Goal: Task Accomplishment & Management: Manage account settings

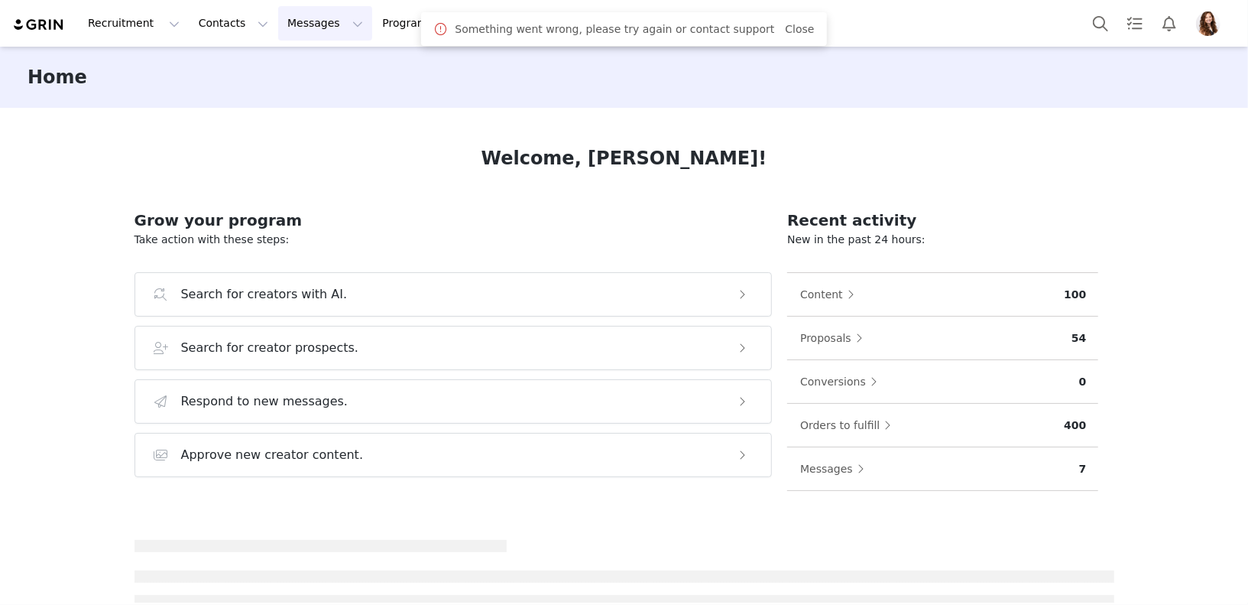
click at [308, 28] on button "Messages Messages" at bounding box center [325, 23] width 94 height 34
click at [351, 92] on div "Inbox" at bounding box center [322, 96] width 102 height 16
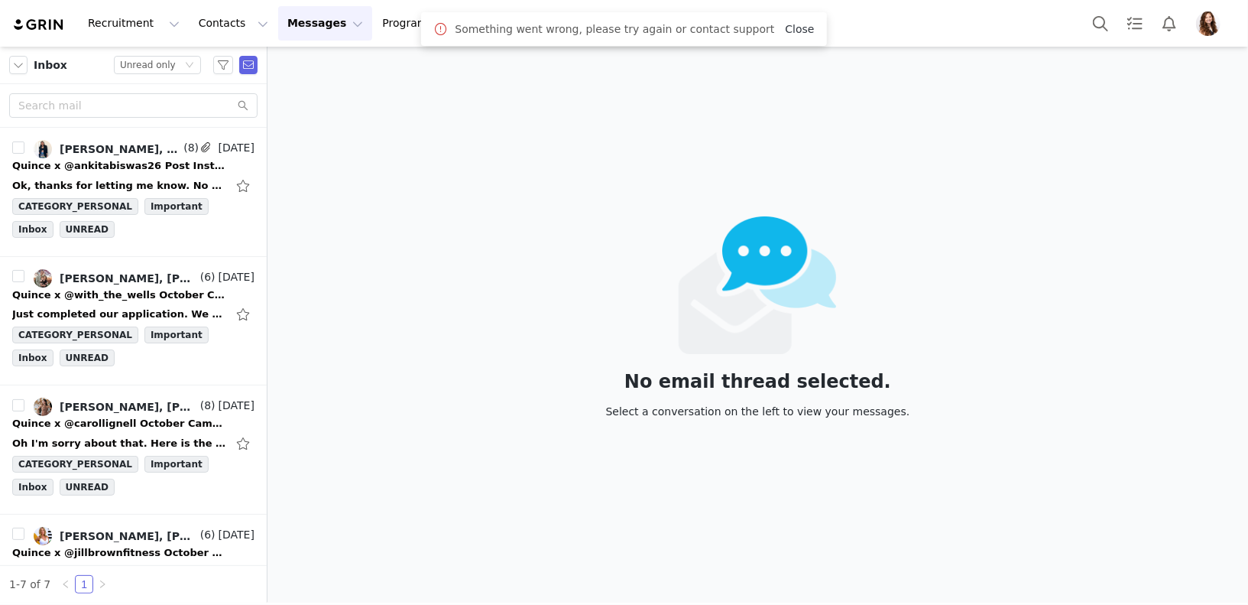
click at [785, 31] on link "Close" at bounding box center [799, 29] width 29 height 12
click at [128, 175] on div "Ok, thanks for letting me know. No worries, the brown works. But I am traveling…" at bounding box center [133, 186] width 242 height 24
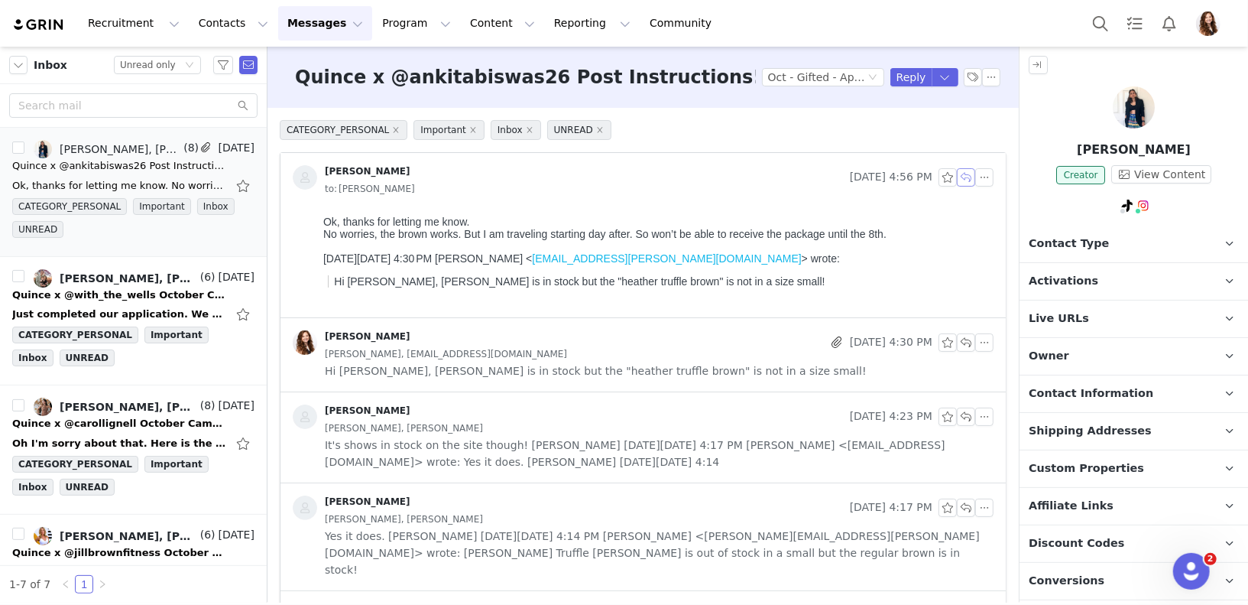
click at [964, 180] on button "button" at bounding box center [966, 177] width 18 height 18
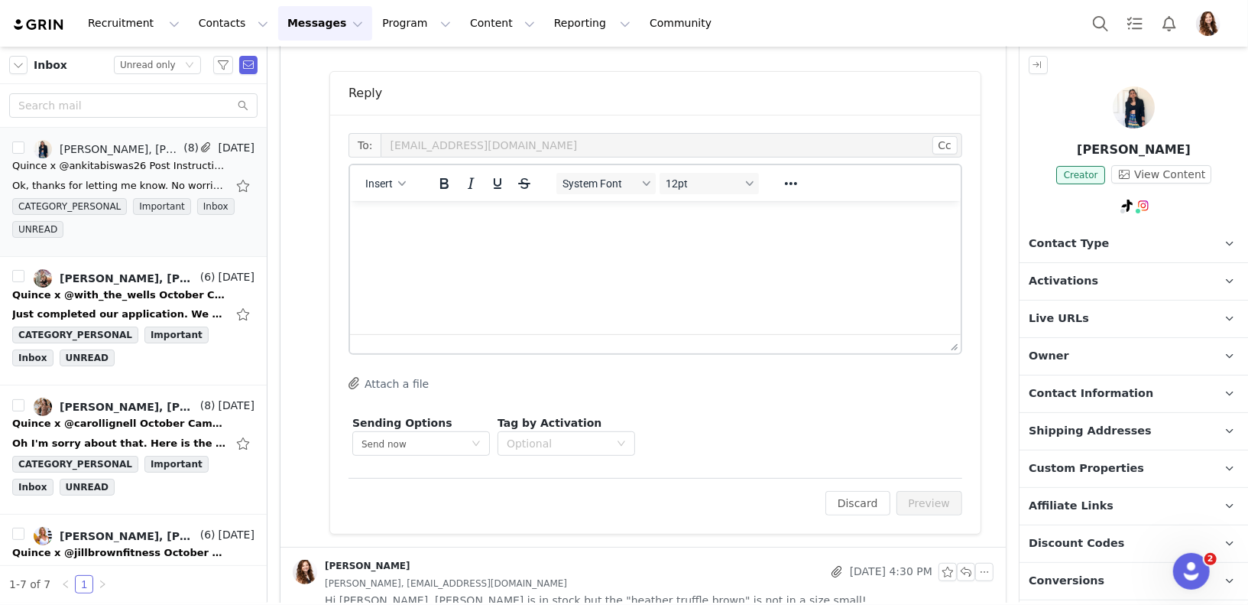
click at [687, 242] on html at bounding box center [654, 220] width 611 height 41
click at [926, 495] on button "Preview" at bounding box center [930, 503] width 67 height 24
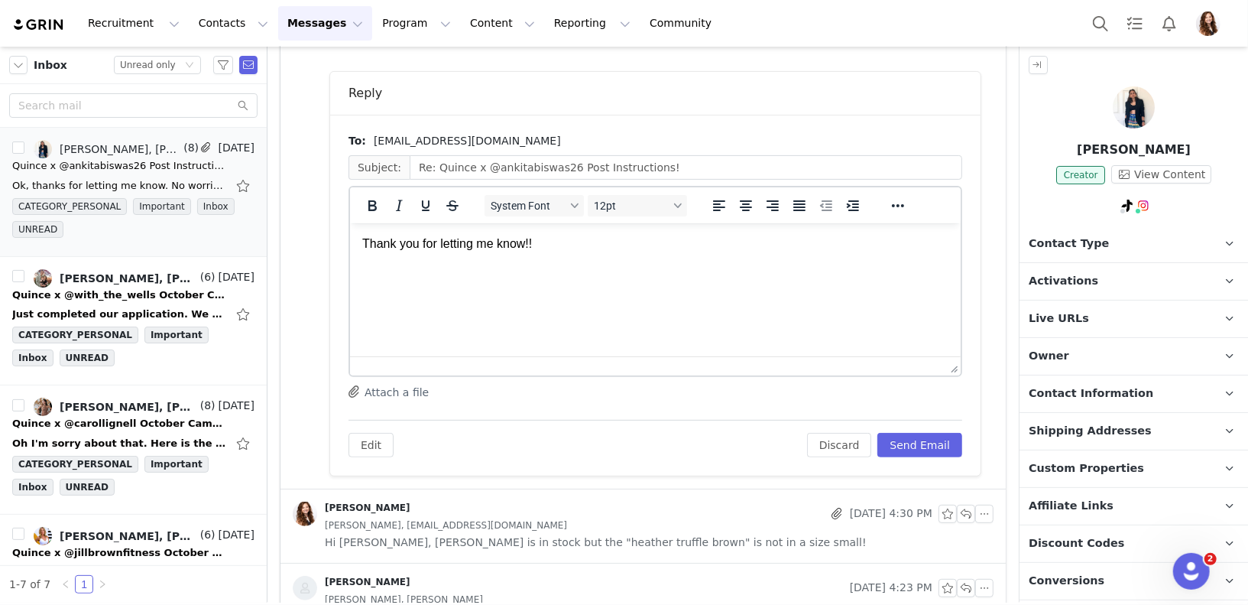
click at [768, 245] on p "Thank you for letting me know!!" at bounding box center [655, 243] width 586 height 17
click at [913, 436] on button "Send Email" at bounding box center [920, 445] width 85 height 24
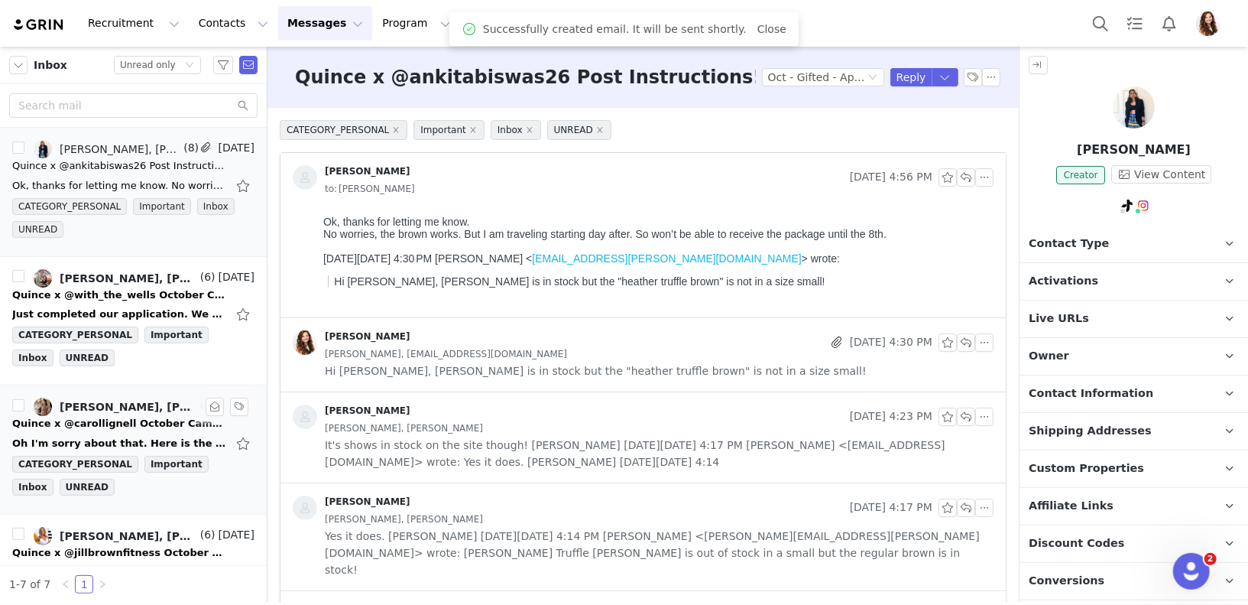
click at [134, 416] on div "Quince x @carollignell October Campaign!" at bounding box center [119, 423] width 214 height 15
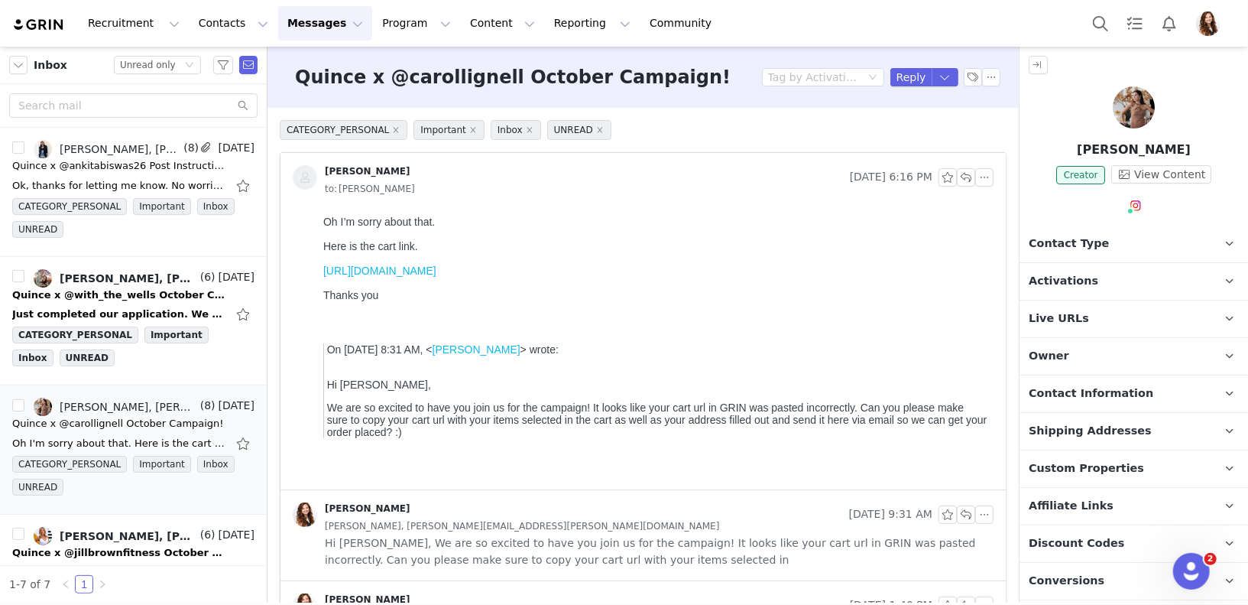
click at [387, 269] on link "https://www.quince.com/cart" at bounding box center [379, 270] width 113 height 12
click at [961, 177] on button "button" at bounding box center [966, 177] width 18 height 18
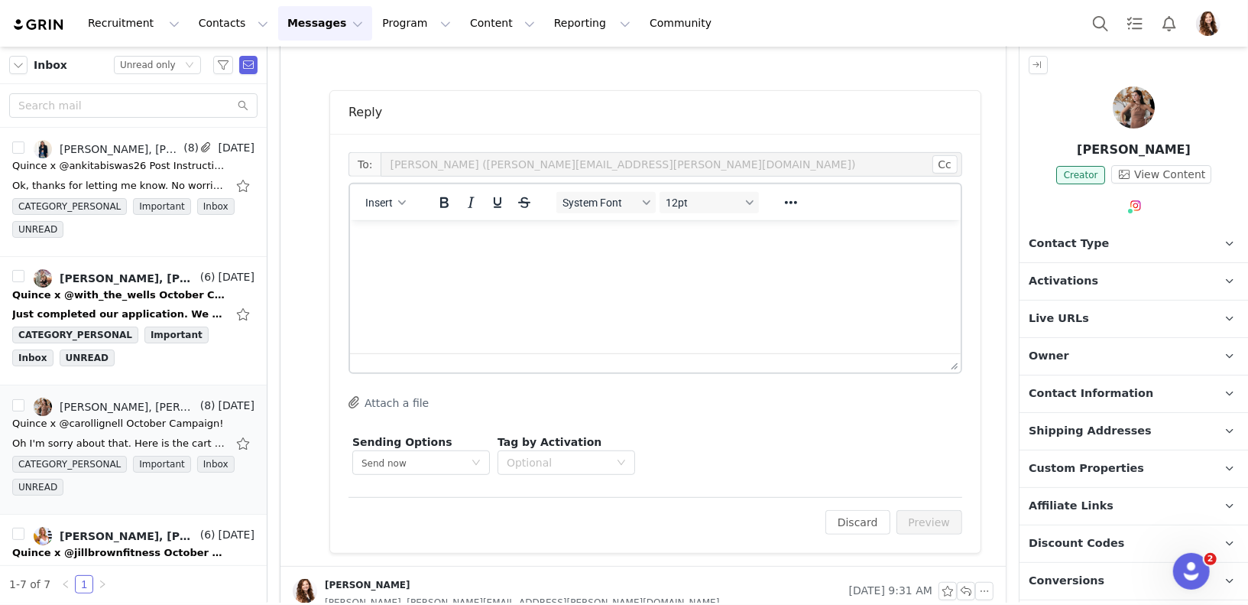
scroll to position [441, 0]
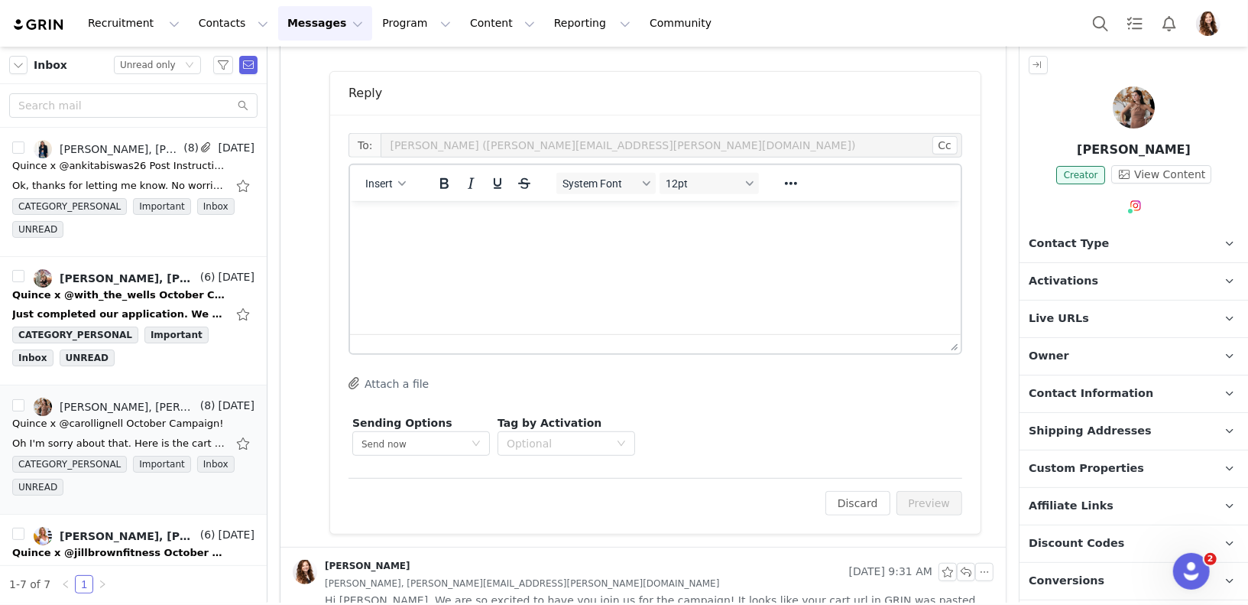
click at [651, 242] on html at bounding box center [654, 220] width 611 height 41
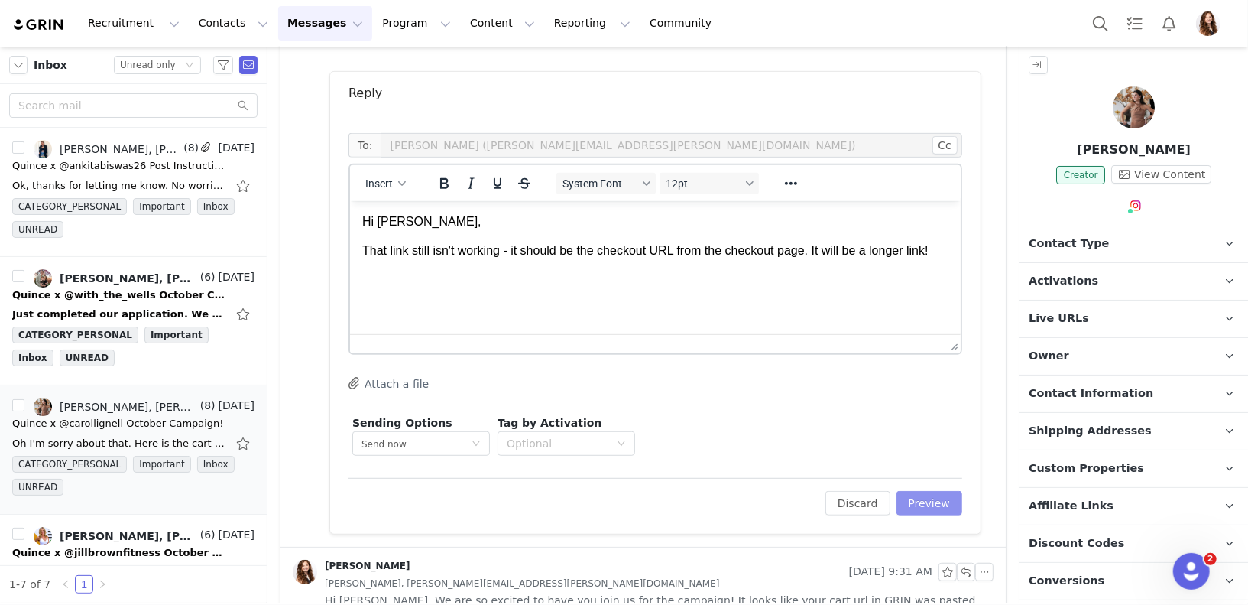
click at [912, 511] on button "Preview" at bounding box center [930, 503] width 67 height 24
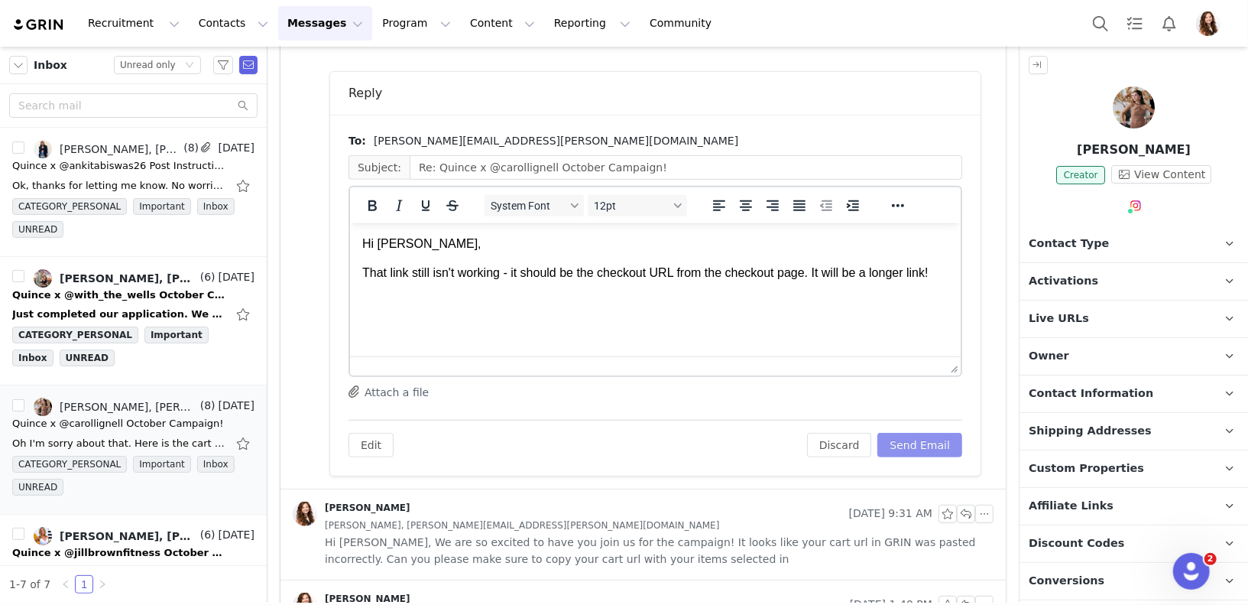
scroll to position [0, 0]
click at [926, 437] on button "Send Email" at bounding box center [920, 445] width 85 height 24
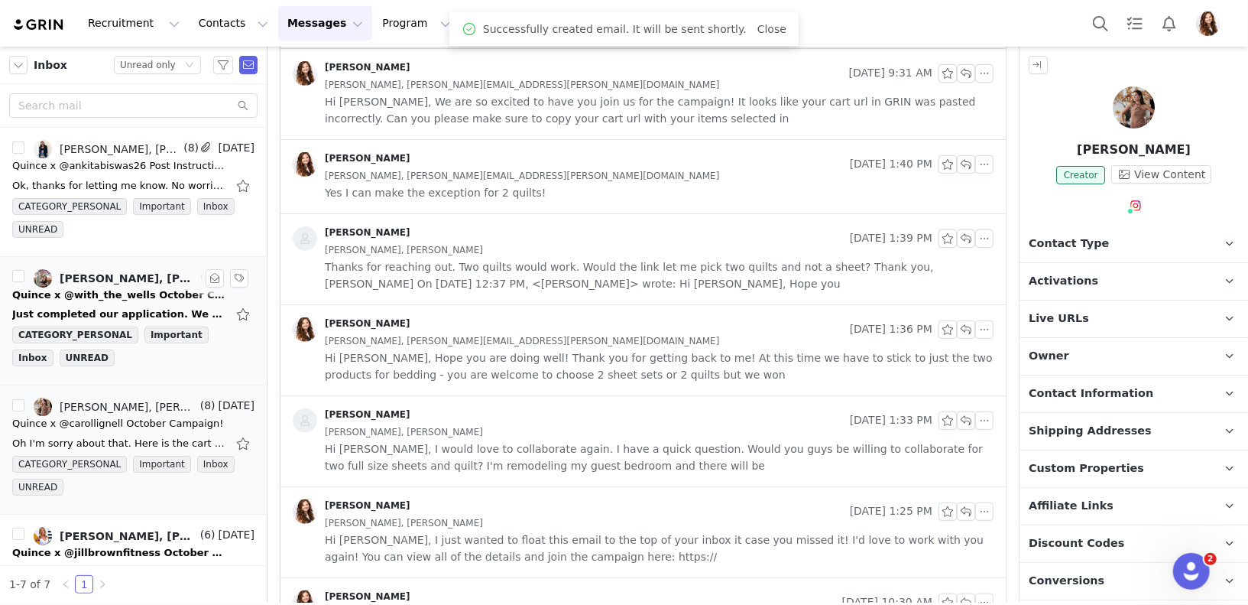
click at [145, 288] on div "Quince x @with_the_wells October Campaign!" at bounding box center [119, 294] width 214 height 15
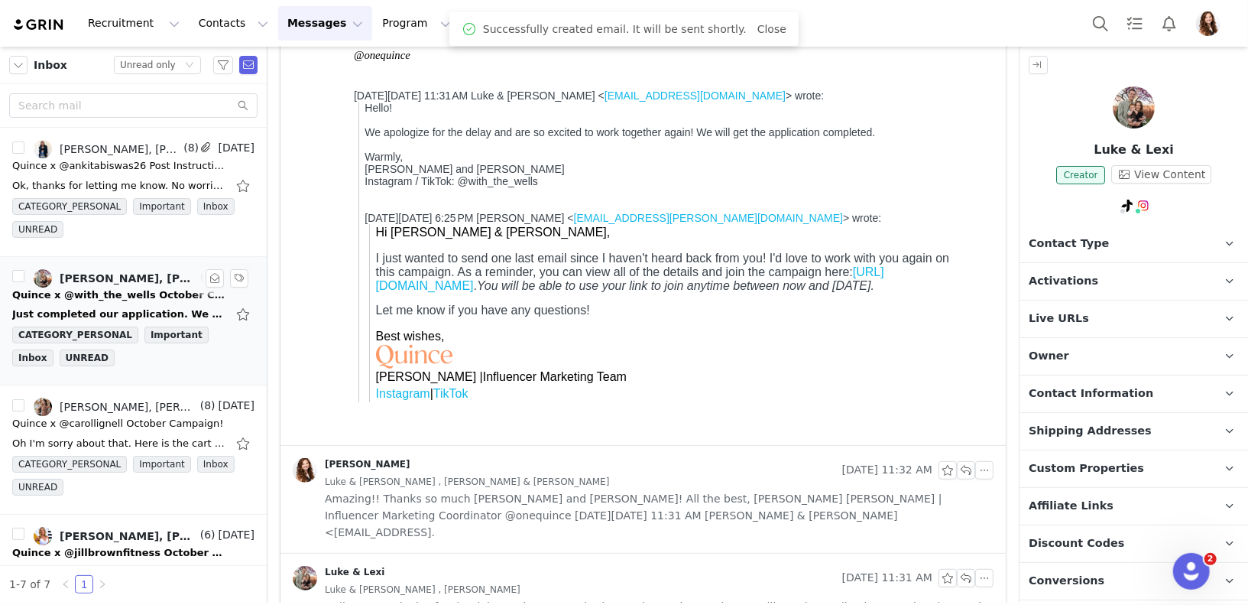
scroll to position [90, 0]
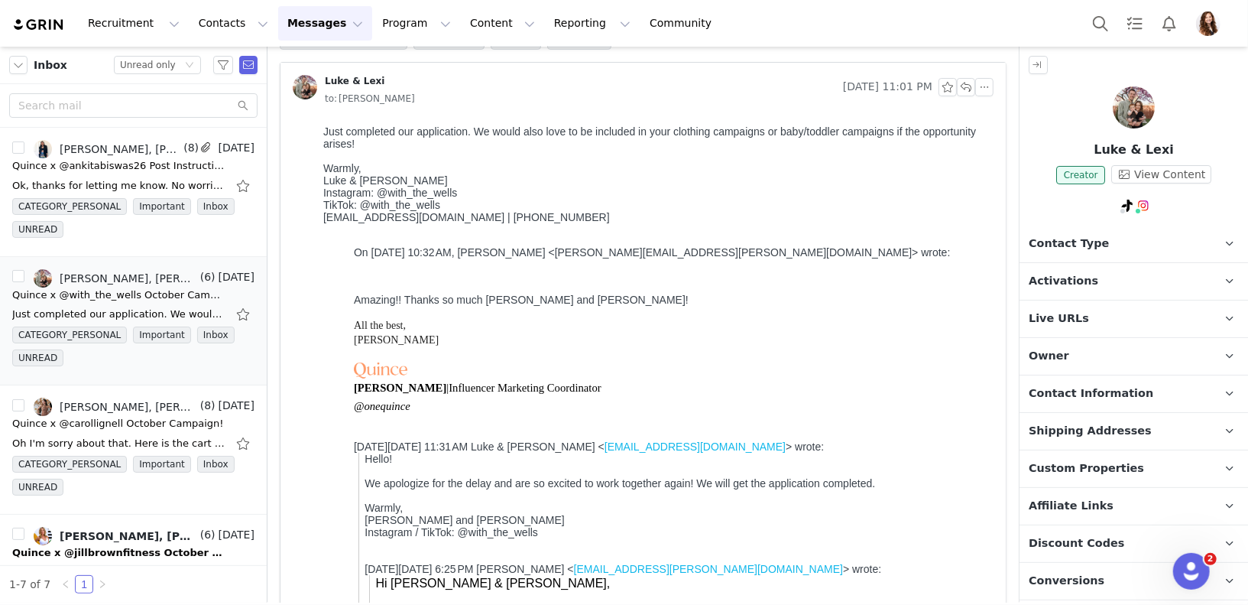
click at [1093, 283] on p "Activations" at bounding box center [1116, 281] width 192 height 37
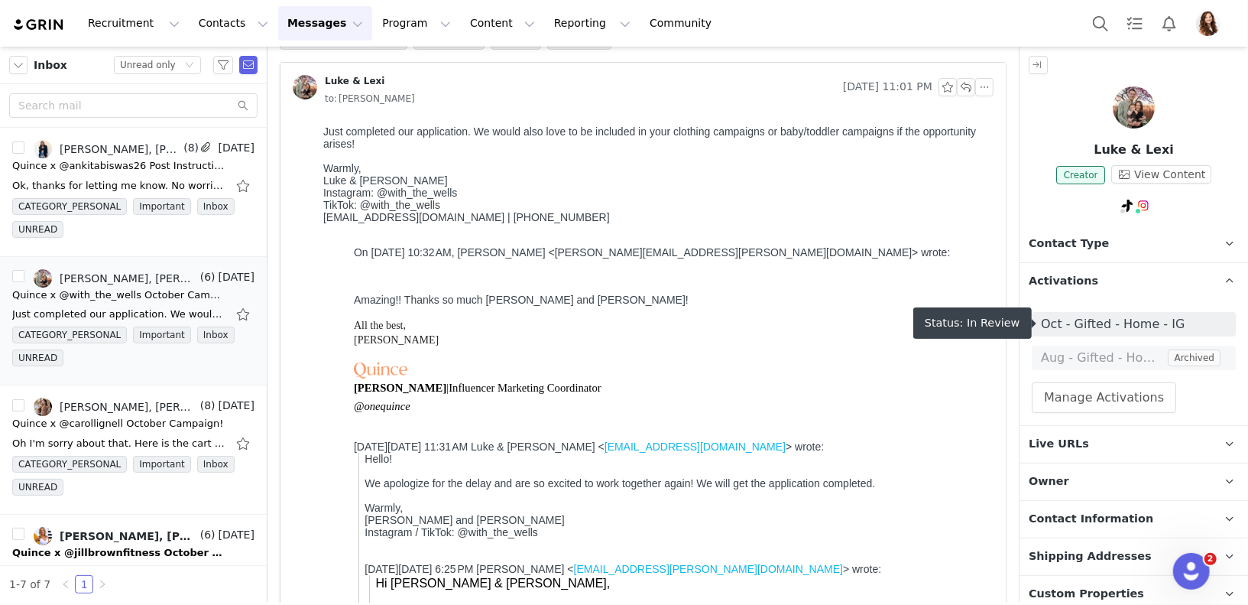
click at [1087, 273] on span "Activations" at bounding box center [1064, 281] width 70 height 17
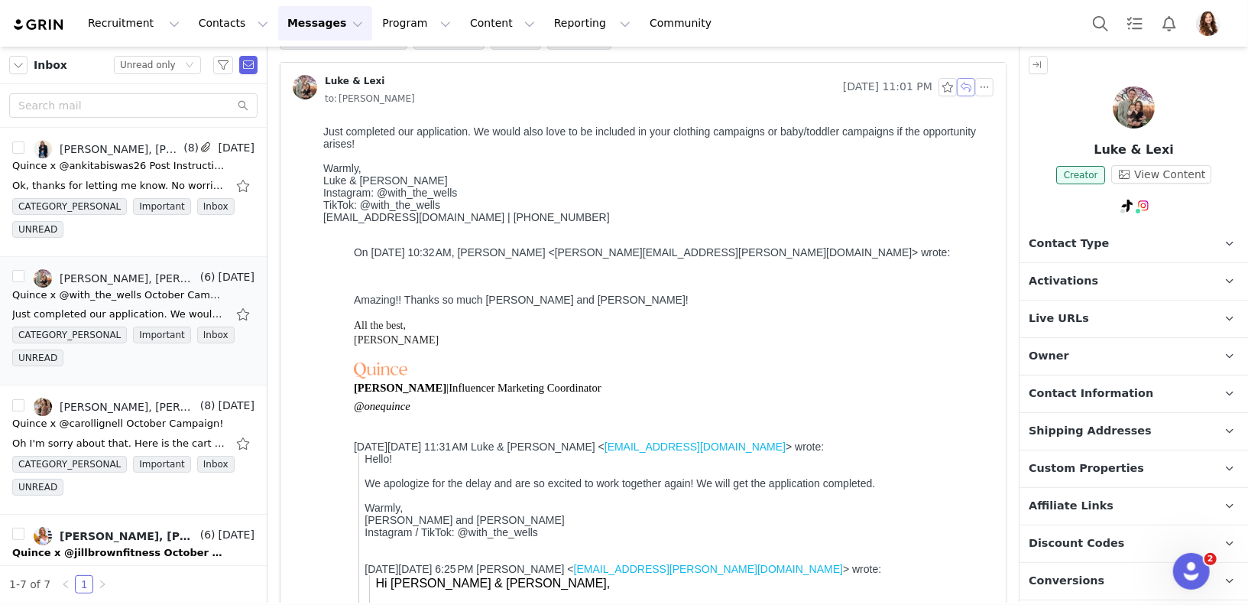
click at [965, 83] on button "button" at bounding box center [966, 87] width 18 height 18
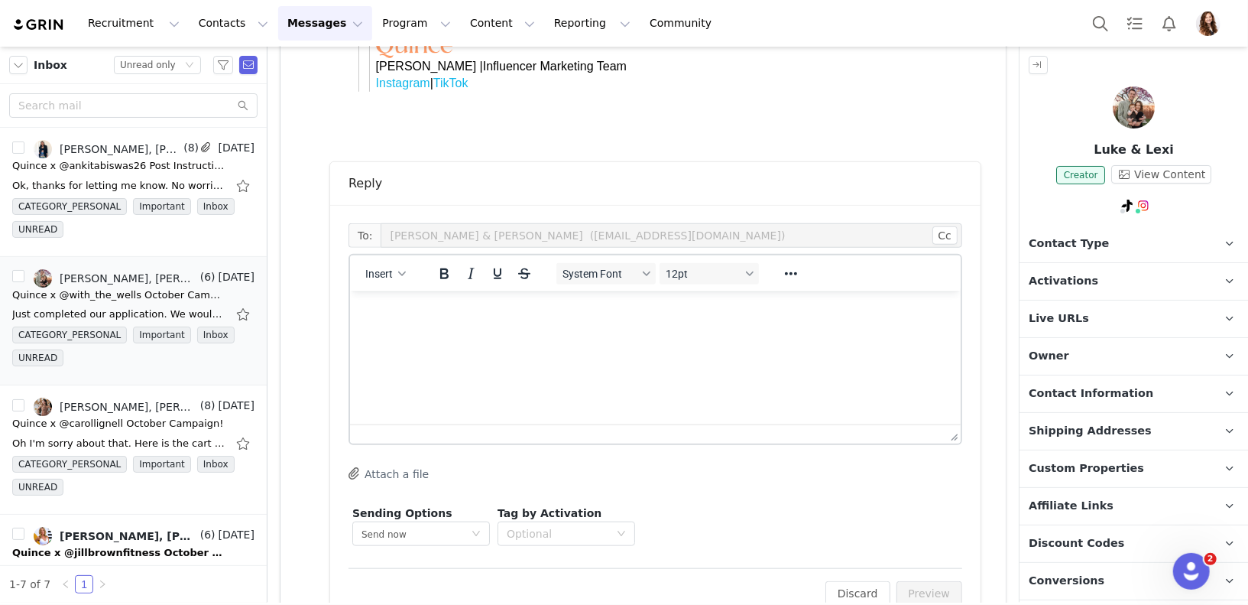
scroll to position [816, 0]
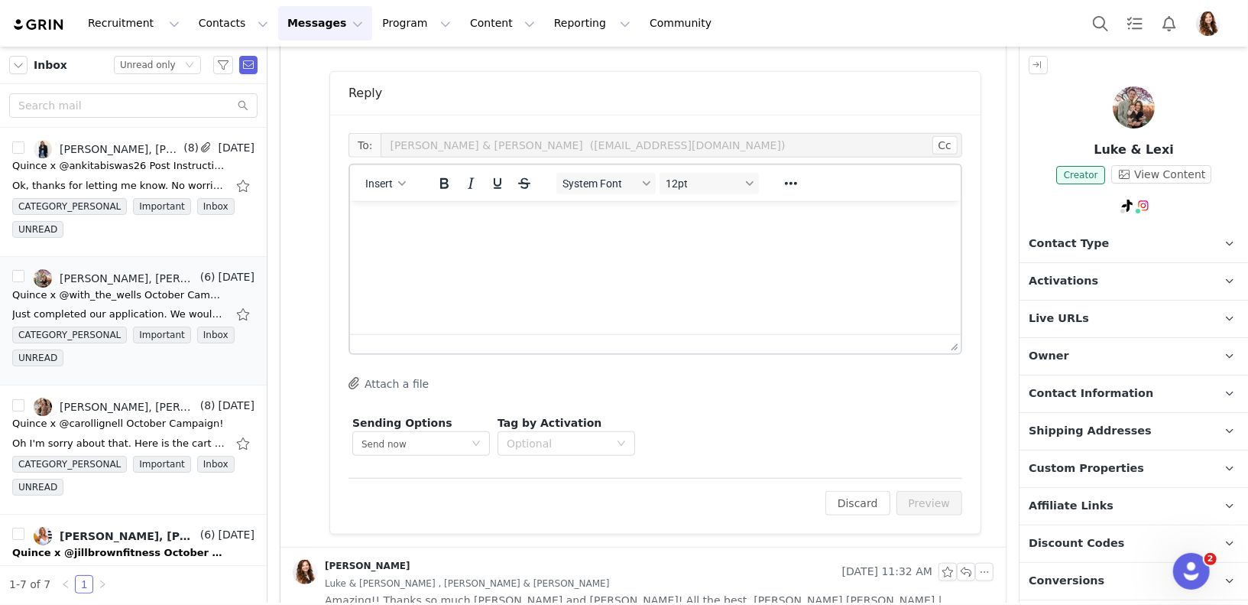
drag, startPoint x: 613, startPoint y: 260, endPoint x: 641, endPoint y: 237, distance: 36.4
click at [613, 242] on html at bounding box center [654, 220] width 611 height 41
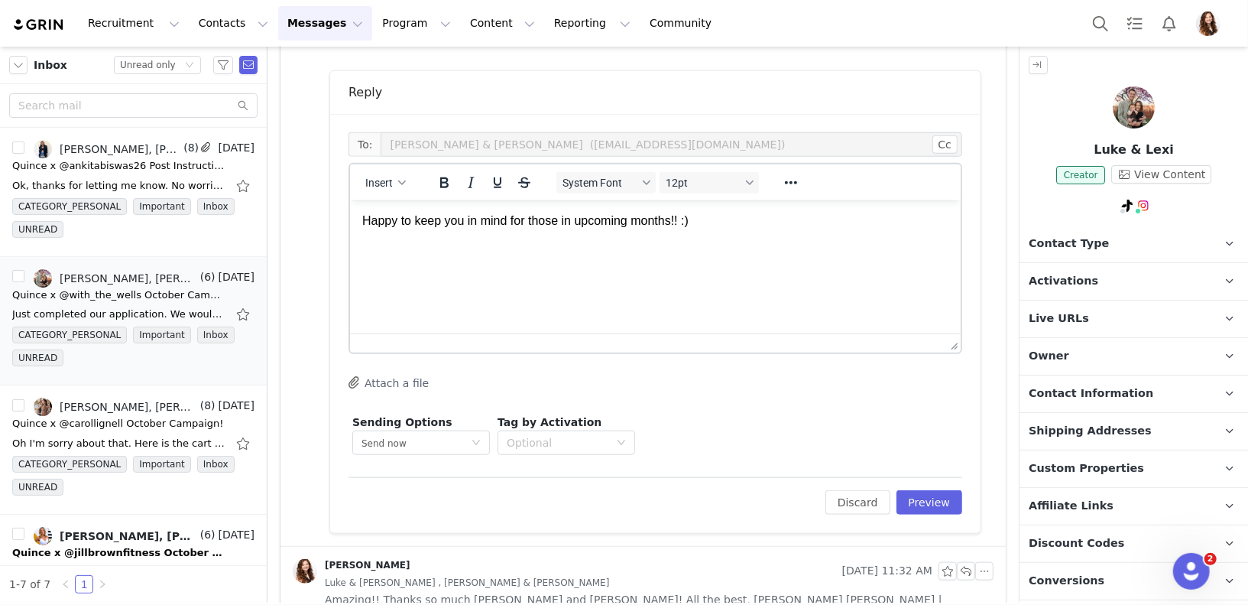
click at [949, 518] on div "To: Luke & Lexi (withthewells98@gmail.com) Cc Cc: Insert System Font 12pt To op…" at bounding box center [655, 323] width 651 height 419
click at [949, 508] on button "Preview" at bounding box center [930, 502] width 67 height 24
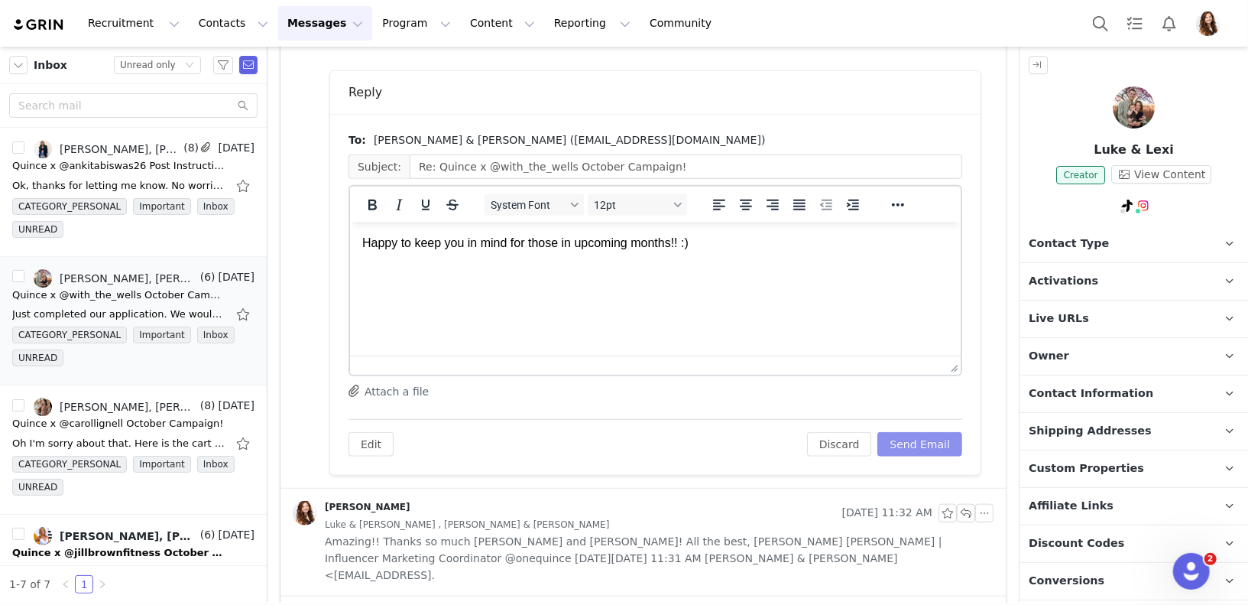
scroll to position [0, 0]
click at [930, 441] on button "Send Email" at bounding box center [920, 444] width 85 height 24
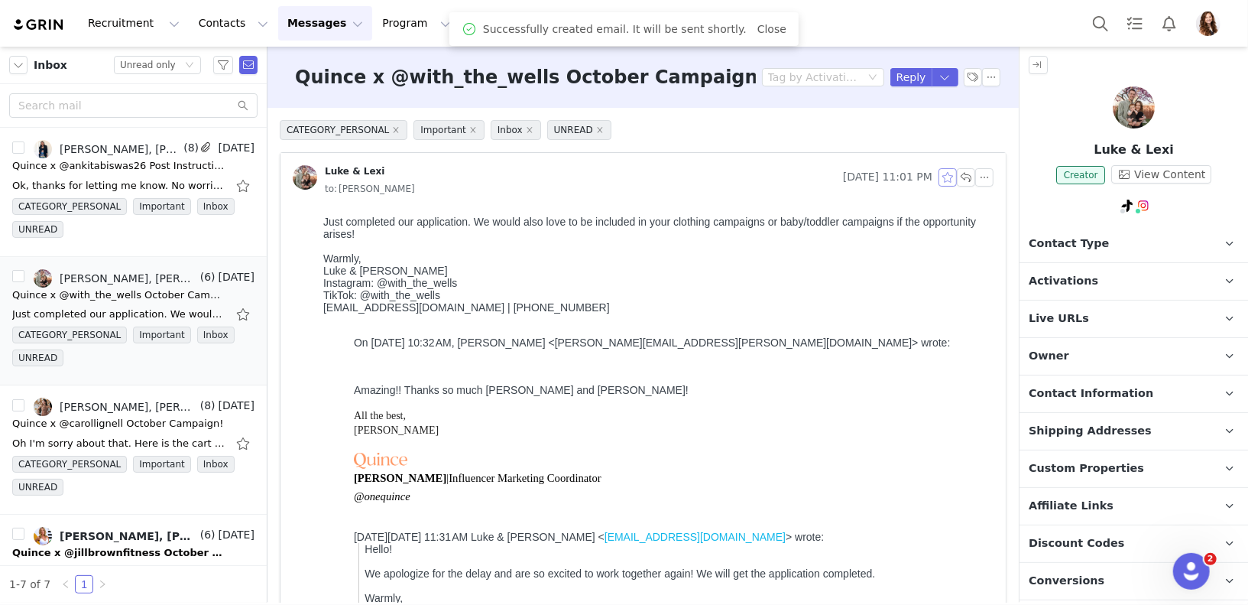
click at [953, 174] on button "button" at bounding box center [948, 177] width 18 height 18
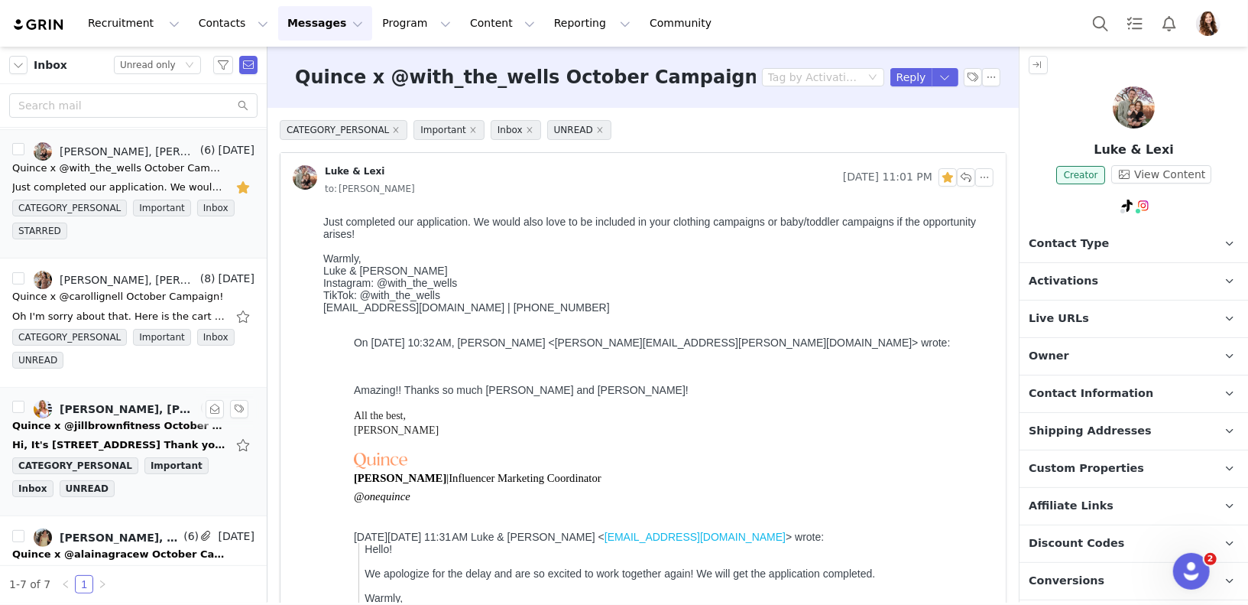
click at [134, 408] on div "jill Brown, JILL BROWN, Jinsey Roten" at bounding box center [129, 409] width 138 height 12
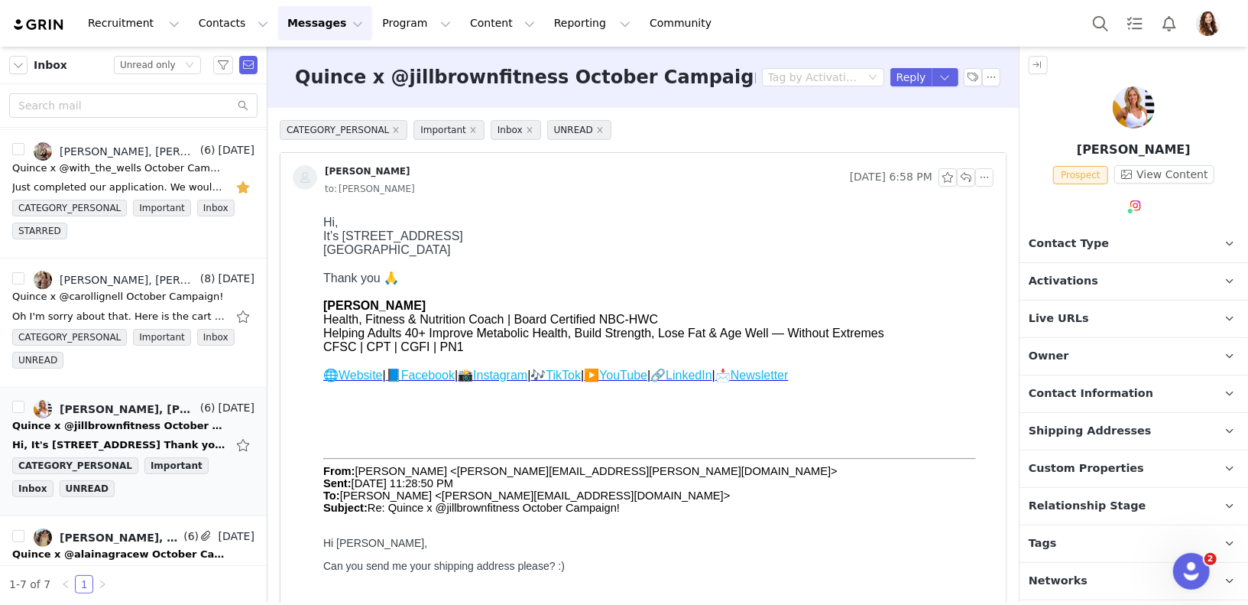
scroll to position [0, 0]
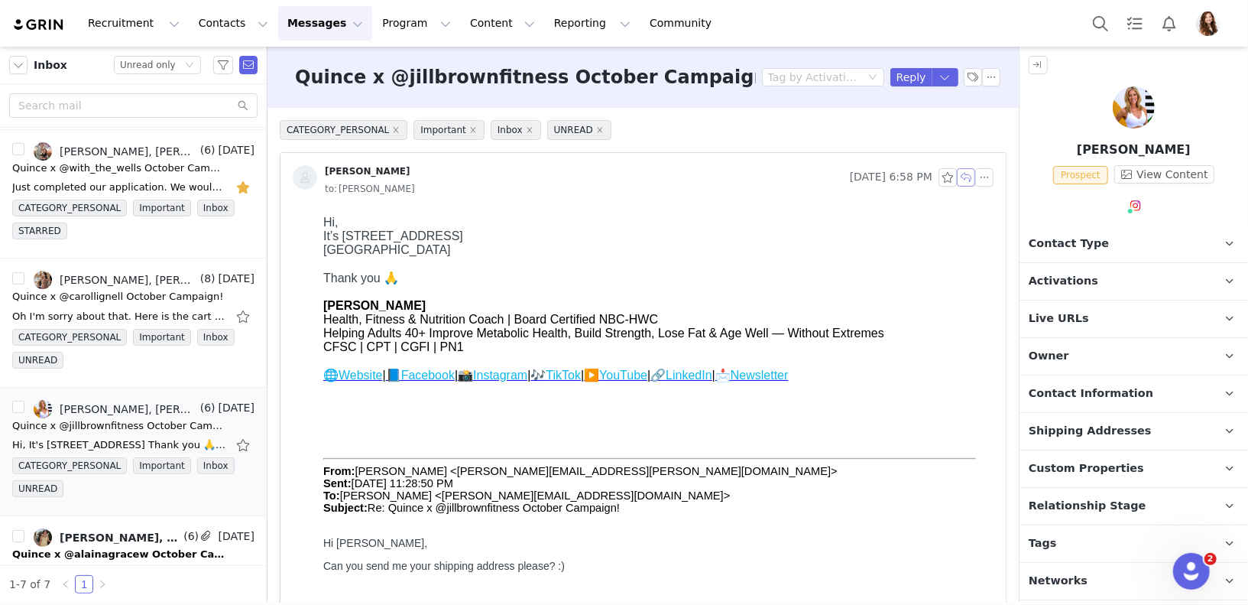
click at [966, 177] on button "button" at bounding box center [966, 177] width 18 height 18
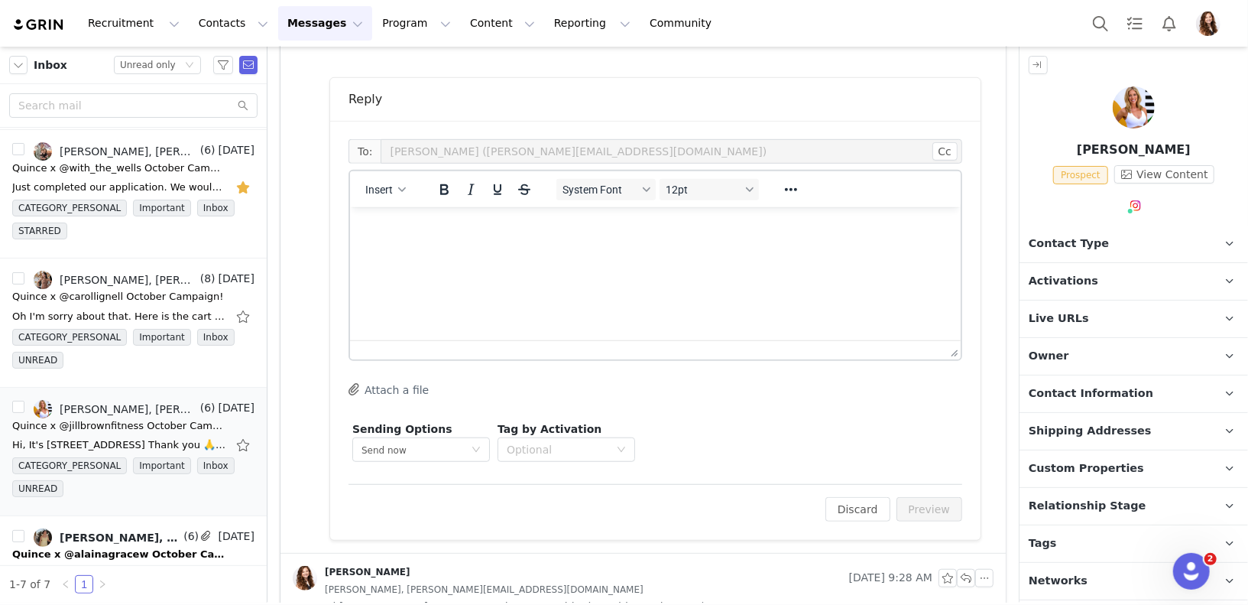
scroll to position [563, 0]
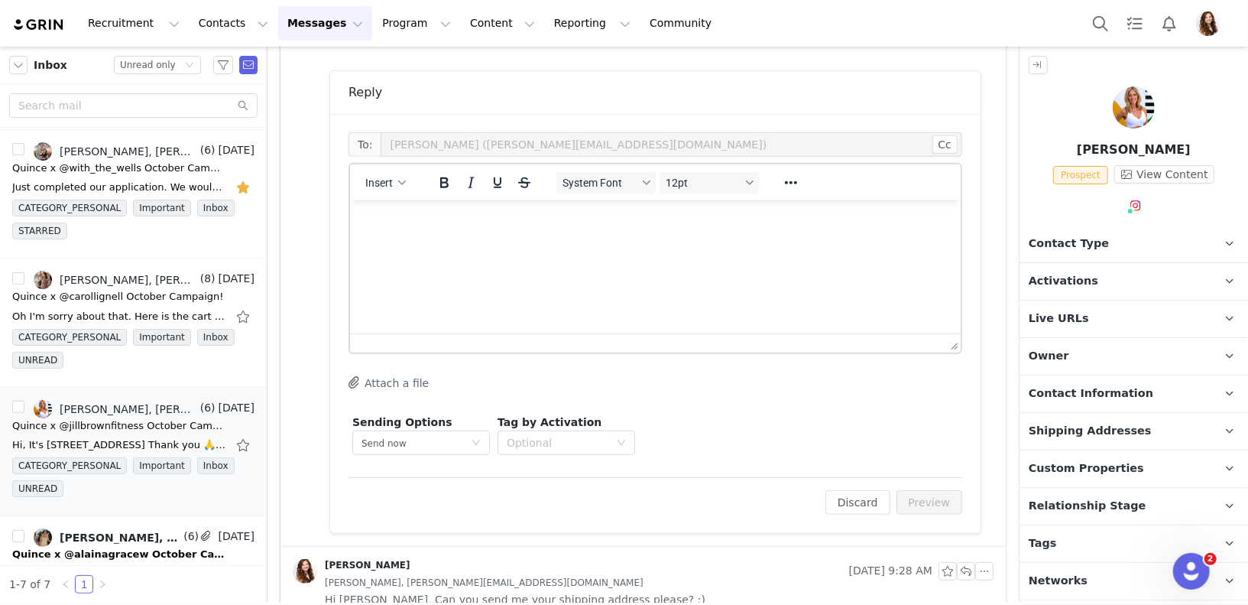
click at [699, 241] on html at bounding box center [654, 220] width 611 height 41
click at [933, 501] on button "Preview" at bounding box center [930, 502] width 67 height 24
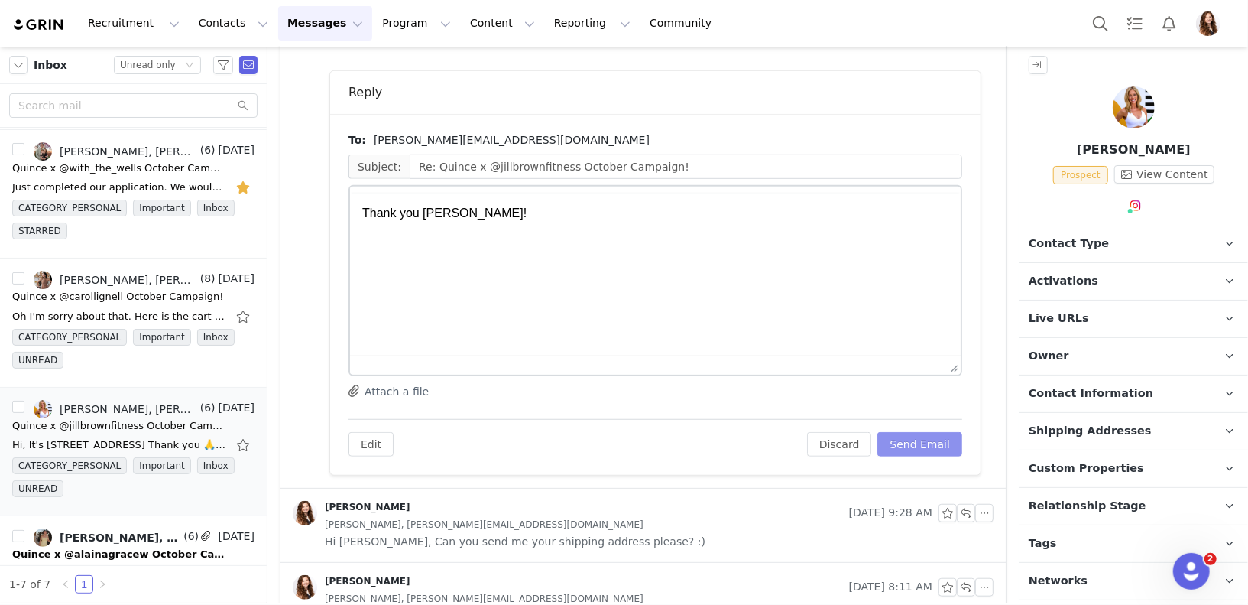
scroll to position [0, 0]
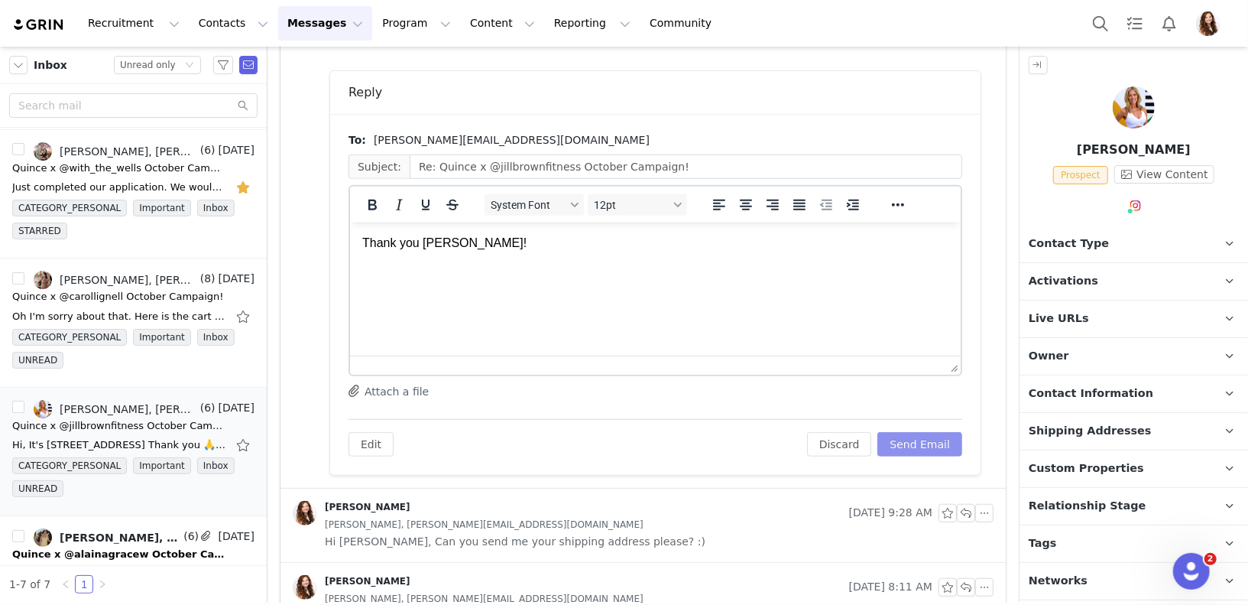
click at [917, 443] on button "Send Email" at bounding box center [920, 444] width 85 height 24
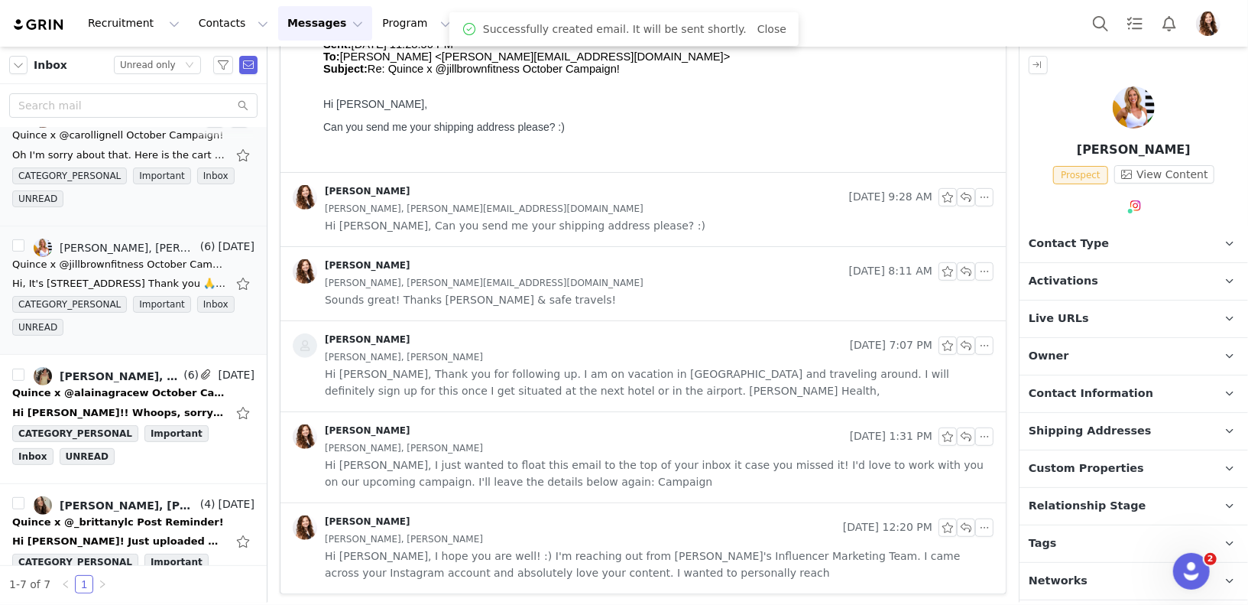
scroll to position [379, 0]
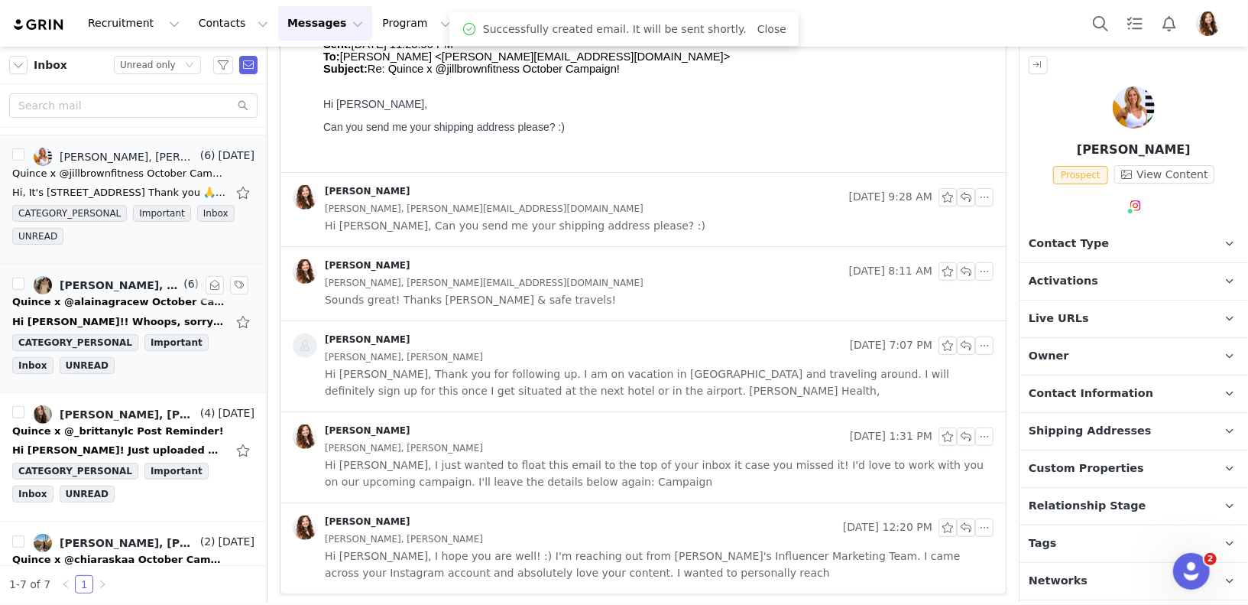
click at [144, 314] on div "Hi Jinsey!! Whoops, sorry about that!!! Thank you for letting me know!!! I'll r…" at bounding box center [119, 321] width 214 height 15
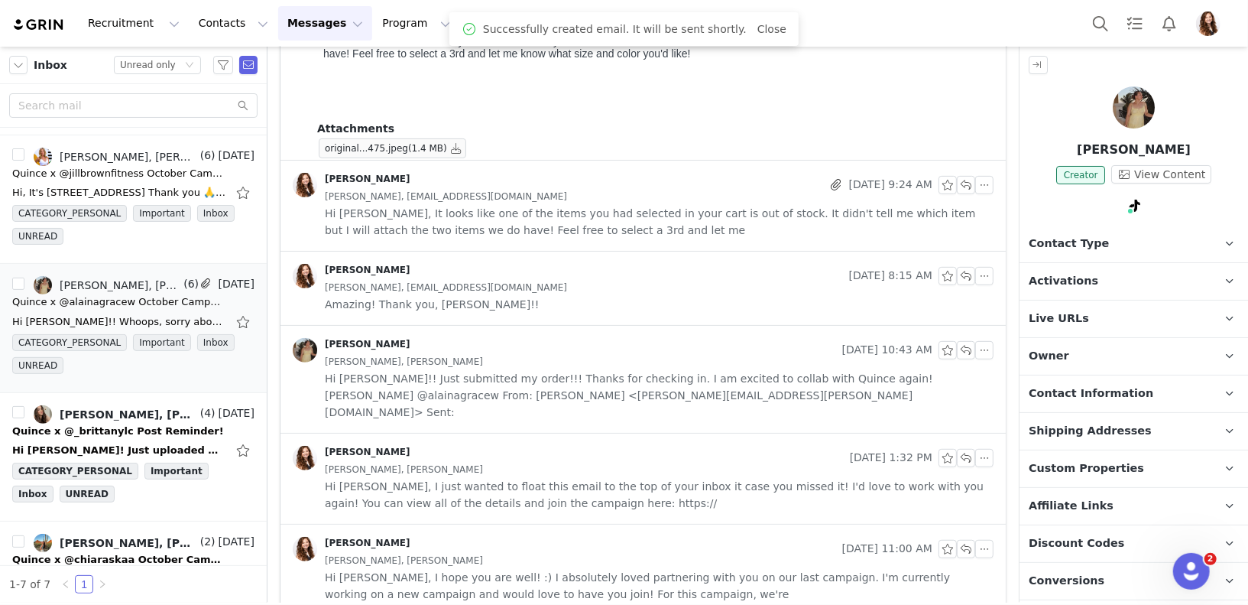
scroll to position [0, 0]
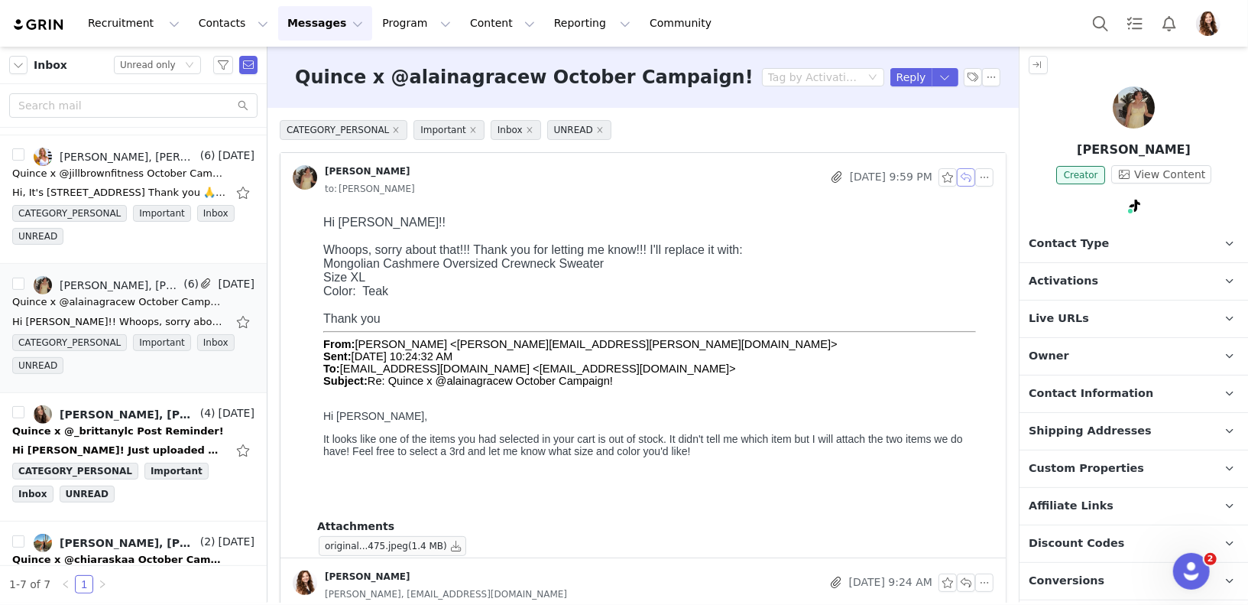
click at [965, 183] on button "button" at bounding box center [966, 177] width 18 height 18
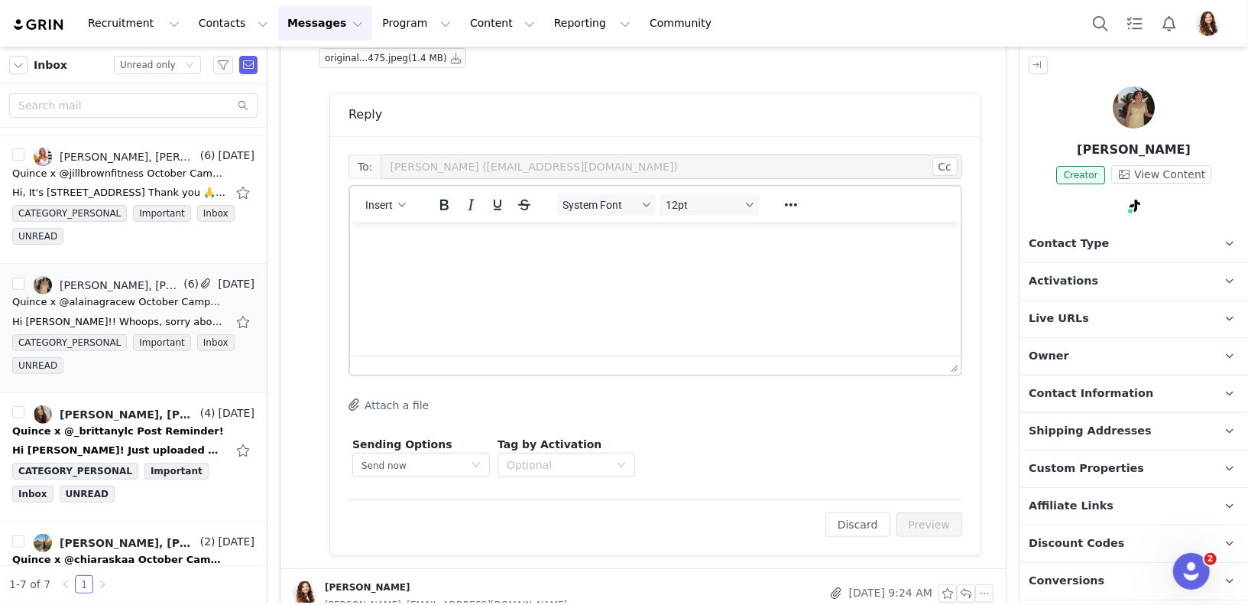
scroll to position [509, 0]
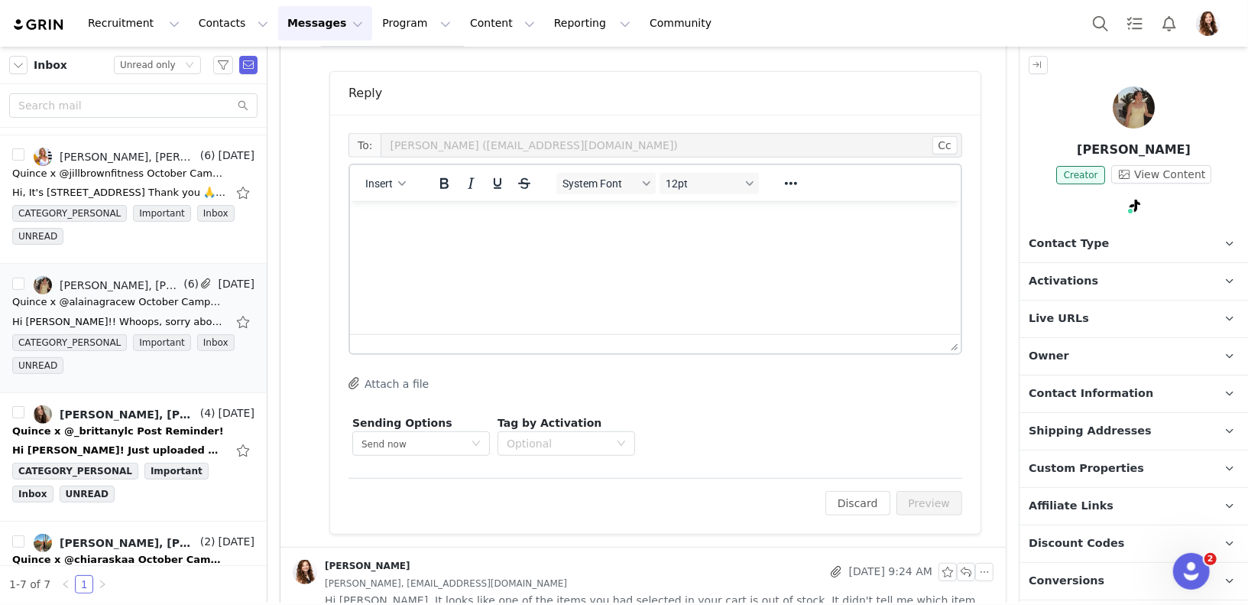
click at [622, 242] on html at bounding box center [654, 220] width 611 height 41
click at [949, 506] on button "Preview" at bounding box center [930, 503] width 67 height 24
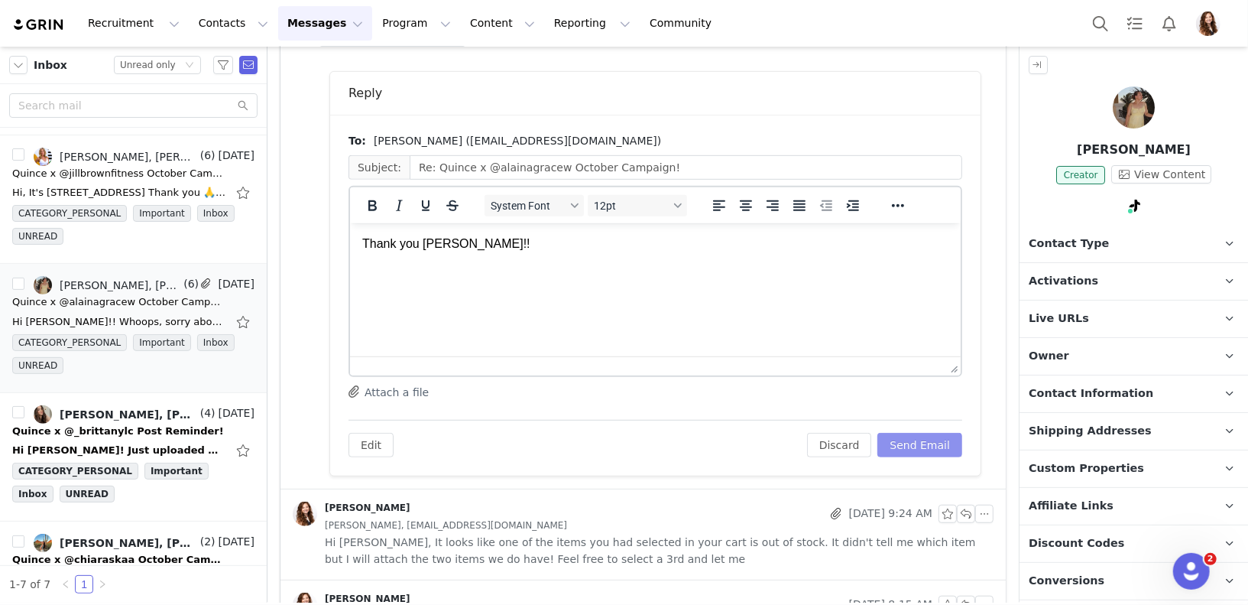
scroll to position [0, 0]
click at [934, 437] on button "Send Email" at bounding box center [920, 445] width 85 height 24
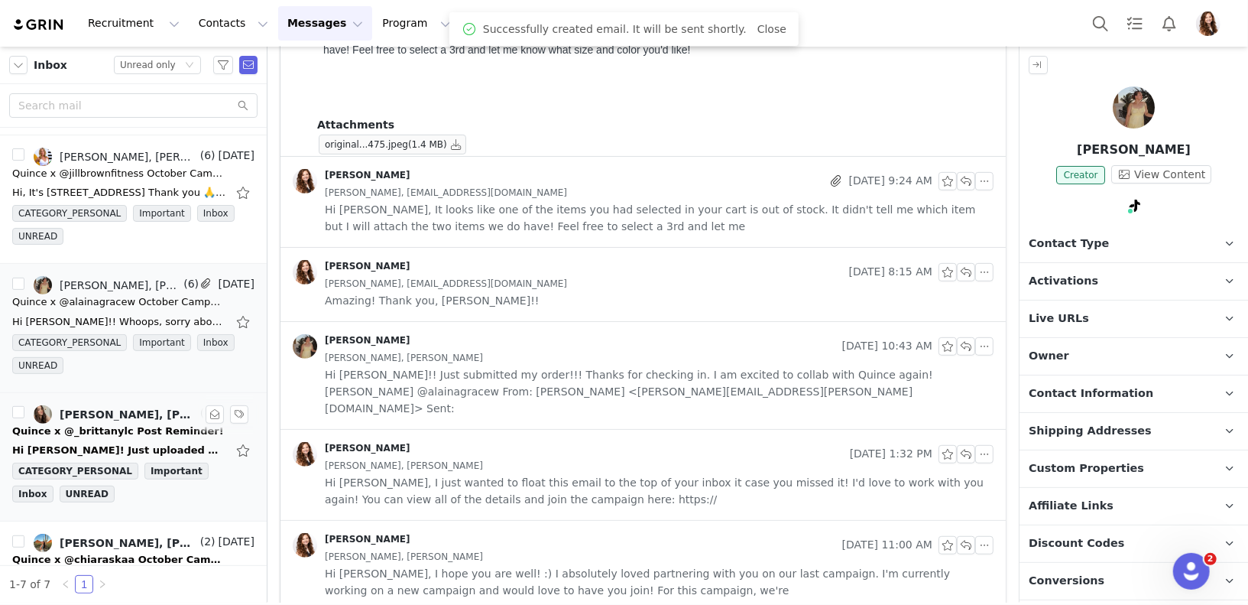
click at [135, 443] on div "Hi Jinsey! Just uploaded my IG reel and caption for approval. If all looks good…" at bounding box center [119, 450] width 214 height 15
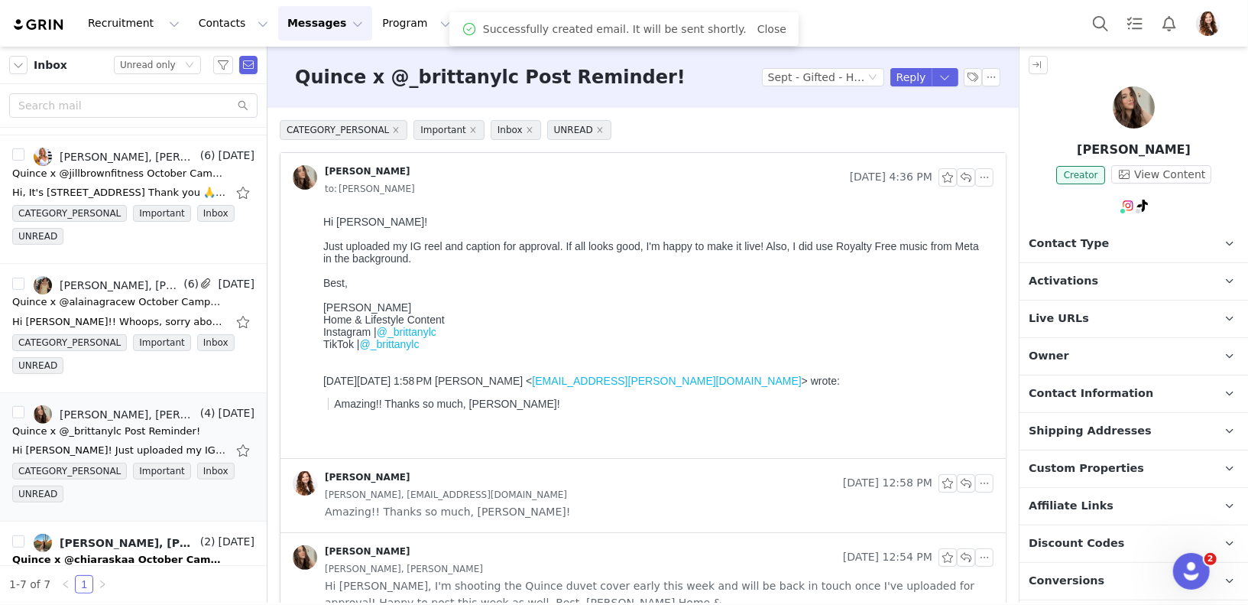
scroll to position [0, 0]
click at [1052, 282] on span "Activations" at bounding box center [1064, 281] width 70 height 17
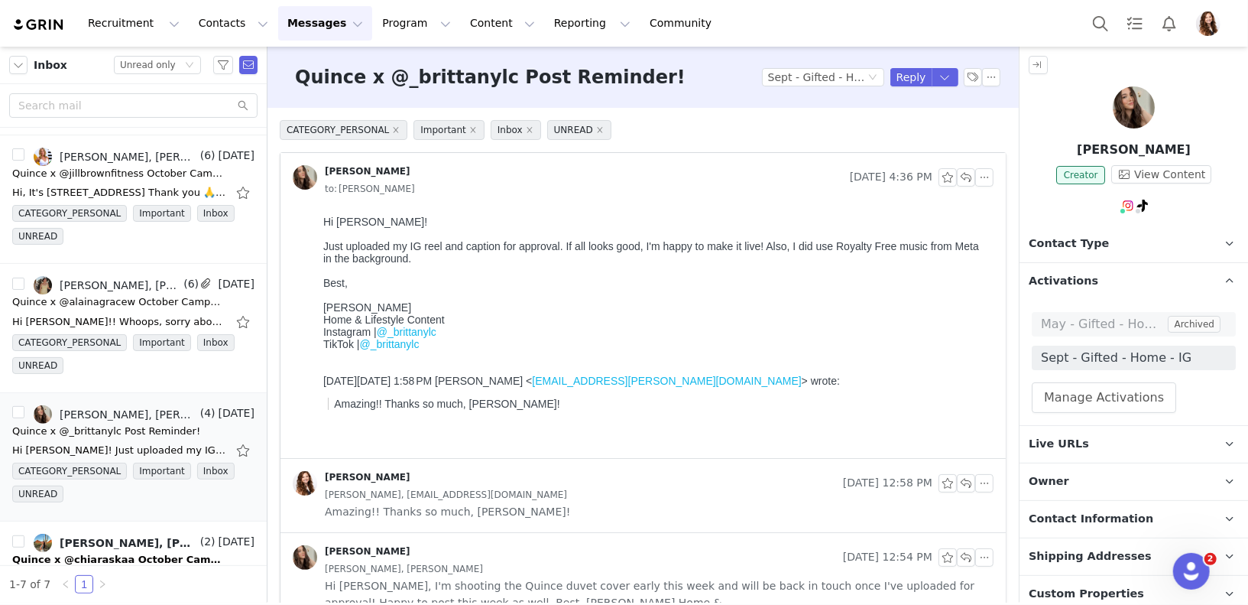
click at [1124, 351] on span "Sept - Gifted - Home - IG" at bounding box center [1134, 358] width 186 height 18
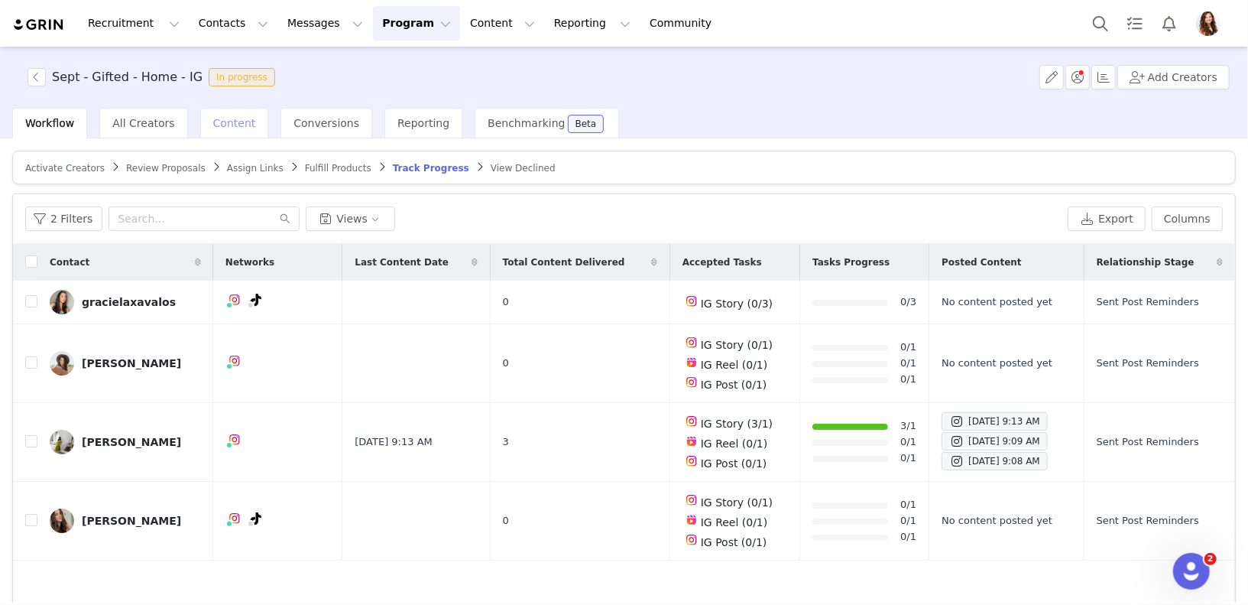
click at [221, 118] on span "Content" at bounding box center [234, 123] width 43 height 12
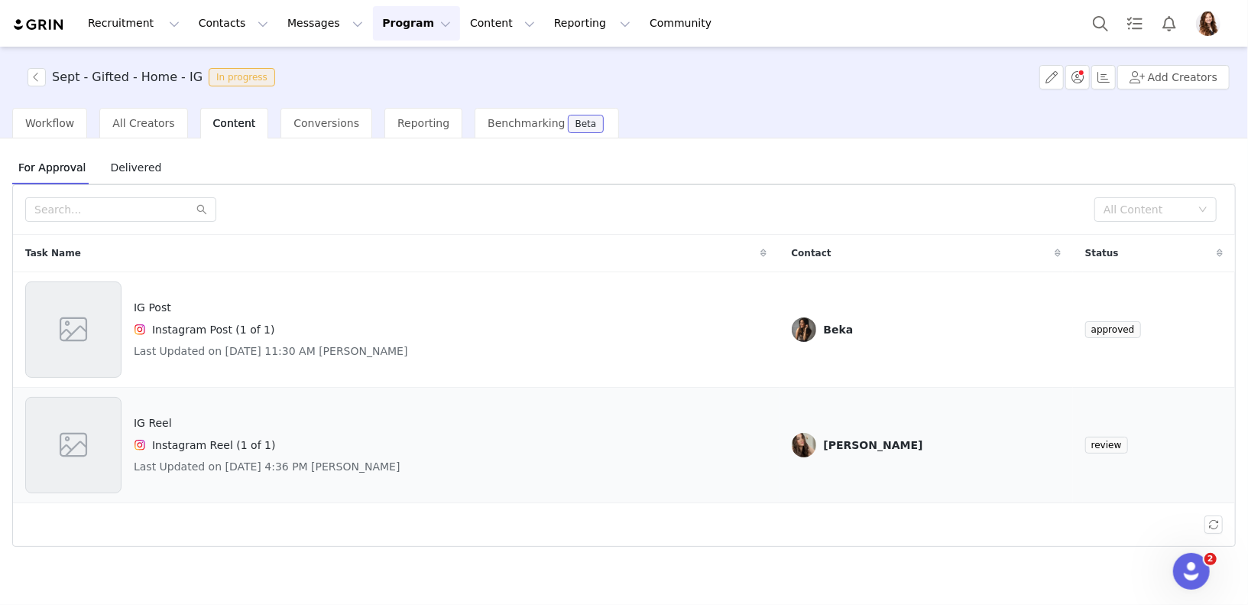
click at [486, 429] on div "IG Reel Instagram Reel (1 of 1) Last Updated on Sep 29, 2025 4:36 PM Brittany C…" at bounding box center [396, 445] width 742 height 96
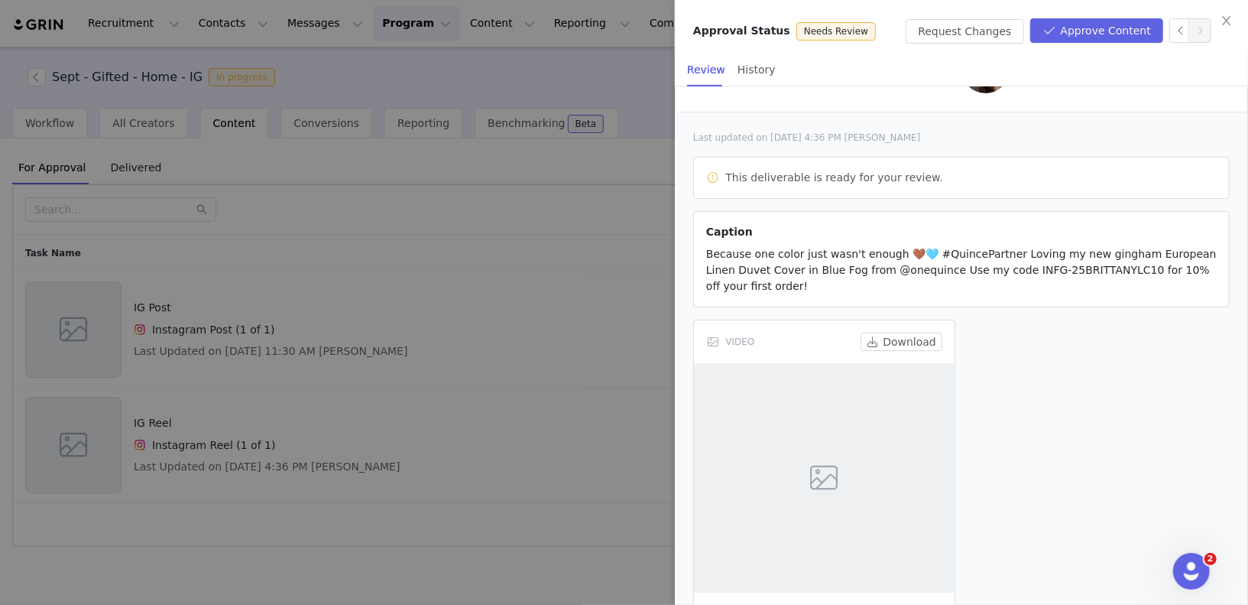
scroll to position [63, 0]
click at [1085, 32] on button "Approve Content" at bounding box center [1096, 30] width 133 height 24
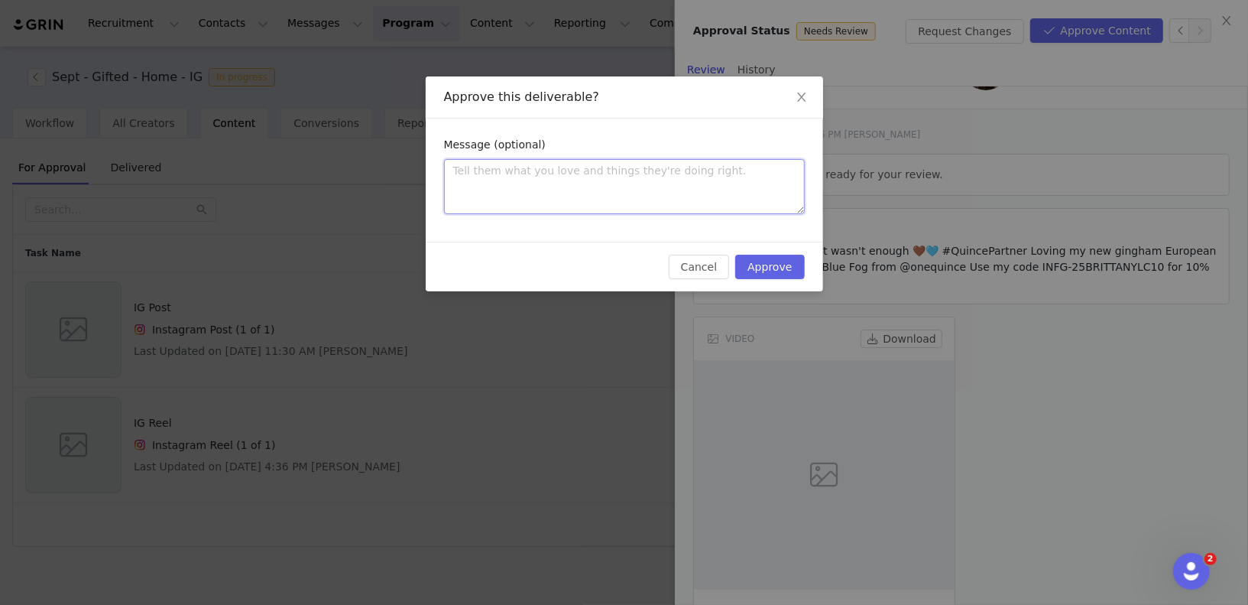
click at [724, 187] on textarea at bounding box center [624, 186] width 361 height 55
type textarea "A"
type textarea "Ap"
type textarea "App"
type textarea "Appr"
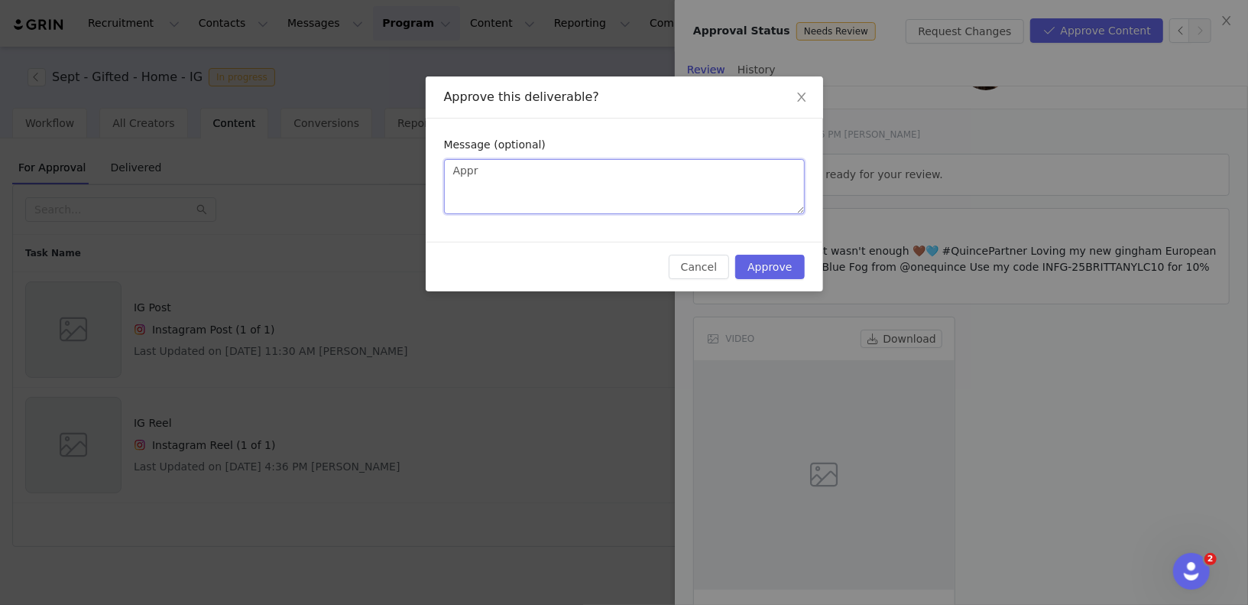
type textarea "Appro"
type textarea "Approv"
type textarea "Approve"
type textarea "Approved"
type textarea "Approved!"
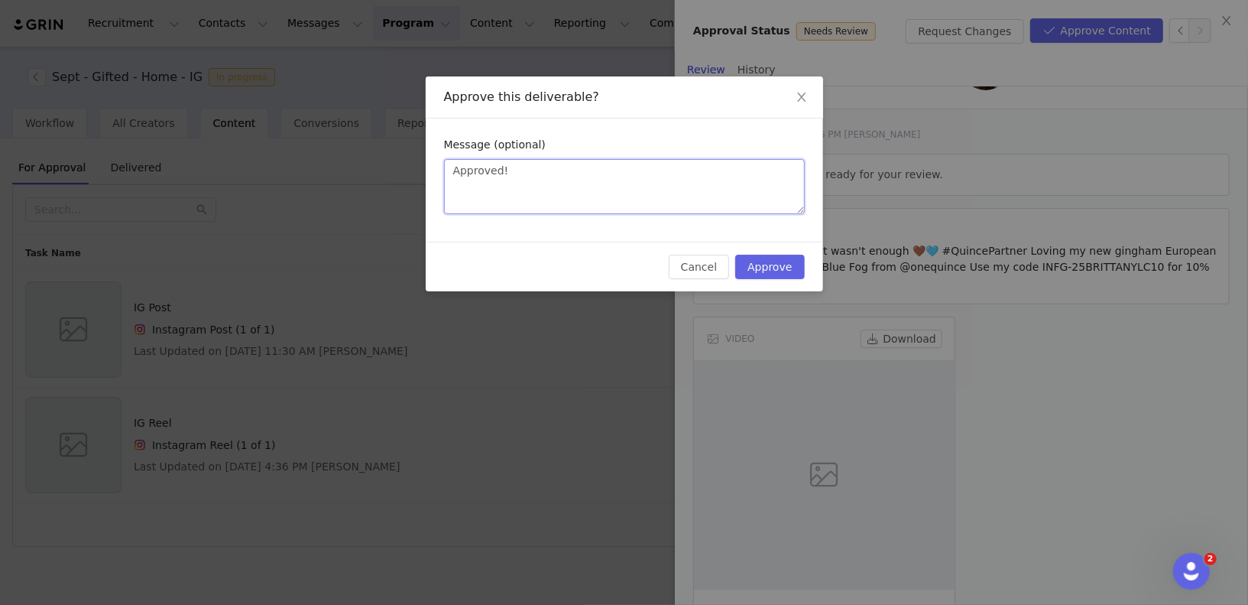
type textarea "Approved!!"
type textarea "Approved!!!"
type textarea "Approved!!! :"
type textarea "Approved!!! :)"
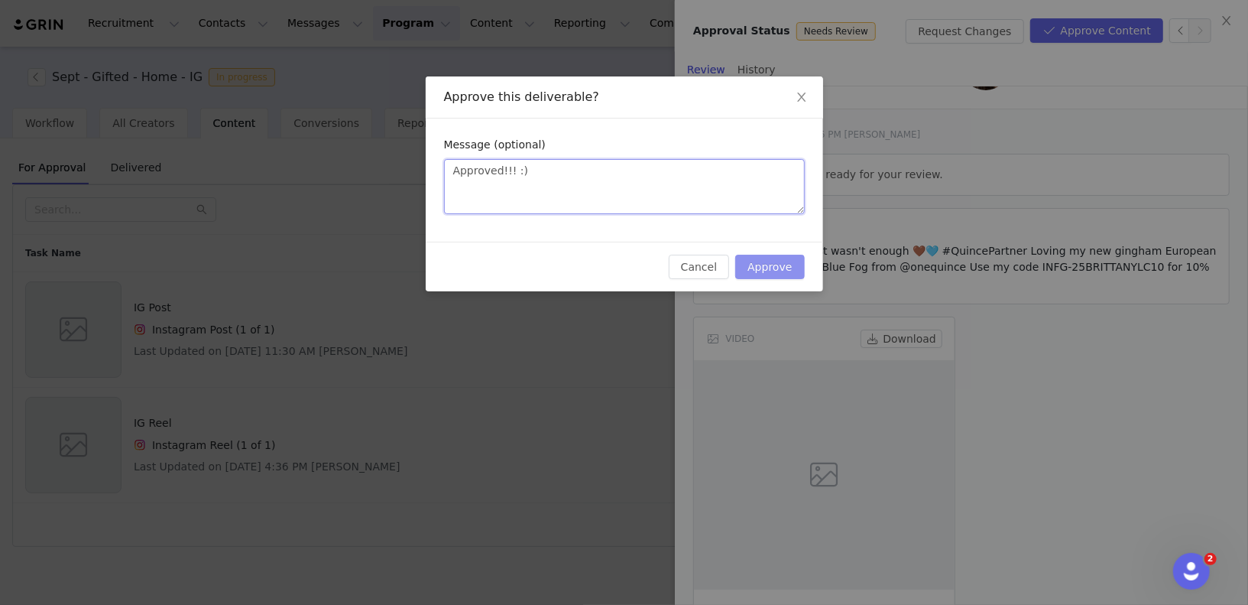
type textarea "Approved!!! :)"
click at [792, 265] on button "Approve" at bounding box center [769, 267] width 69 height 24
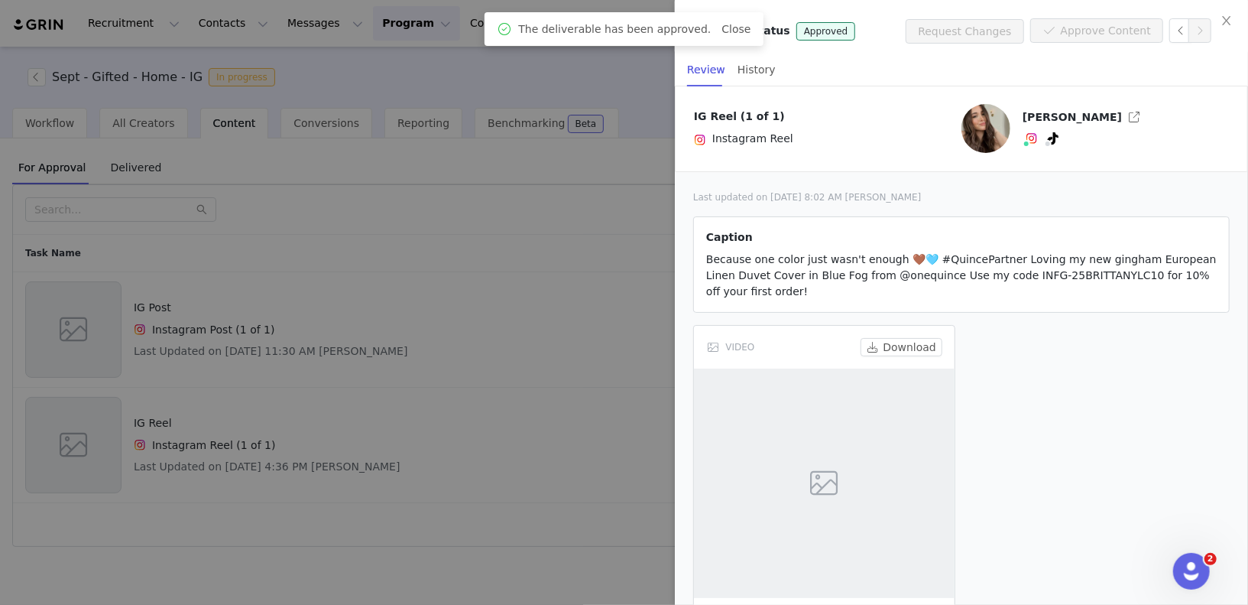
click at [449, 408] on div at bounding box center [624, 302] width 1248 height 605
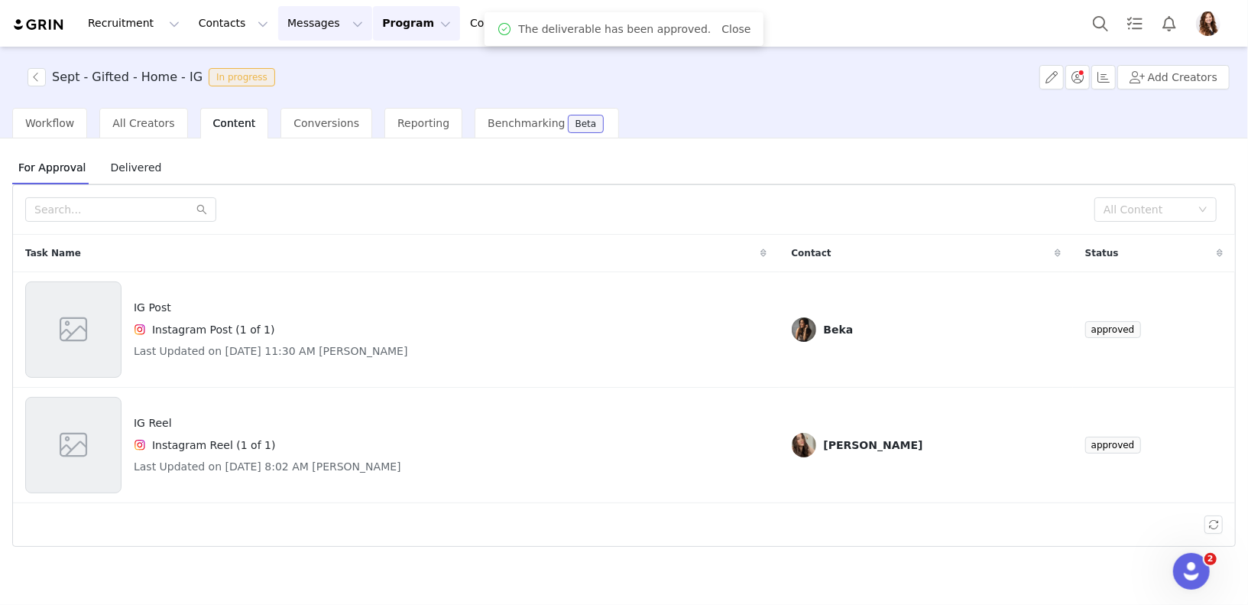
click at [303, 28] on button "Messages Messages" at bounding box center [325, 23] width 94 height 34
click at [303, 96] on div "Inbox" at bounding box center [322, 96] width 102 height 16
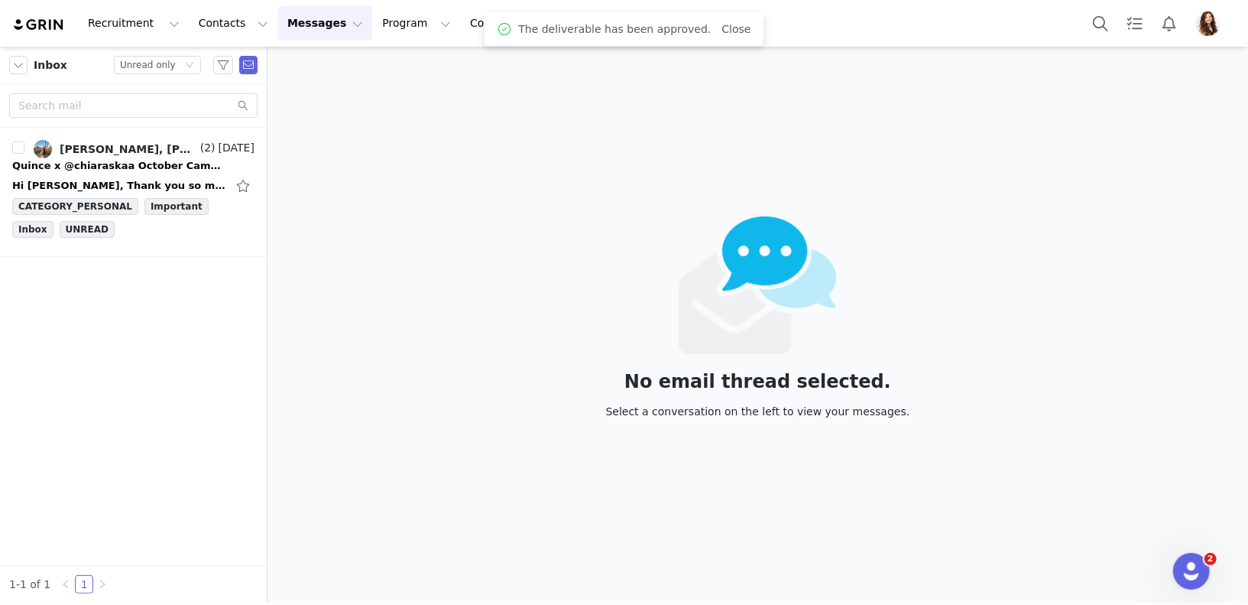
click at [722, 21] on span "Close" at bounding box center [736, 29] width 29 height 16
click at [113, 176] on div "Hi Jinsey, Thank you so much for reaching out and for inviting me to be part of…" at bounding box center [133, 186] width 242 height 24
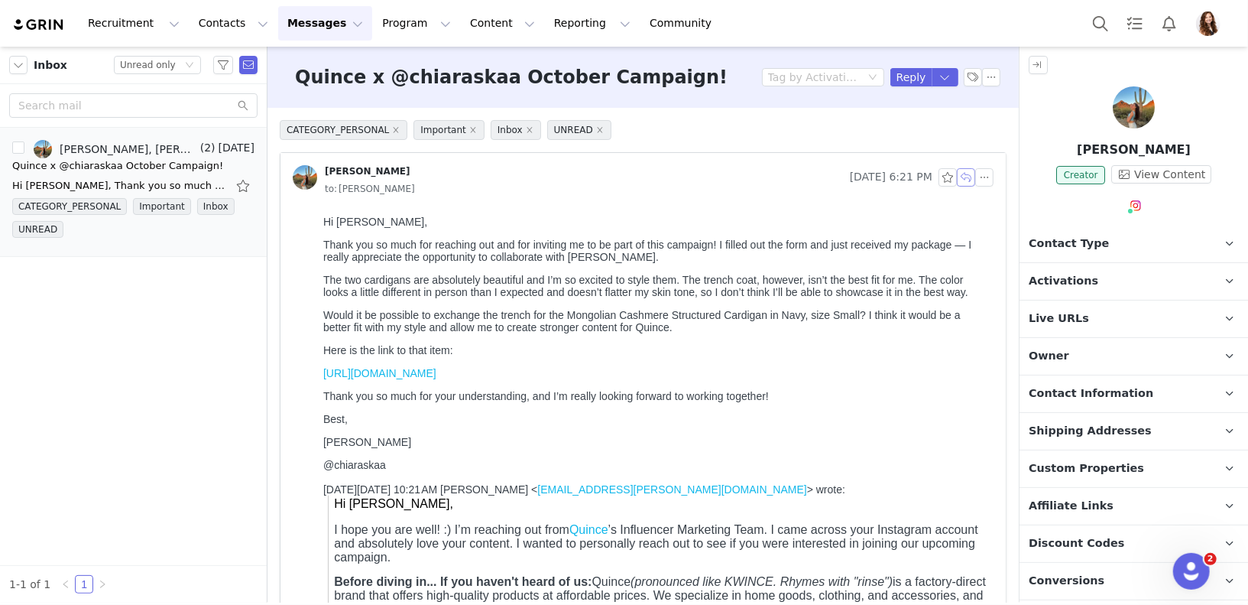
click at [969, 173] on button "button" at bounding box center [966, 177] width 18 height 18
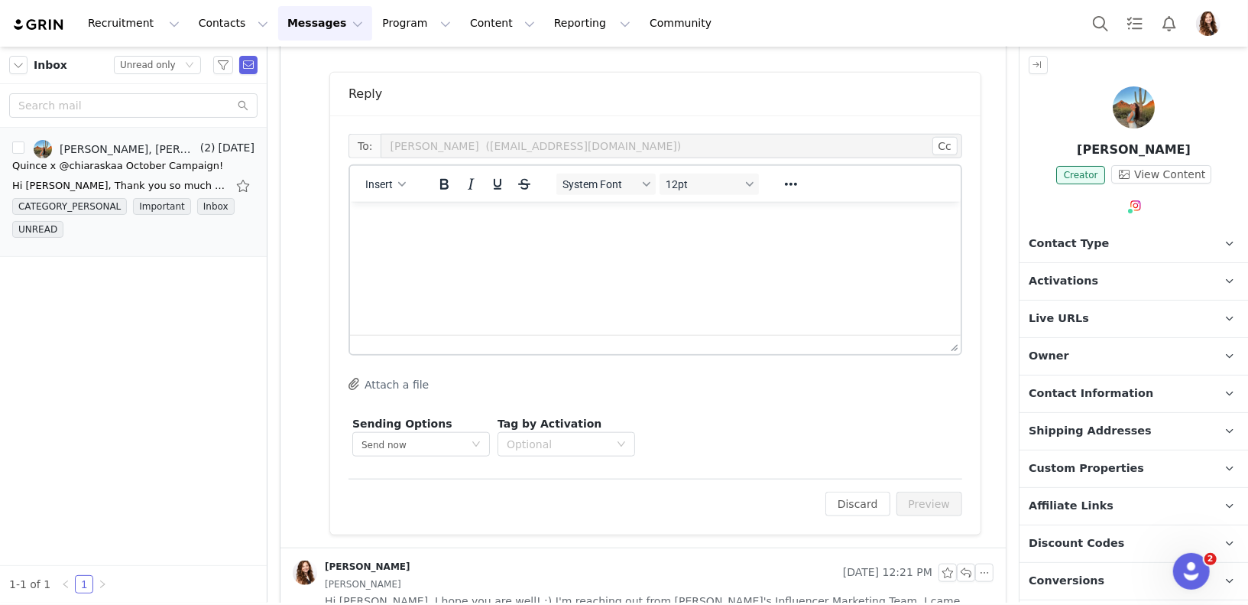
click at [620, 242] on html at bounding box center [654, 221] width 611 height 41
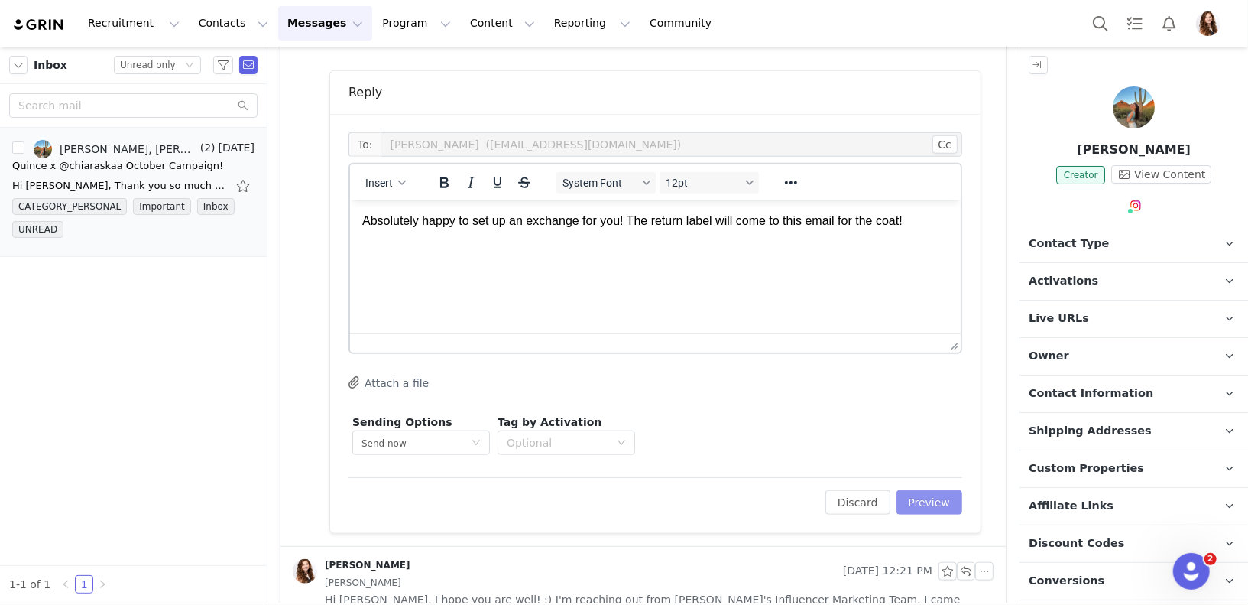
click at [934, 496] on button "Preview" at bounding box center [930, 502] width 67 height 24
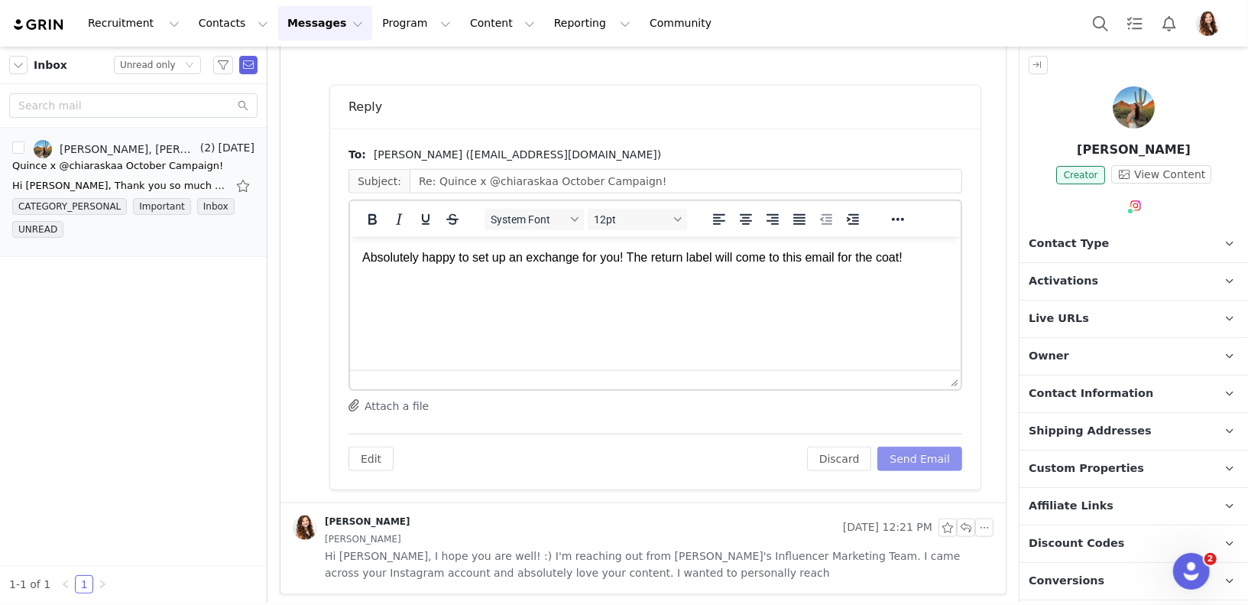
scroll to position [0, 0]
click at [930, 455] on button "Send Email" at bounding box center [920, 458] width 85 height 24
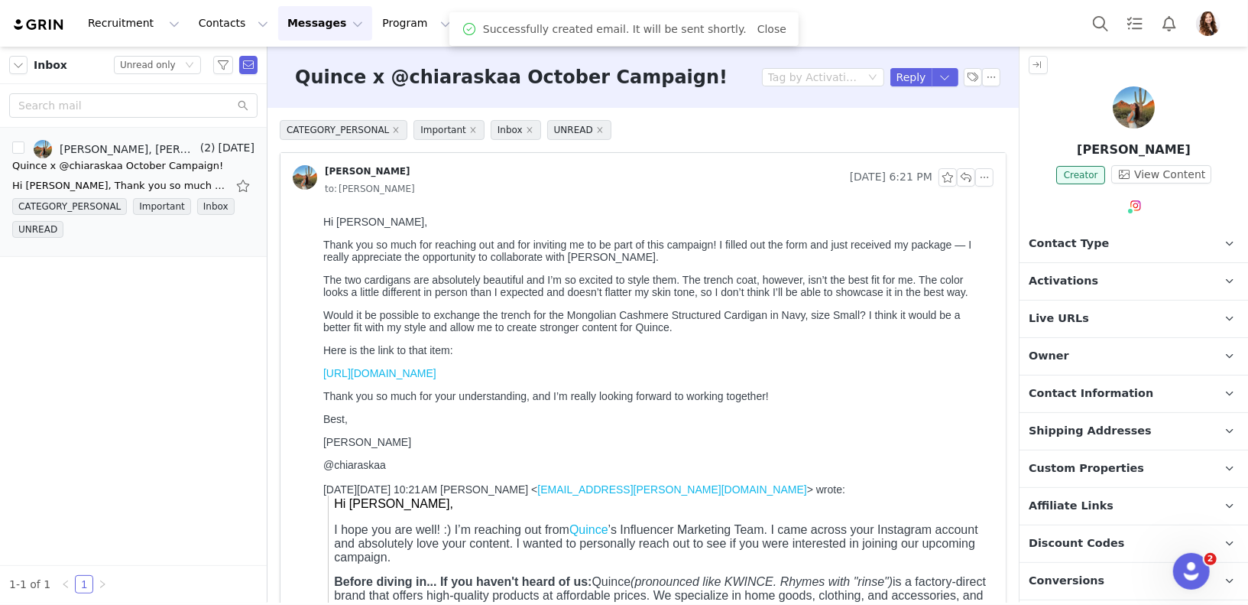
click at [1076, 279] on span "Activations" at bounding box center [1064, 281] width 70 height 17
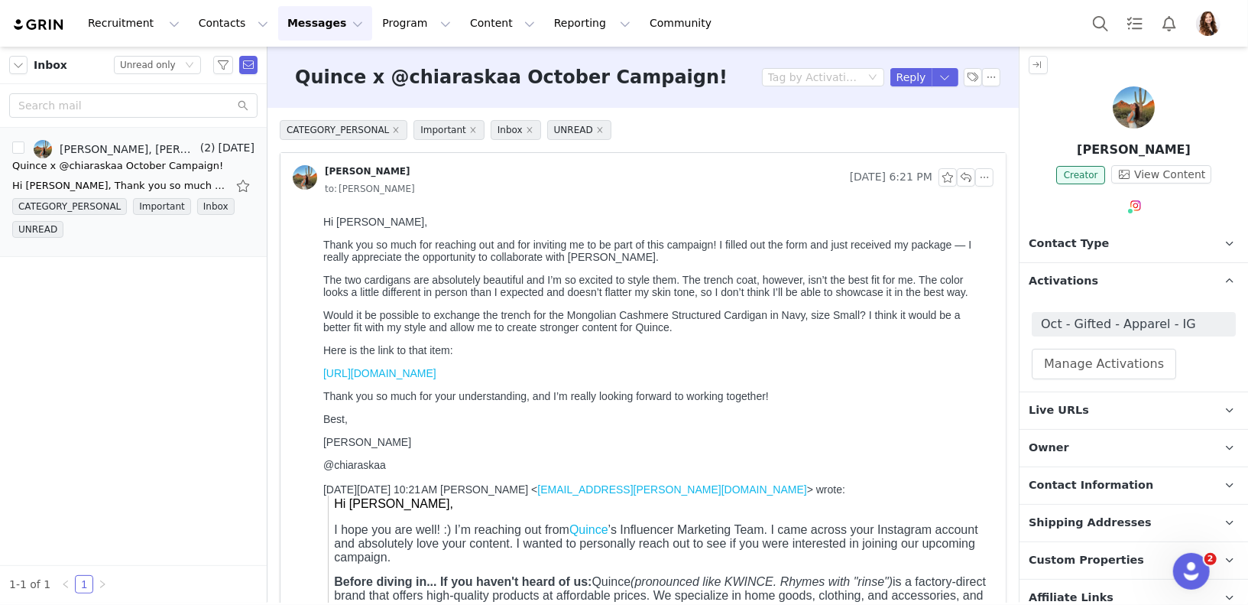
click at [1076, 279] on span "Activations" at bounding box center [1064, 281] width 70 height 17
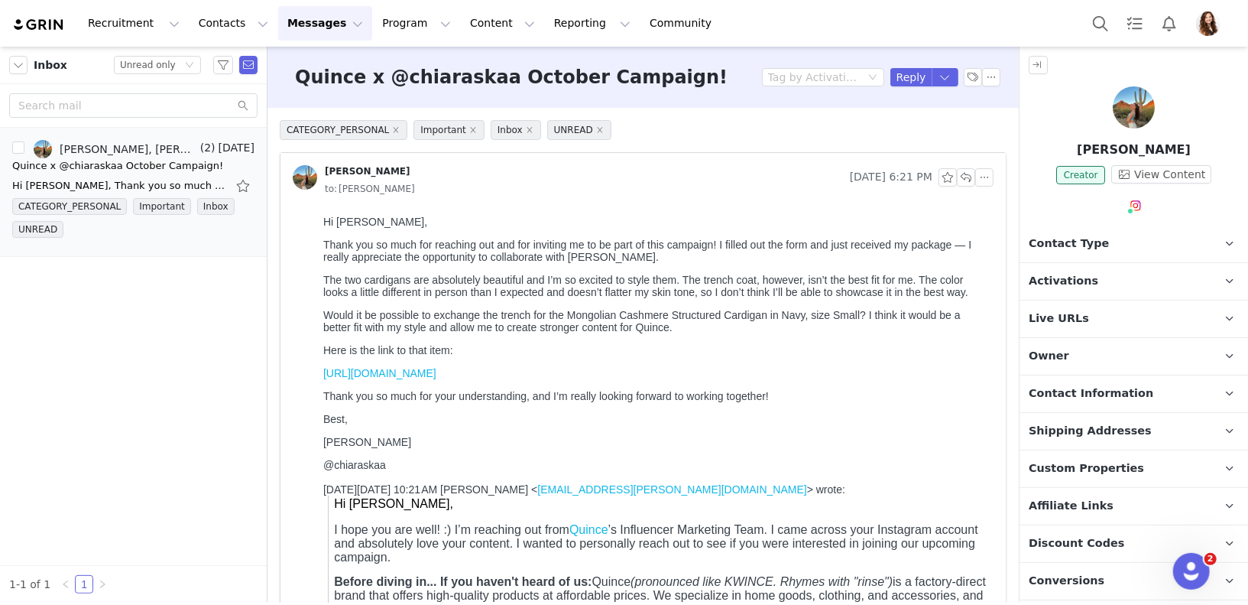
scroll to position [28, 0]
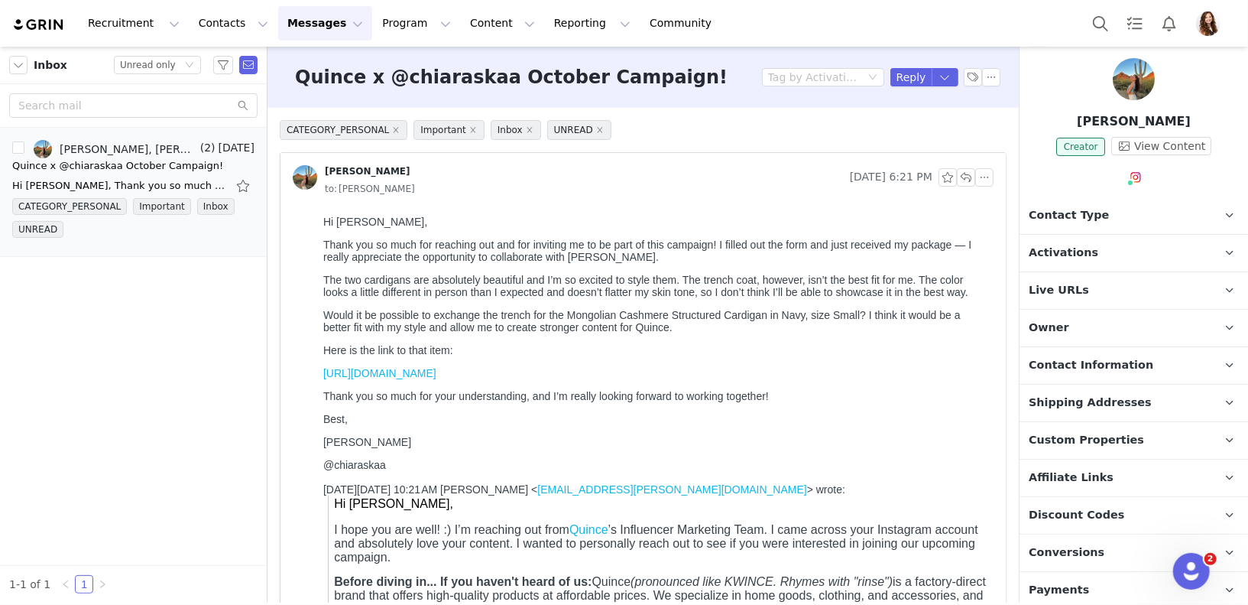
click at [1083, 366] on span "Contact Information" at bounding box center [1091, 365] width 125 height 17
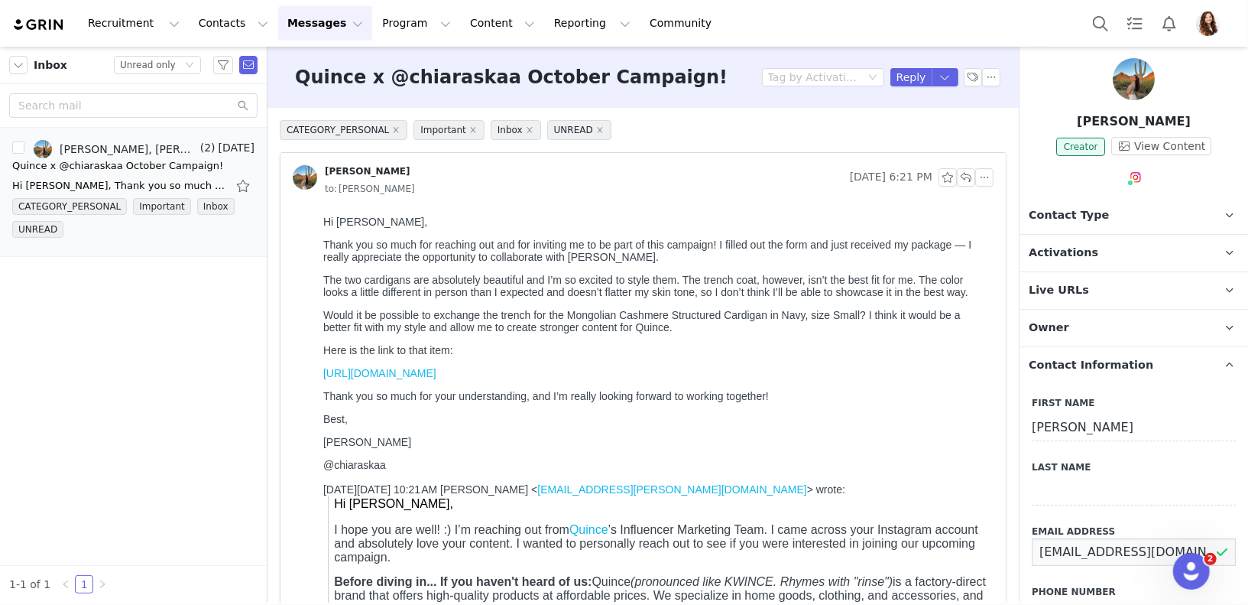
click at [1083, 545] on input "chiarascollabs@gmail.com" at bounding box center [1134, 552] width 204 height 28
click at [1049, 255] on span "Activations" at bounding box center [1064, 253] width 70 height 17
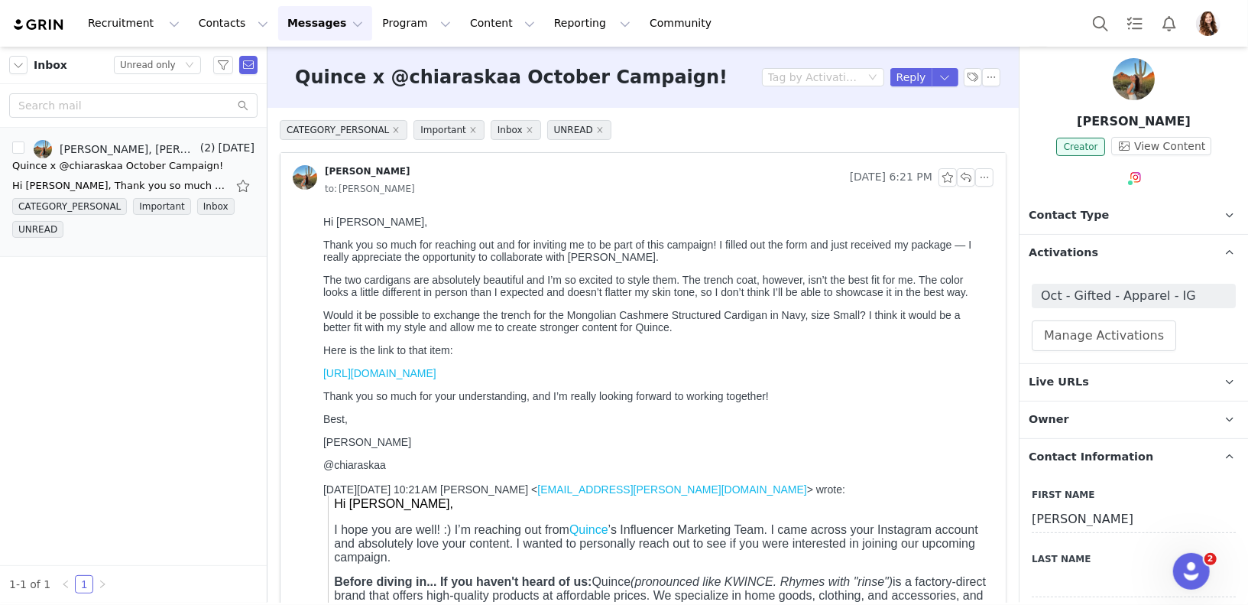
click at [1049, 255] on span "Activations" at bounding box center [1064, 253] width 70 height 17
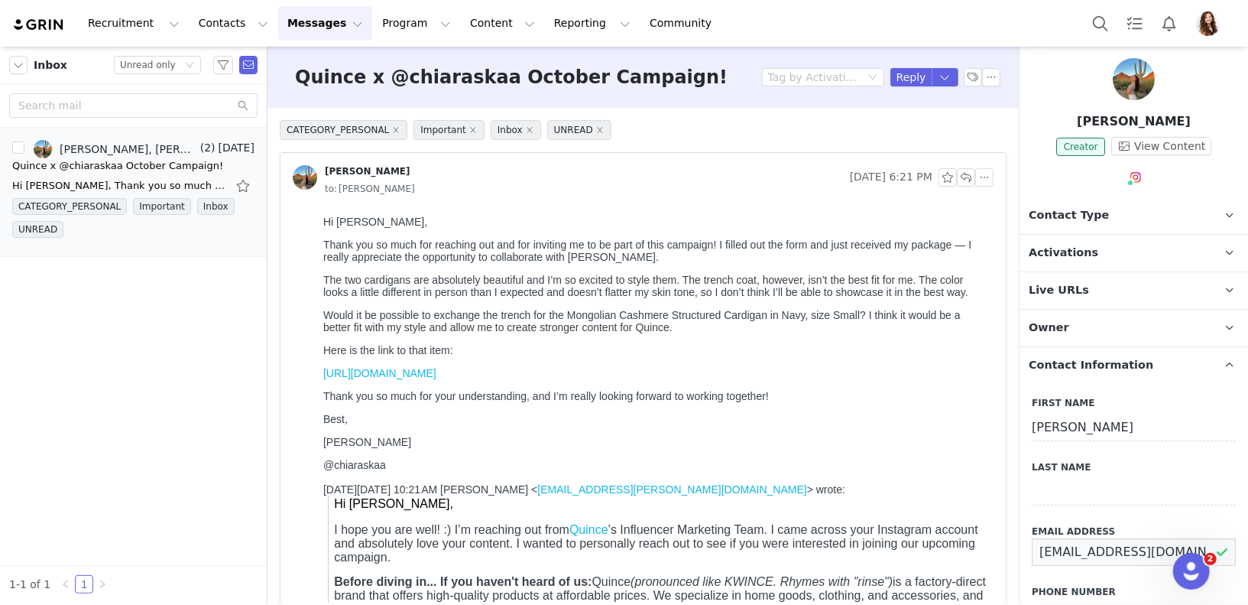
click at [1131, 553] on input "chiarascollabs@gmail.com" at bounding box center [1134, 552] width 204 height 28
click at [436, 373] on link "https://www.quince.com/women/mongolian-cashmere-structured-cardigan?color=true-…" at bounding box center [379, 372] width 113 height 12
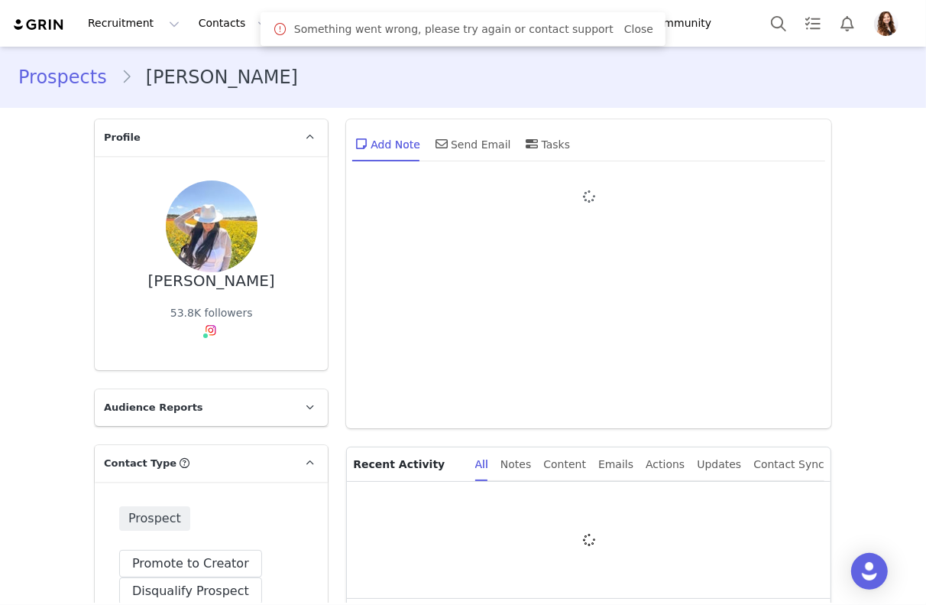
type input "+1 ([GEOGRAPHIC_DATA])"
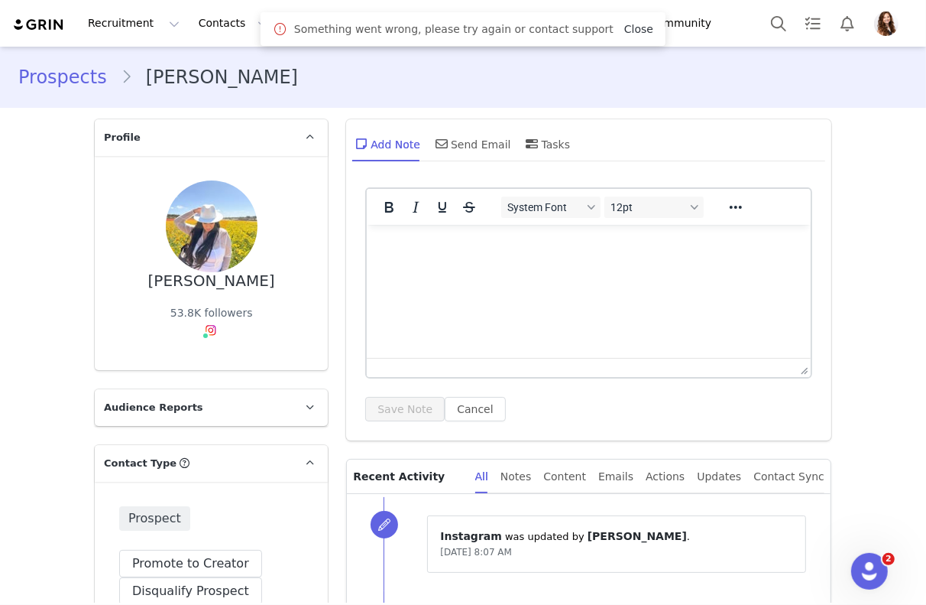
click at [625, 27] on link "Close" at bounding box center [639, 29] width 29 height 12
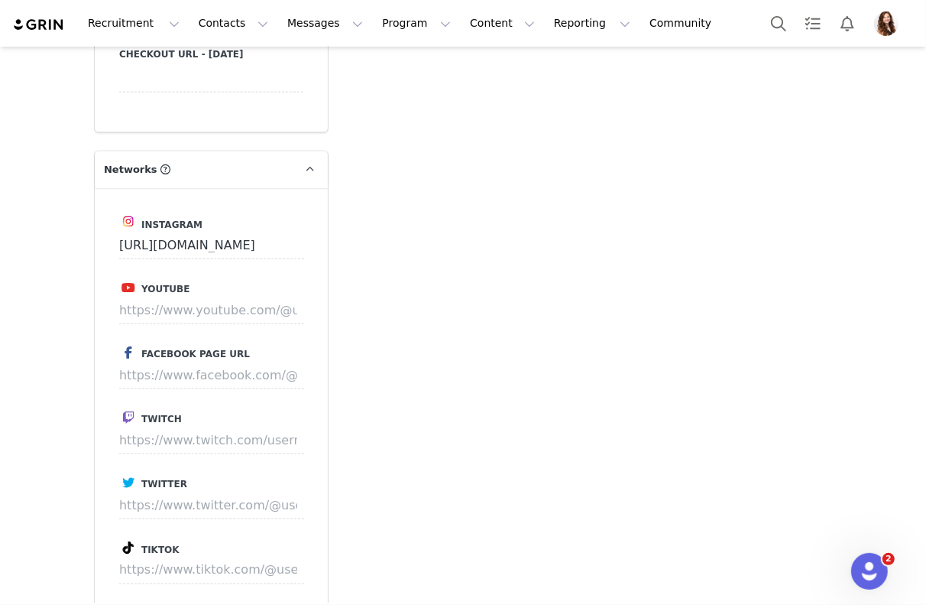
scroll to position [1679, 0]
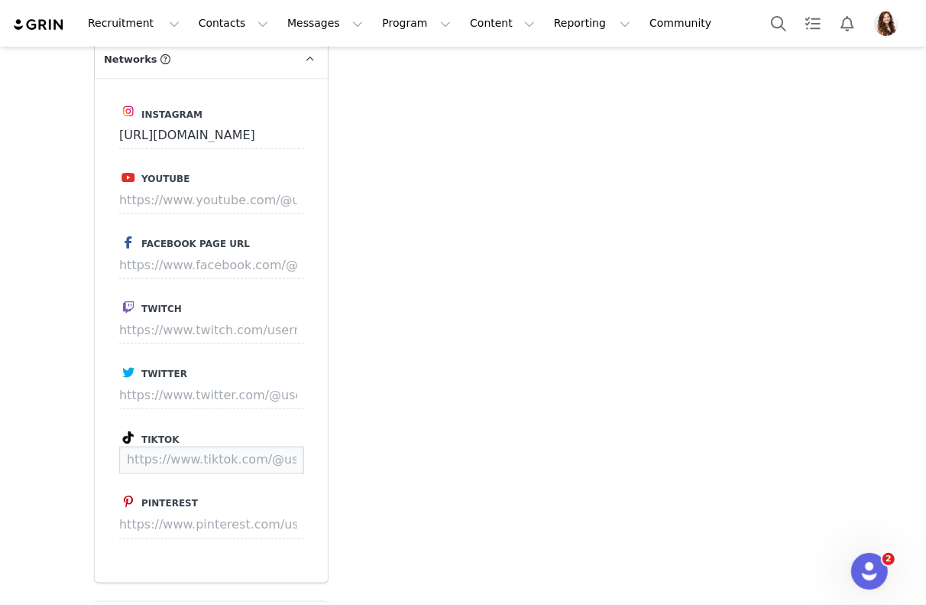
click at [233, 460] on input at bounding box center [211, 460] width 185 height 28
paste input "https://www.tiktok.com/@itsalexfaafetai"
type input "https://www.tiktok.com/@itsalexfaafetai"
click at [290, 456] on button "Save" at bounding box center [276, 460] width 56 height 28
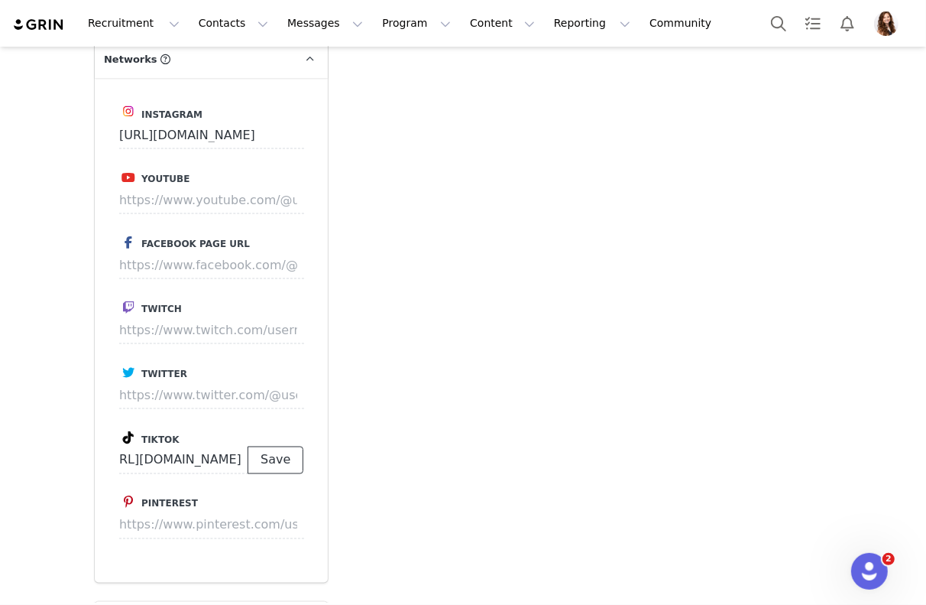
scroll to position [0, 0]
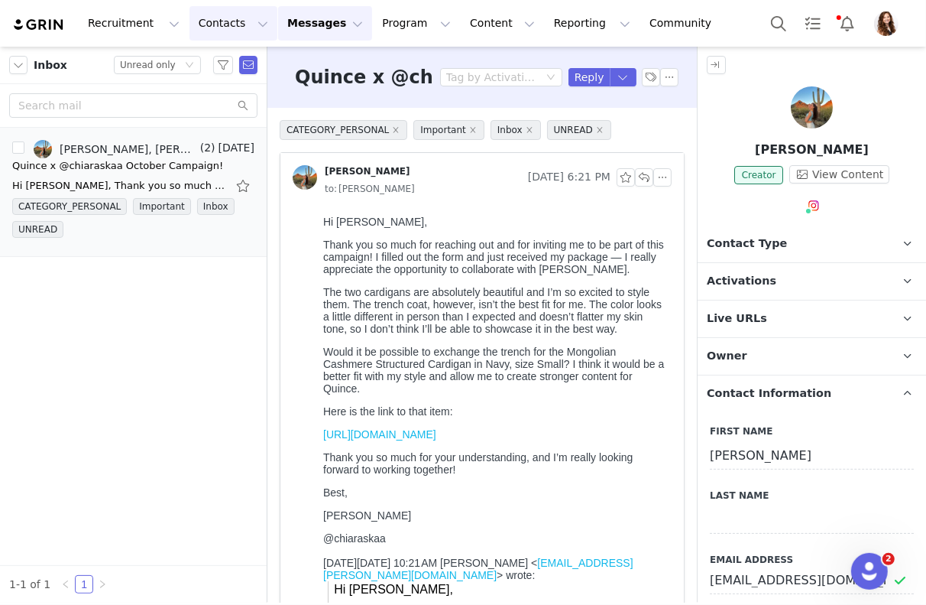
click at [210, 24] on button "Contacts Contacts" at bounding box center [234, 23] width 88 height 34
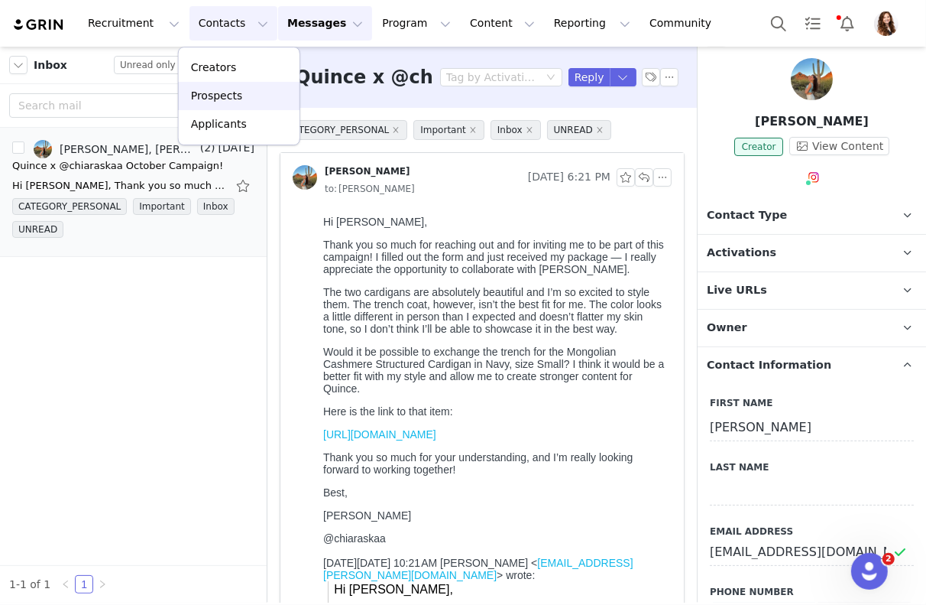
click at [224, 96] on p "Prospects" at bounding box center [216, 96] width 51 height 16
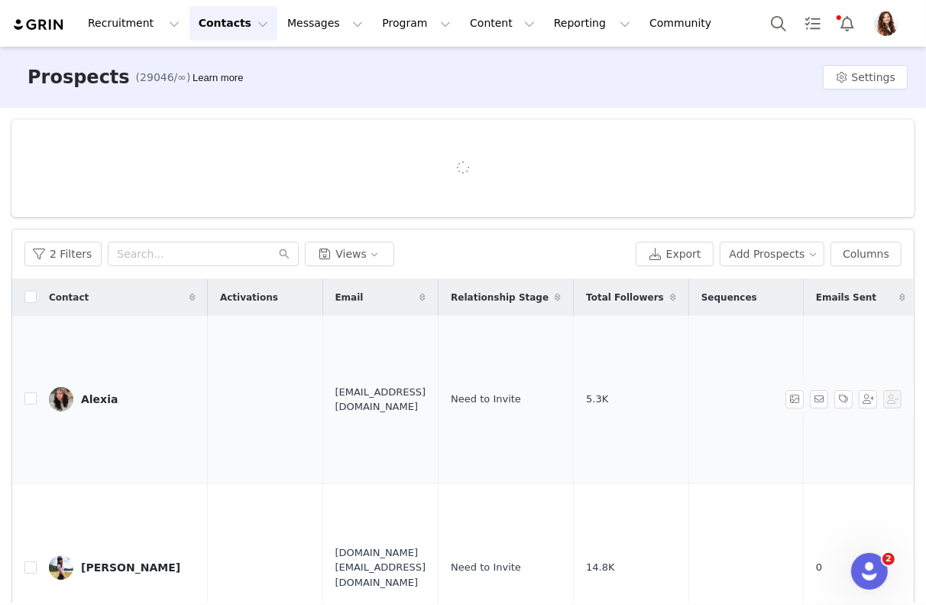
scroll to position [90, 0]
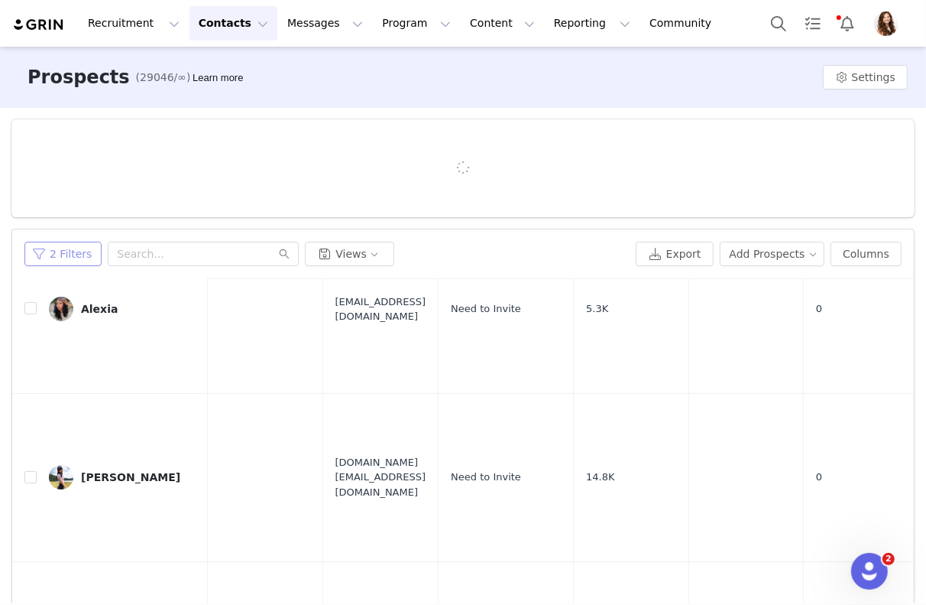
click at [86, 261] on button "2 Filters" at bounding box center [62, 254] width 77 height 24
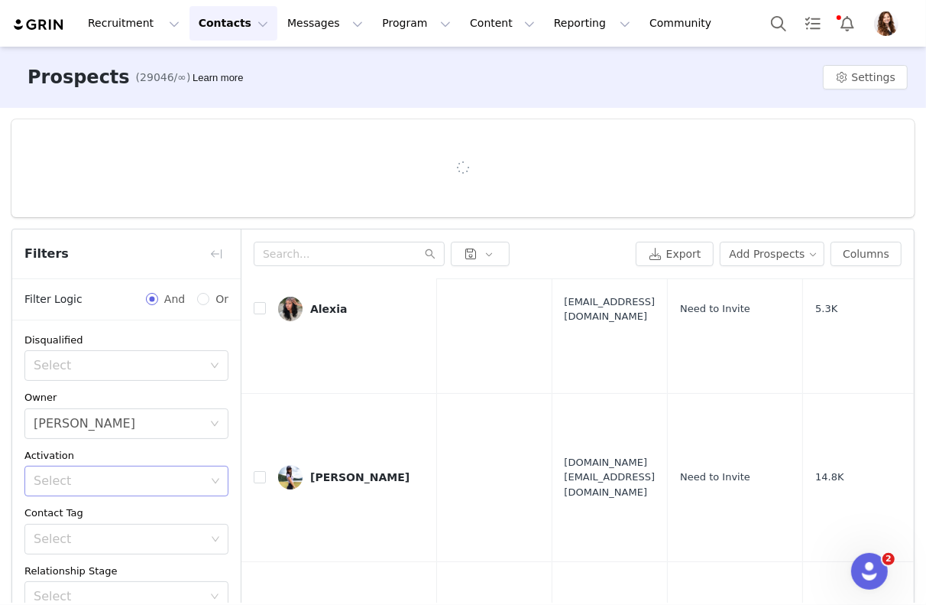
scroll to position [161, 0]
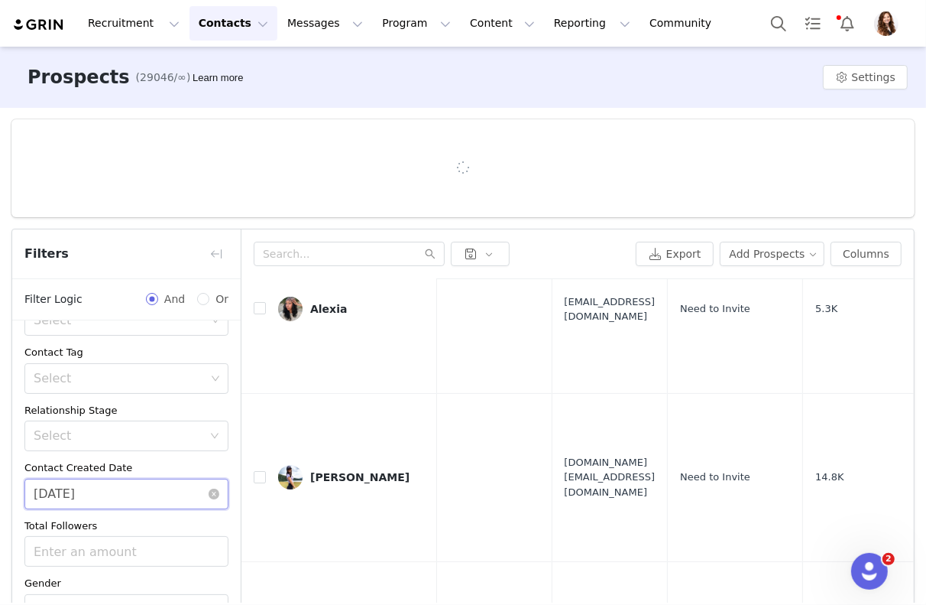
click at [148, 495] on input "09/29/2025" at bounding box center [126, 494] width 204 height 31
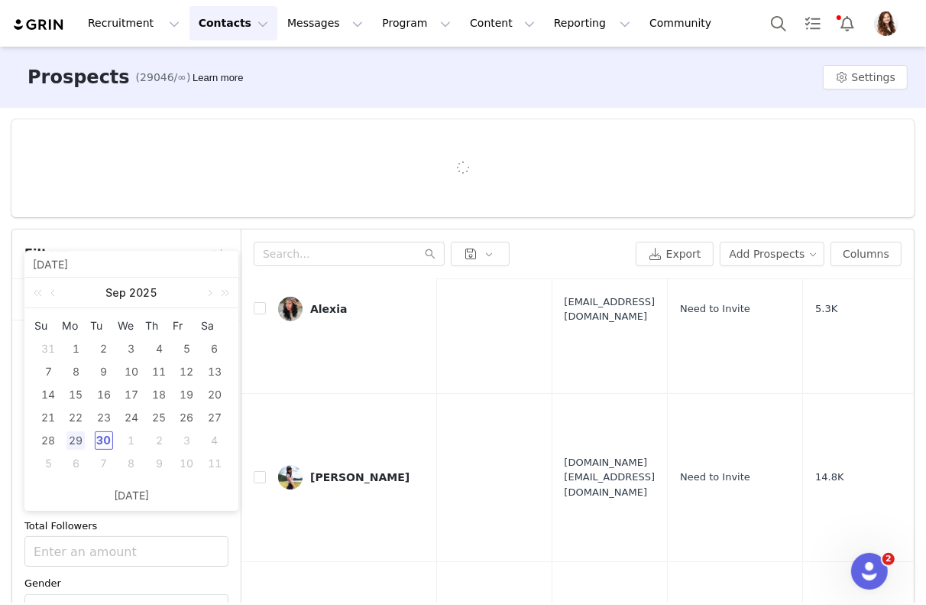
click at [107, 435] on div "30" at bounding box center [104, 440] width 18 height 18
type input "09/30/2025"
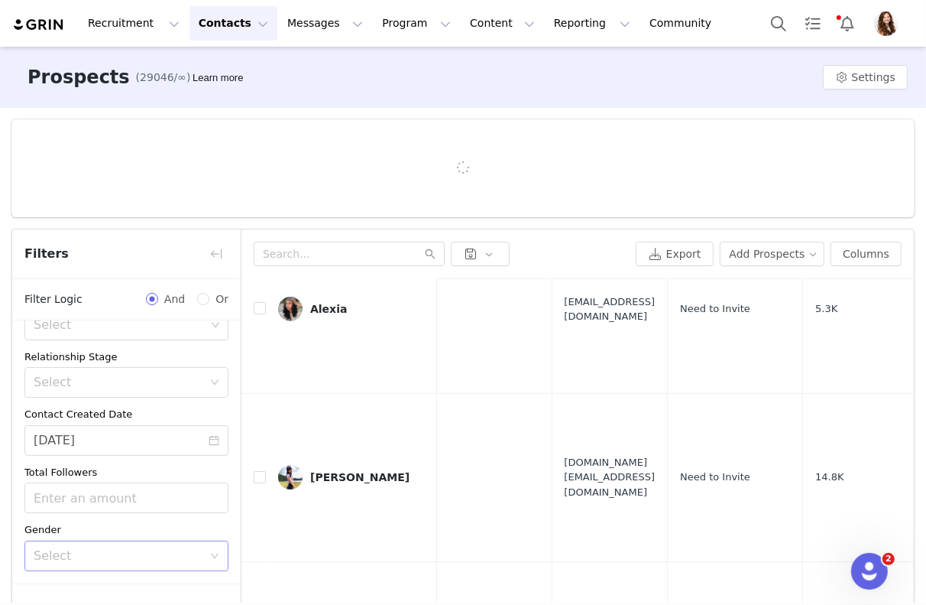
scroll to position [96, 0]
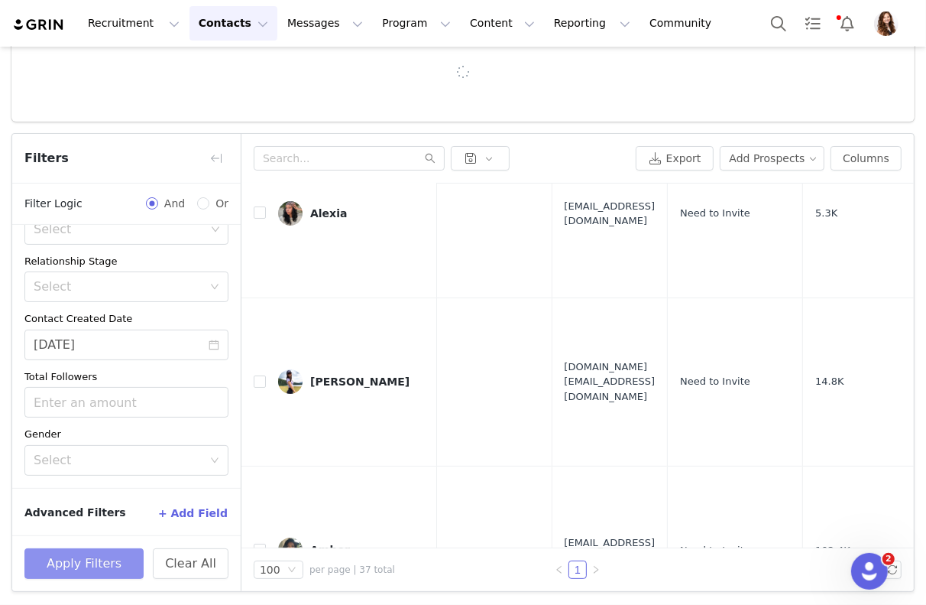
click at [82, 568] on button "Apply Filters" at bounding box center [83, 563] width 119 height 31
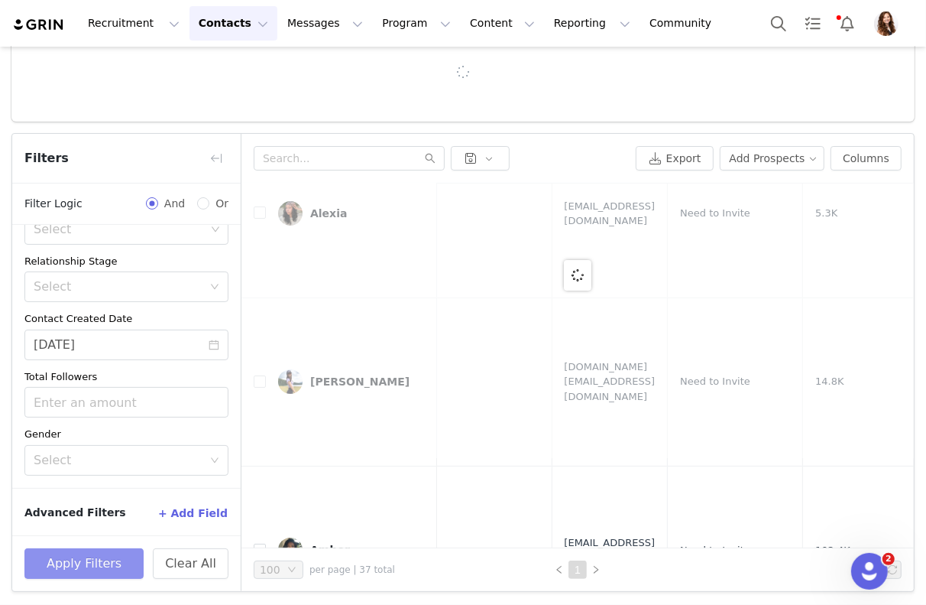
scroll to position [0, 0]
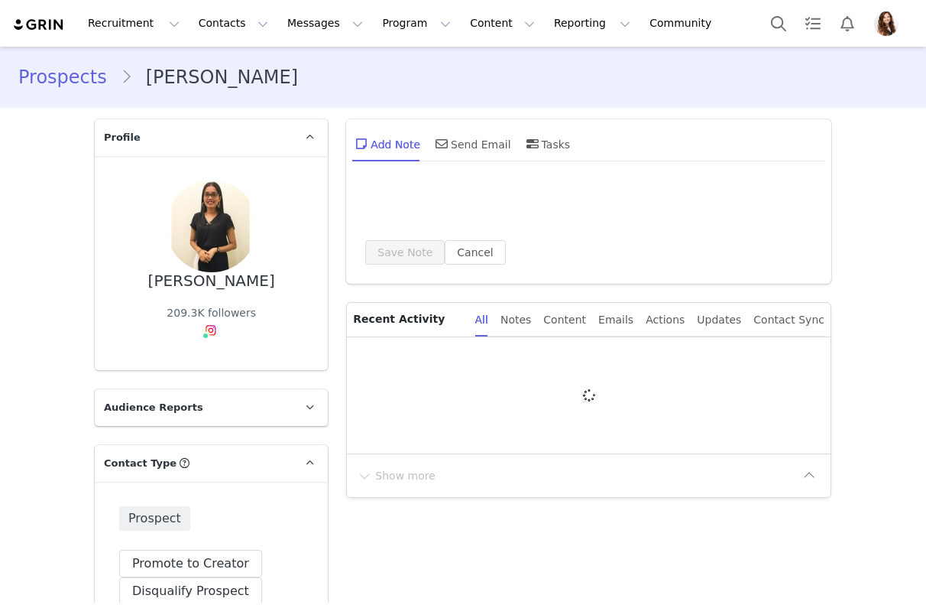
type input "+1 ([GEOGRAPHIC_DATA])"
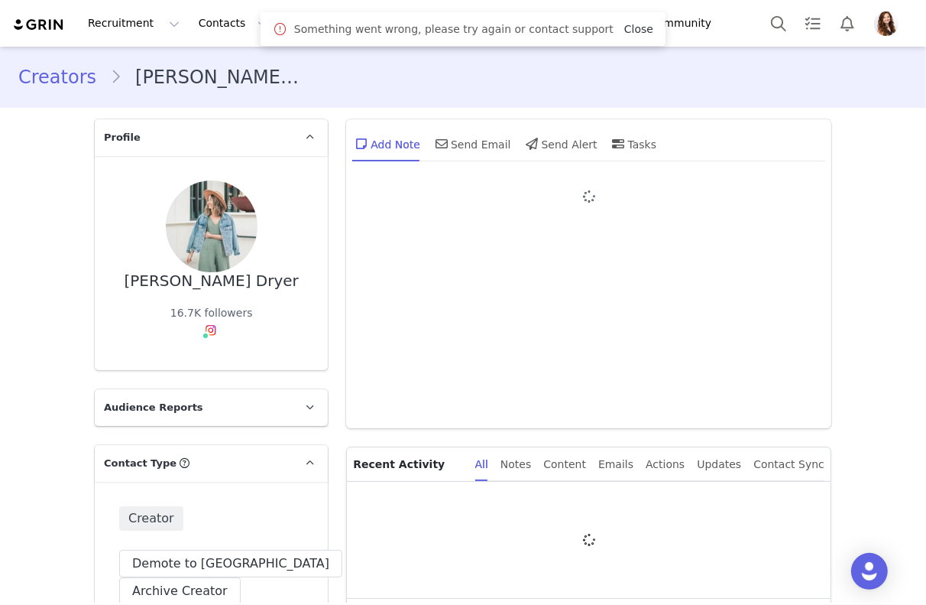
click at [631, 30] on link "Close" at bounding box center [639, 29] width 29 height 12
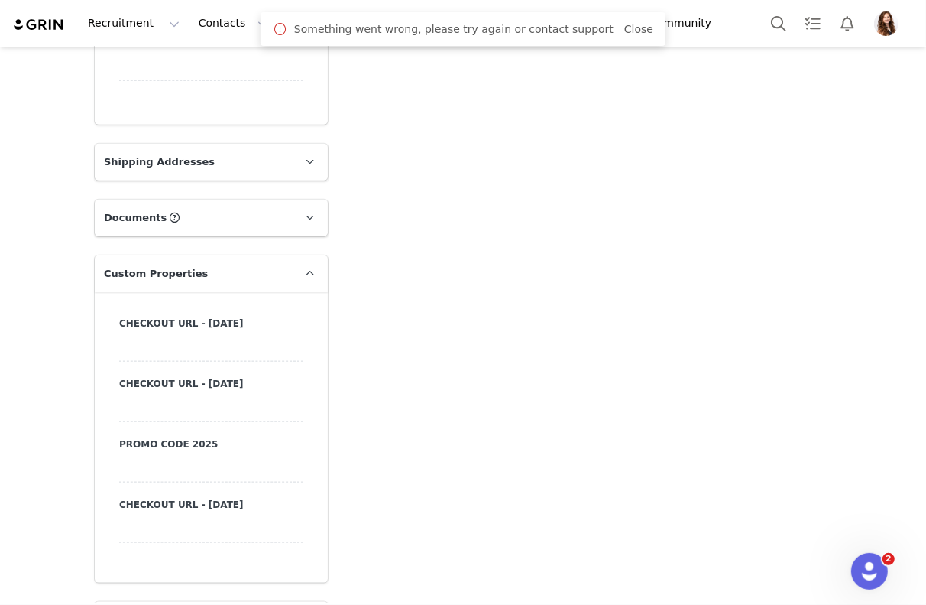
scroll to position [1451, 0]
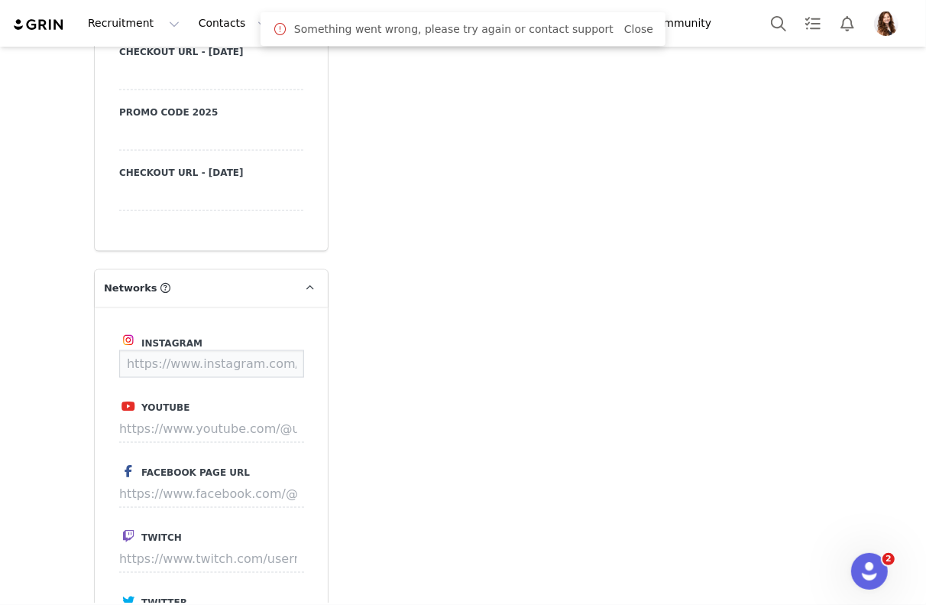
click at [199, 364] on input at bounding box center [211, 364] width 185 height 28
paste input "https://www.instagram.com/callithome__/"
click at [289, 371] on button "Save" at bounding box center [276, 364] width 56 height 28
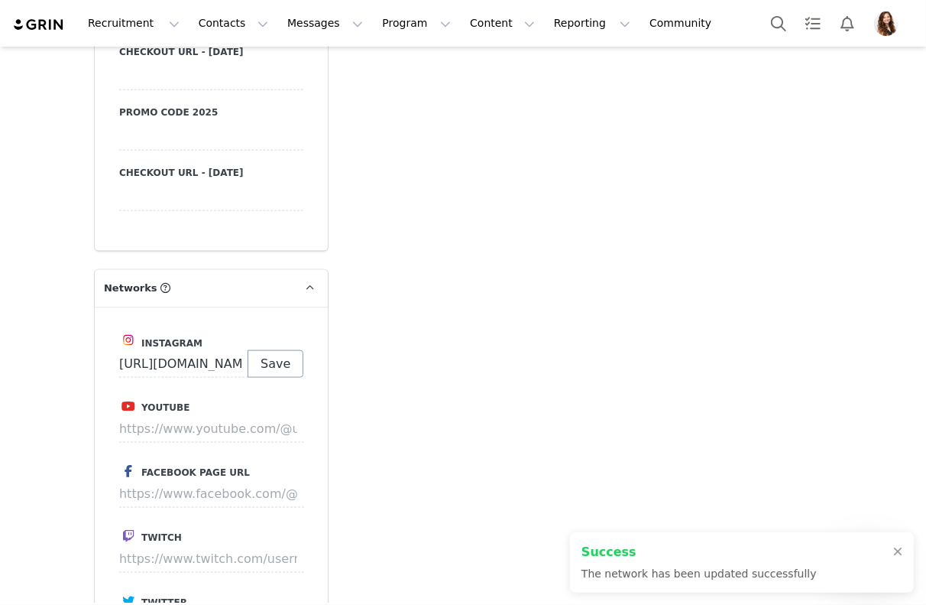
type input "https://www.instagram.com/callithome__"
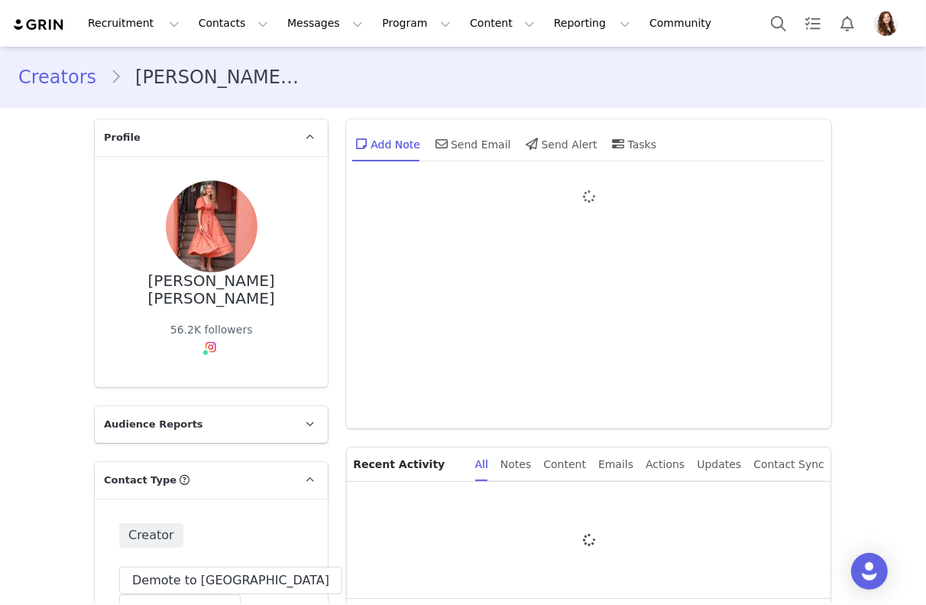
type input "+1 ([GEOGRAPHIC_DATA])"
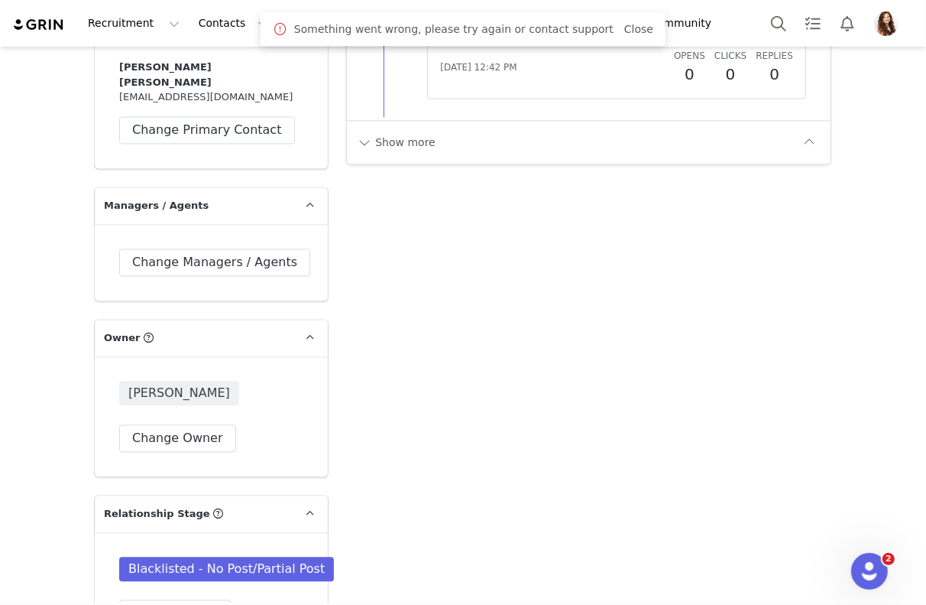
scroll to position [2556, 0]
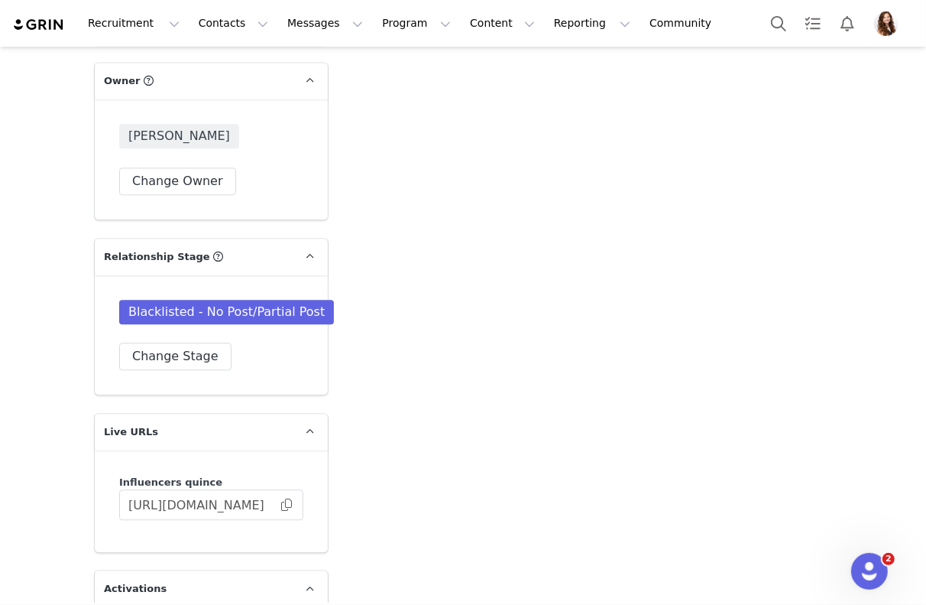
click at [630, 24] on body "Recruitment Recruitment Creator Search Curated Lists Landing Pages Web Extensio…" at bounding box center [463, 302] width 926 height 605
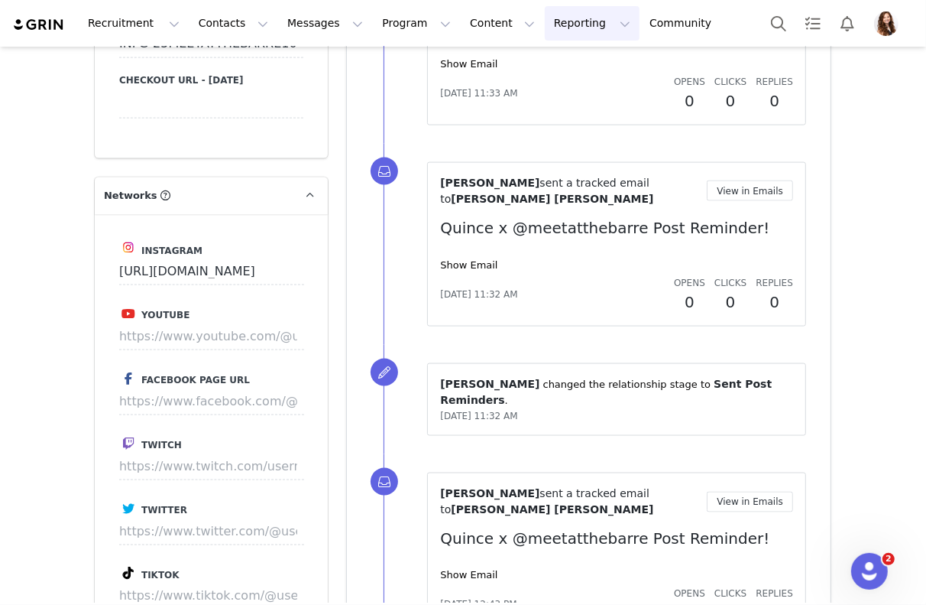
scroll to position [1150, 0]
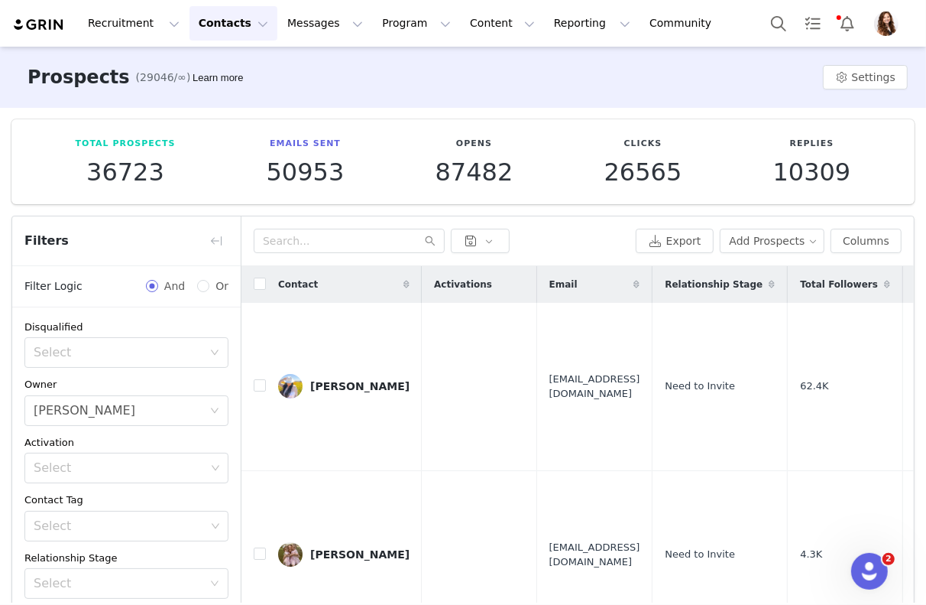
scroll to position [214, 0]
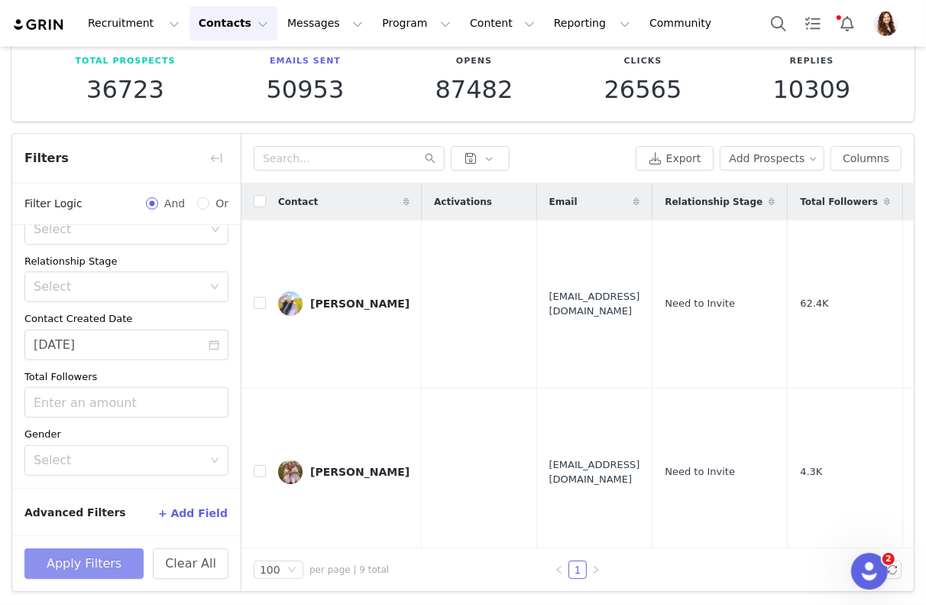
click at [101, 558] on button "Apply Filters" at bounding box center [83, 563] width 119 height 31
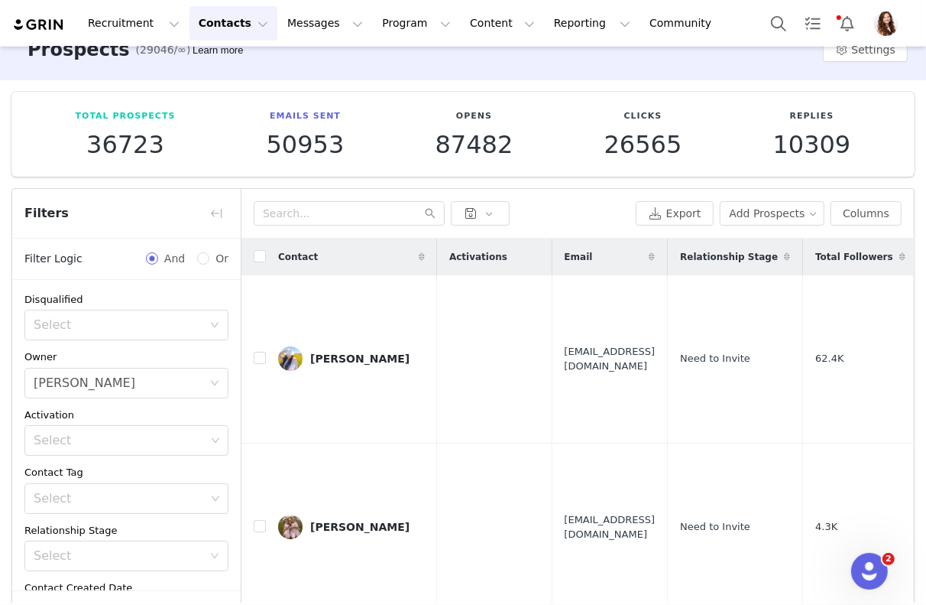
scroll to position [0, 0]
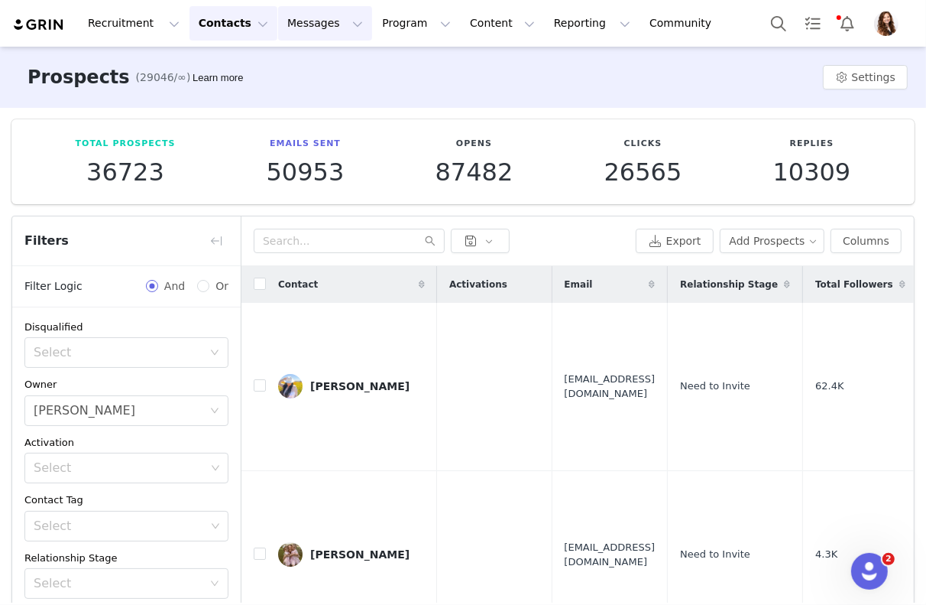
click at [279, 28] on button "Messages Messages" at bounding box center [325, 23] width 94 height 34
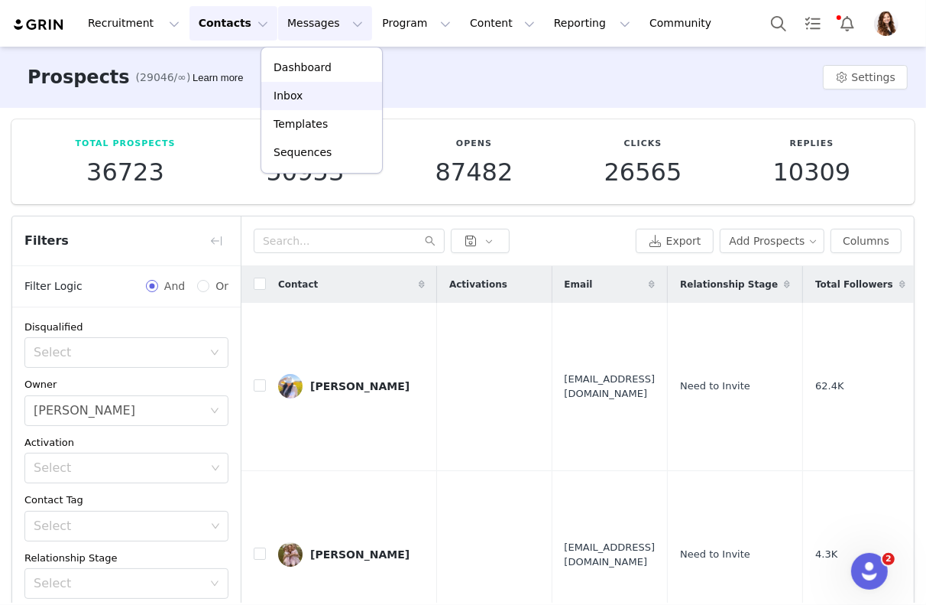
click at [300, 93] on p "Inbox" at bounding box center [288, 96] width 29 height 16
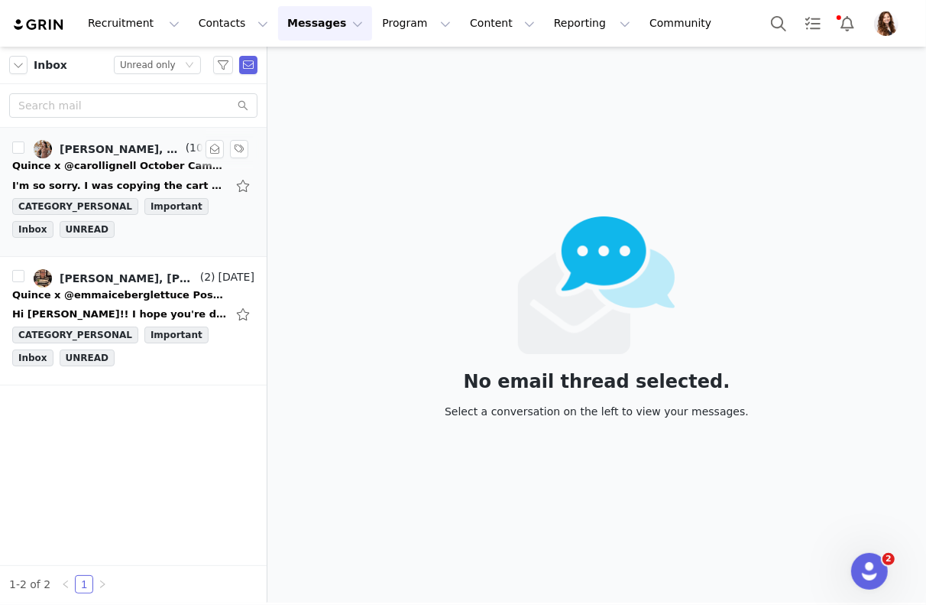
click at [88, 170] on div "Quince x @carollignell October Campaign!" at bounding box center [119, 165] width 214 height 15
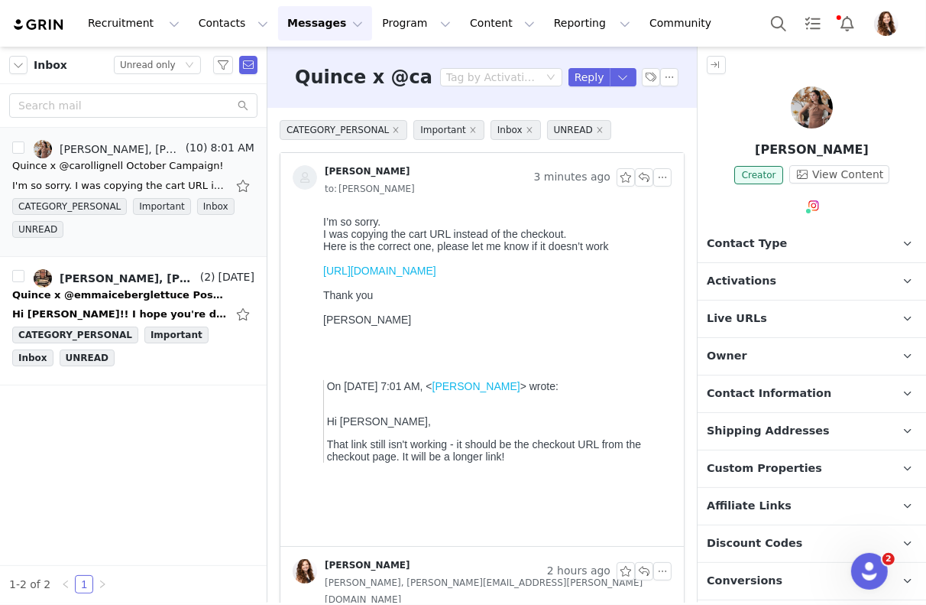
click at [417, 276] on link "[URL][DOMAIN_NAME]" at bounding box center [379, 270] width 113 height 12
click at [646, 179] on button "button" at bounding box center [644, 177] width 18 height 18
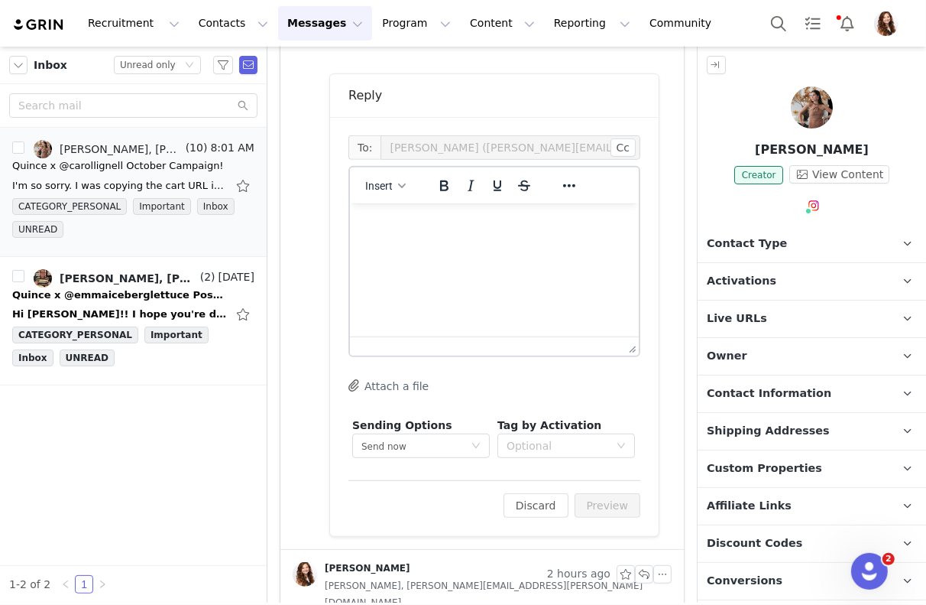
scroll to position [498, 0]
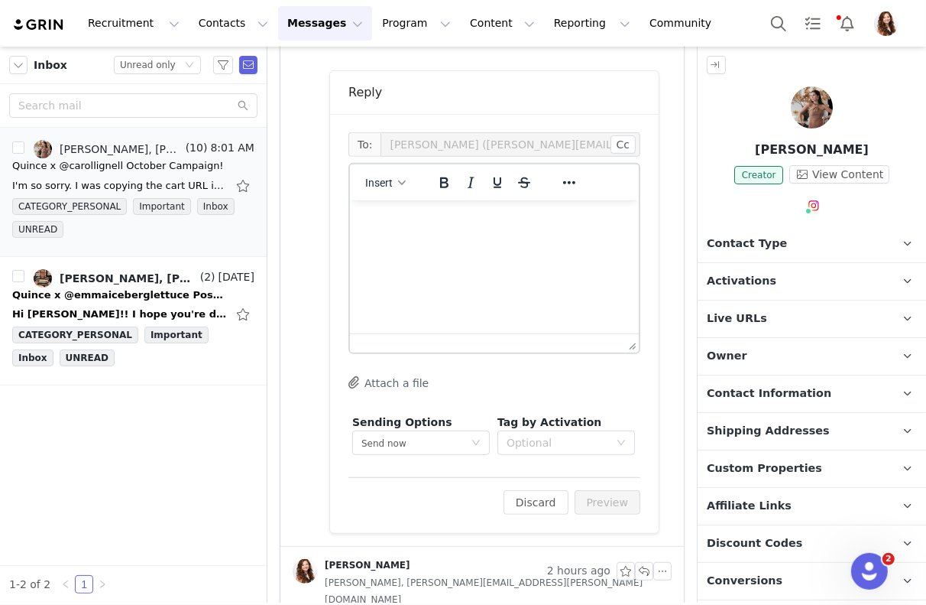
click at [474, 241] on html at bounding box center [493, 220] width 289 height 41
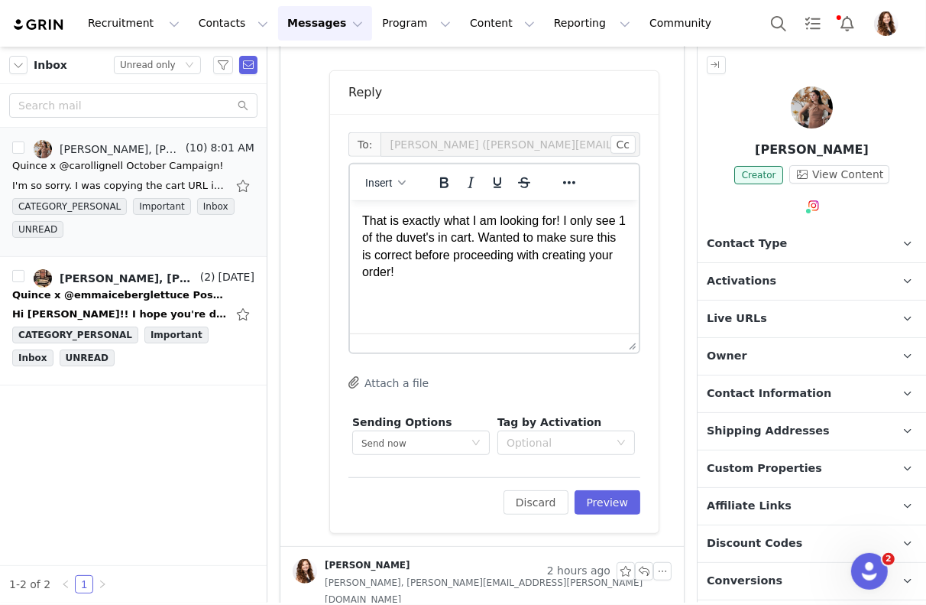
click at [604, 481] on div "Edit Discard Preview" at bounding box center [495, 495] width 292 height 37
click at [604, 493] on button "Preview" at bounding box center [608, 502] width 67 height 24
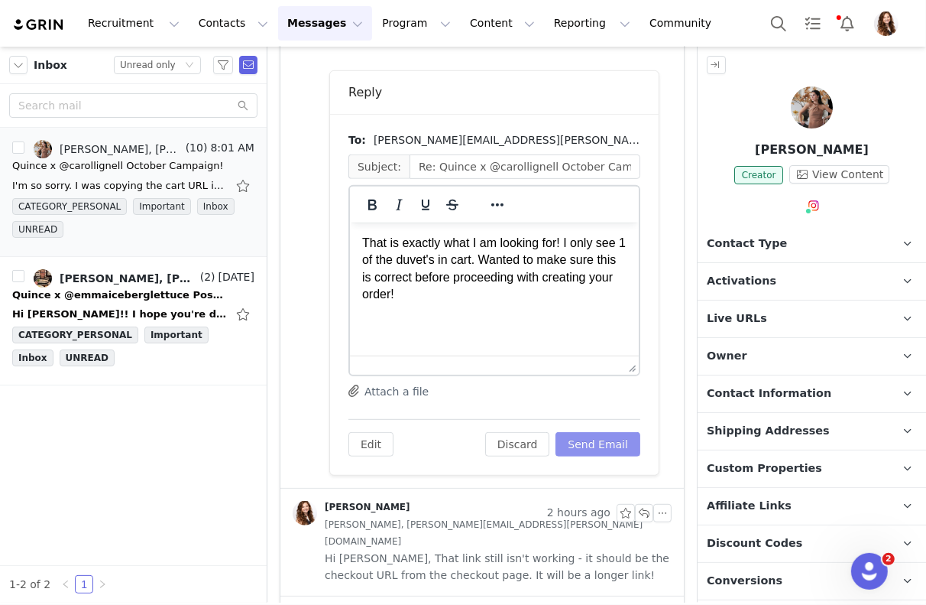
scroll to position [0, 0]
click at [613, 442] on button "Send Email" at bounding box center [598, 444] width 85 height 24
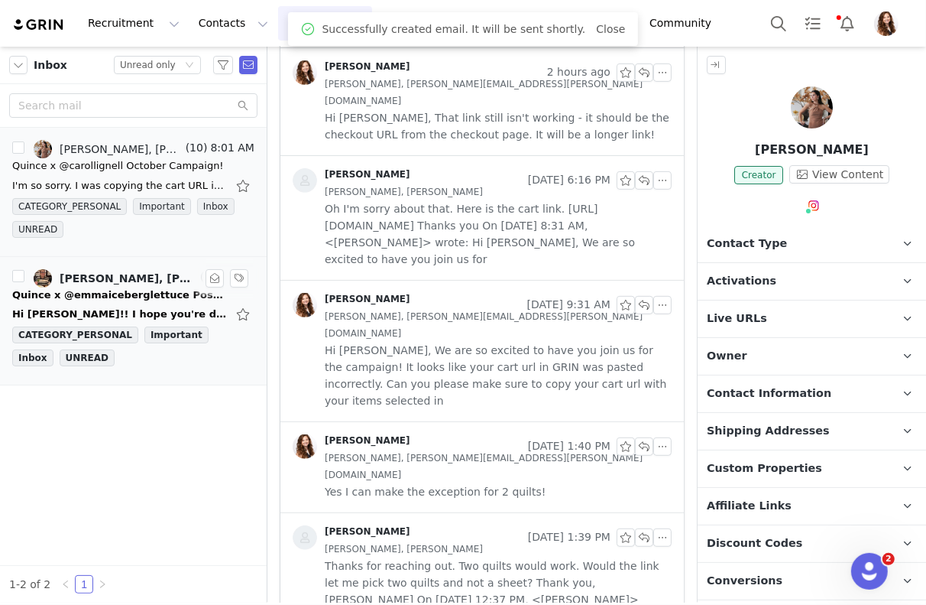
click at [145, 297] on div "Quince x @emmaiceberglettuce Post Instructions!" at bounding box center [119, 294] width 214 height 15
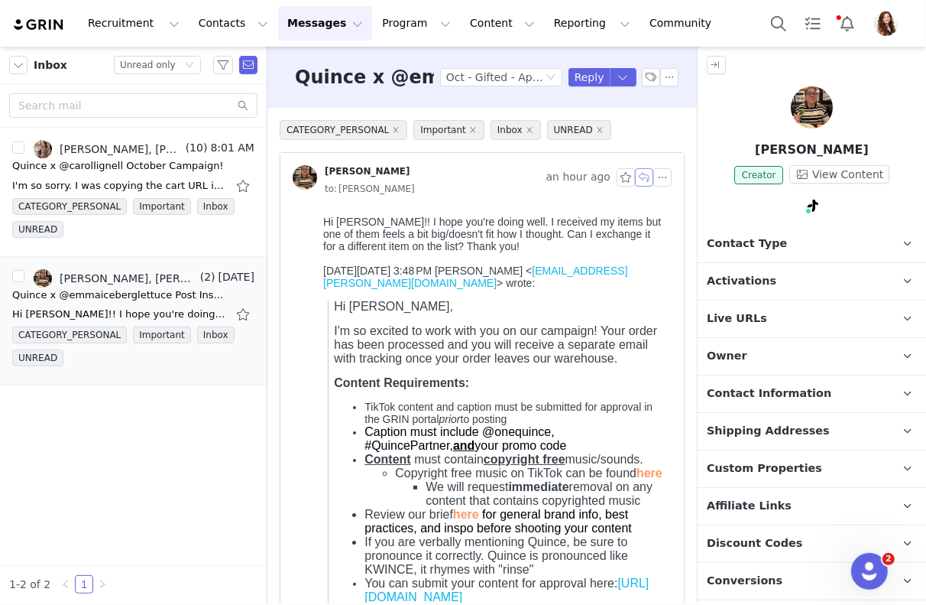
click at [646, 176] on button "button" at bounding box center [644, 177] width 18 height 18
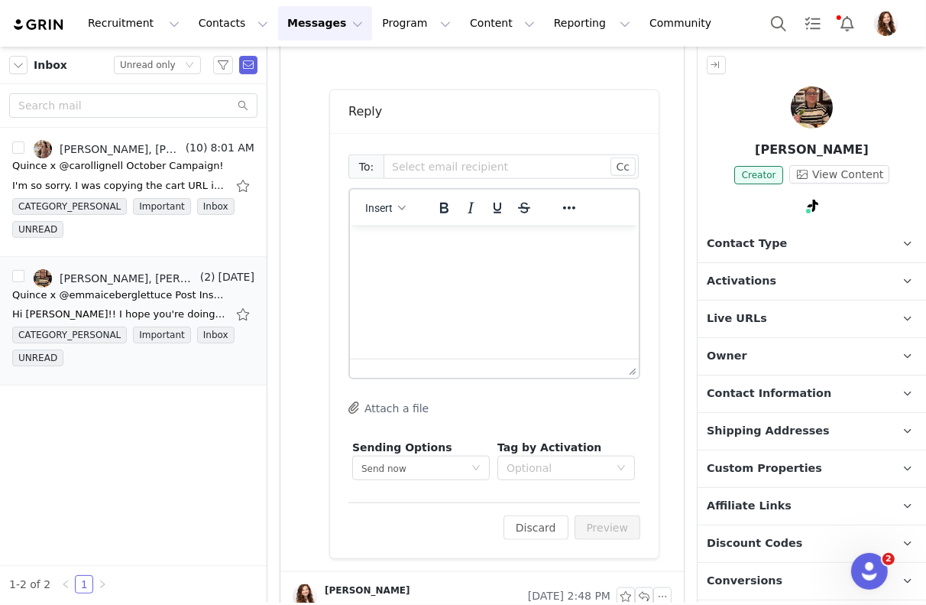
scroll to position [1130, 0]
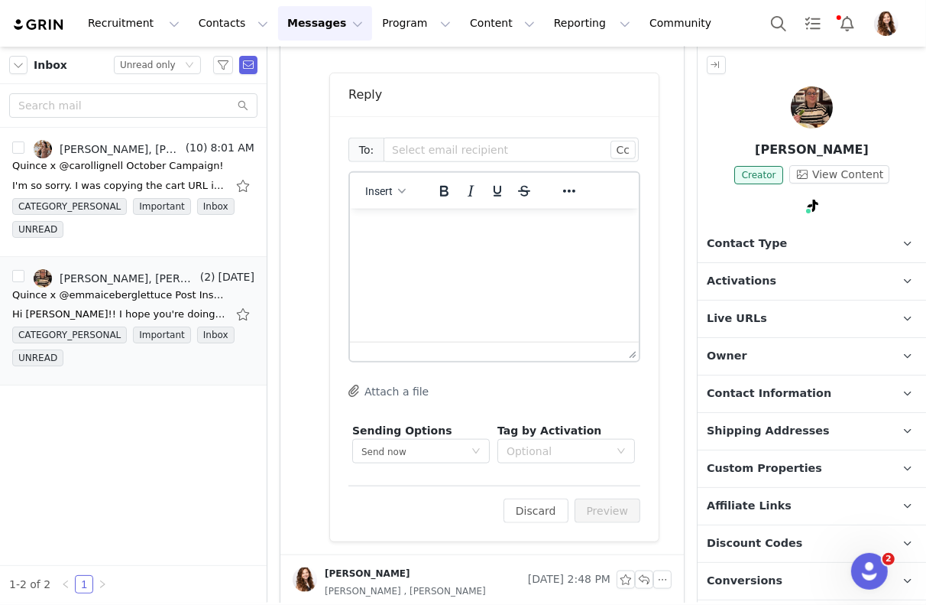
click at [507, 249] on html at bounding box center [493, 228] width 289 height 41
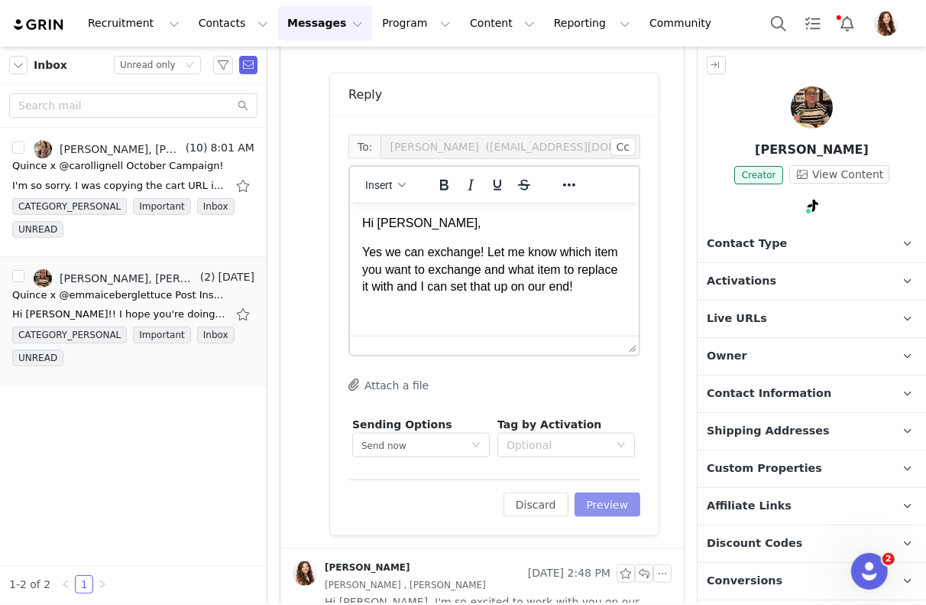
click at [612, 511] on button "Preview" at bounding box center [608, 504] width 67 height 24
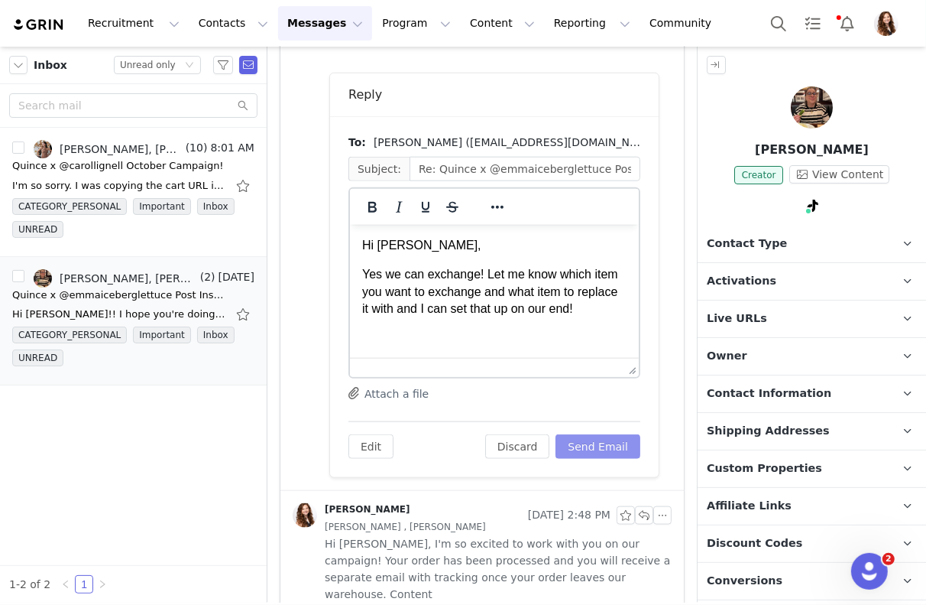
scroll to position [0, 0]
click at [619, 453] on button "Send Email" at bounding box center [598, 446] width 85 height 24
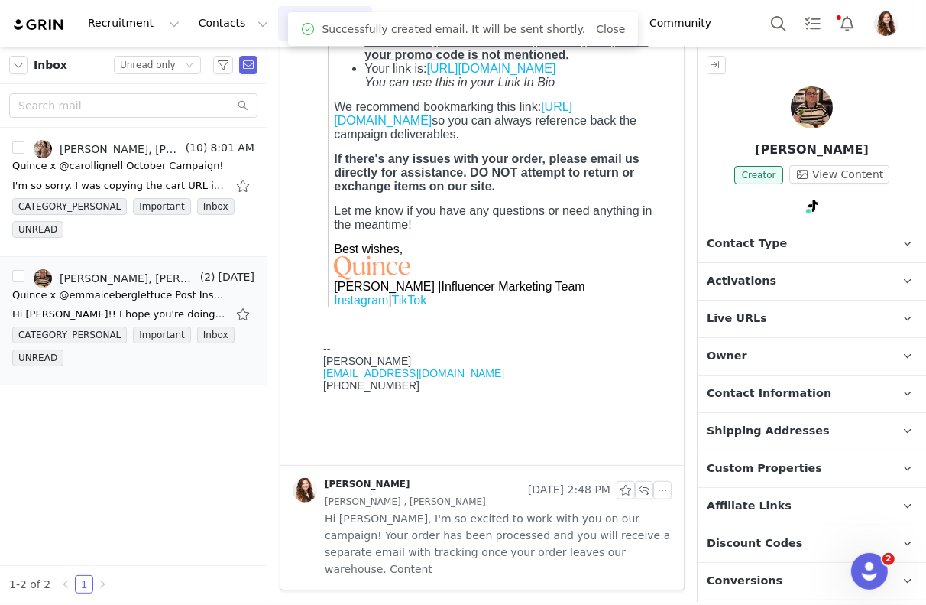
scroll to position [696, 0]
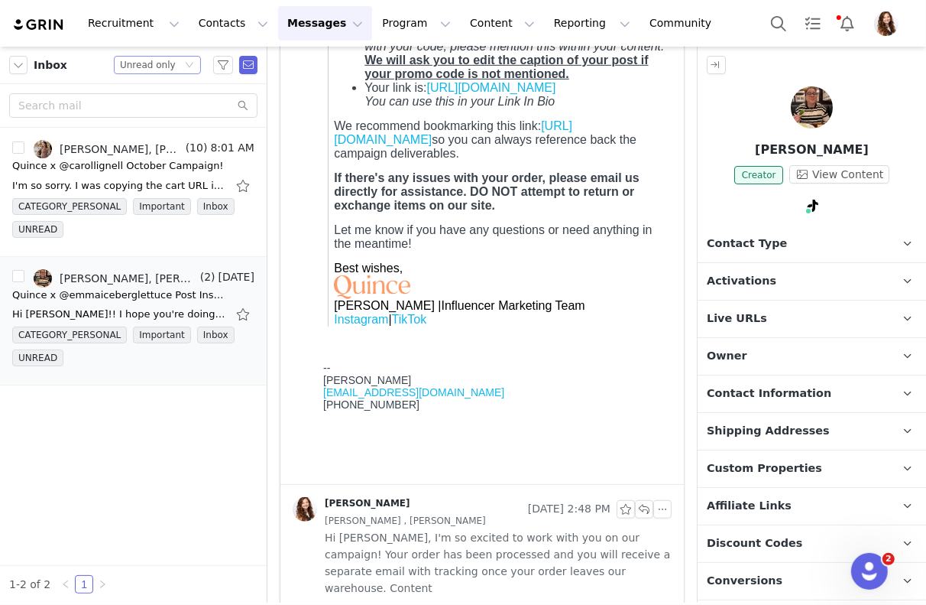
click at [169, 67] on div "Unread only" at bounding box center [148, 65] width 56 height 17
click at [157, 92] on li "All threads" at bounding box center [158, 92] width 87 height 24
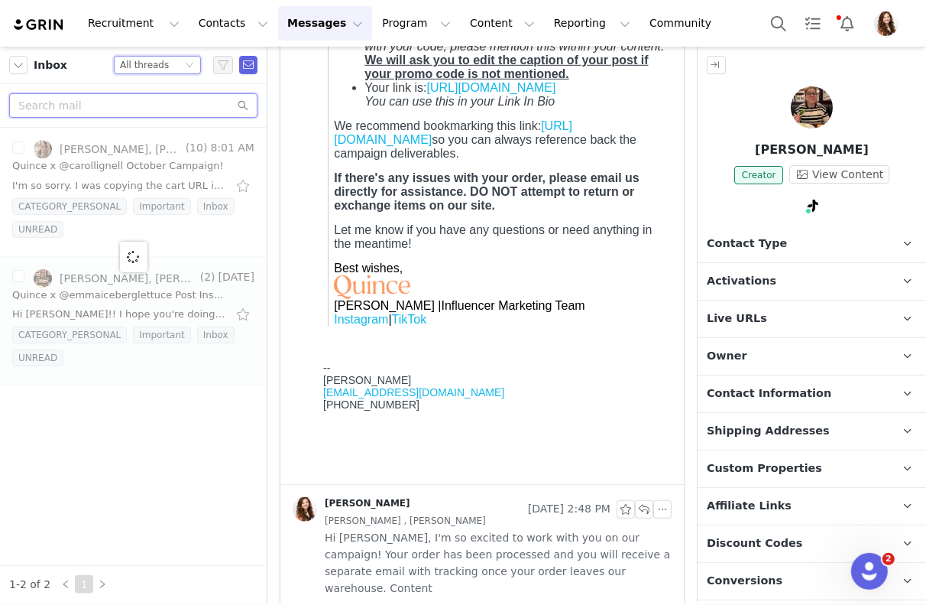
click at [146, 107] on input "text" at bounding box center [133, 105] width 248 height 24
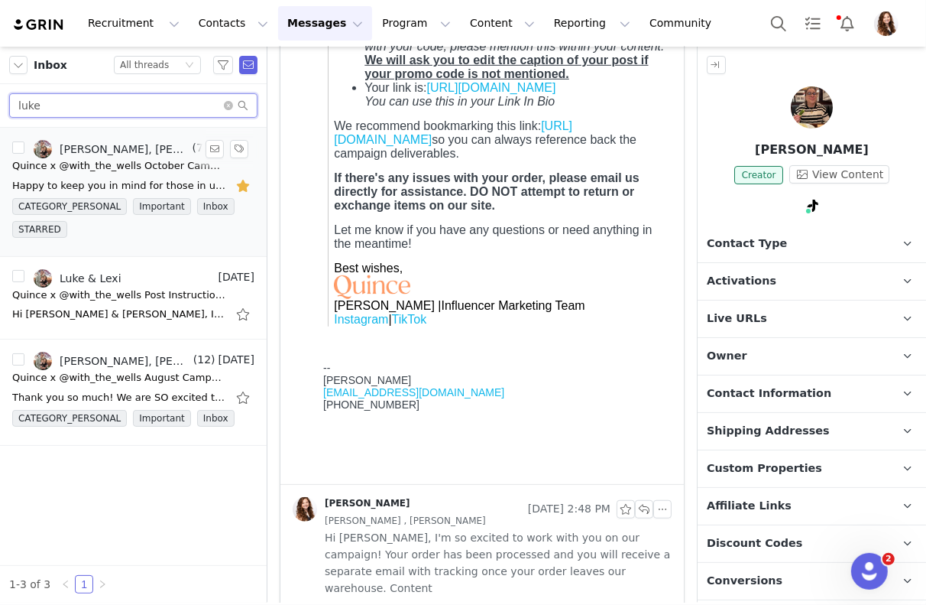
type input "luke"
click at [121, 166] on div "Quince x @with_the_wells October Campaign!" at bounding box center [119, 165] width 214 height 15
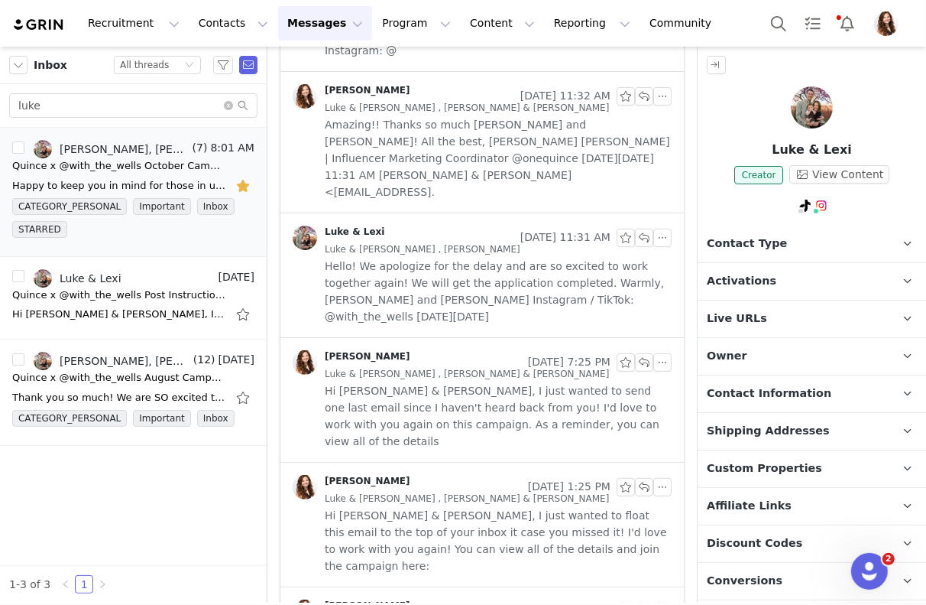
scroll to position [0, 0]
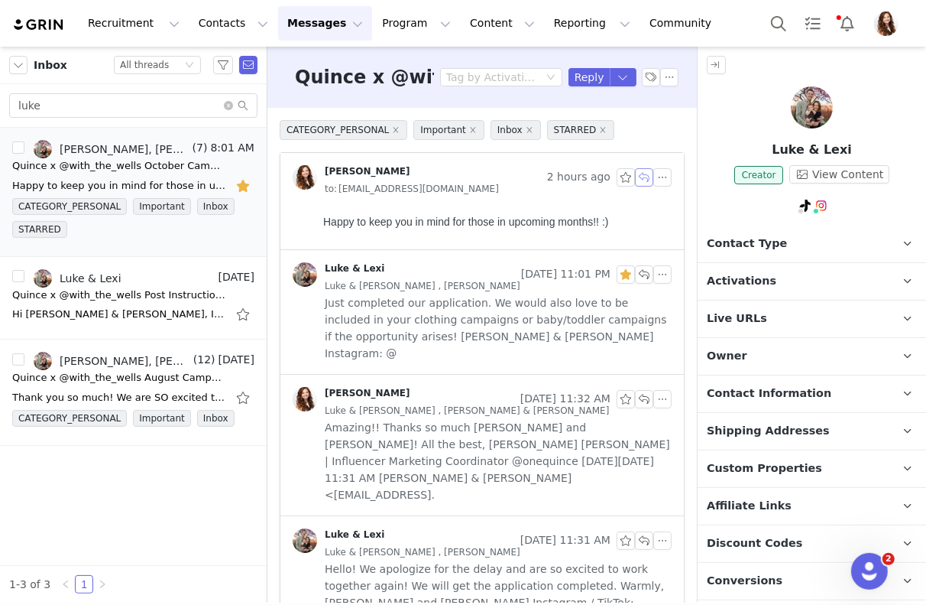
click at [647, 174] on button "button" at bounding box center [644, 177] width 18 height 18
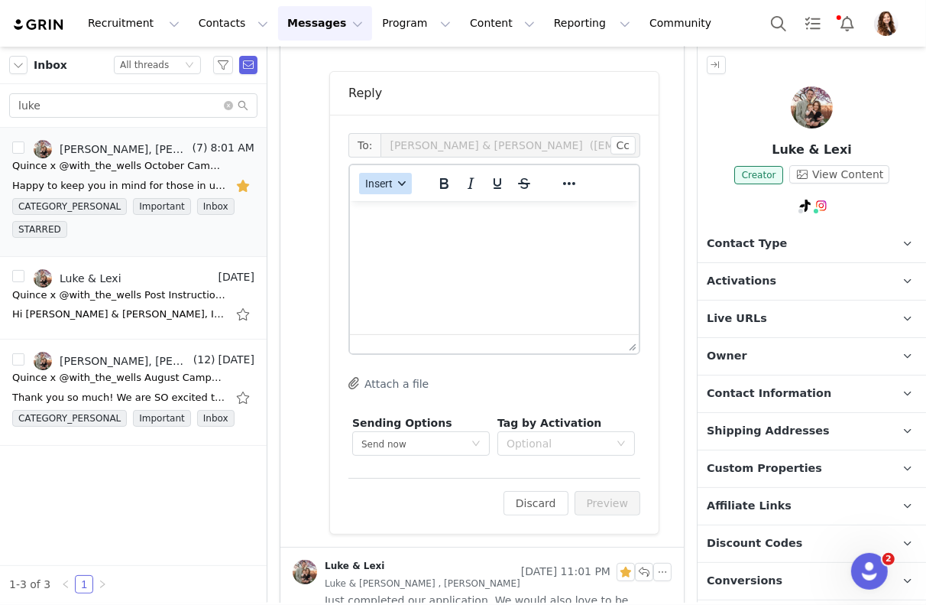
click at [385, 178] on span "Insert" at bounding box center [379, 183] width 28 height 12
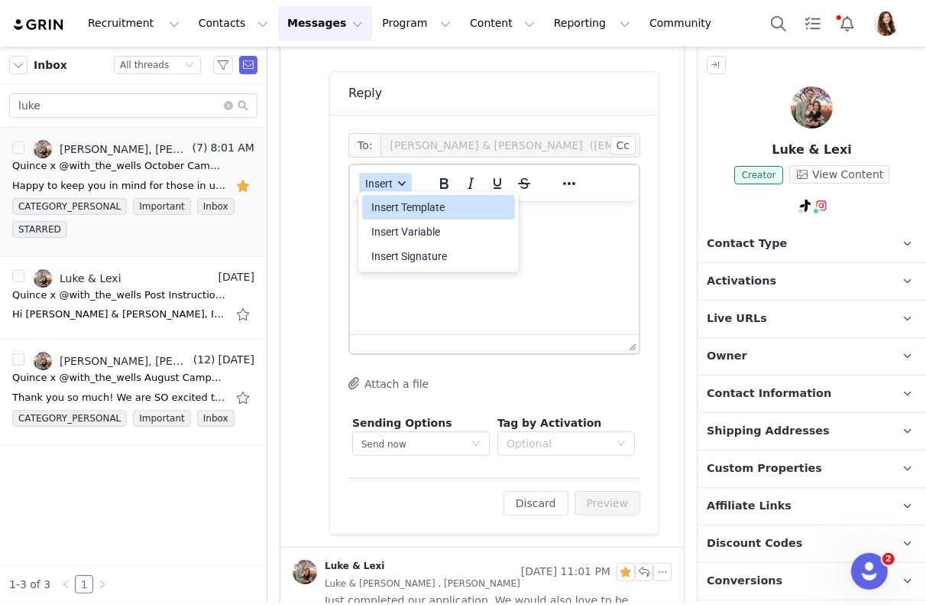
click at [392, 211] on div "Insert Template" at bounding box center [441, 207] width 138 height 18
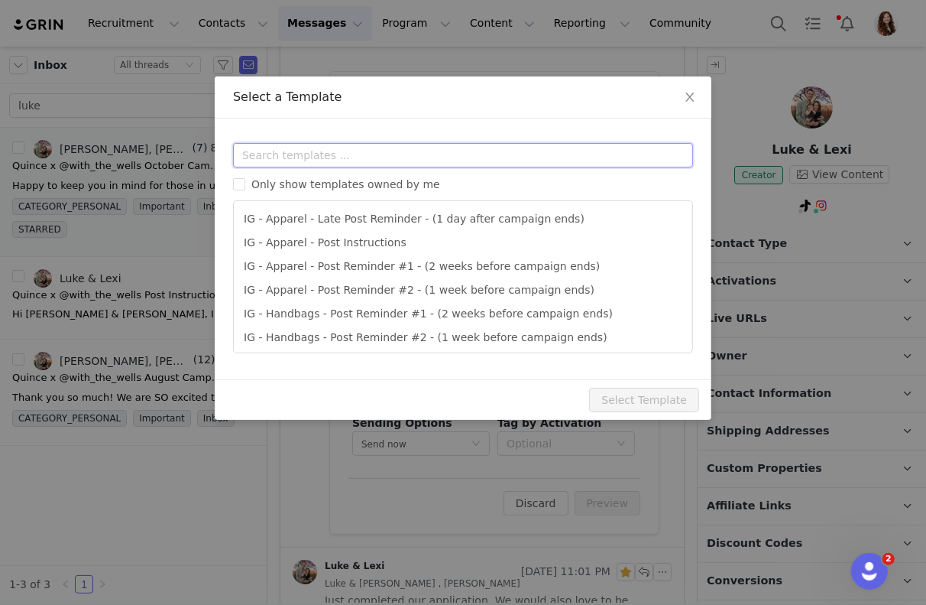
click at [420, 158] on input "text" at bounding box center [463, 155] width 460 height 24
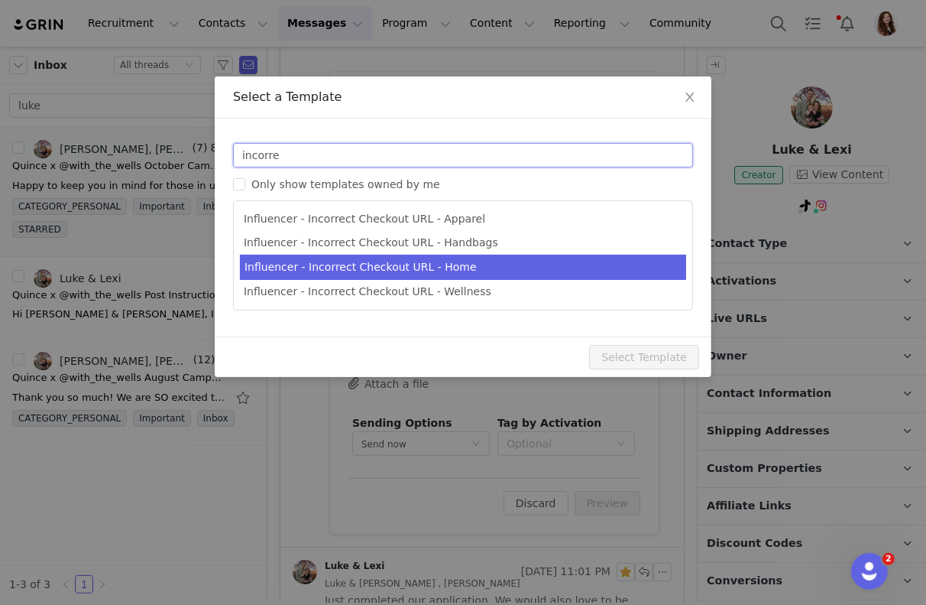
type input "incorre"
type input "Quince Campaign - Question about your order!"
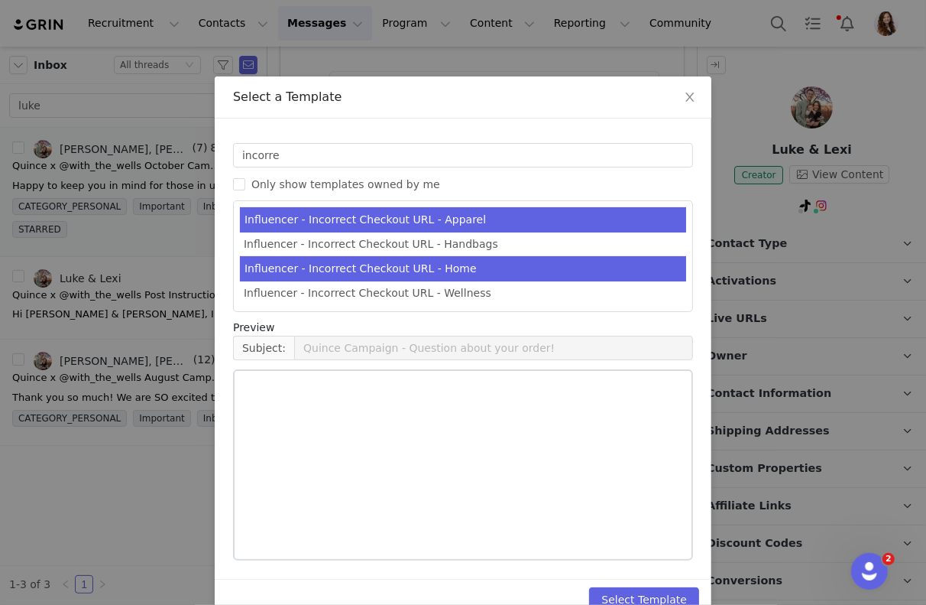
click at [496, 264] on li "Influencer - Incorrect Checkout URL - Home" at bounding box center [463, 268] width 446 height 25
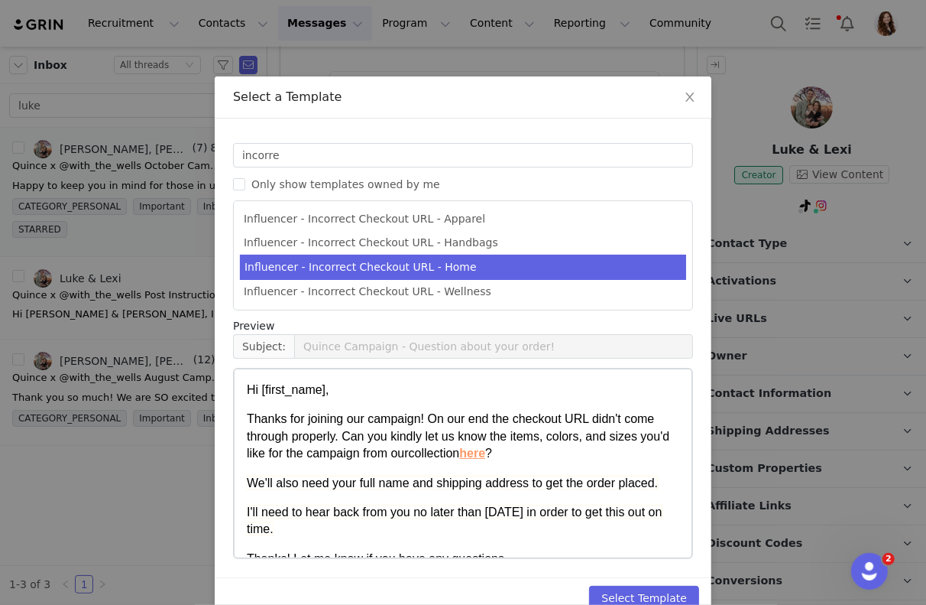
scroll to position [117, 0]
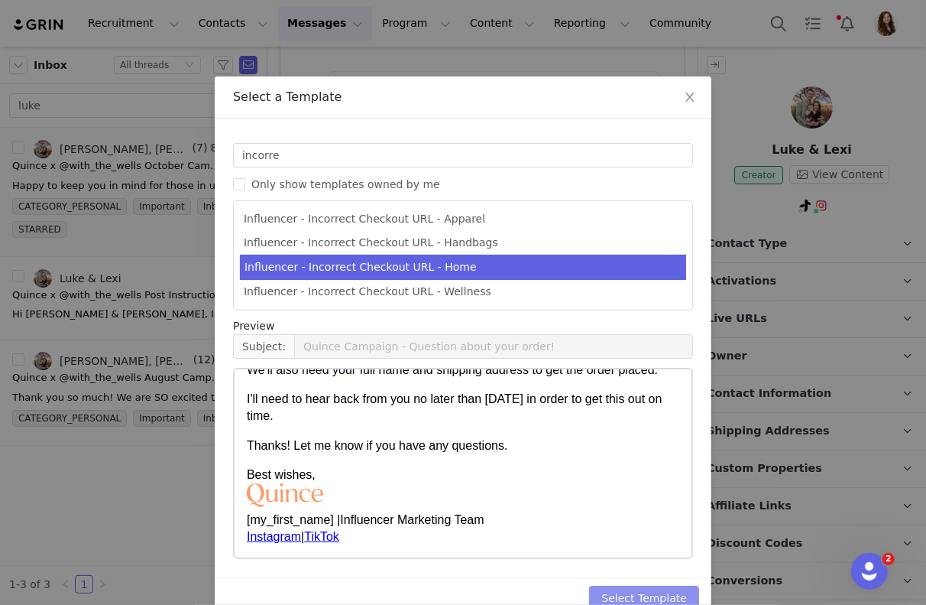
click at [613, 596] on button "Select Template" at bounding box center [644, 598] width 110 height 24
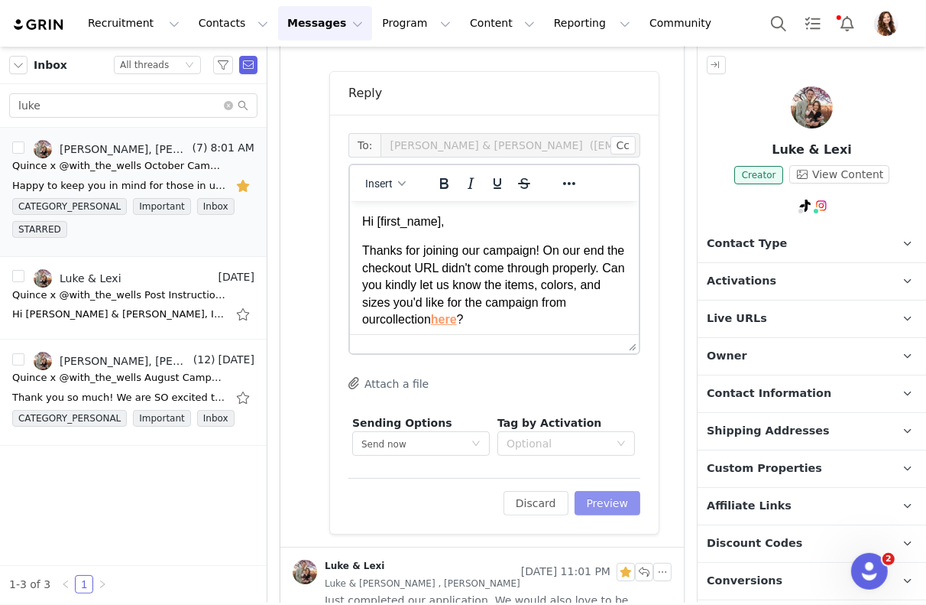
scroll to position [0, 0]
click at [618, 506] on button "Preview" at bounding box center [608, 503] width 67 height 24
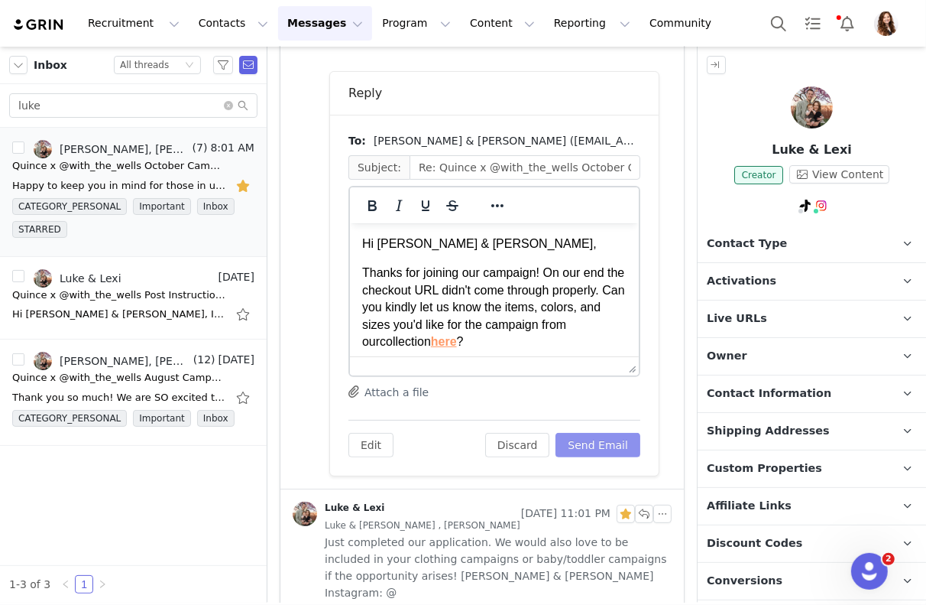
click at [616, 441] on button "Send Email" at bounding box center [598, 445] width 85 height 24
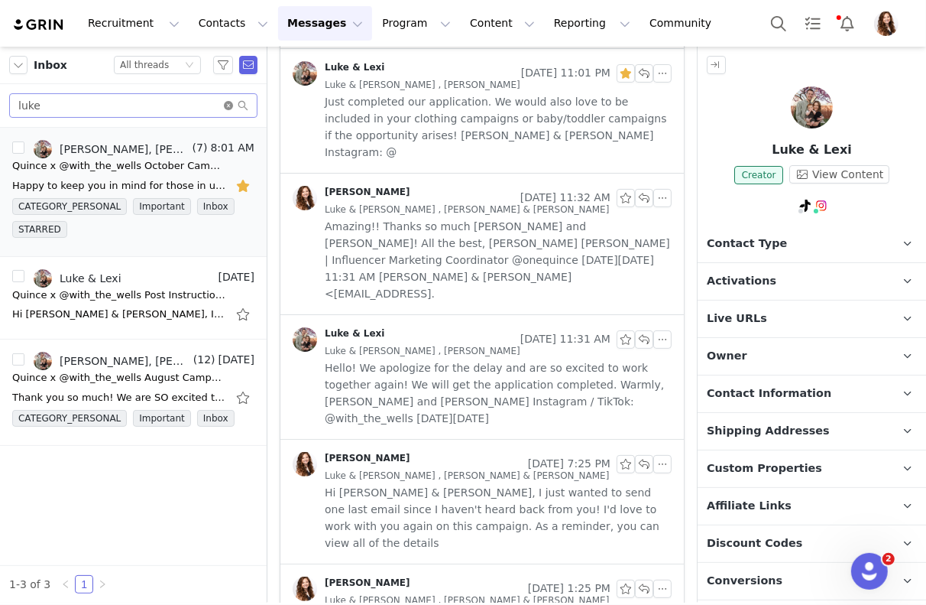
click at [224, 109] on icon "icon: close-circle" at bounding box center [228, 105] width 9 height 9
click at [192, 105] on input "text" at bounding box center [133, 105] width 248 height 24
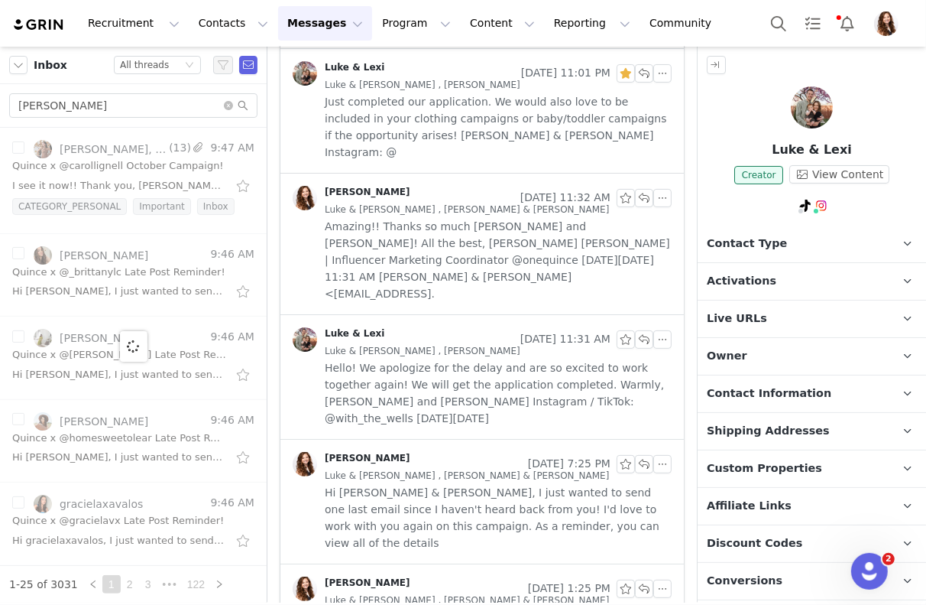
click at [131, 170] on div "Quince x @carollignell October Campaign!" at bounding box center [118, 165] width 212 height 15
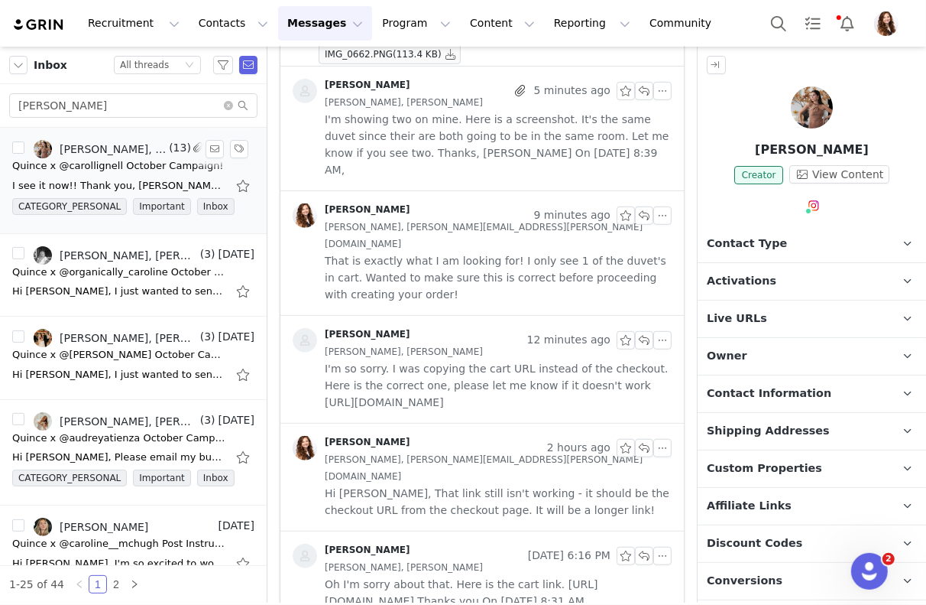
click at [117, 178] on div "I see it now!! Thank you, Carol! All the best, Jinsey Jinsey Roten | Influencer…" at bounding box center [119, 185] width 214 height 15
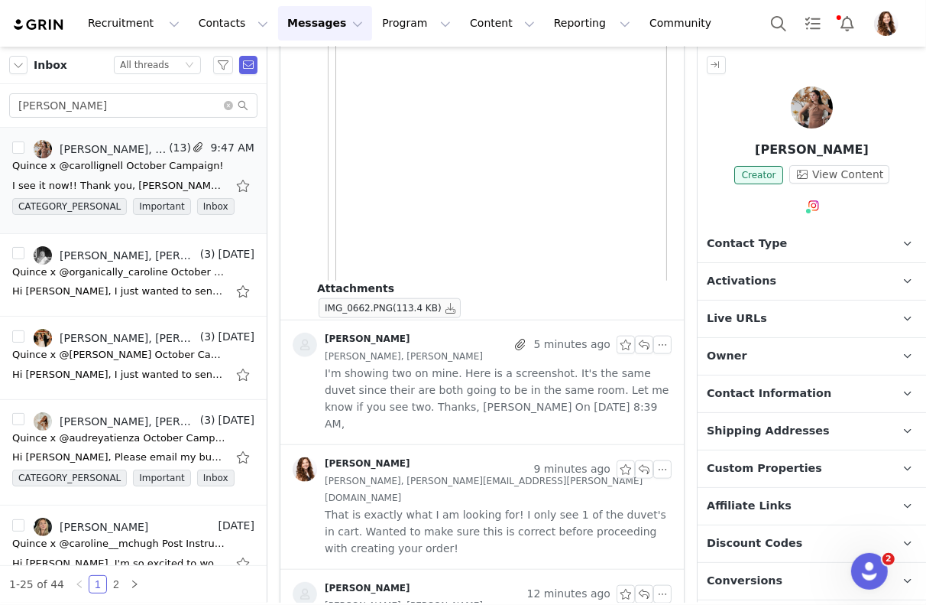
scroll to position [1150, 0]
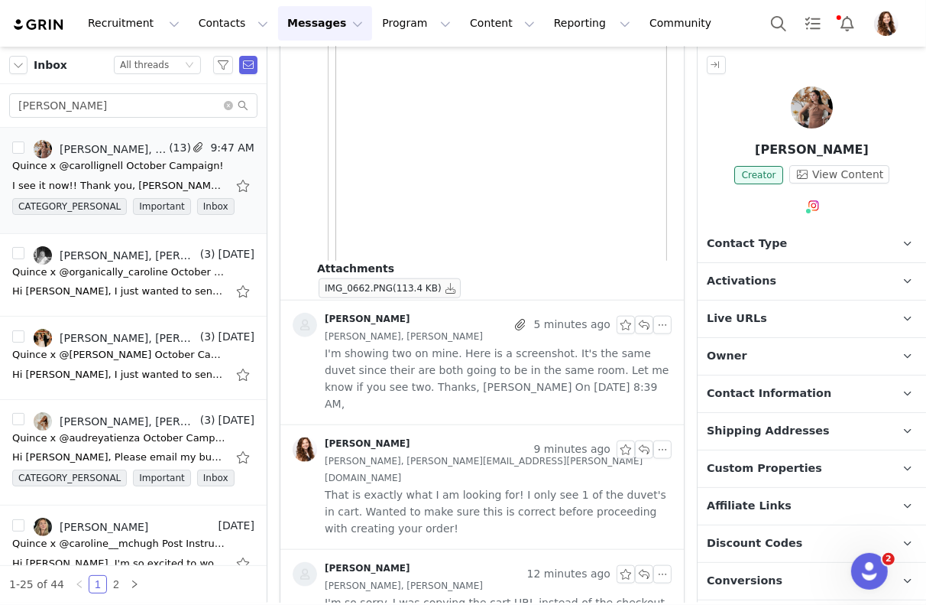
click at [462, 362] on span "I'm showing two on mine. Here is a screenshot. It's the same duvet since their …" at bounding box center [498, 378] width 347 height 67
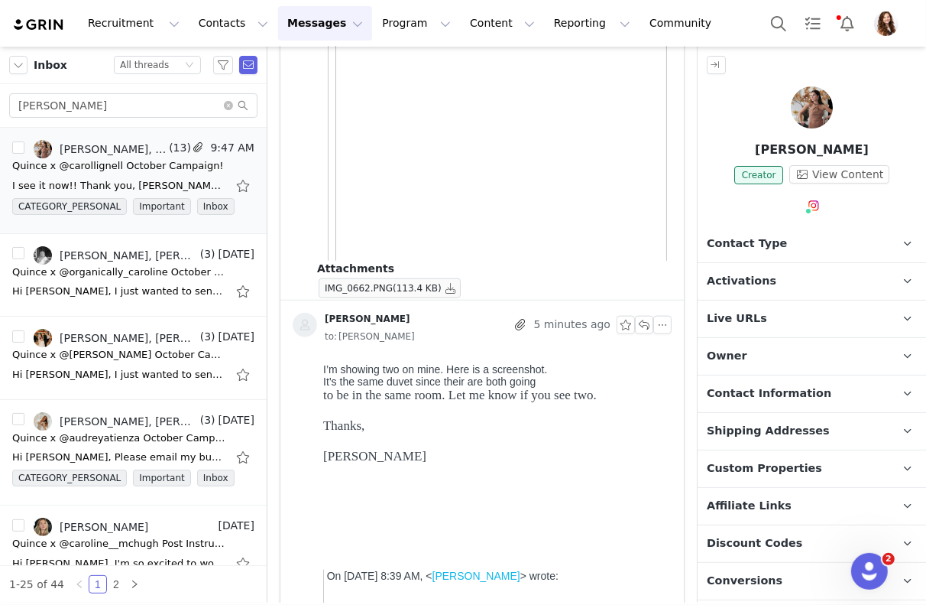
scroll to position [0, 0]
click at [462, 353] on div "Caroline Lignell 5 minutes ago to: Jinsey Roten" at bounding box center [483, 328] width 404 height 57
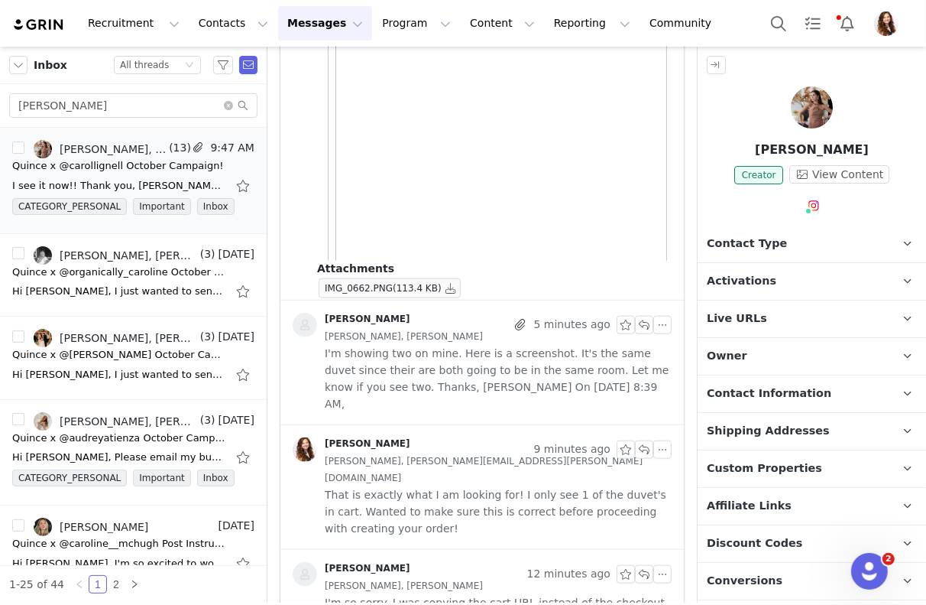
scroll to position [1257, 0]
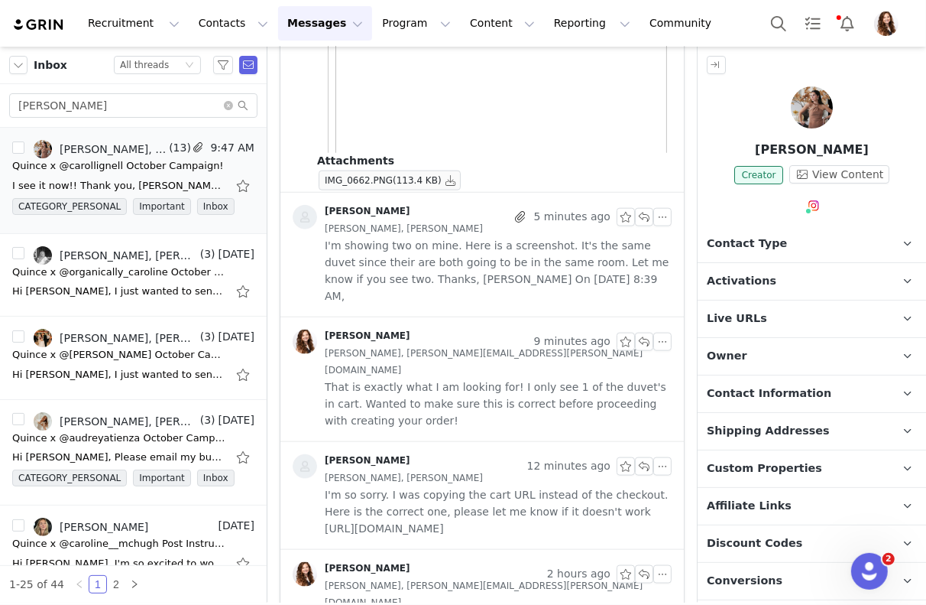
click at [449, 486] on span "I'm so sorry. I was copying the cart URL instead of the checkout. Here is the c…" at bounding box center [498, 511] width 347 height 50
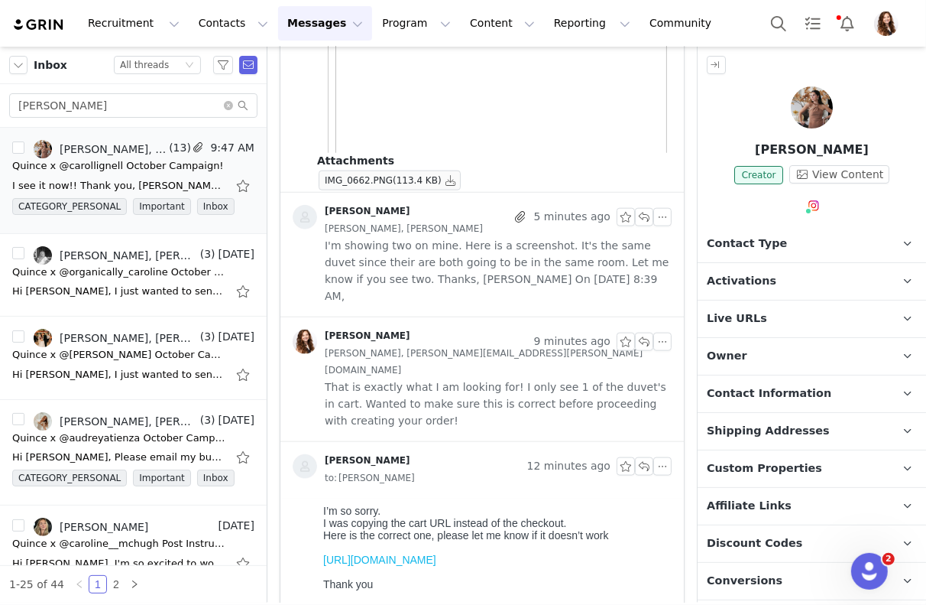
scroll to position [1365, 0]
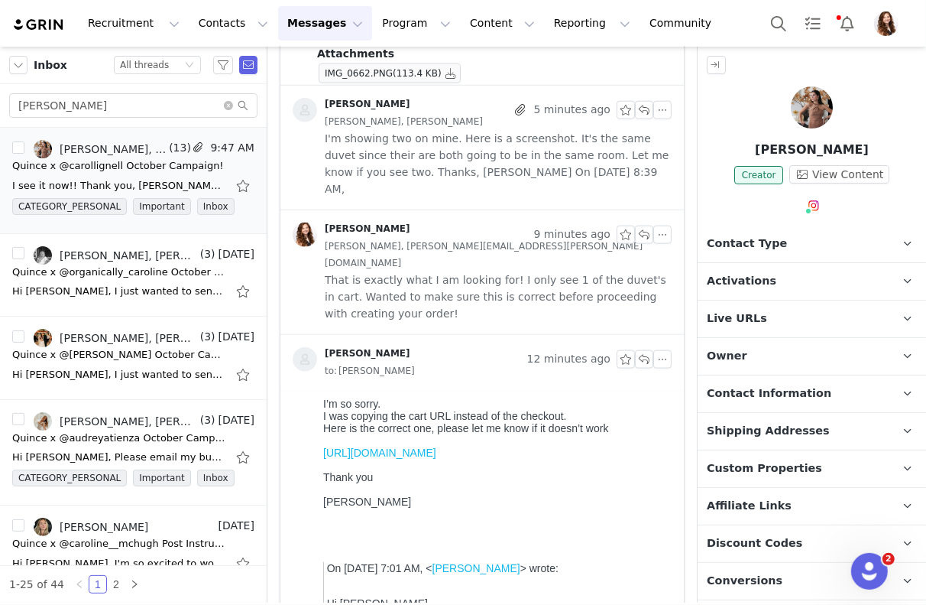
drag, startPoint x: 395, startPoint y: 481, endPoint x: 313, endPoint y: 454, distance: 86.1
click at [316, 454] on html "I’m so sorry. I was copying the cart URL instead of the checkout. Here is the c…" at bounding box center [493, 559] width 355 height 336
copy link "https://www.quince.com/checkout?checkoutId=9d255133-028f-41a6-8b26-0575e31154fc…"
click at [159, 125] on div "carol" at bounding box center [133, 106] width 267 height 44
click at [159, 118] on div "carol" at bounding box center [133, 106] width 267 height 44
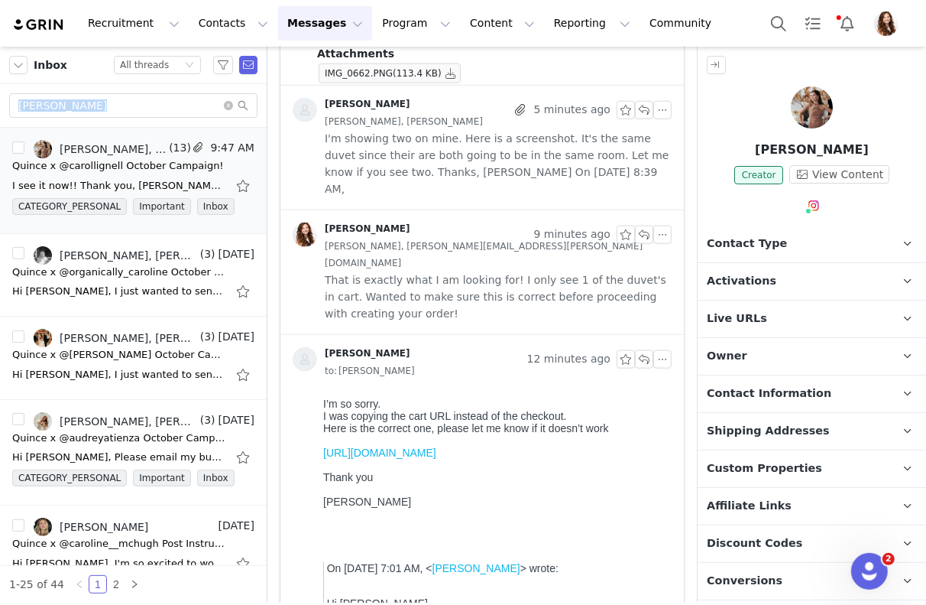
click at [159, 118] on div "carol" at bounding box center [133, 106] width 267 height 44
click at [159, 112] on input "carol" at bounding box center [133, 105] width 248 height 24
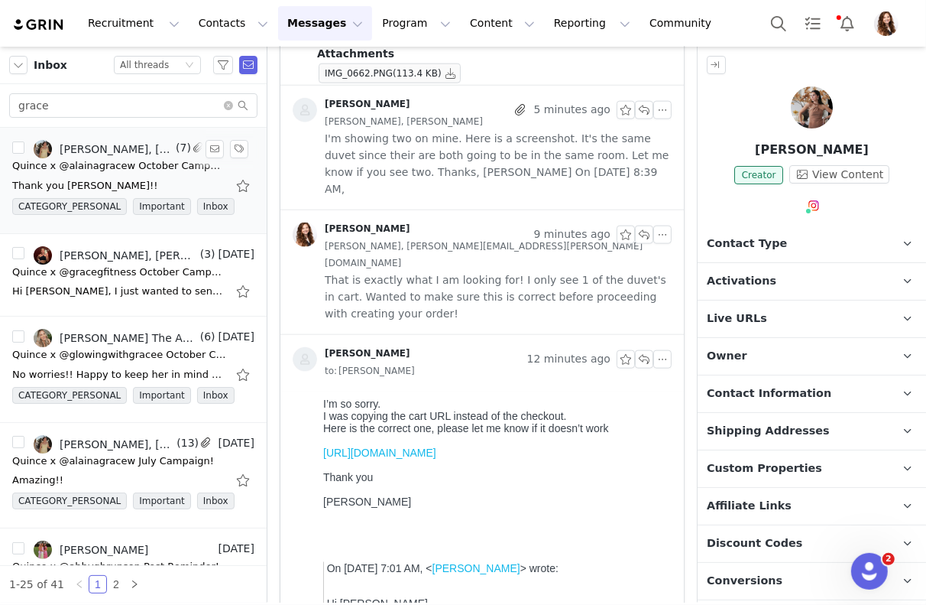
click at [129, 158] on div "Quince x @alainagracew October Campaign!" at bounding box center [119, 165] width 214 height 15
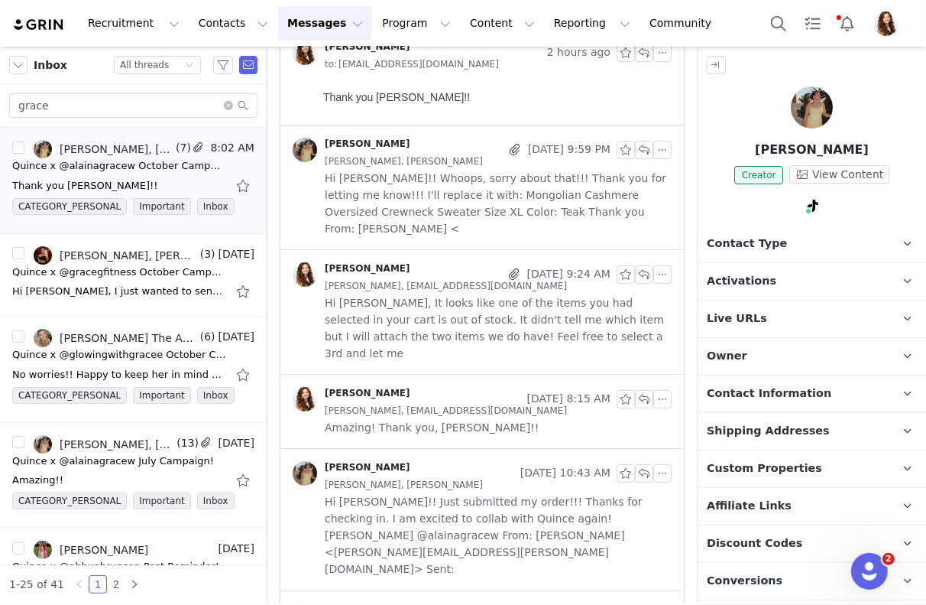
scroll to position [0, 0]
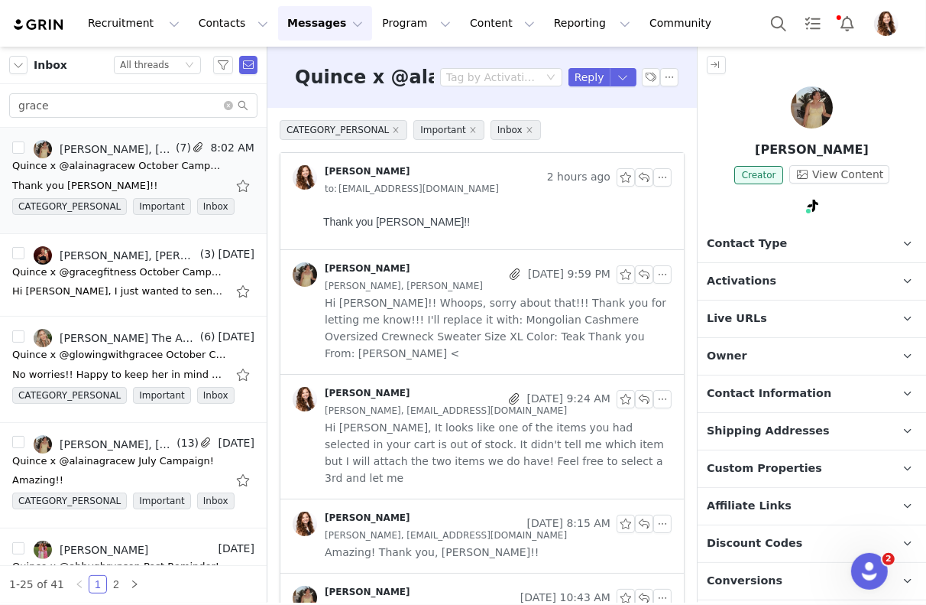
click at [433, 419] on span "Hi Grace, It looks like one of the items you had selected in your cart is out o…" at bounding box center [498, 452] width 347 height 67
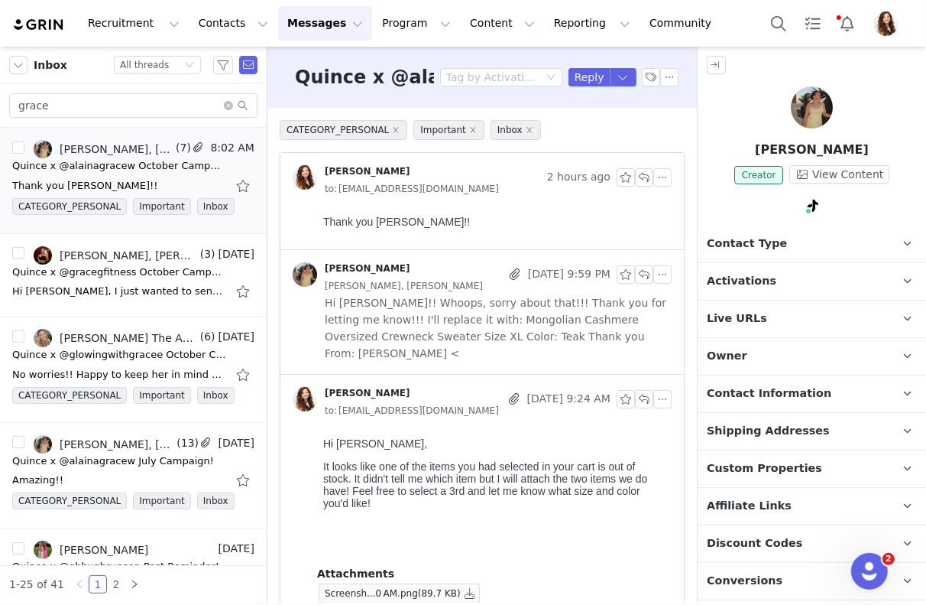
click at [764, 401] on p "Contact Information" at bounding box center [794, 393] width 192 height 37
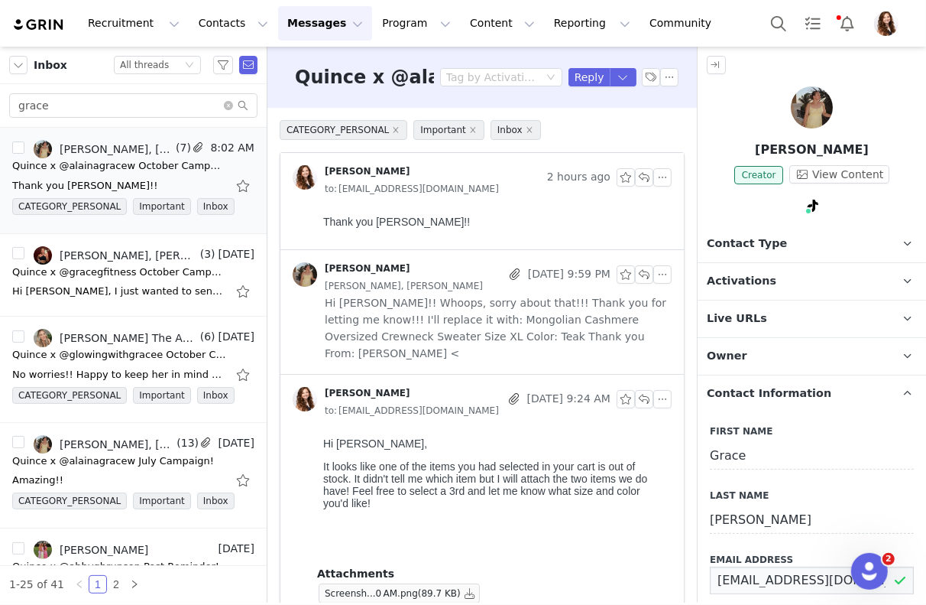
click at [760, 576] on input "agracewilliams@outlook.com" at bounding box center [812, 580] width 204 height 28
click at [410, 310] on span "Hi Jinsey!! Whoops, sorry about that!!! Thank you for letting me know!!! I'll r…" at bounding box center [498, 327] width 347 height 67
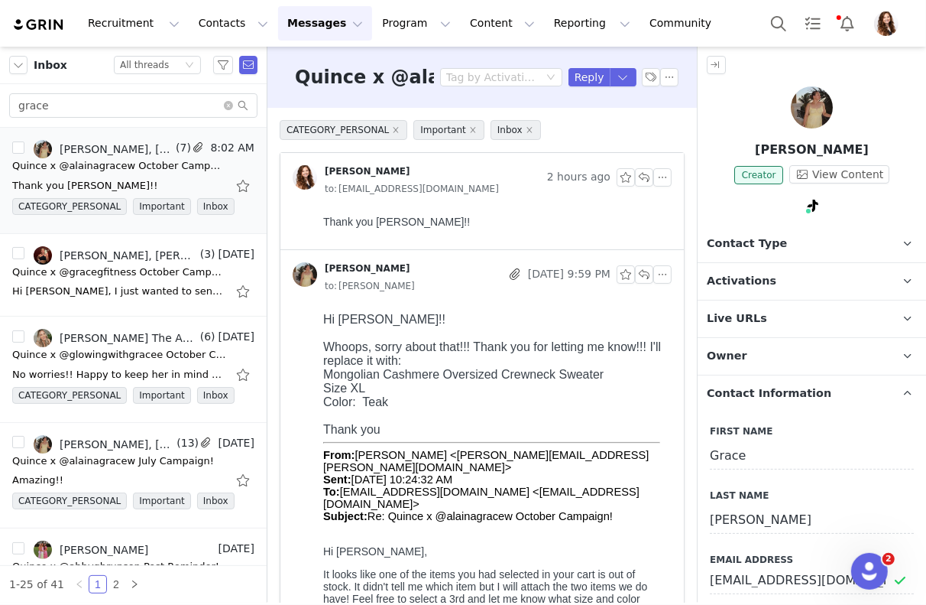
drag, startPoint x: 321, startPoint y: 374, endPoint x: 610, endPoint y: 373, distance: 289.0
click at [610, 373] on html "Hi Jinsey!! Whoops, sorry about that!!! Thank you for letting me know!!! I'll r…" at bounding box center [493, 481] width 355 height 351
copy div "Mongolian Cashmere Oversized Crewneck Sweater"
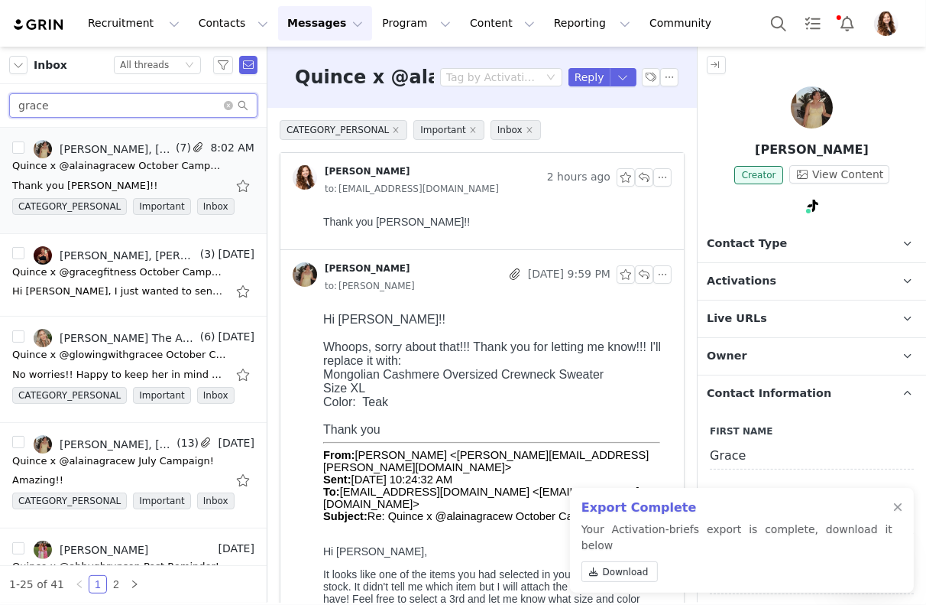
click at [149, 109] on input "grace" at bounding box center [133, 105] width 248 height 24
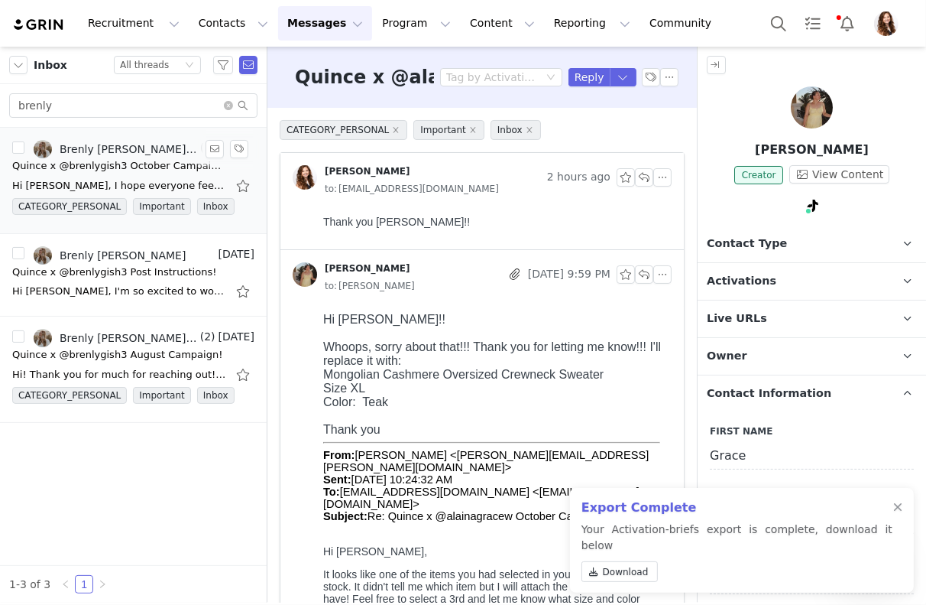
click at [144, 174] on div "Hi Brenly, I hope everyone feels better soon :) You can still join as the deadl…" at bounding box center [133, 186] width 242 height 24
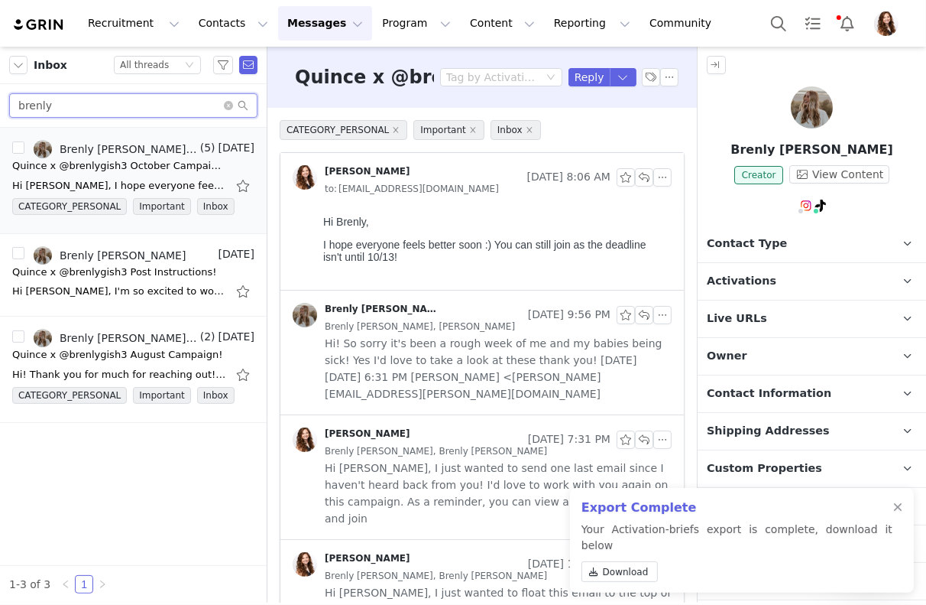
click at [162, 101] on input "brenly" at bounding box center [133, 105] width 248 height 24
type input "jill"
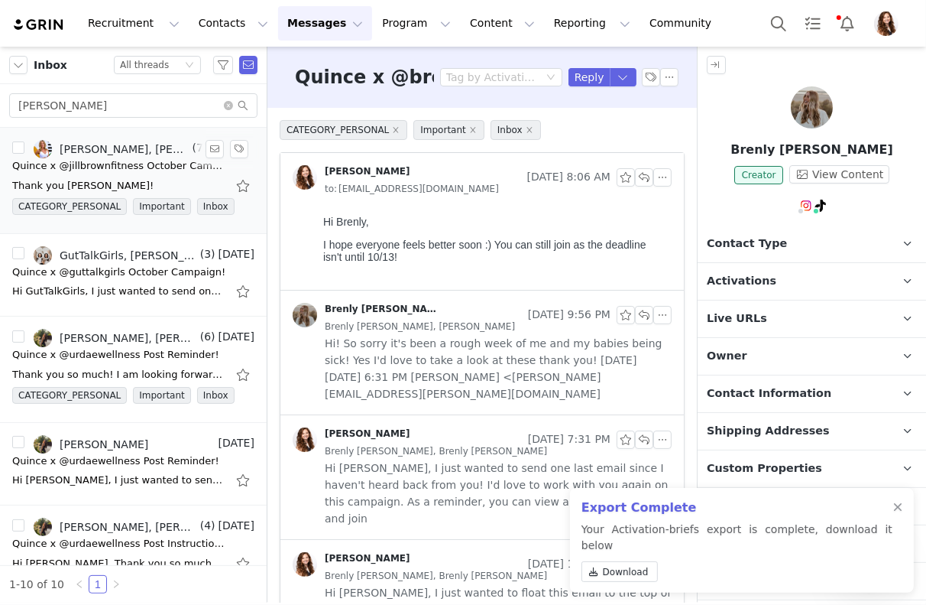
click at [151, 161] on div "Quince x @jillbrownfitness October Campaign!" at bounding box center [119, 165] width 214 height 15
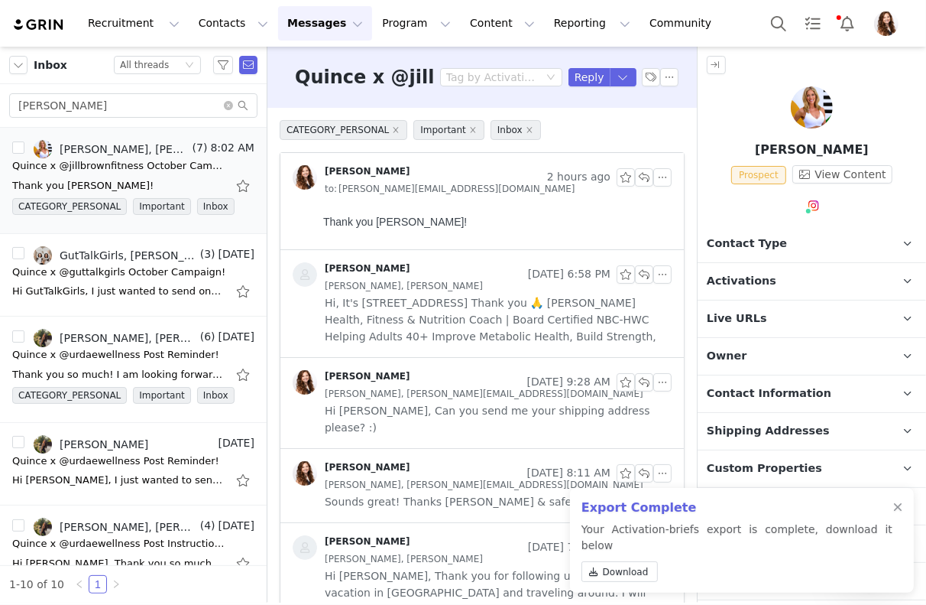
click at [412, 299] on span "Hi, It's 1205 S Wooster St. Los Angeles, CA 90035 Thank you 🙏 Jill Brown Health…" at bounding box center [498, 319] width 347 height 50
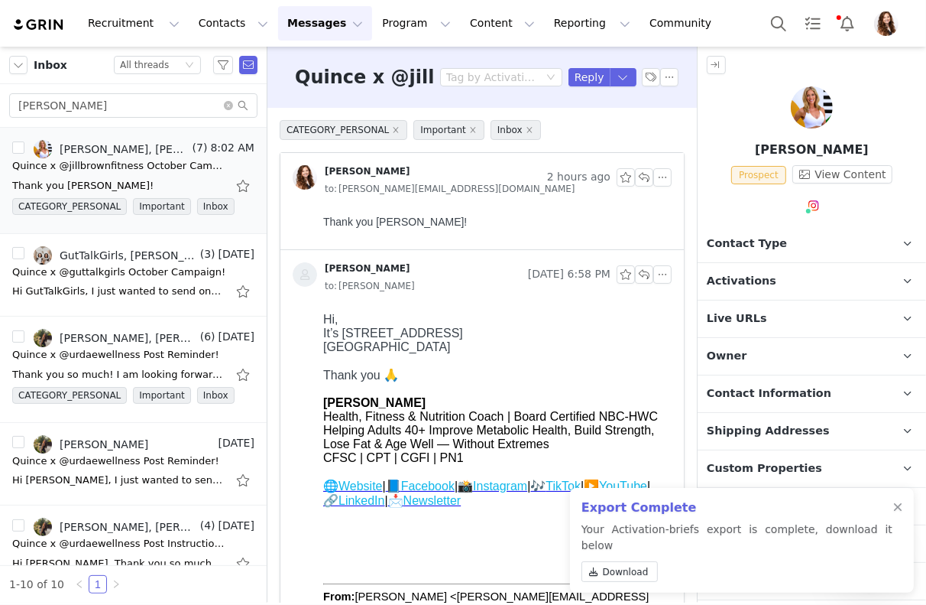
drag, startPoint x: 342, startPoint y: 332, endPoint x: 451, endPoint y: 331, distance: 108.6
click at [451, 331] on div "It’s 1205 S Wooster St." at bounding box center [494, 333] width 342 height 14
copy div "1205 S Wooster St."
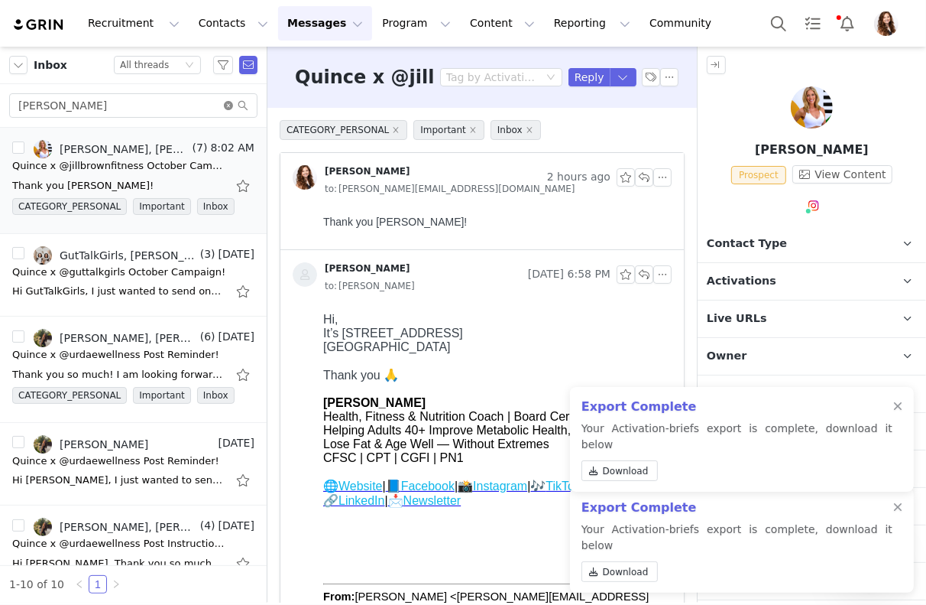
click at [230, 101] on icon "icon: close-circle" at bounding box center [228, 105] width 9 height 9
click at [172, 67] on div "Status All threads" at bounding box center [151, 65] width 62 height 17
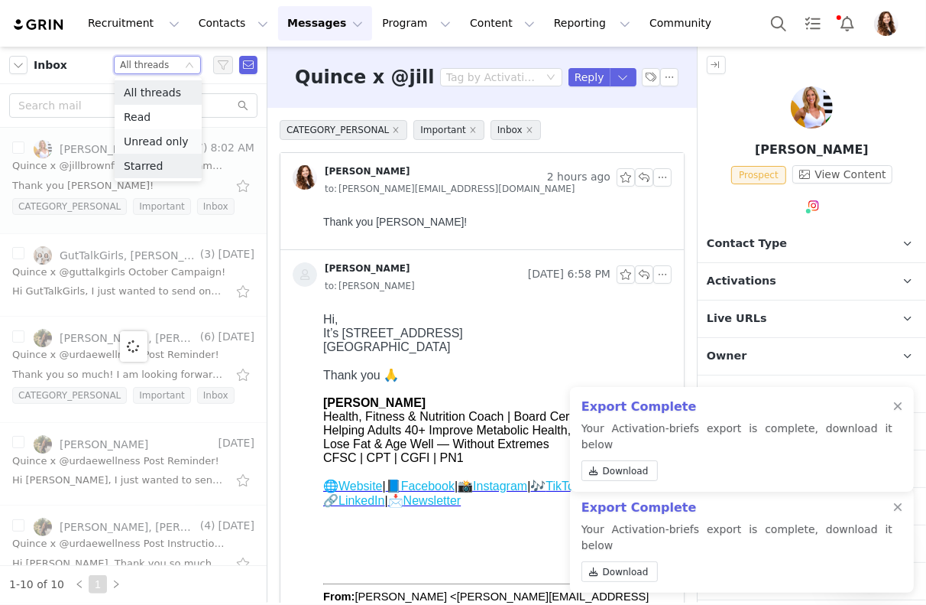
click at [164, 146] on li "Unread only" at bounding box center [158, 141] width 87 height 24
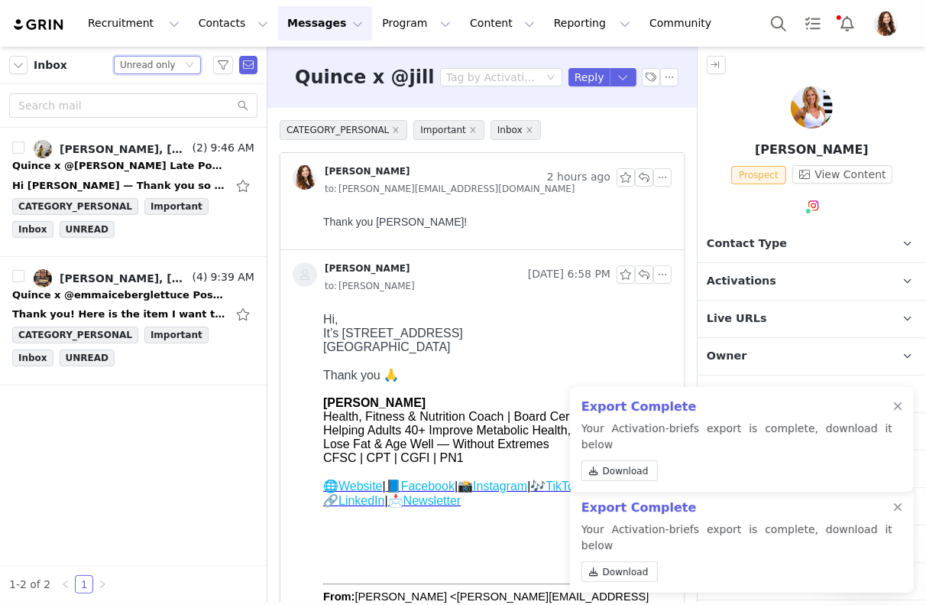
click at [164, 146] on div "Lauren Macke, Jinsey Roten" at bounding box center [125, 149] width 130 height 12
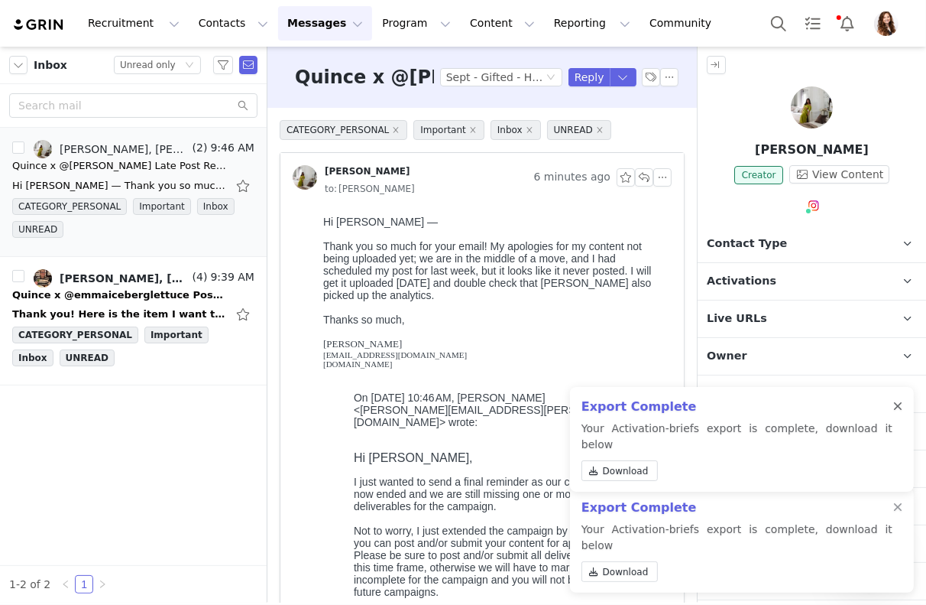
click at [896, 413] on div at bounding box center [898, 407] width 9 height 12
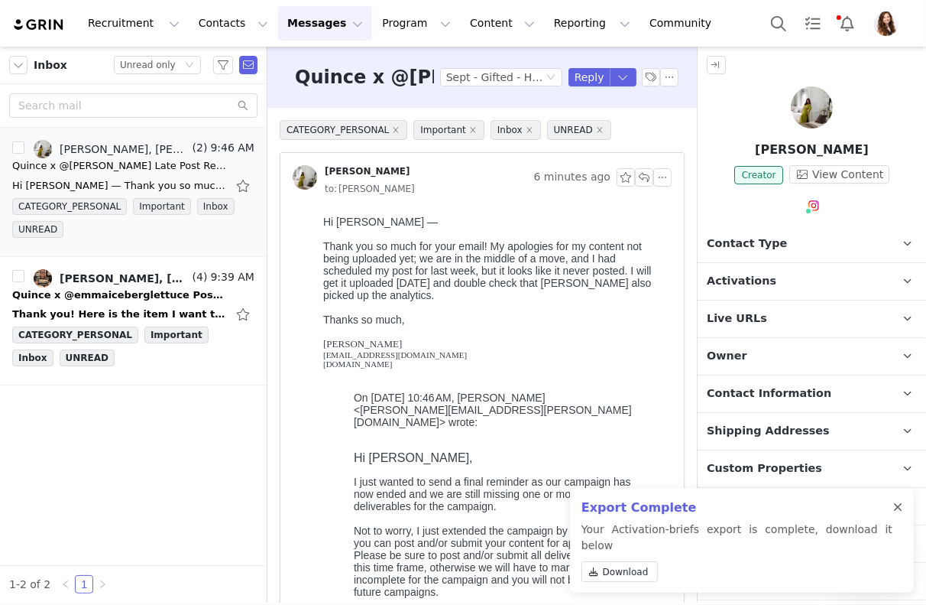
click at [894, 514] on div at bounding box center [898, 507] width 9 height 12
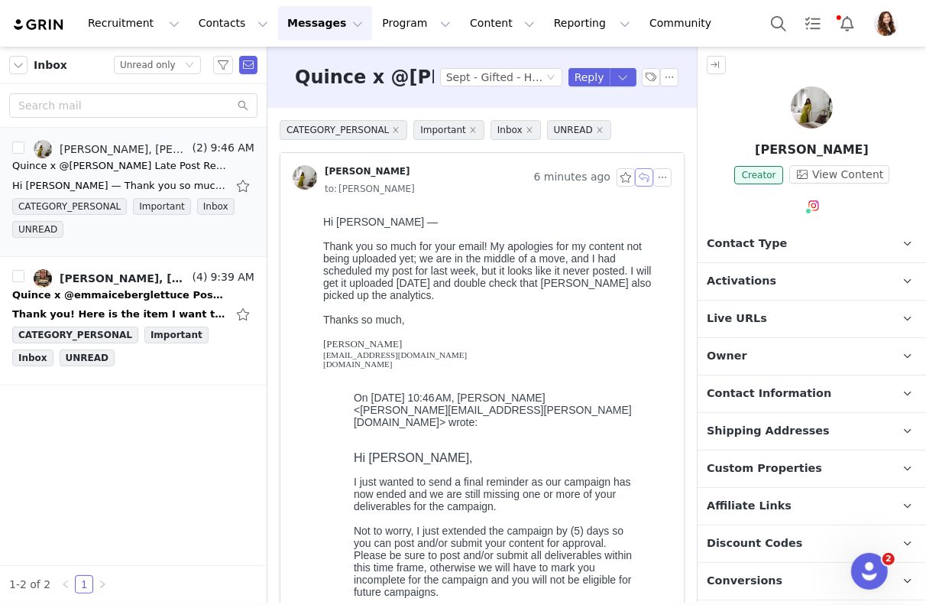
click at [645, 177] on button "button" at bounding box center [644, 177] width 18 height 18
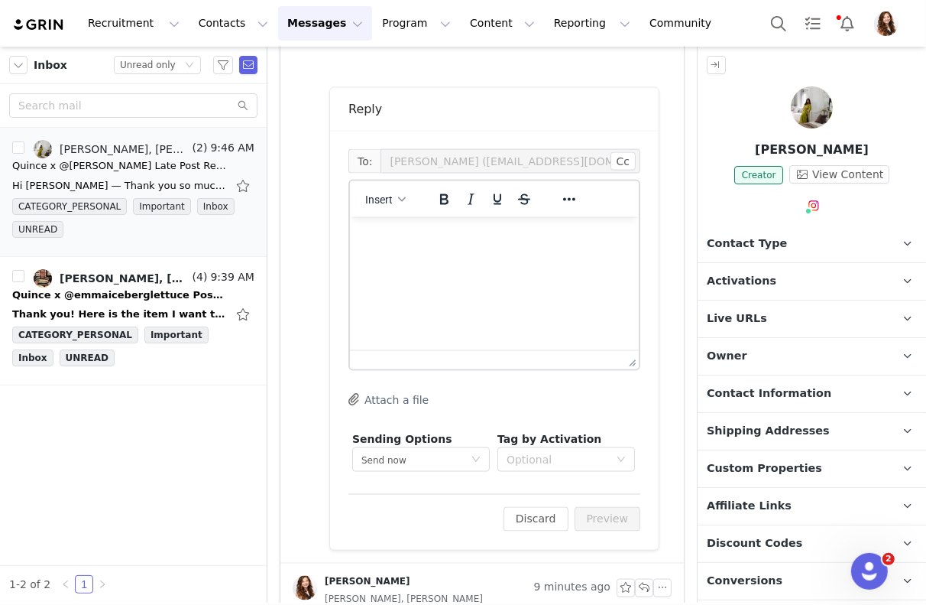
click at [463, 258] on html at bounding box center [493, 236] width 289 height 41
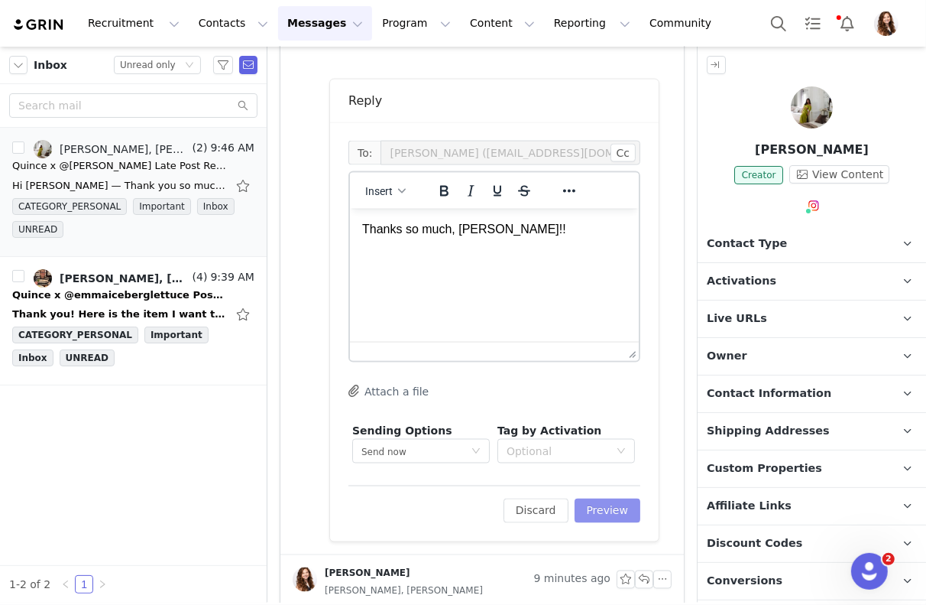
click at [602, 510] on button "Preview" at bounding box center [608, 510] width 67 height 24
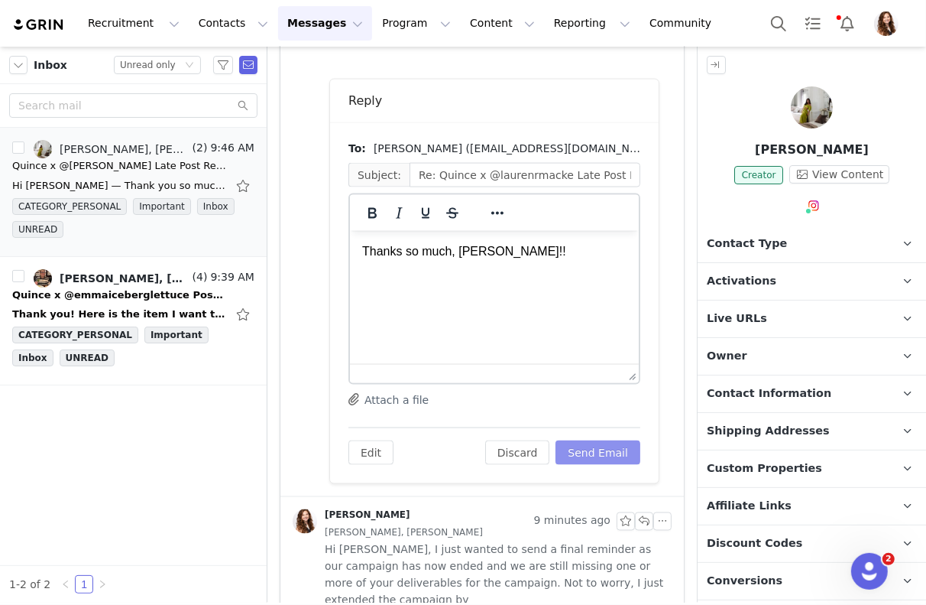
scroll to position [0, 0]
click at [604, 466] on div "To: Lauren Macke (hello@hometheology.com) Subject: Re: Quince x @laurenrmacke L…" at bounding box center [494, 302] width 329 height 361
click at [602, 459] on button "Send Email" at bounding box center [598, 452] width 85 height 24
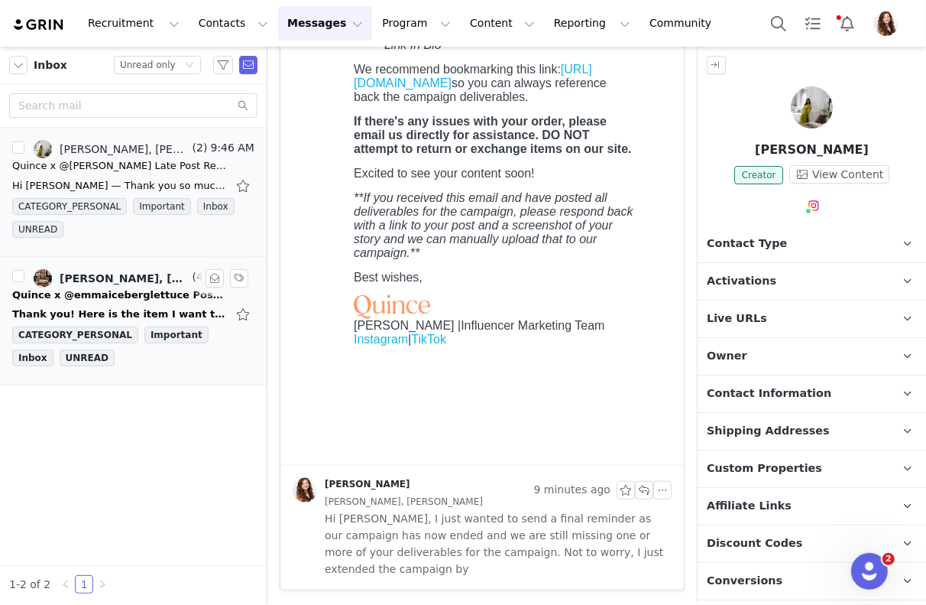
scroll to position [1198, 0]
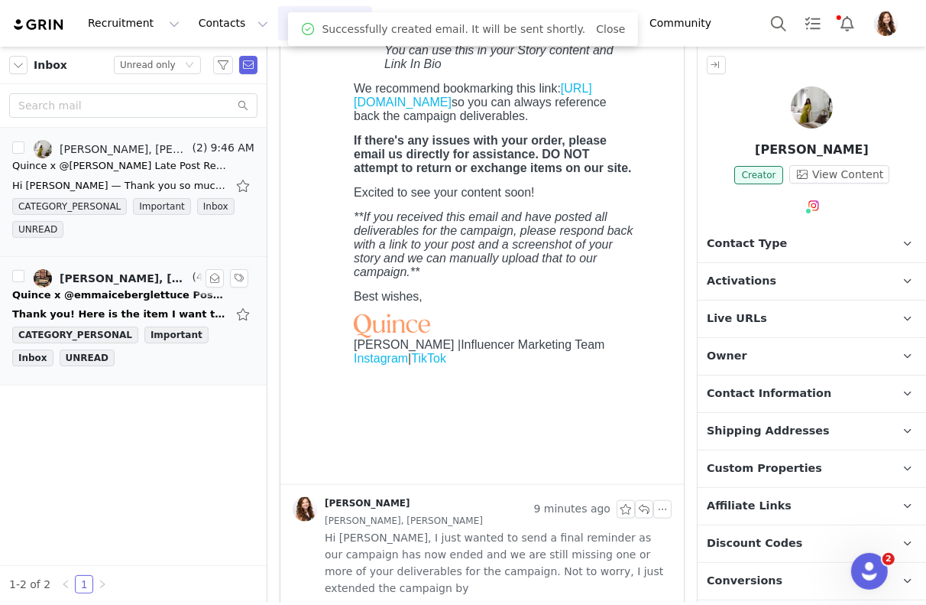
click at [109, 303] on div "Thank you! Here is the item I want to return (Responsible Down Puffer)- https:/…" at bounding box center [133, 314] width 242 height 24
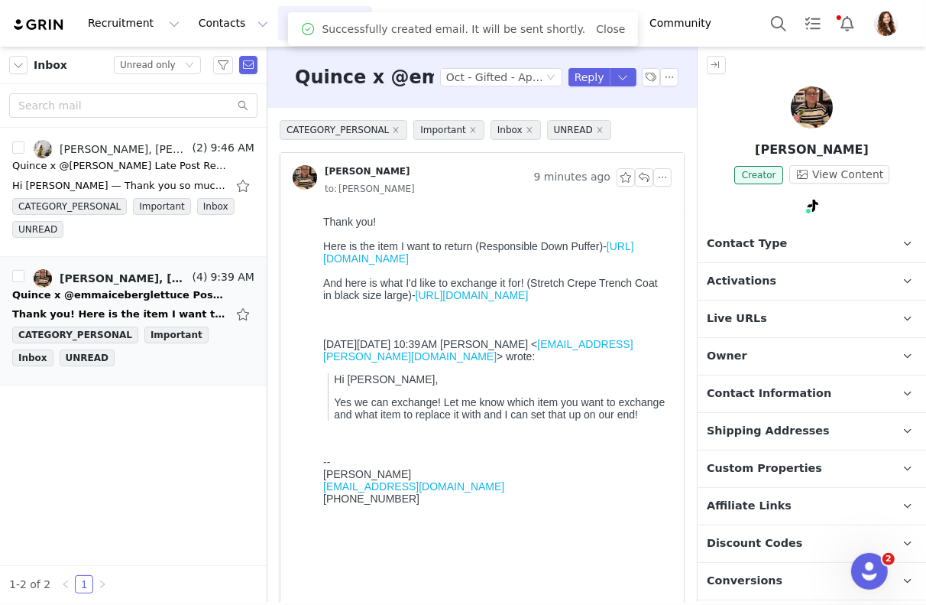
scroll to position [0, 0]
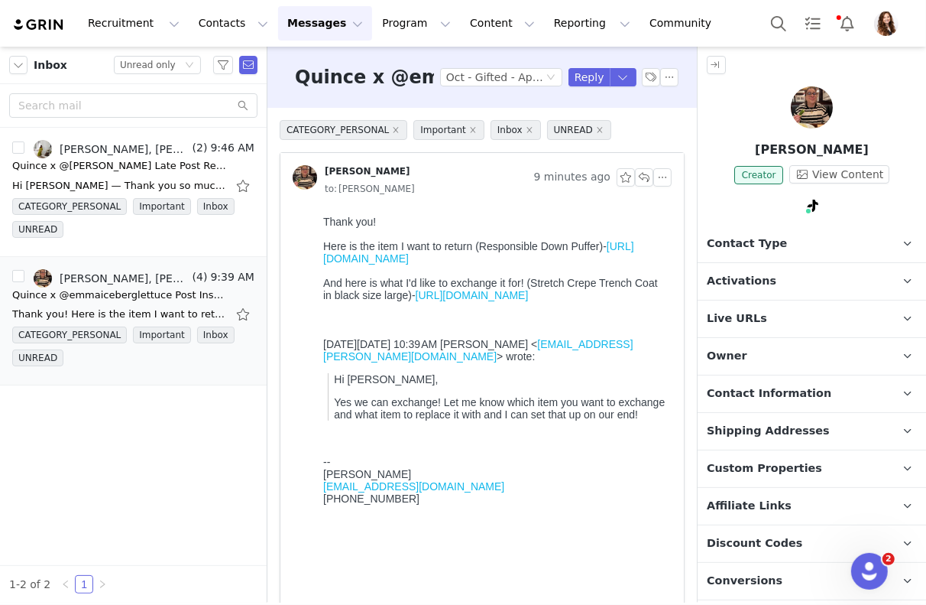
click at [523, 300] on link "https://www.quince.com/women/stretch-crepe-trench-coat?color=black&tracker=coll…" at bounding box center [471, 294] width 113 height 12
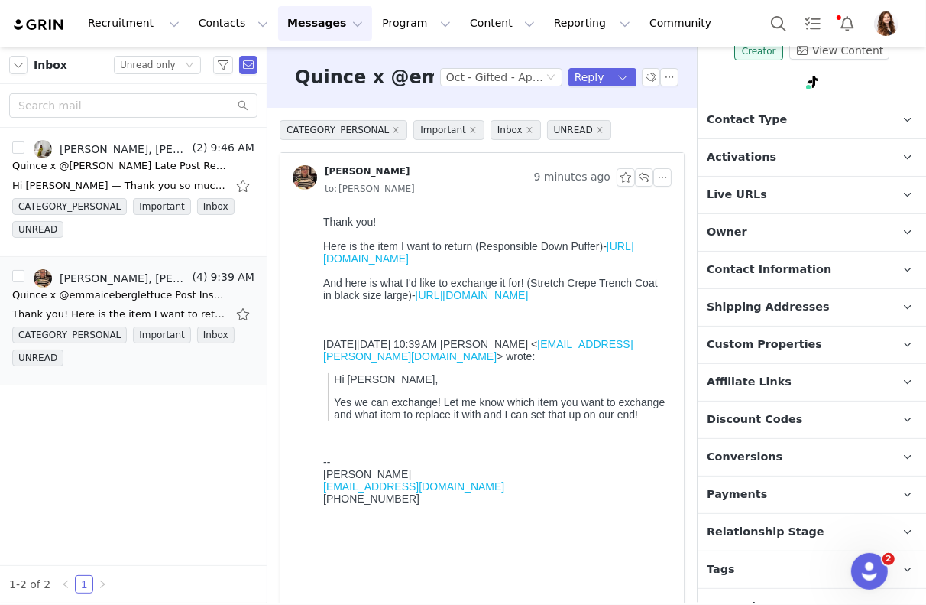
click at [777, 341] on span "Custom Properties" at bounding box center [764, 344] width 115 height 17
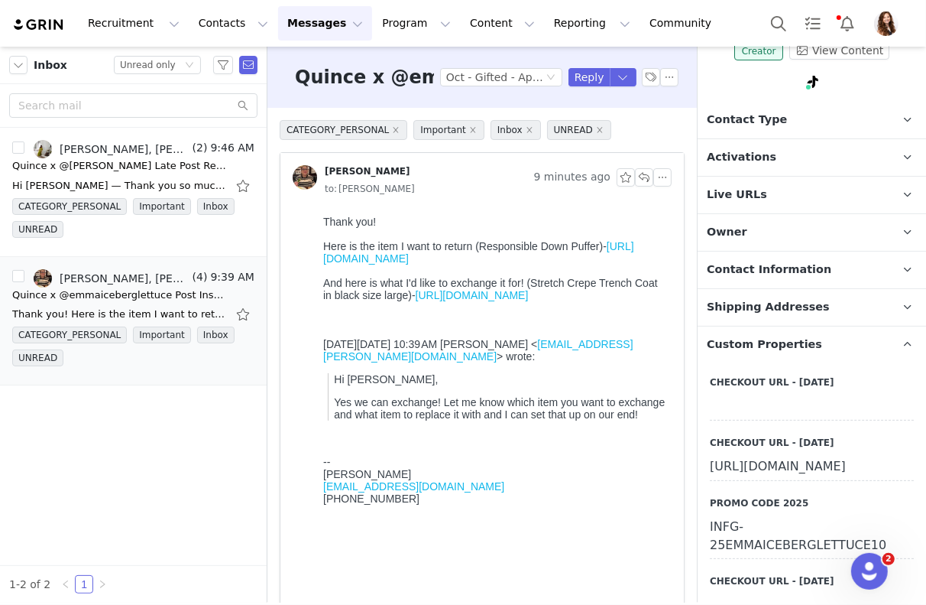
click at [763, 339] on span "Custom Properties" at bounding box center [764, 344] width 115 height 17
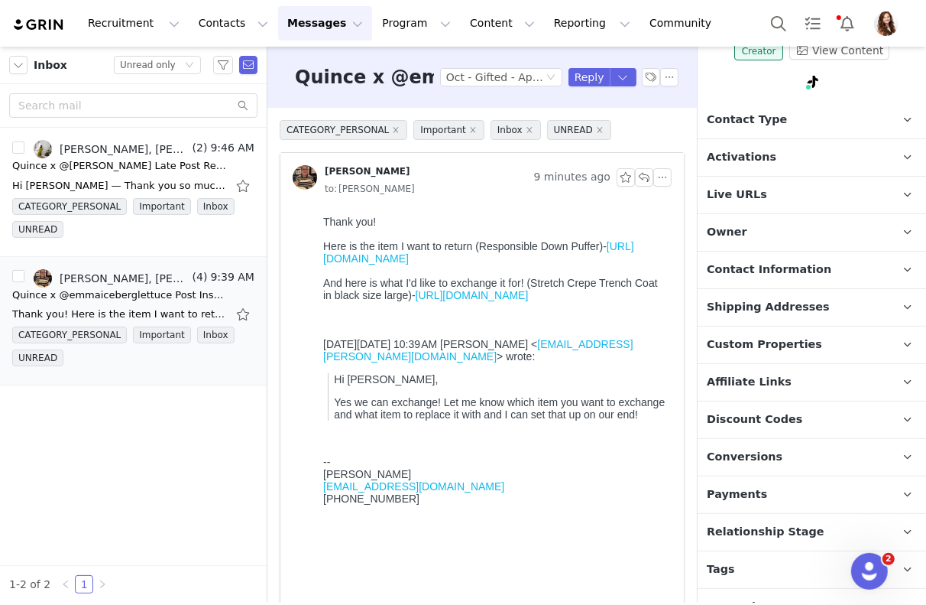
click at [764, 276] on p "Contact Information" at bounding box center [794, 269] width 192 height 37
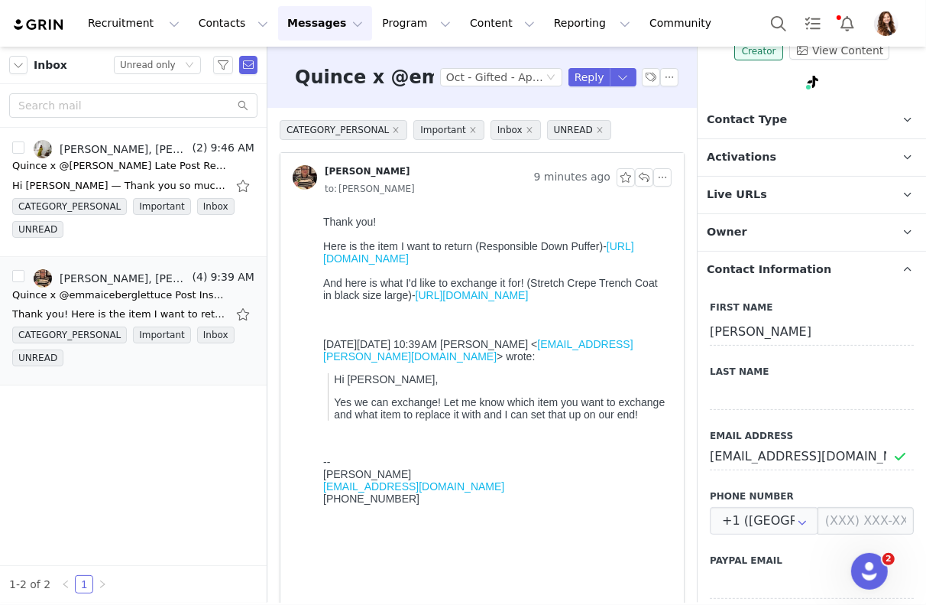
scroll to position [168, 0]
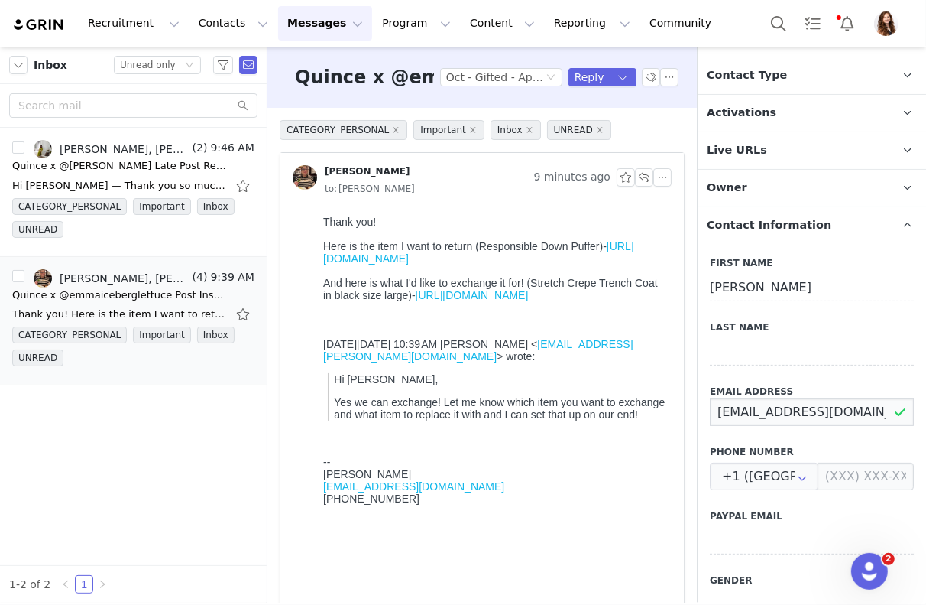
click at [774, 416] on input "emmajaydeberg@gmail.com" at bounding box center [812, 412] width 204 height 28
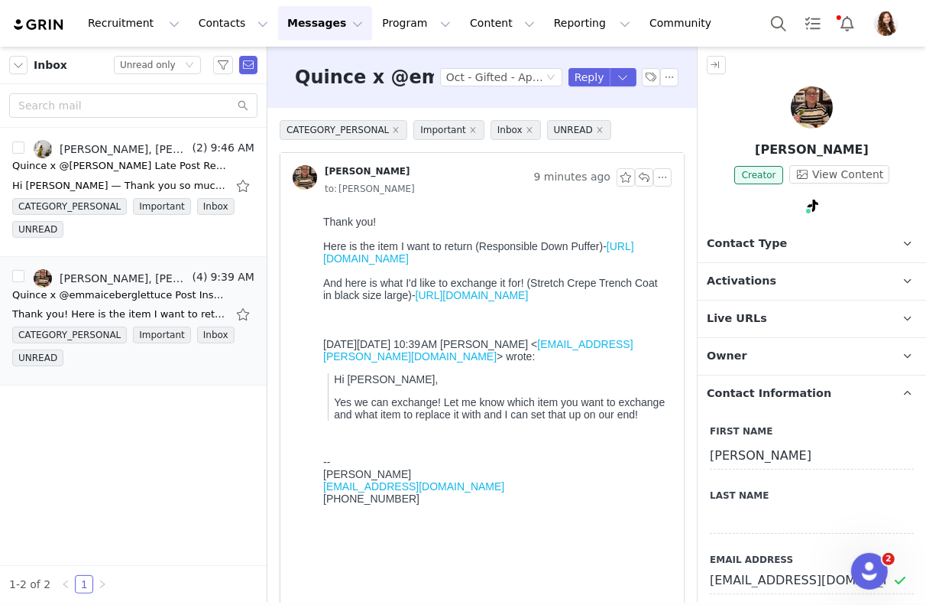
click at [739, 281] on span "Activations" at bounding box center [742, 281] width 70 height 17
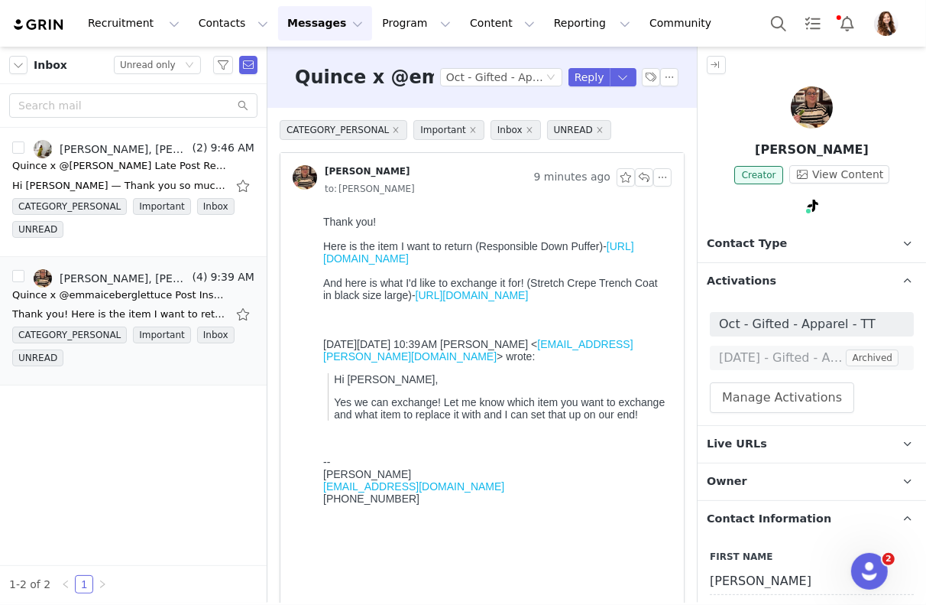
click at [739, 281] on span "Activations" at bounding box center [742, 281] width 70 height 17
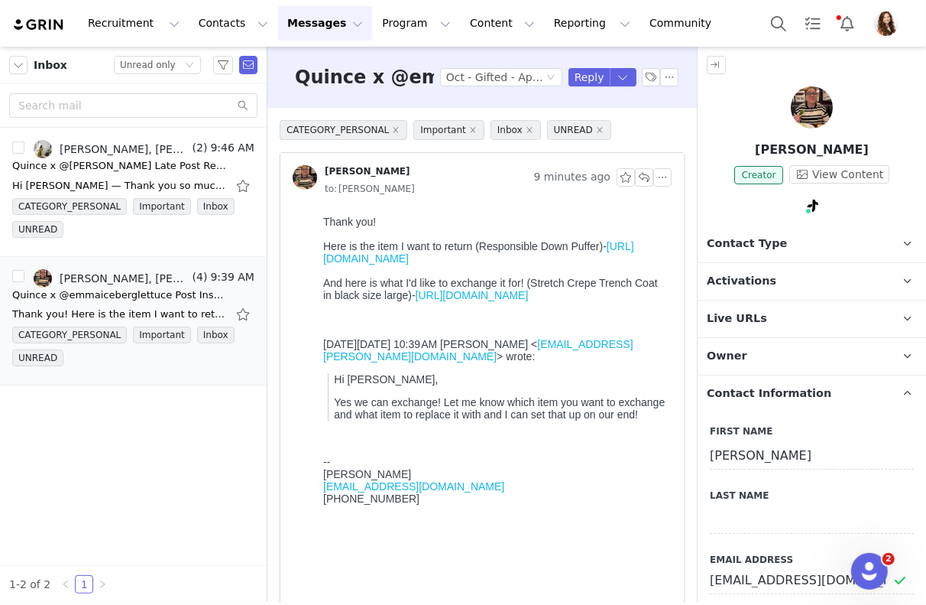
click at [481, 300] on link "https://www.quince.com/women/stretch-crepe-trench-coat?color=black&tracker=coll…" at bounding box center [471, 294] width 113 height 12
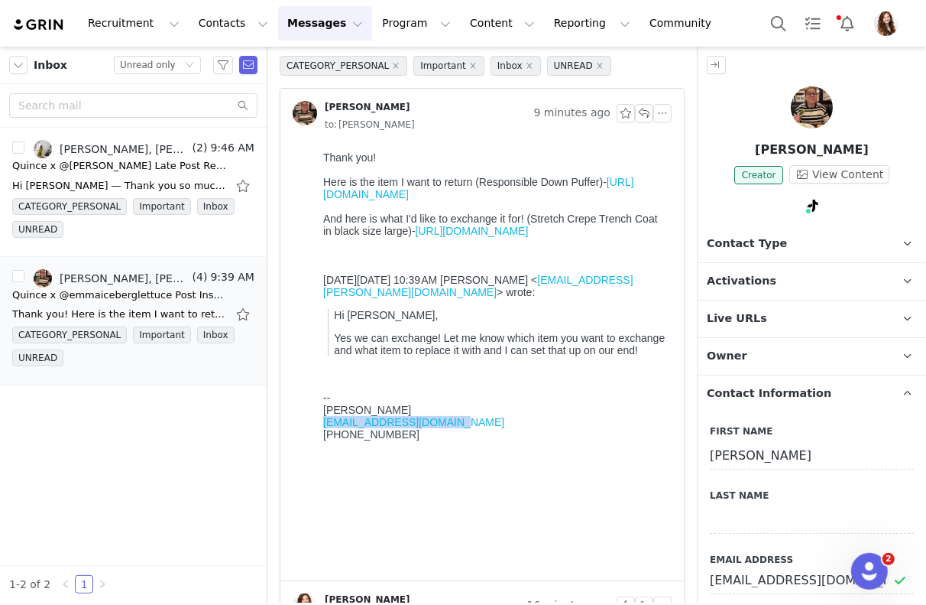
drag, startPoint x: 481, startPoint y: 497, endPoint x: 315, endPoint y: 496, distance: 165.9
click at [316, 496] on html "Thank you! Here is the item I want to return (Responsible Down Puffer)- https:/…" at bounding box center [493, 361] width 355 height 435
copy link "emmajaydeberg@gmail.com"
click at [379, 22] on button "Program Program" at bounding box center [416, 23] width 87 height 34
click at [388, 68] on p "Activations" at bounding box center [391, 68] width 59 height 16
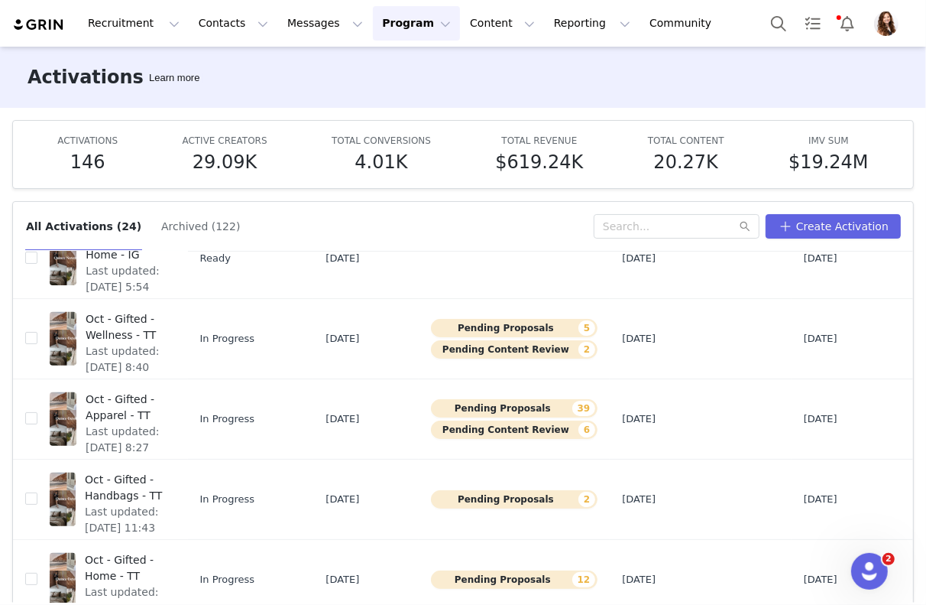
scroll to position [80, 0]
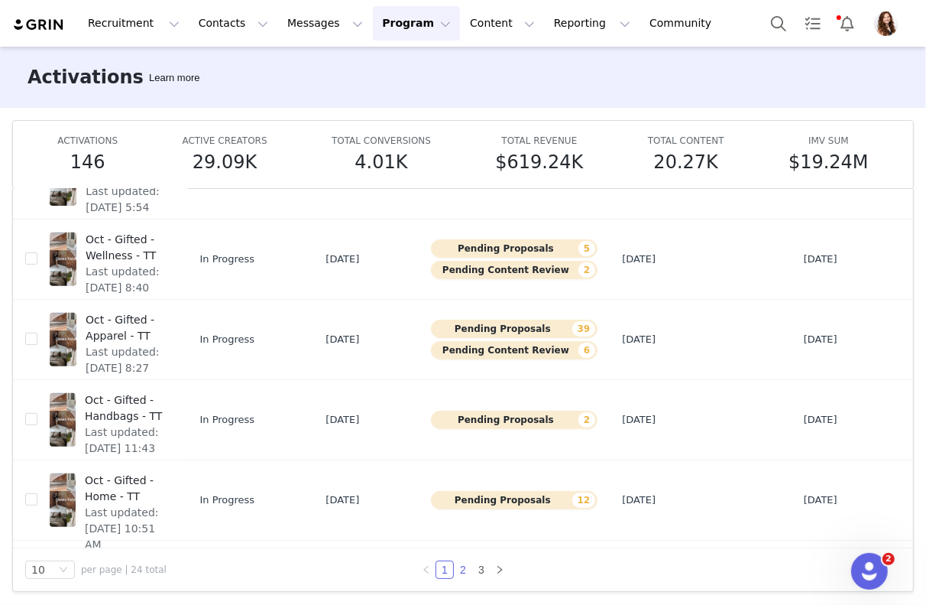
click at [456, 564] on link "2" at bounding box center [463, 569] width 17 height 17
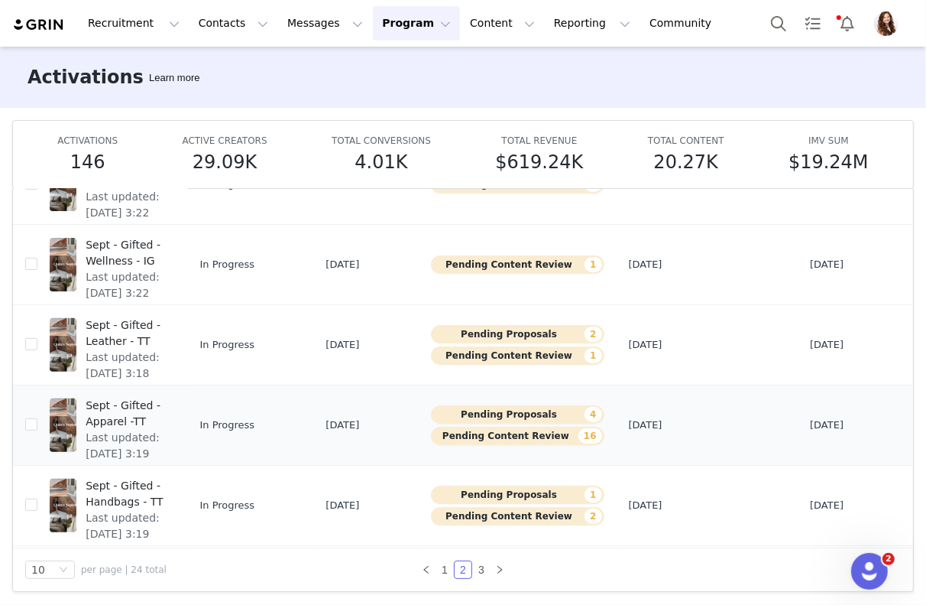
scroll to position [472, 0]
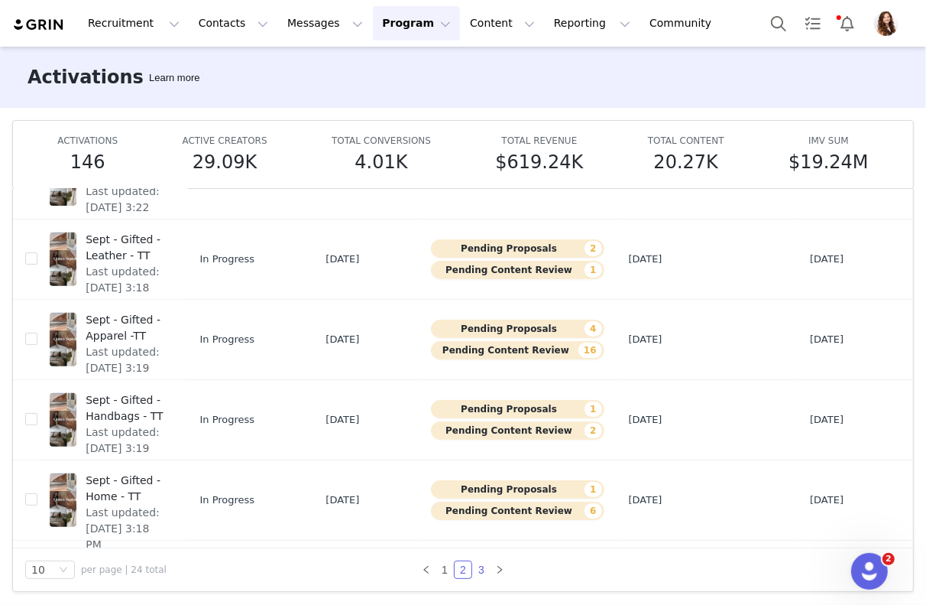
click at [478, 567] on link "3" at bounding box center [481, 569] width 17 height 17
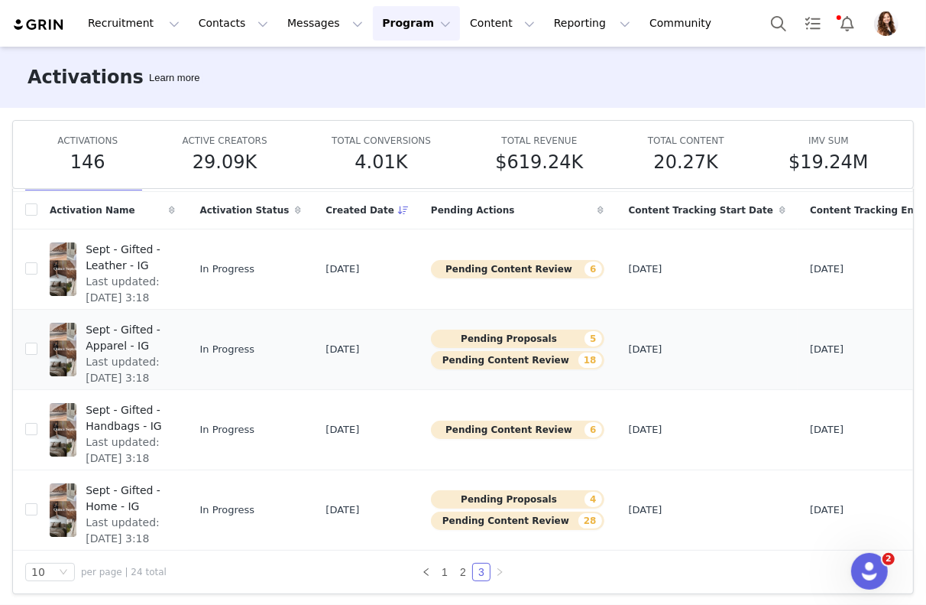
scroll to position [12, 0]
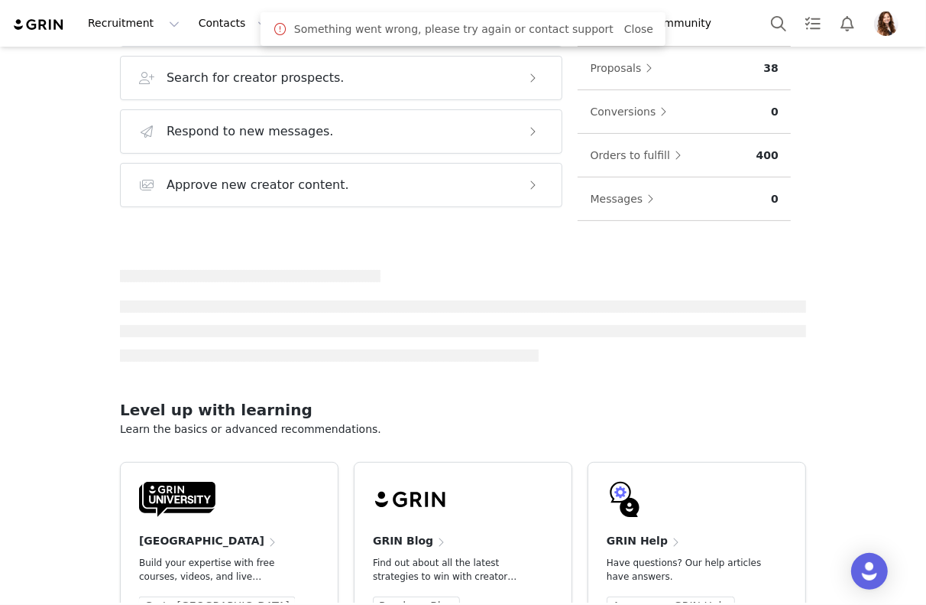
scroll to position [335, 0]
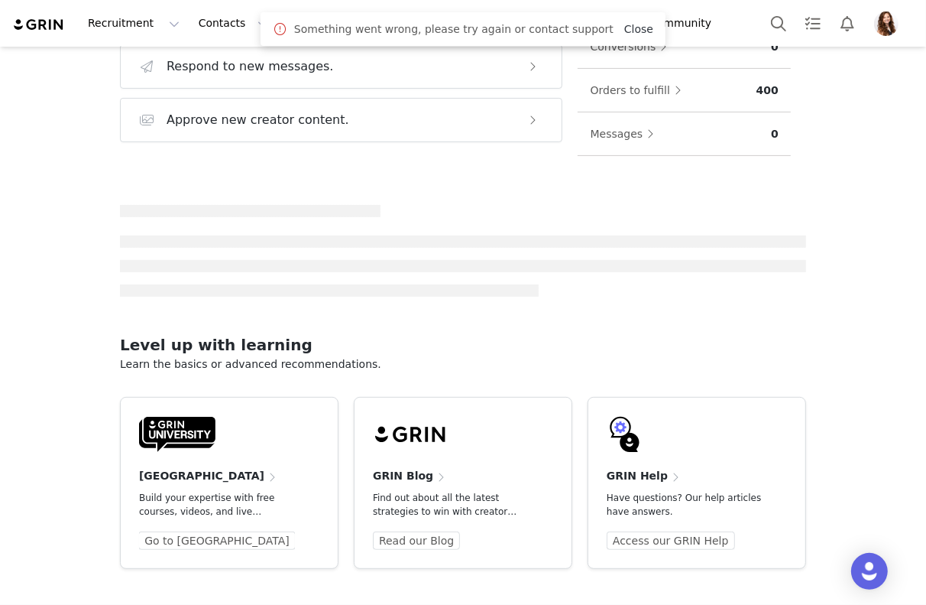
click at [632, 32] on link "Close" at bounding box center [639, 29] width 29 height 12
click at [392, 20] on button "Program Program" at bounding box center [416, 23] width 87 height 34
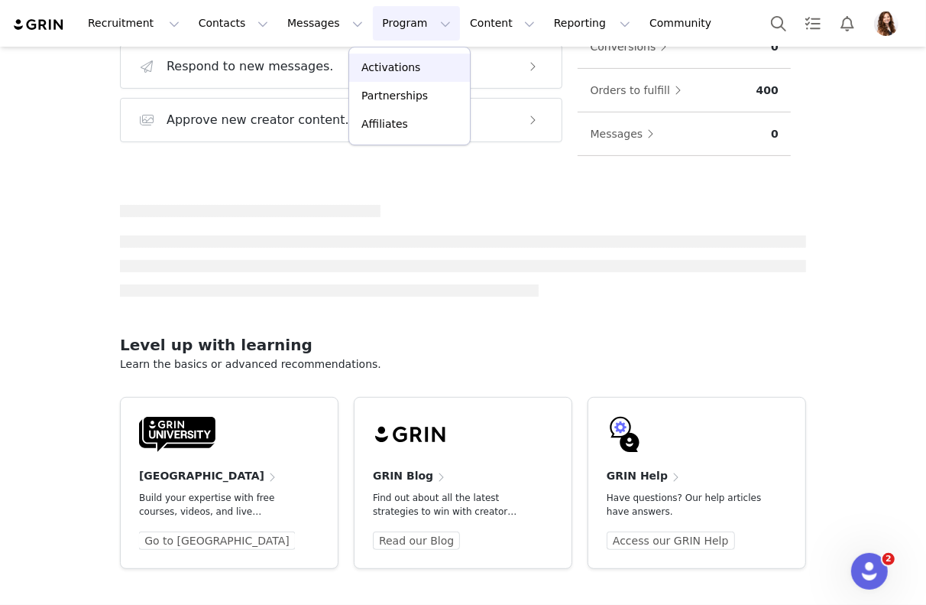
click at [382, 63] on p "Activations" at bounding box center [391, 68] width 59 height 16
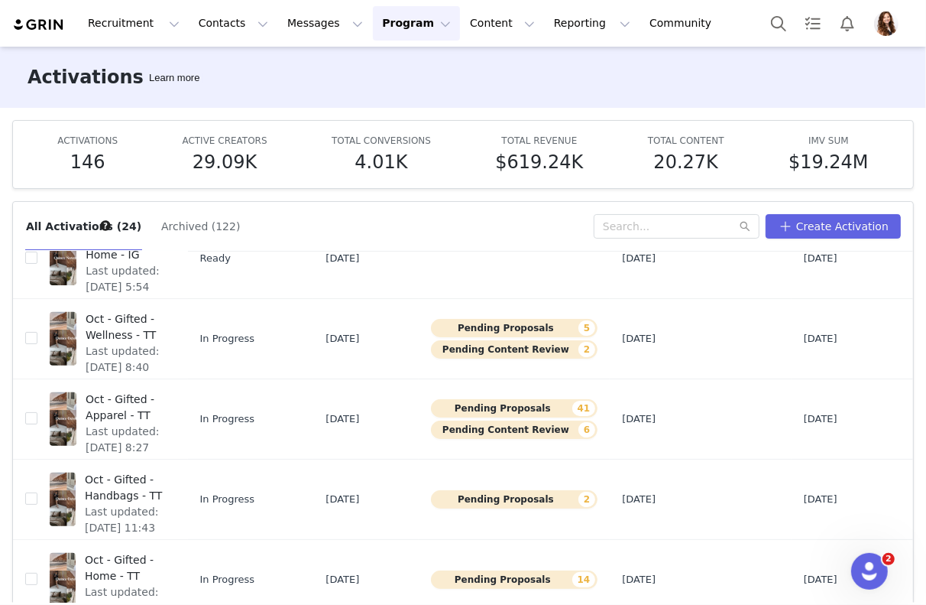
scroll to position [80, 0]
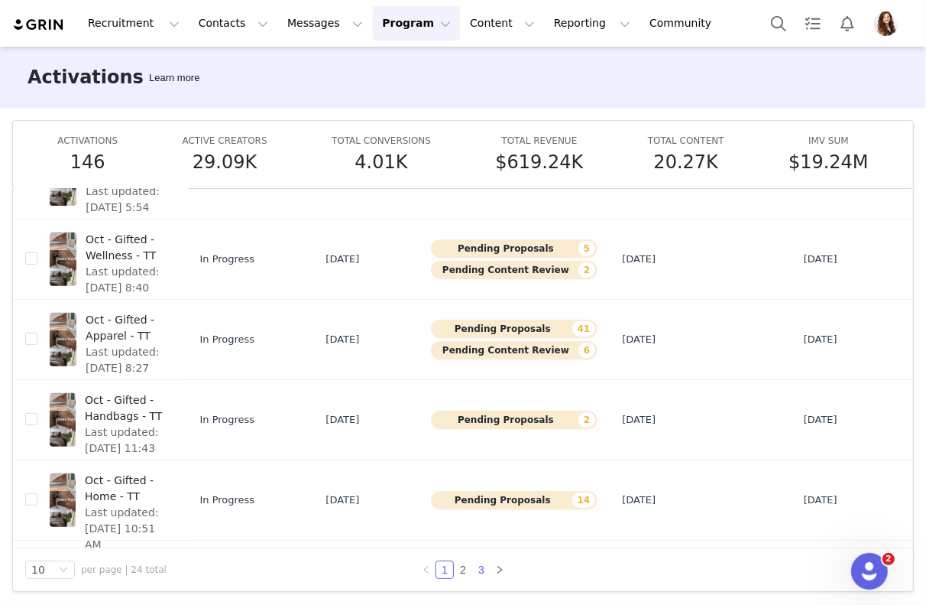
click at [479, 574] on link "3" at bounding box center [481, 569] width 17 height 17
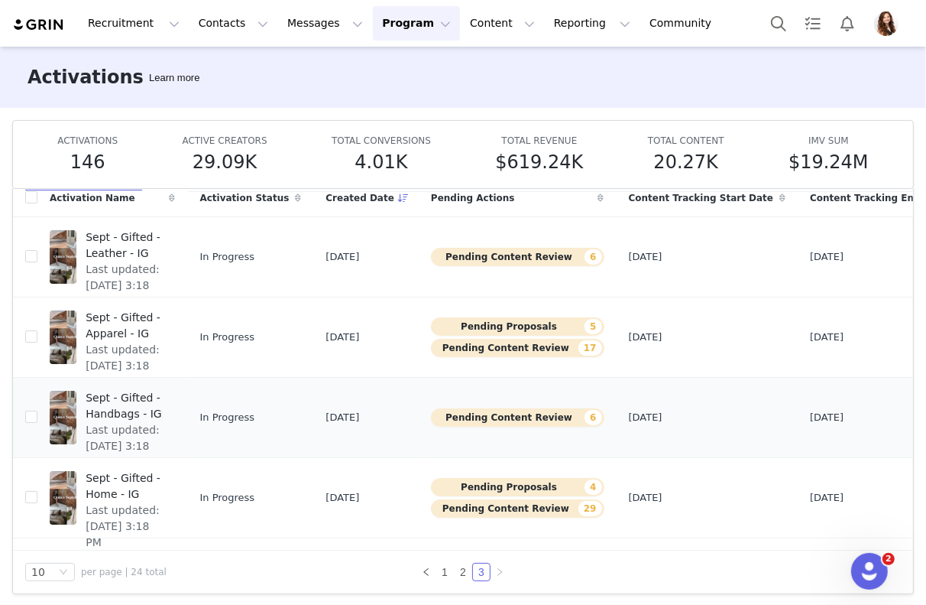
scroll to position [59, 0]
click at [461, 570] on link "2" at bounding box center [463, 572] width 17 height 17
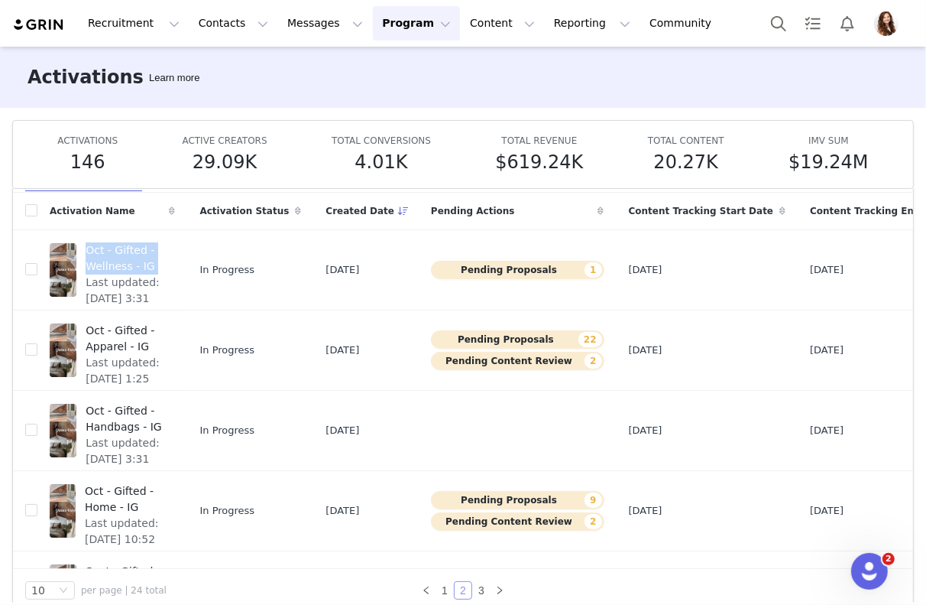
scroll to position [472, 0]
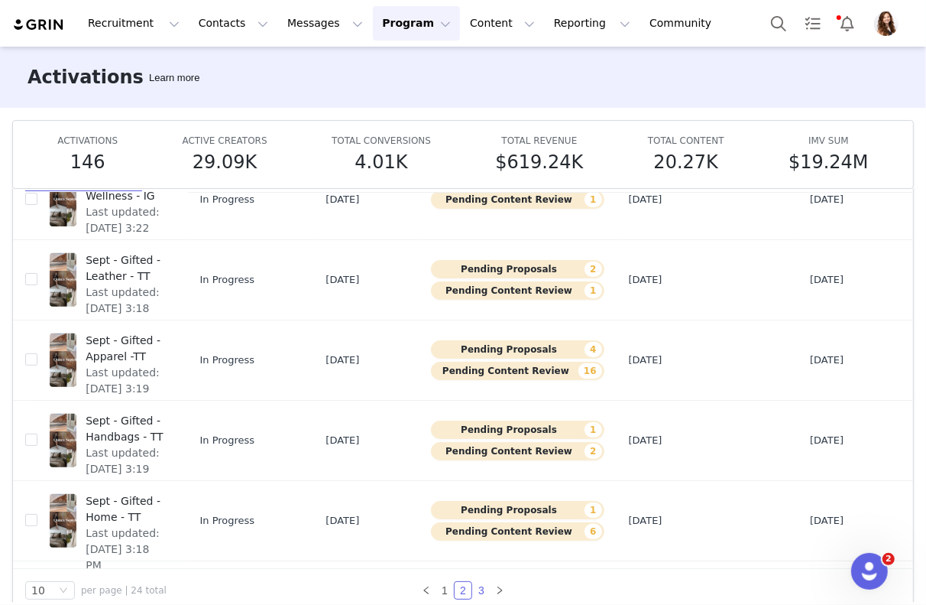
click at [478, 586] on link "3" at bounding box center [481, 590] width 17 height 17
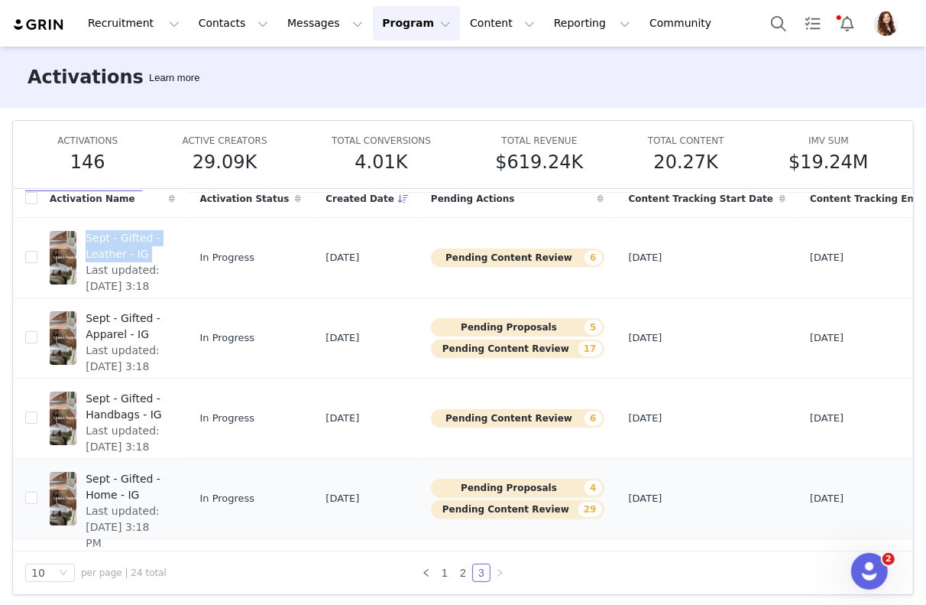
scroll to position [0, 0]
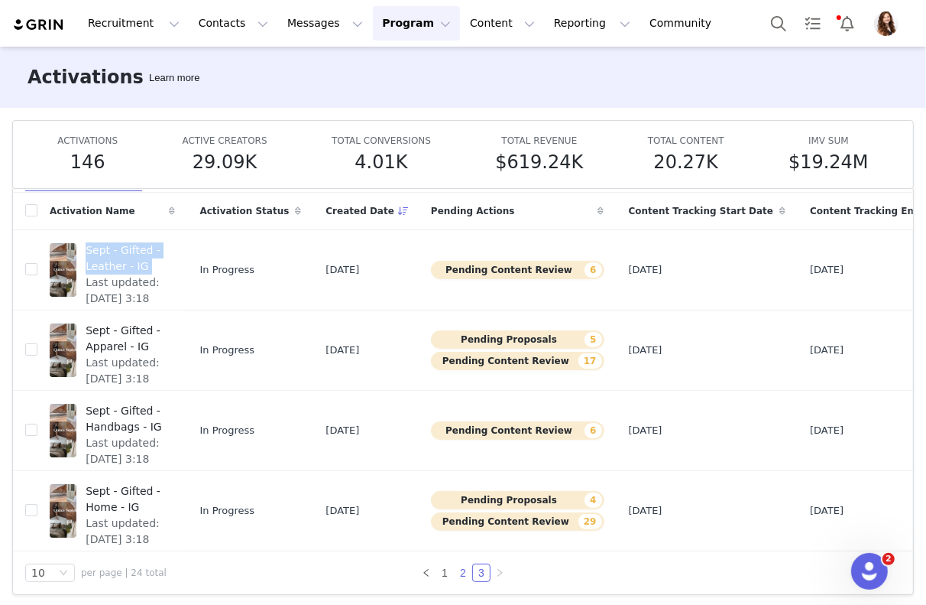
click at [459, 566] on link "2" at bounding box center [463, 572] width 17 height 17
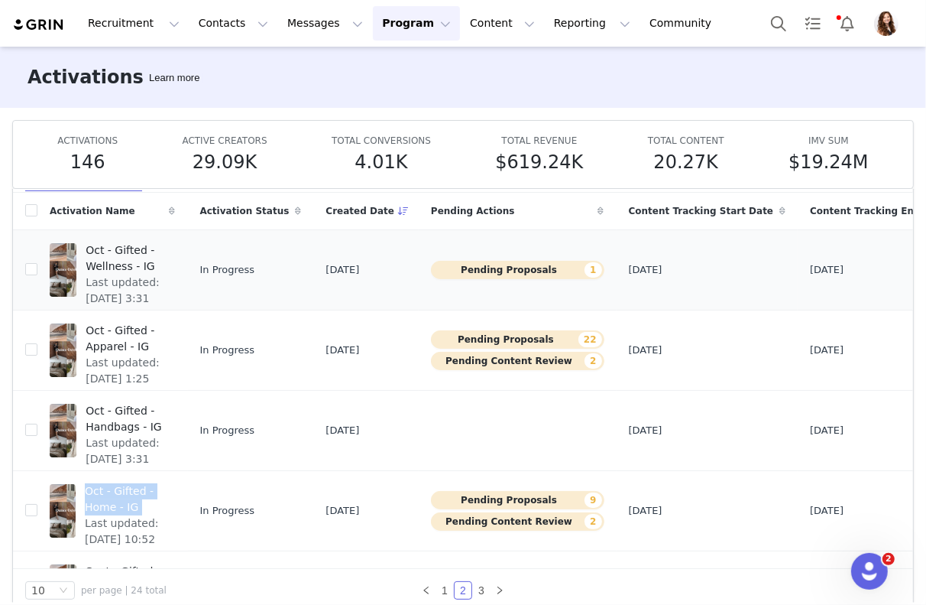
click at [116, 264] on span "Oct - Gifted - Wellness - IG" at bounding box center [126, 258] width 80 height 32
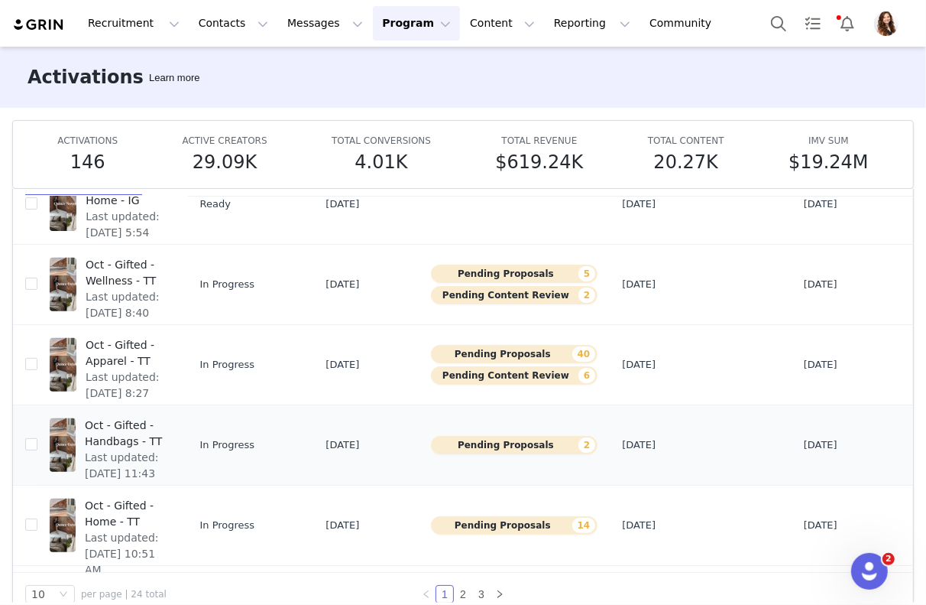
scroll to position [472, 0]
click at [466, 589] on link "2" at bounding box center [463, 594] width 17 height 17
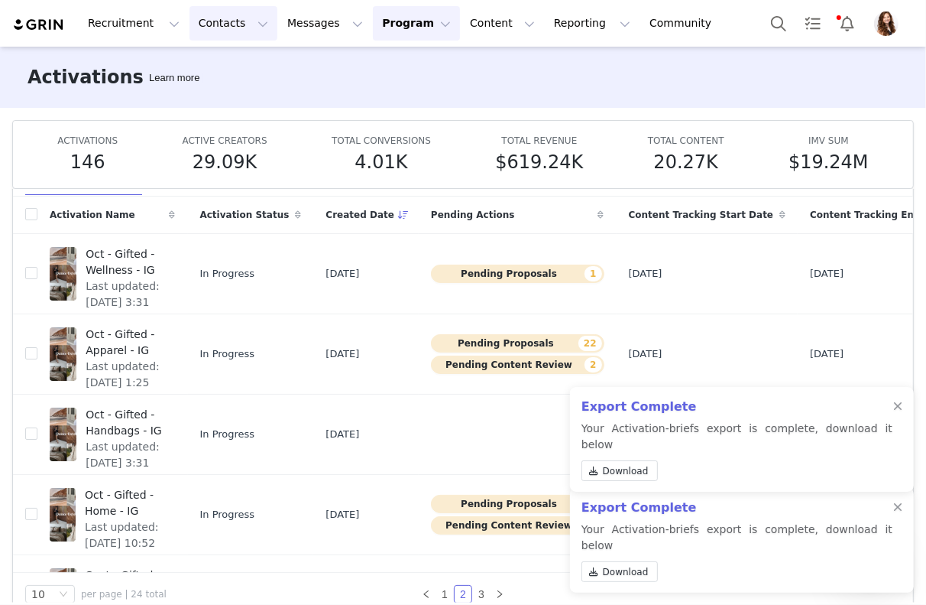
click at [222, 20] on button "Contacts Contacts" at bounding box center [234, 23] width 88 height 34
click at [219, 67] on p "Creators" at bounding box center [214, 68] width 46 height 16
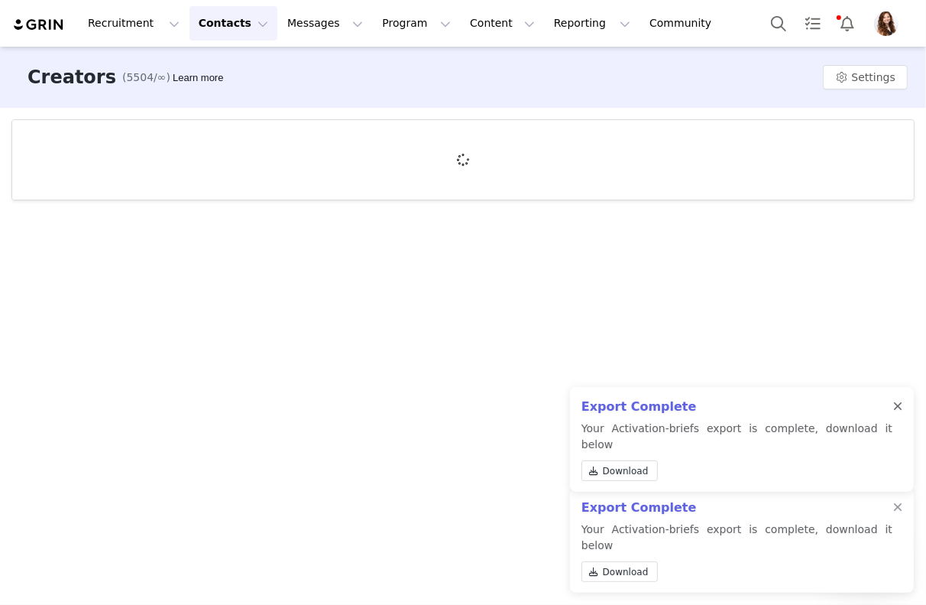
click at [897, 413] on div at bounding box center [898, 407] width 9 height 12
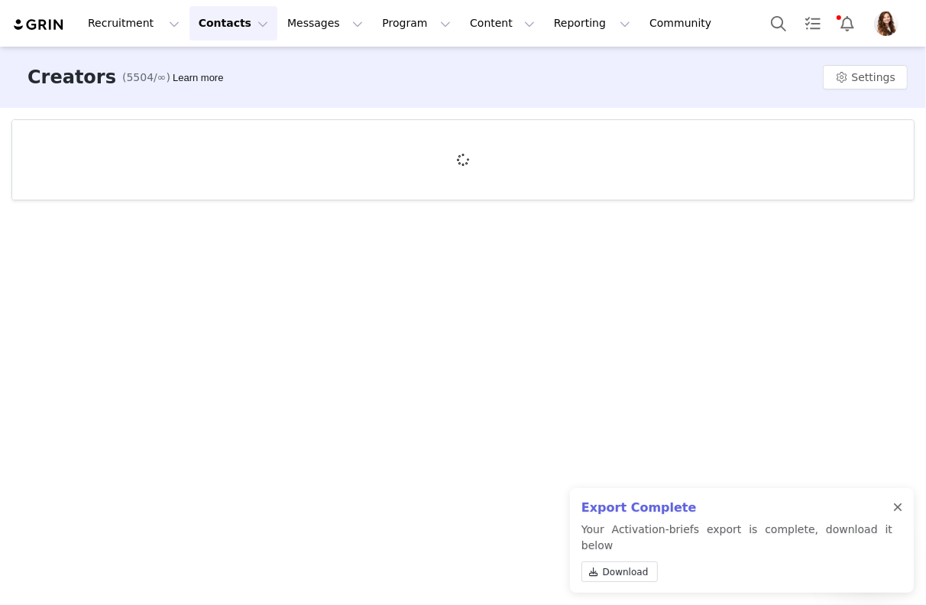
click at [898, 514] on div at bounding box center [898, 507] width 9 height 12
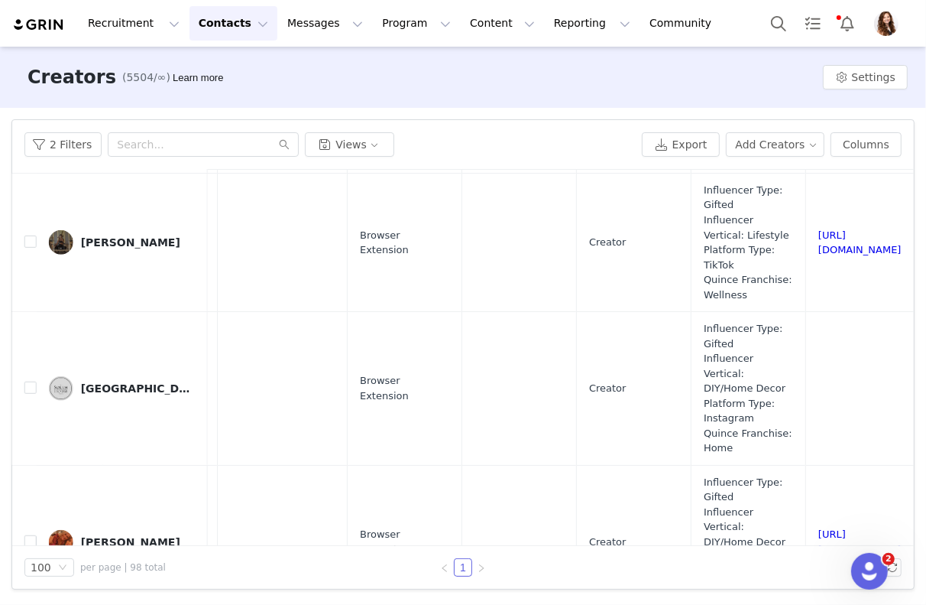
scroll to position [13238, 1686]
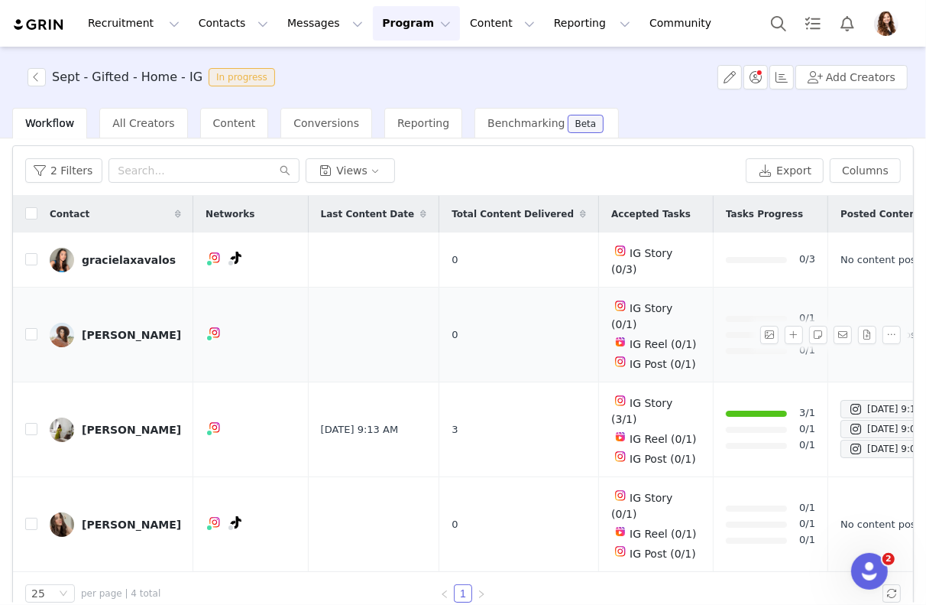
scroll to position [60, 0]
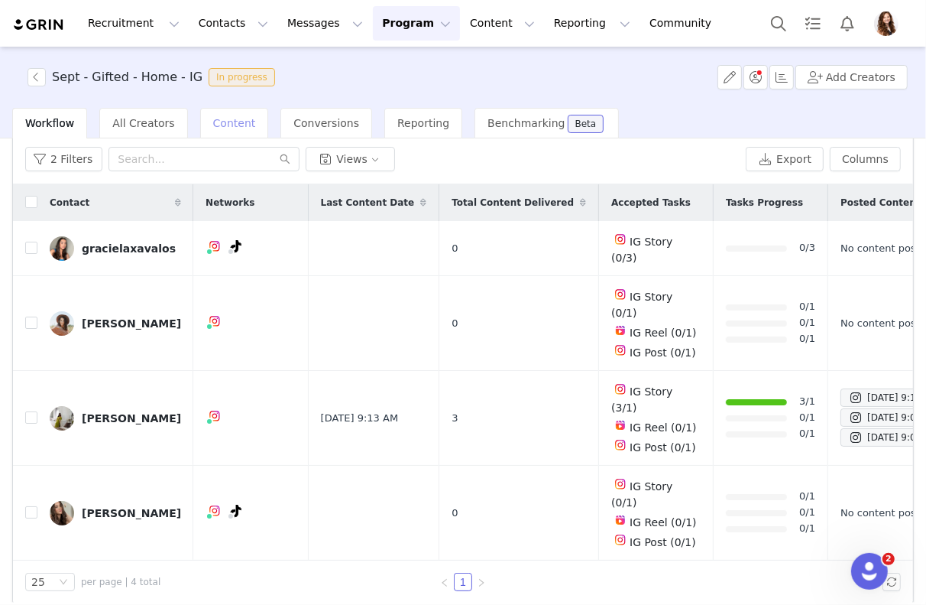
click at [221, 127] on span "Content" at bounding box center [234, 123] width 43 height 12
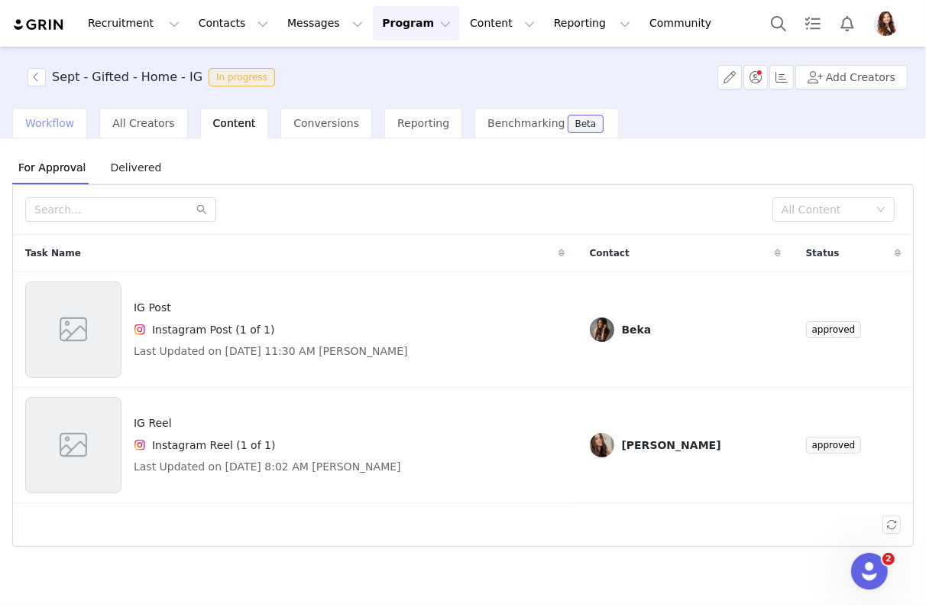
click at [53, 127] on span "Workflow" at bounding box center [49, 123] width 49 height 12
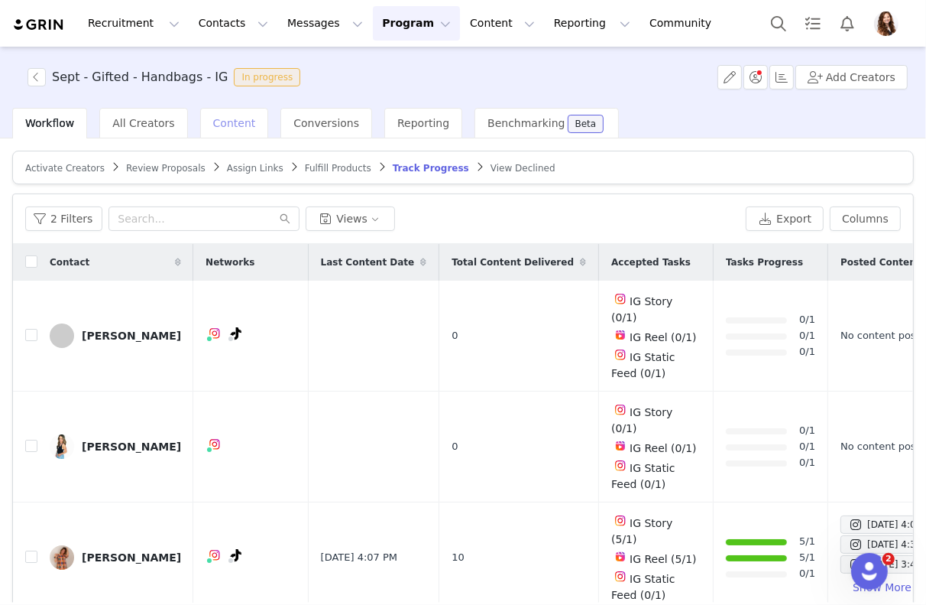
click at [222, 128] on span "Content" at bounding box center [234, 123] width 43 height 12
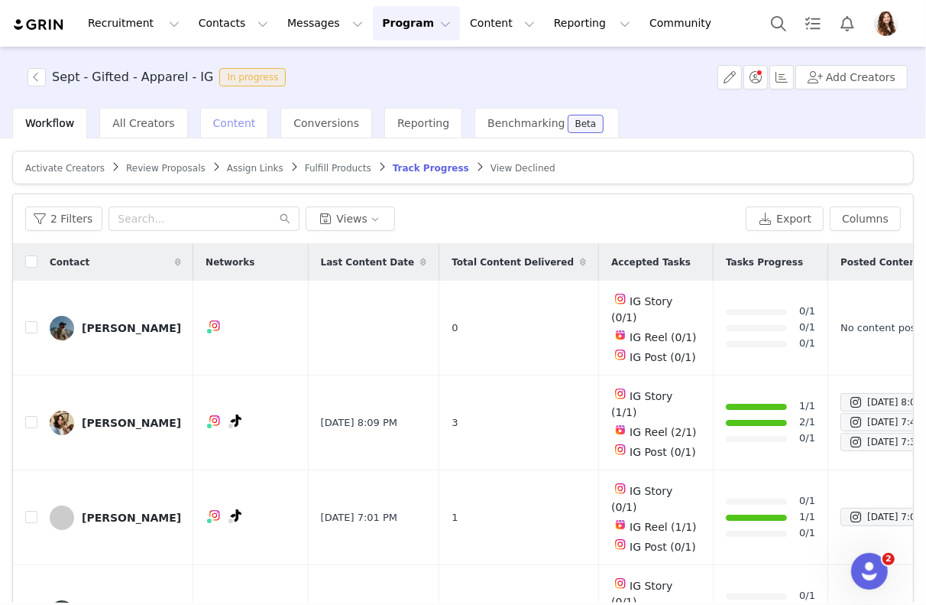
click at [218, 127] on span "Content" at bounding box center [234, 123] width 43 height 12
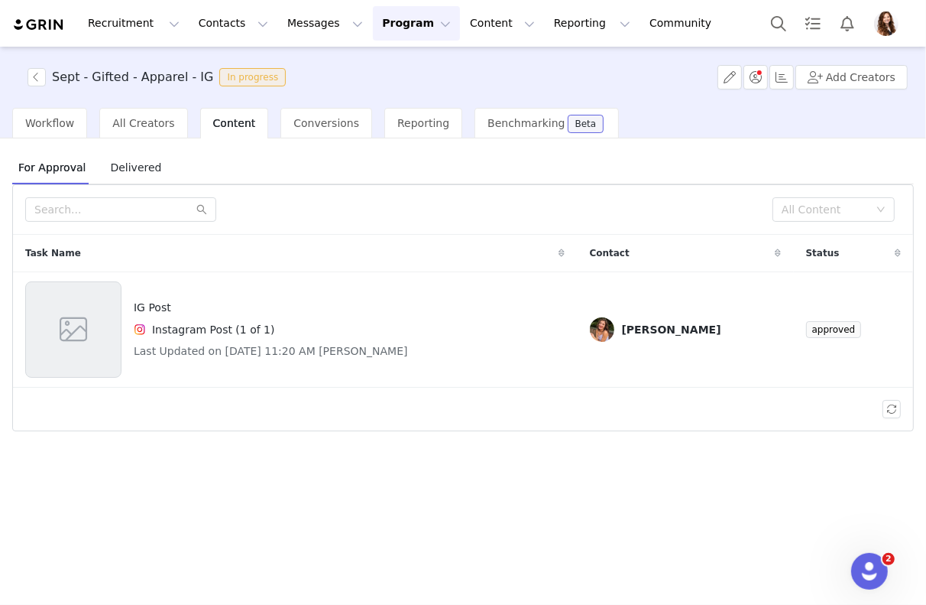
click at [126, 172] on span "Delivered" at bounding box center [135, 167] width 63 height 24
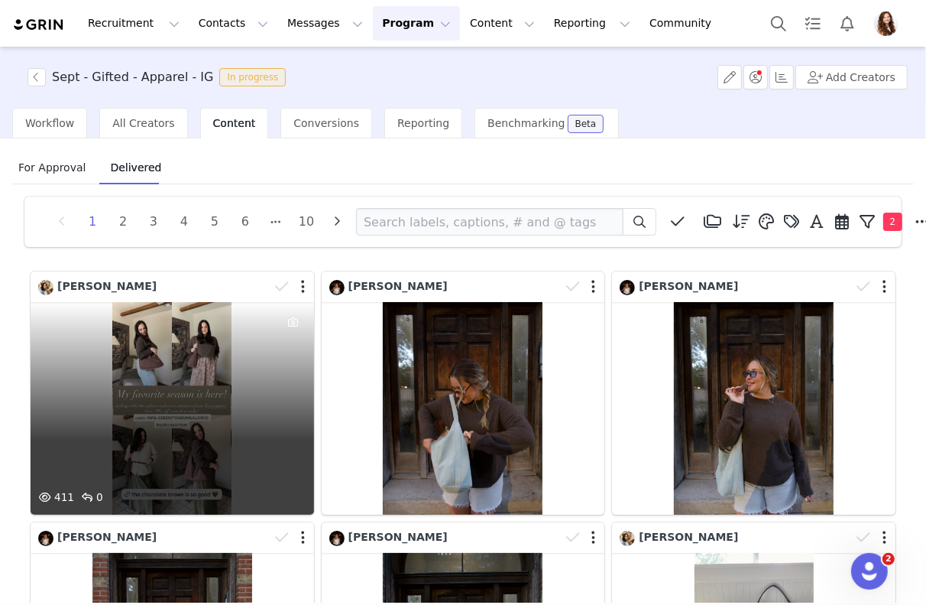
click at [248, 417] on div "411 0" at bounding box center [173, 408] width 284 height 213
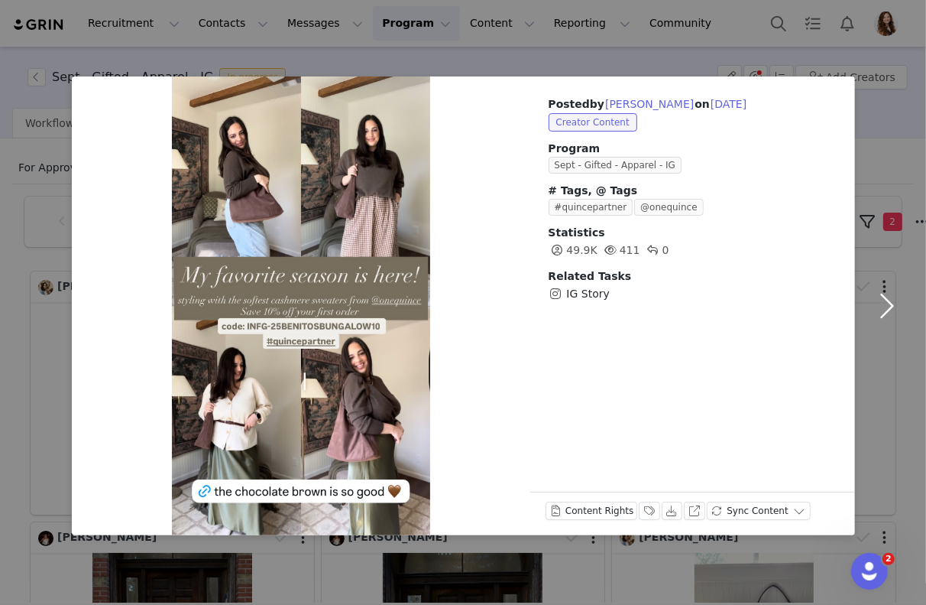
click at [876, 123] on button "button" at bounding box center [887, 305] width 64 height 459
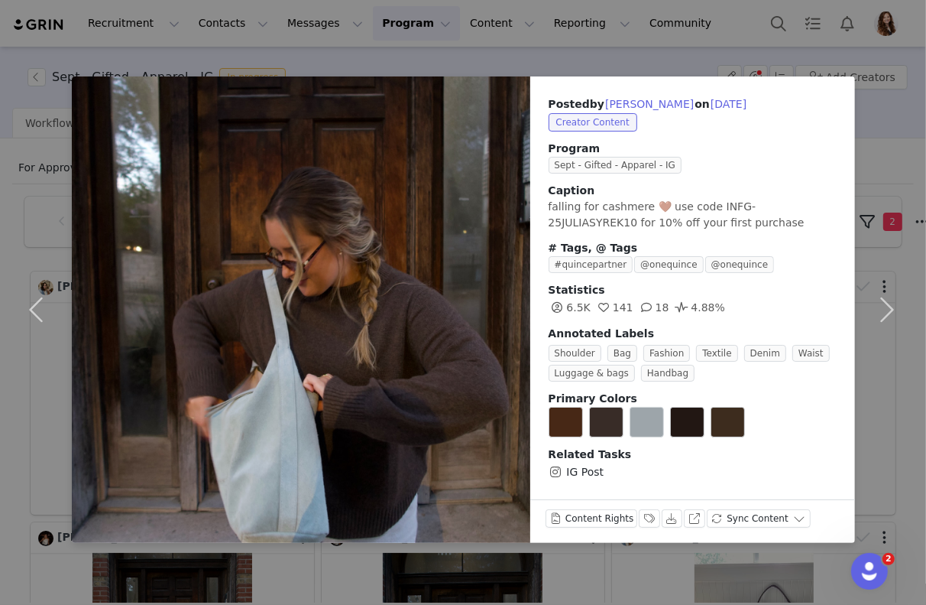
click at [595, 14] on div "Posted by JULIA SYREK on Sep 29, 2025 Creator Content Program Sept - Gifted - A…" at bounding box center [463, 302] width 926 height 605
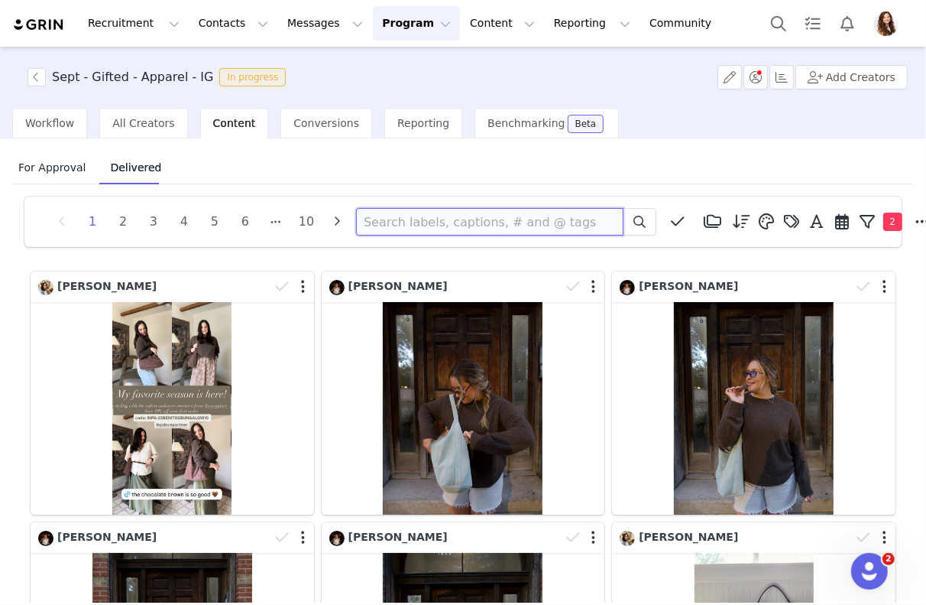
click at [525, 212] on input at bounding box center [490, 222] width 268 height 28
type input "amy"
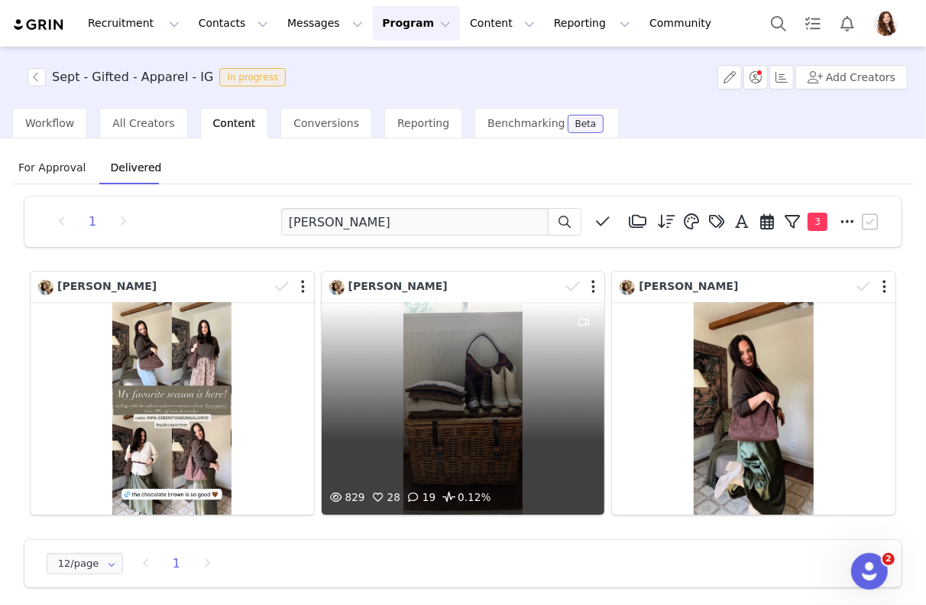
click at [430, 429] on div "829 28 19 0.12%" at bounding box center [464, 408] width 284 height 213
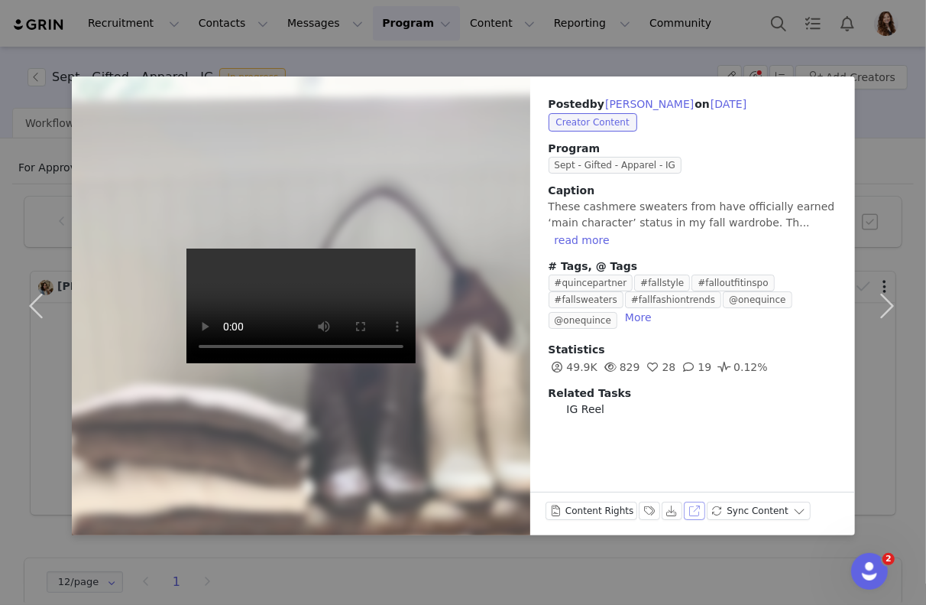
click at [688, 511] on button "View on Instagram" at bounding box center [694, 510] width 21 height 18
click at [619, 21] on div "Posted by Amy on Sep 28, 2025 Creator Content Program Sept - Gifted - Apparel -…" at bounding box center [463, 302] width 926 height 605
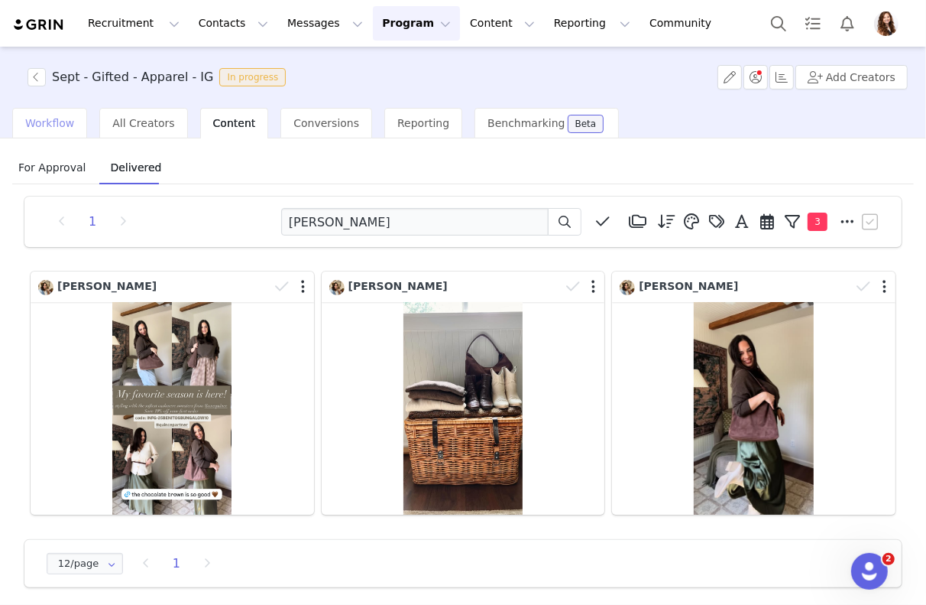
click at [50, 123] on span "Workflow" at bounding box center [49, 123] width 49 height 12
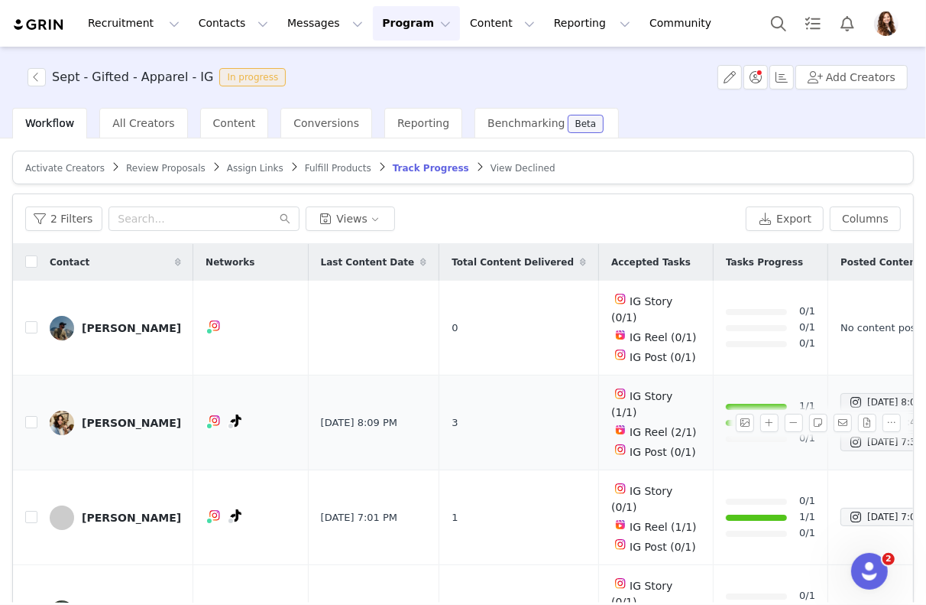
click at [32, 403] on td at bounding box center [25, 422] width 24 height 95
click at [32, 416] on input "checkbox" at bounding box center [31, 422] width 12 height 12
checkbox input "true"
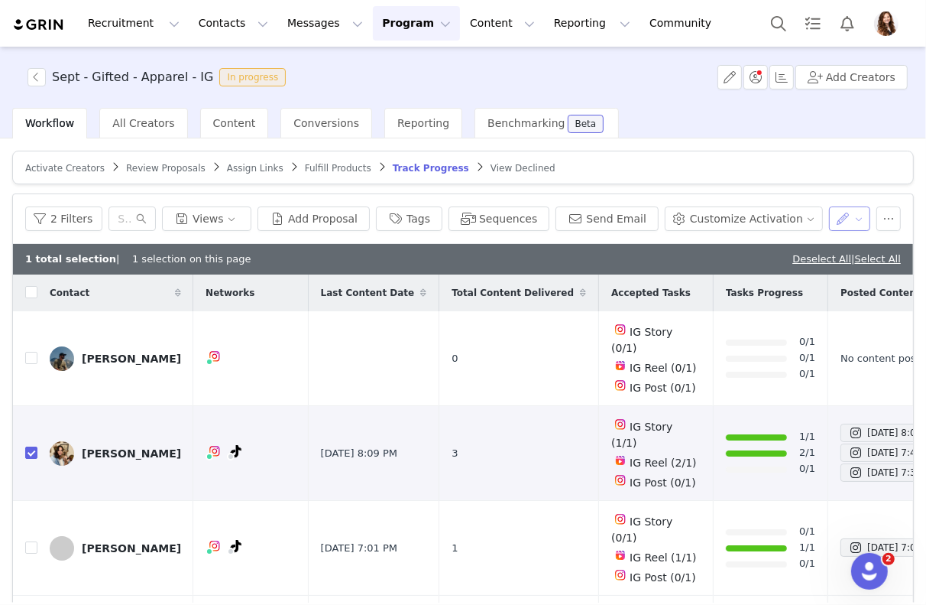
click at [857, 213] on button "button" at bounding box center [850, 218] width 42 height 24
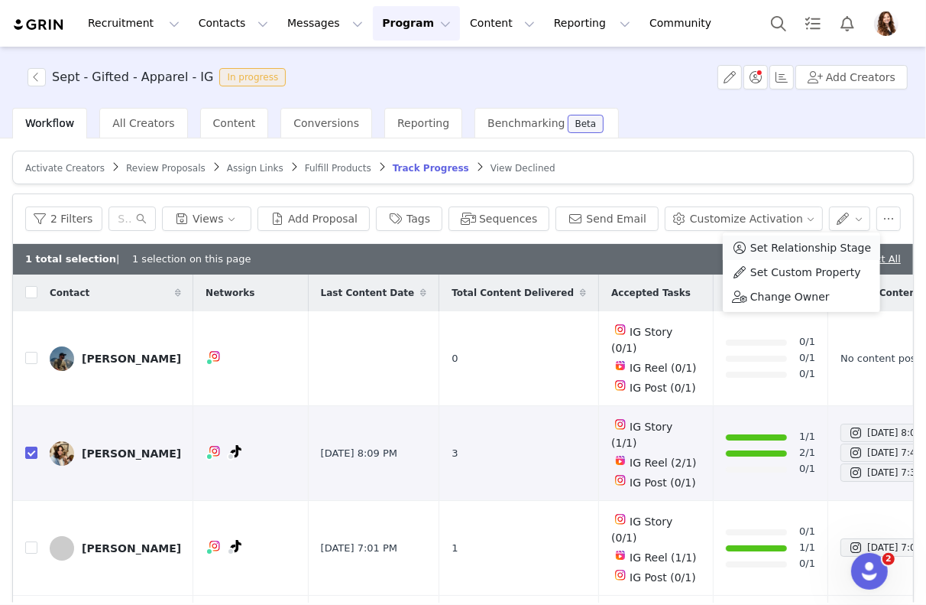
click at [824, 246] on span "Set Relationship Stage" at bounding box center [811, 247] width 121 height 17
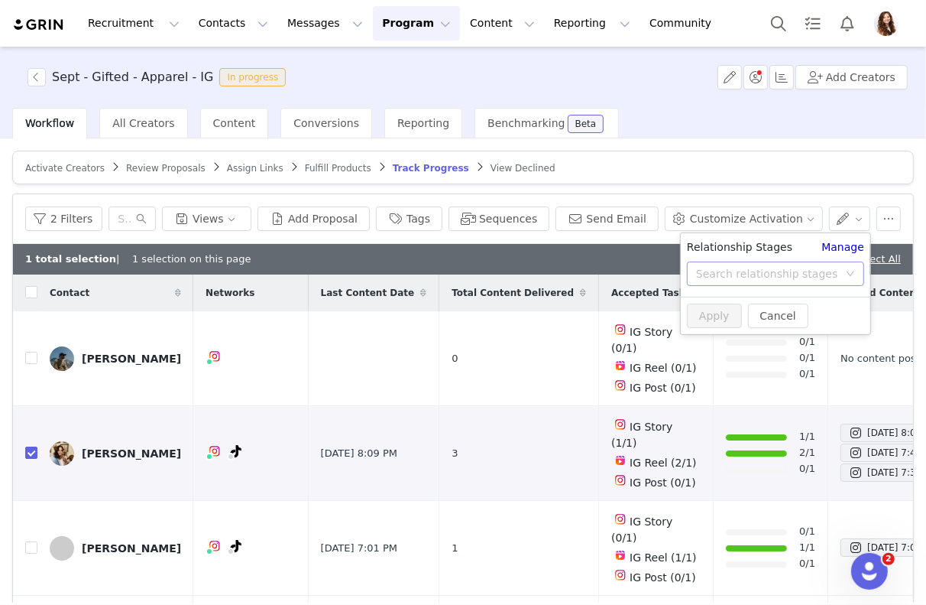
click at [790, 271] on div "Search relationship stages" at bounding box center [767, 273] width 142 height 15
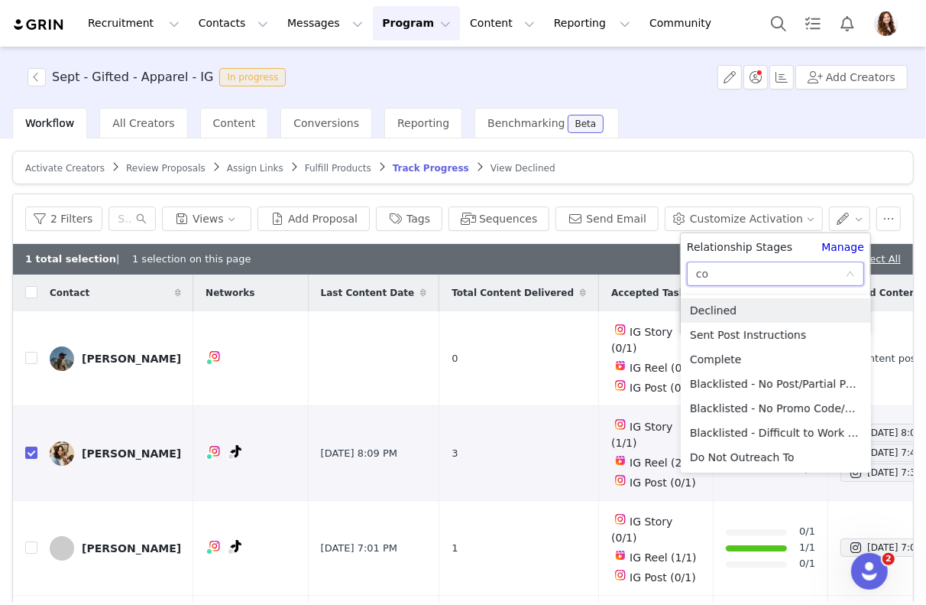
type input "com"
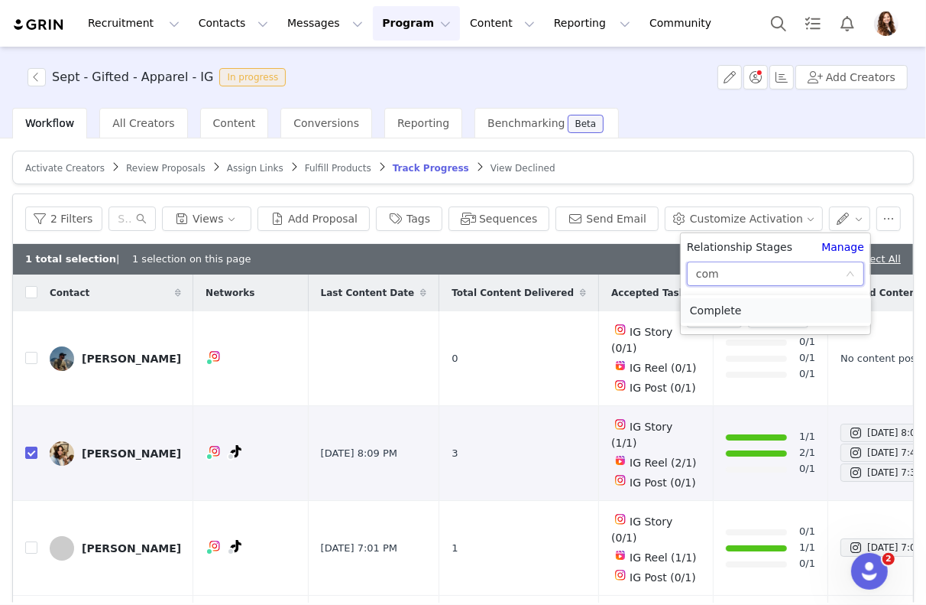
click at [739, 300] on li "Complete" at bounding box center [776, 310] width 190 height 24
click at [722, 314] on button "Apply" at bounding box center [714, 315] width 55 height 24
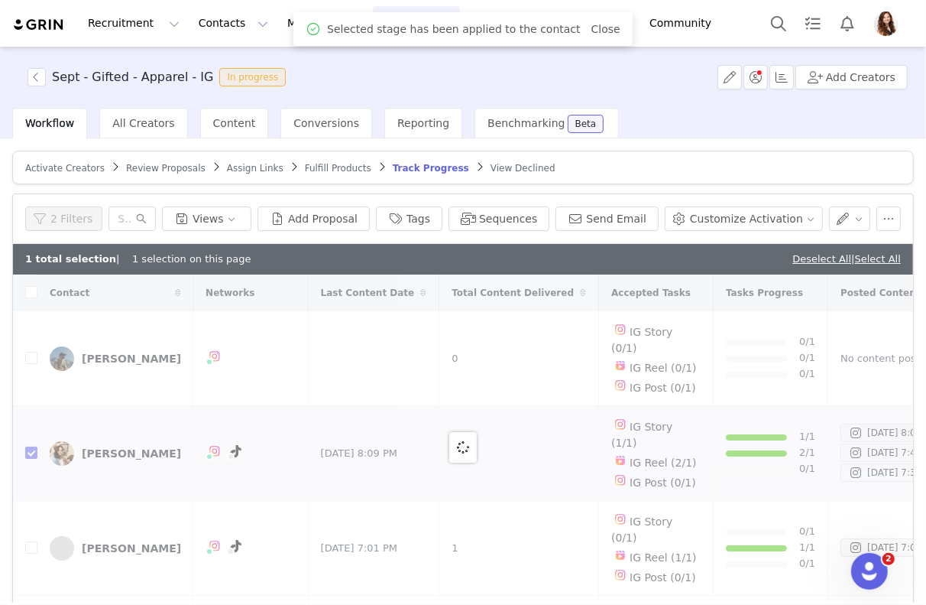
click at [774, 109] on div "Workflow All Creators Content Conversions Reporting Benchmarking Beta" at bounding box center [469, 123] width 914 height 31
checkbox input "false"
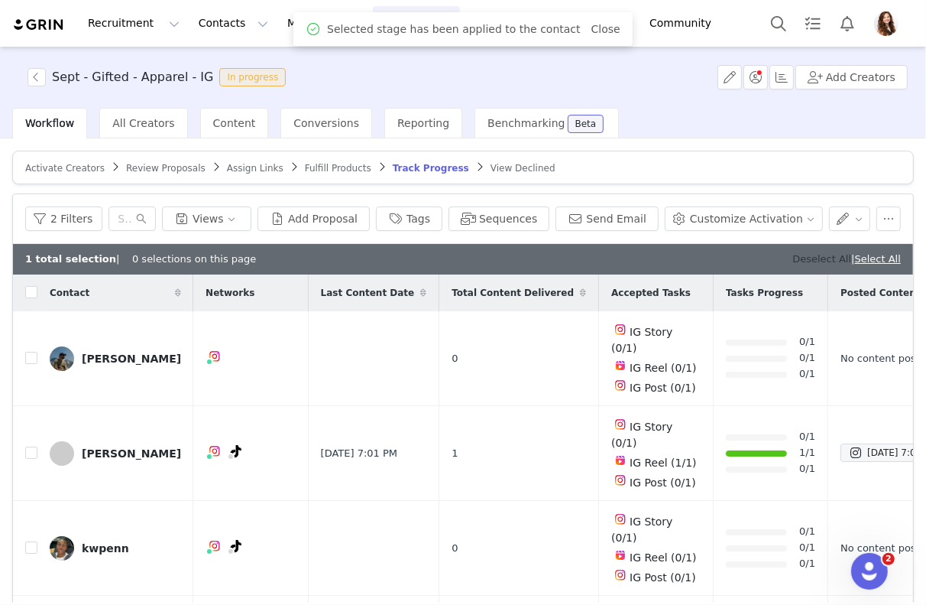
click at [812, 262] on div "Deselect All | Select All" at bounding box center [847, 258] width 109 height 15
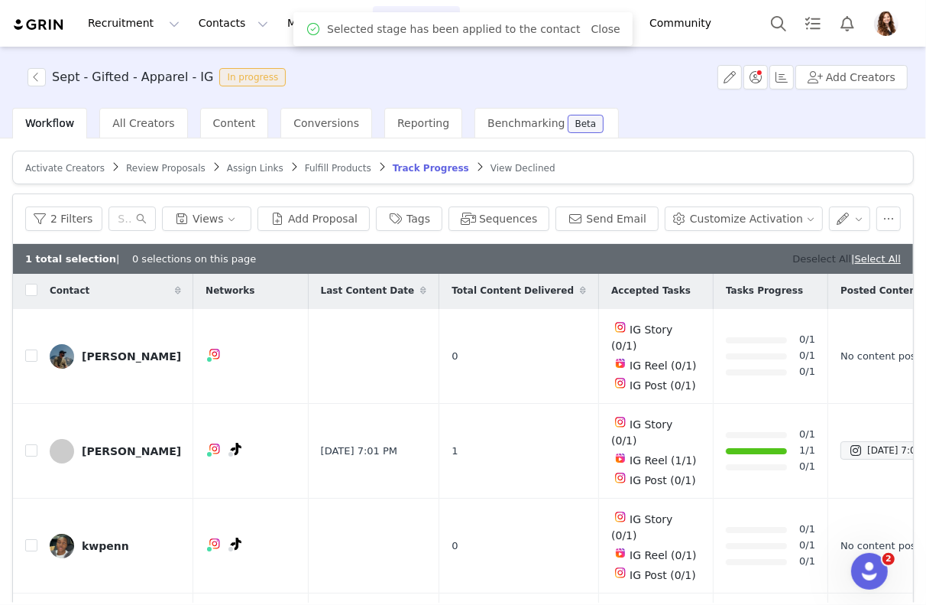
click at [806, 257] on link "Deselect All" at bounding box center [822, 258] width 59 height 11
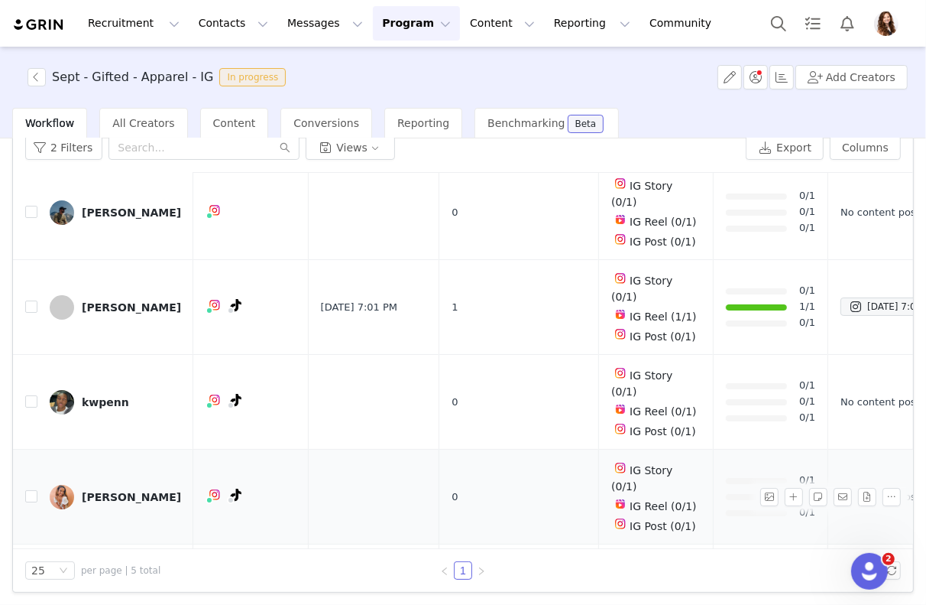
scroll to position [0, 0]
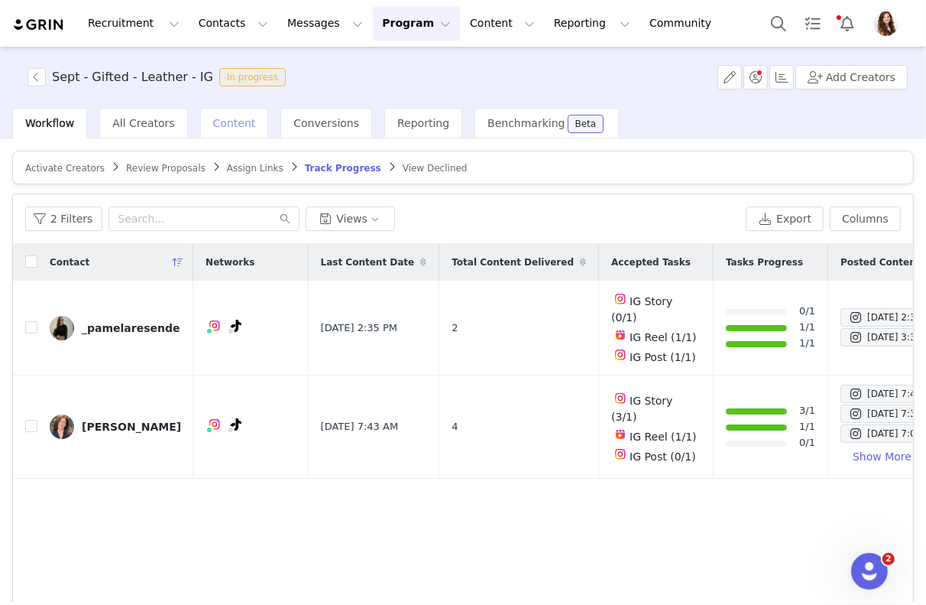
click at [215, 124] on span "Content" at bounding box center [234, 123] width 43 height 12
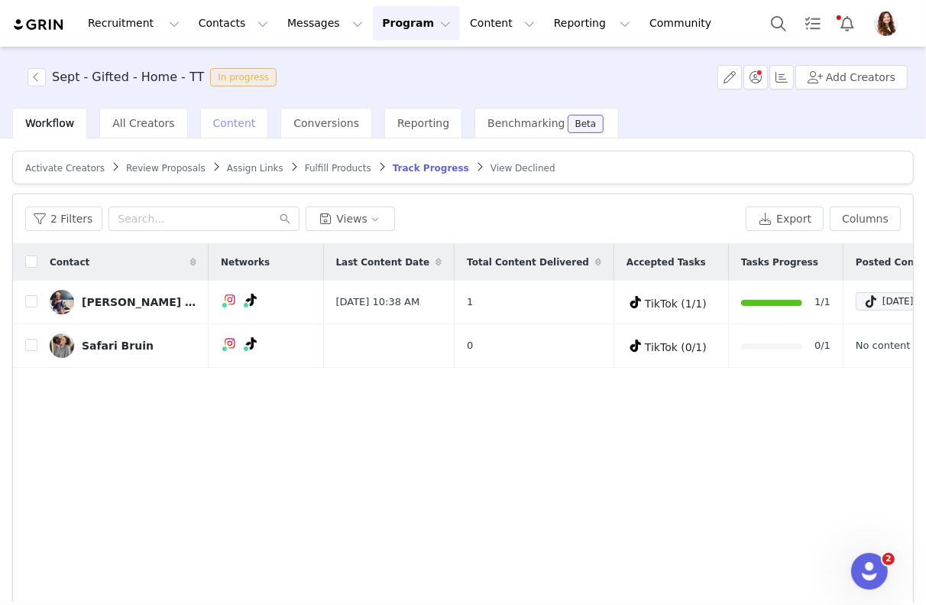
click at [232, 128] on span "Content" at bounding box center [234, 123] width 43 height 12
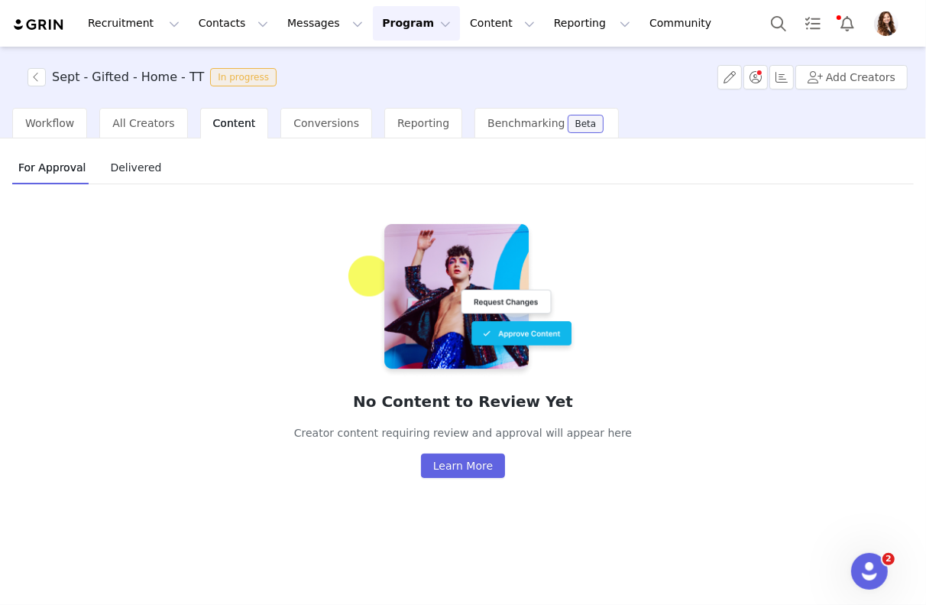
click at [120, 172] on span "Delivered" at bounding box center [135, 167] width 63 height 24
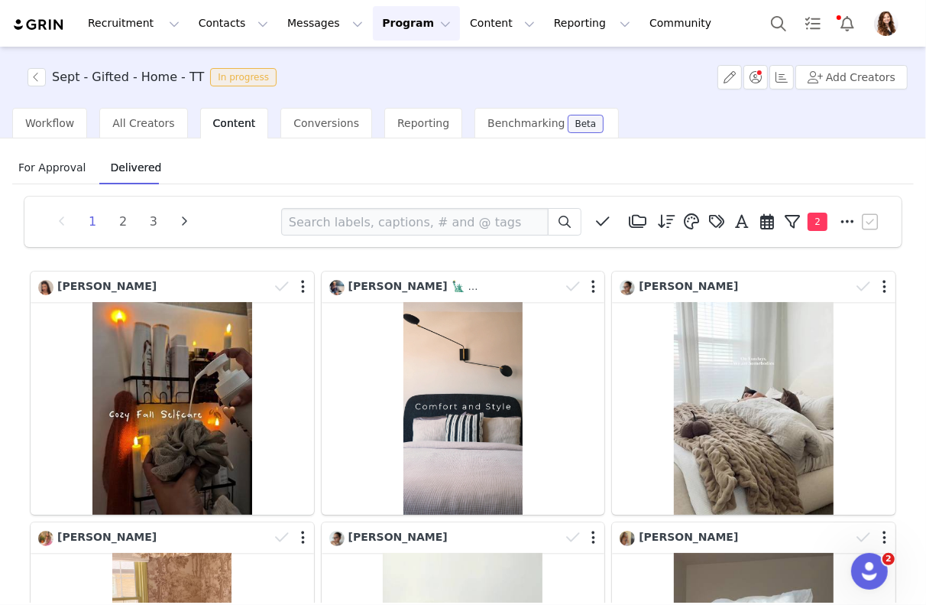
click at [47, 173] on span "For Approval" at bounding box center [52, 167] width 80 height 24
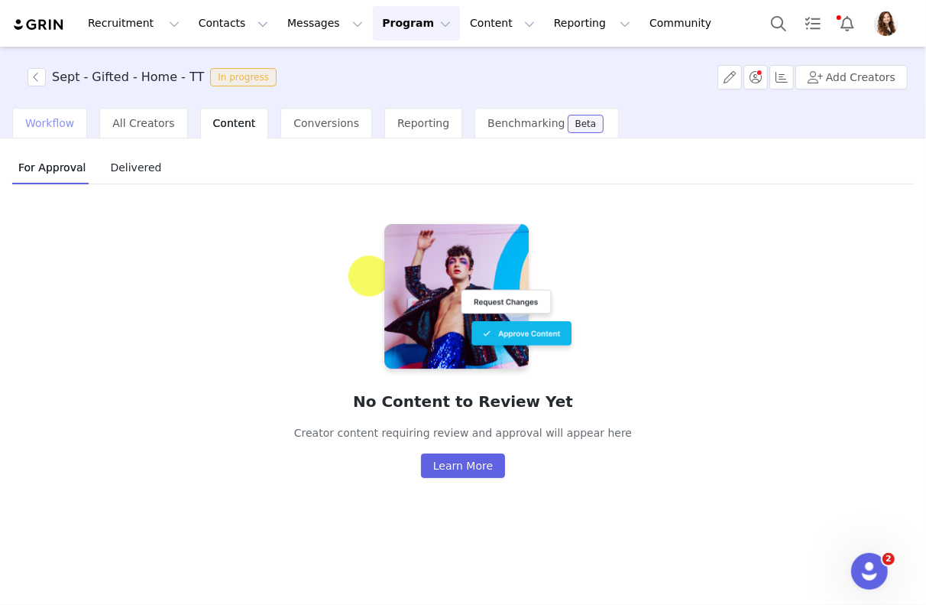
click at [57, 128] on div "Workflow" at bounding box center [49, 123] width 75 height 31
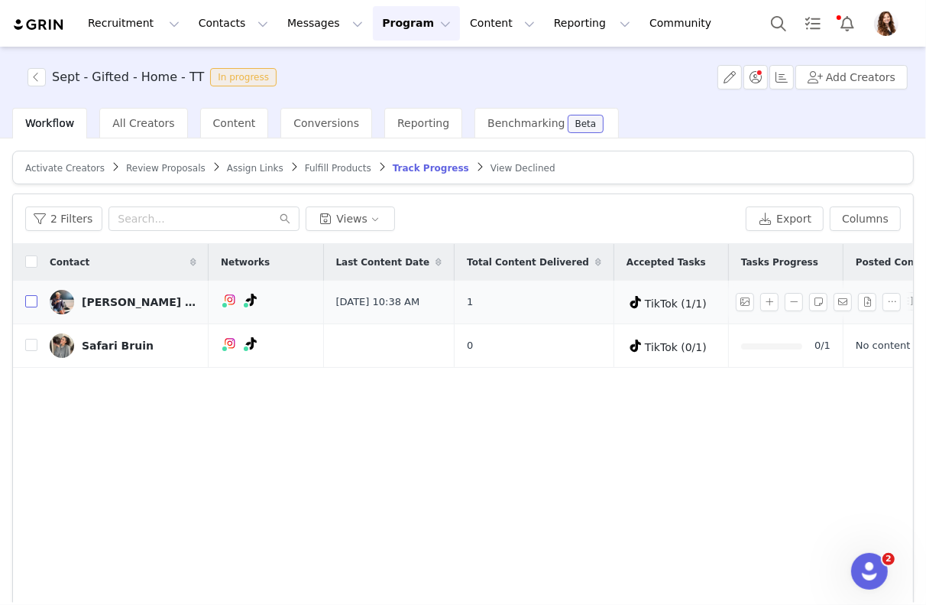
click at [26, 294] on label at bounding box center [31, 302] width 12 height 16
click at [26, 295] on input "checkbox" at bounding box center [31, 301] width 12 height 12
checkbox input "true"
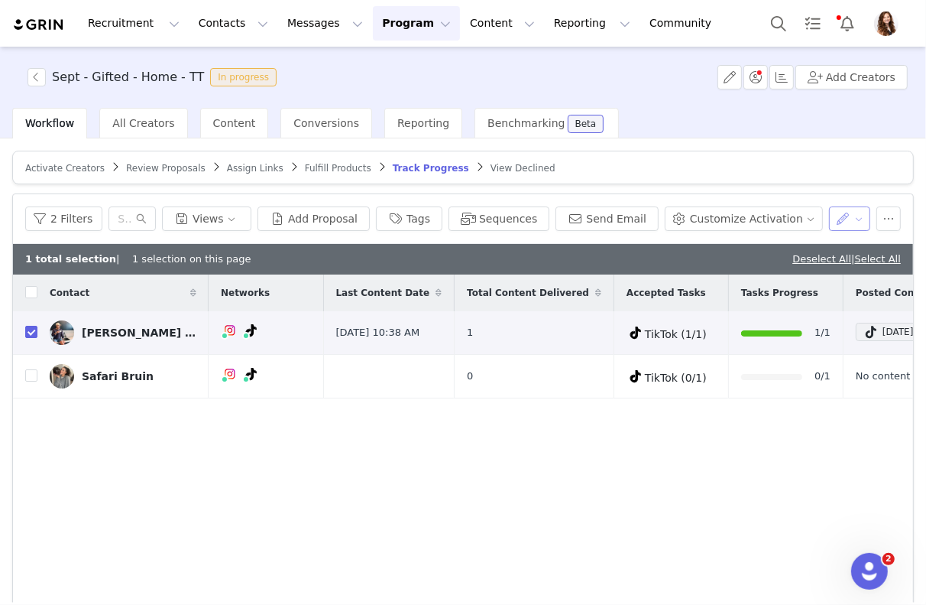
click at [856, 224] on button "button" at bounding box center [850, 218] width 42 height 24
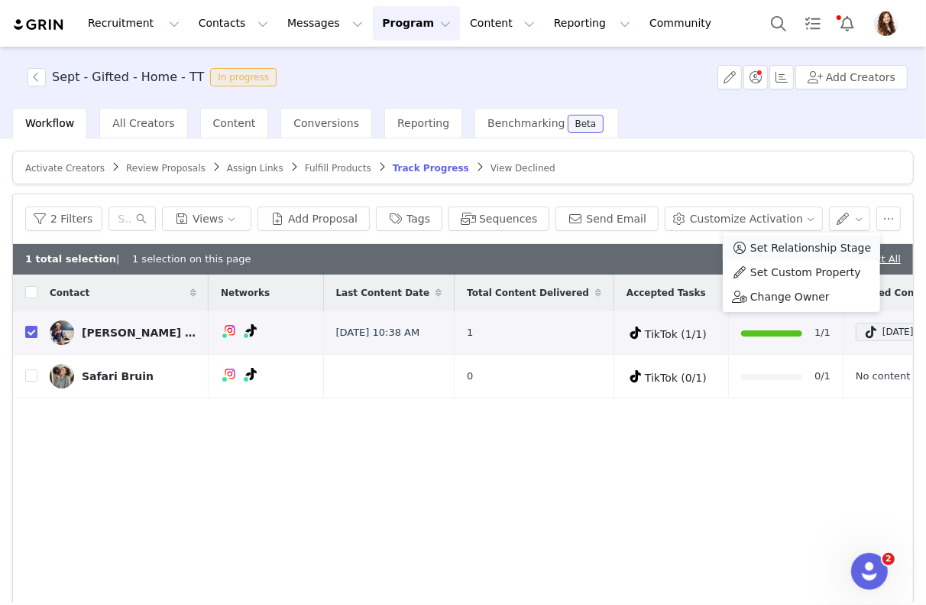
click at [826, 254] on span "Set Relationship Stage" at bounding box center [811, 247] width 121 height 17
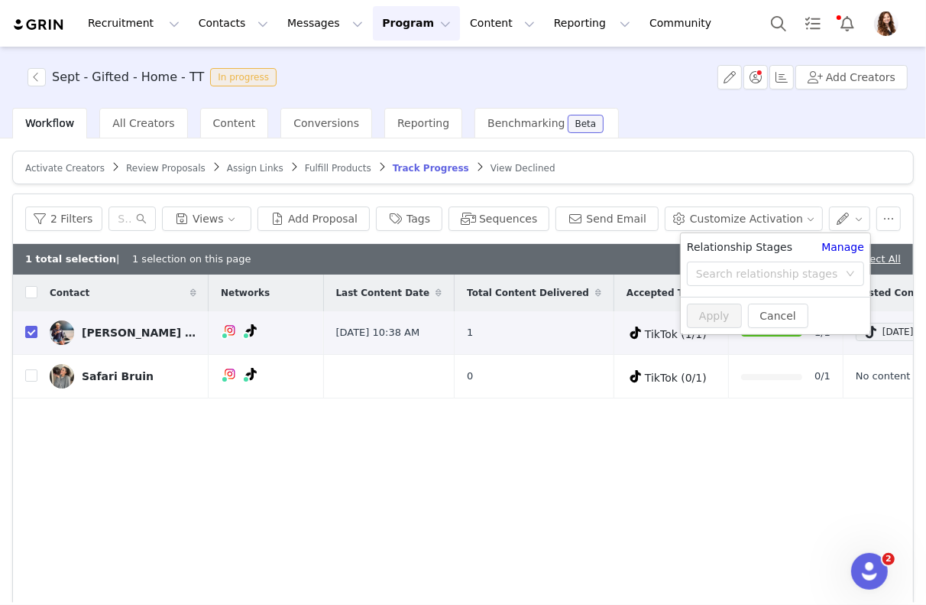
click at [804, 271] on div "Search relationship stages" at bounding box center [767, 273] width 142 height 15
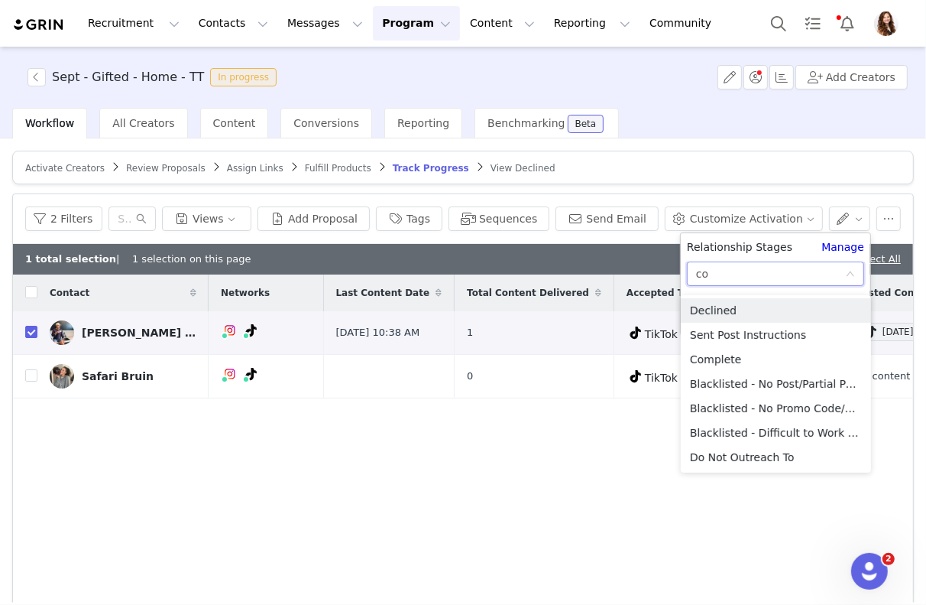
type input "com"
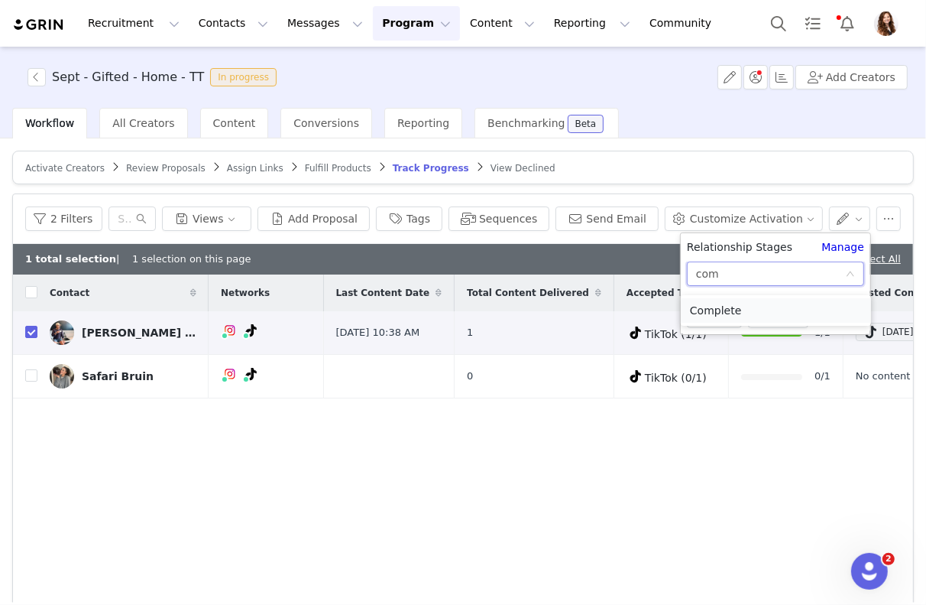
click at [754, 319] on li "Complete" at bounding box center [776, 310] width 190 height 24
click at [722, 317] on button "Apply" at bounding box center [714, 315] width 55 height 24
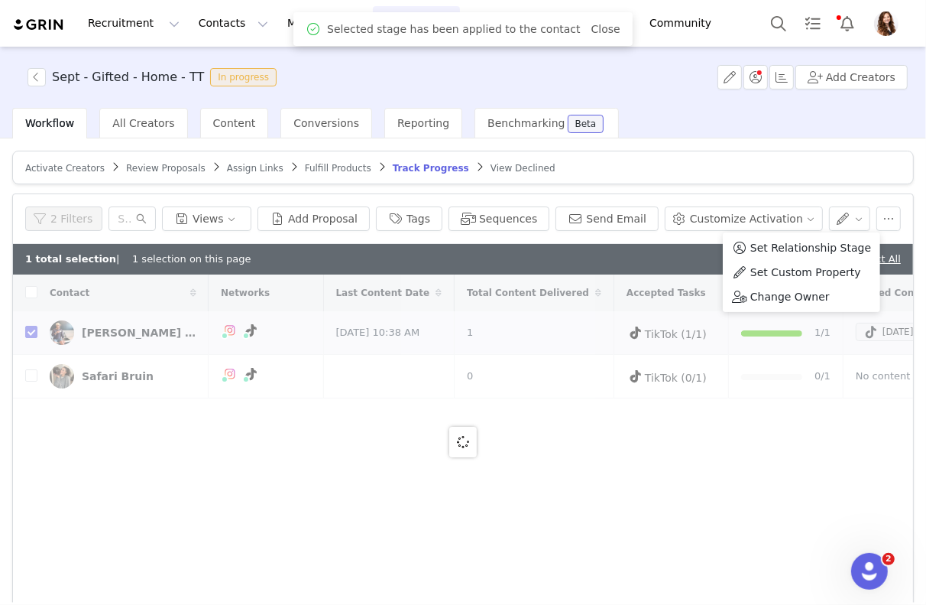
checkbox input "false"
click at [764, 144] on div "Activate Creators Review Proposals Assign Links Fulfill Products Track Progress…" at bounding box center [463, 370] width 926 height 464
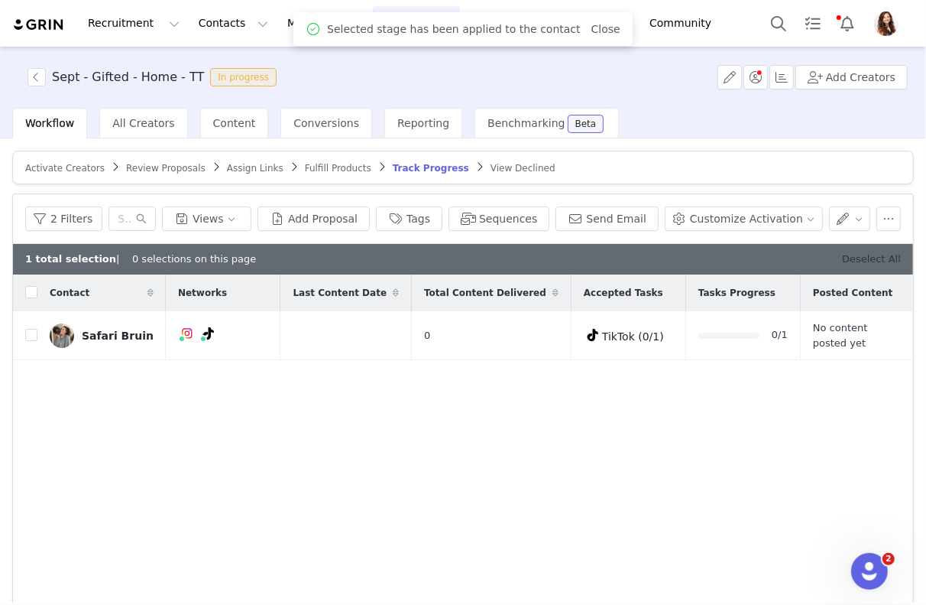
click at [870, 254] on link "Deselect All" at bounding box center [871, 258] width 59 height 11
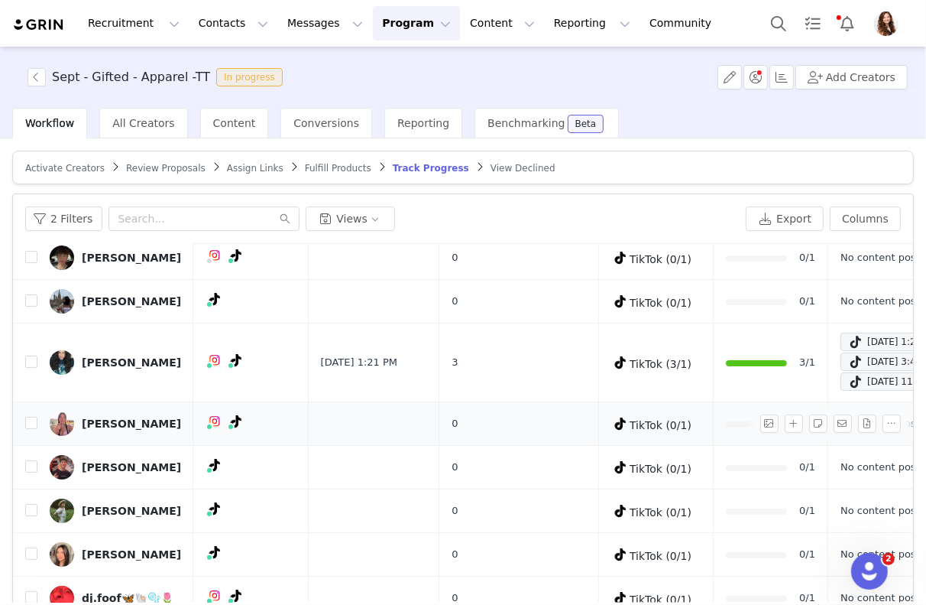
scroll to position [71, 0]
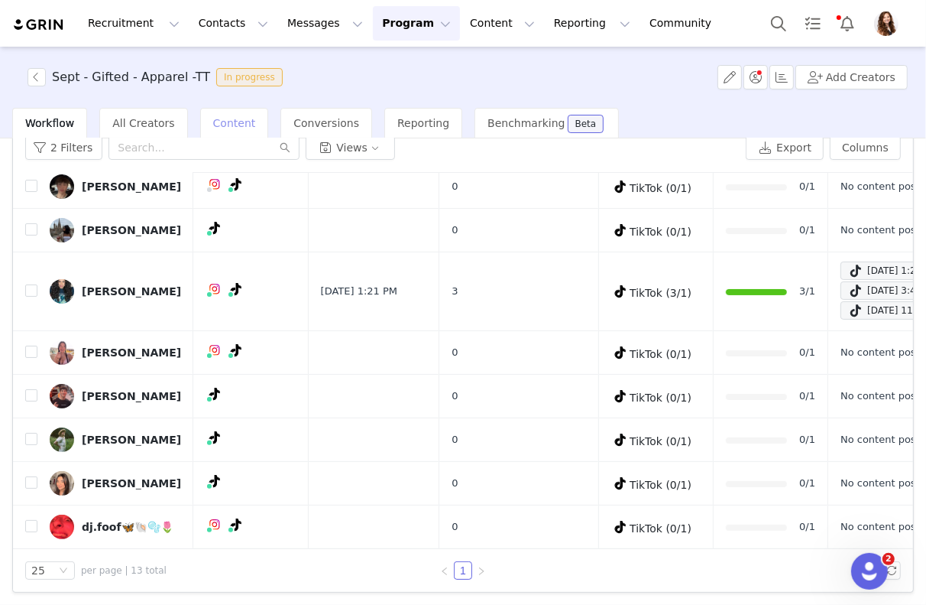
click at [225, 125] on span "Content" at bounding box center [234, 123] width 43 height 12
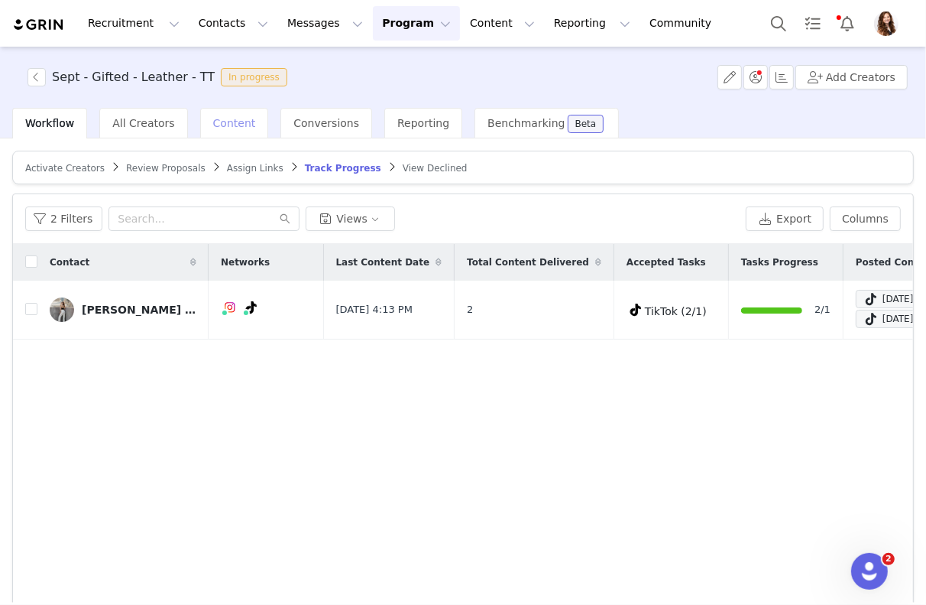
click at [237, 114] on div "Content" at bounding box center [234, 123] width 69 height 31
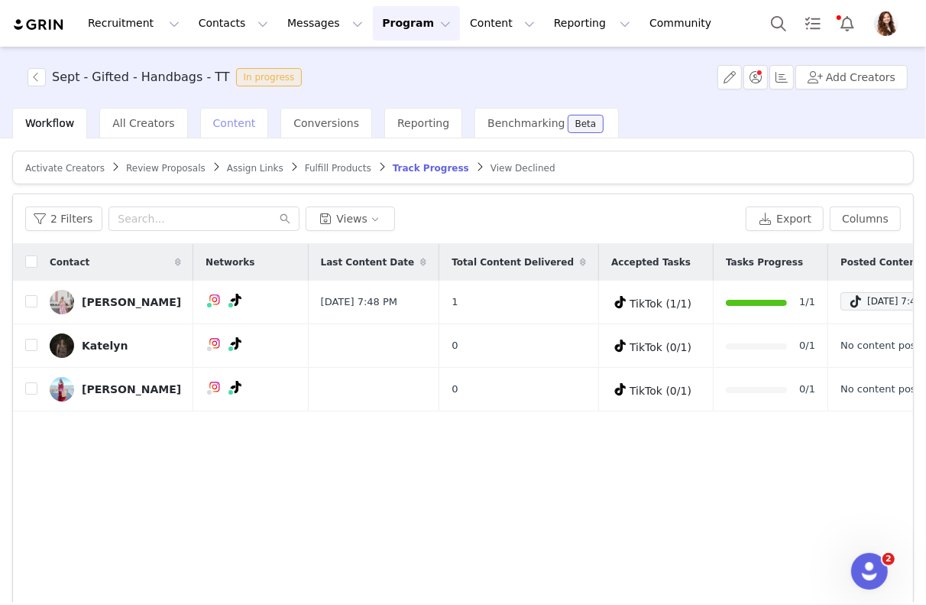
click at [220, 109] on div "Content" at bounding box center [234, 123] width 69 height 31
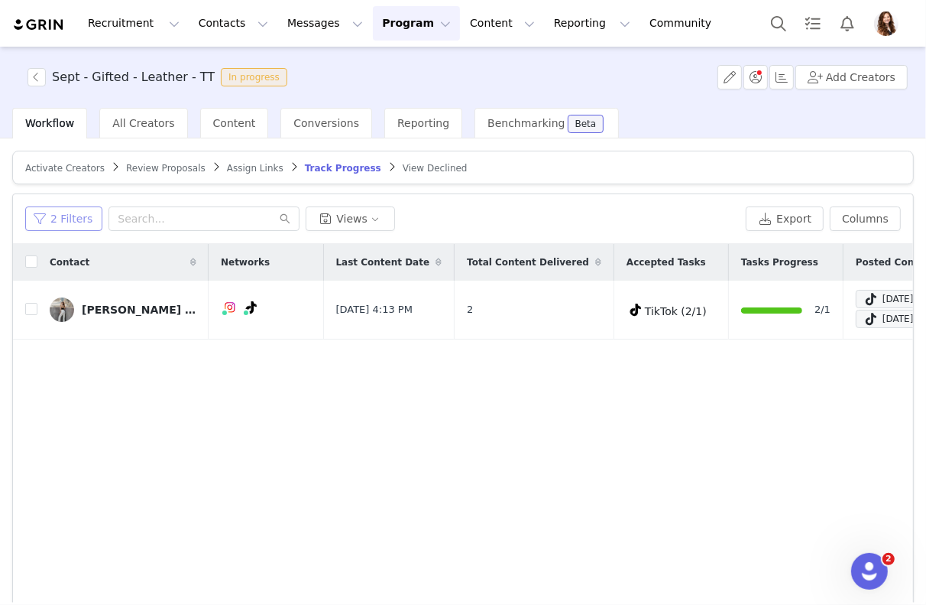
click at [66, 222] on button "2 Filters" at bounding box center [63, 218] width 77 height 24
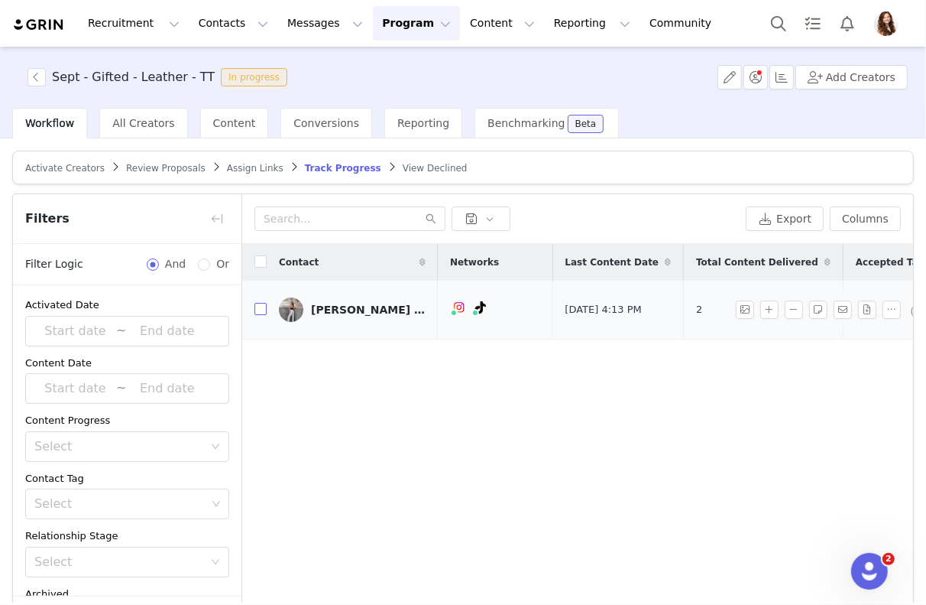
click at [260, 307] on input "checkbox" at bounding box center [261, 309] width 12 height 12
checkbox input "true"
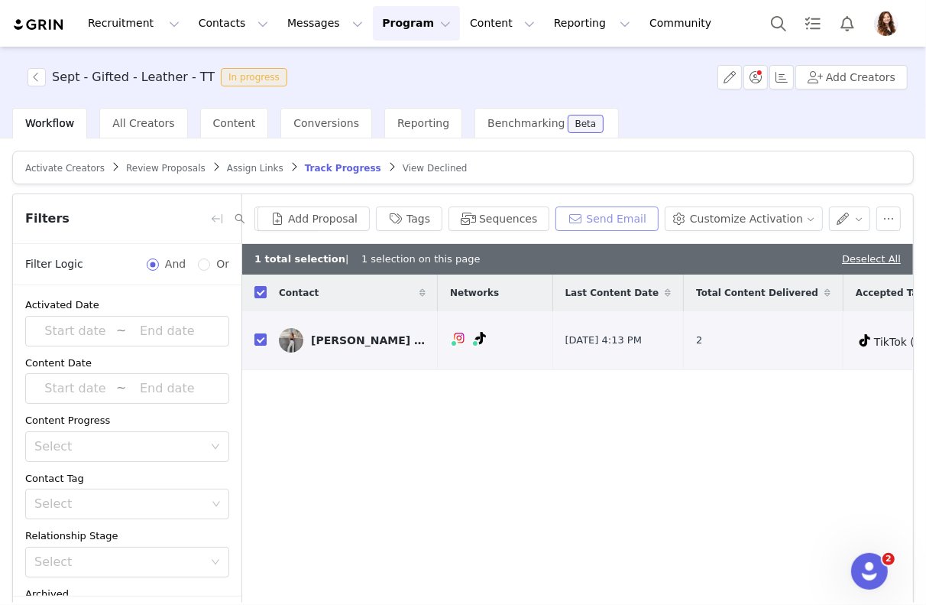
click at [630, 216] on button "Send Email" at bounding box center [607, 218] width 103 height 24
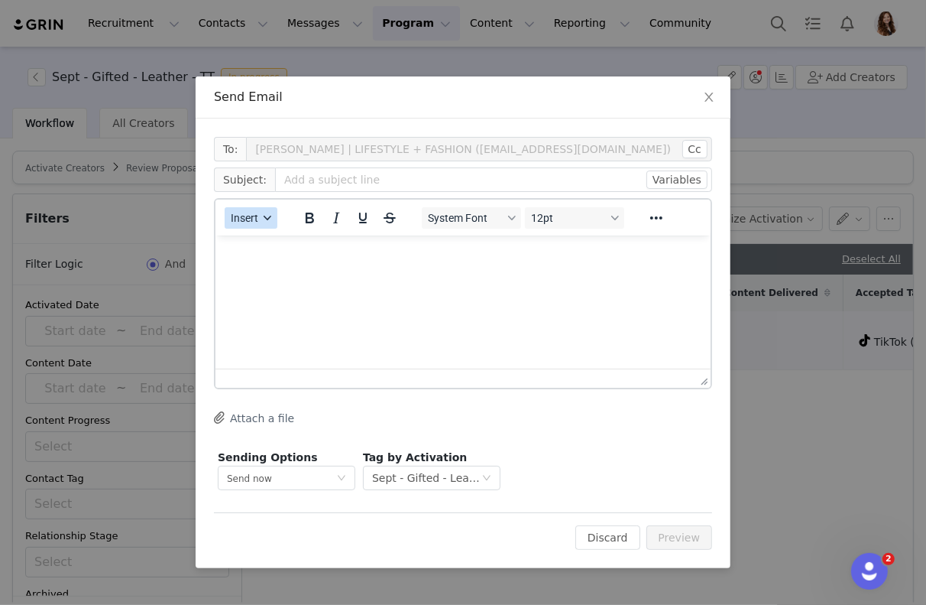
click at [261, 222] on button "Insert" at bounding box center [251, 217] width 53 height 21
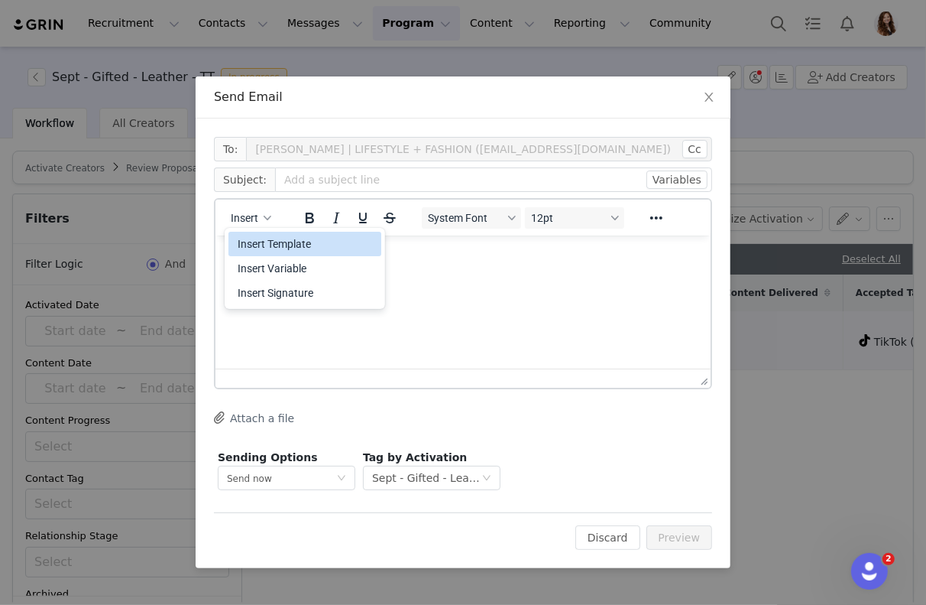
click at [276, 251] on div "Insert Template" at bounding box center [307, 244] width 138 height 18
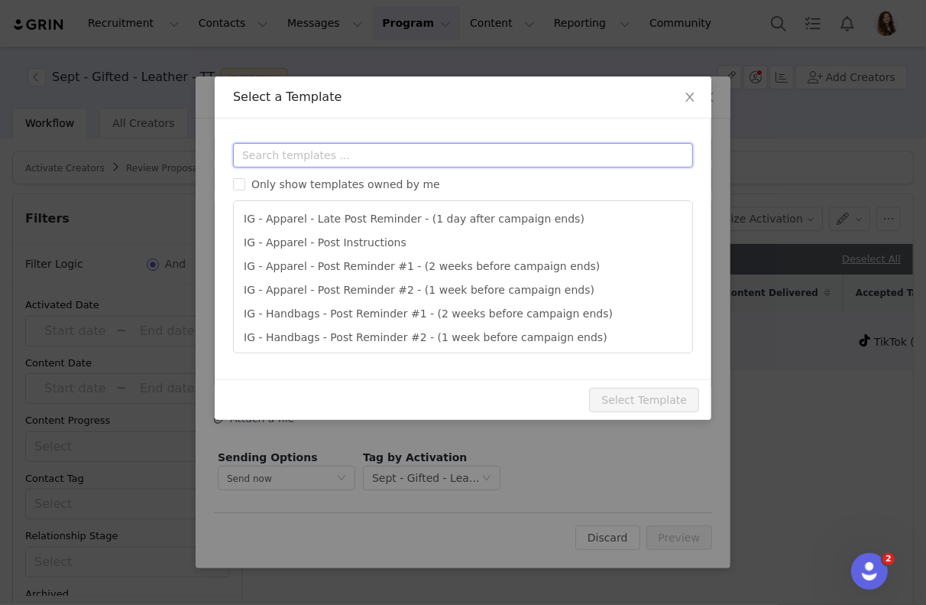
click at [366, 154] on input "text" at bounding box center [463, 155] width 460 height 24
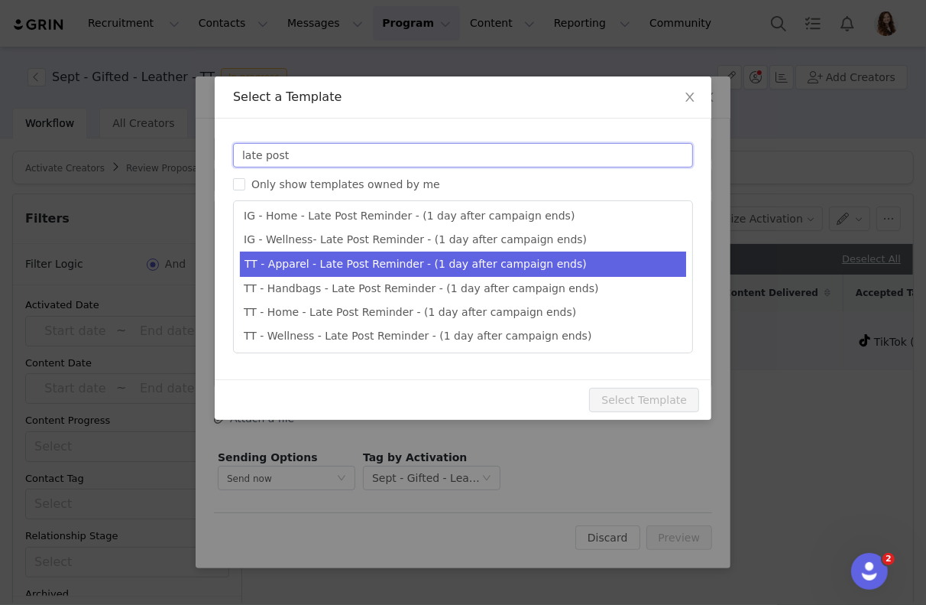
type input "late post"
click at [359, 263] on li "TT - Apparel - Late Post Reminder - (1 day after campaign ends)" at bounding box center [463, 263] width 446 height 25
type input "Quince x @[tiktok_username] Late Post Reminder!"
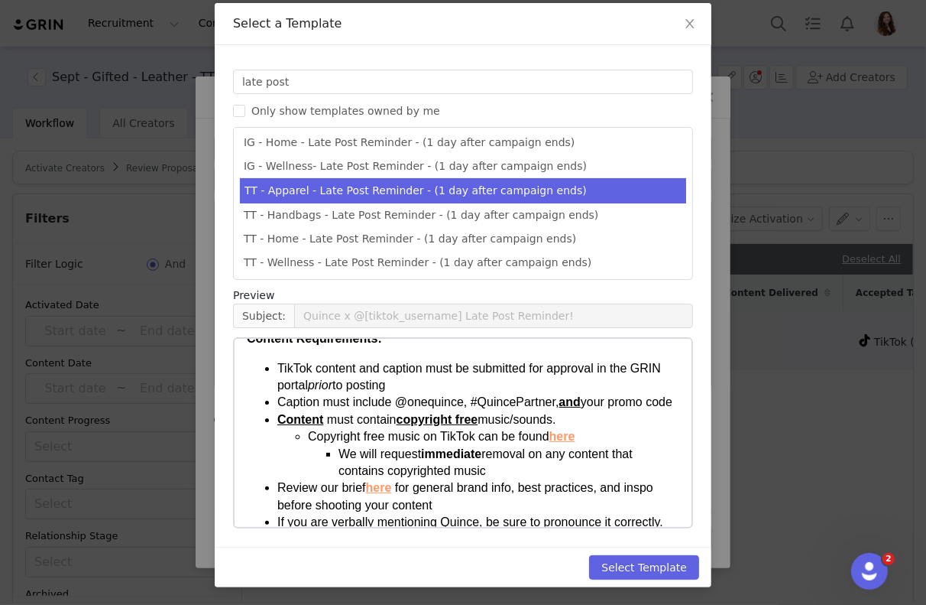
scroll to position [237, 0]
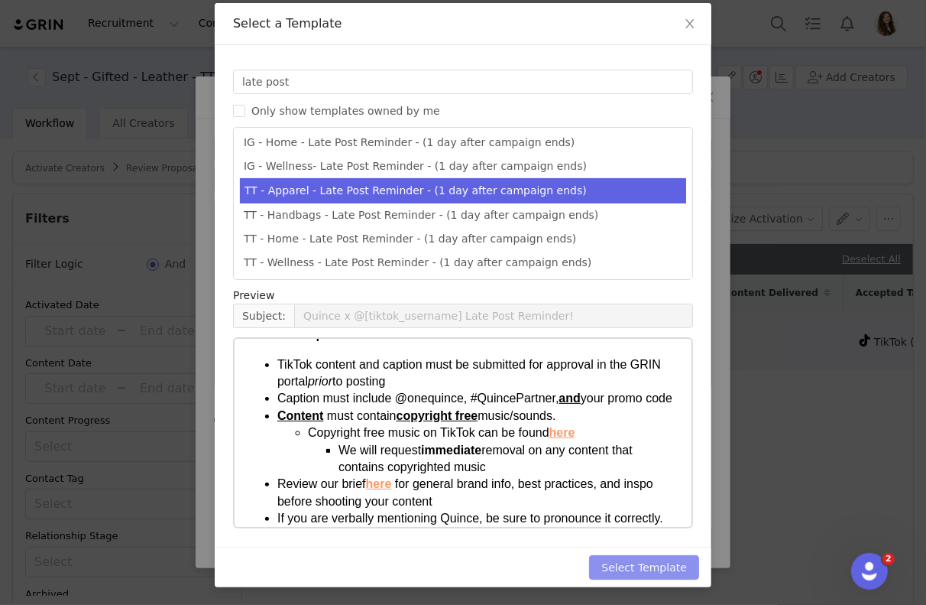
click at [625, 568] on button "Select Template" at bounding box center [644, 567] width 110 height 24
type input "Quince x @[tiktok_username] Late Post Reminder!"
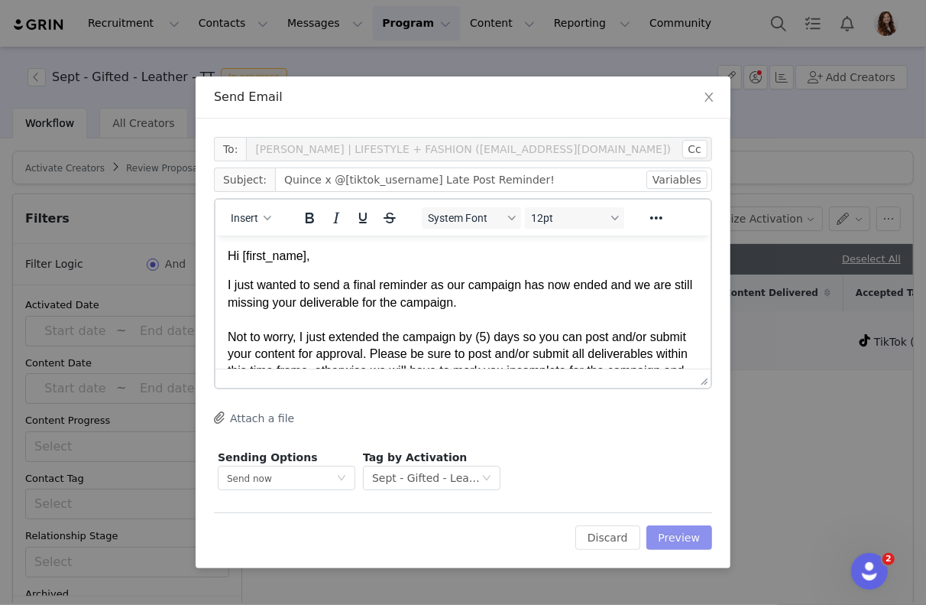
scroll to position [0, 0]
click at [662, 539] on button "Preview" at bounding box center [680, 537] width 67 height 24
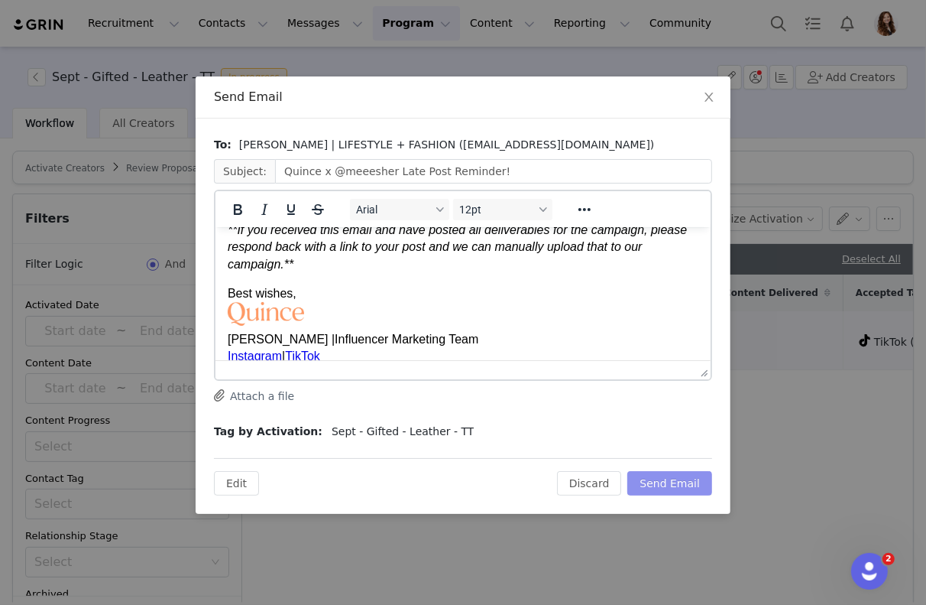
scroll to position [774, 0]
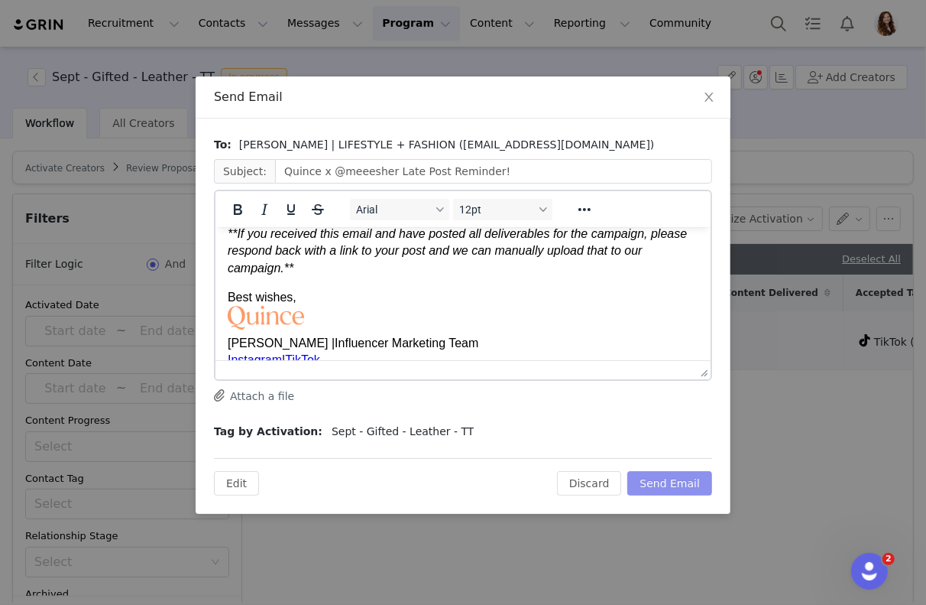
click at [654, 479] on button "Send Email" at bounding box center [670, 483] width 85 height 24
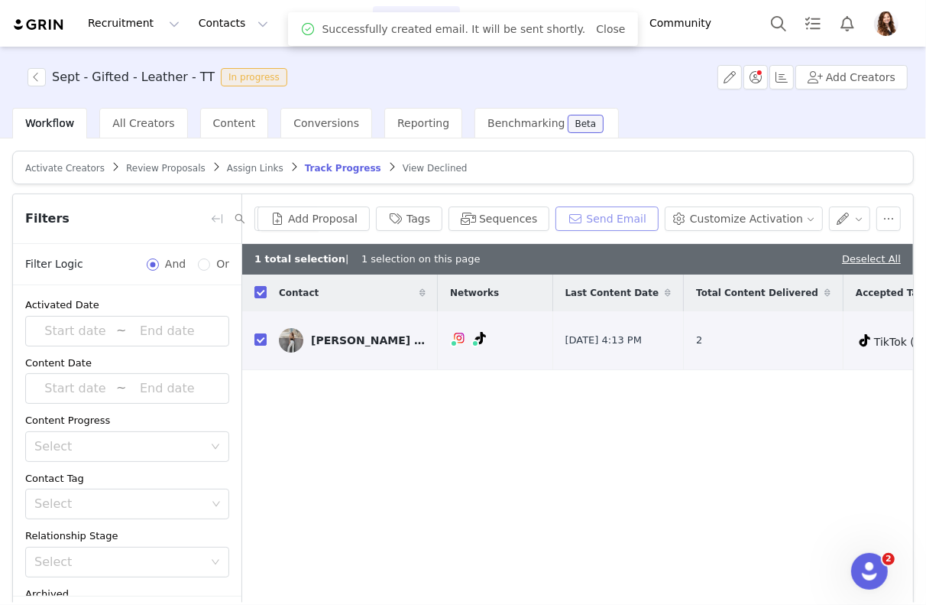
scroll to position [0, 0]
click at [857, 218] on button "button" at bounding box center [850, 218] width 42 height 24
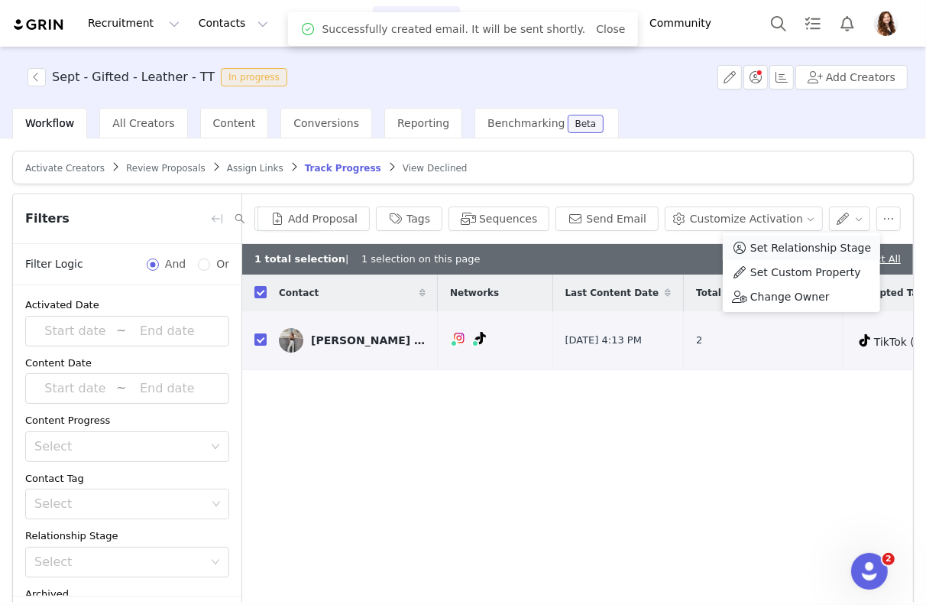
click at [815, 245] on span "Set Relationship Stage" at bounding box center [811, 247] width 121 height 17
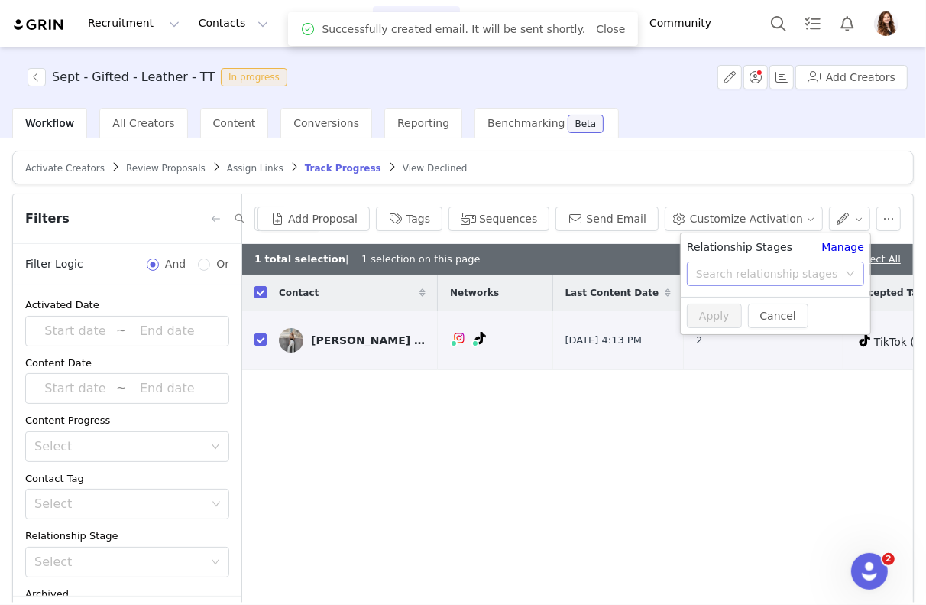
click at [801, 271] on div "Search relationship stages" at bounding box center [767, 273] width 142 height 15
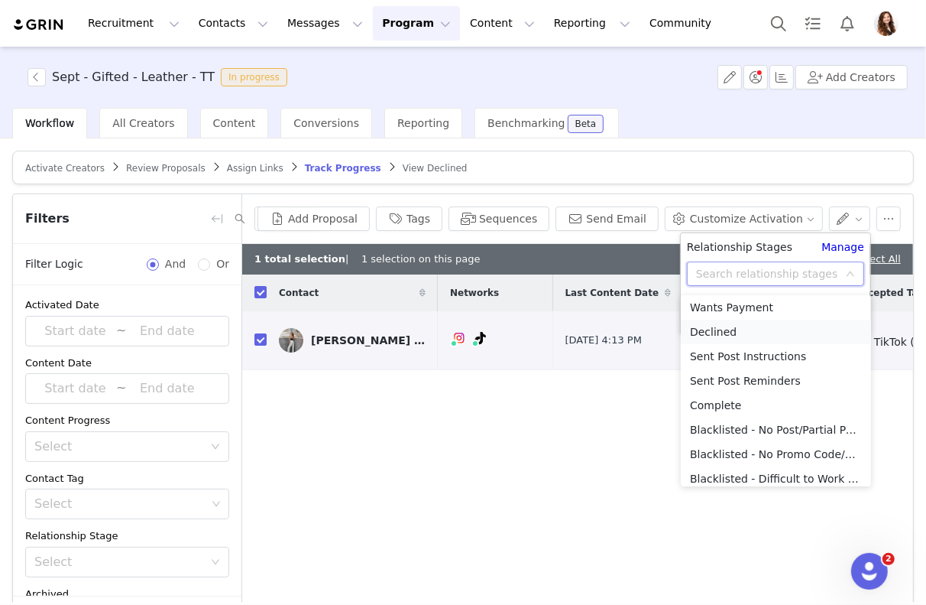
scroll to position [132, 0]
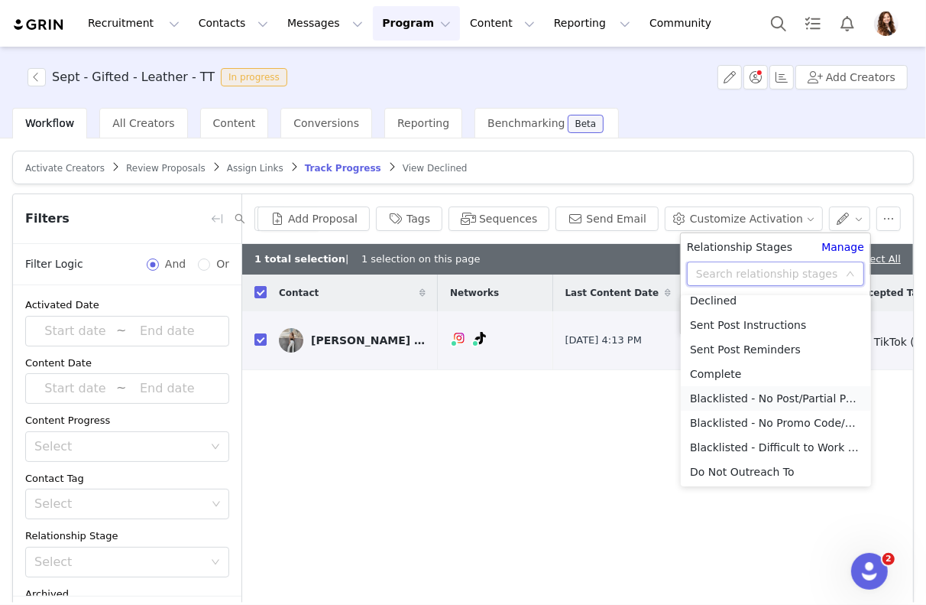
click at [785, 394] on li "Blacklisted - No Post/Partial Post" at bounding box center [776, 398] width 190 height 24
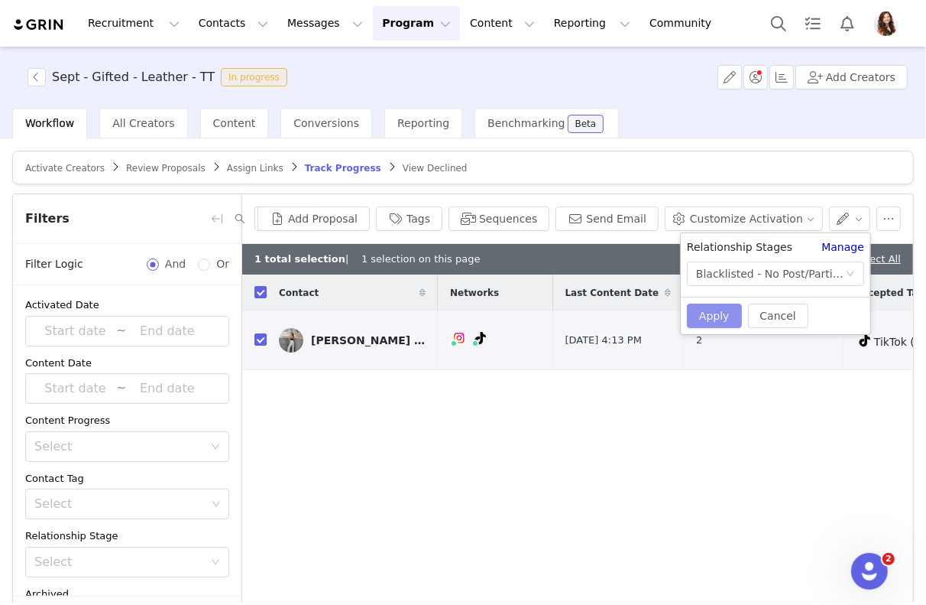
click at [716, 324] on button "Apply" at bounding box center [714, 315] width 55 height 24
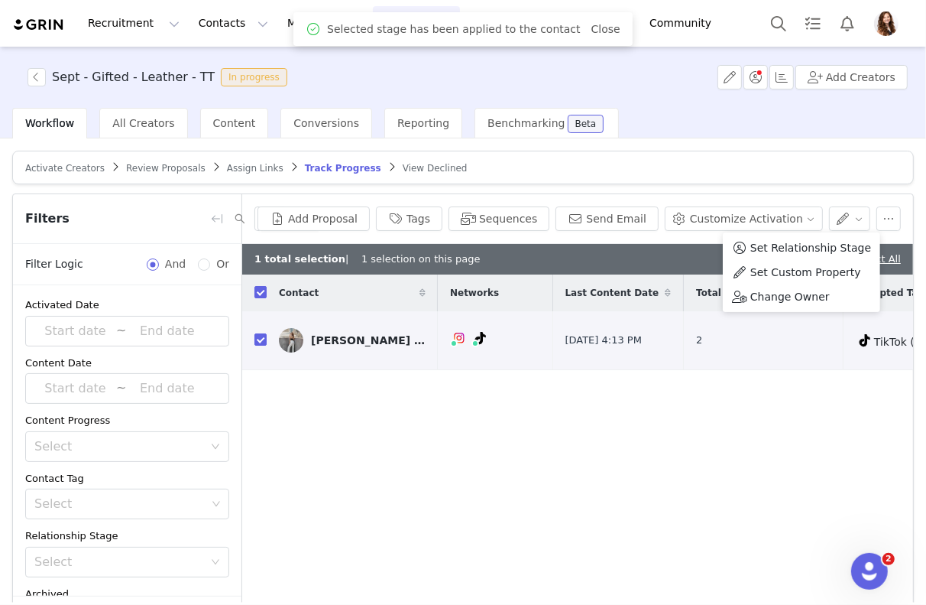
click at [708, 420] on div "Contact Networks Last Content Date Total Content Delivered Accepted Tasks Tasks…" at bounding box center [577, 441] width 671 height 334
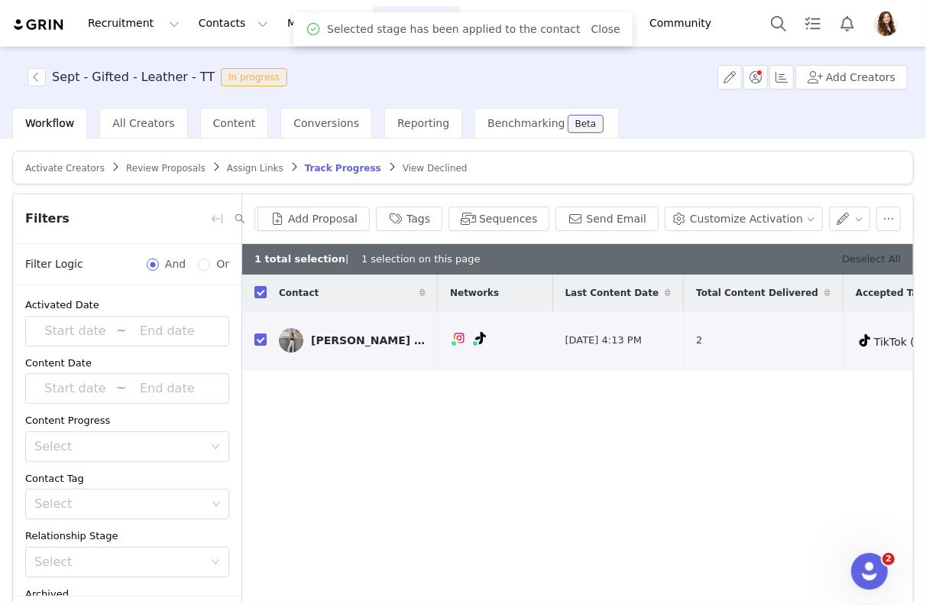
click at [874, 257] on link "Deselect All" at bounding box center [871, 258] width 59 height 11
checkbox input "false"
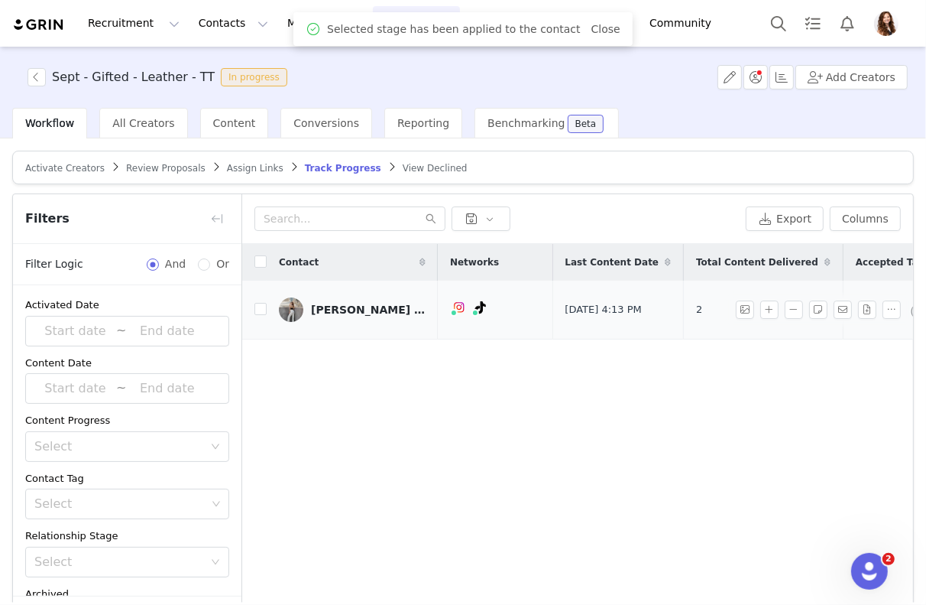
scroll to position [0, 419]
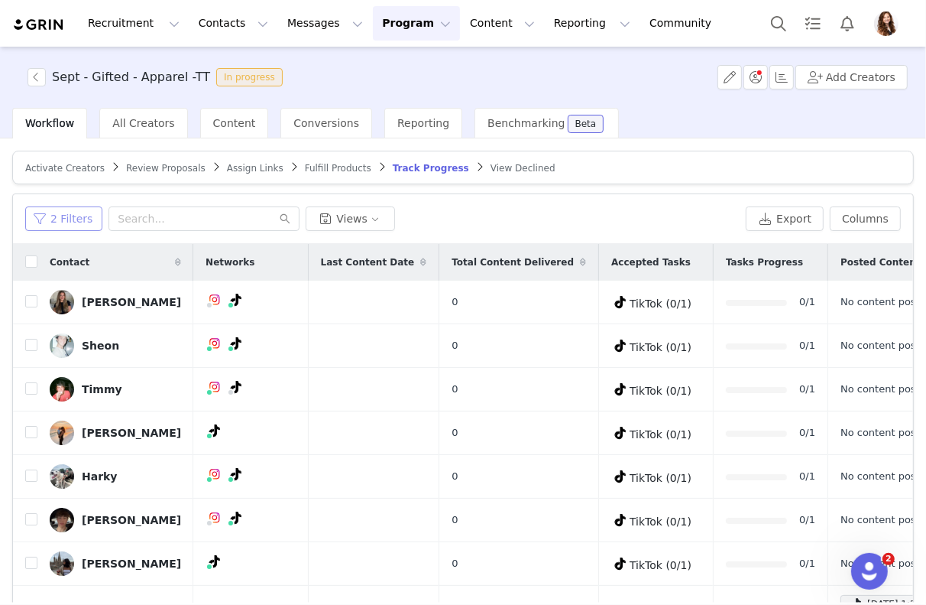
click at [80, 222] on button "2 Filters" at bounding box center [63, 218] width 77 height 24
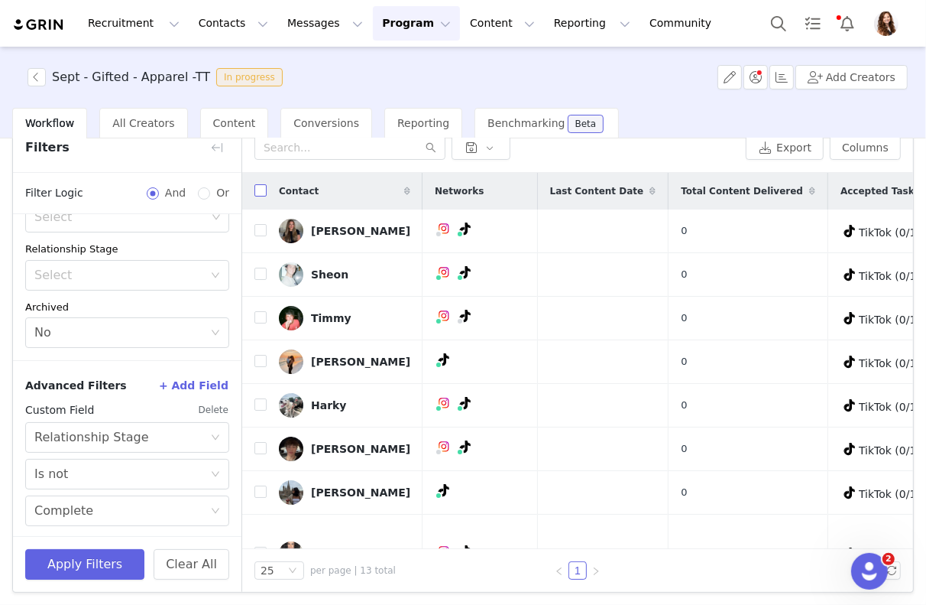
click at [256, 186] on input "checkbox" at bounding box center [261, 190] width 12 height 12
checkbox input "true"
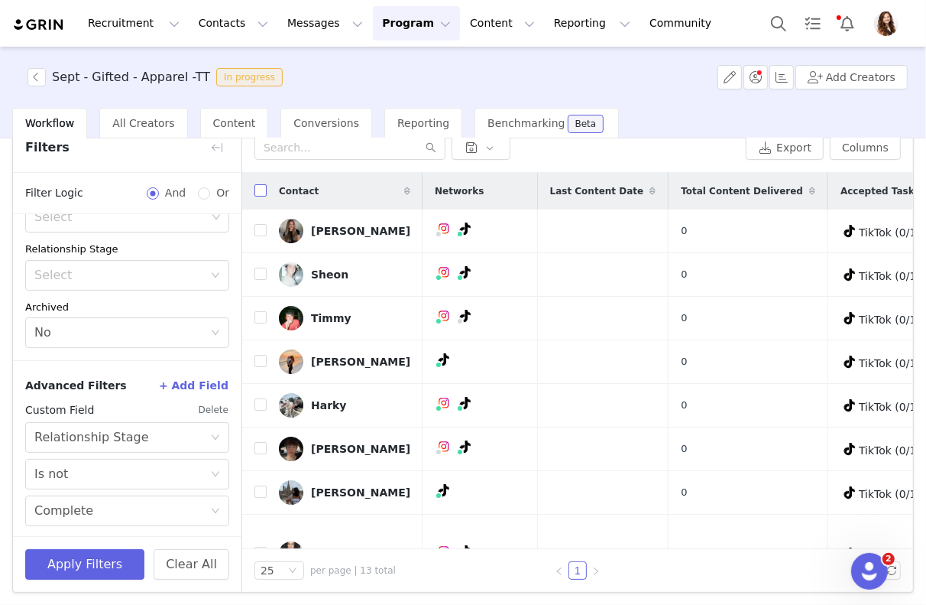
checkbox input "true"
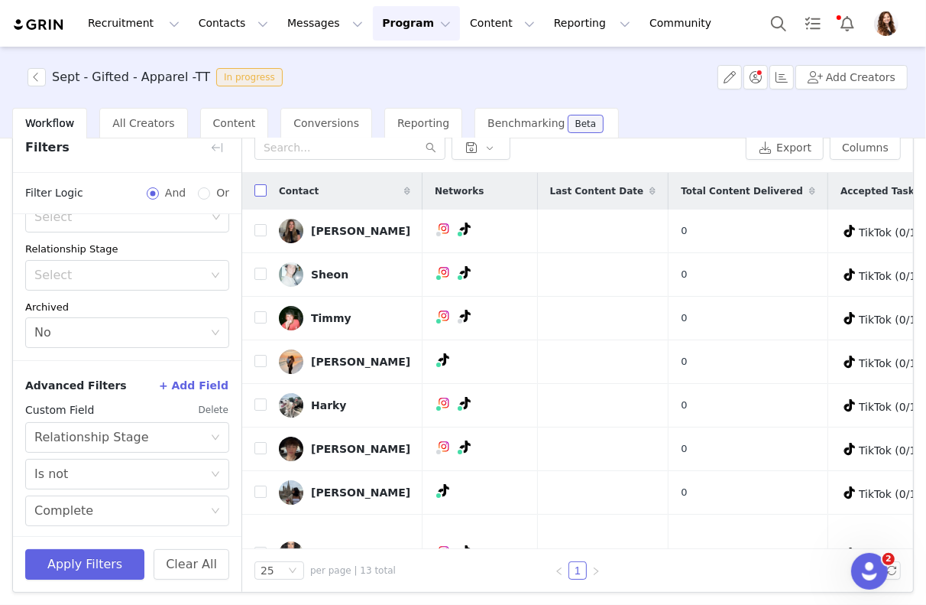
checkbox input "true"
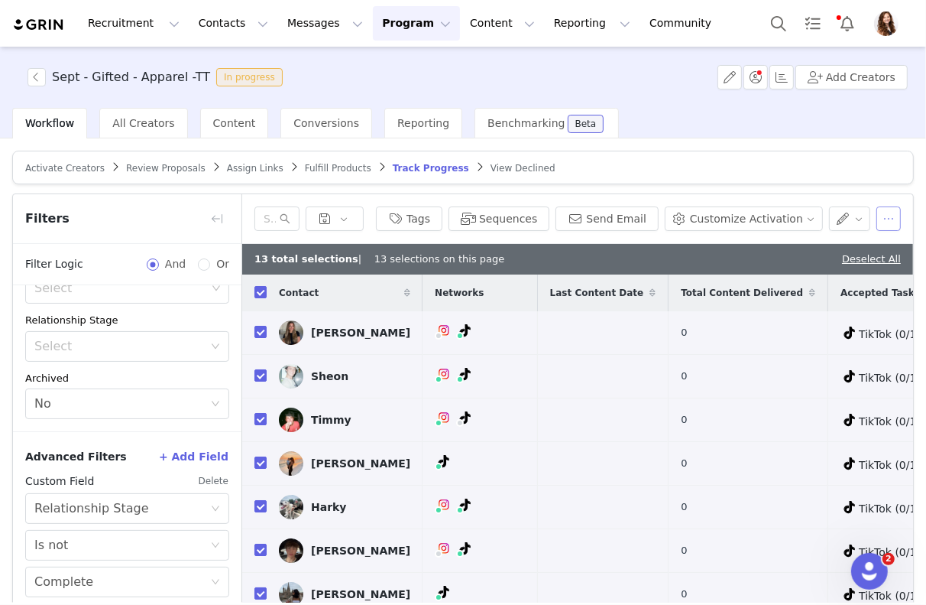
click at [891, 214] on button "button" at bounding box center [889, 218] width 24 height 24
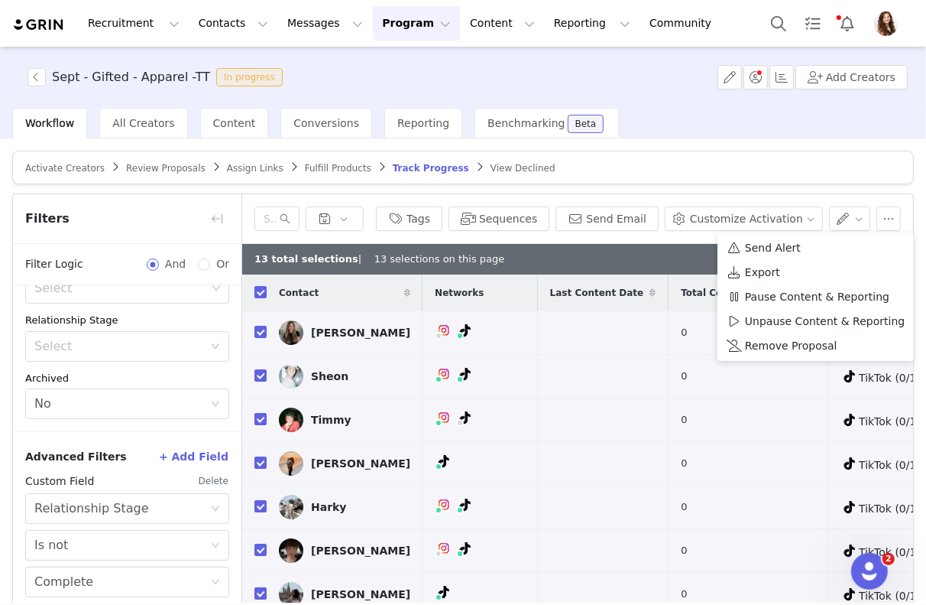
click at [825, 156] on article "Activate Creators Review Proposals Assign Links Fulfill Products Track Progress…" at bounding box center [463, 168] width 902 height 34
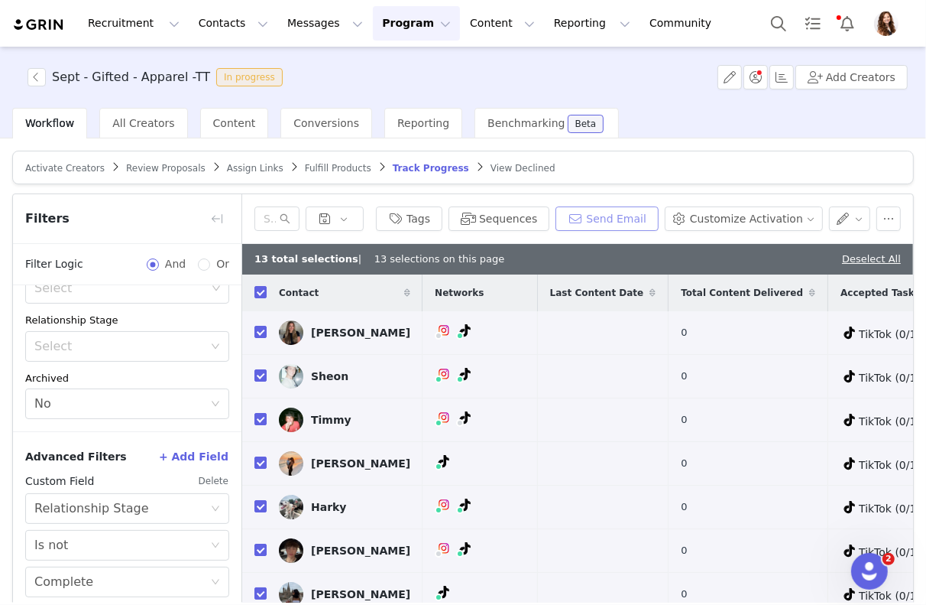
click at [644, 216] on button "Send Email" at bounding box center [607, 218] width 103 height 24
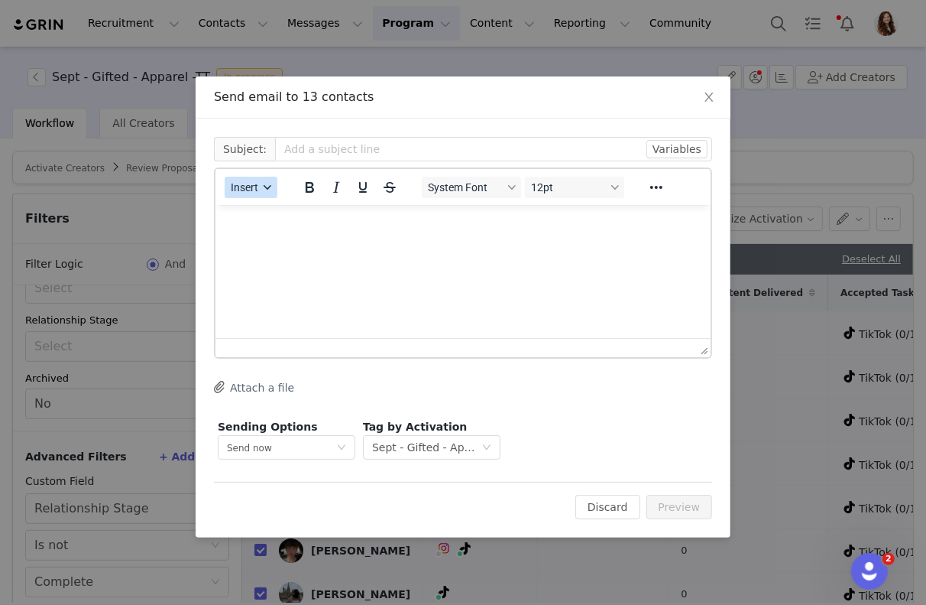
click at [263, 195] on button "Insert" at bounding box center [251, 187] width 53 height 21
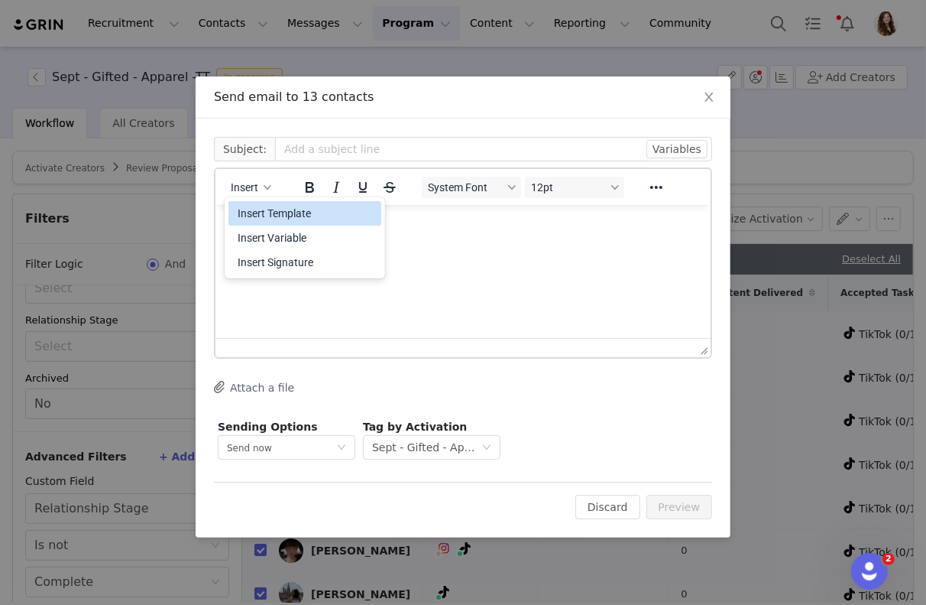
click at [290, 216] on div "Insert Template" at bounding box center [307, 213] width 138 height 18
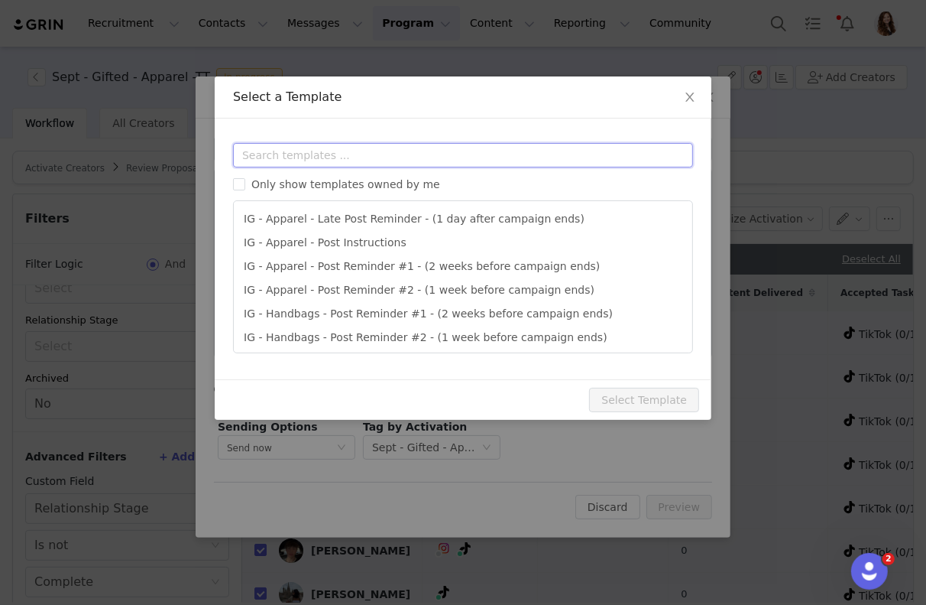
click at [352, 161] on input "text" at bounding box center [463, 155] width 460 height 24
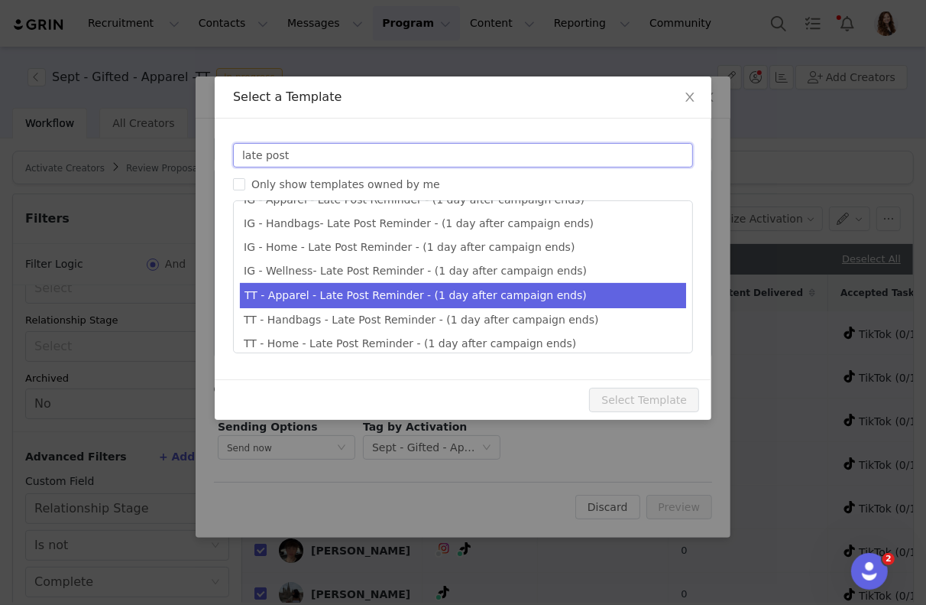
type input "late post"
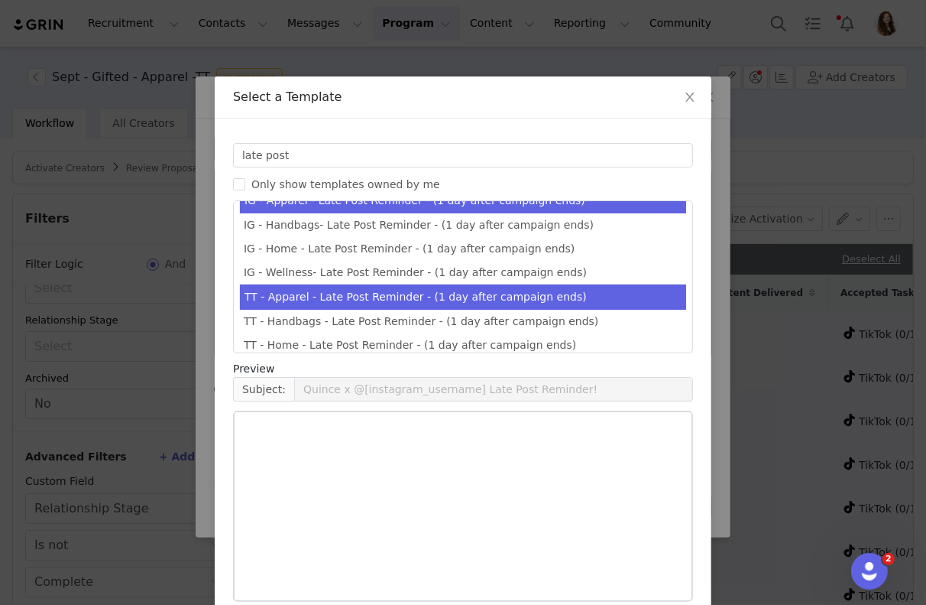
click at [385, 285] on li "TT - Apparel - Late Post Reminder - (1 day after campaign ends)" at bounding box center [463, 296] width 446 height 25
type input "Quince x @[tiktok_username] Late Post Reminder!"
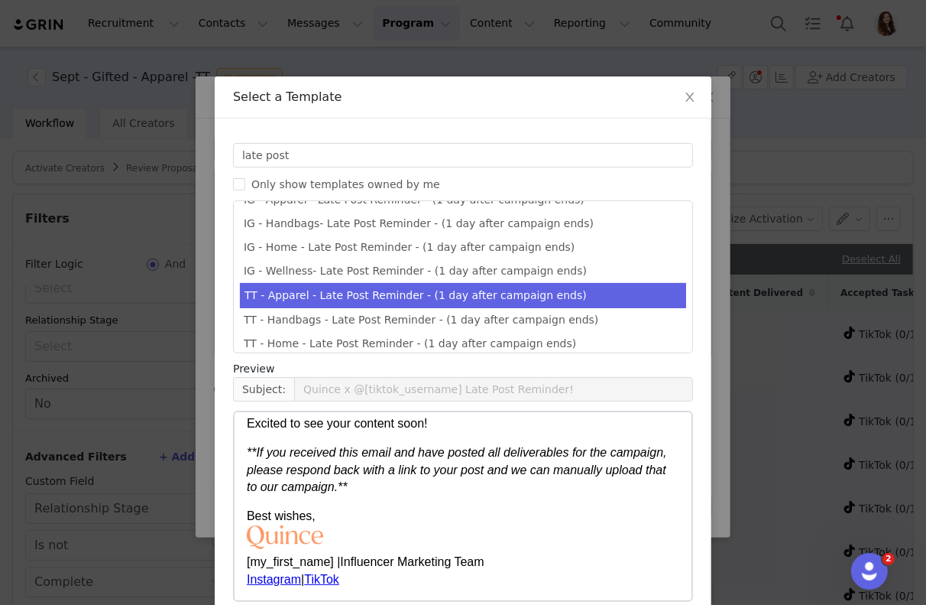
scroll to position [73, 0]
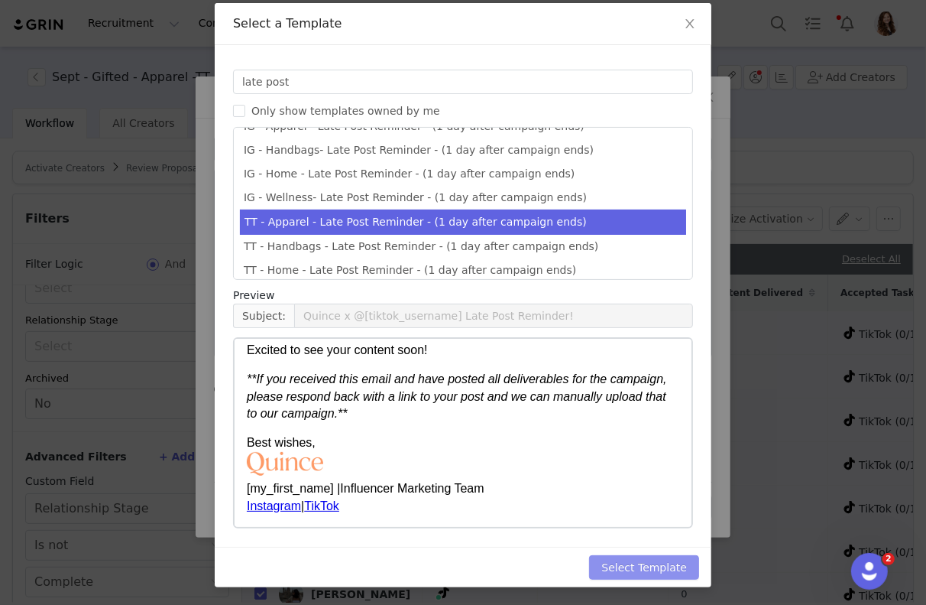
click at [618, 560] on button "Select Template" at bounding box center [644, 567] width 110 height 24
type input "Quince x @[tiktok_username] Late Post Reminder!"
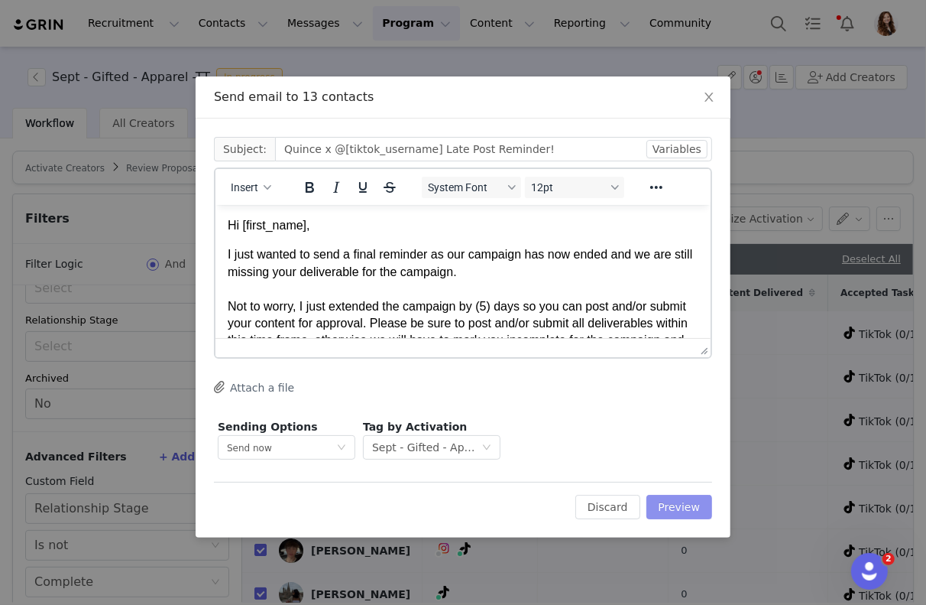
scroll to position [0, 0]
click at [670, 509] on button "Preview" at bounding box center [680, 507] width 67 height 24
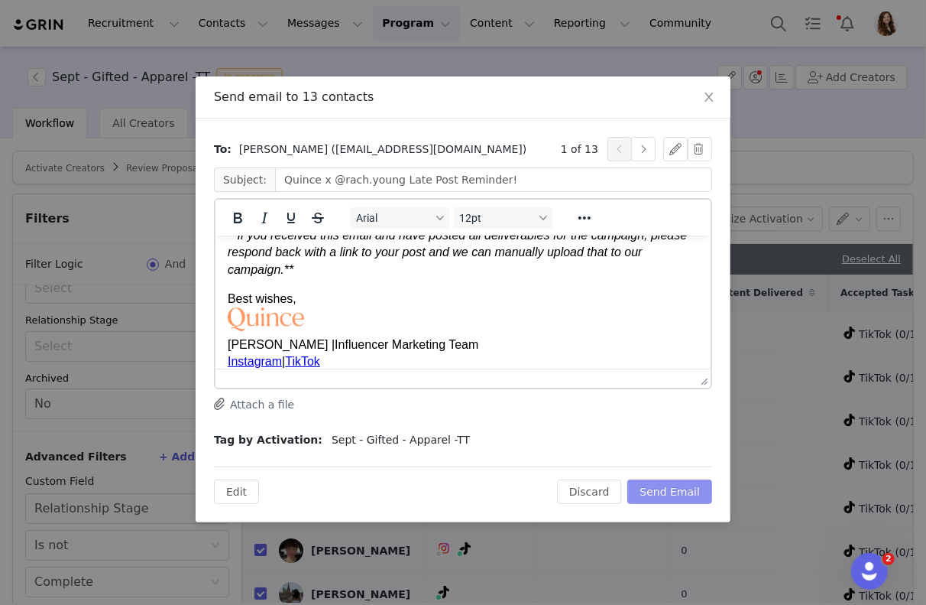
scroll to position [819, 0]
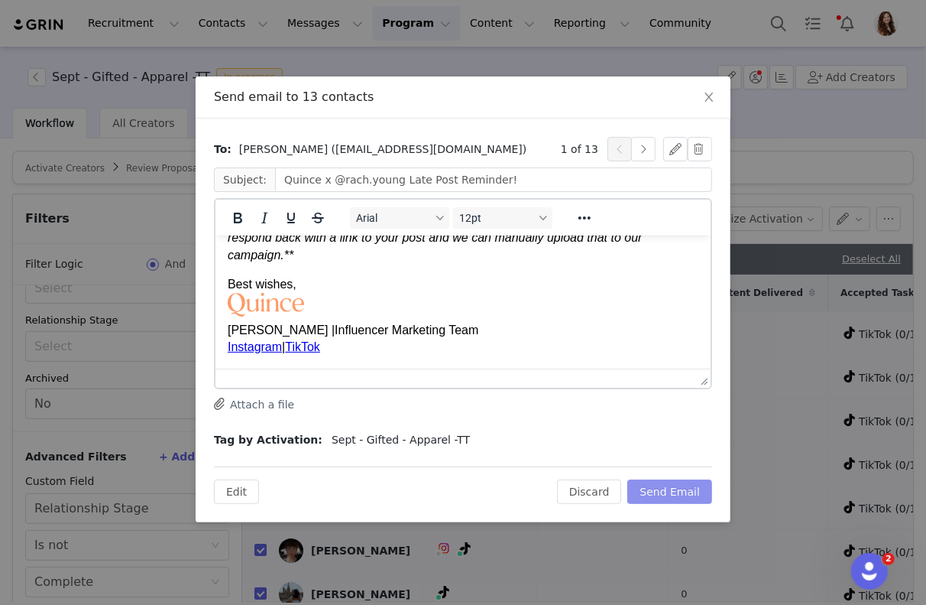
click at [650, 493] on button "Send Email" at bounding box center [670, 491] width 85 height 24
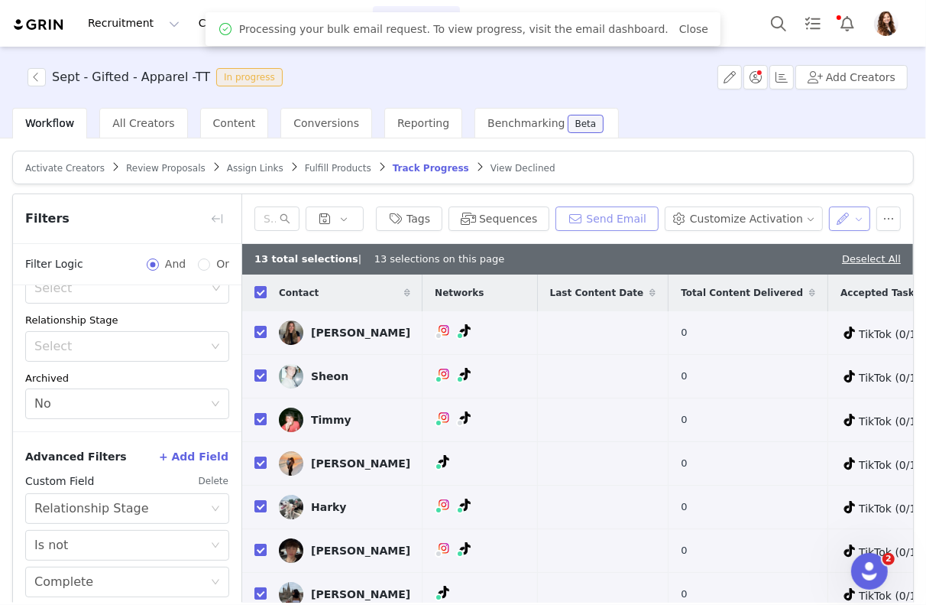
scroll to position [0, 0]
click at [854, 218] on button "button" at bounding box center [850, 218] width 42 height 24
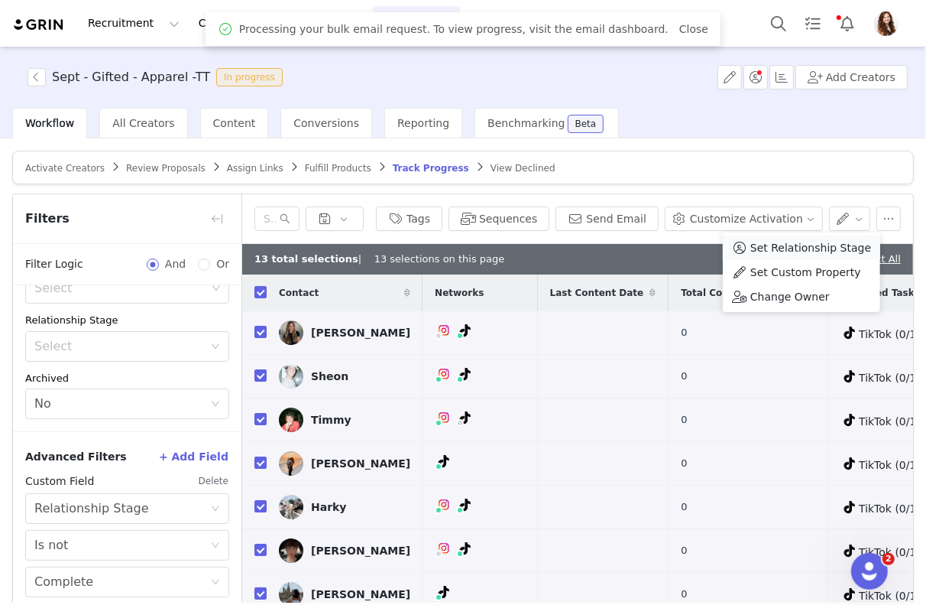
click at [813, 249] on span "Set Relationship Stage" at bounding box center [811, 247] width 121 height 17
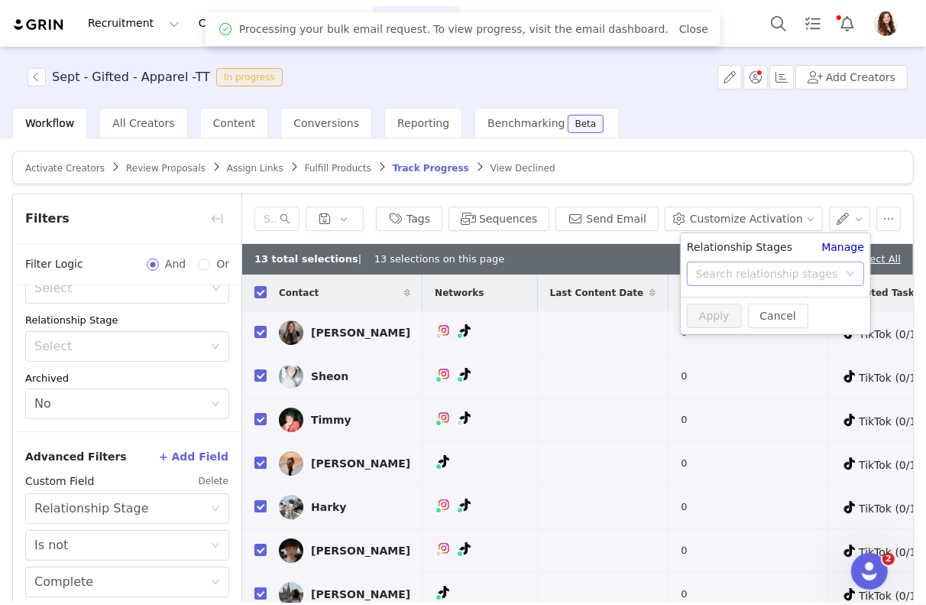
click at [788, 266] on div "Search relationship stages" at bounding box center [767, 273] width 142 height 15
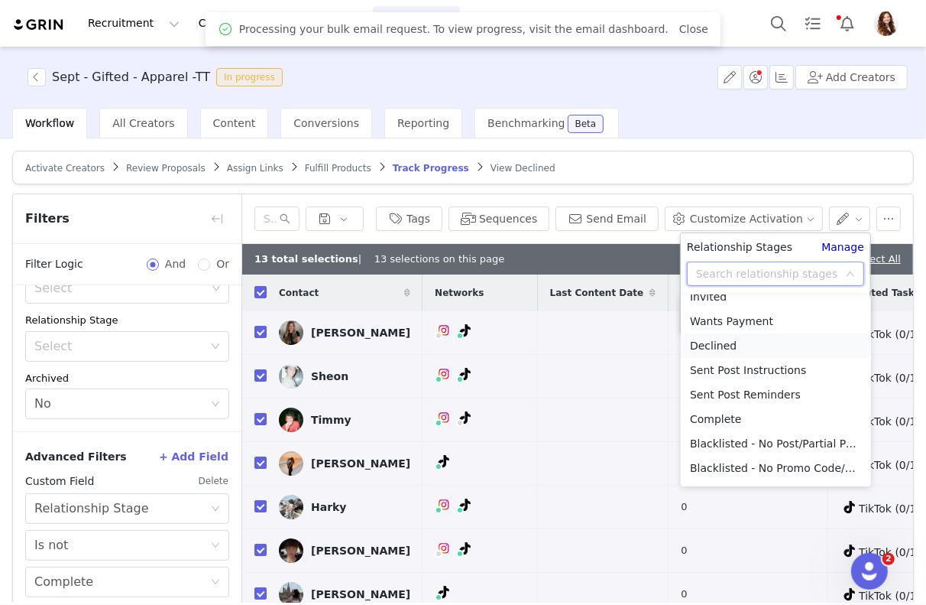
scroll to position [112, 0]
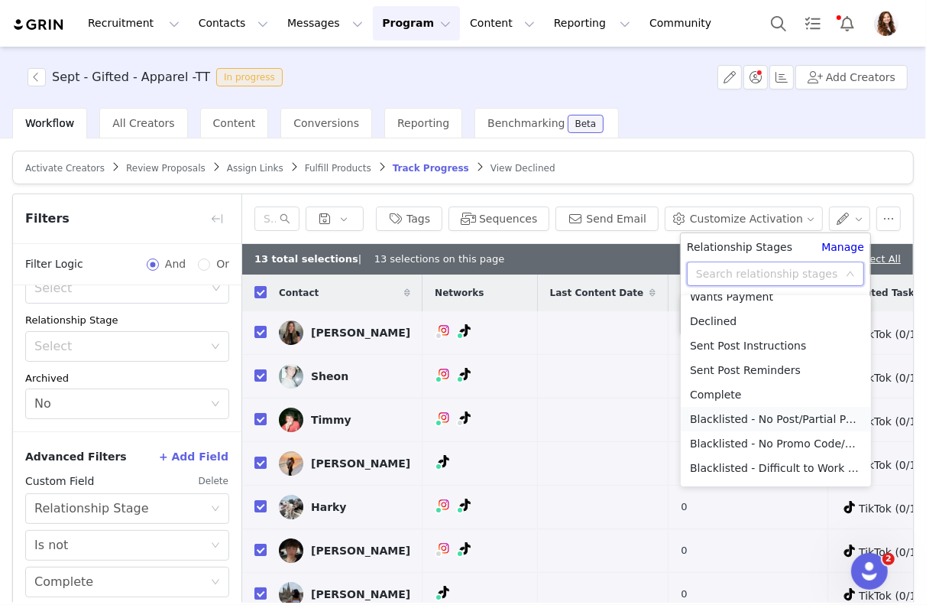
click at [790, 417] on li "Blacklisted - No Post/Partial Post" at bounding box center [776, 419] width 190 height 24
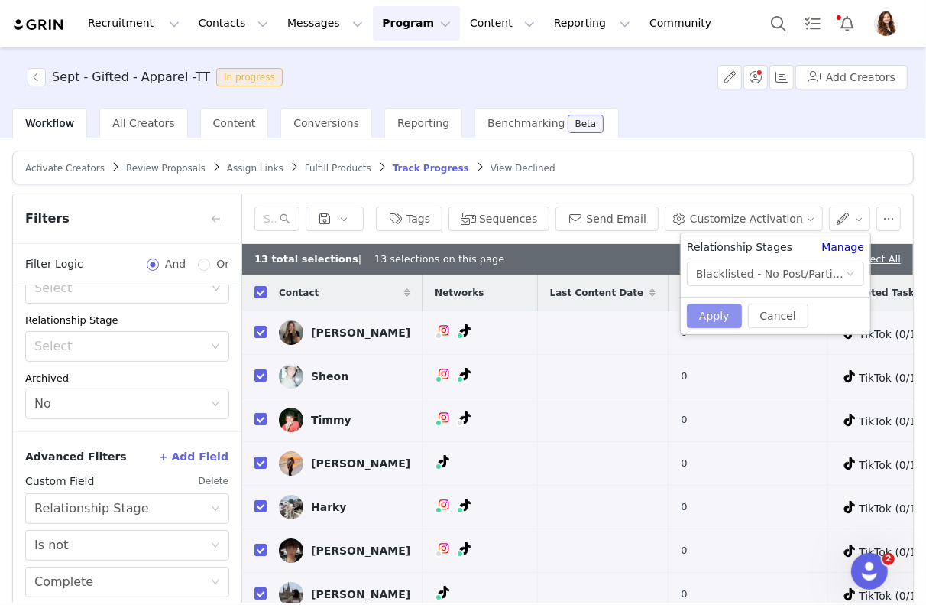
click at [722, 319] on button "Apply" at bounding box center [714, 315] width 55 height 24
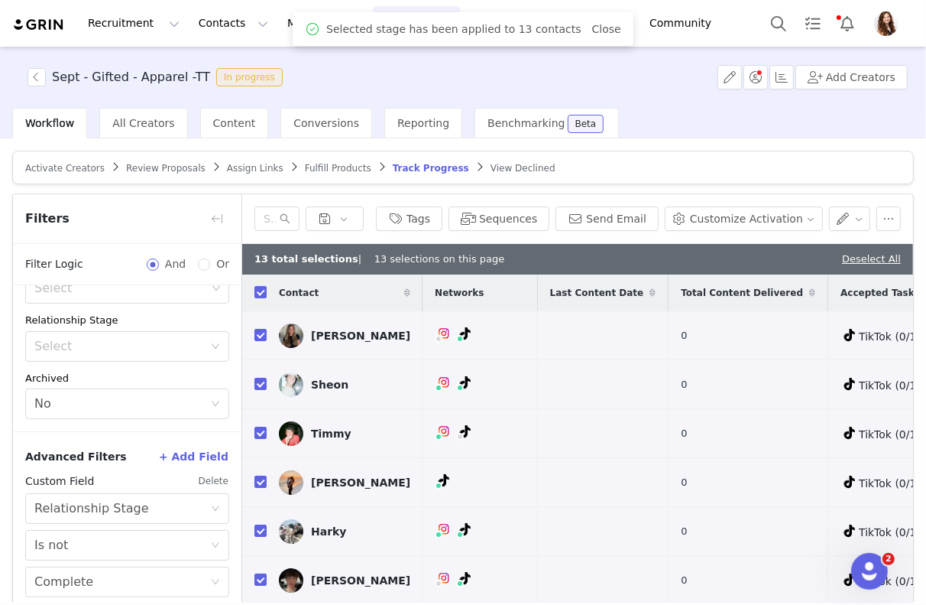
click at [725, 131] on div "Workflow All Creators Content Conversions Reporting Benchmarking Beta" at bounding box center [469, 123] width 914 height 31
click at [869, 254] on link "Deselect All" at bounding box center [871, 258] width 59 height 11
checkbox input "false"
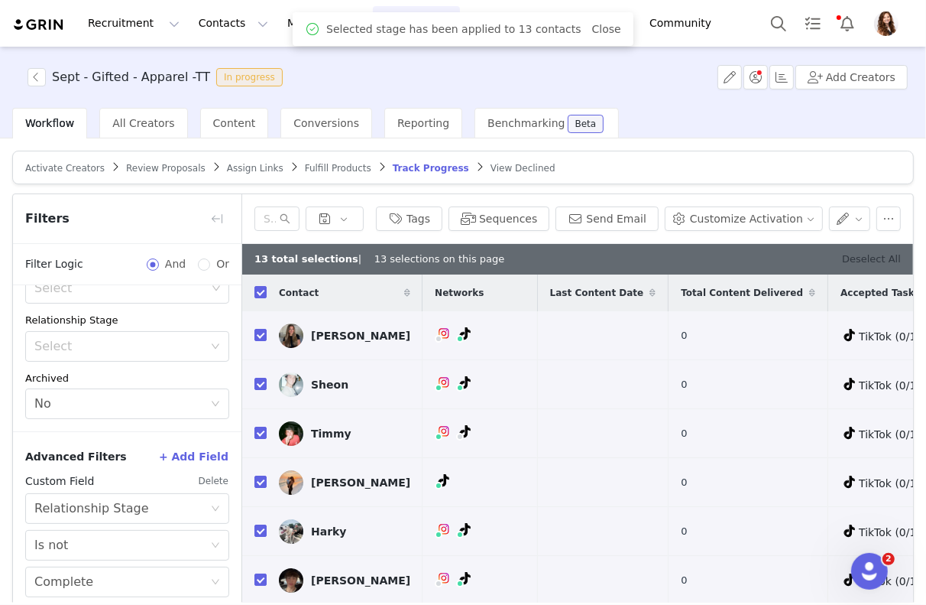
checkbox input "false"
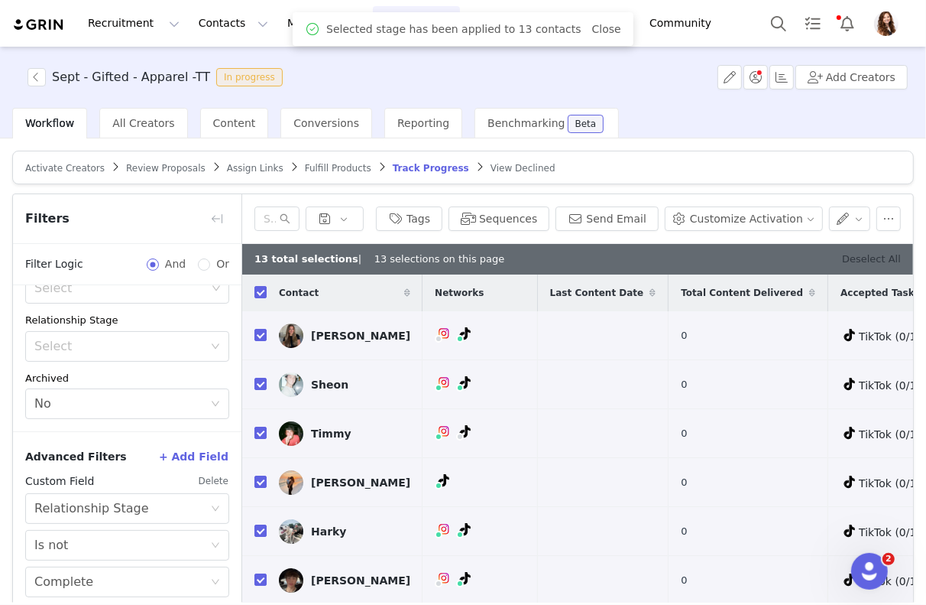
checkbox input "false"
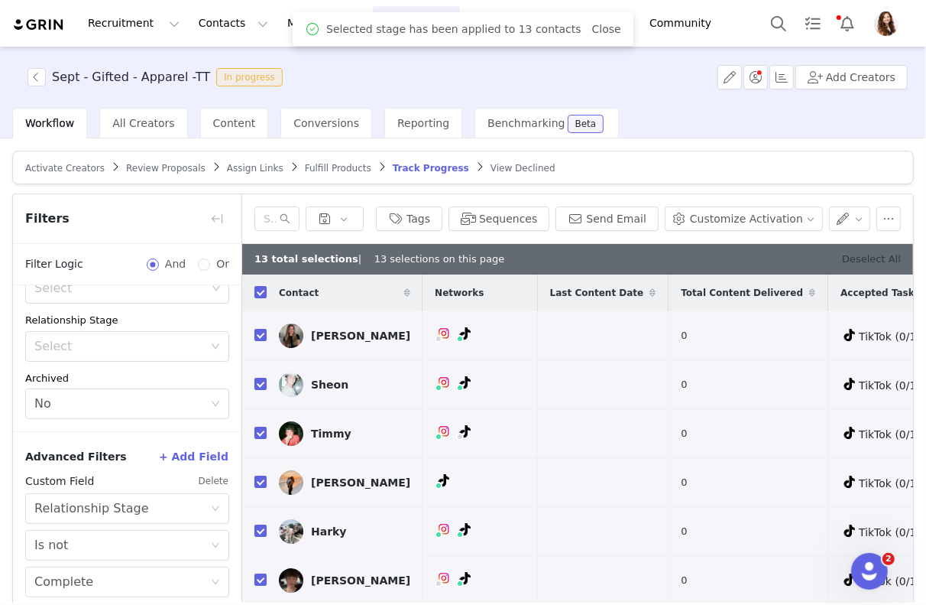
checkbox input "false"
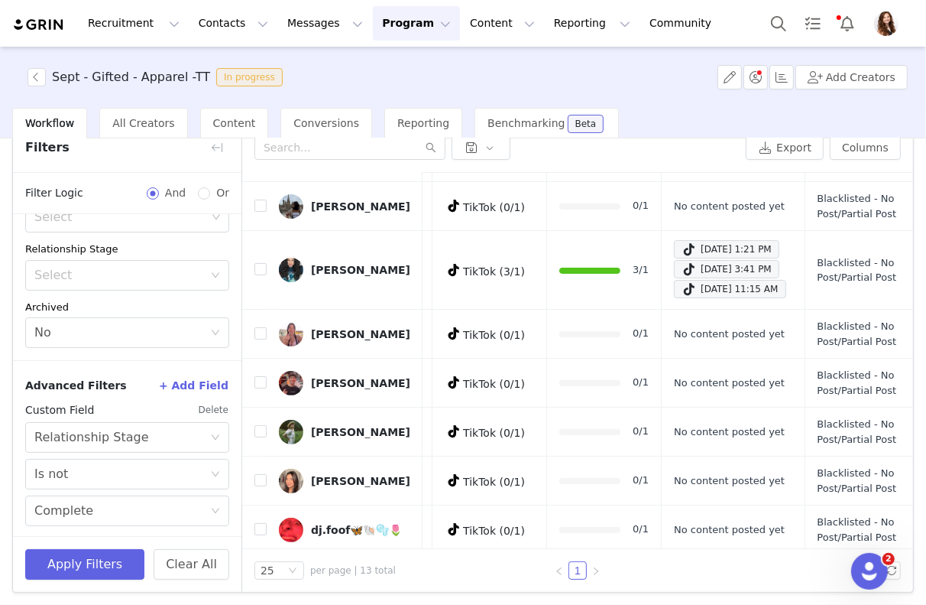
scroll to position [0, 396]
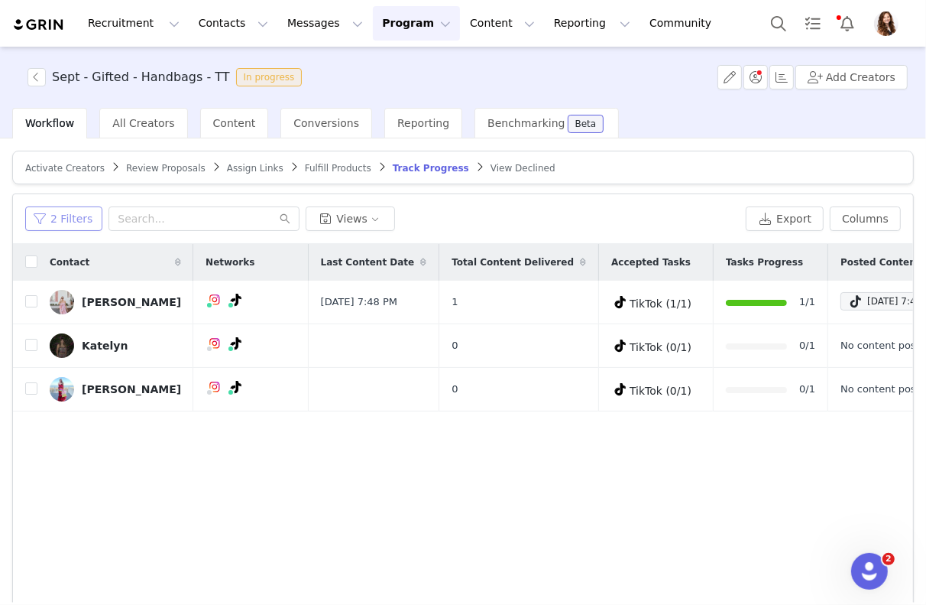
click at [67, 213] on button "2 Filters" at bounding box center [63, 218] width 77 height 24
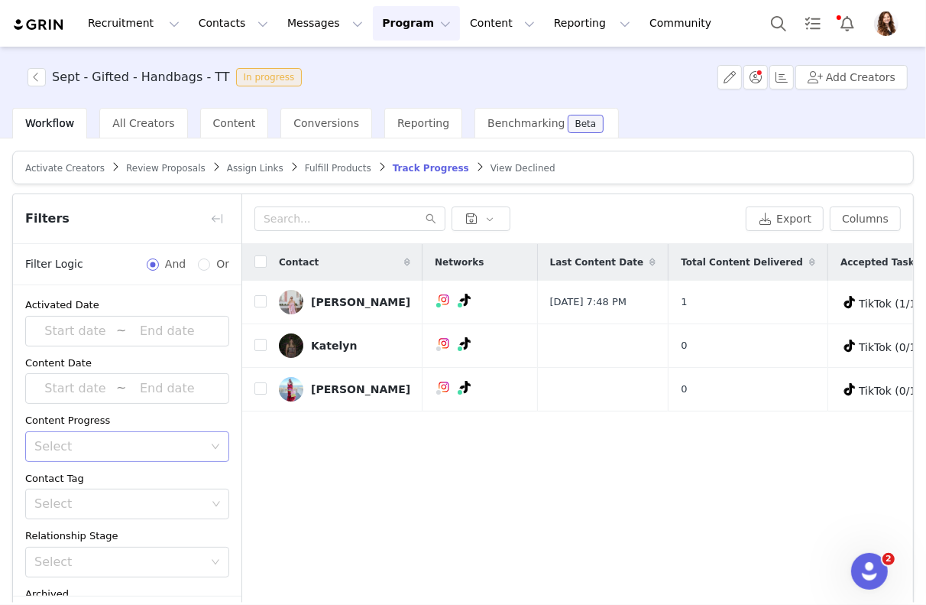
scroll to position [227, 0]
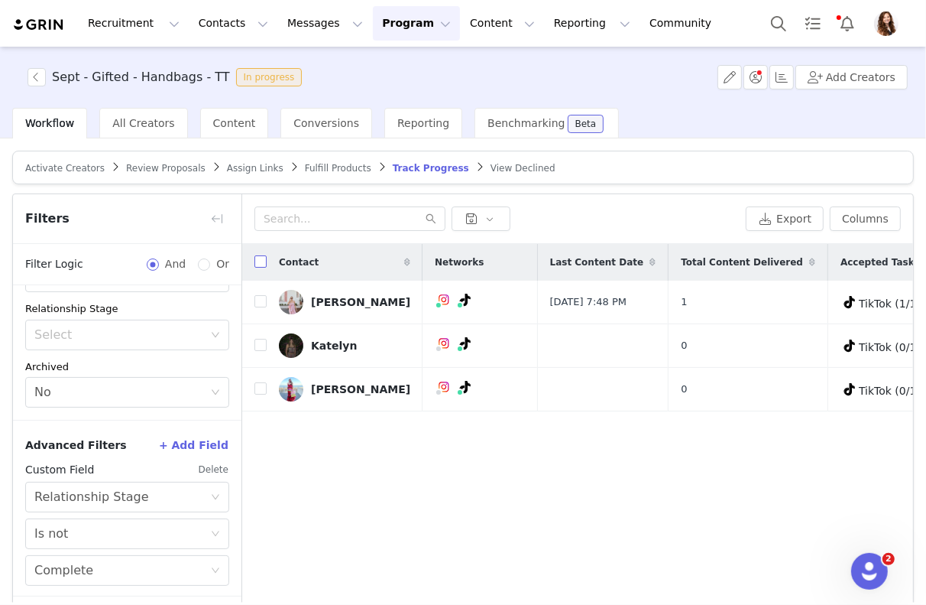
click at [260, 263] on input "checkbox" at bounding box center [261, 261] width 12 height 12
checkbox input "true"
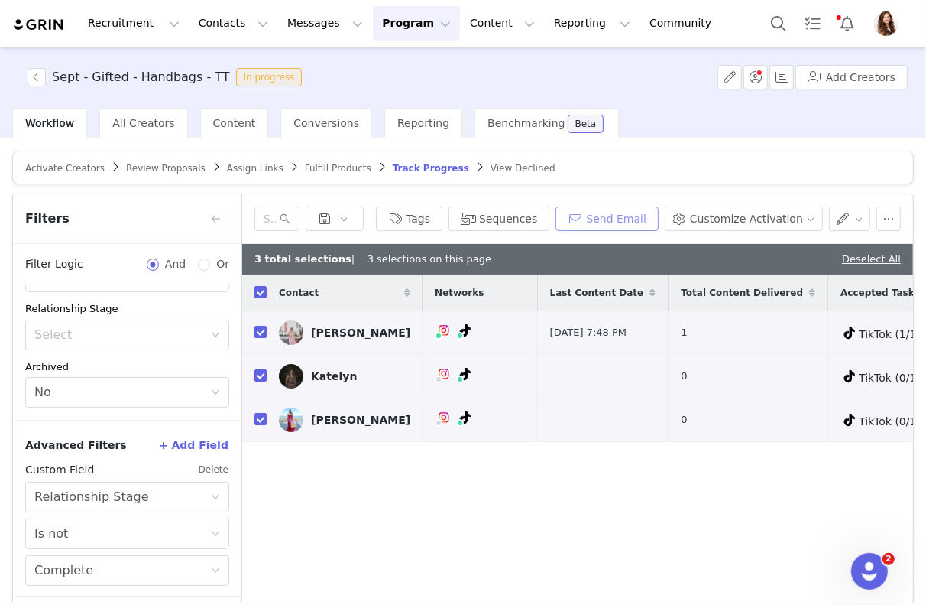
click at [642, 213] on button "Send Email" at bounding box center [607, 218] width 103 height 24
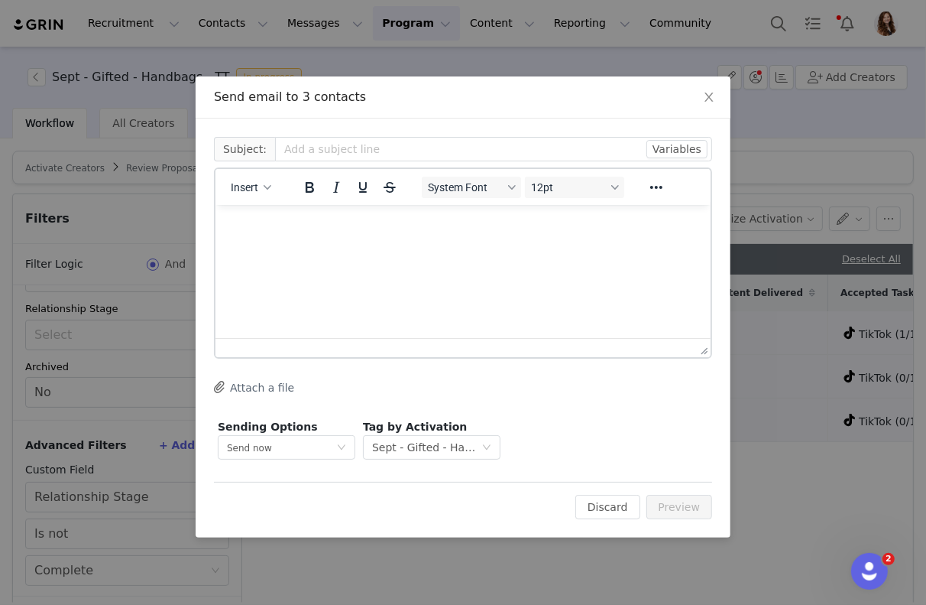
scroll to position [0, 0]
click at [278, 187] on div "Insert" at bounding box center [252, 187] width 72 height 30
click at [264, 190] on icon "button" at bounding box center [268, 187] width 8 height 8
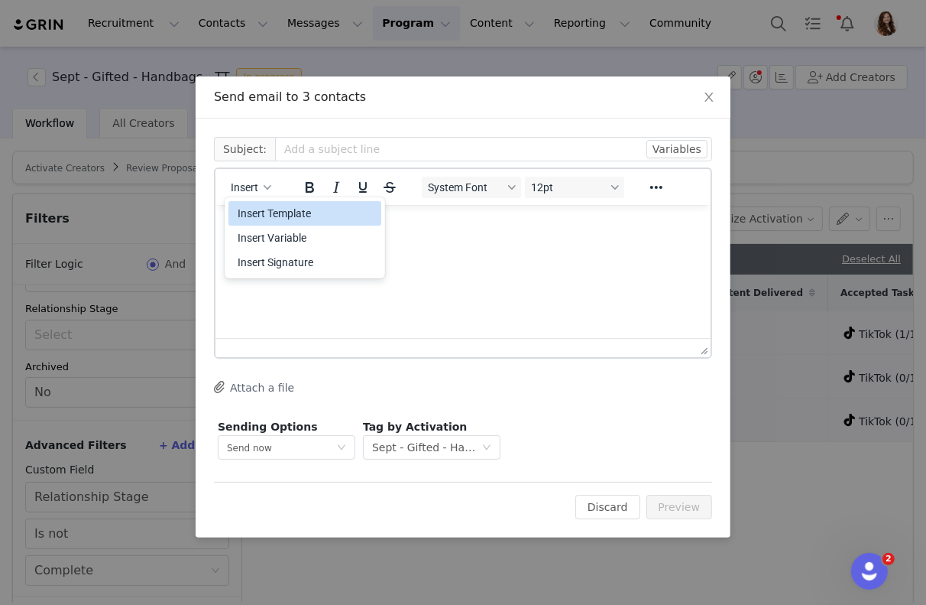
click at [266, 202] on div "Insert Template" at bounding box center [305, 213] width 153 height 24
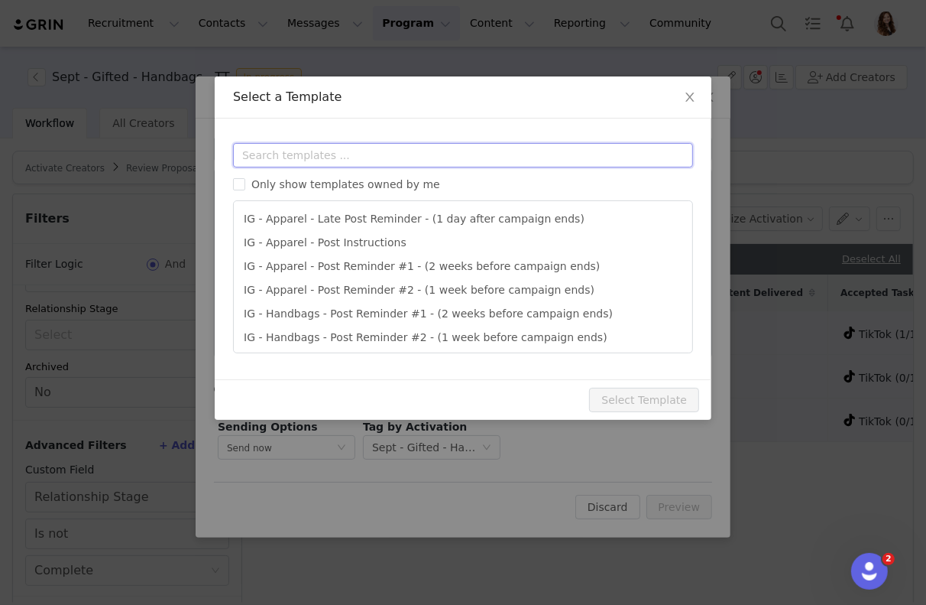
click at [306, 154] on input "text" at bounding box center [463, 155] width 460 height 24
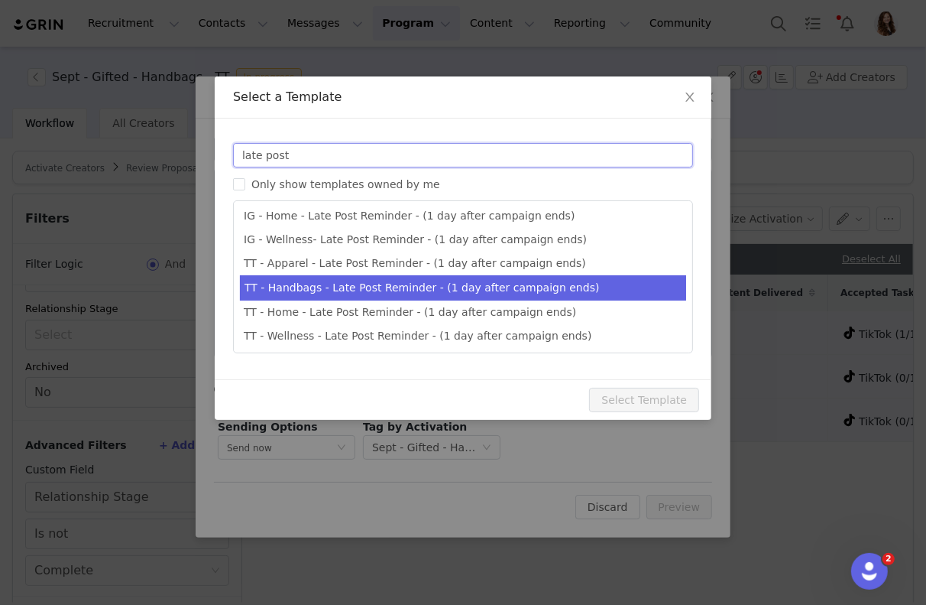
type input "late post"
click at [331, 285] on li "TT - Handbags - Late Post Reminder - (1 day after campaign ends)" at bounding box center [463, 287] width 446 height 25
type input "Quince x @[tiktok_username] Late Post Reminder!"
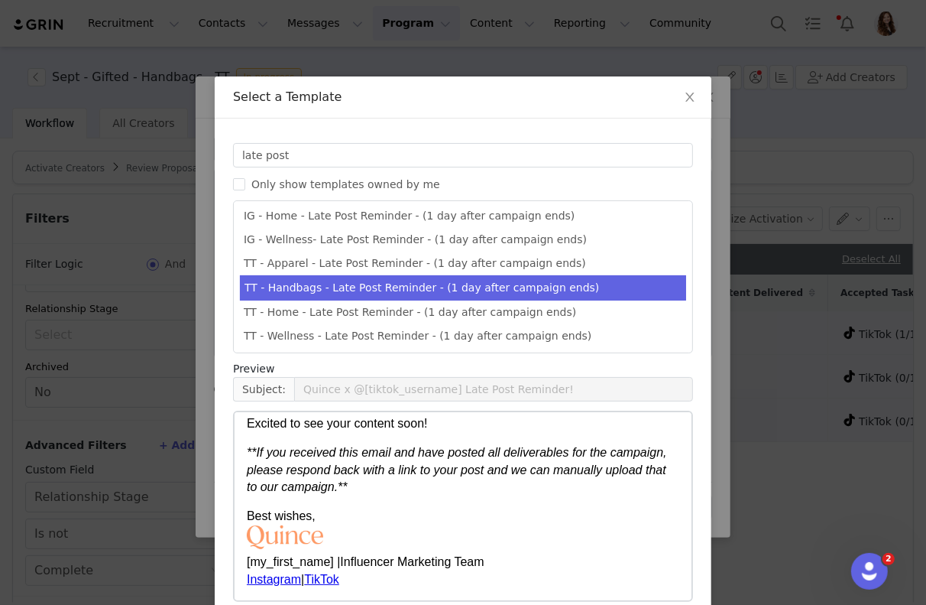
scroll to position [73, 0]
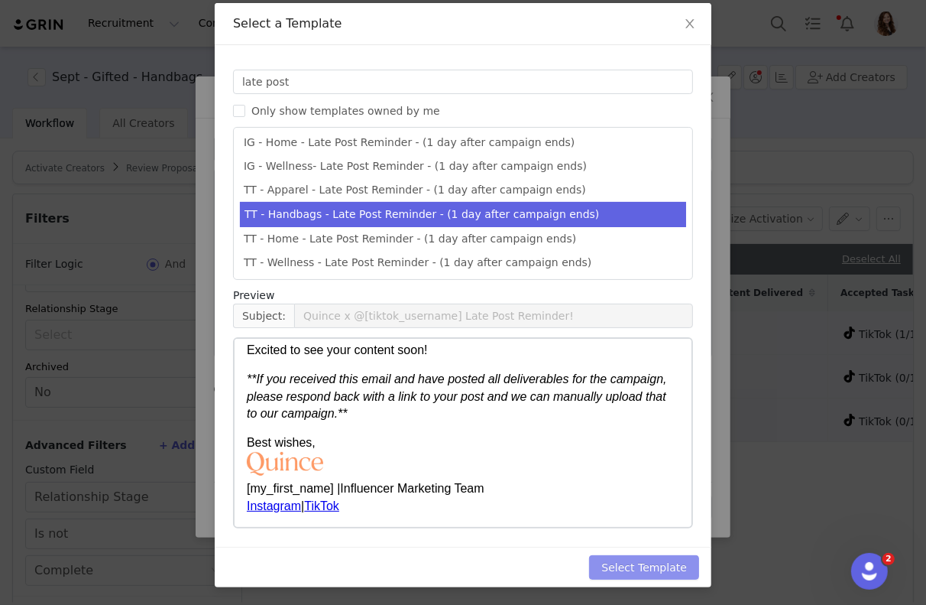
click at [607, 557] on button "Select Template" at bounding box center [644, 567] width 110 height 24
type input "Quince x @[tiktok_username] Late Post Reminder!"
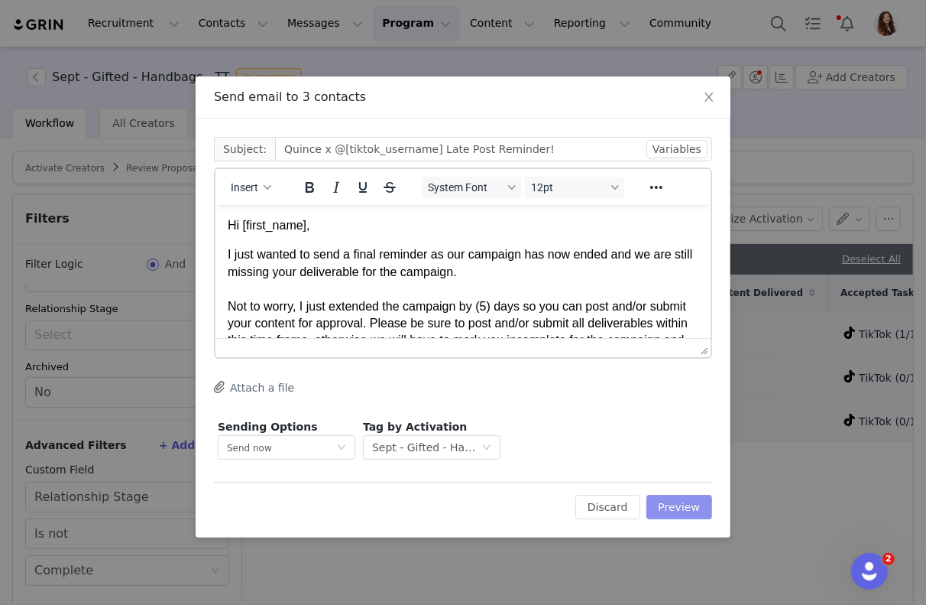
scroll to position [0, 0]
click at [679, 504] on button "Preview" at bounding box center [680, 507] width 67 height 24
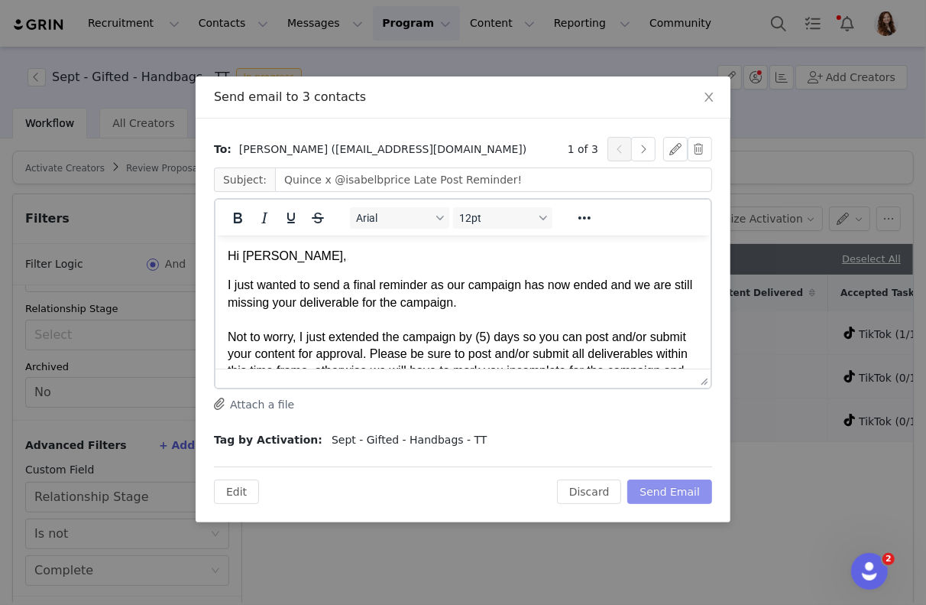
click at [664, 492] on button "Send Email" at bounding box center [670, 491] width 85 height 24
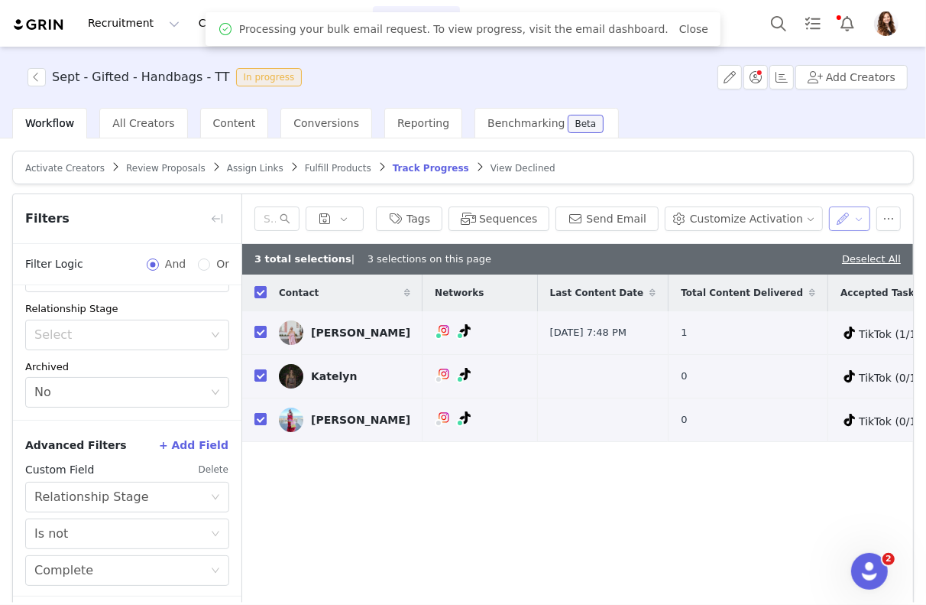
click at [856, 211] on button "button" at bounding box center [850, 218] width 42 height 24
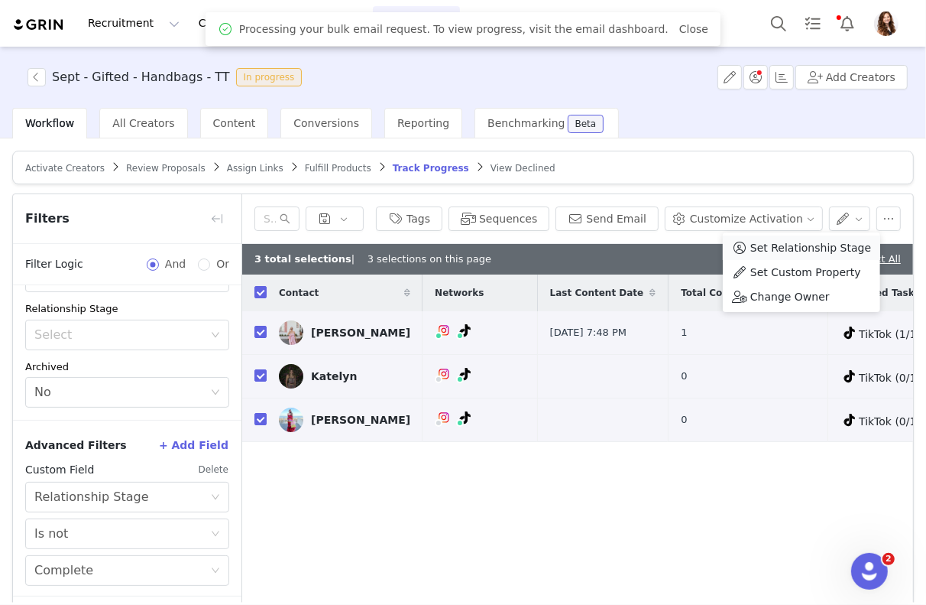
click at [827, 245] on span "Set Relationship Stage" at bounding box center [811, 247] width 121 height 17
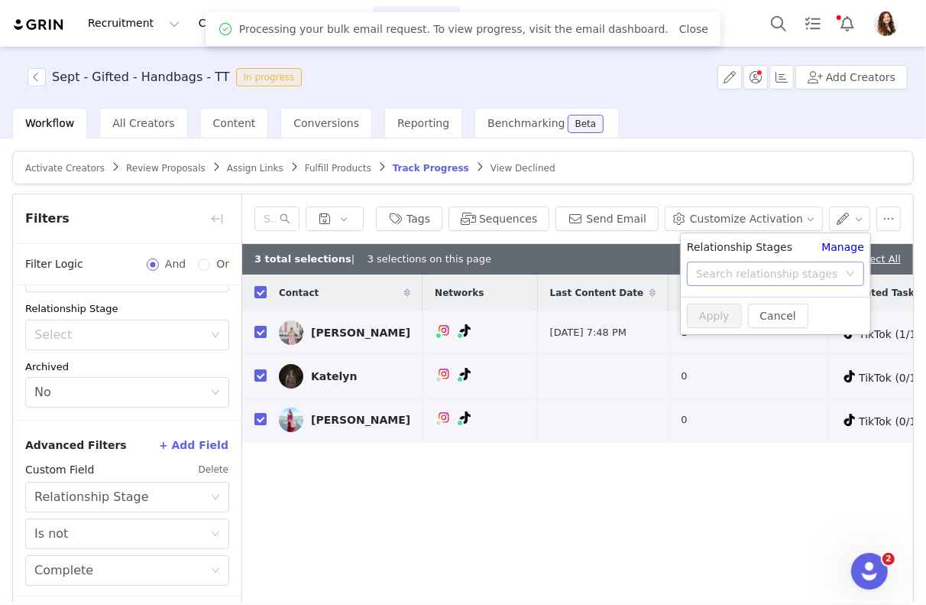
click at [810, 268] on div "Search relationship stages" at bounding box center [767, 273] width 142 height 15
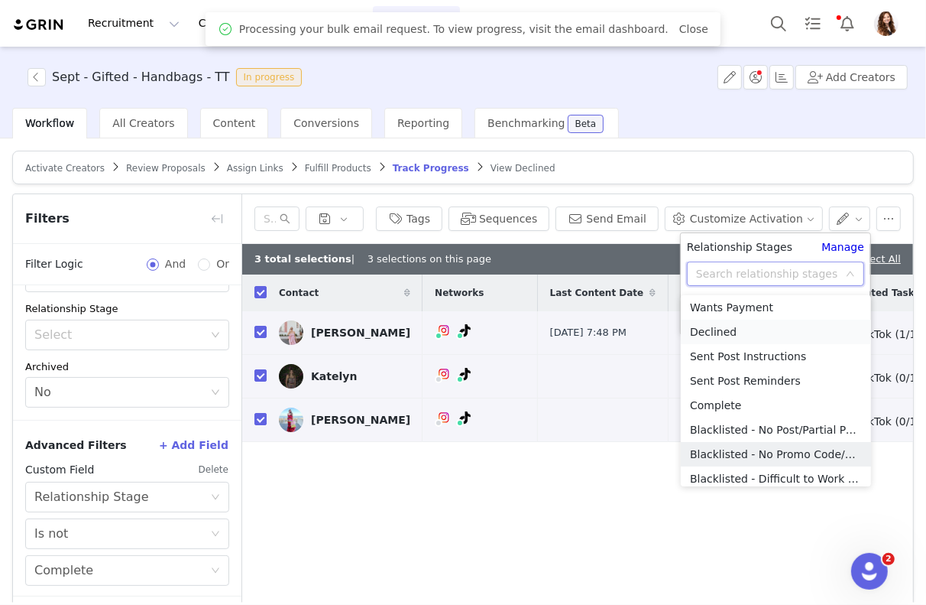
scroll to position [102, 0]
click at [761, 430] on li "Blacklisted - No Post/Partial Post" at bounding box center [776, 428] width 190 height 24
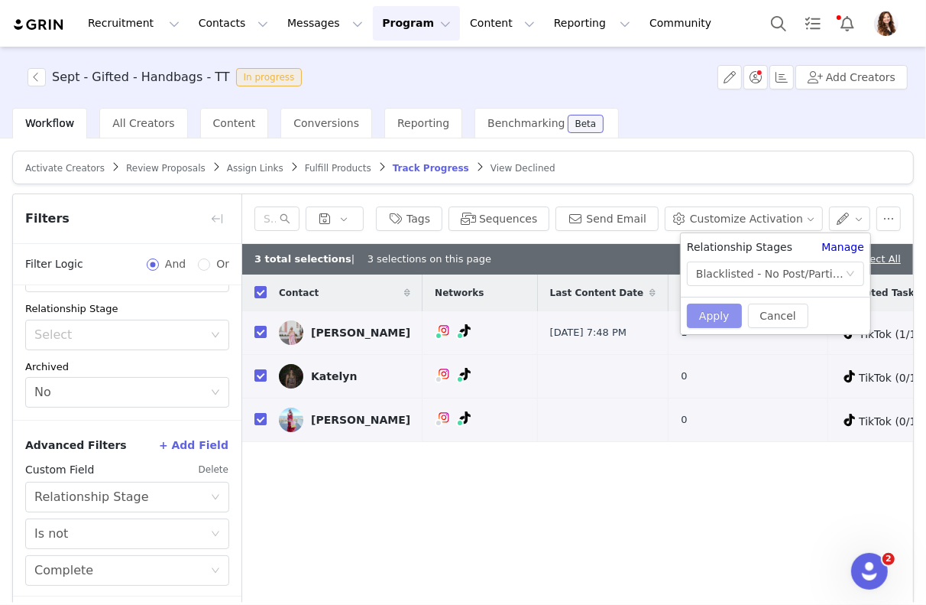
click at [725, 311] on button "Apply" at bounding box center [714, 315] width 55 height 24
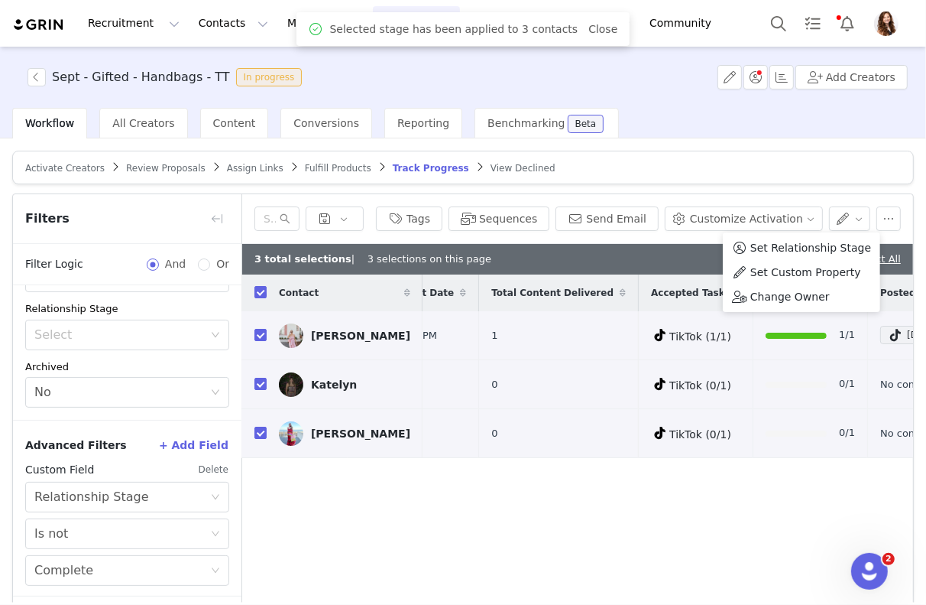
scroll to position [0, 382]
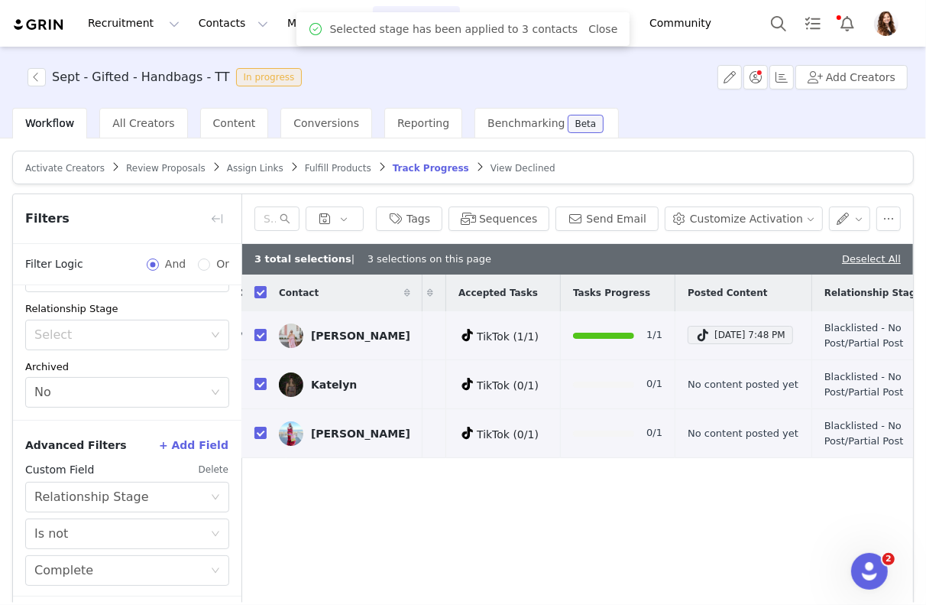
click at [803, 131] on div "Workflow All Creators Content Conversions Reporting Benchmarking Beta" at bounding box center [469, 123] width 914 height 31
click at [865, 261] on link "Deselect All" at bounding box center [871, 258] width 59 height 11
checkbox input "false"
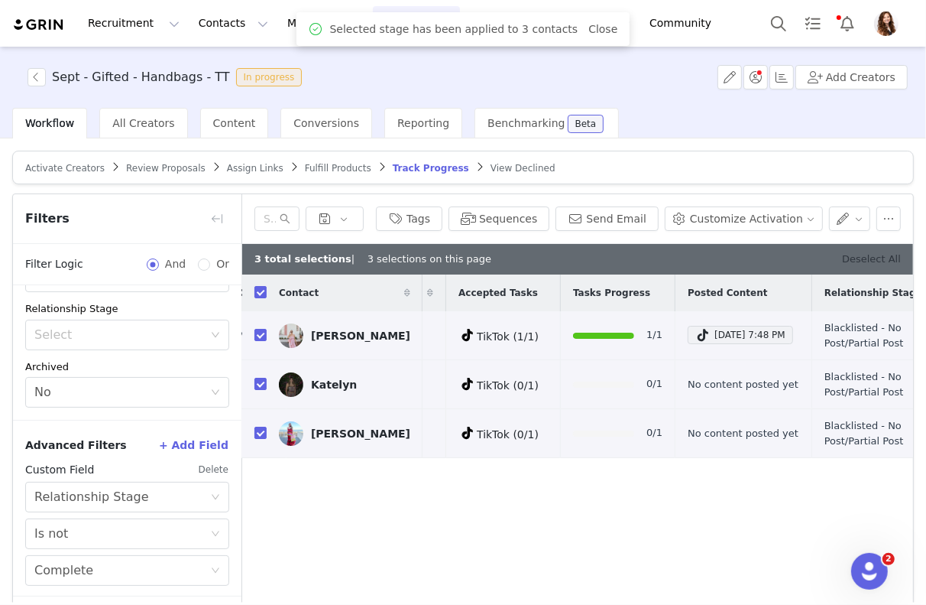
checkbox input "false"
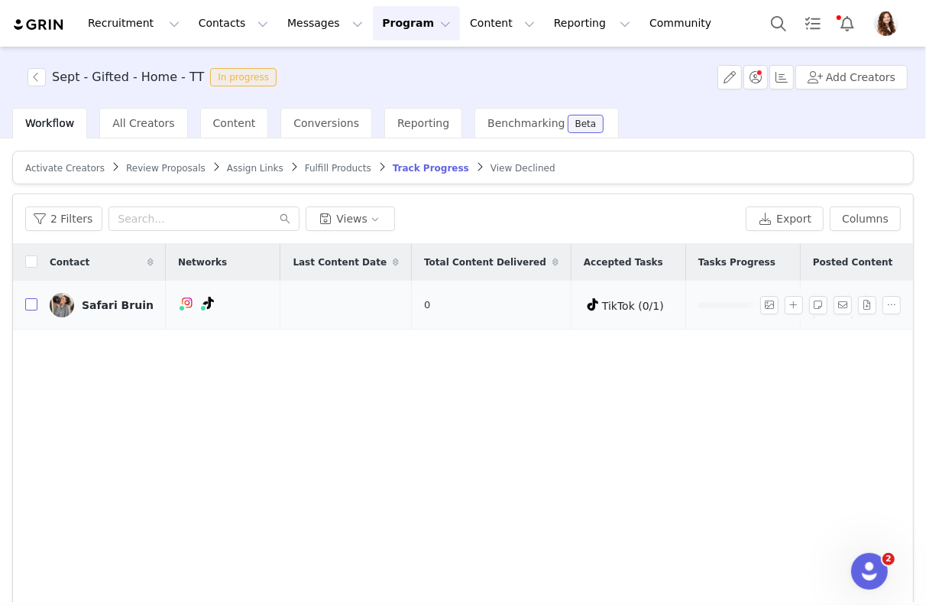
click at [30, 304] on input "checkbox" at bounding box center [31, 304] width 12 height 12
checkbox input "true"
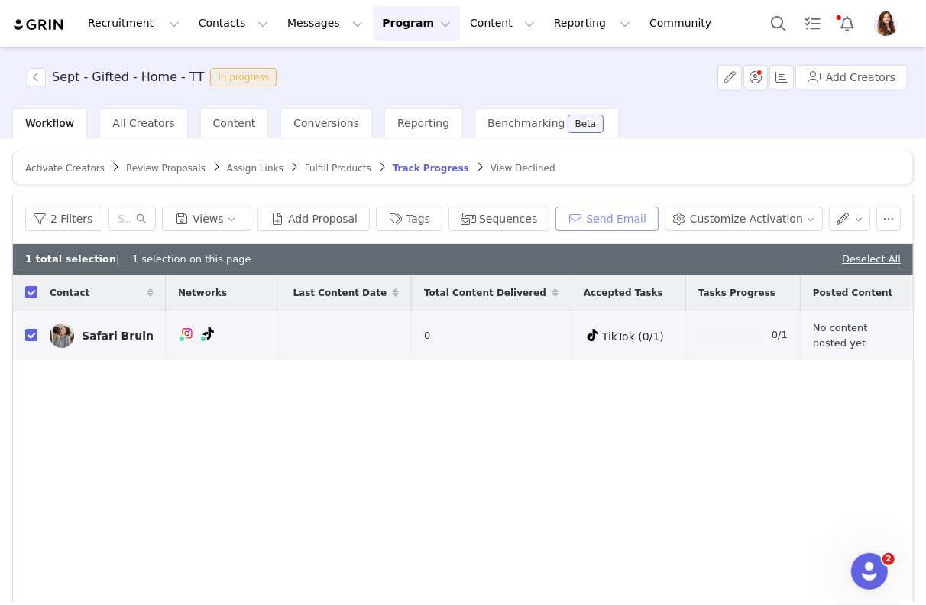
click at [635, 209] on button "Send Email" at bounding box center [607, 218] width 103 height 24
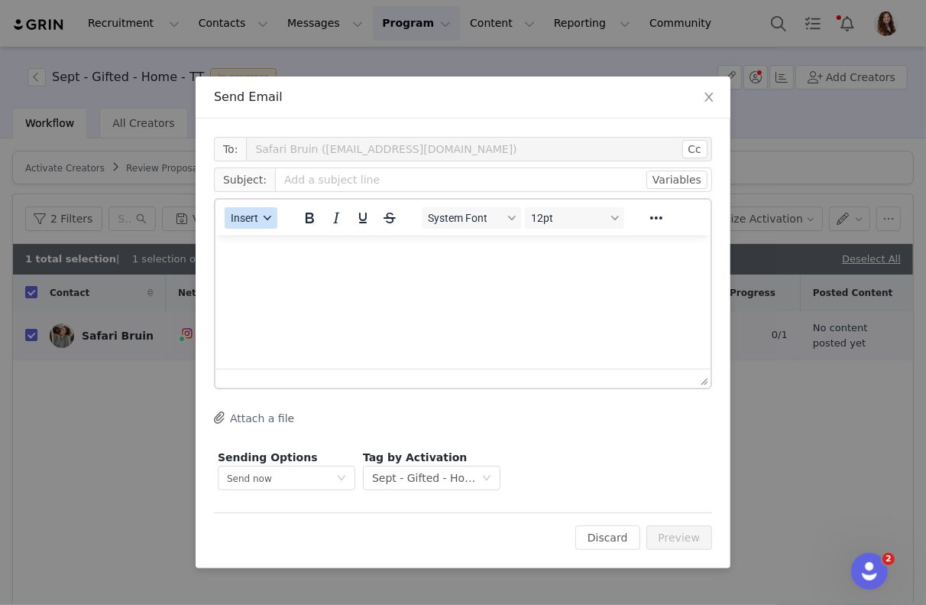
click at [263, 221] on div "button" at bounding box center [267, 218] width 12 height 8
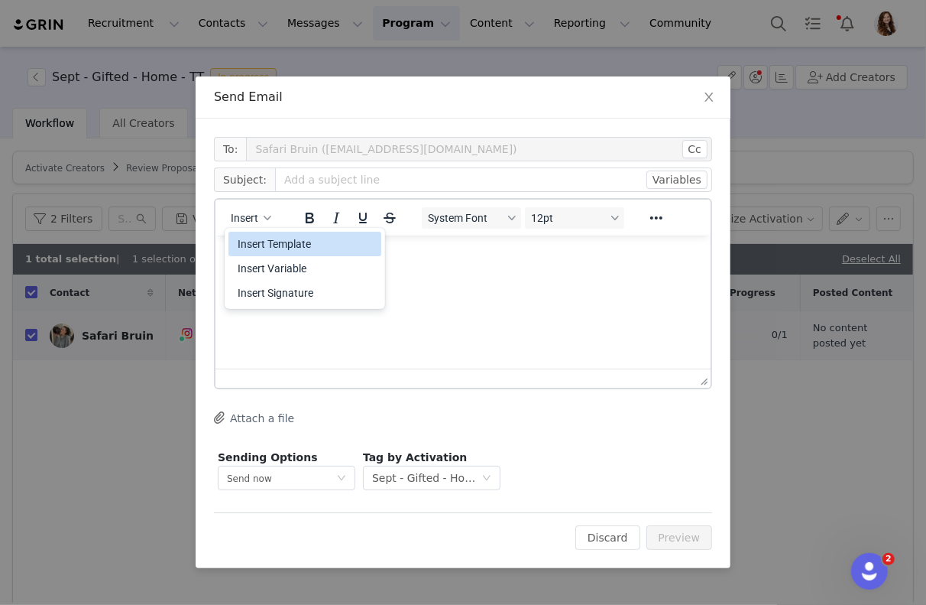
click at [302, 239] on div "Insert Template" at bounding box center [307, 244] width 138 height 18
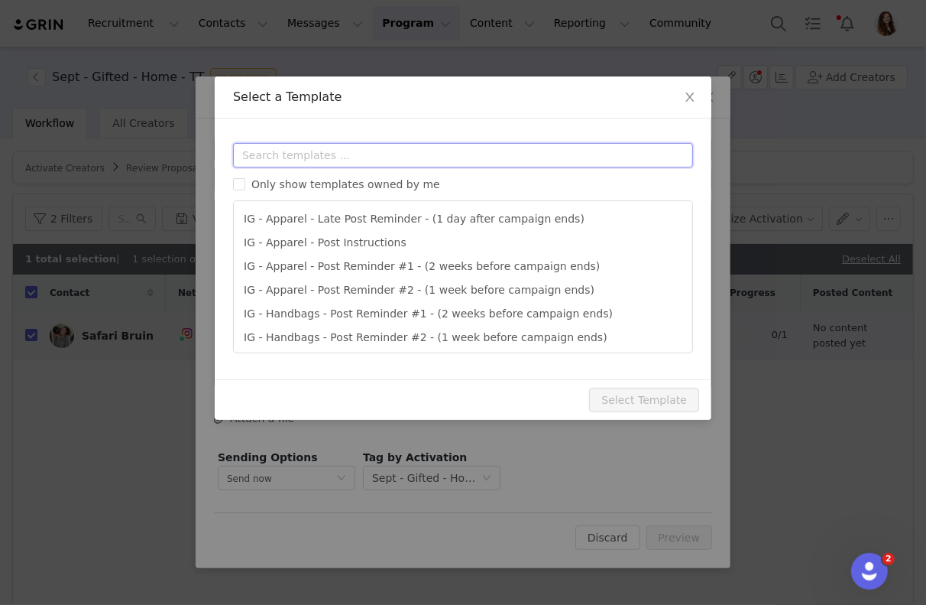
click at [382, 150] on input "text" at bounding box center [463, 155] width 460 height 24
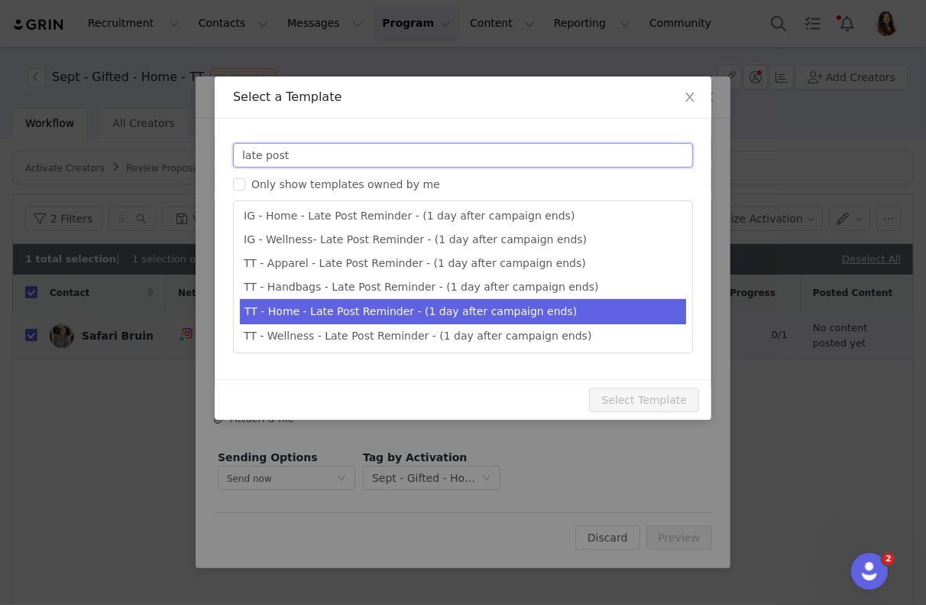
type input "late post"
click at [420, 313] on li "TT - Home - Late Post Reminder - (1 day after campaign ends)" at bounding box center [463, 311] width 446 height 25
type input "Quince x @[tiktok_username] Late Post Reminder!"
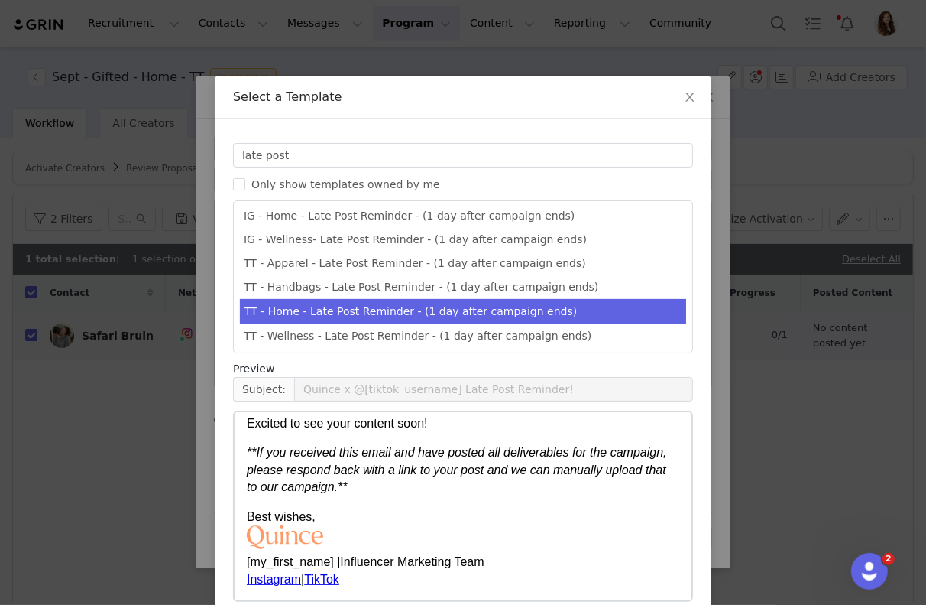
scroll to position [73, 0]
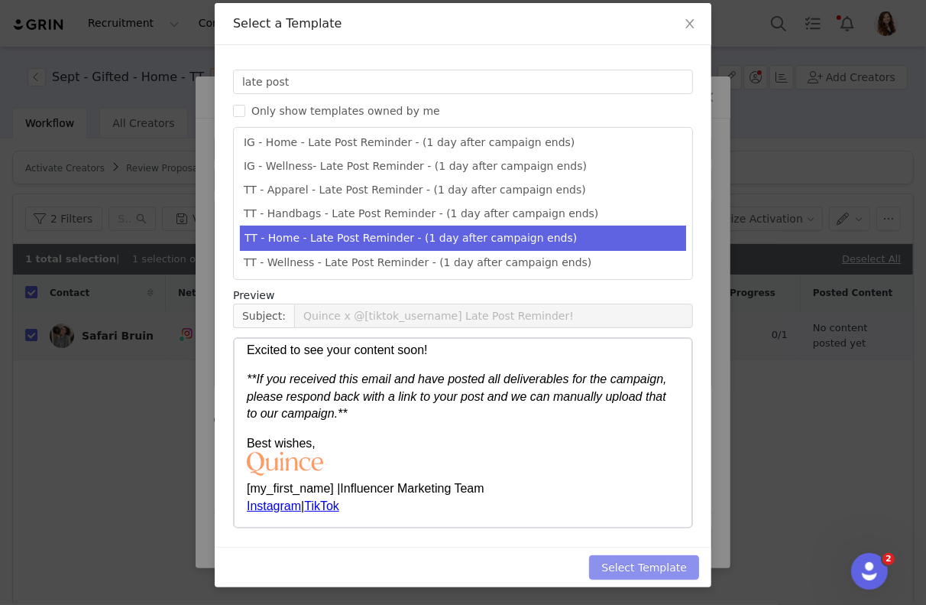
click at [617, 564] on button "Select Template" at bounding box center [644, 567] width 110 height 24
type input "Quince x @[tiktok_username] Late Post Reminder!"
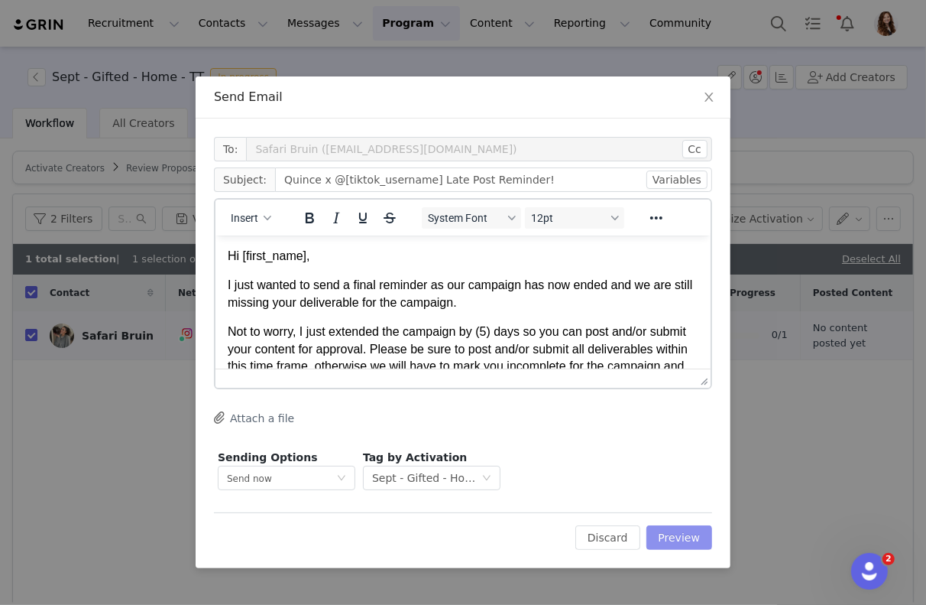
scroll to position [0, 0]
click at [668, 530] on button "Preview" at bounding box center [680, 537] width 67 height 24
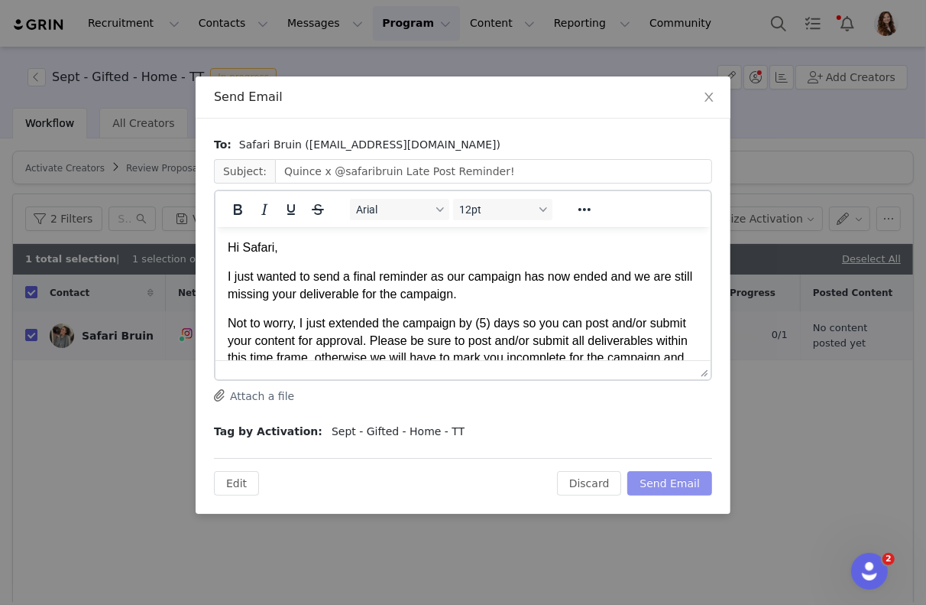
click at [686, 485] on button "Send Email" at bounding box center [670, 483] width 85 height 24
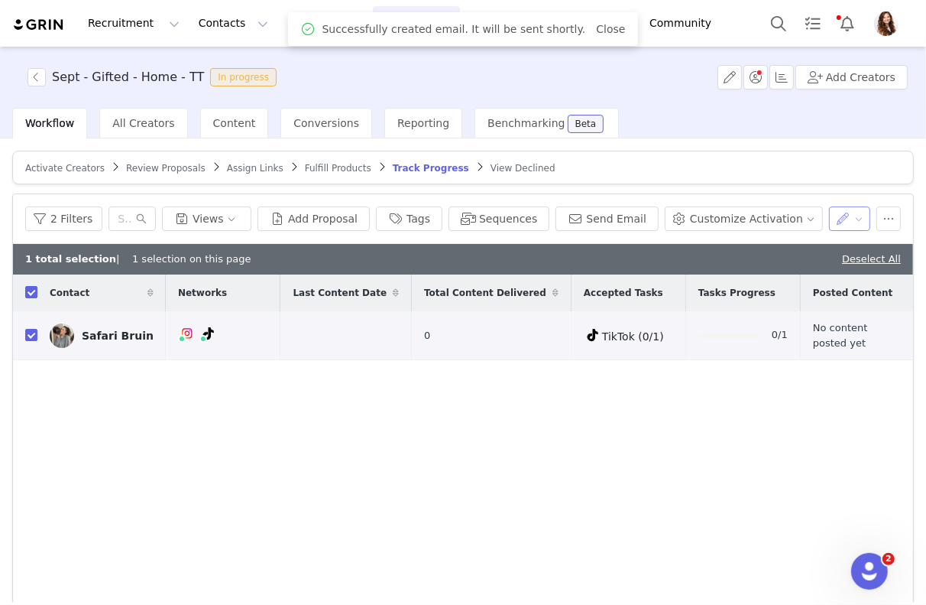
click at [849, 214] on button "button" at bounding box center [850, 218] width 42 height 24
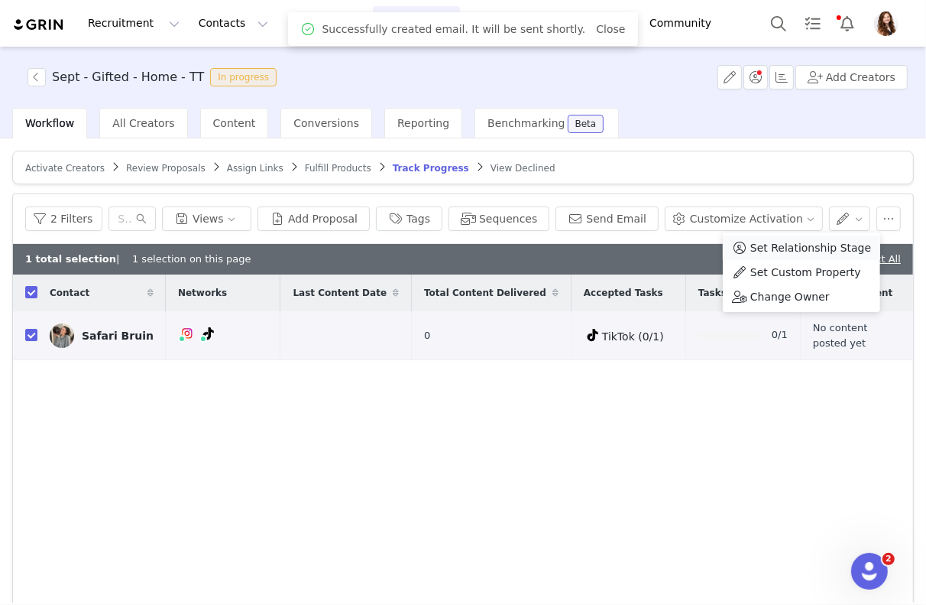
click at [819, 248] on span "Set Relationship Stage" at bounding box center [811, 247] width 121 height 17
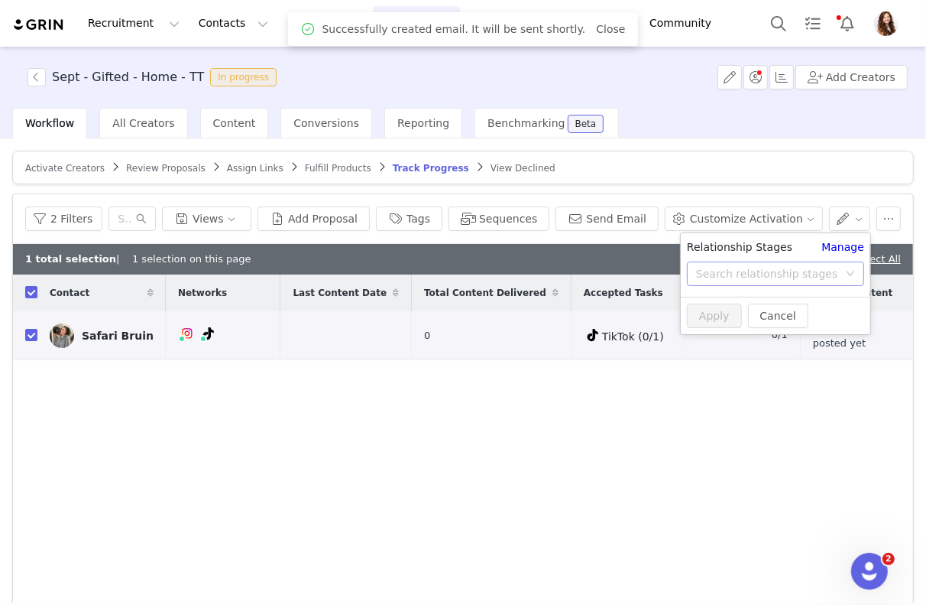
click at [797, 272] on div "Search relationship stages" at bounding box center [767, 273] width 142 height 15
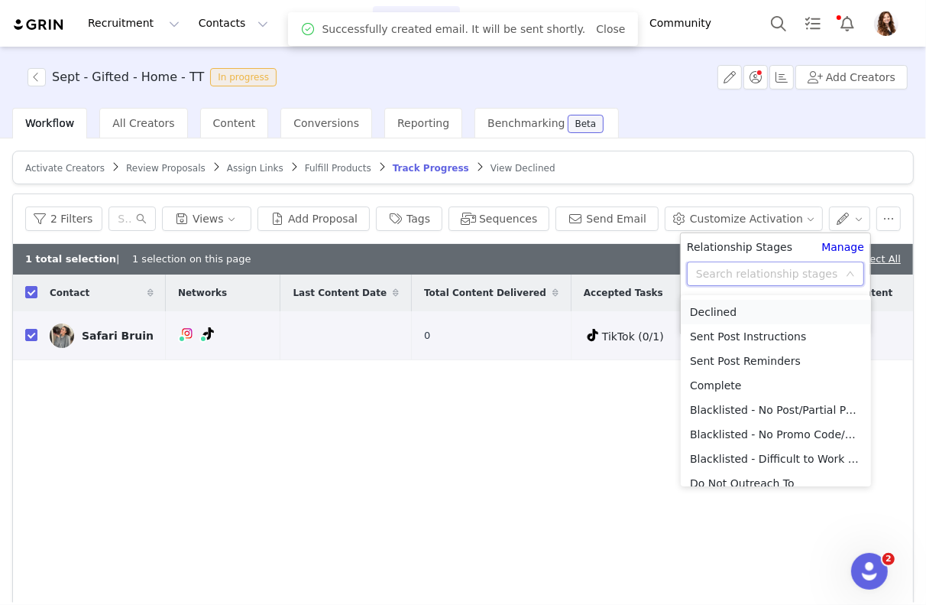
scroll to position [132, 0]
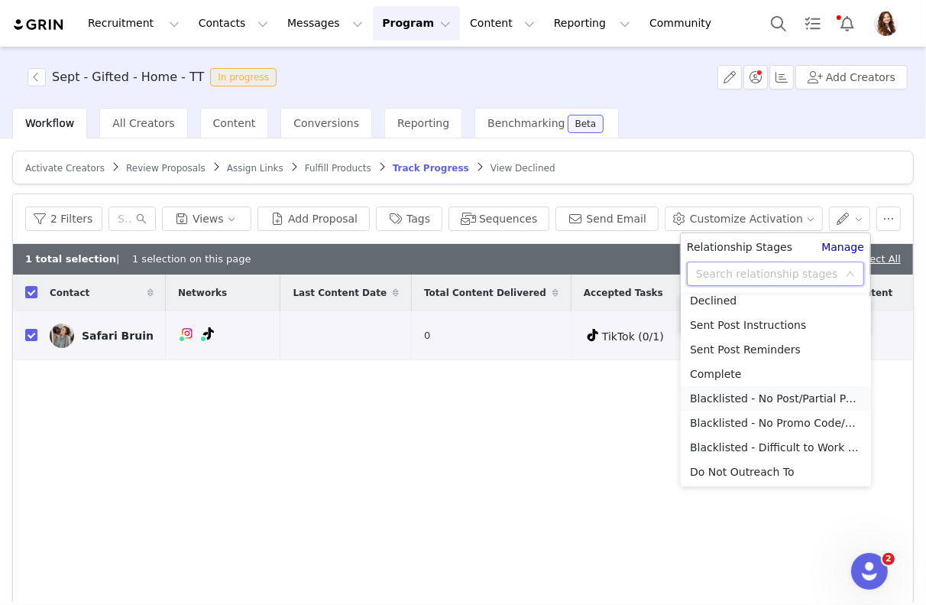
click at [790, 399] on li "Blacklisted - No Post/Partial Post" at bounding box center [776, 398] width 190 height 24
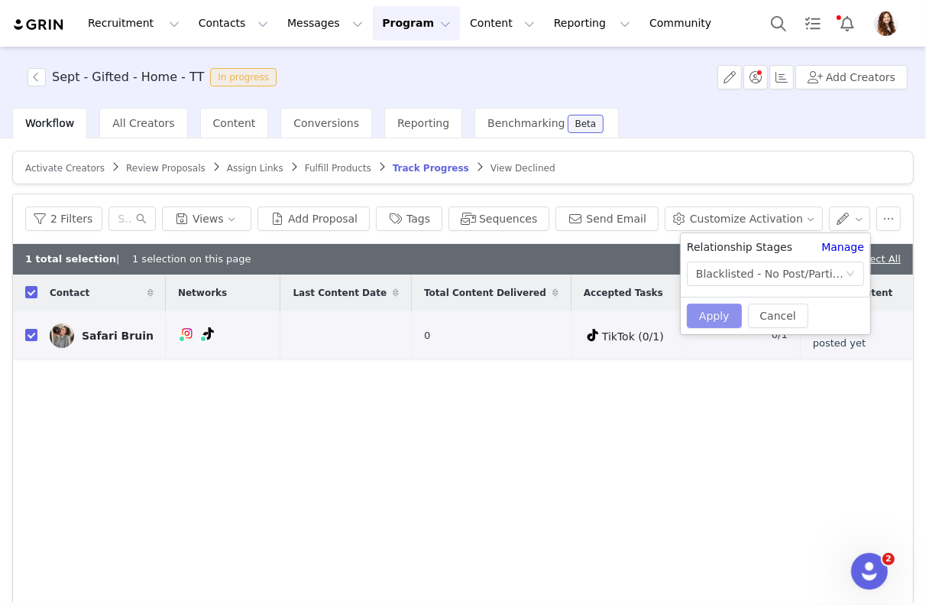
click at [718, 310] on button "Apply" at bounding box center [714, 315] width 55 height 24
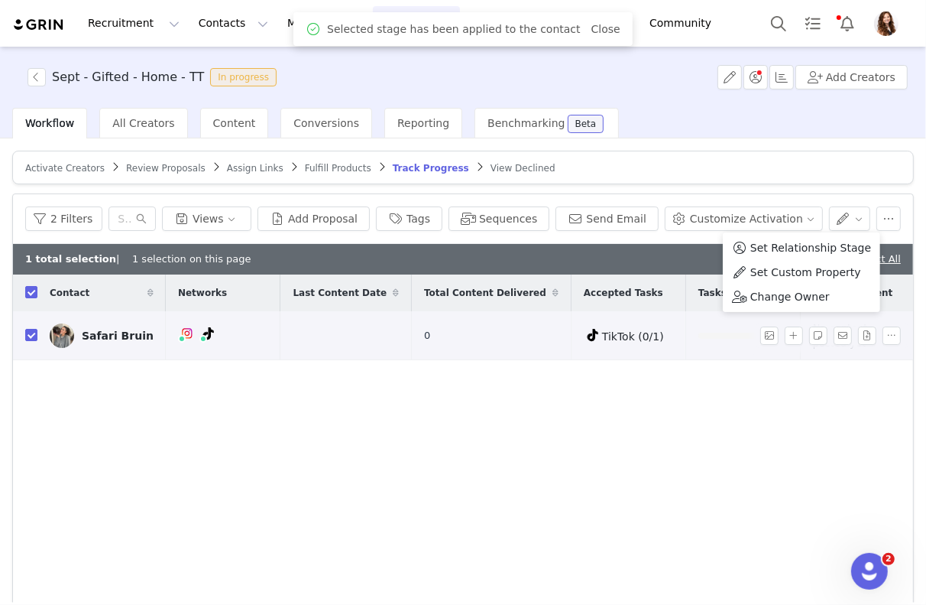
scroll to position [0, 87]
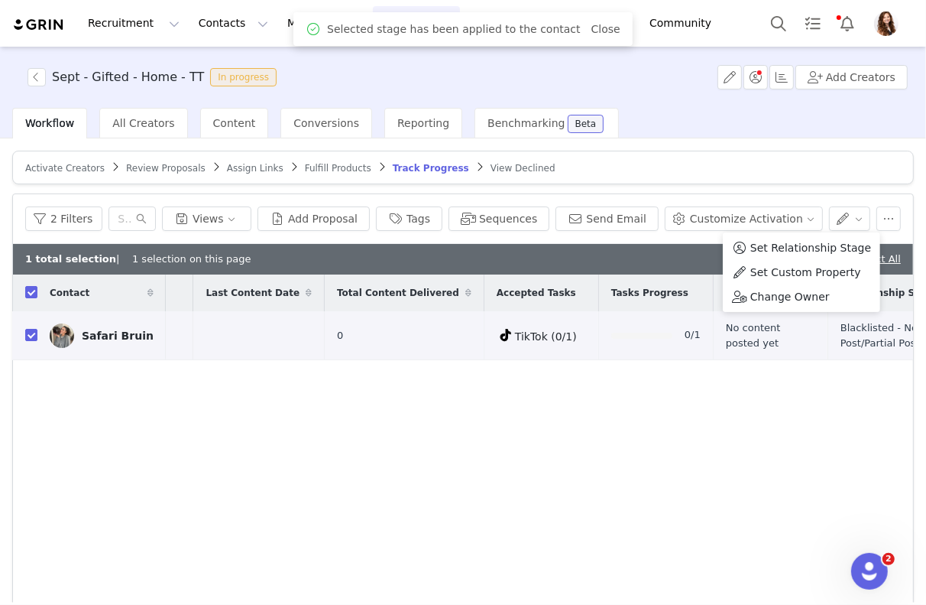
click at [793, 161] on article "Activate Creators Review Proposals Assign Links Fulfill Products Track Progress…" at bounding box center [463, 168] width 902 height 34
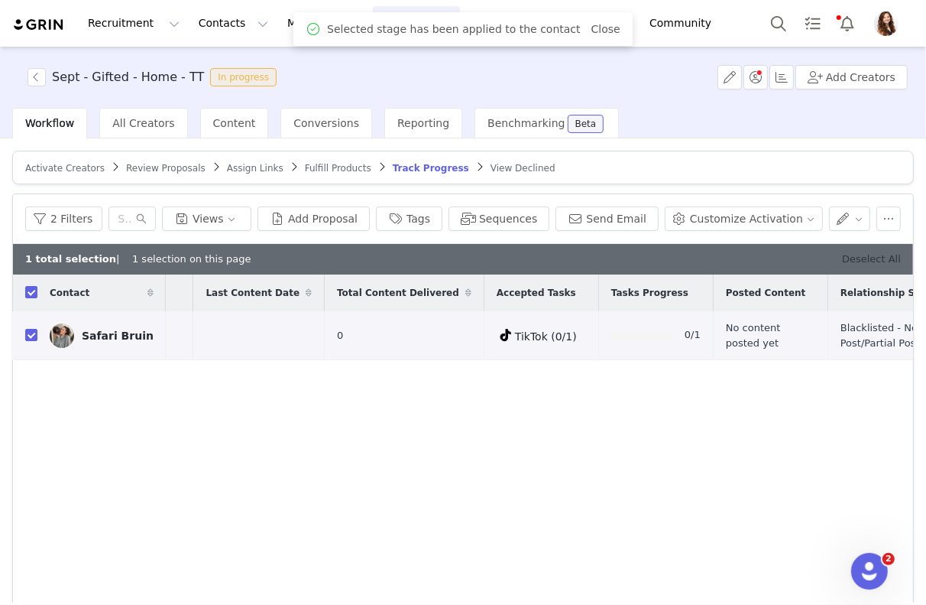
click at [857, 253] on link "Deselect All" at bounding box center [871, 258] width 59 height 11
checkbox input "false"
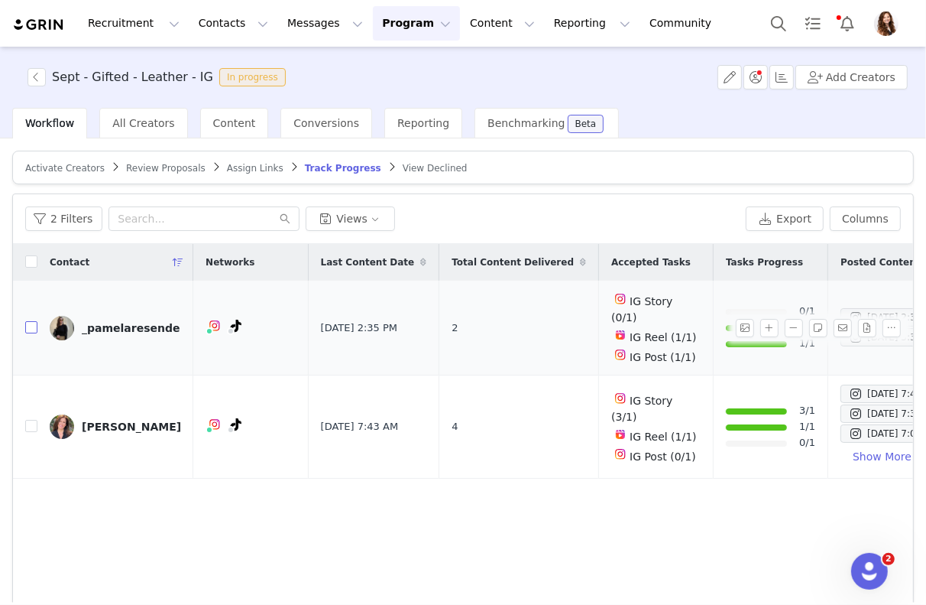
click at [29, 321] on input "checkbox" at bounding box center [31, 327] width 12 height 12
checkbox input "true"
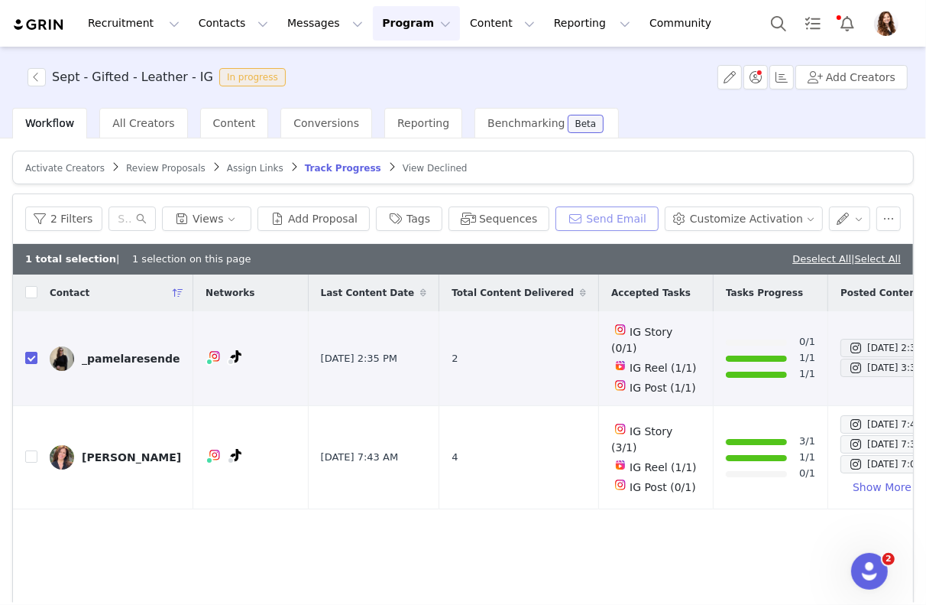
click at [638, 219] on button "Send Email" at bounding box center [607, 218] width 103 height 24
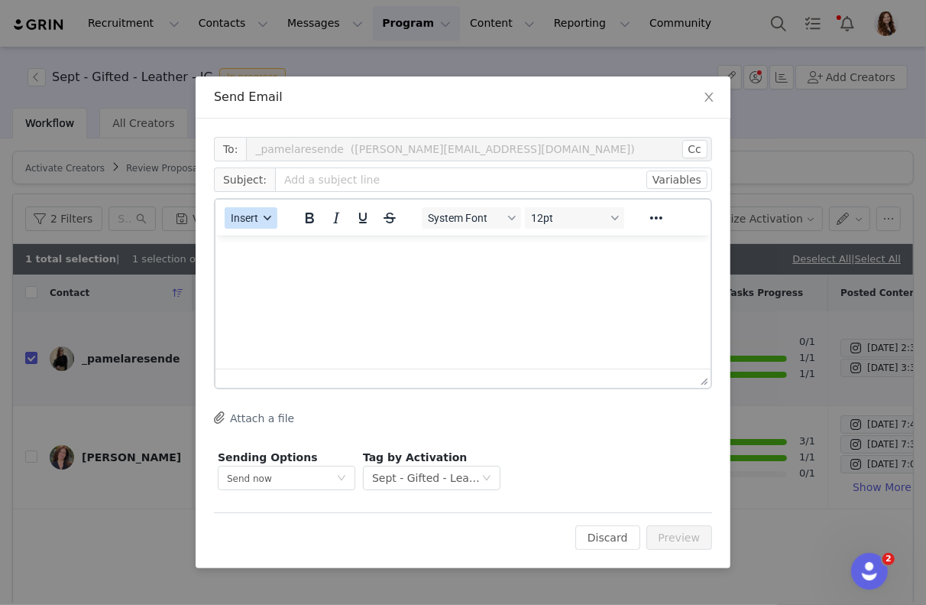
click at [246, 216] on span "Insert" at bounding box center [245, 218] width 28 height 12
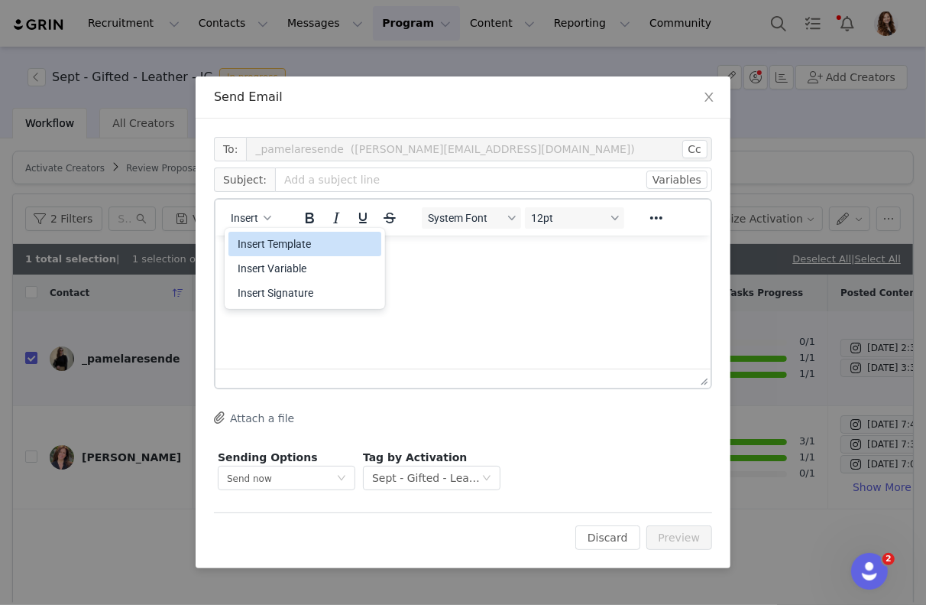
click at [272, 243] on div "Insert Template" at bounding box center [307, 244] width 138 height 18
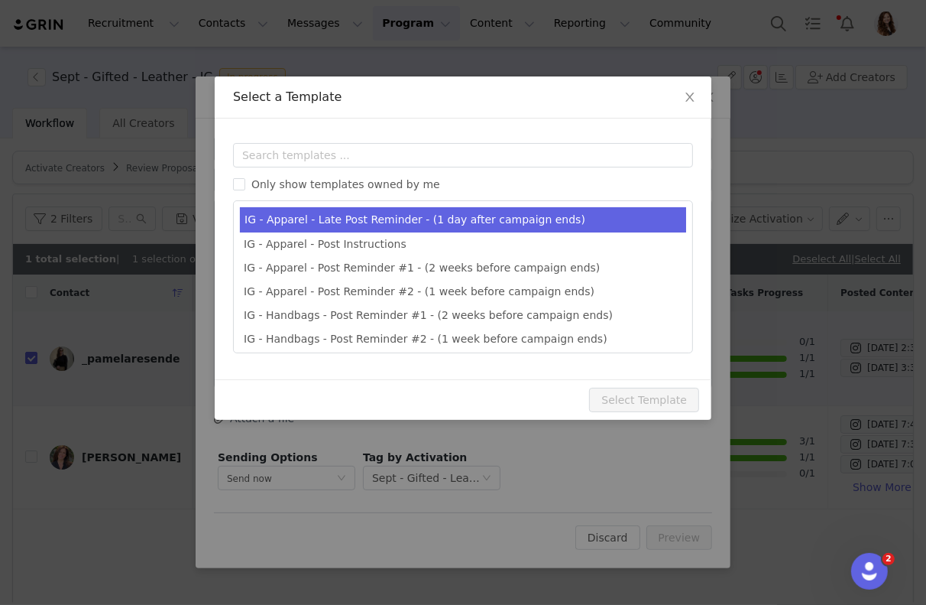
type input "Quince x @[instagram_username] Late Post Reminder!"
click at [399, 216] on li "IG - Apparel - Late Post Reminder - (1 day after campaign ends)" at bounding box center [463, 219] width 446 height 25
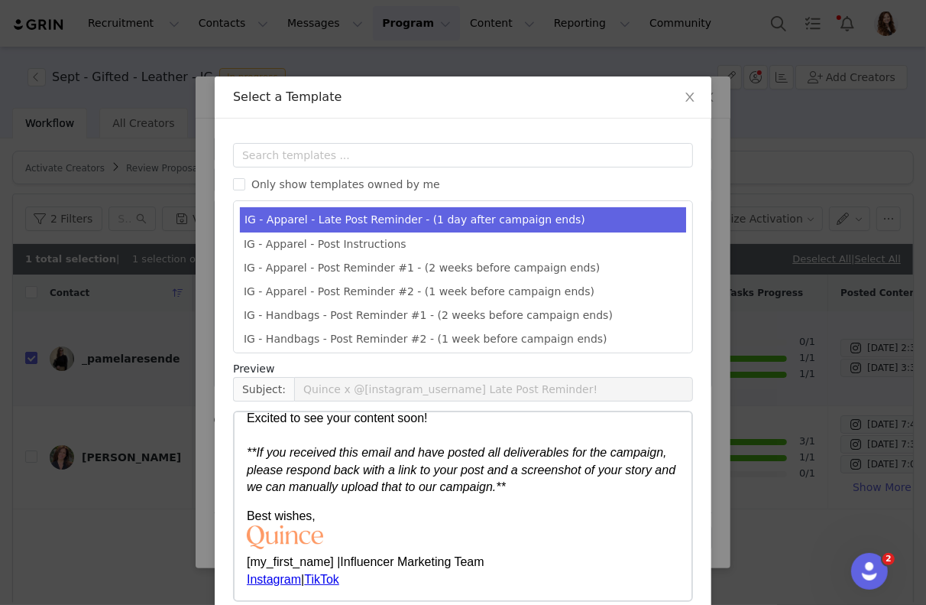
scroll to position [73, 0]
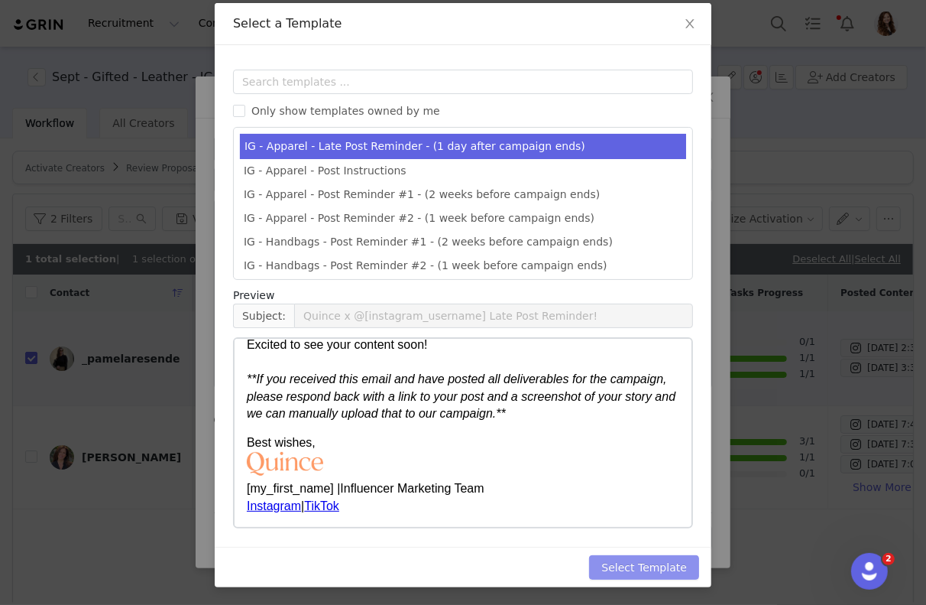
click at [655, 577] on button "Select Template" at bounding box center [644, 567] width 110 height 24
type input "Quince x @[instagram_username] Late Post Reminder!"
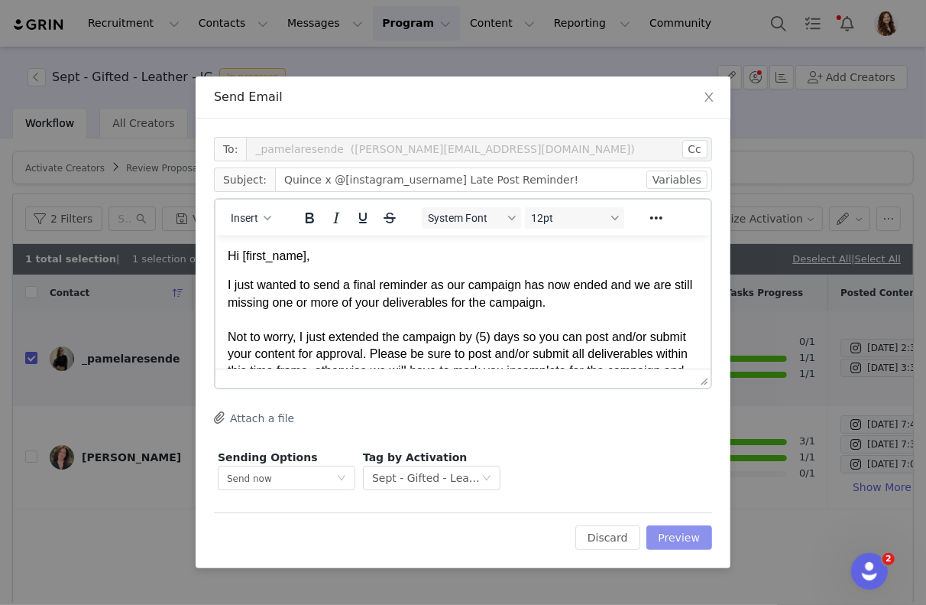
scroll to position [0, 0]
click at [683, 541] on button "Preview" at bounding box center [680, 537] width 67 height 24
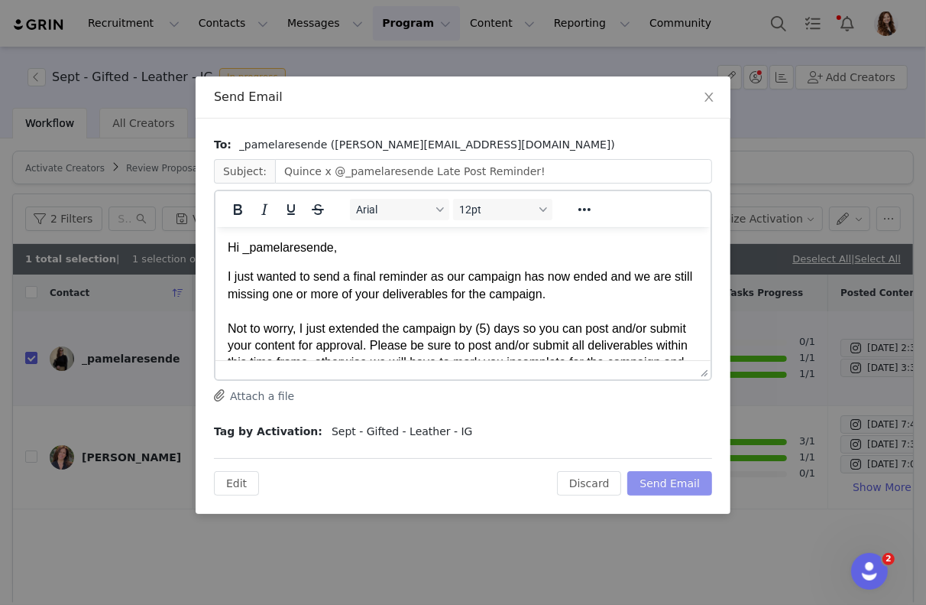
click at [690, 483] on button "Send Email" at bounding box center [670, 483] width 85 height 24
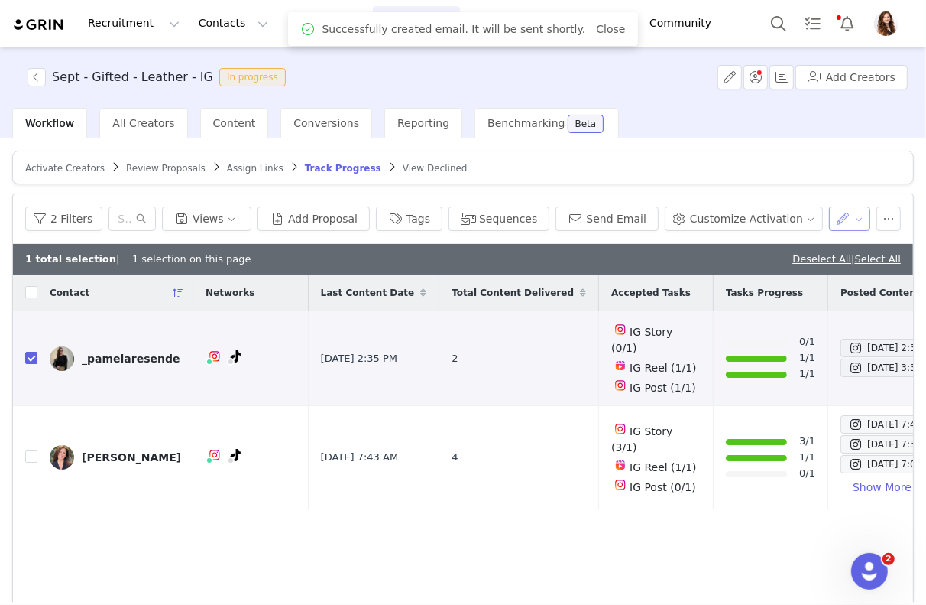
click at [855, 217] on button "button" at bounding box center [850, 218] width 42 height 24
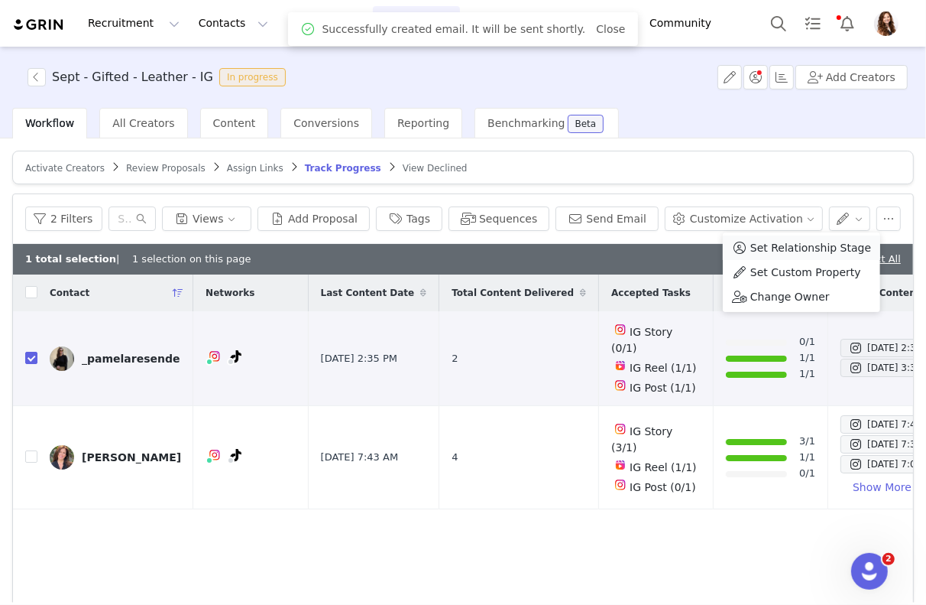
click at [822, 244] on span "Set Relationship Stage" at bounding box center [811, 247] width 121 height 17
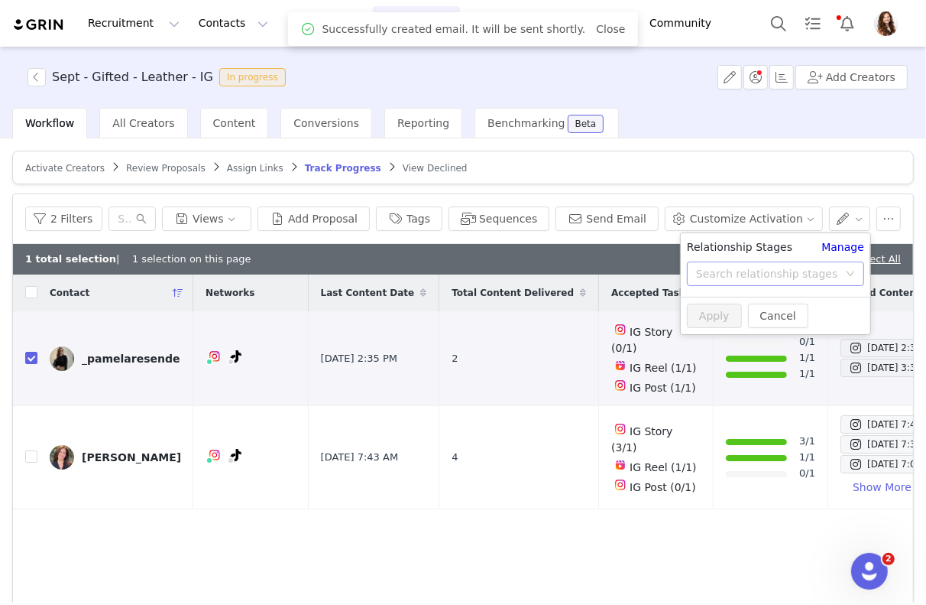
click at [800, 267] on div "Search relationship stages" at bounding box center [767, 273] width 142 height 15
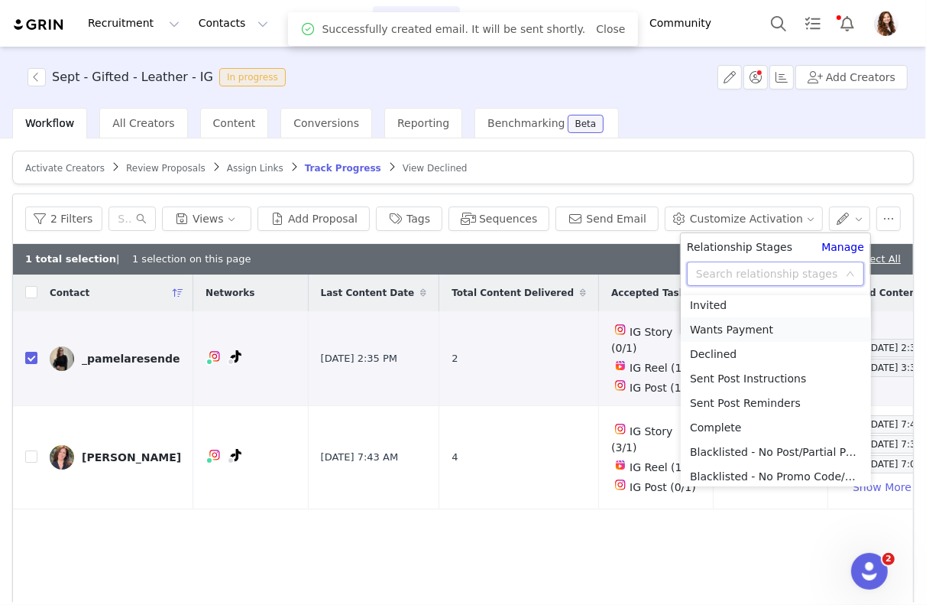
scroll to position [132, 0]
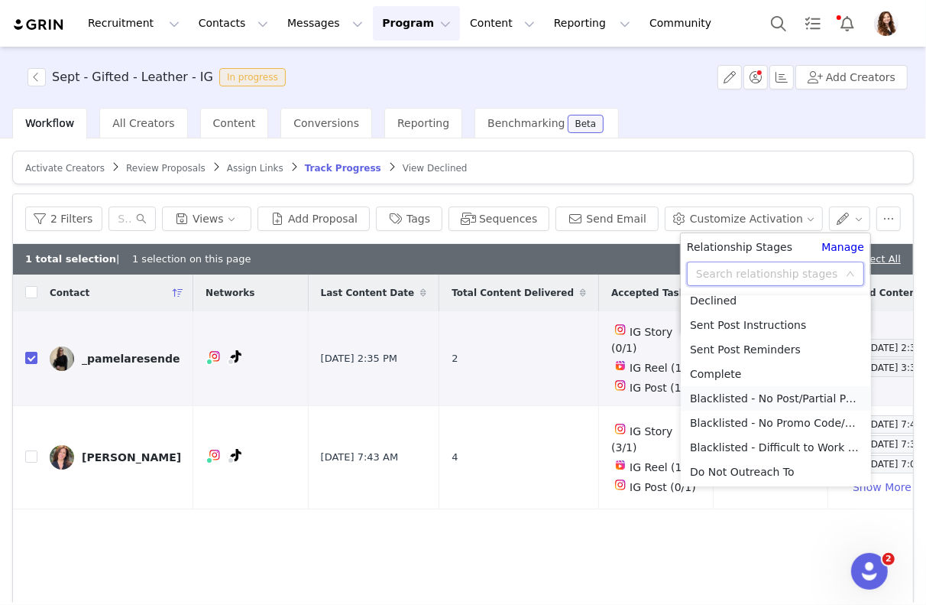
click at [787, 401] on li "Blacklisted - No Post/Partial Post" at bounding box center [776, 398] width 190 height 24
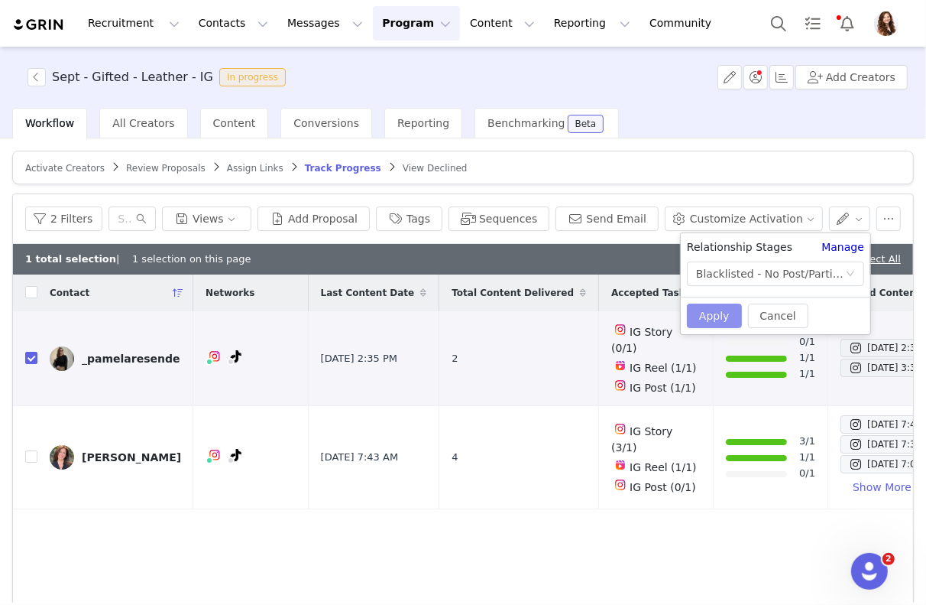
click at [722, 311] on button "Apply" at bounding box center [714, 315] width 55 height 24
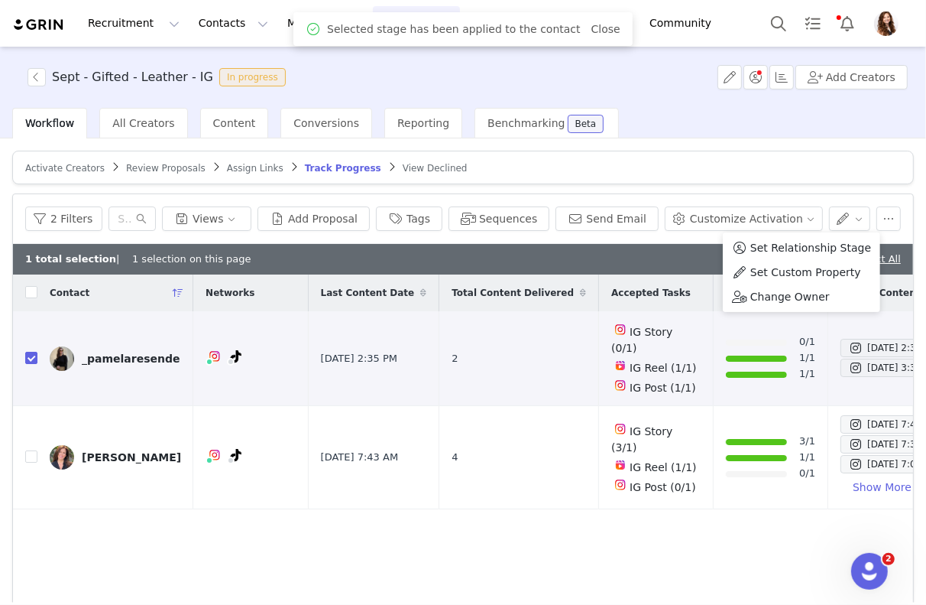
click at [770, 140] on div "Activate Creators Review Proposals Assign Links Track Progress View Declined Fi…" at bounding box center [463, 370] width 926 height 464
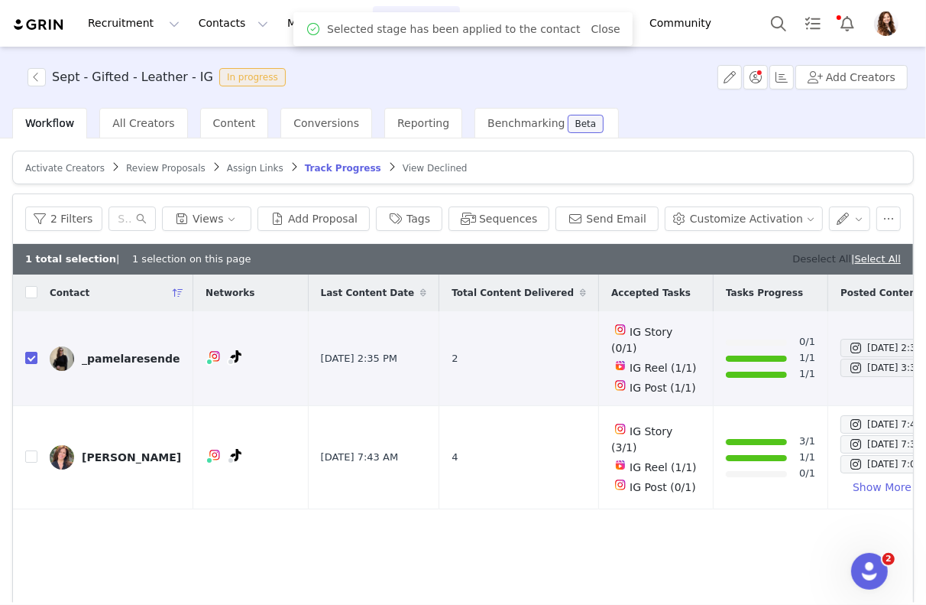
click at [816, 253] on link "Deselect All" at bounding box center [822, 258] width 59 height 11
checkbox input "false"
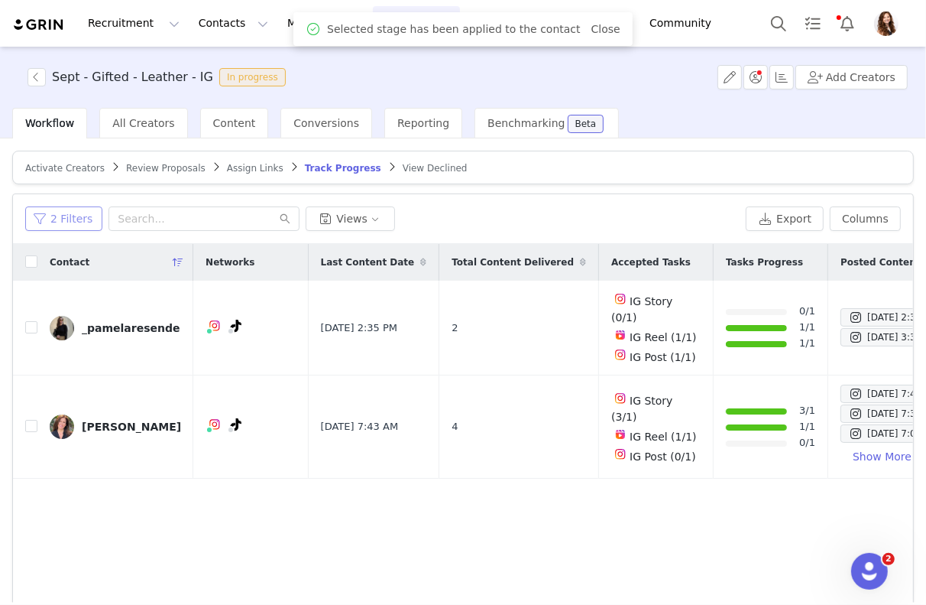
click at [82, 208] on button "2 Filters" at bounding box center [63, 218] width 77 height 24
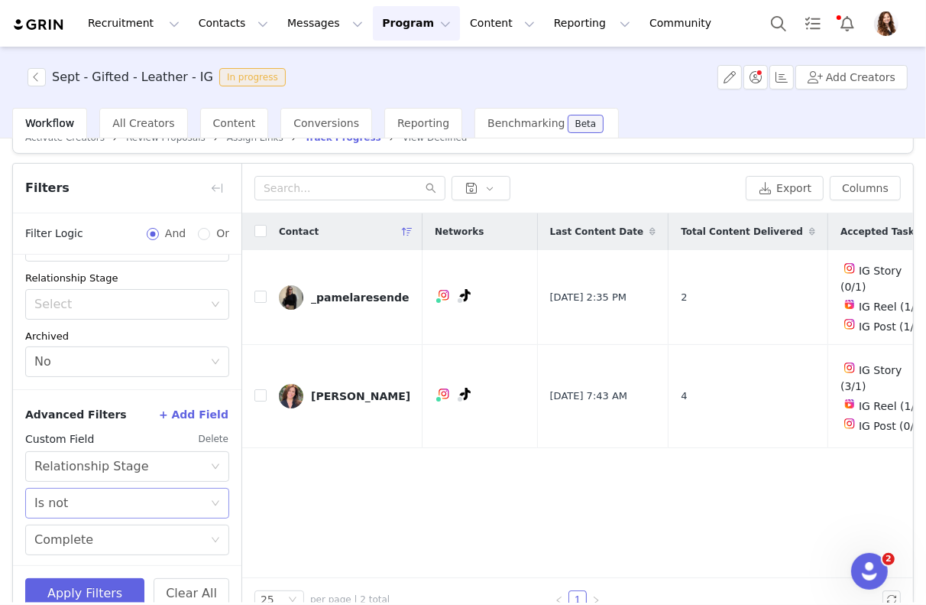
scroll to position [60, 0]
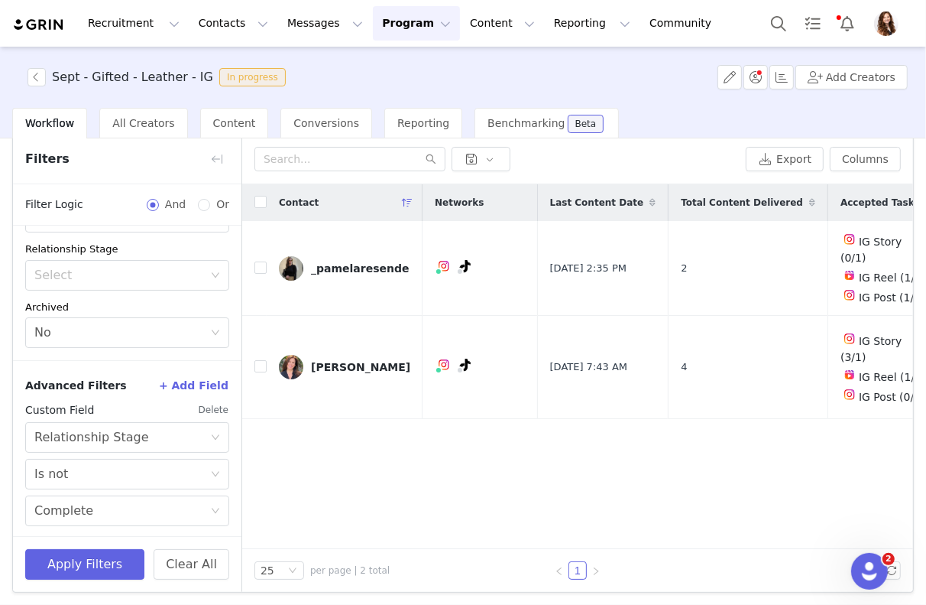
click at [212, 384] on button "+ Add Field" at bounding box center [193, 385] width 71 height 24
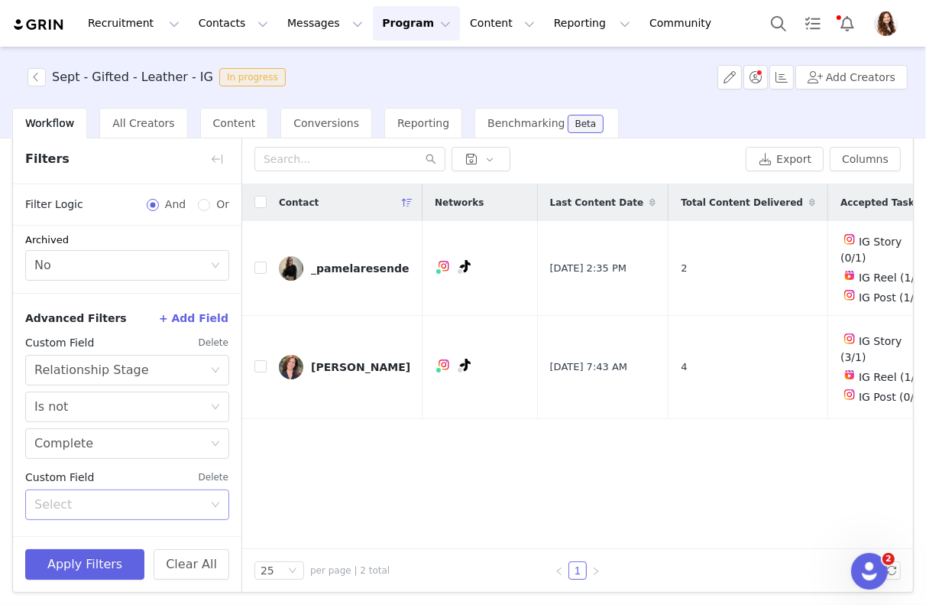
click at [129, 492] on div "Select" at bounding box center [122, 504] width 176 height 29
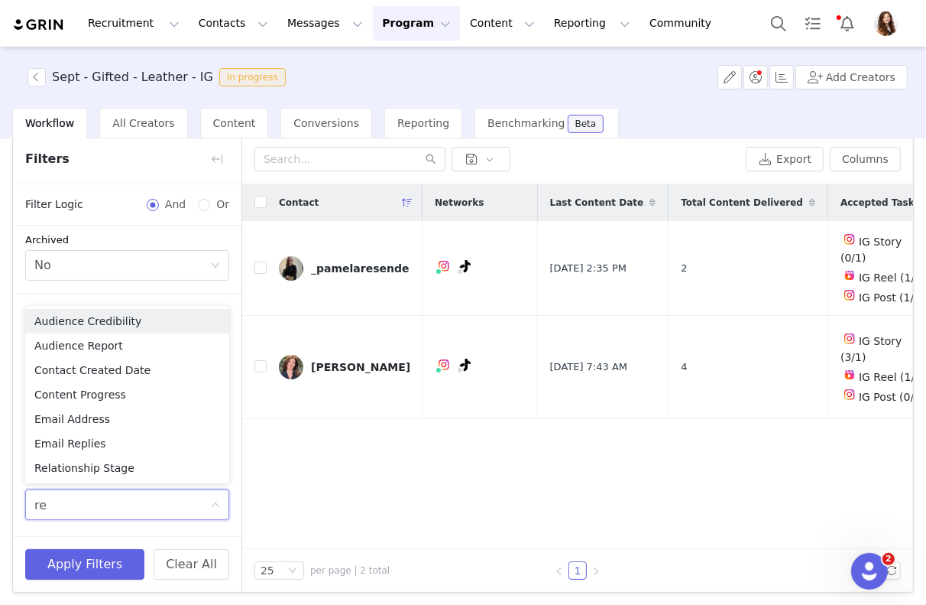
type input "rel"
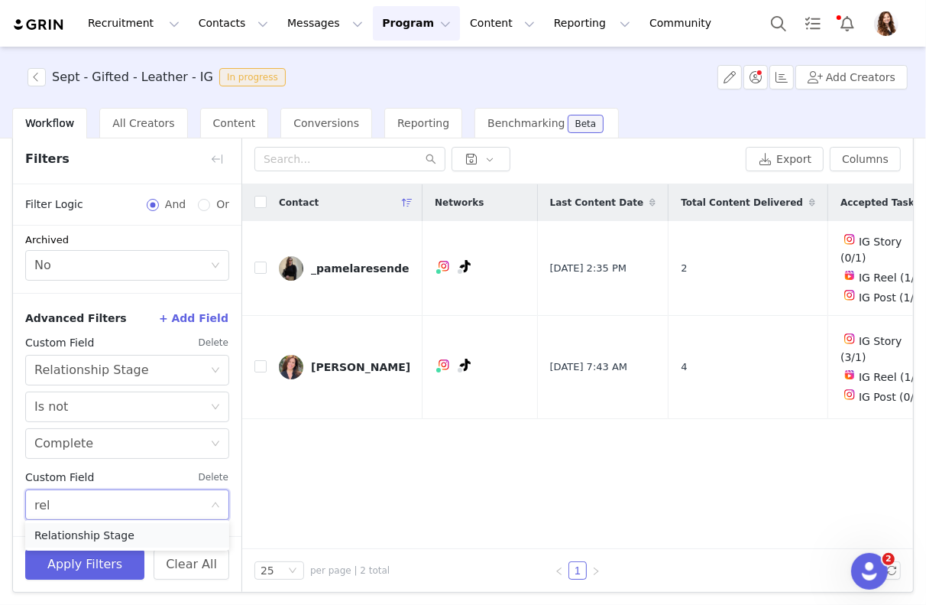
click at [110, 531] on li "Relationship Stage" at bounding box center [127, 535] width 204 height 24
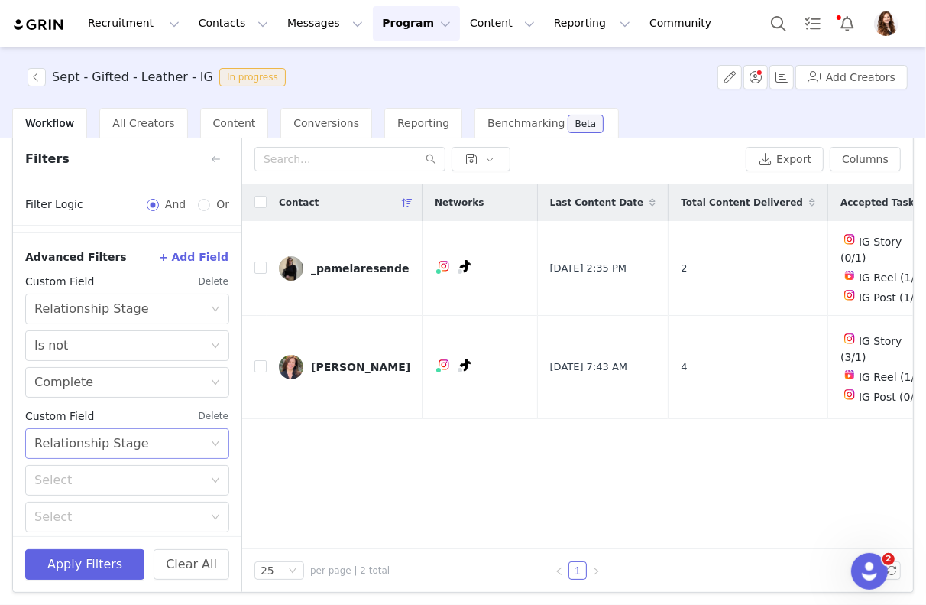
scroll to position [362, 0]
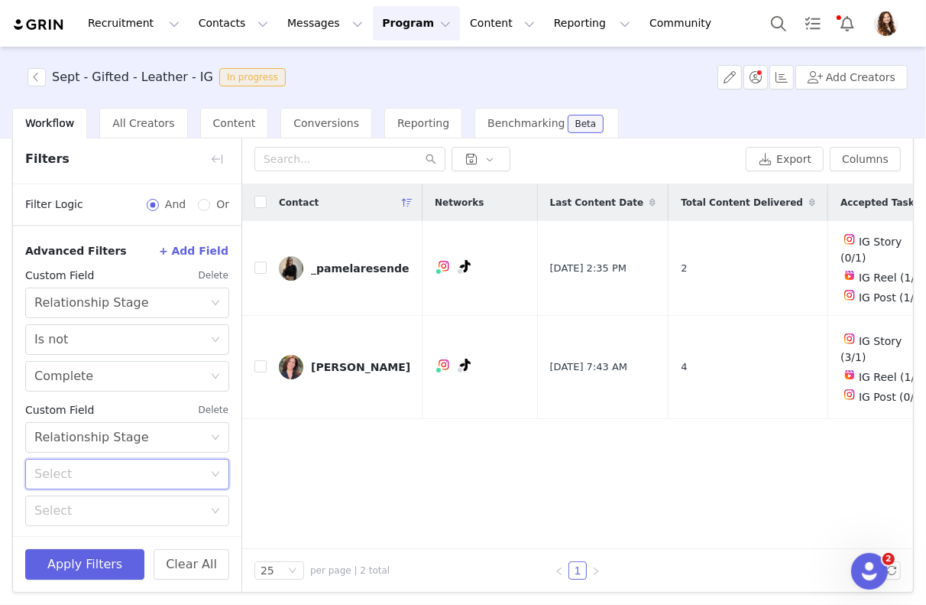
click at [123, 459] on div "Select" at bounding box center [122, 473] width 176 height 29
click at [69, 526] on li "Is not" at bounding box center [127, 528] width 204 height 24
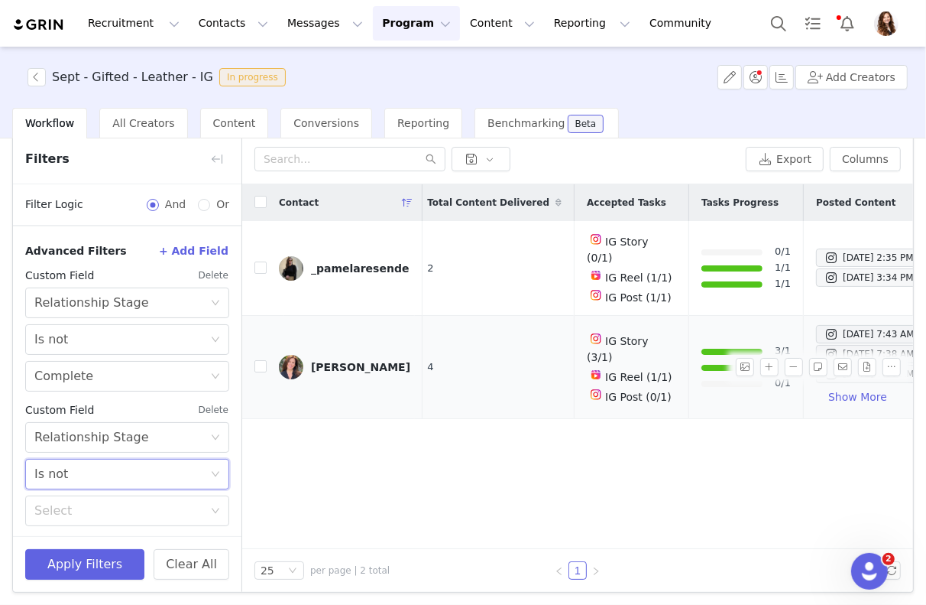
scroll to position [0, 391]
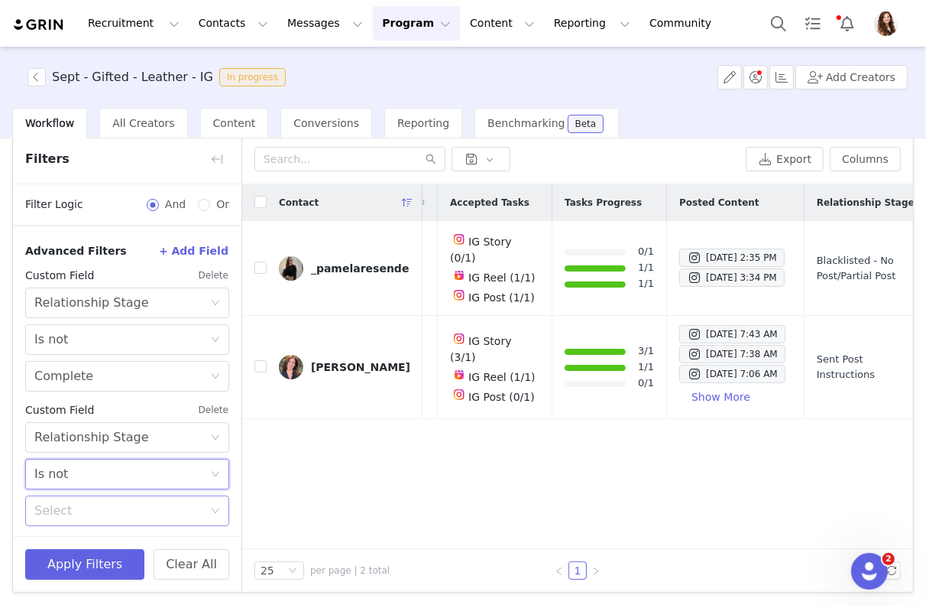
click at [127, 508] on div "Select" at bounding box center [118, 510] width 169 height 15
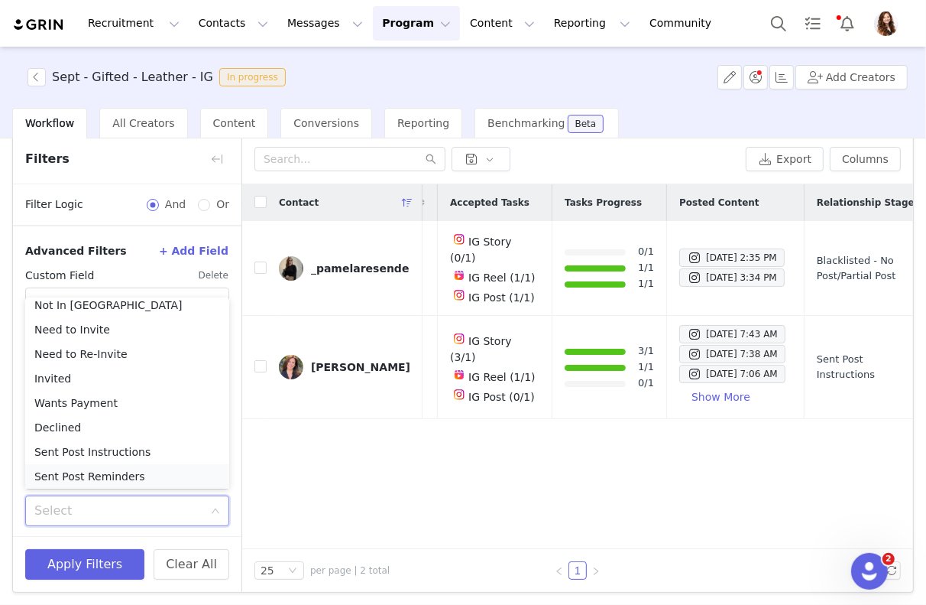
scroll to position [9, 0]
click at [132, 442] on li "Sent Post Instructions" at bounding box center [127, 450] width 204 height 24
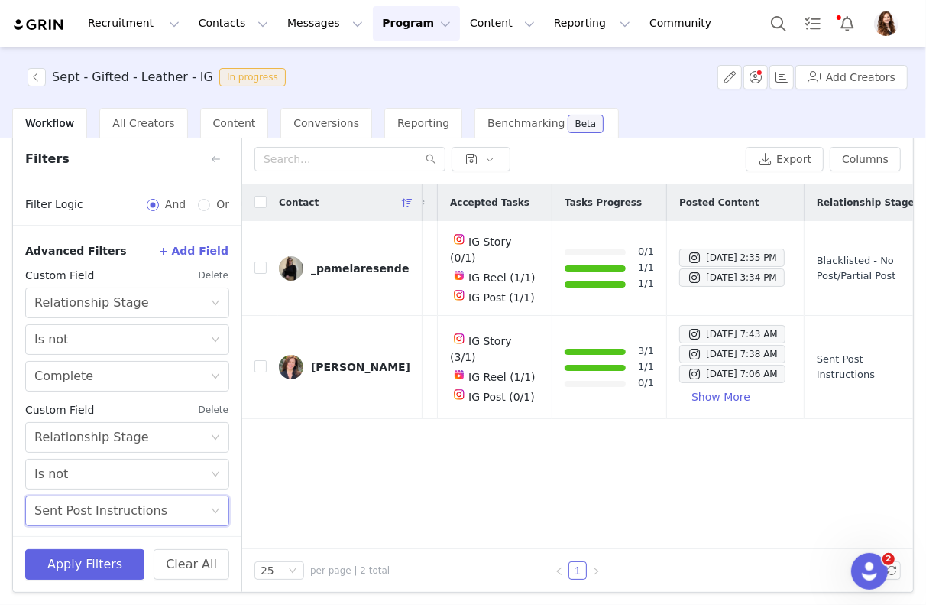
click at [107, 540] on div "Apply Filters Clear All" at bounding box center [127, 564] width 229 height 56
click at [107, 557] on button "Apply Filters" at bounding box center [84, 564] width 119 height 31
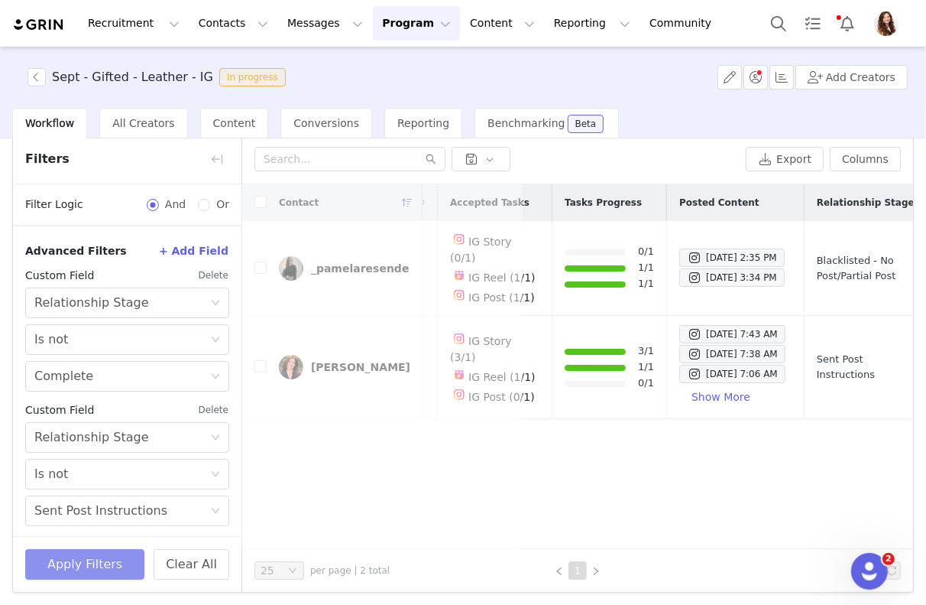
scroll to position [0, 0]
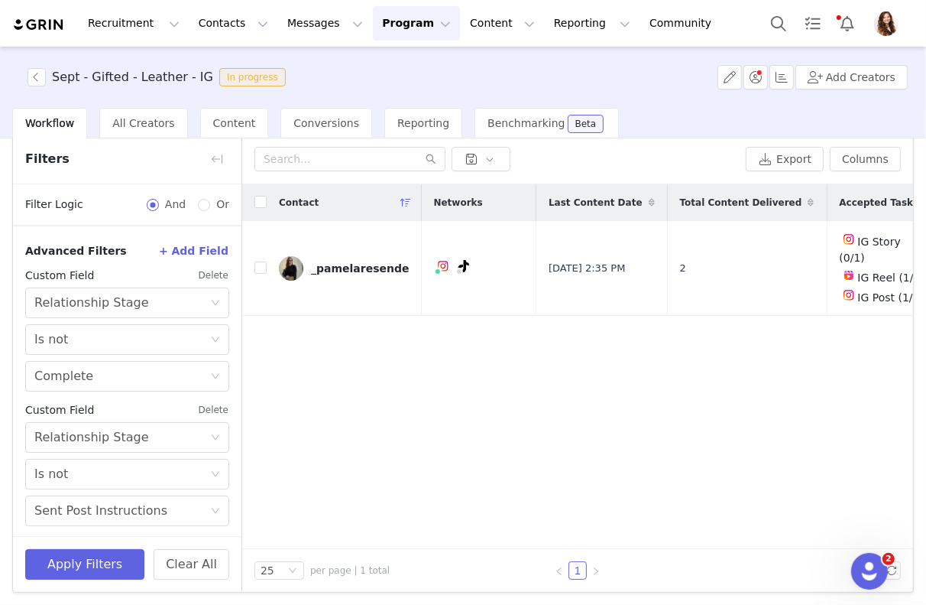
click at [466, 459] on div "Contact Networks Last Content Date Total Content Delivered Accepted Tasks Tasks…" at bounding box center [577, 366] width 671 height 365
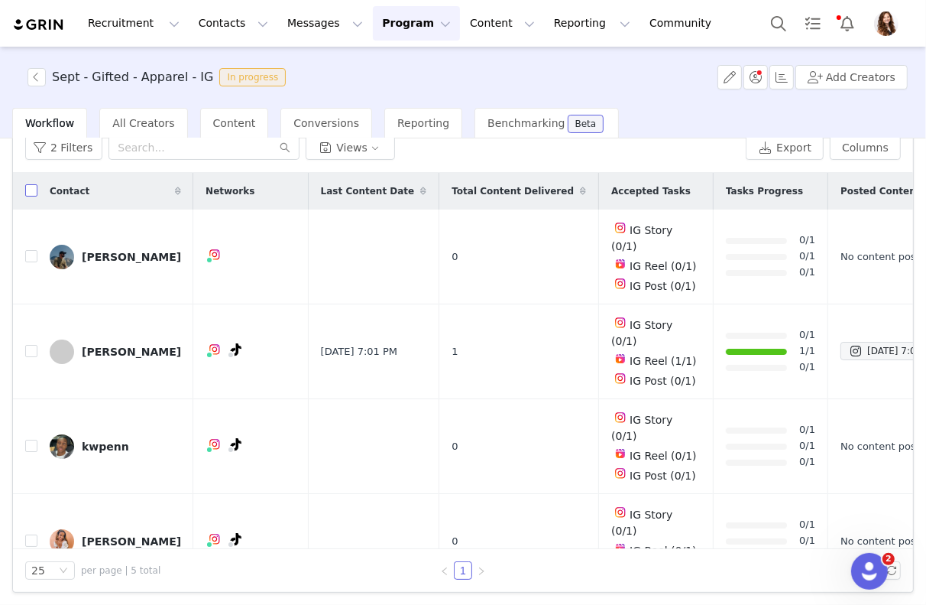
click at [31, 190] on input "checkbox" at bounding box center [31, 190] width 12 height 12
checkbox input "true"
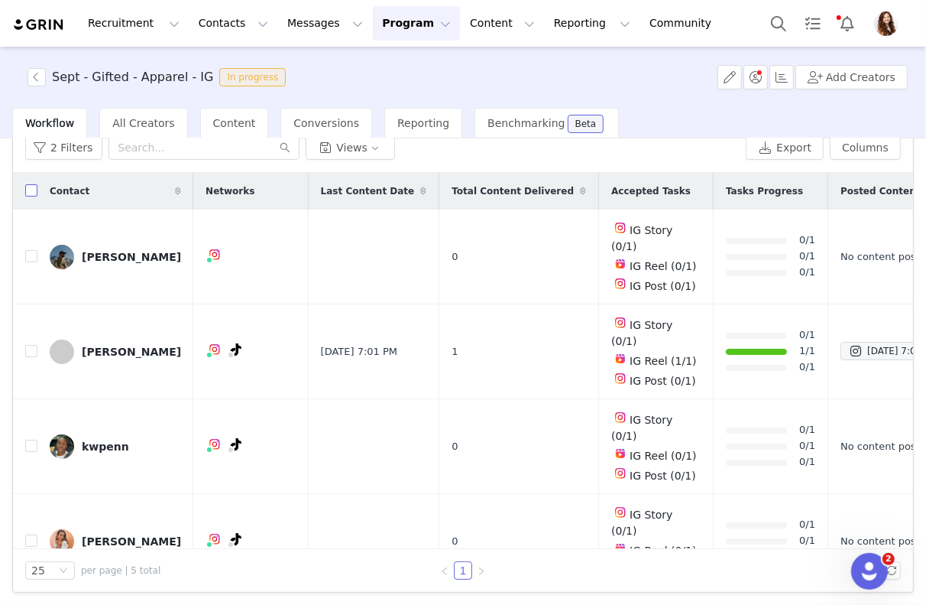
checkbox input "true"
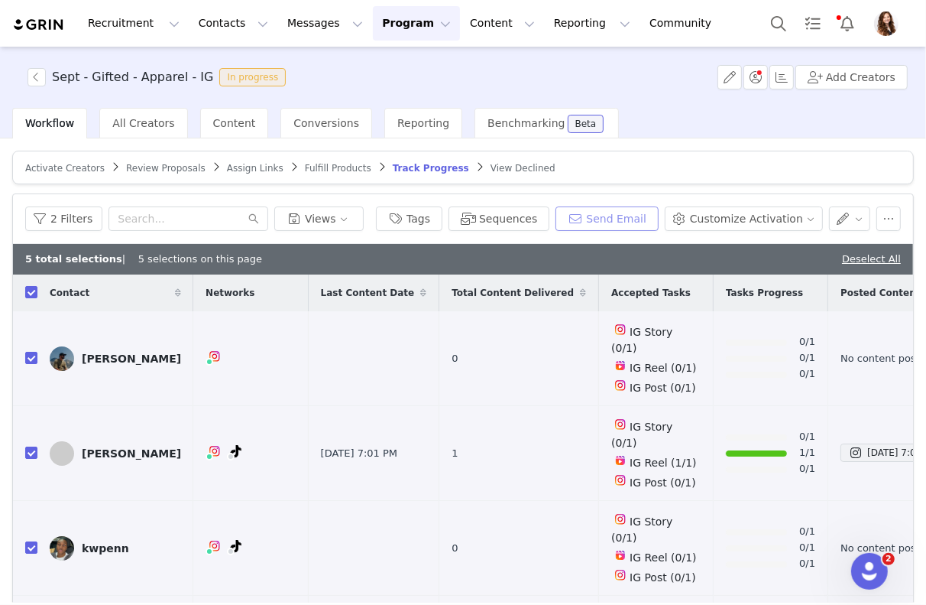
click at [599, 222] on button "Send Email" at bounding box center [607, 218] width 103 height 24
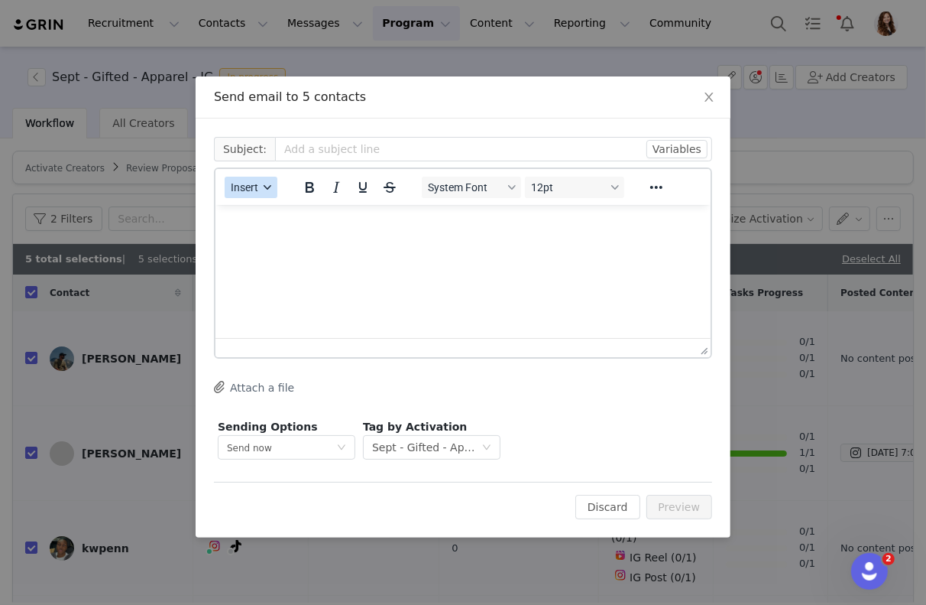
click at [269, 190] on icon "button" at bounding box center [268, 187] width 8 height 8
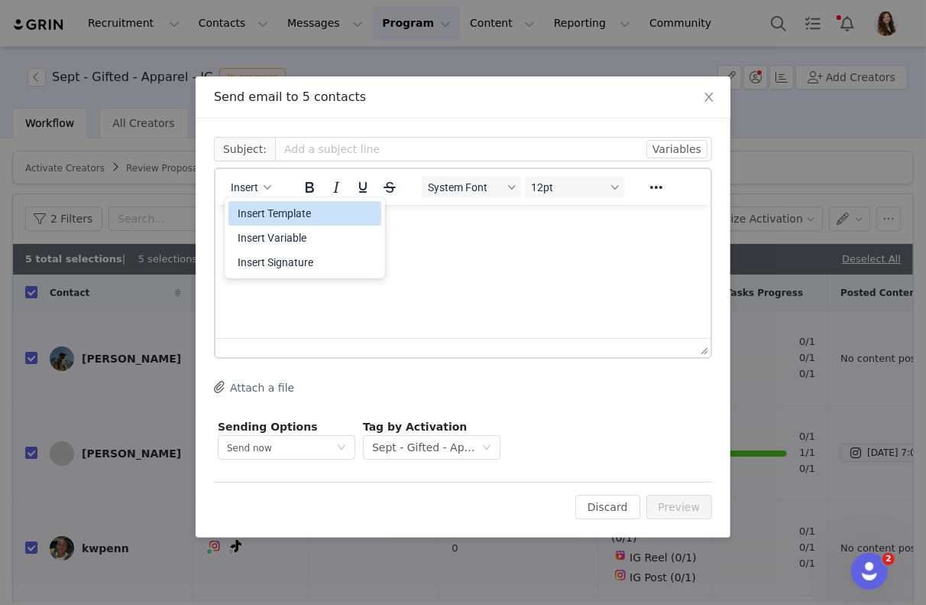
click at [278, 209] on div "Insert Template" at bounding box center [307, 213] width 138 height 18
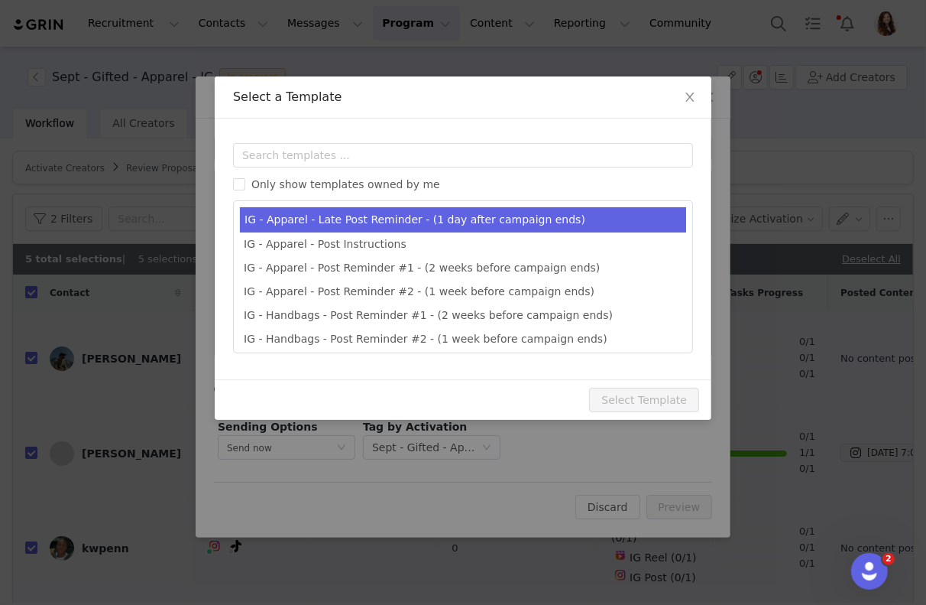
type input "Quince x @[instagram_username] Late Post Reminder!"
click at [385, 216] on li "IG - Apparel - Late Post Reminder - (1 day after campaign ends)" at bounding box center [463, 219] width 446 height 25
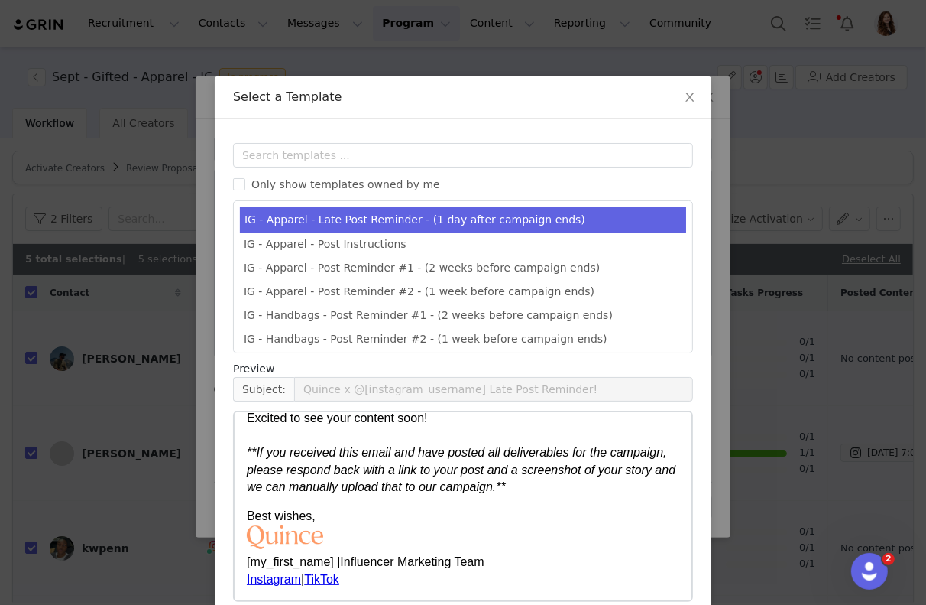
scroll to position [73, 0]
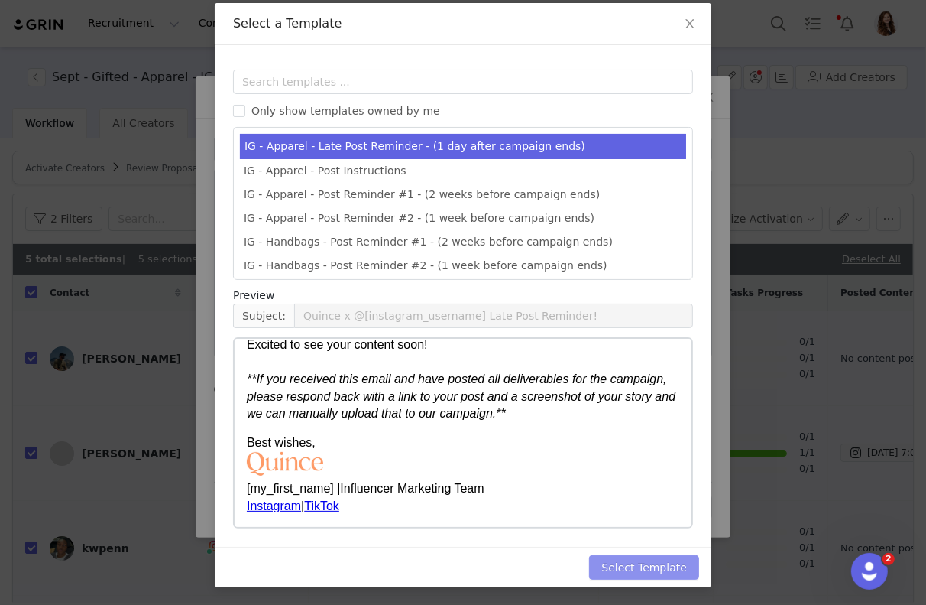
click at [612, 555] on button "Select Template" at bounding box center [644, 567] width 110 height 24
type input "Quince x @[instagram_username] Late Post Reminder!"
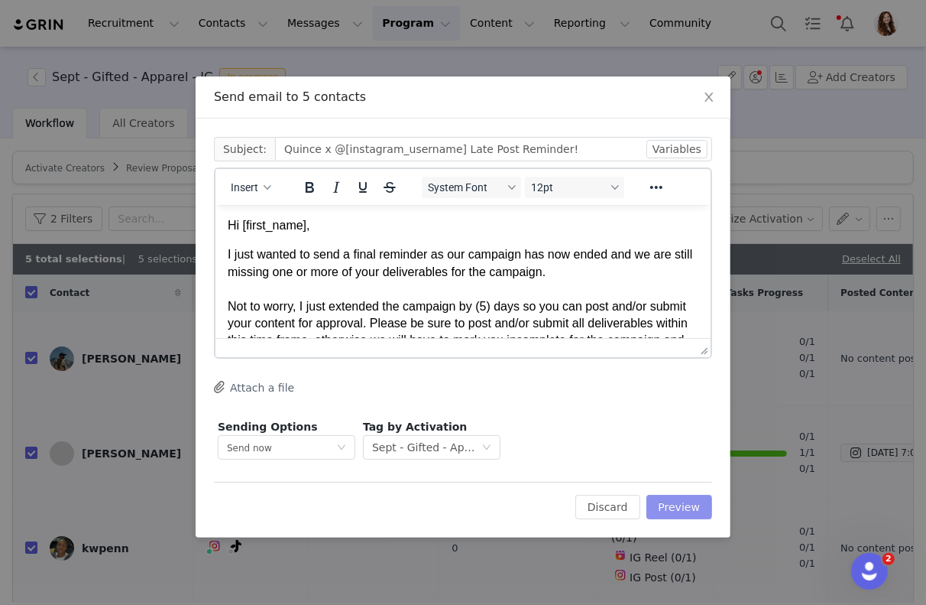
scroll to position [0, 0]
click at [691, 514] on button "Preview" at bounding box center [680, 507] width 67 height 24
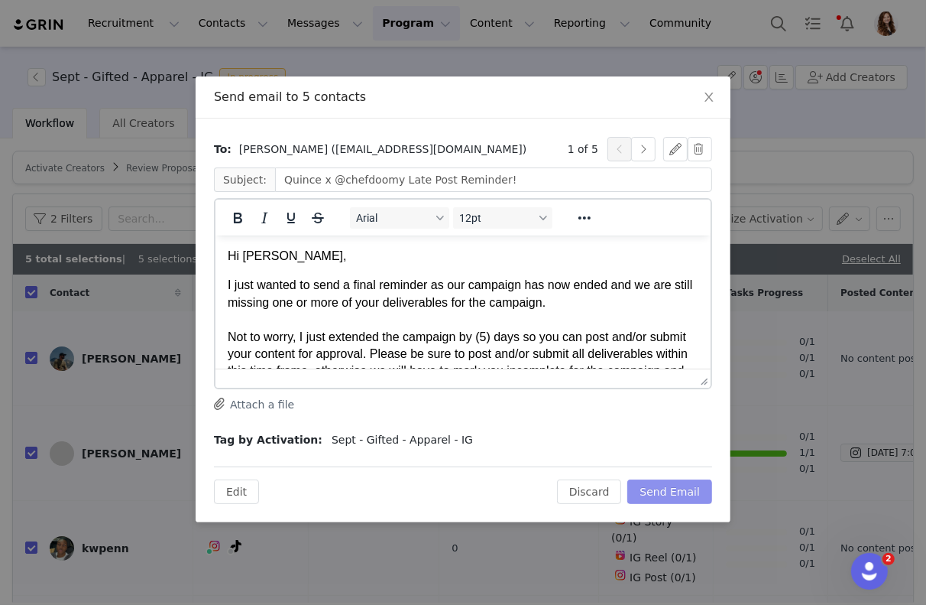
click at [673, 491] on button "Send Email" at bounding box center [670, 491] width 85 height 24
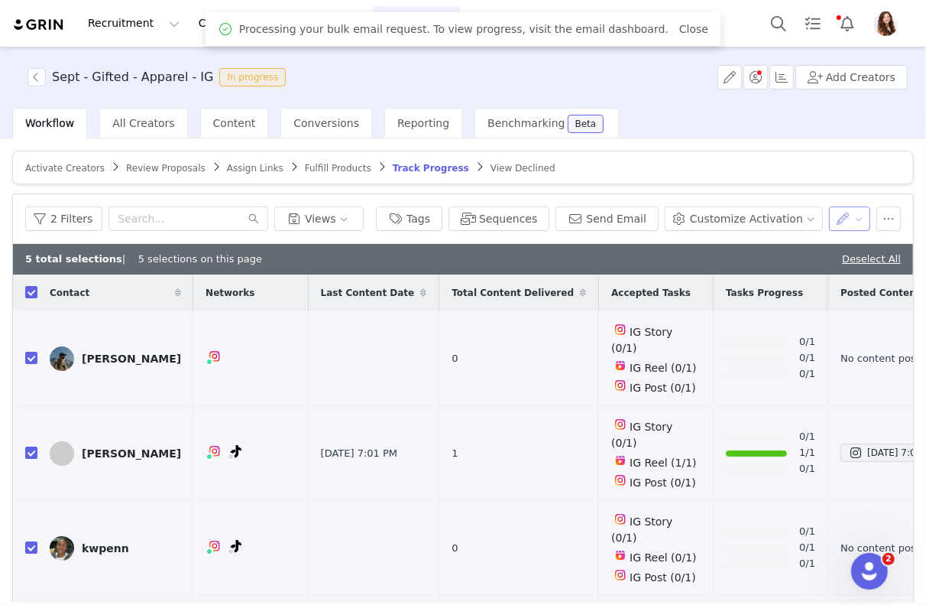
click at [852, 215] on button "button" at bounding box center [850, 218] width 42 height 24
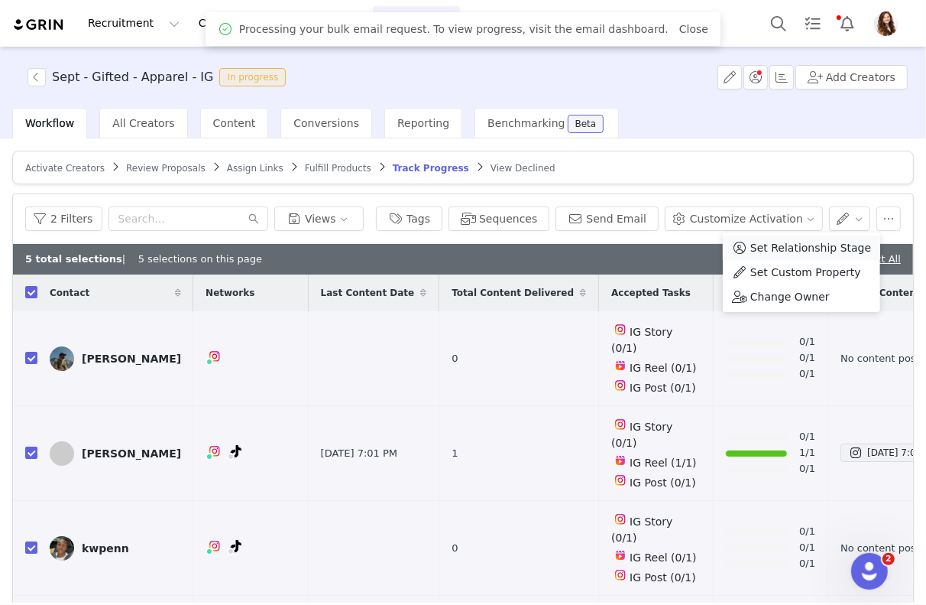
click at [823, 251] on span "Set Relationship Stage" at bounding box center [811, 247] width 121 height 17
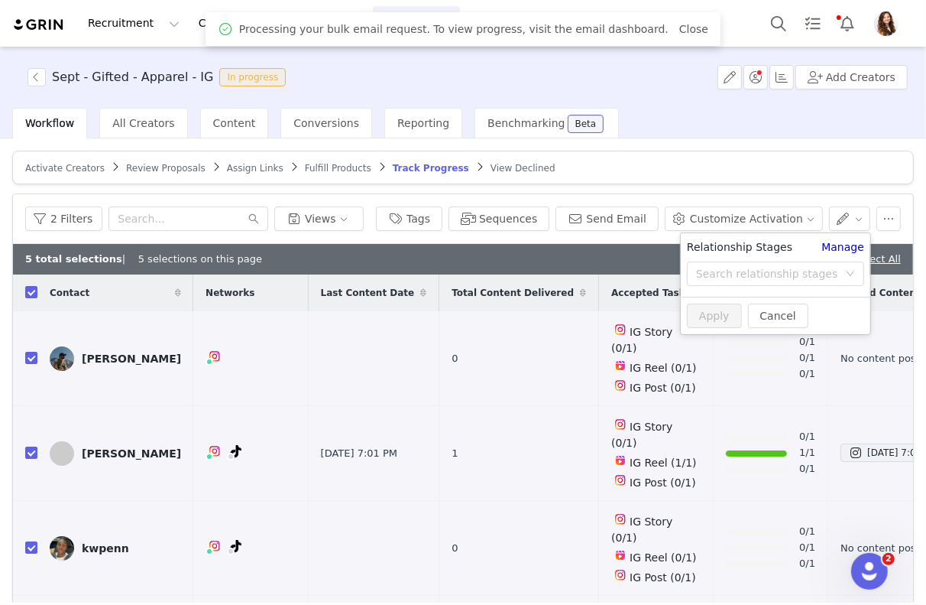
click at [805, 274] on div "Search relationship stages" at bounding box center [767, 273] width 142 height 15
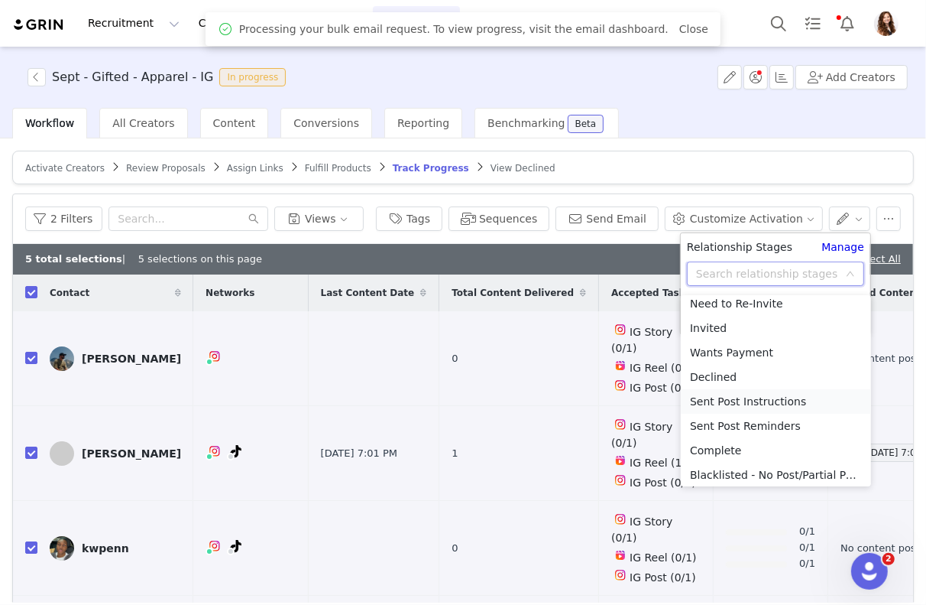
scroll to position [57, 0]
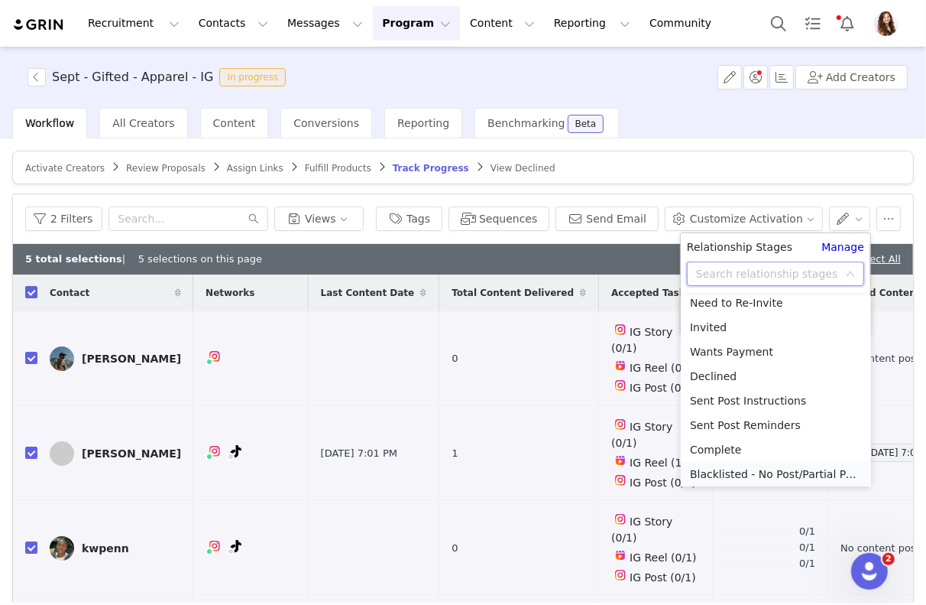
click at [781, 472] on li "Blacklisted - No Post/Partial Post" at bounding box center [776, 474] width 190 height 24
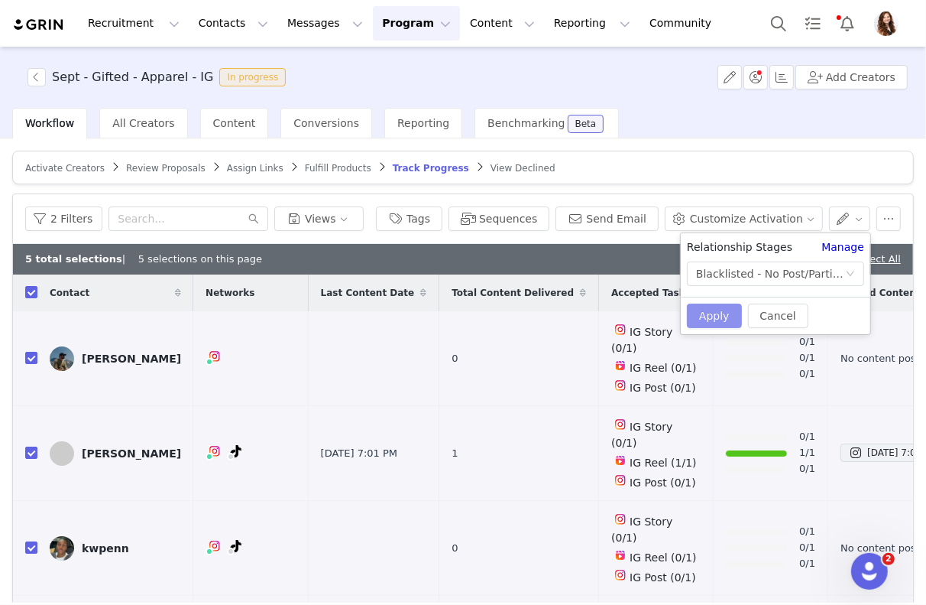
click at [722, 320] on button "Apply" at bounding box center [714, 315] width 55 height 24
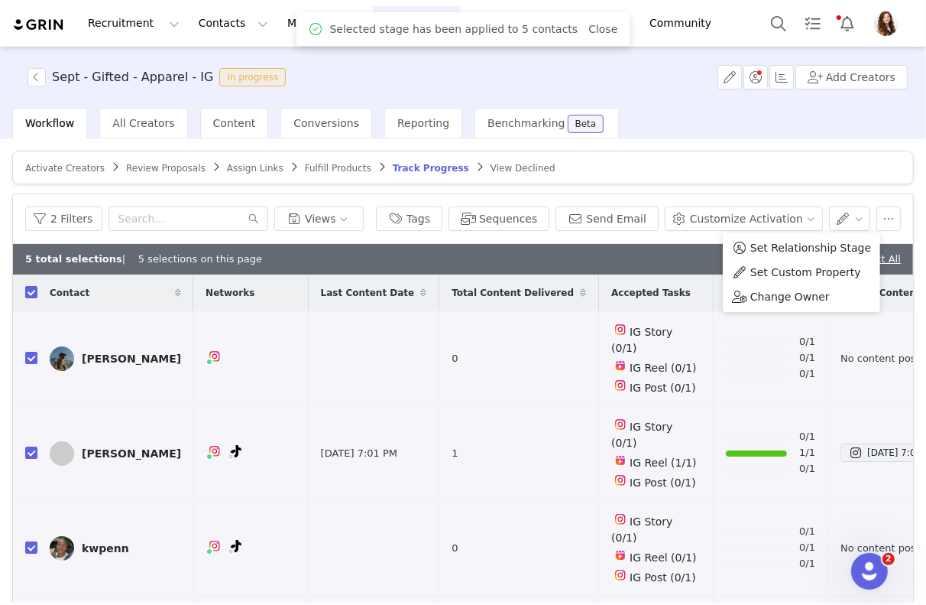
click at [797, 134] on div "Workflow All Creators Content Conversions Reporting Benchmarking Beta" at bounding box center [469, 123] width 914 height 31
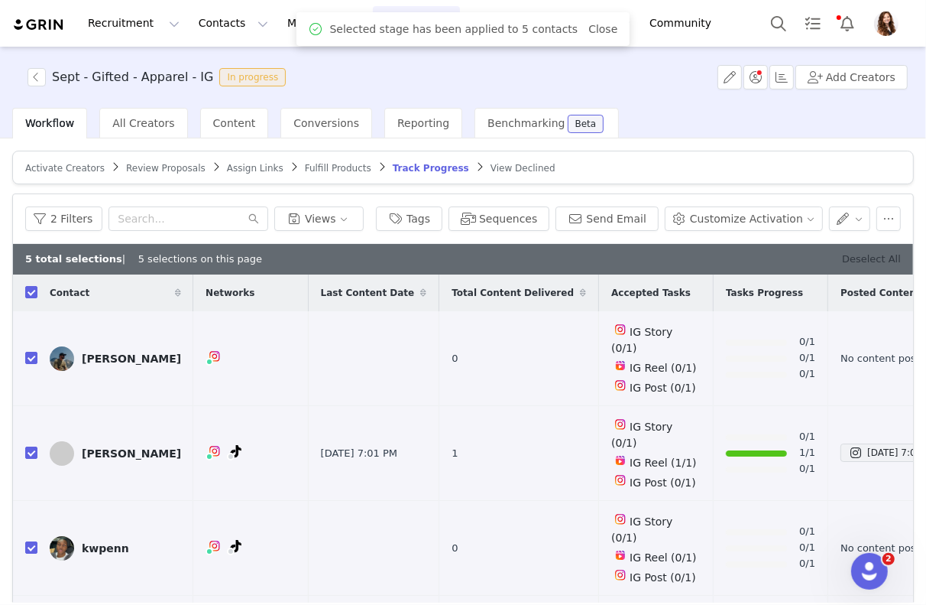
click at [860, 257] on link "Deselect All" at bounding box center [871, 258] width 59 height 11
checkbox input "false"
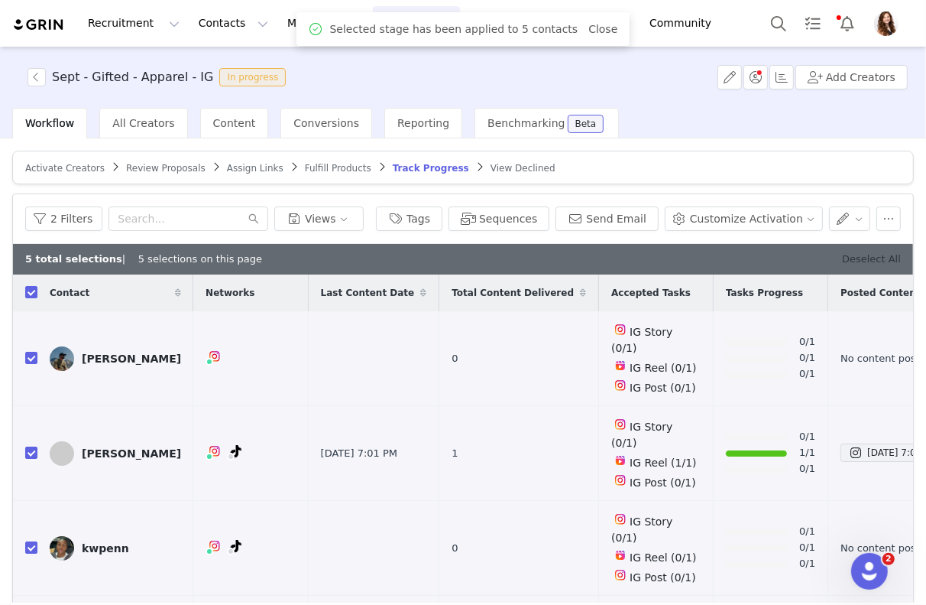
checkbox input "false"
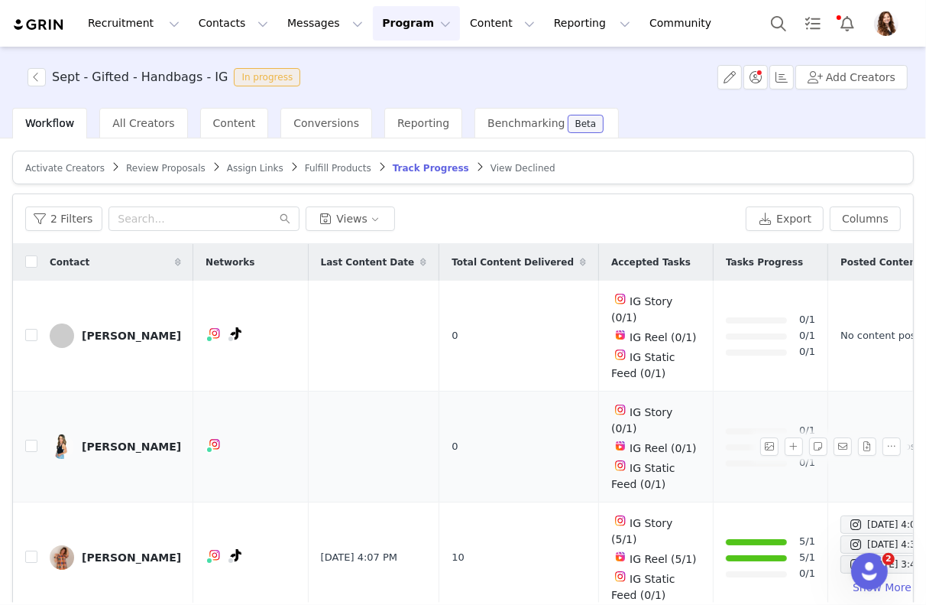
scroll to position [60, 0]
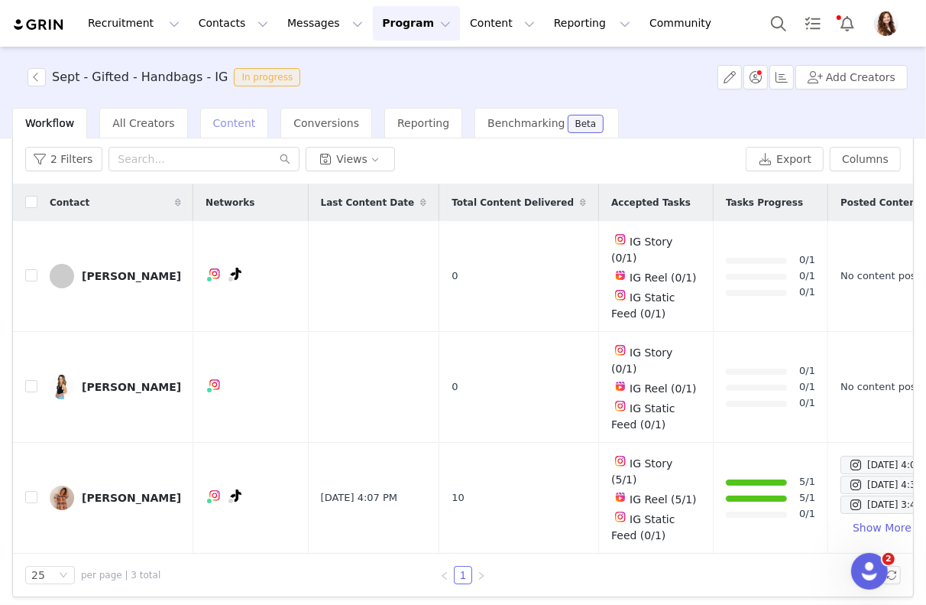
click at [213, 128] on div "Content" at bounding box center [234, 123] width 69 height 31
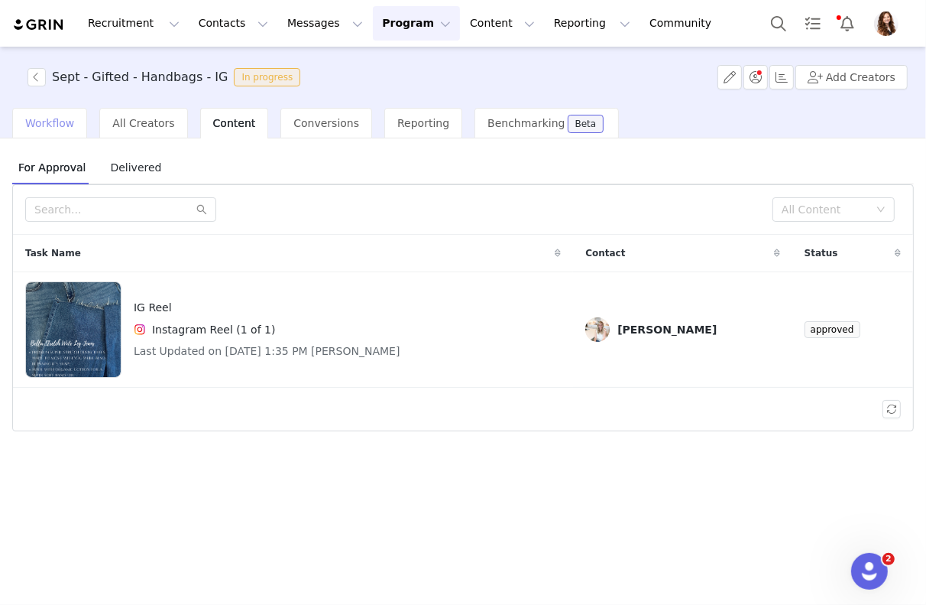
click at [56, 125] on span "Workflow" at bounding box center [49, 123] width 49 height 12
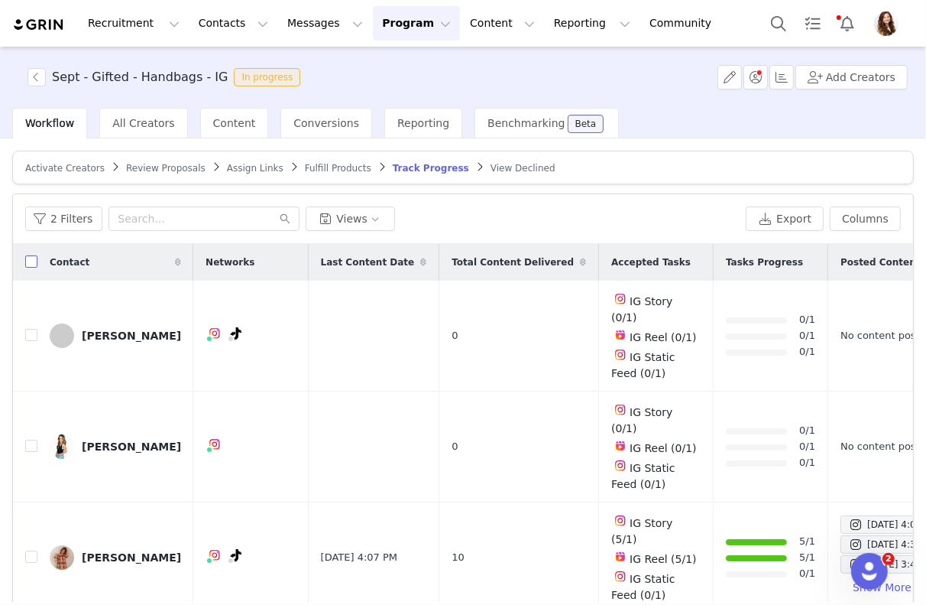
click at [27, 255] on input "checkbox" at bounding box center [31, 261] width 12 height 12
checkbox input "true"
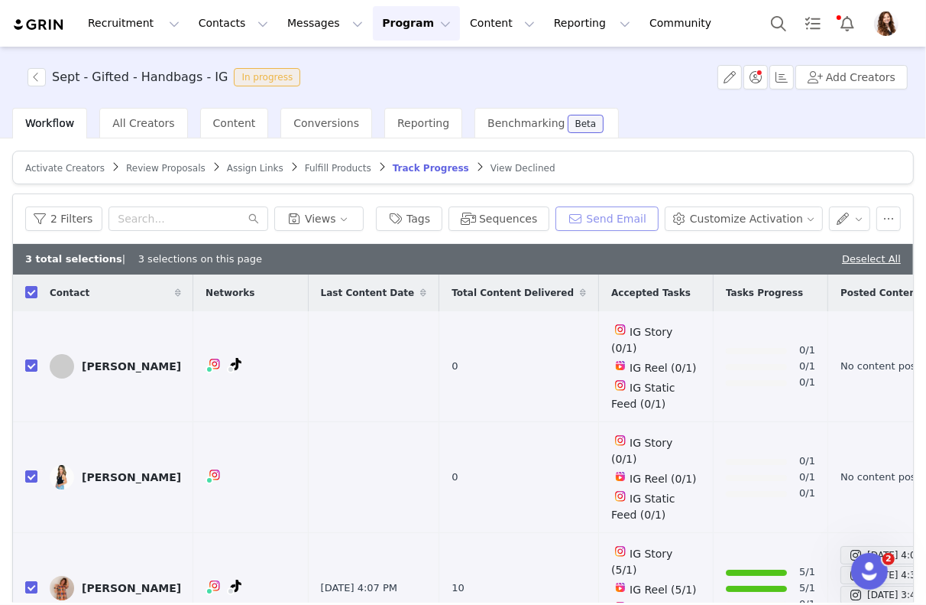
click at [594, 212] on button "Send Email" at bounding box center [607, 218] width 103 height 24
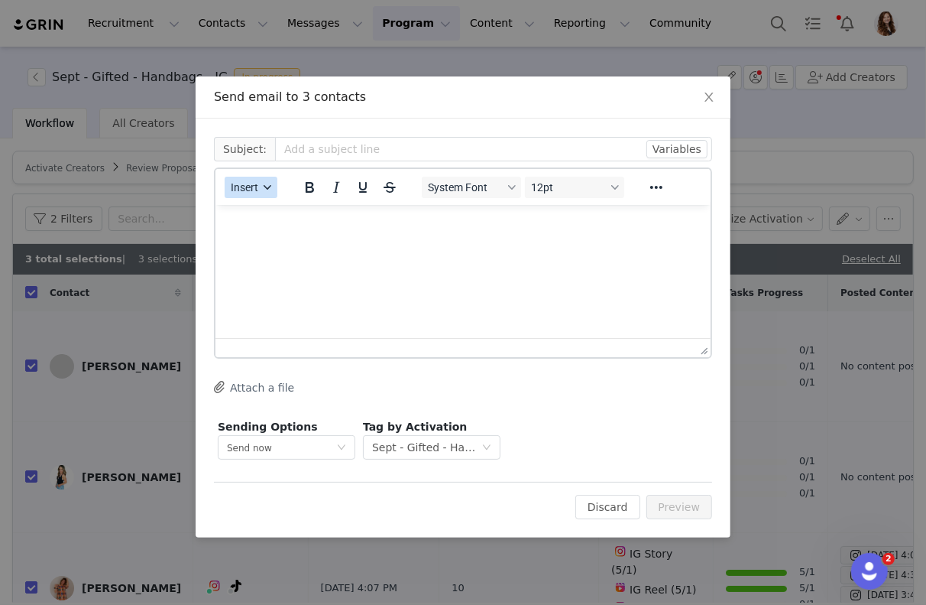
click at [242, 189] on span "Insert" at bounding box center [245, 187] width 28 height 12
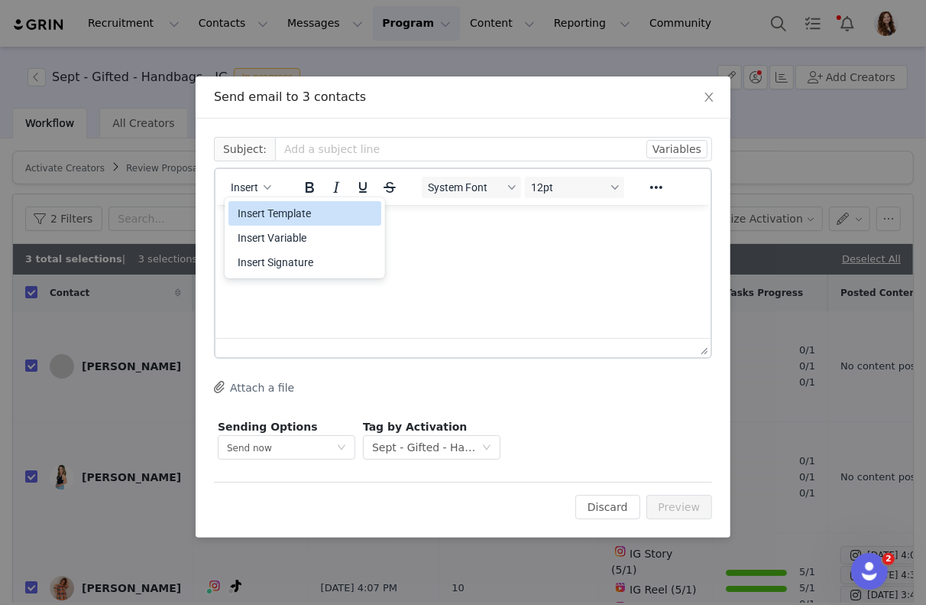
click at [271, 214] on div "Insert Template" at bounding box center [307, 213] width 138 height 18
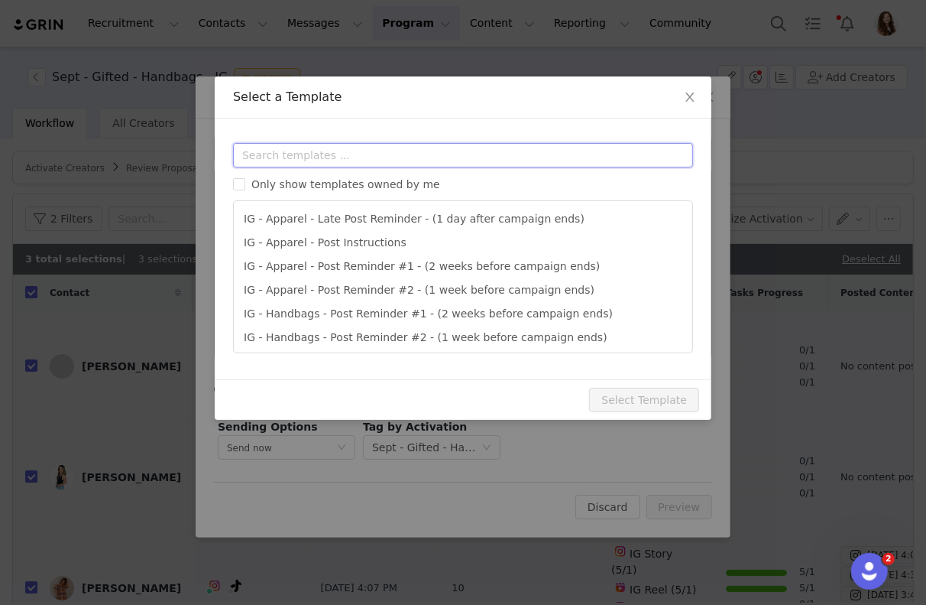
click at [348, 157] on input "text" at bounding box center [463, 155] width 460 height 24
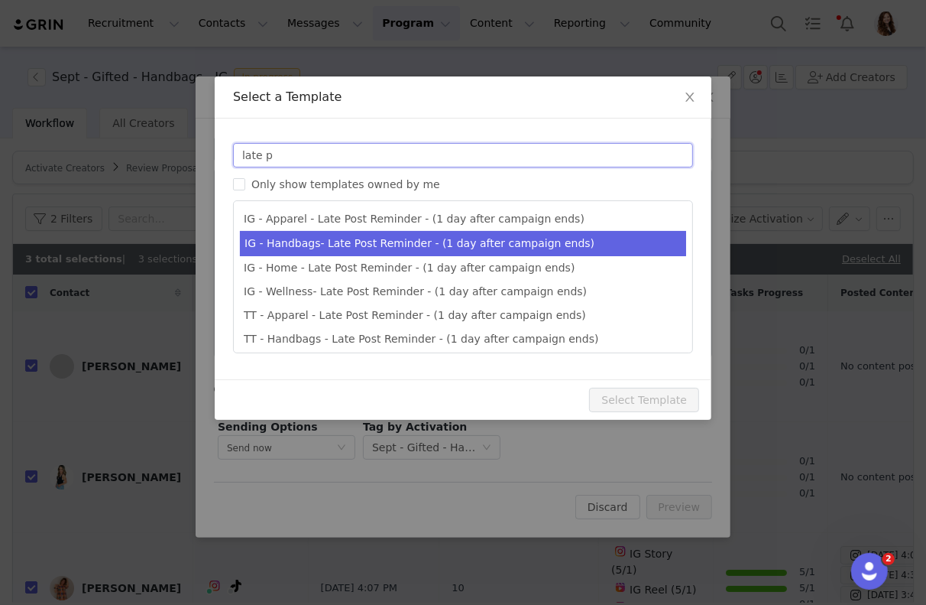
type input "late p"
type input "Quince x @[instagram_username] Late Post Reminder!"
click at [414, 247] on li "IG - Handbags- Late Post Reminder - (1 day after campaign ends)" at bounding box center [463, 243] width 446 height 25
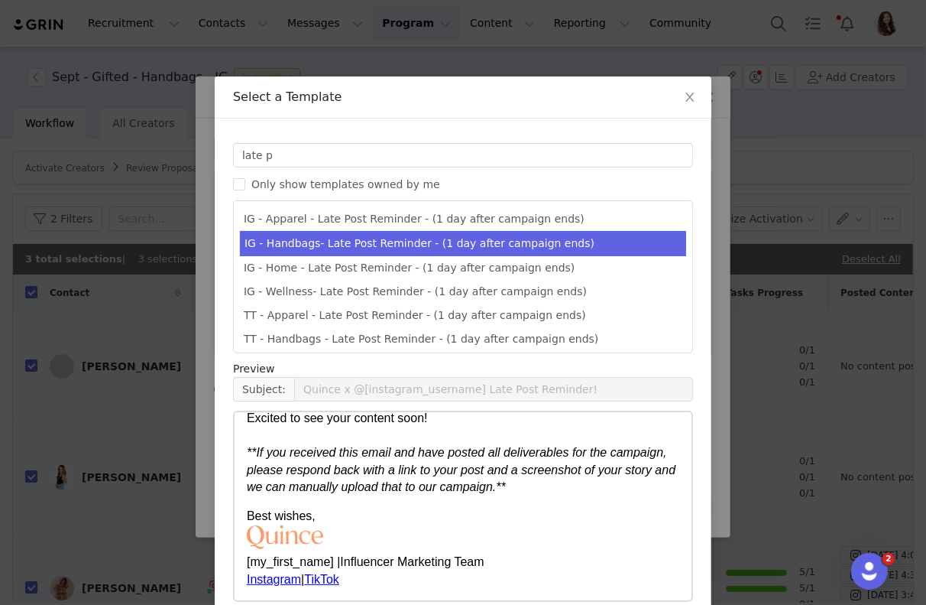
scroll to position [73, 0]
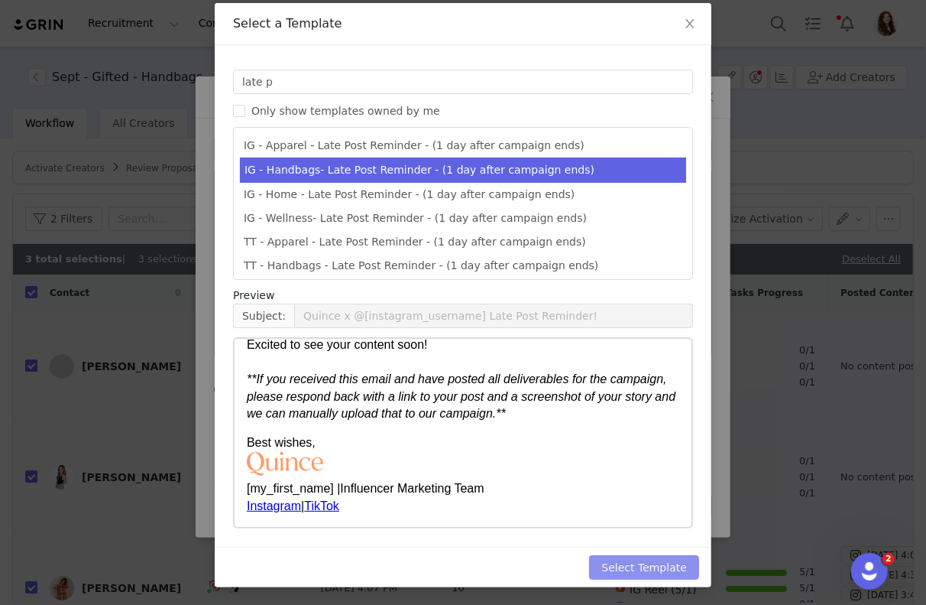
click at [623, 562] on button "Select Template" at bounding box center [644, 567] width 110 height 24
type input "Quince x @[instagram_username] Late Post Reminder!"
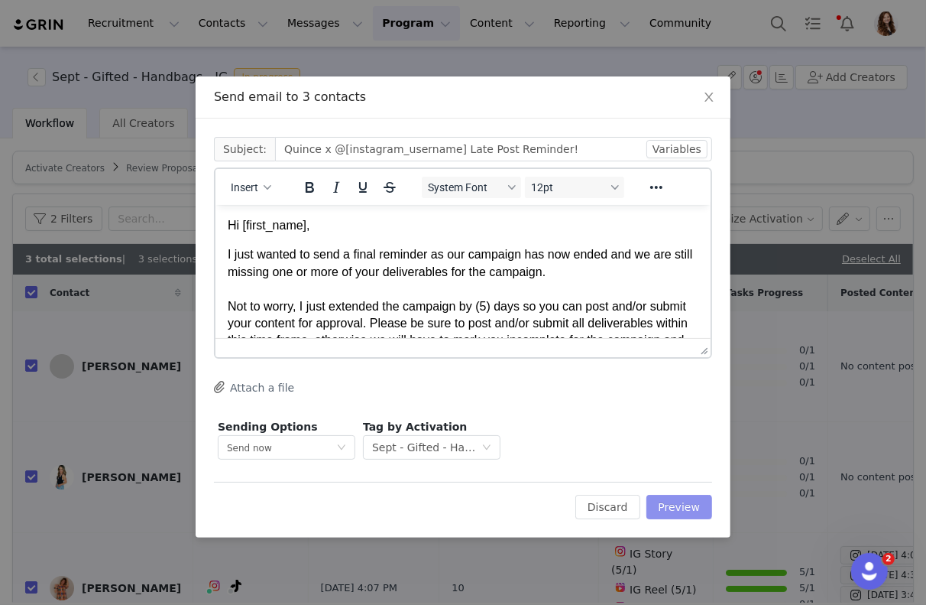
scroll to position [0, 0]
click at [682, 505] on button "Preview" at bounding box center [680, 507] width 67 height 24
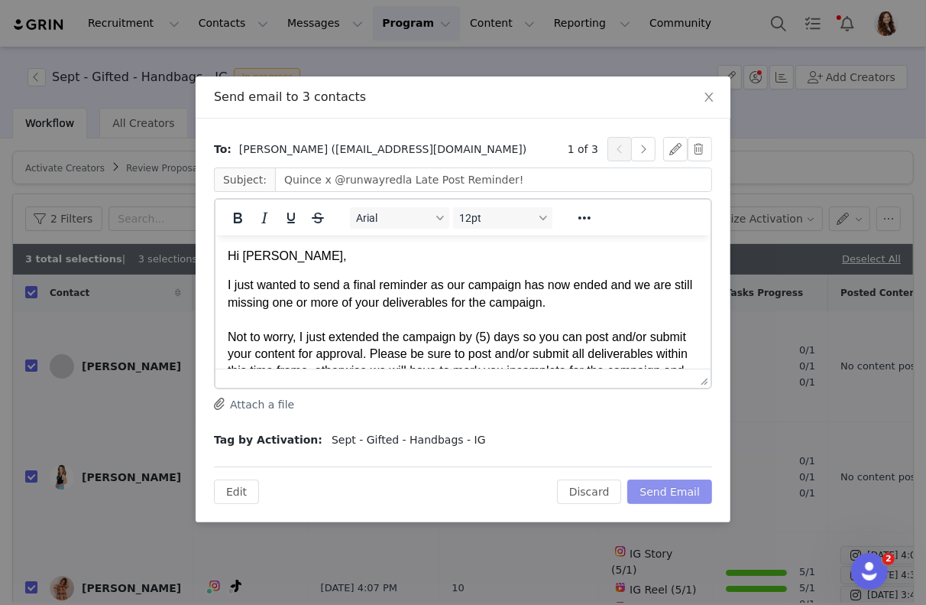
click at [680, 495] on button "Send Email" at bounding box center [670, 491] width 85 height 24
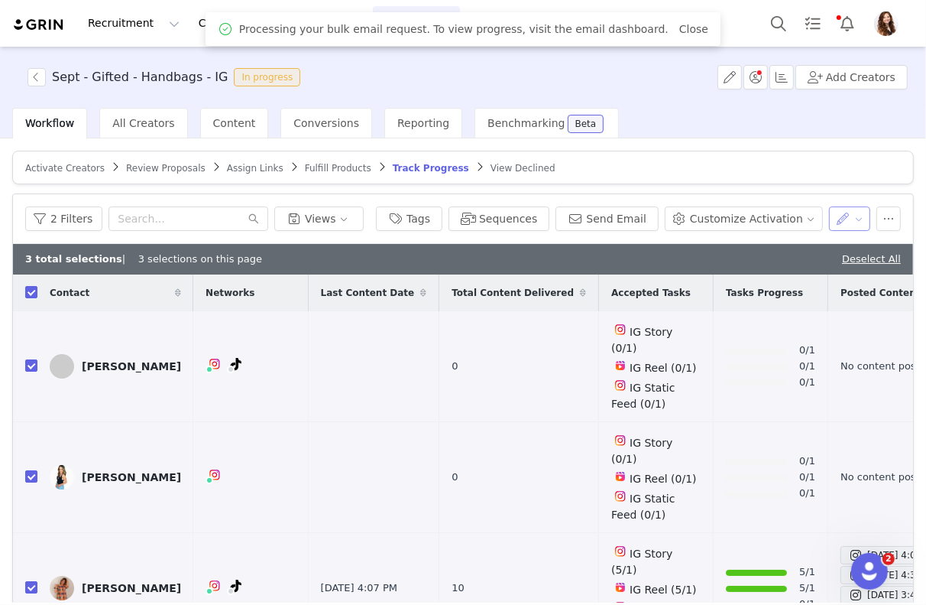
click at [854, 225] on button "button" at bounding box center [850, 218] width 42 height 24
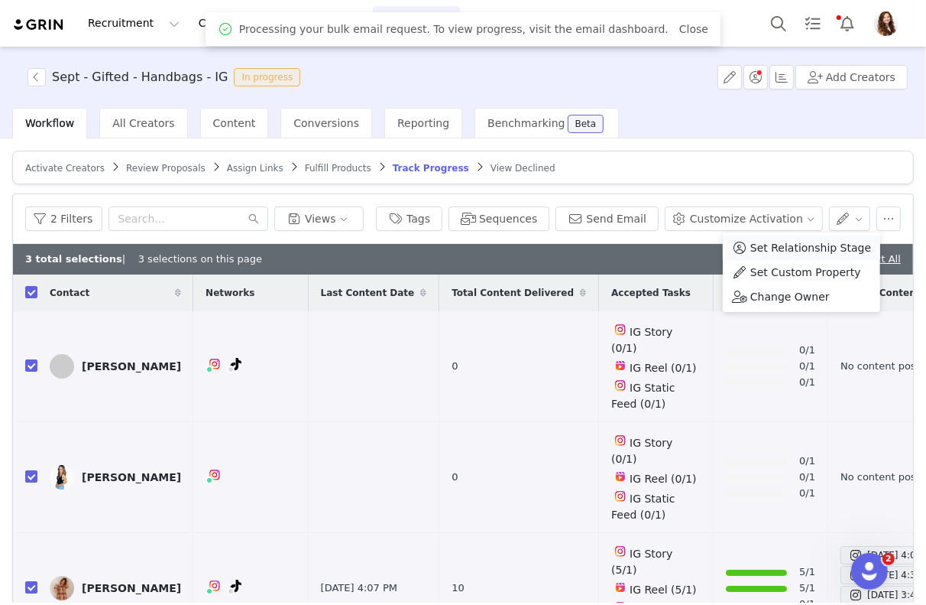
click at [822, 245] on span "Set Relationship Stage" at bounding box center [811, 247] width 121 height 17
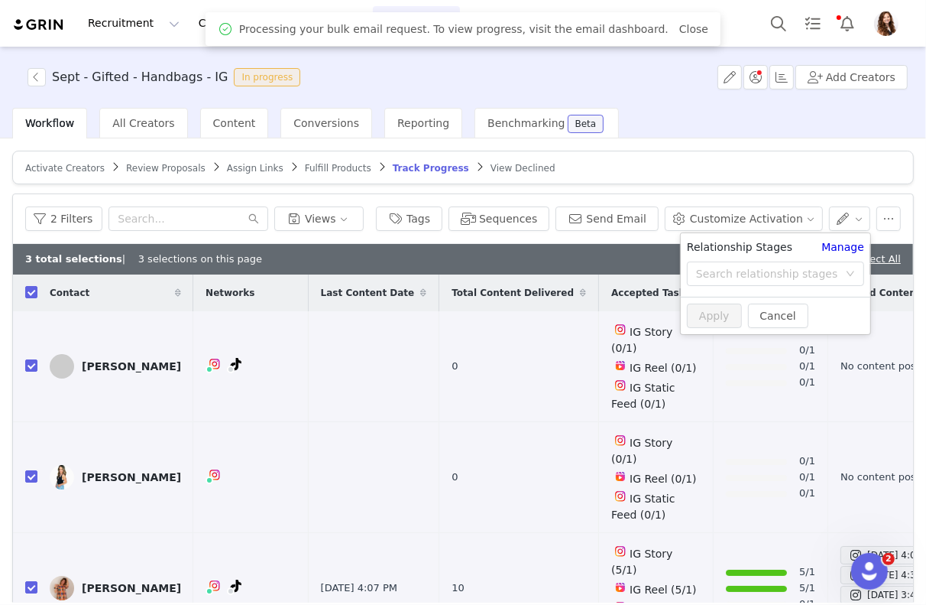
click at [801, 267] on div "Search relationship stages" at bounding box center [767, 273] width 142 height 15
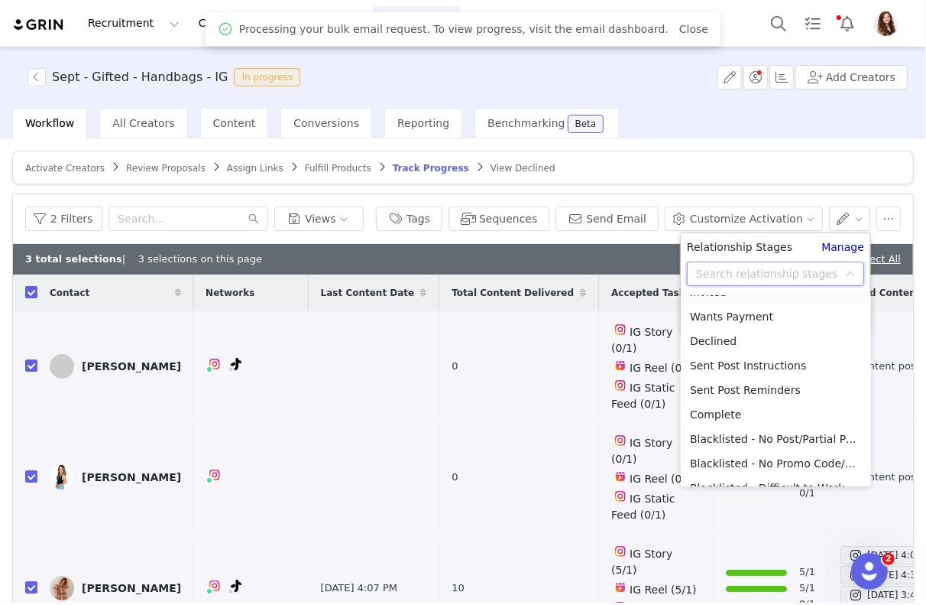
scroll to position [96, 0]
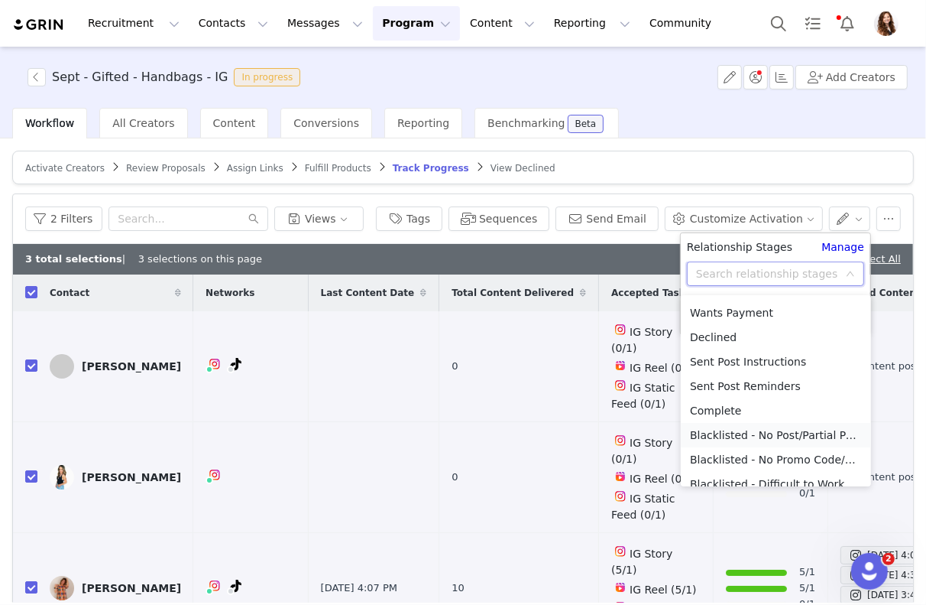
click at [780, 431] on li "Blacklisted - No Post/Partial Post" at bounding box center [776, 435] width 190 height 24
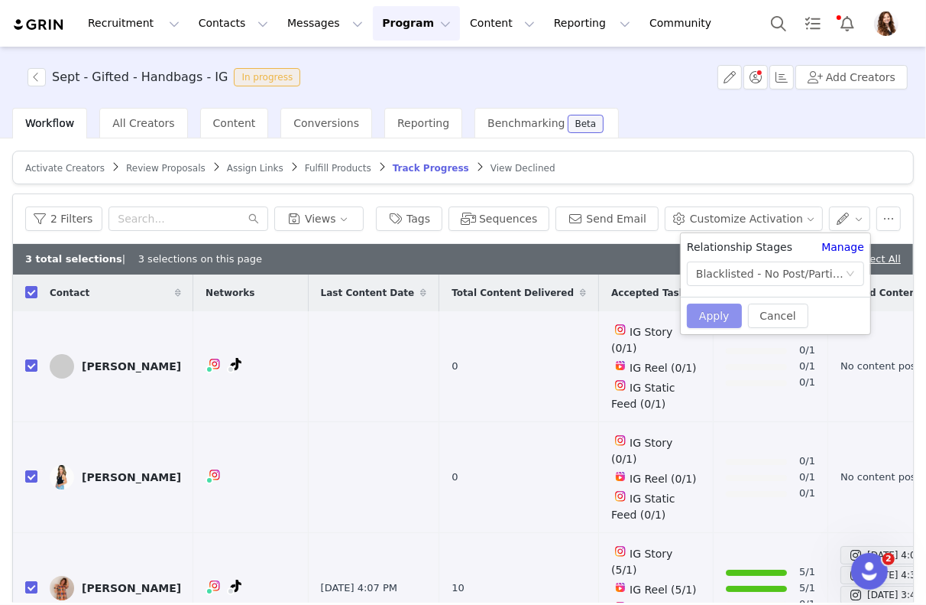
click at [711, 308] on button "Apply" at bounding box center [714, 315] width 55 height 24
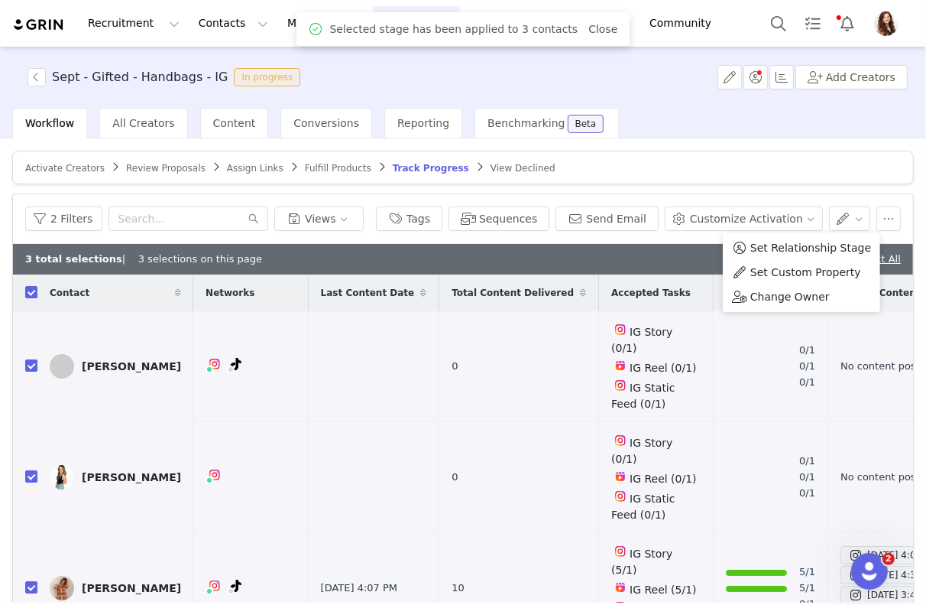
click at [758, 151] on article "Activate Creators Review Proposals Assign Links Fulfill Products Track Progress…" at bounding box center [463, 168] width 902 height 34
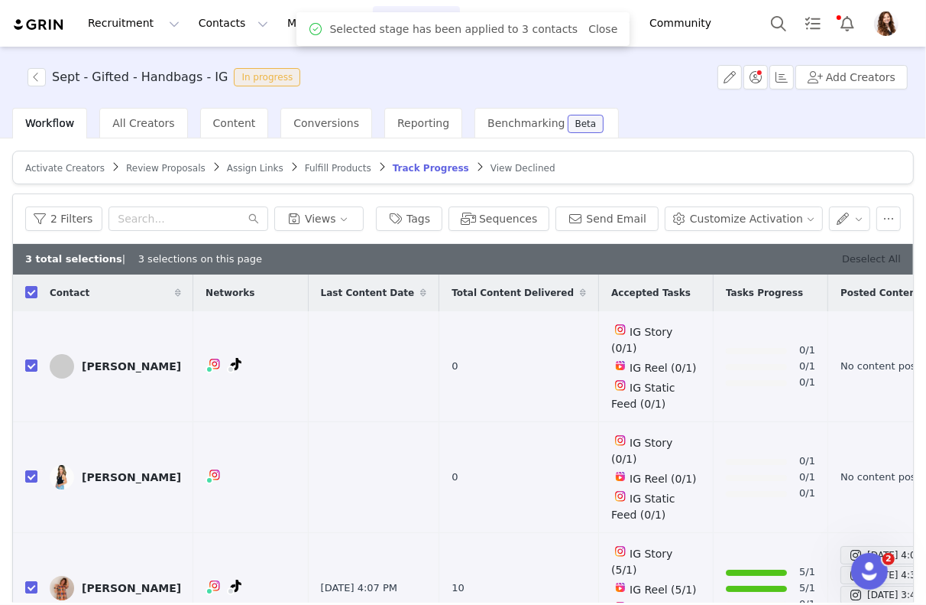
click at [855, 255] on link "Deselect All" at bounding box center [871, 258] width 59 height 11
checkbox input "false"
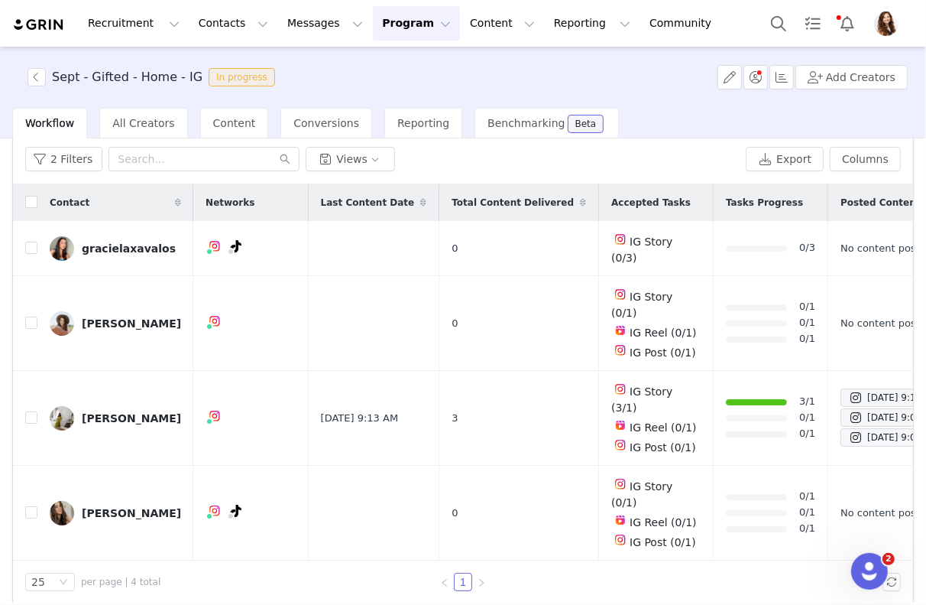
scroll to position [46, 0]
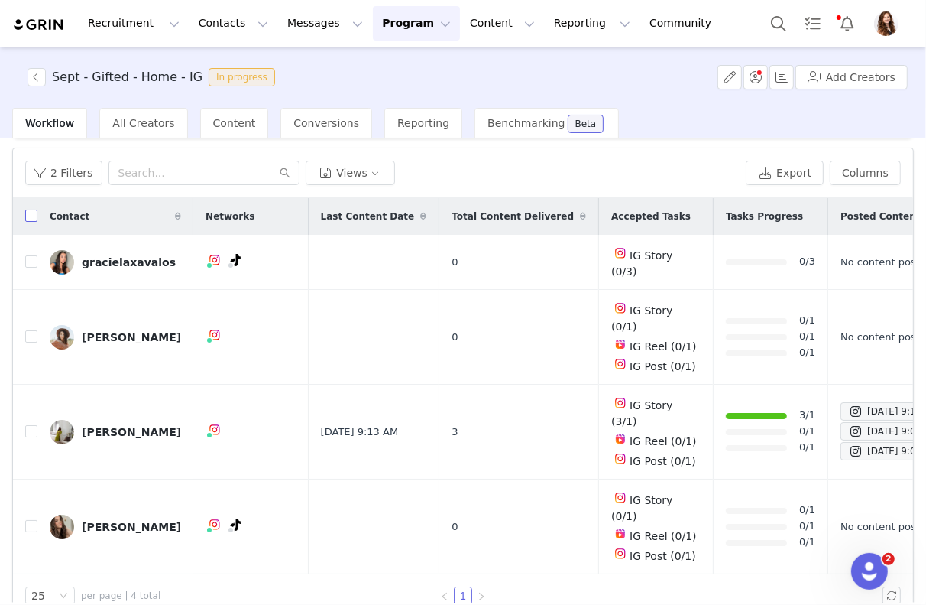
click at [30, 217] on input "checkbox" at bounding box center [31, 215] width 12 height 12
checkbox input "true"
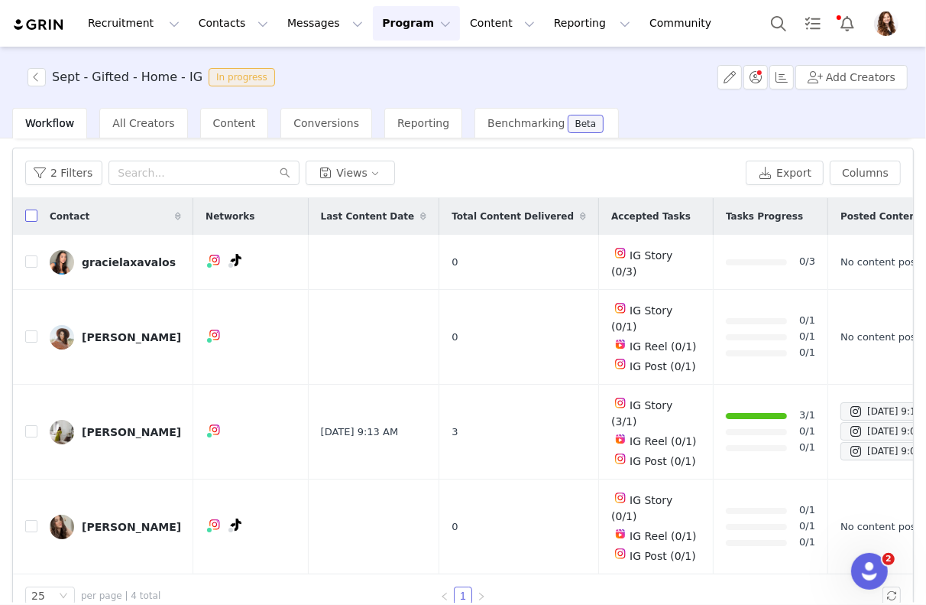
checkbox input "true"
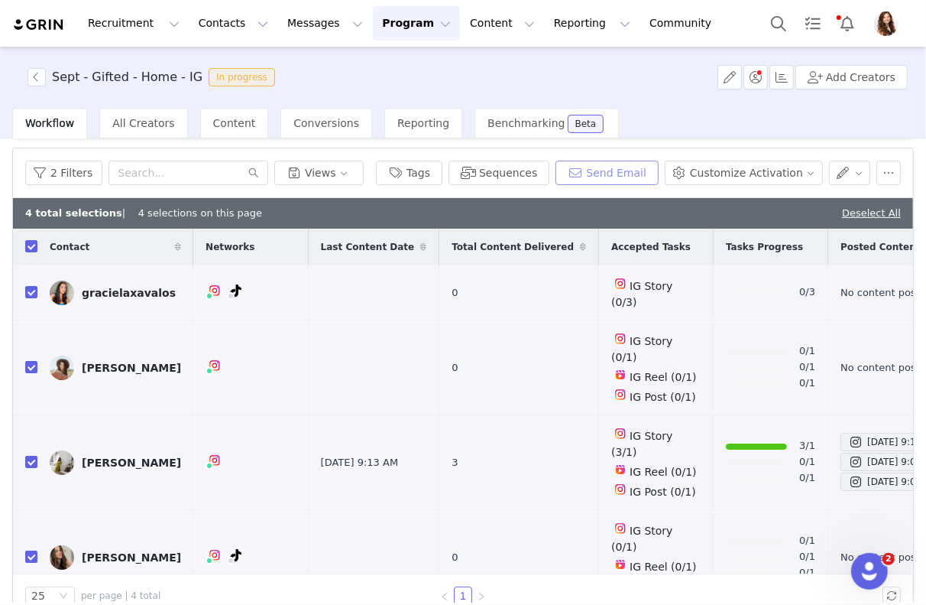
click at [616, 164] on button "Send Email" at bounding box center [607, 173] width 103 height 24
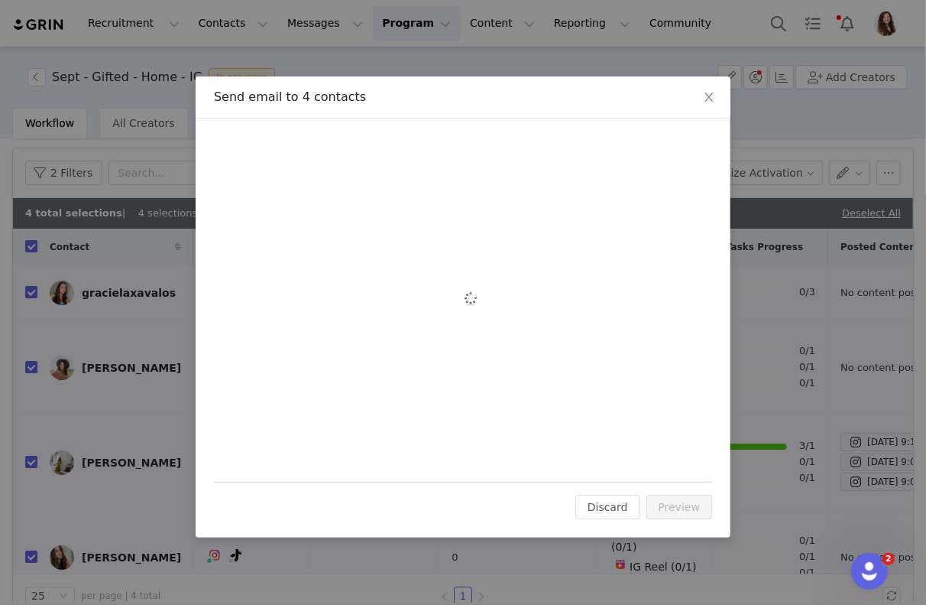
scroll to position [0, 0]
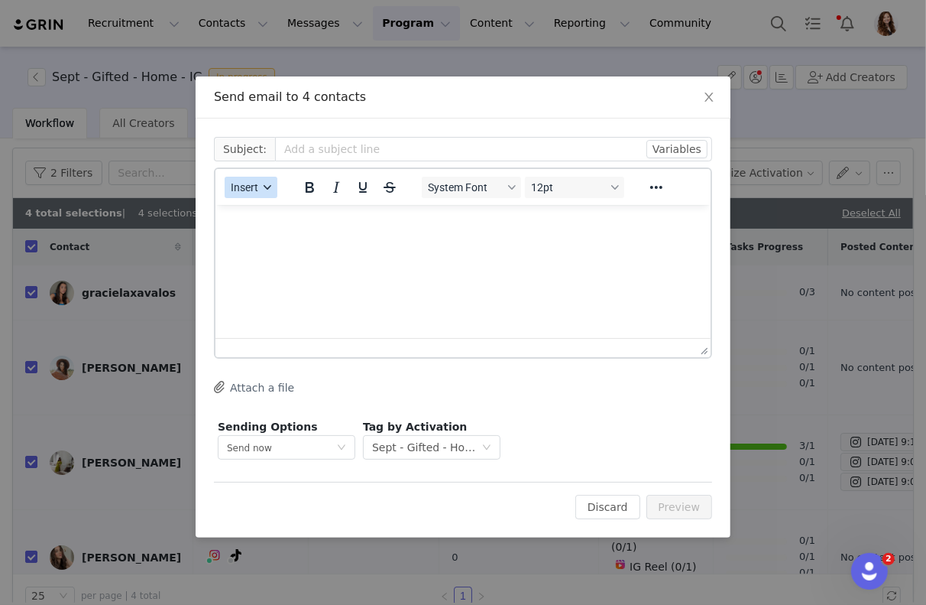
click at [258, 188] on button "Insert" at bounding box center [251, 187] width 53 height 21
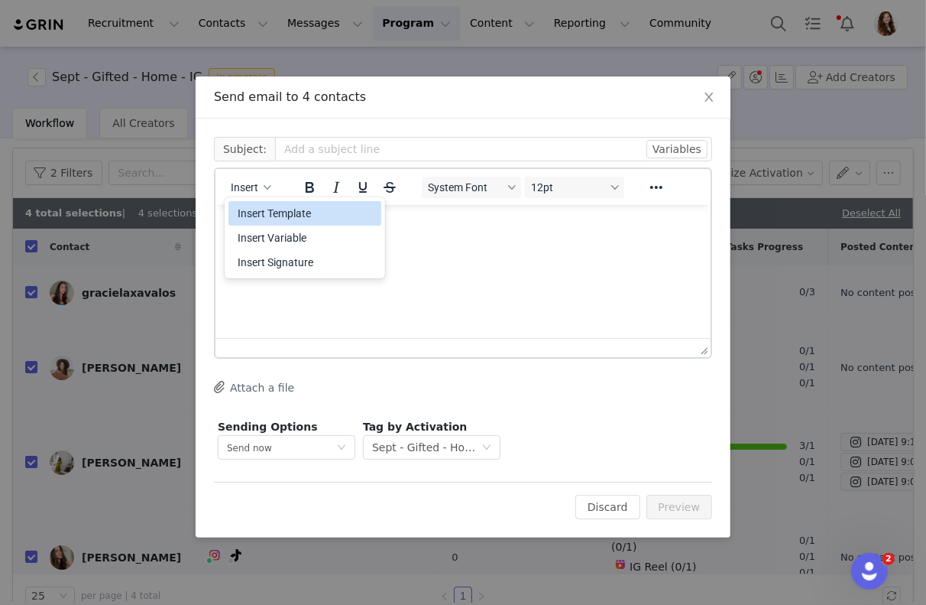
click at [300, 215] on div "Insert Template" at bounding box center [307, 213] width 138 height 18
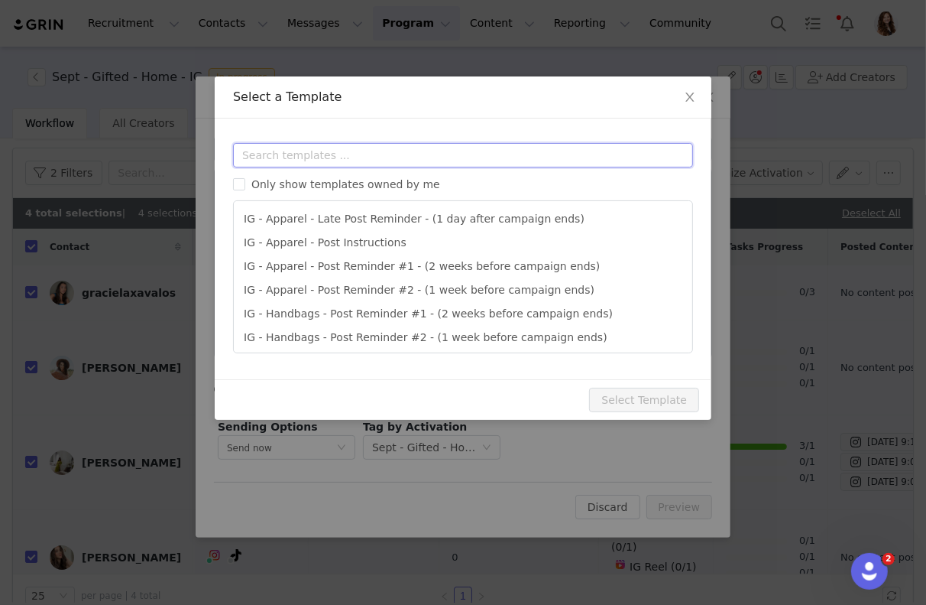
click at [353, 158] on input "text" at bounding box center [463, 155] width 460 height 24
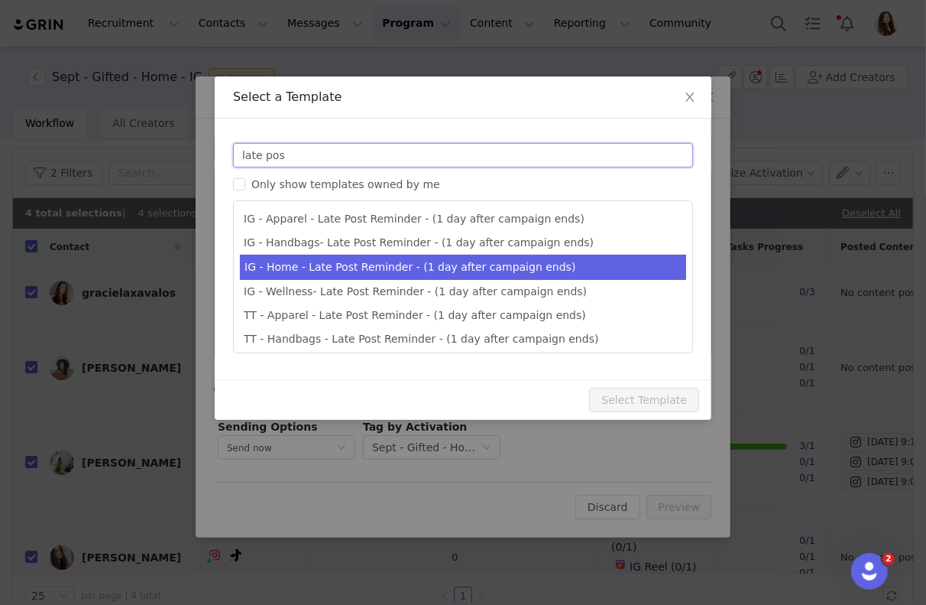
type input "late pos"
type input "Quince x @[instagram_username] Late Post Reminder!"
click at [368, 272] on li "IG - Home - Late Post Reminder - (1 day after campaign ends)" at bounding box center [463, 267] width 446 height 25
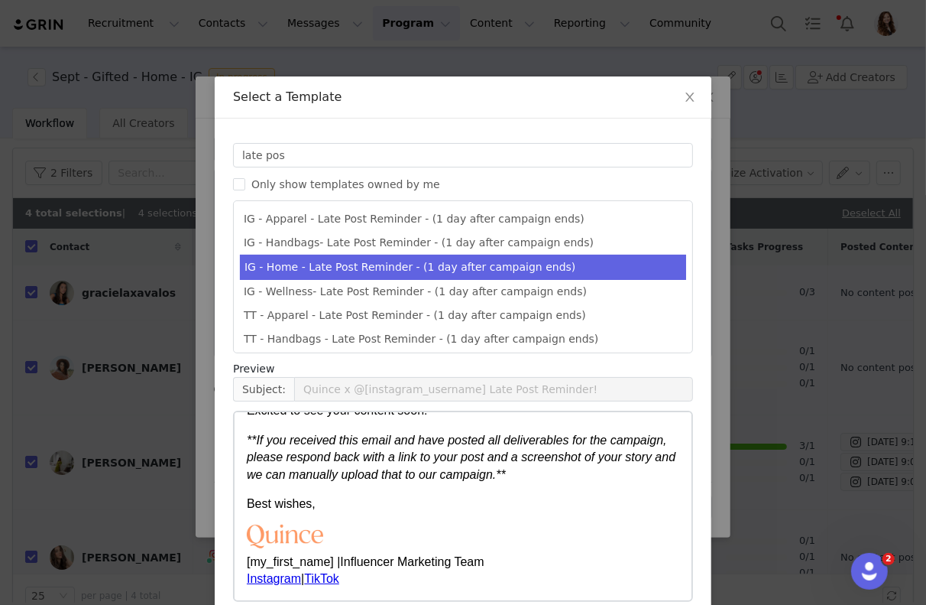
scroll to position [73, 0]
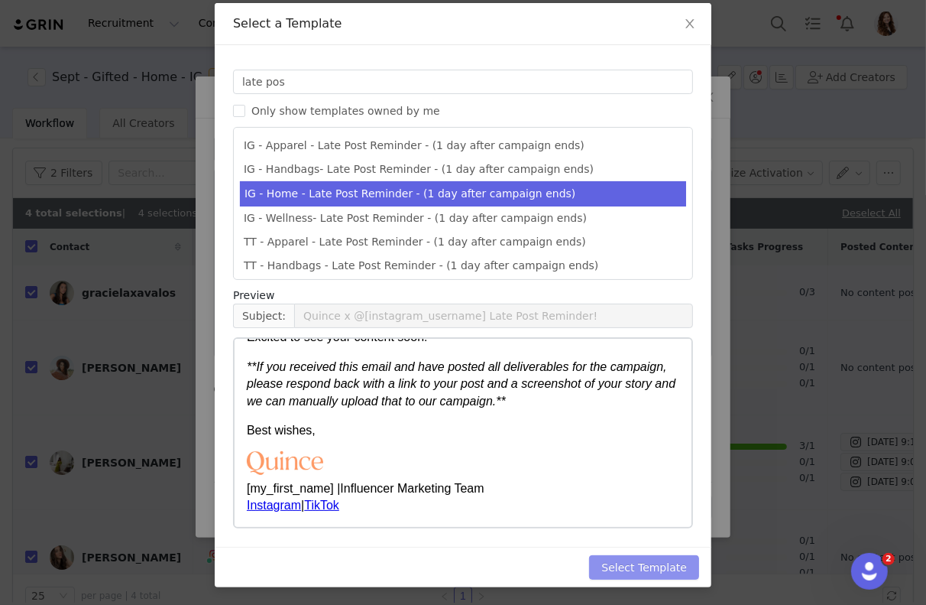
click at [655, 563] on button "Select Template" at bounding box center [644, 567] width 110 height 24
type input "Quince x @[instagram_username] Late Post Reminder!"
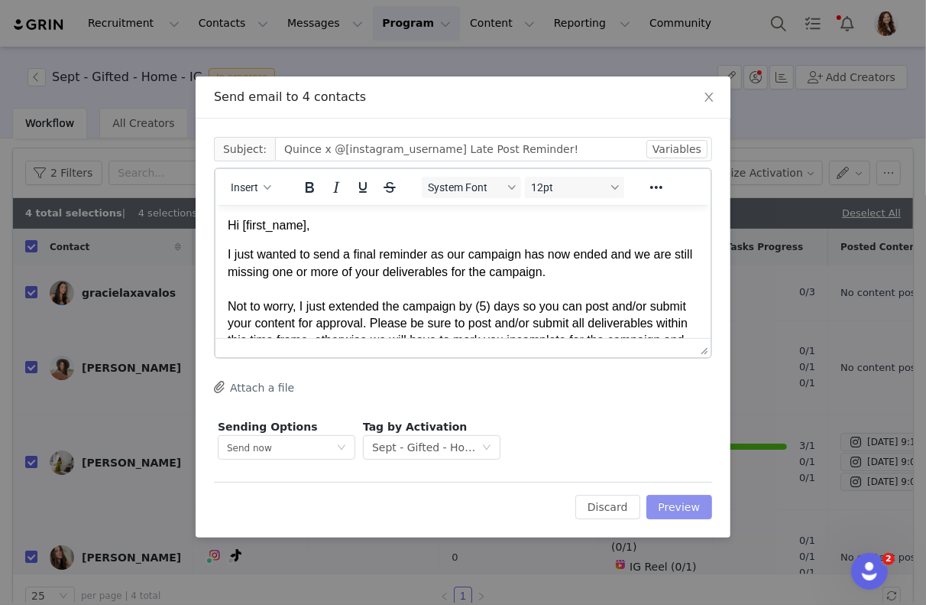
scroll to position [0, 0]
click at [686, 509] on button "Preview" at bounding box center [680, 507] width 67 height 24
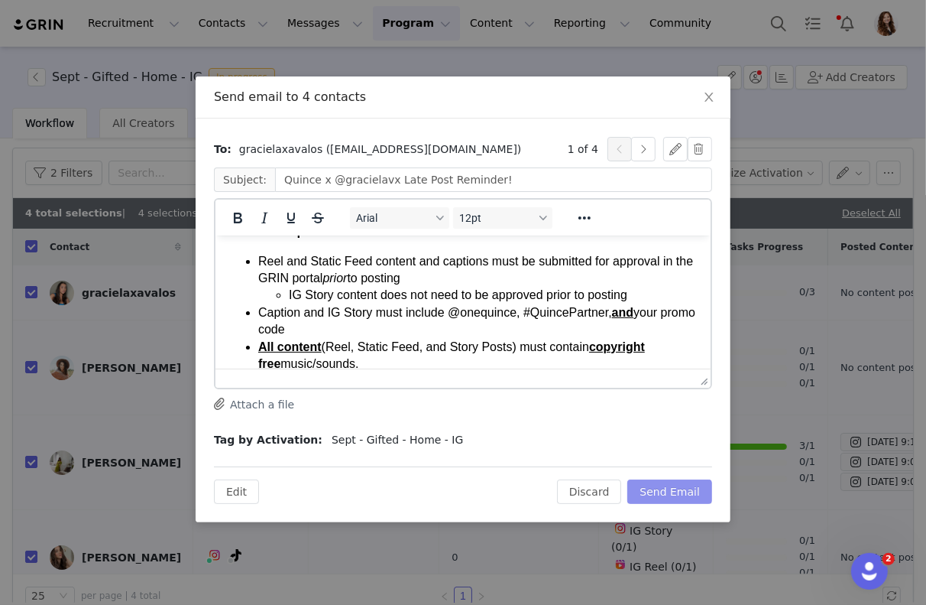
scroll to position [244, 0]
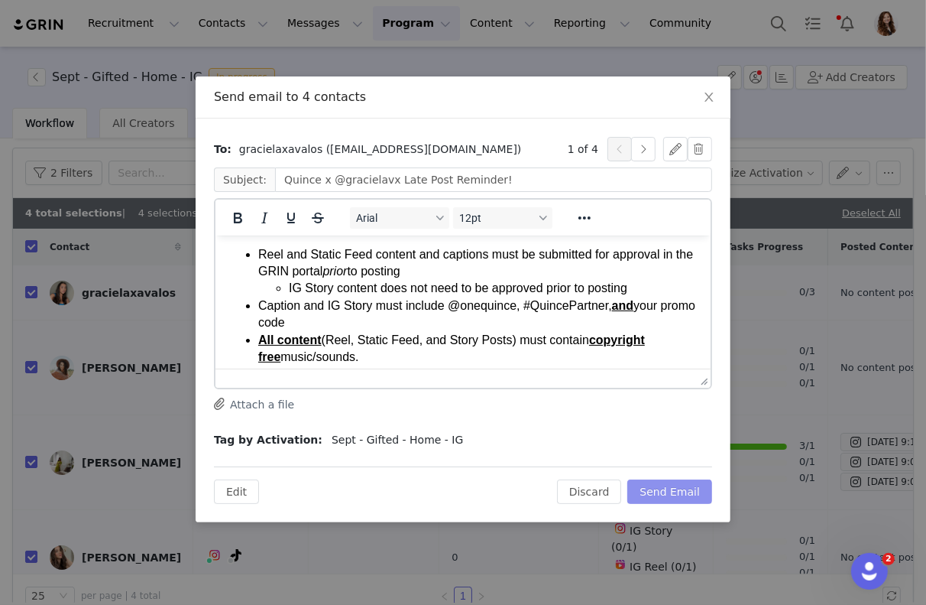
click at [666, 497] on button "Send Email" at bounding box center [670, 491] width 85 height 24
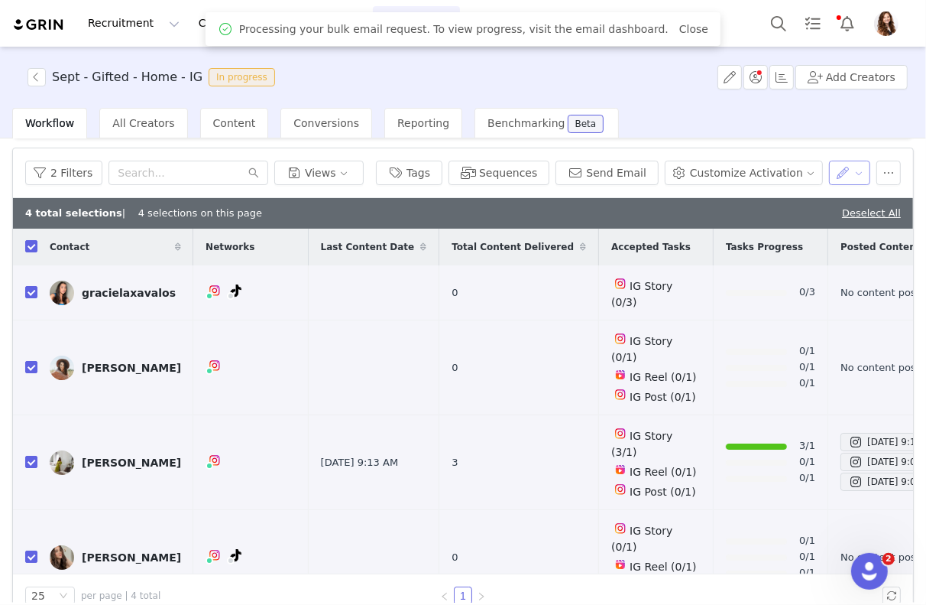
click at [852, 165] on button "button" at bounding box center [850, 173] width 42 height 24
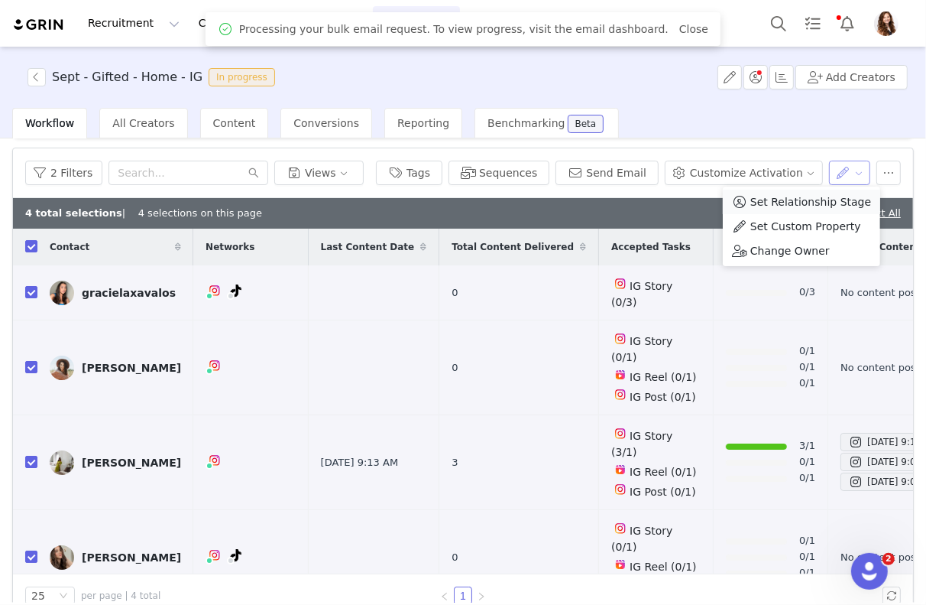
scroll to position [0, 0]
click at [813, 203] on span "Set Relationship Stage" at bounding box center [811, 201] width 121 height 17
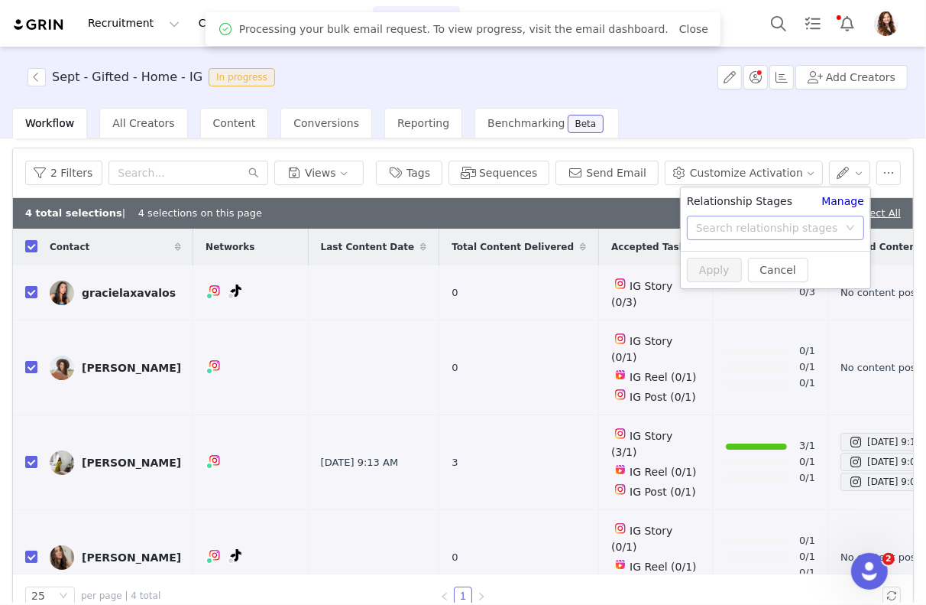
click at [801, 226] on div "Search relationship stages" at bounding box center [767, 227] width 142 height 15
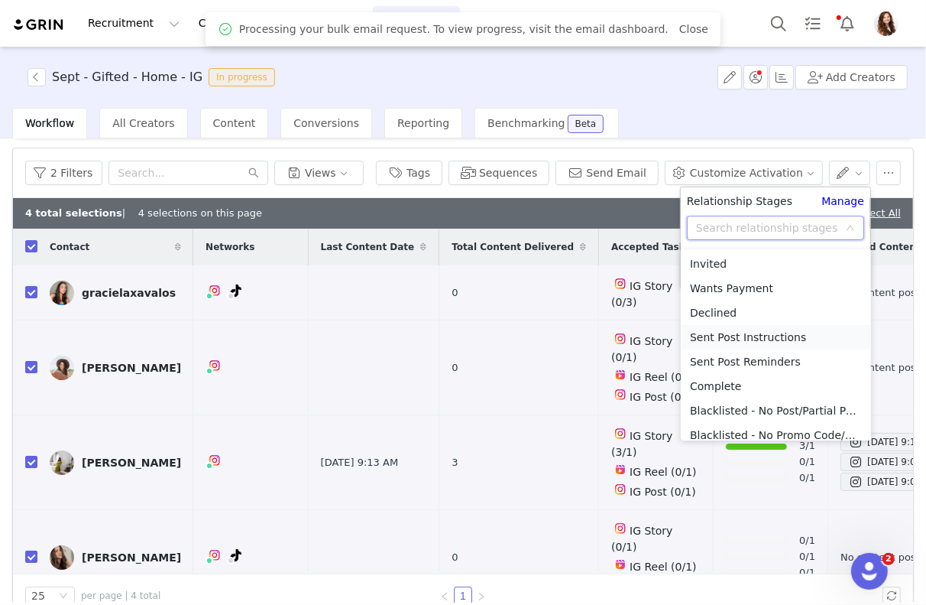
scroll to position [116, 0]
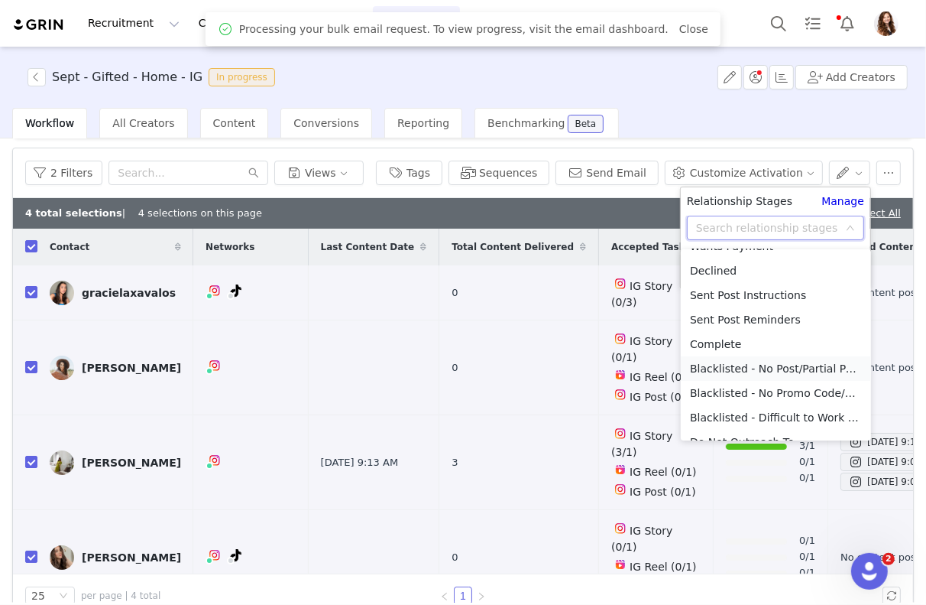
click at [780, 370] on li "Blacklisted - No Post/Partial Post" at bounding box center [776, 368] width 190 height 24
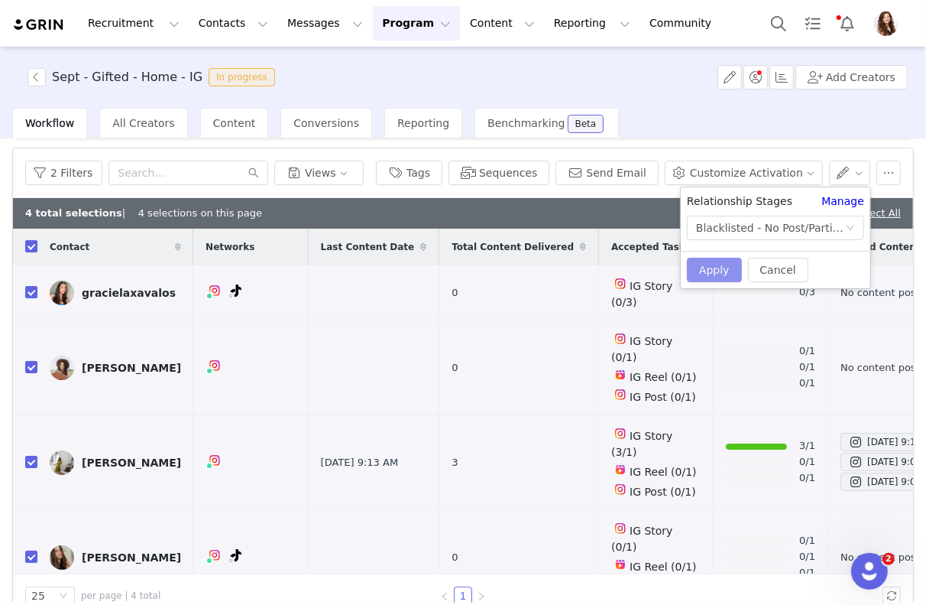
click at [716, 269] on button "Apply" at bounding box center [714, 270] width 55 height 24
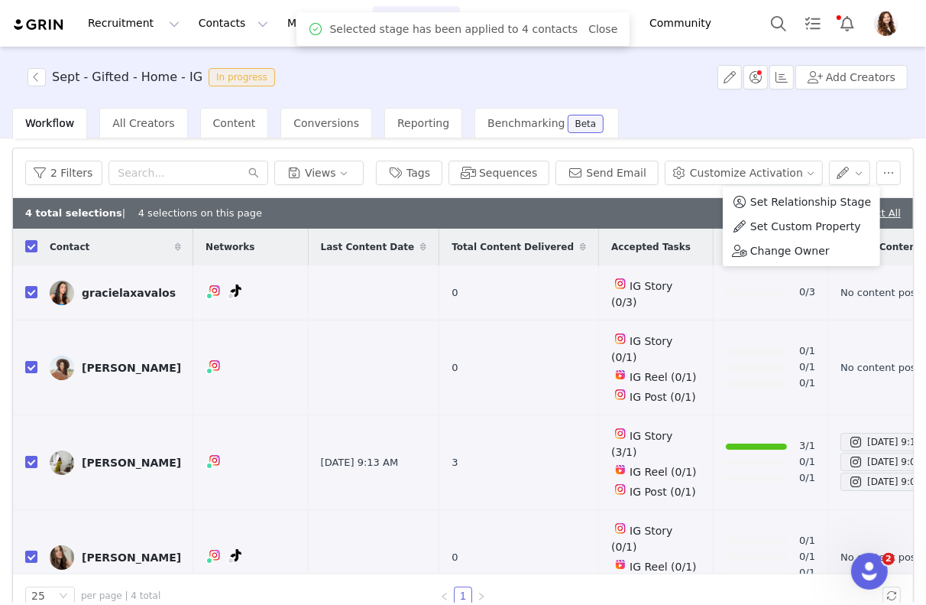
click at [718, 100] on div "Sept - Gifted - Home - IG In progress Add Creators" at bounding box center [463, 77] width 926 height 61
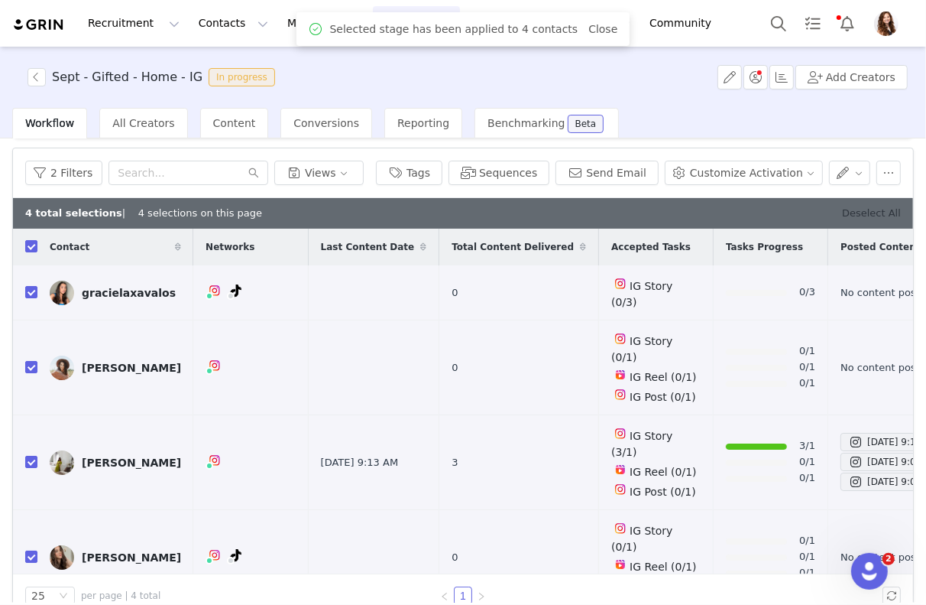
click at [861, 211] on link "Deselect All" at bounding box center [871, 212] width 59 height 11
checkbox input "false"
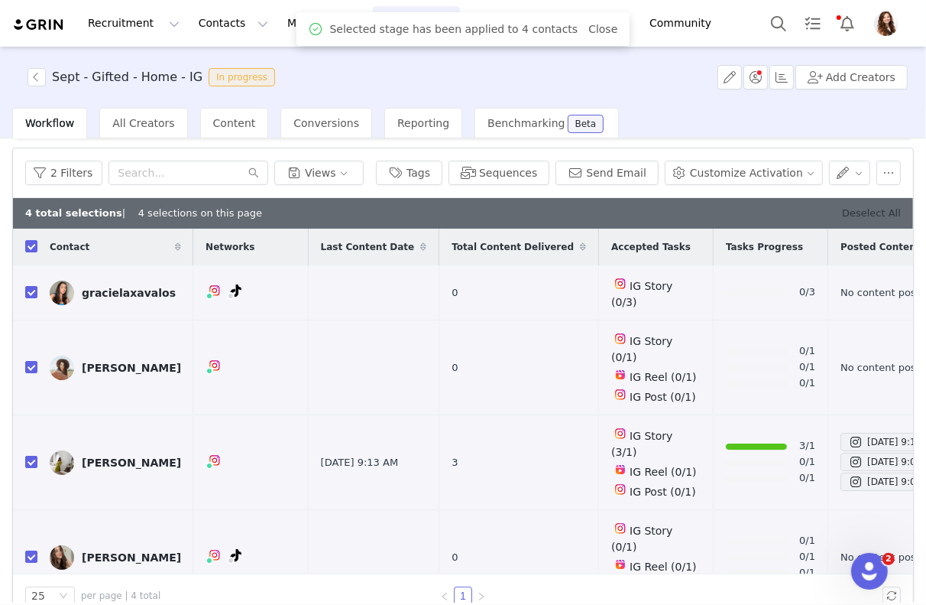
checkbox input "false"
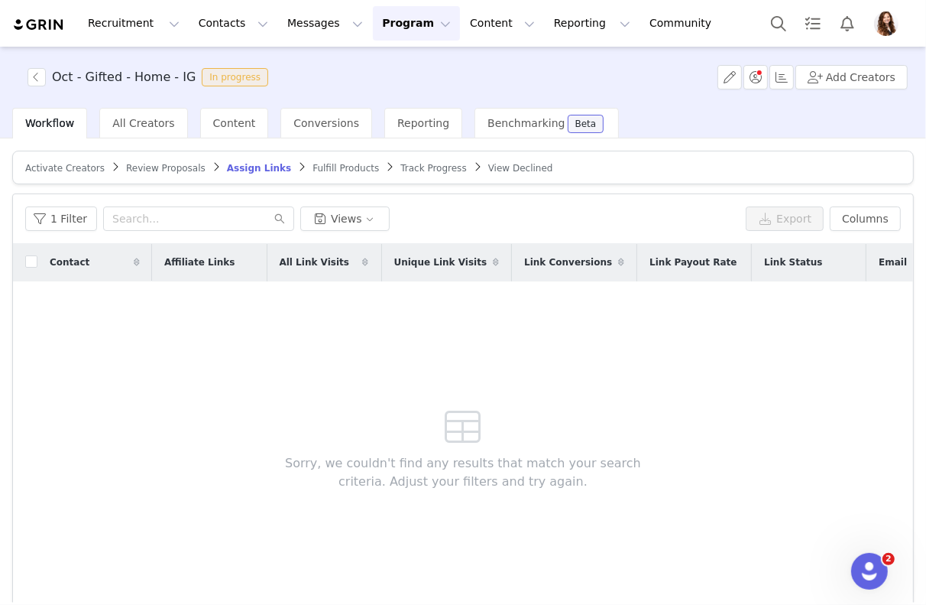
click at [177, 165] on span "Review Proposals" at bounding box center [166, 168] width 80 height 11
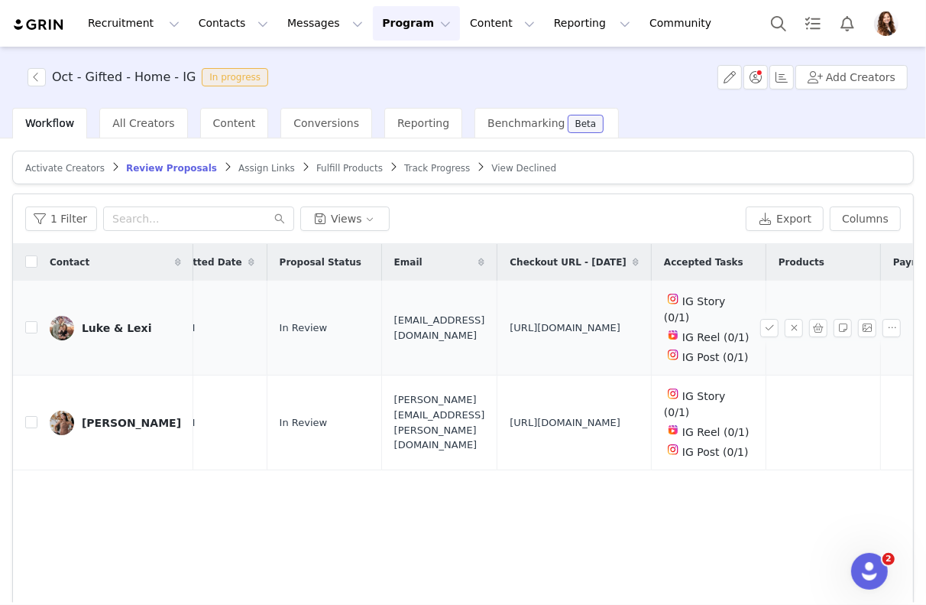
scroll to position [0, 212]
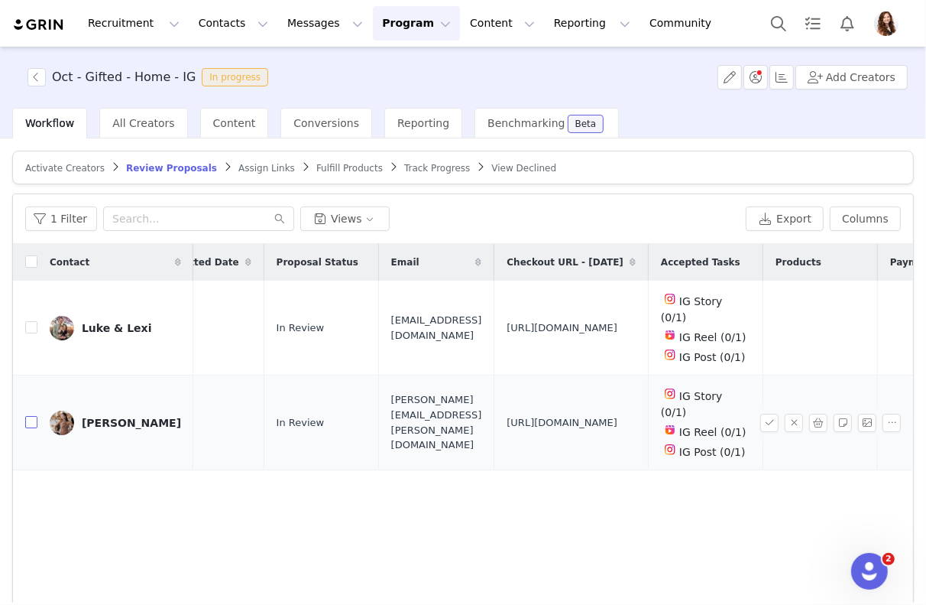
click at [34, 416] on input "checkbox" at bounding box center [31, 422] width 12 height 12
checkbox input "true"
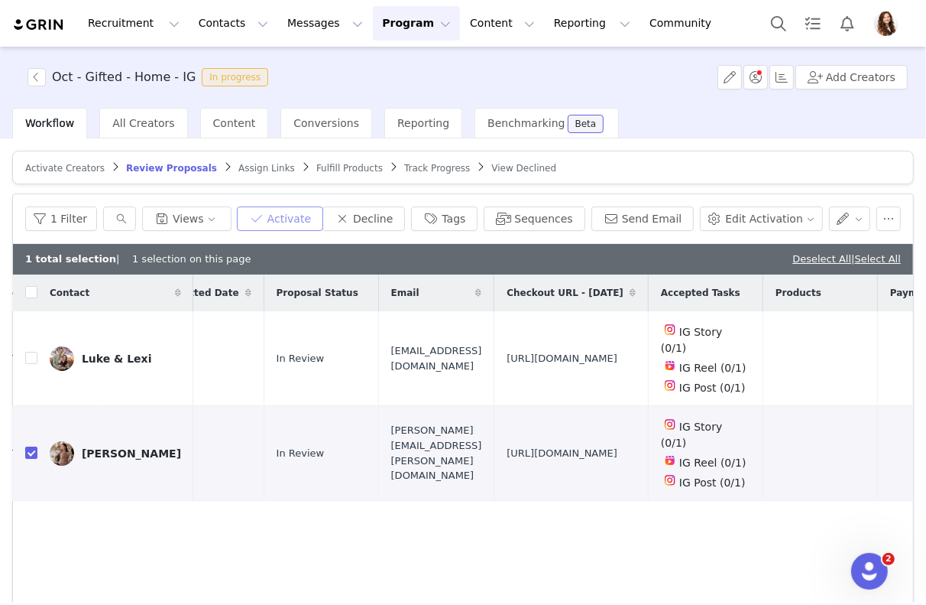
click at [311, 213] on button "Activate" at bounding box center [280, 218] width 86 height 24
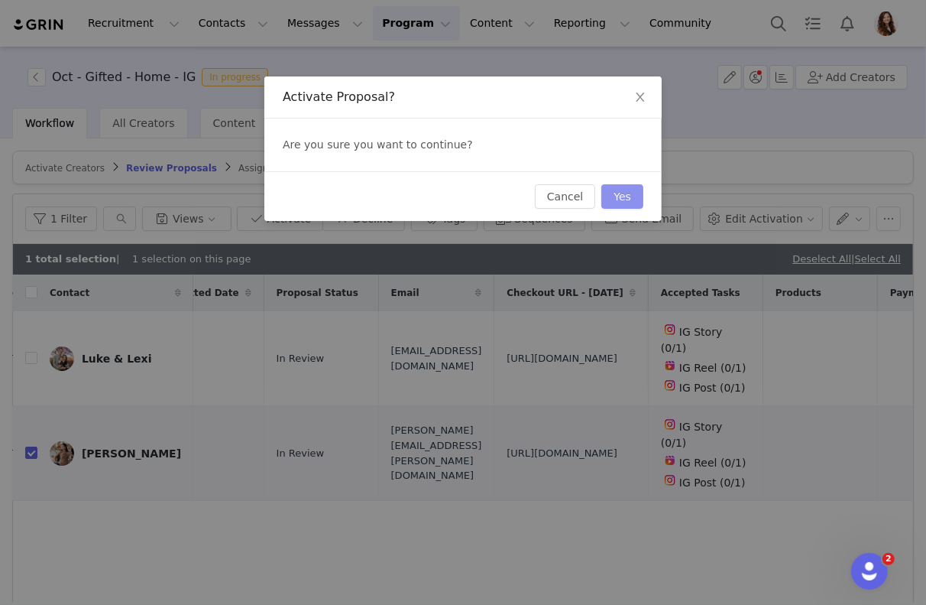
click at [612, 189] on button "Yes" at bounding box center [623, 196] width 42 height 24
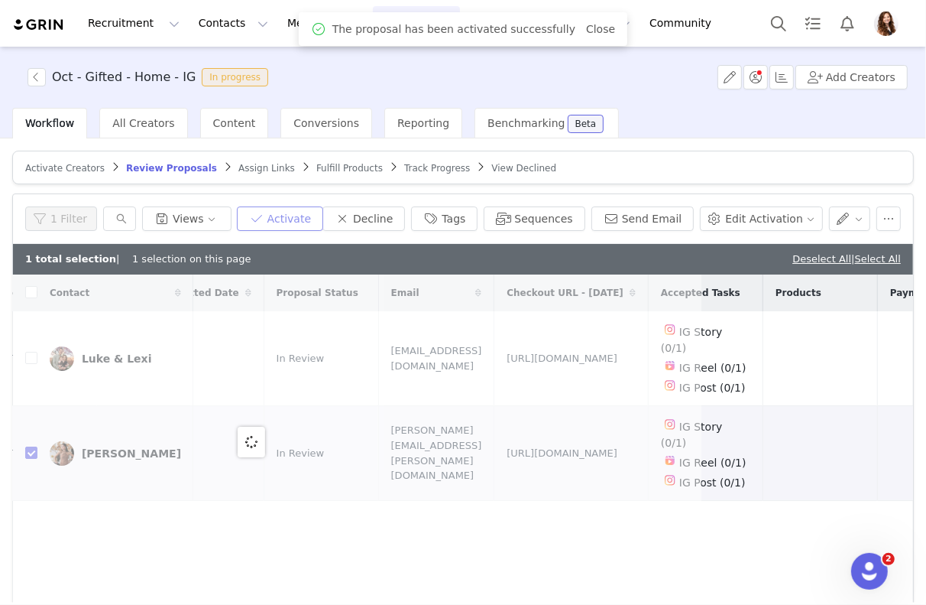
scroll to position [0, 0]
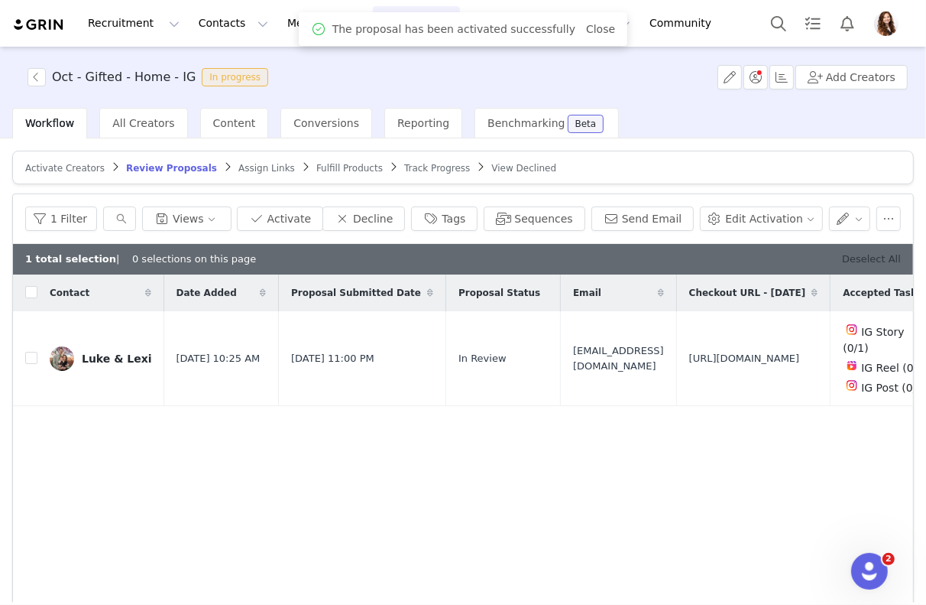
click at [859, 255] on link "Deselect All" at bounding box center [871, 258] width 59 height 11
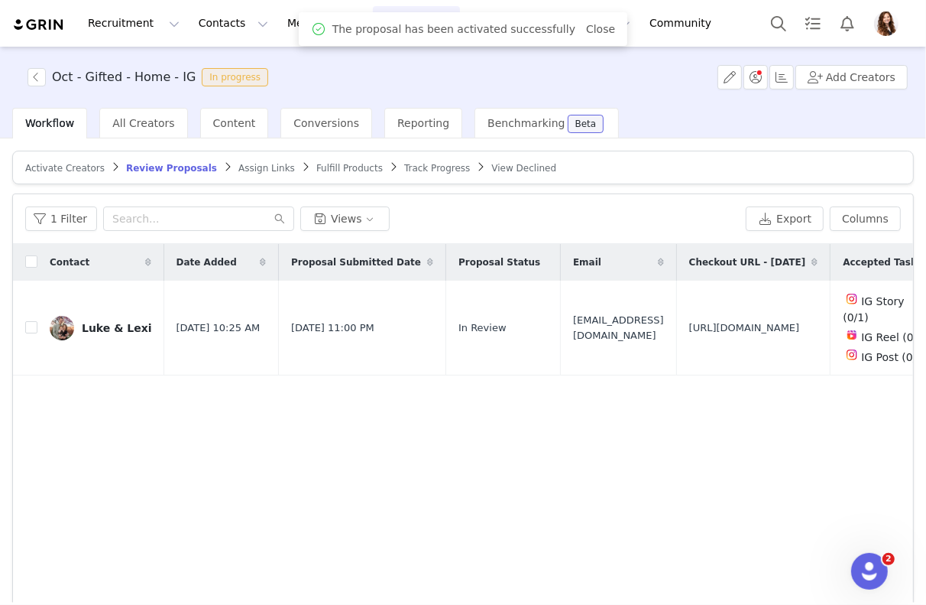
click at [239, 176] on article "Activate Creators Review Proposals Assign Links Fulfill Products Track Progress…" at bounding box center [463, 168] width 902 height 34
click at [239, 173] on div "Assign Links" at bounding box center [267, 168] width 57 height 12
click at [239, 166] on span "Assign Links" at bounding box center [267, 168] width 57 height 11
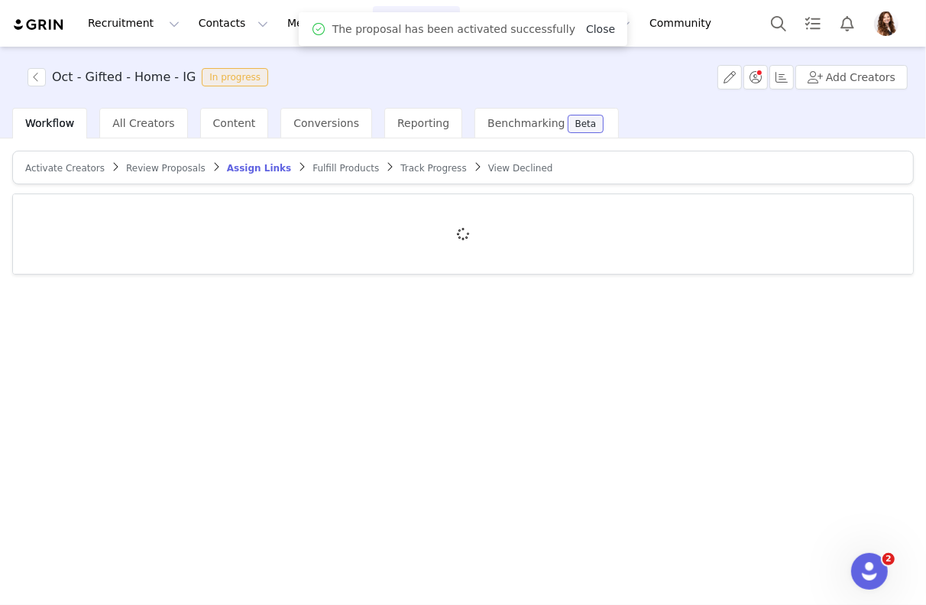
click at [592, 29] on link "Close" at bounding box center [600, 29] width 29 height 12
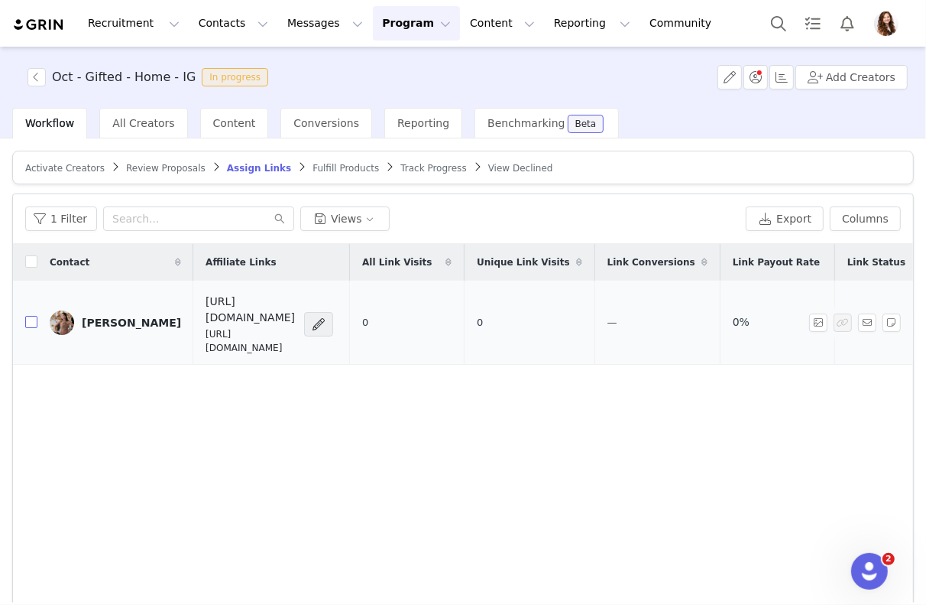
click at [29, 316] on input "checkbox" at bounding box center [31, 322] width 12 height 12
checkbox input "true"
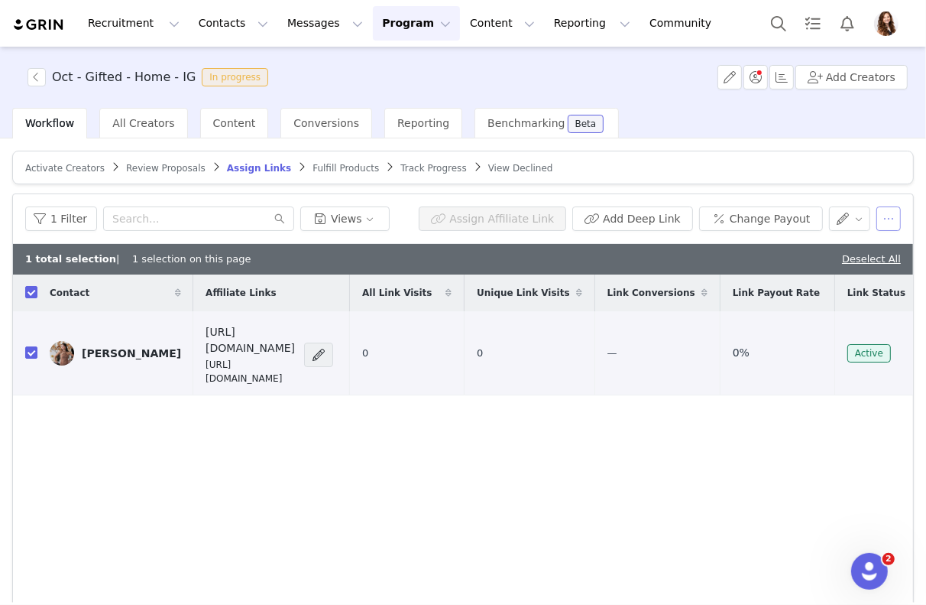
click at [888, 214] on button "button" at bounding box center [889, 218] width 24 height 24
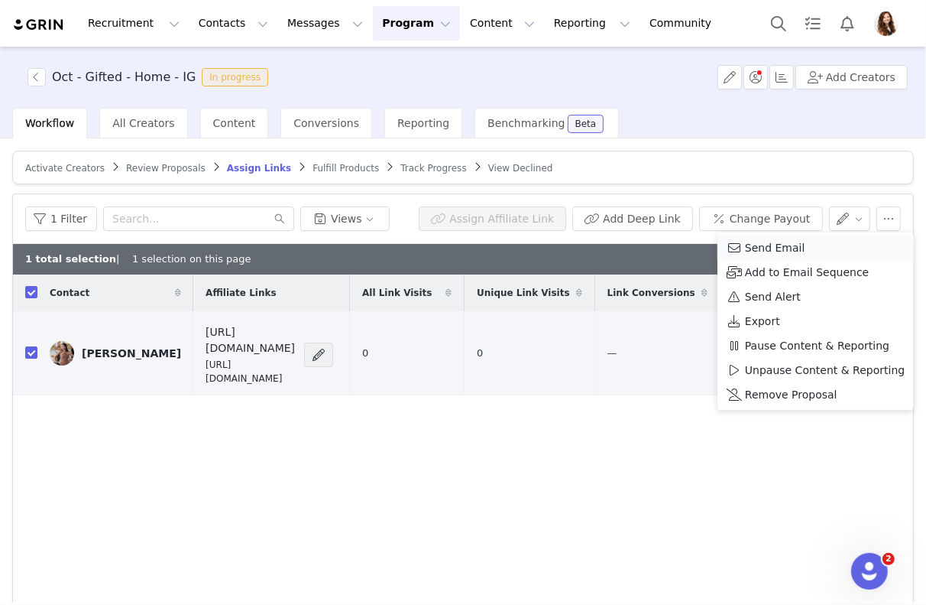
click at [854, 245] on div "Send Email" at bounding box center [816, 247] width 178 height 17
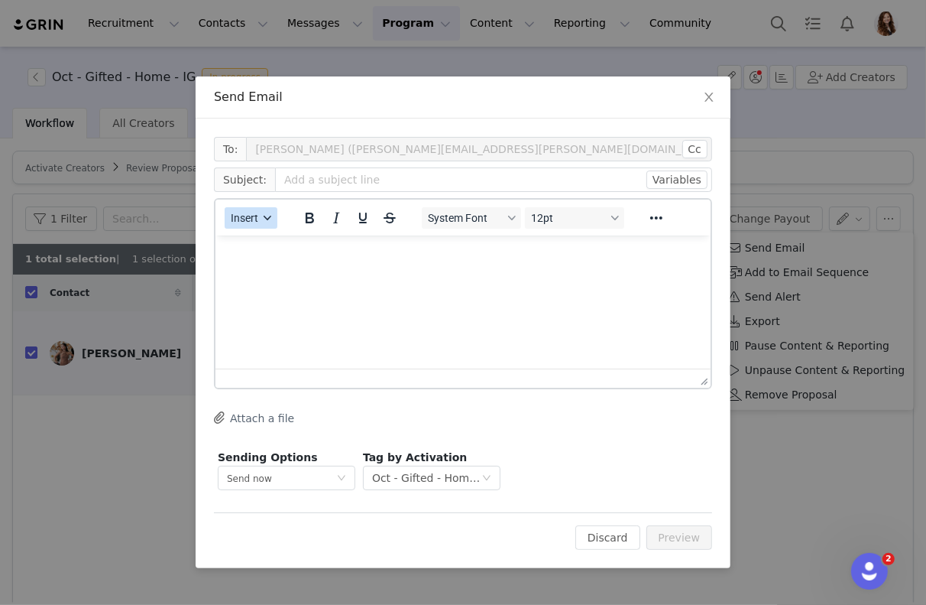
click at [246, 213] on span "Insert" at bounding box center [245, 218] width 28 height 12
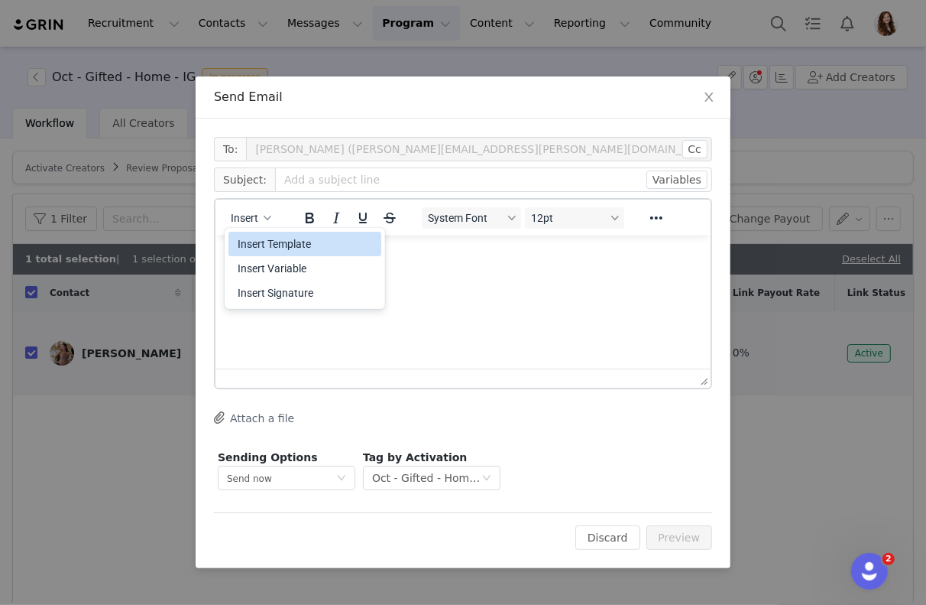
click at [282, 239] on div "Insert Template" at bounding box center [307, 244] width 138 height 18
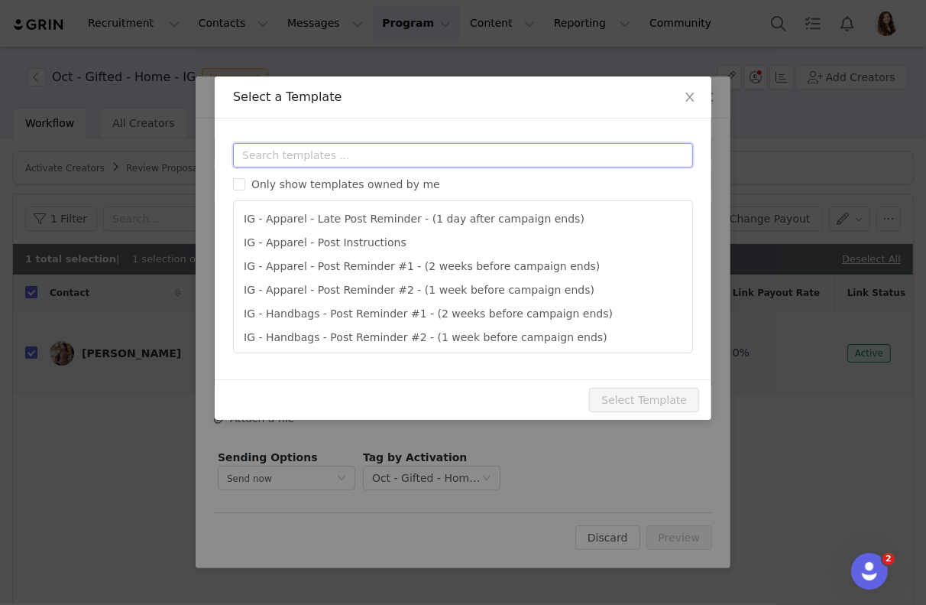
click at [349, 161] on input "text" at bounding box center [463, 155] width 460 height 24
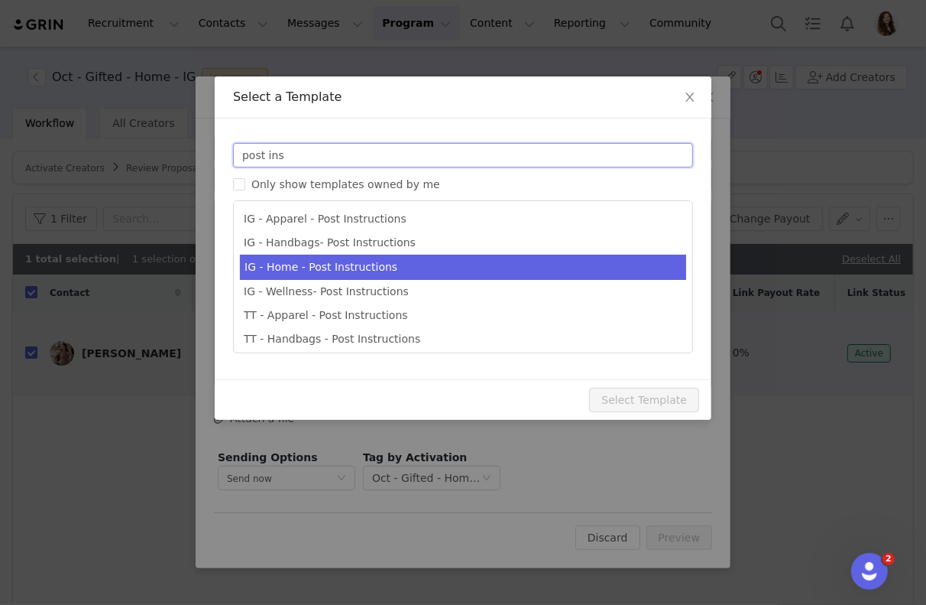
type input "post ins"
type input "Quince x @[instagram_username] Post Instructions!"
click at [392, 264] on li "IG - Home - Post Instructions" at bounding box center [463, 267] width 446 height 25
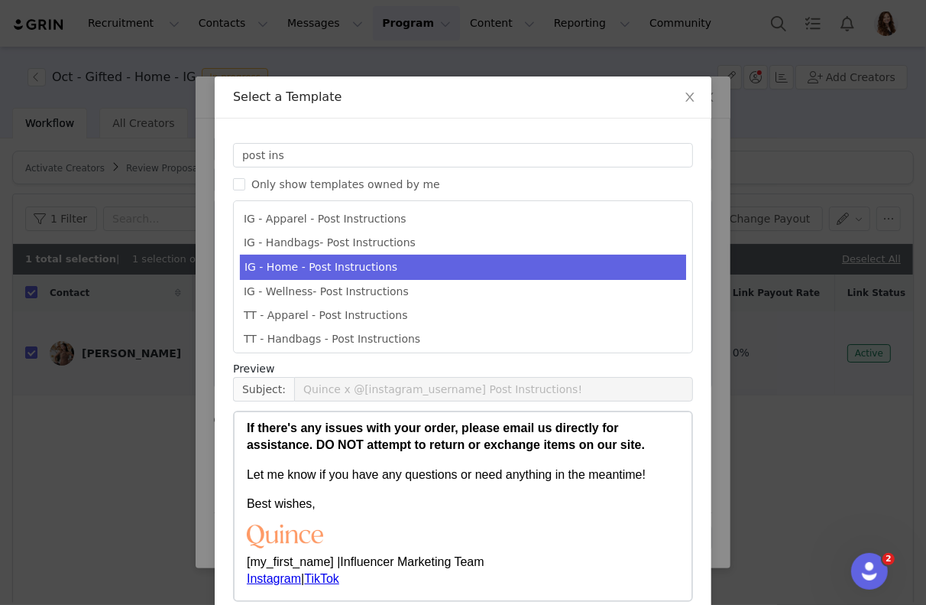
scroll to position [73, 0]
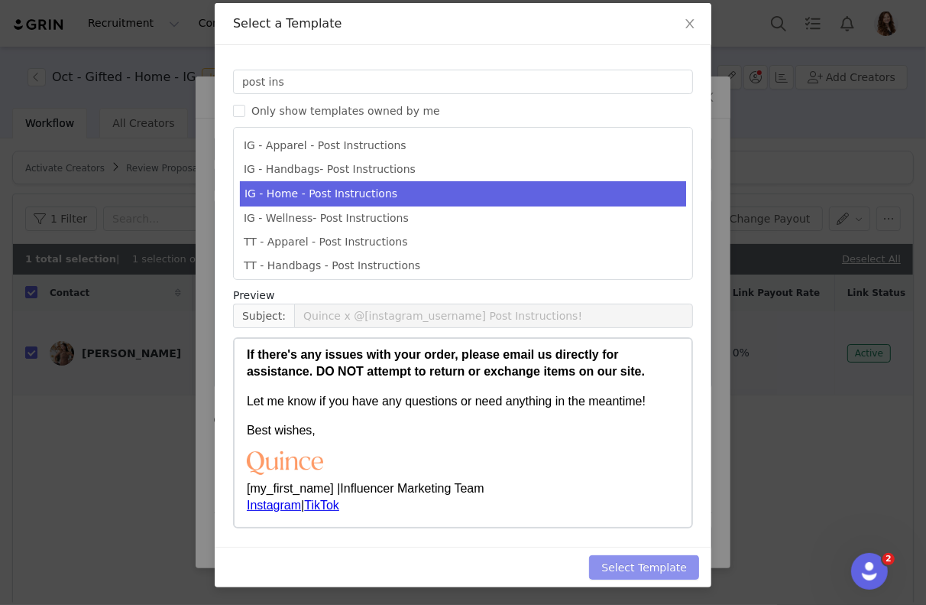
click at [631, 563] on button "Select Template" at bounding box center [644, 567] width 110 height 24
type input "Quince x @[instagram_username] Post Instructions!"
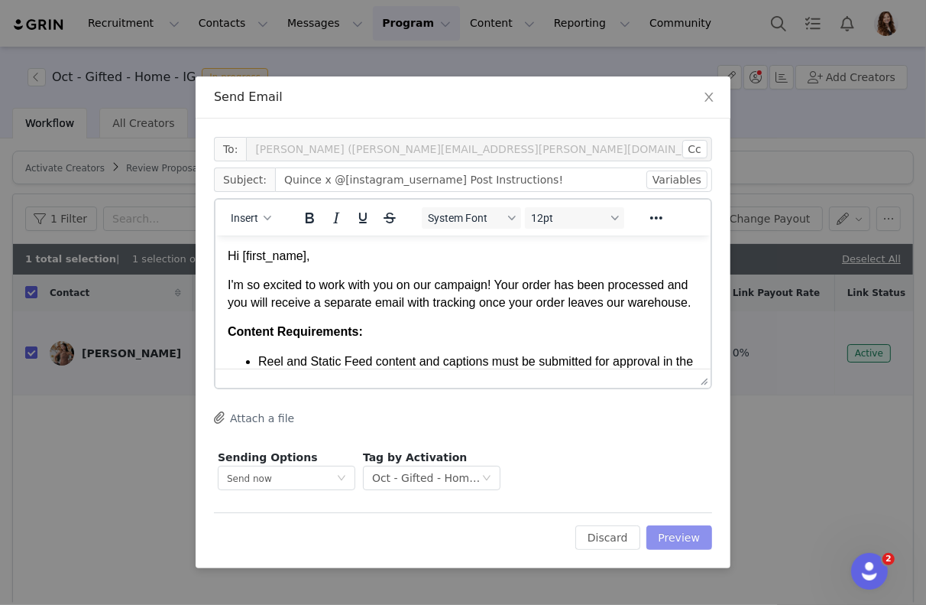
scroll to position [0, 0]
click at [676, 536] on button "Preview" at bounding box center [680, 537] width 67 height 24
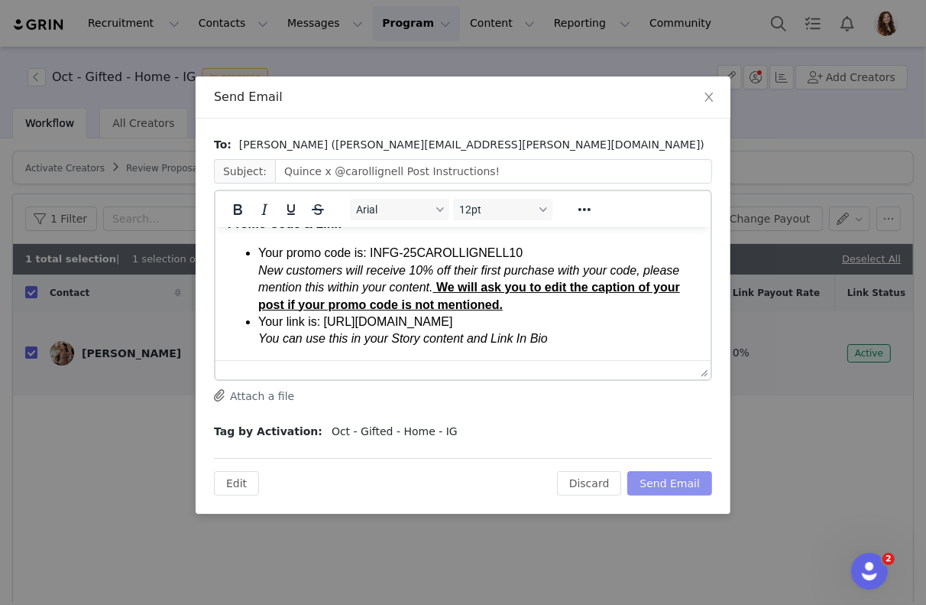
scroll to position [469, 0]
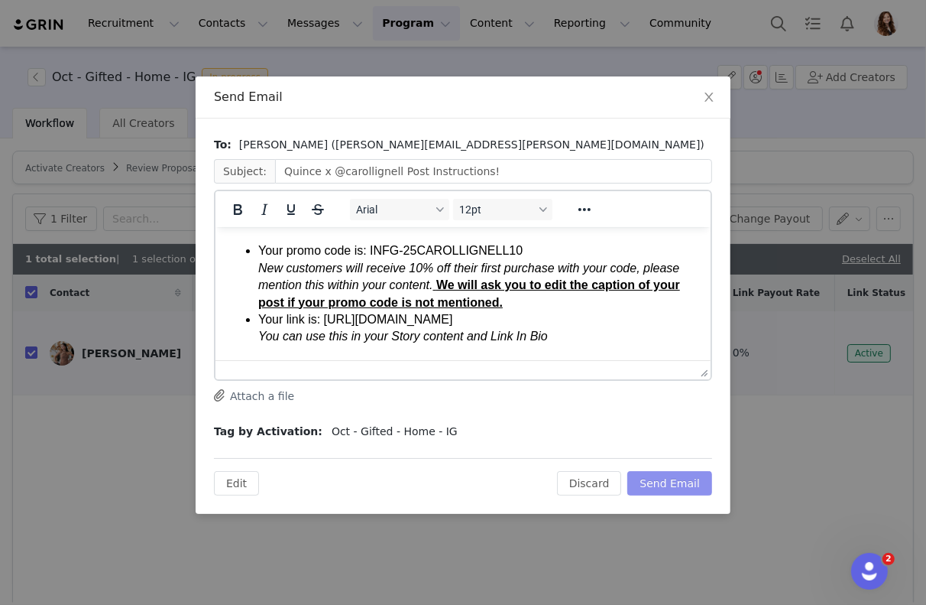
click at [673, 484] on button "Send Email" at bounding box center [670, 483] width 85 height 24
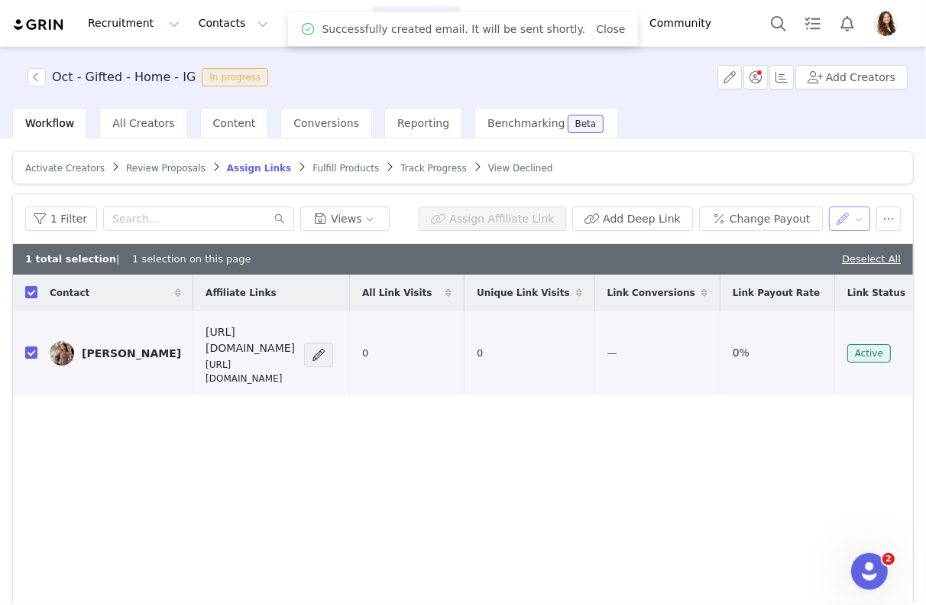
scroll to position [0, 0]
click at [853, 219] on button "button" at bounding box center [850, 218] width 42 height 24
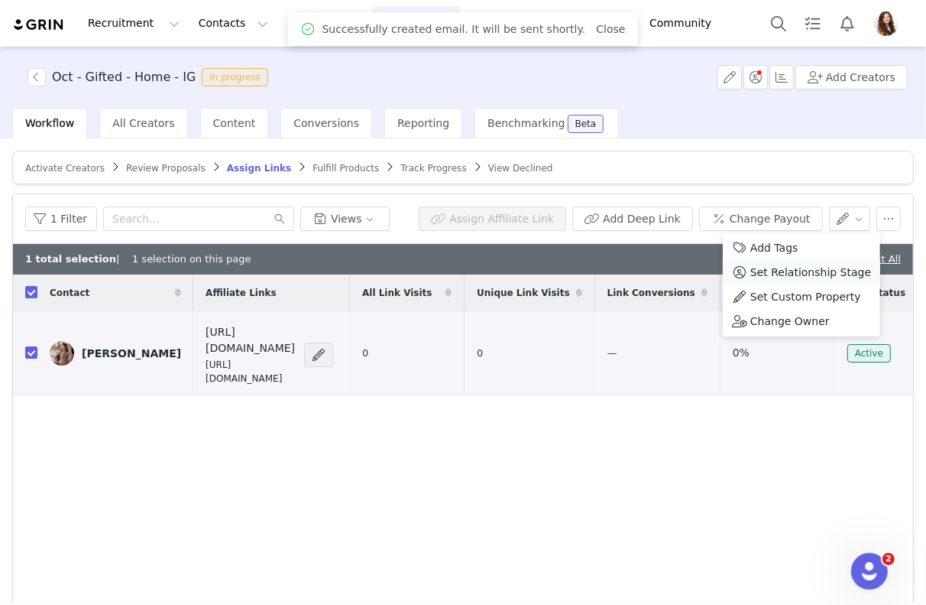
click at [797, 271] on span "Set Relationship Stage" at bounding box center [811, 272] width 121 height 17
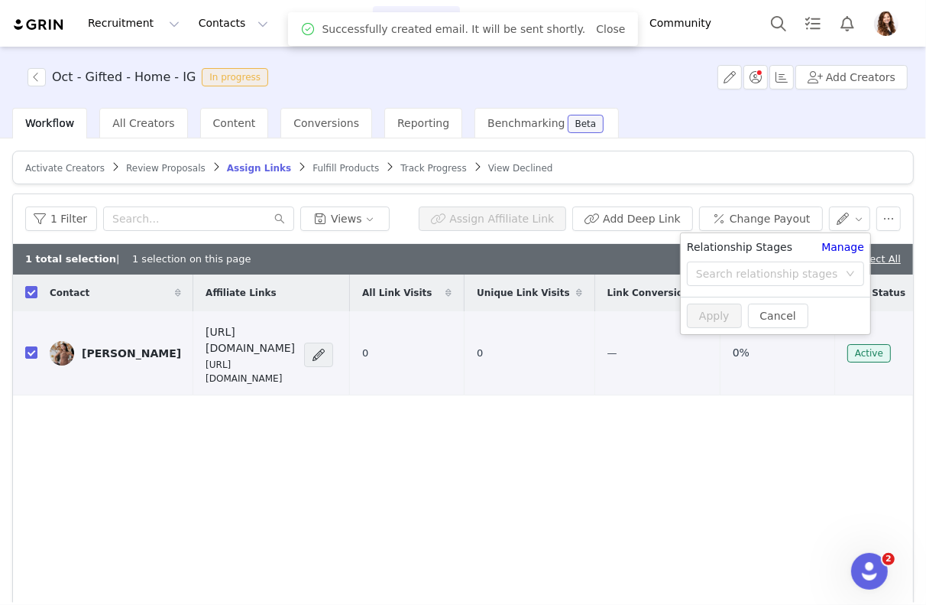
click at [787, 266] on div "Search relationship stages" at bounding box center [767, 273] width 142 height 15
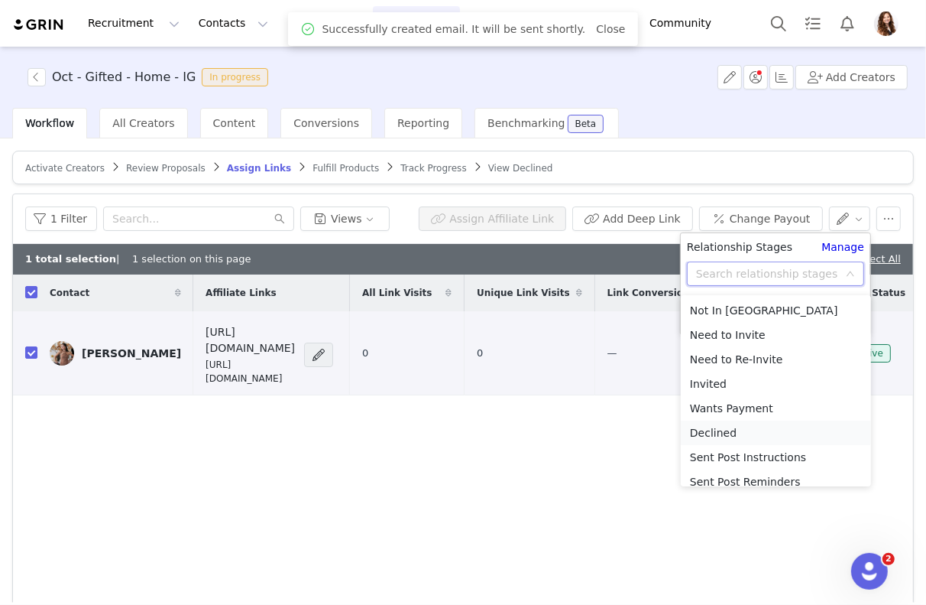
scroll to position [59, 0]
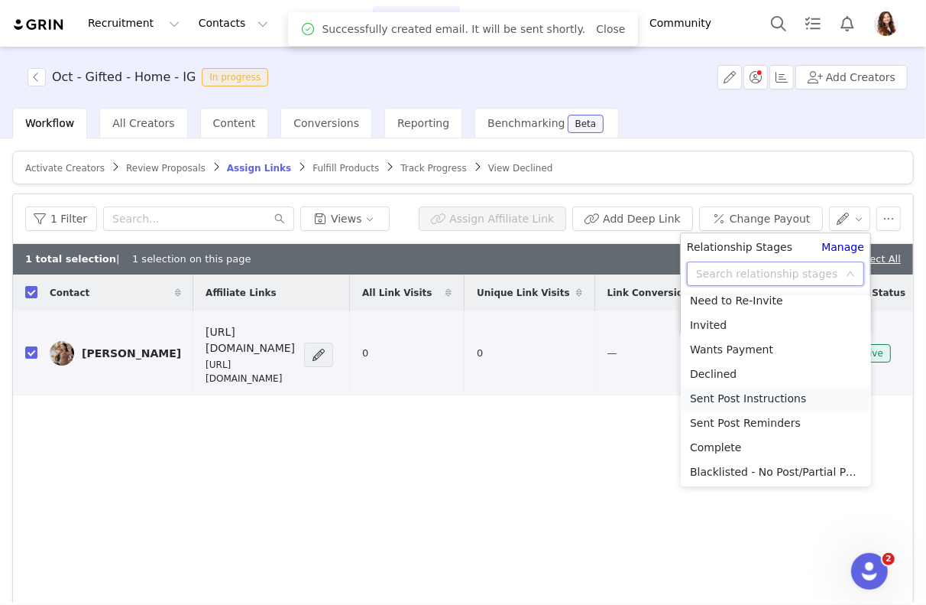
click at [783, 399] on li "Sent Post Instructions" at bounding box center [776, 398] width 190 height 24
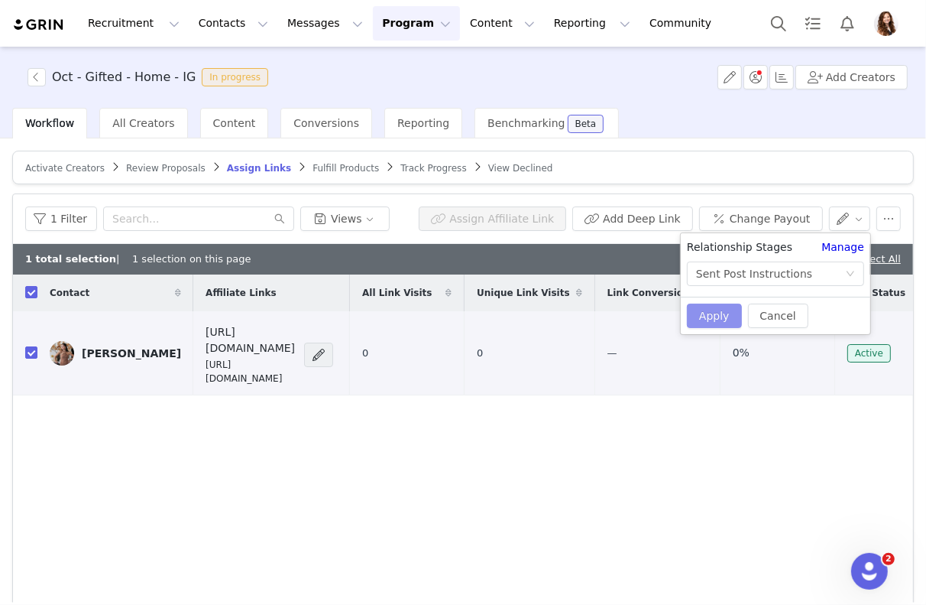
click at [703, 321] on button "Apply" at bounding box center [714, 315] width 55 height 24
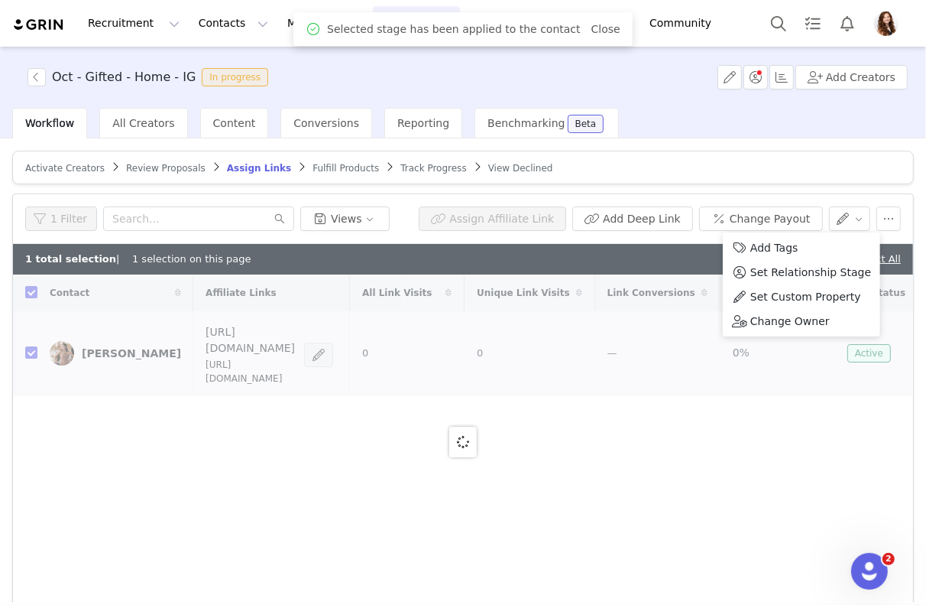
checkbox input "false"
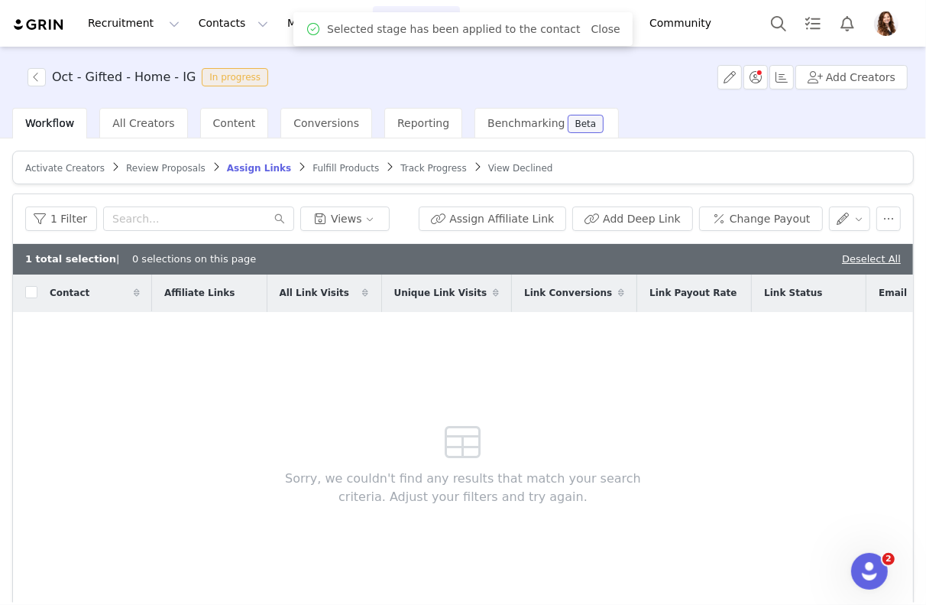
click at [677, 393] on div "Sorry, we couldn't find any results that match your search criteria. Adjust you…" at bounding box center [464, 460] width 440 height 297
click at [858, 253] on link "Deselect All" at bounding box center [871, 258] width 59 height 11
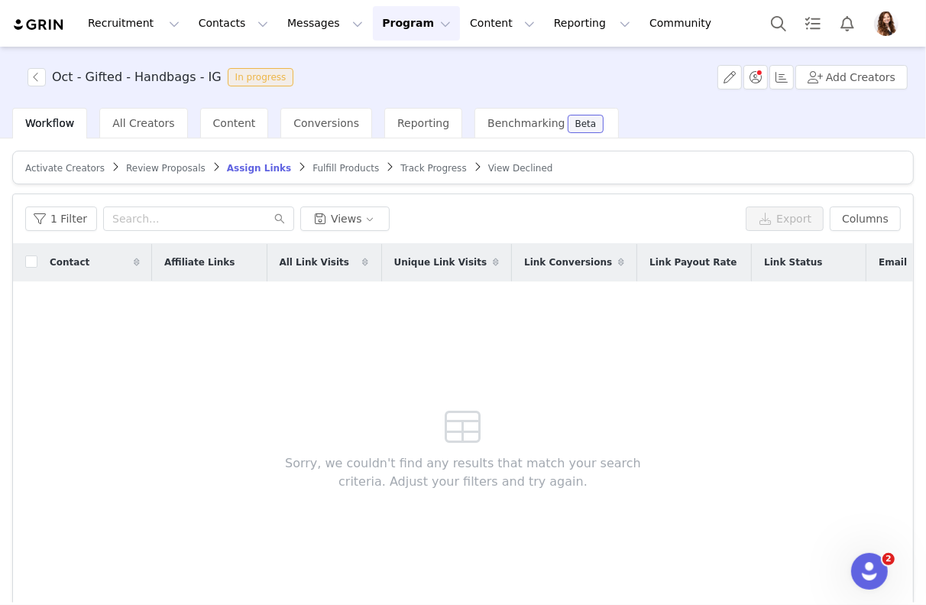
click at [148, 169] on span "Review Proposals" at bounding box center [166, 168] width 80 height 11
click at [168, 167] on span "Review Proposals" at bounding box center [166, 168] width 80 height 11
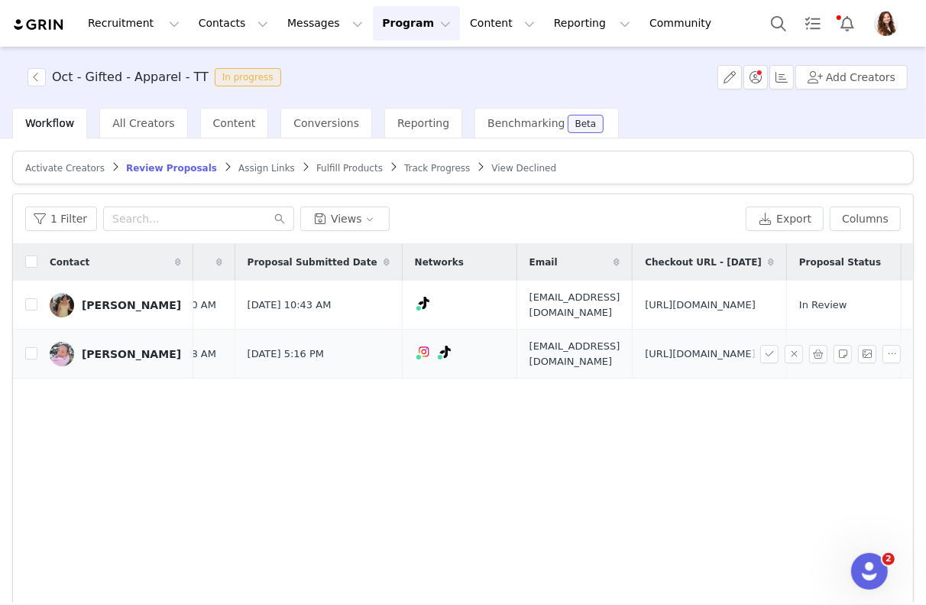
scroll to position [0, 226]
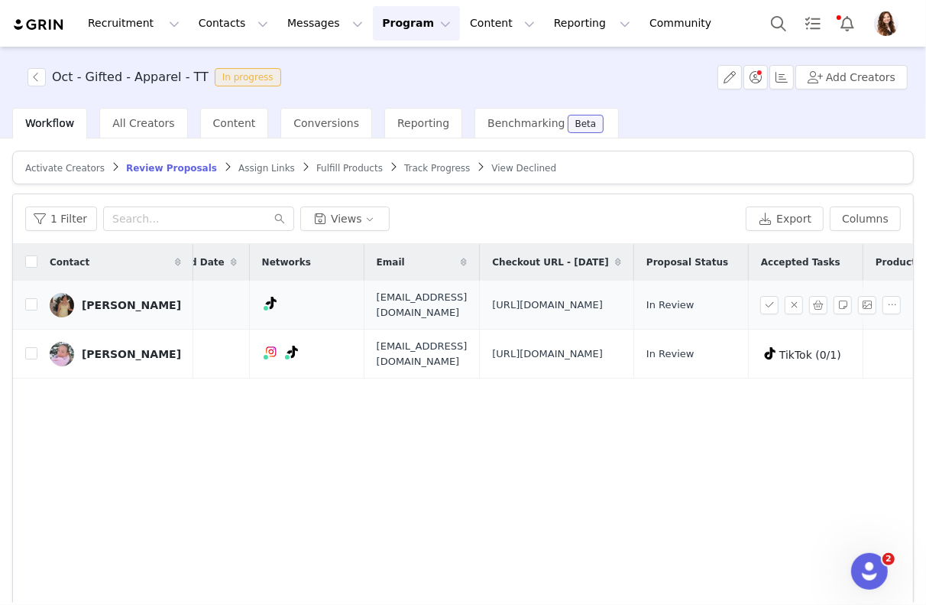
drag, startPoint x: 648, startPoint y: 342, endPoint x: 490, endPoint y: 297, distance: 164.7
click at [490, 297] on td "[URL][DOMAIN_NAME]" at bounding box center [557, 305] width 154 height 49
copy span "[URL][DOMAIN_NAME]"
click at [29, 310] on input "checkbox" at bounding box center [31, 304] width 12 height 12
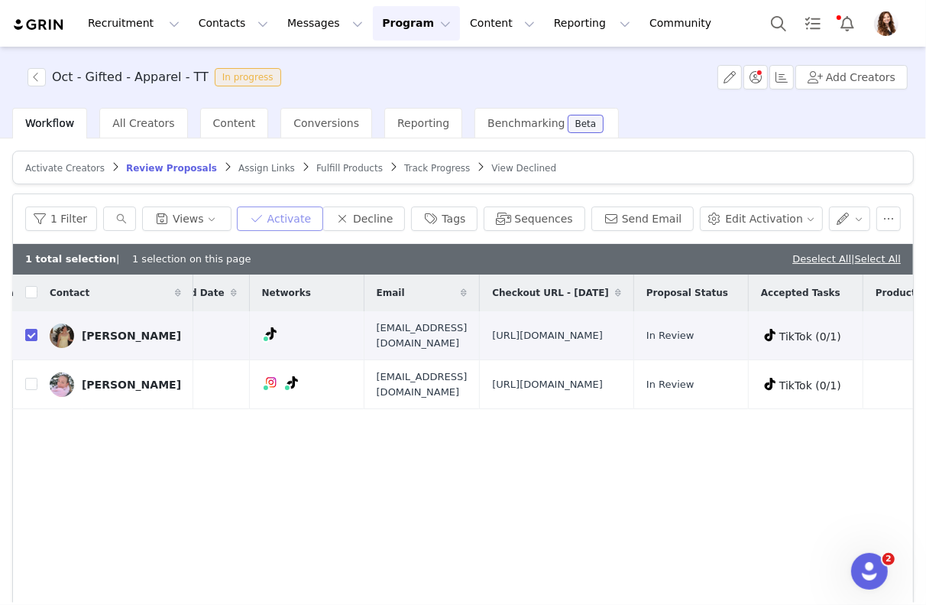
click at [298, 226] on button "Activate" at bounding box center [280, 218] width 86 height 24
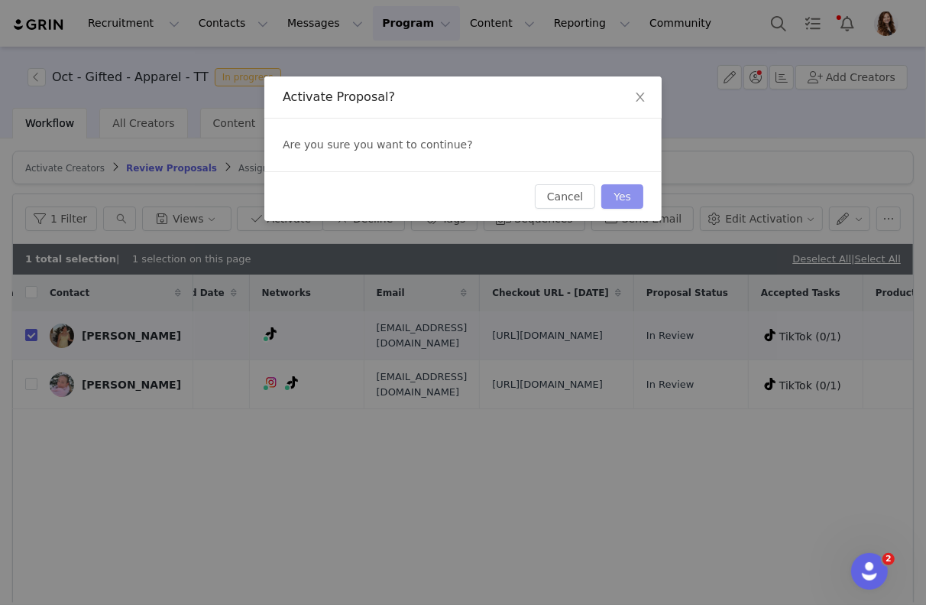
click at [623, 191] on button "Yes" at bounding box center [623, 196] width 42 height 24
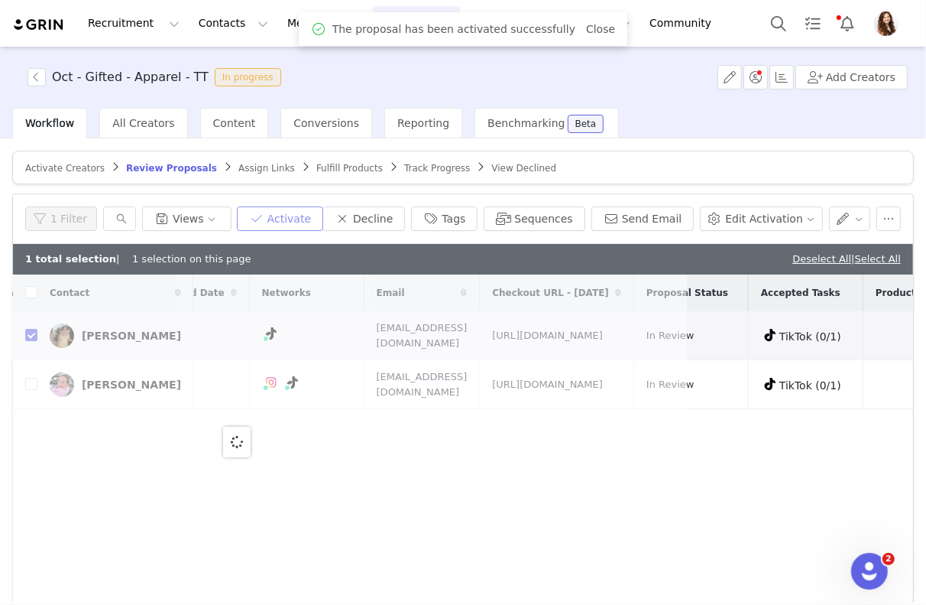
scroll to position [0, 0]
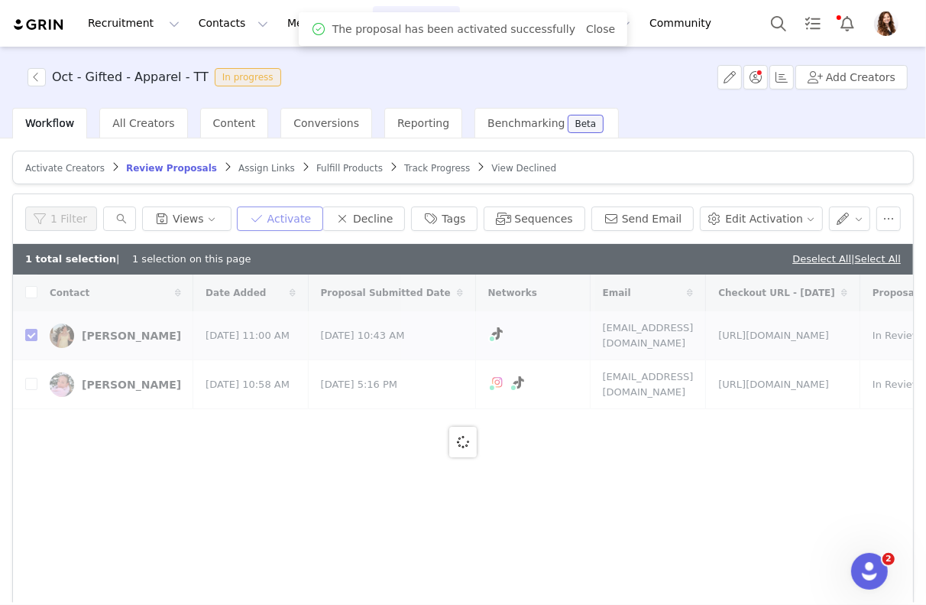
checkbox input "false"
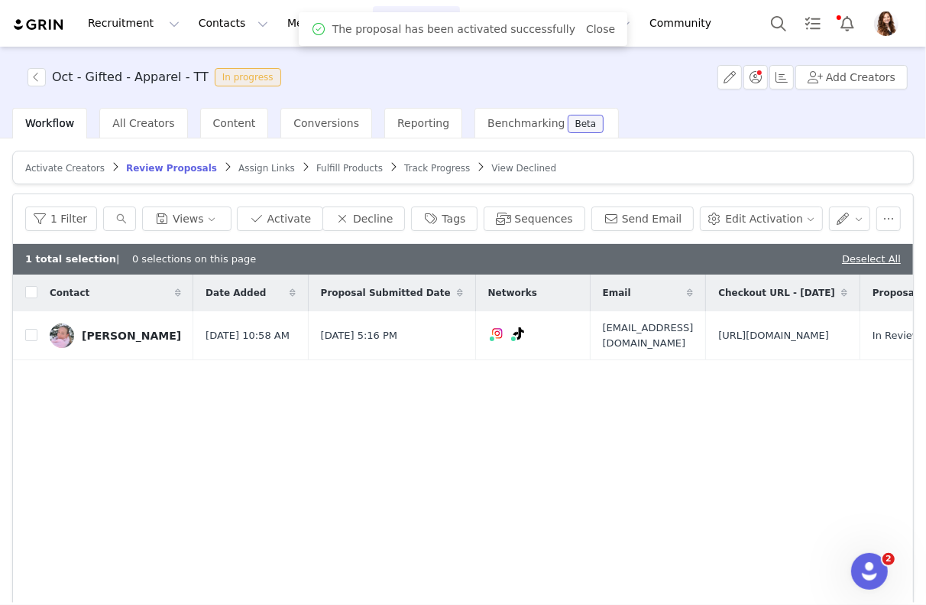
click at [817, 256] on div "1 total selection | 0 selections on this page Deselect All" at bounding box center [463, 259] width 900 height 31
click at [871, 254] on link "Deselect All" at bounding box center [871, 258] width 59 height 11
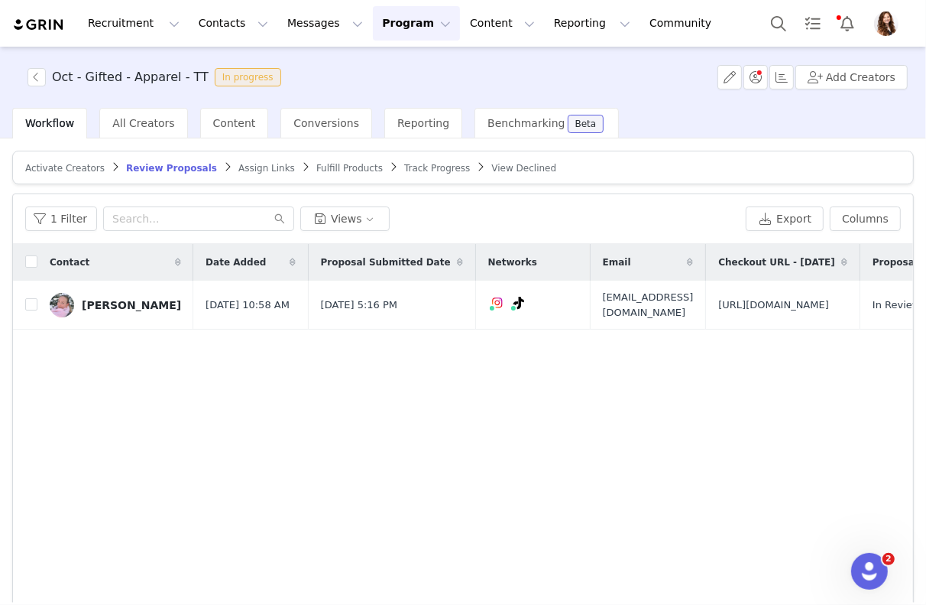
click at [239, 171] on span "Assign Links" at bounding box center [267, 168] width 57 height 11
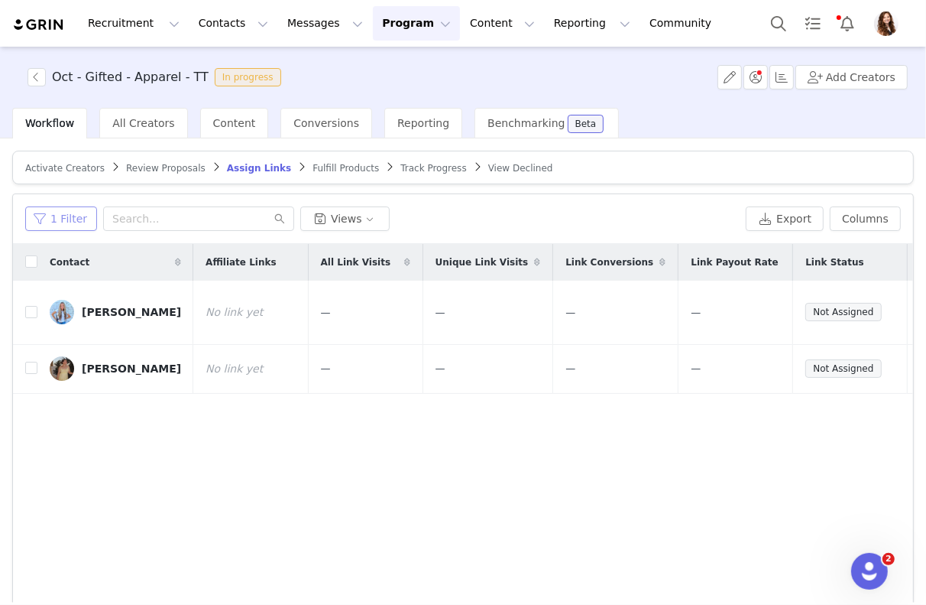
click at [54, 218] on button "1 Filter" at bounding box center [61, 218] width 72 height 24
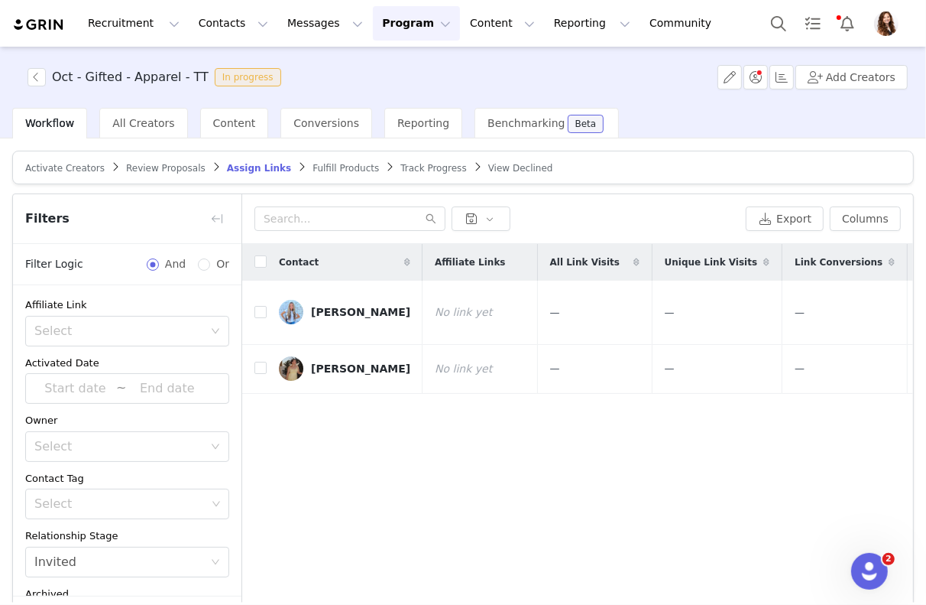
click at [67, 352] on div "Affiliate Link Select Activated Date ~ Owner Select Contact Tag Select Relation…" at bounding box center [127, 466] width 229 height 362
click at [67, 338] on div "Select" at bounding box center [122, 330] width 176 height 29
click at [83, 388] on li "Has no affiliate links" at bounding box center [127, 386] width 204 height 24
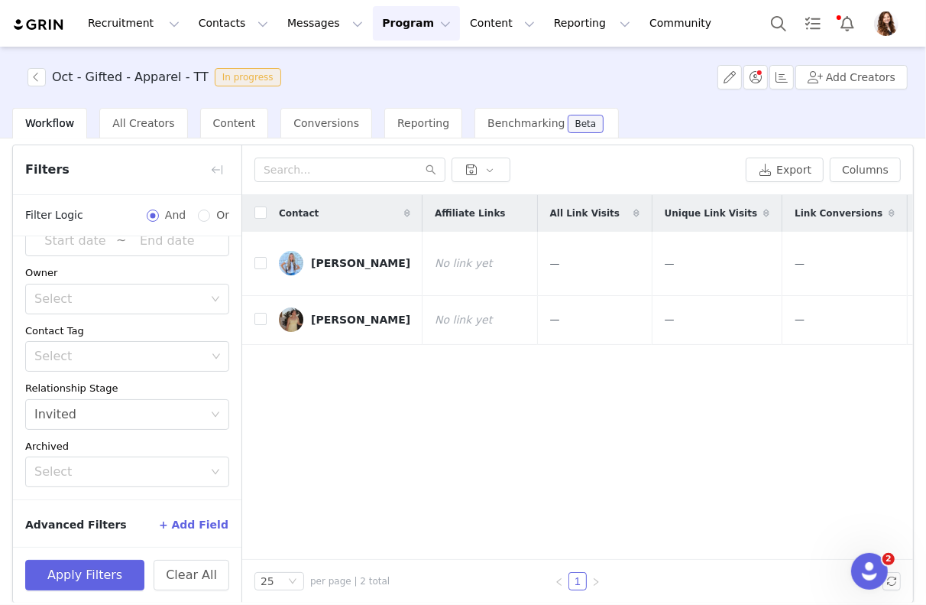
scroll to position [60, 0]
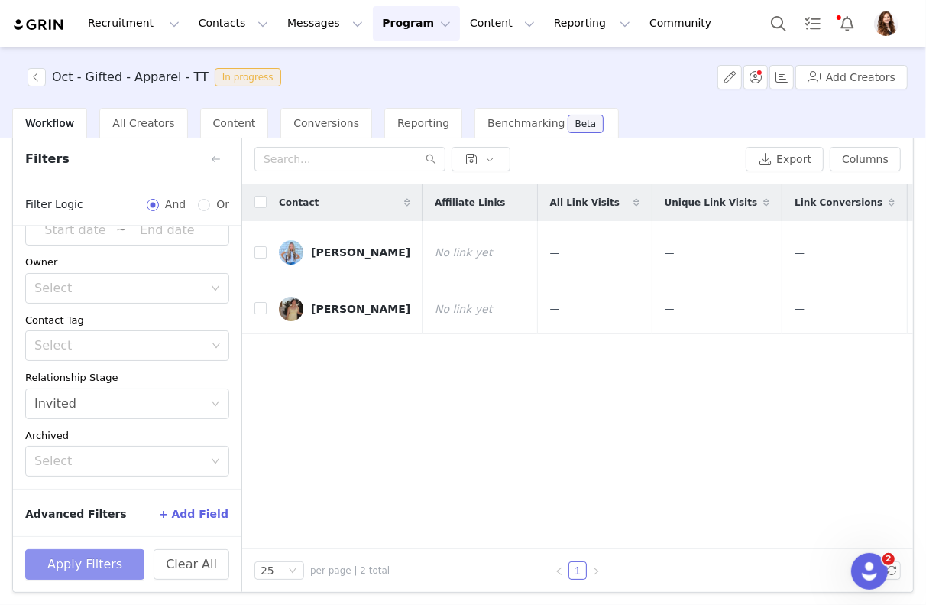
click at [59, 556] on button "Apply Filters" at bounding box center [84, 564] width 119 height 31
click at [262, 206] on label at bounding box center [261, 203] width 12 height 16
click at [262, 206] on input "checkbox" at bounding box center [261, 202] width 12 height 12
checkbox input "true"
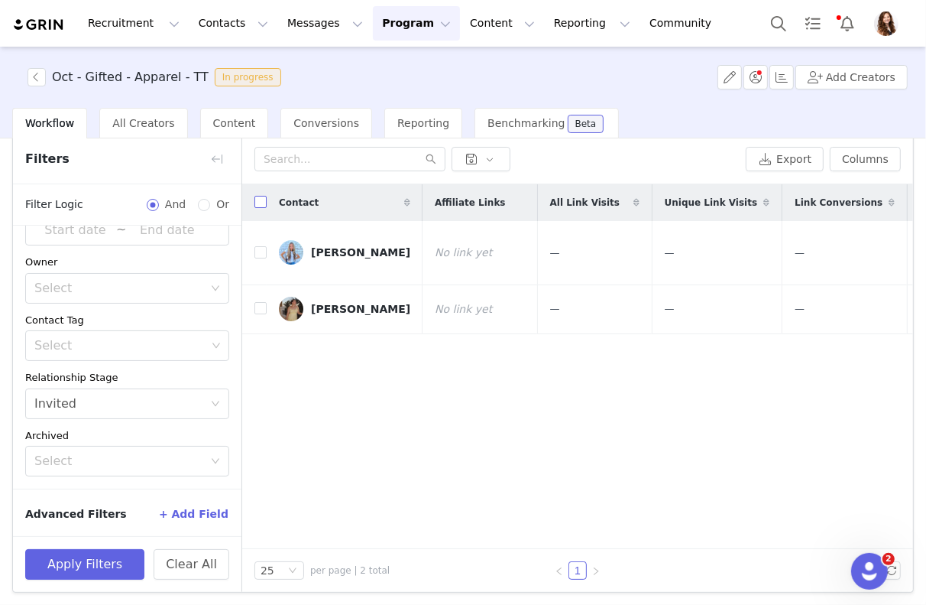
checkbox input "true"
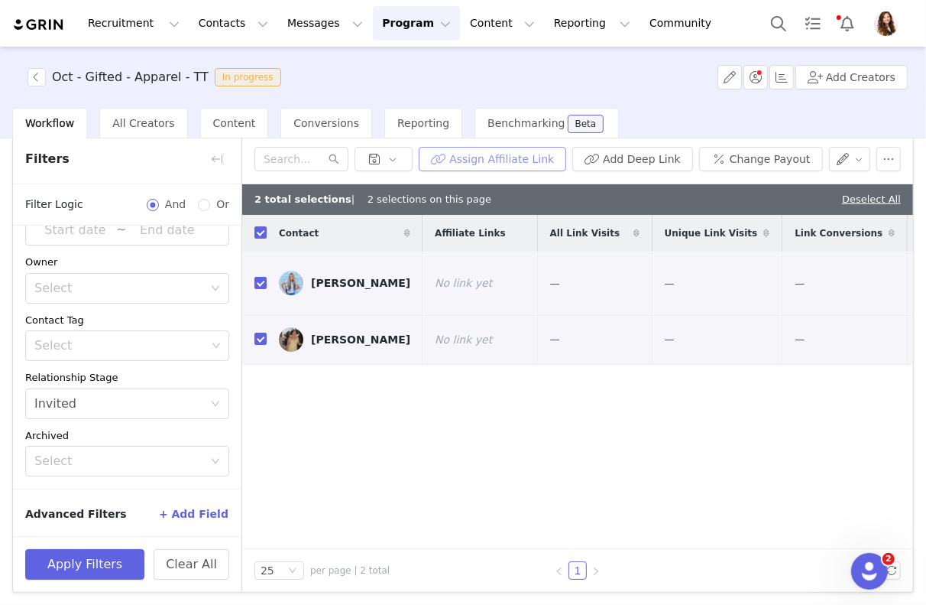
click at [493, 161] on button "Assign Affiliate Link" at bounding box center [493, 159] width 148 height 24
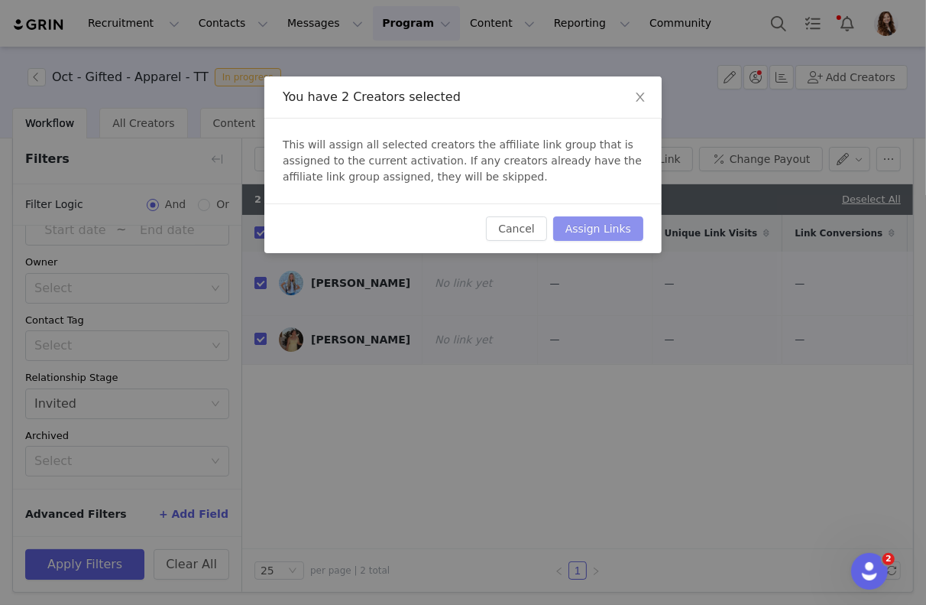
click at [605, 218] on button "Assign Links" at bounding box center [598, 228] width 90 height 24
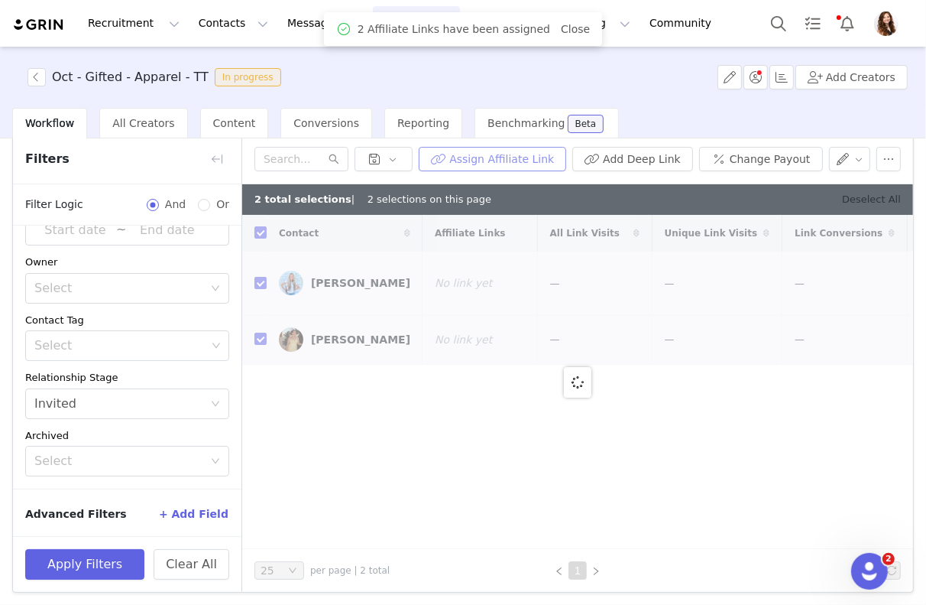
checkbox input "false"
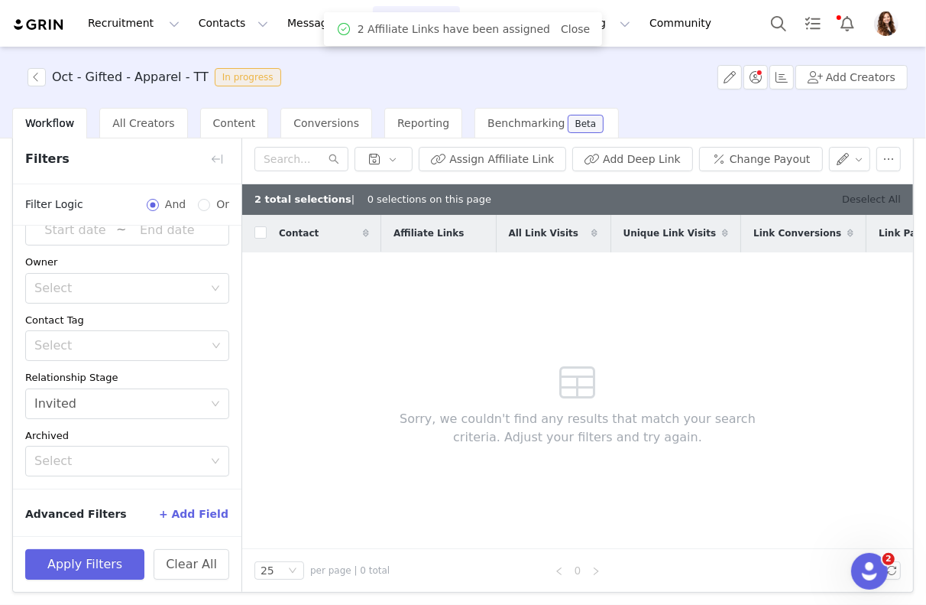
click at [884, 196] on link "Deselect All" at bounding box center [871, 198] width 59 height 11
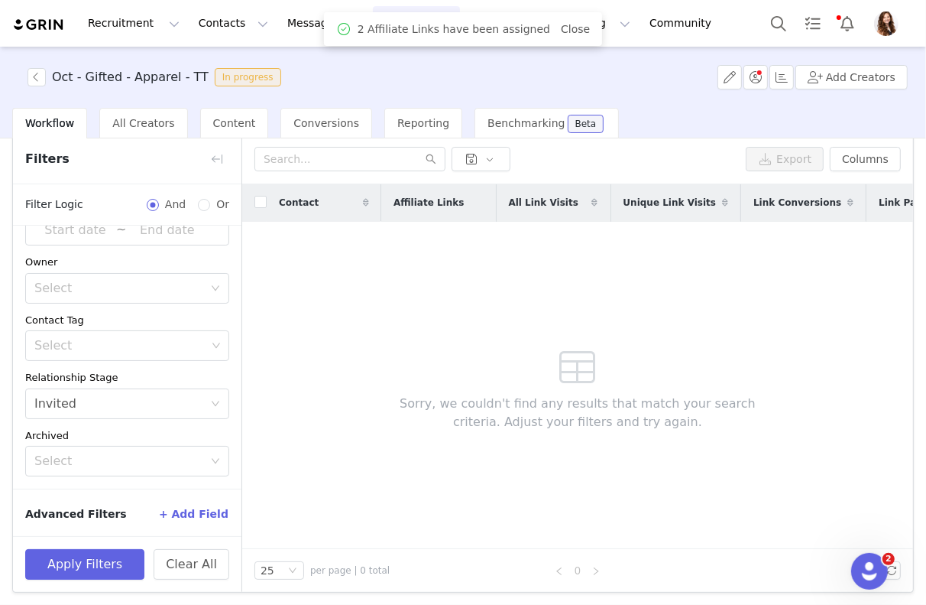
scroll to position [0, 0]
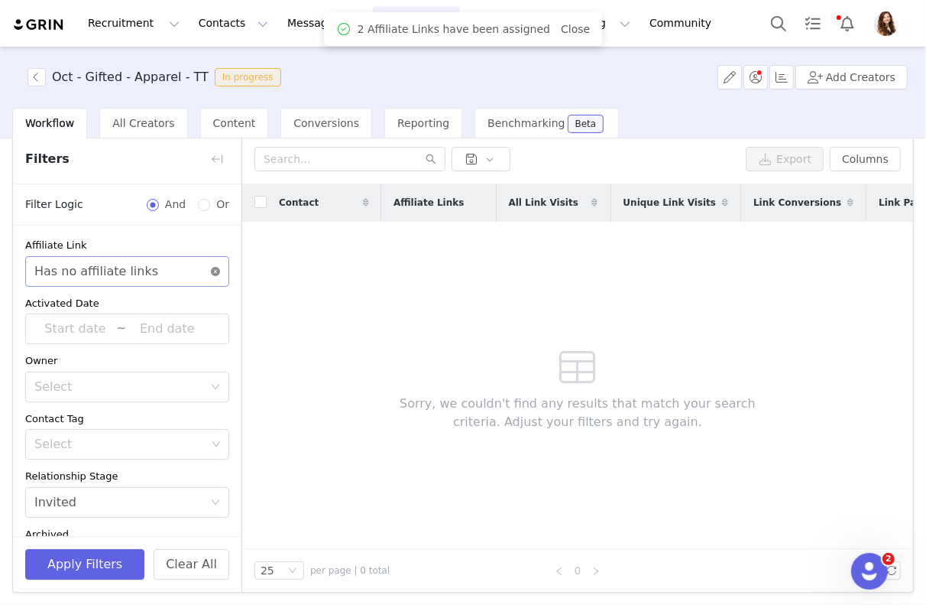
click at [216, 269] on icon "icon: close-circle" at bounding box center [215, 271] width 9 height 9
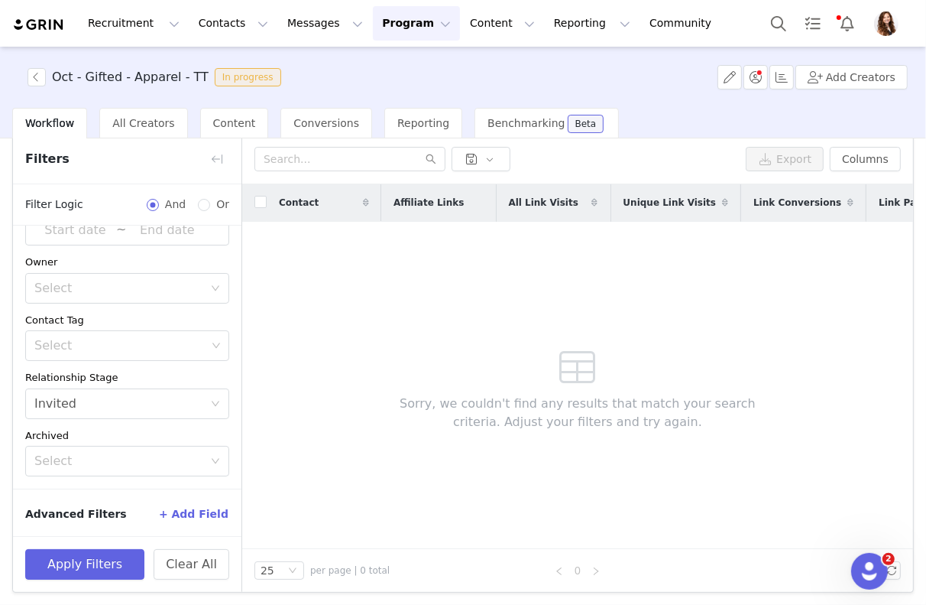
click at [195, 501] on button "+ Add Field" at bounding box center [193, 513] width 71 height 24
click at [195, 505] on button "+ Add Field" at bounding box center [193, 513] width 71 height 24
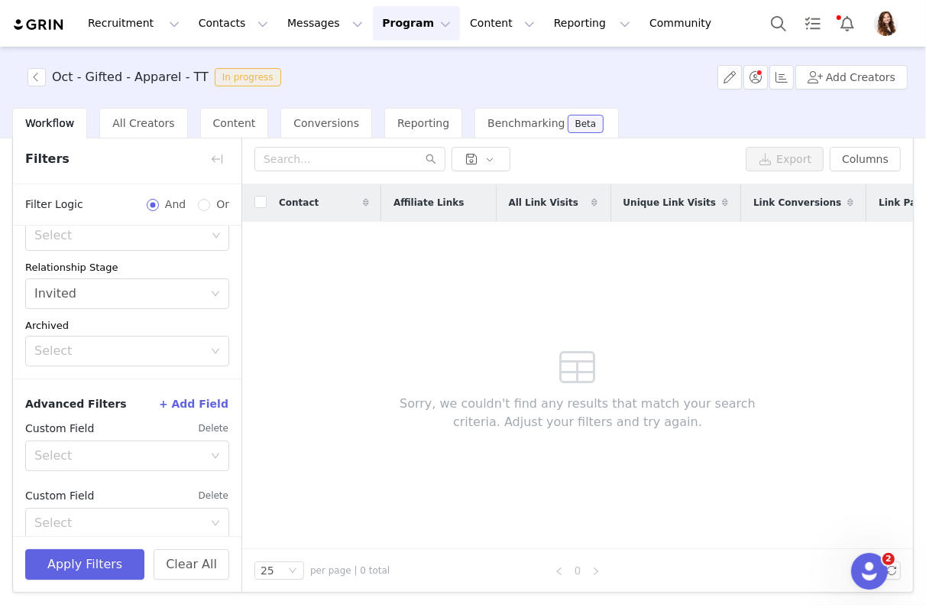
scroll to position [227, 0]
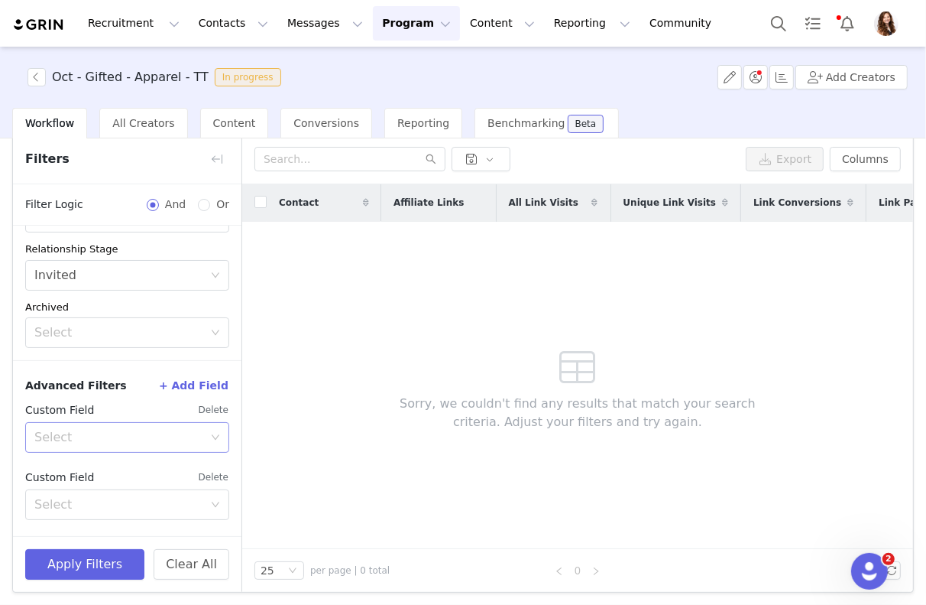
click at [118, 439] on div "Select" at bounding box center [118, 437] width 169 height 15
type input "yo"
click at [104, 456] on li "Your Properties" at bounding box center [127, 467] width 204 height 24
click at [89, 443] on div "Your Properties" at bounding box center [80, 437] width 92 height 29
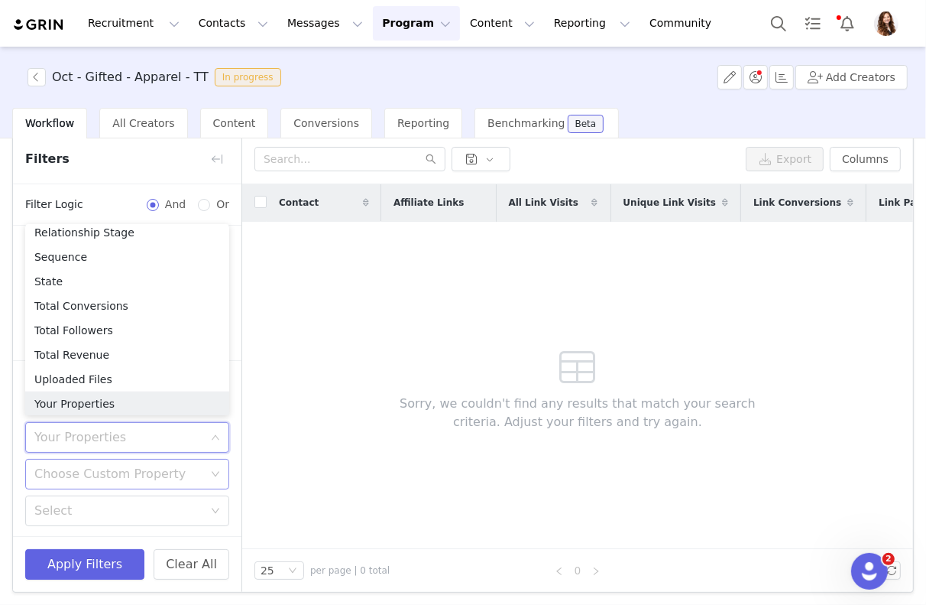
click at [95, 474] on div "Choose Custom Property" at bounding box center [118, 473] width 169 height 15
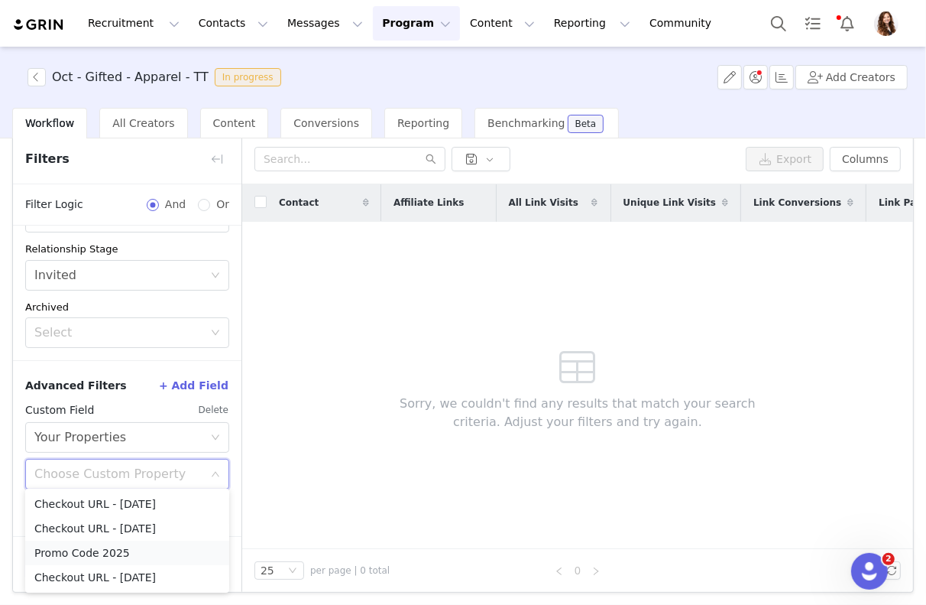
click at [83, 554] on li "Promo Code 2025" at bounding box center [127, 552] width 204 height 24
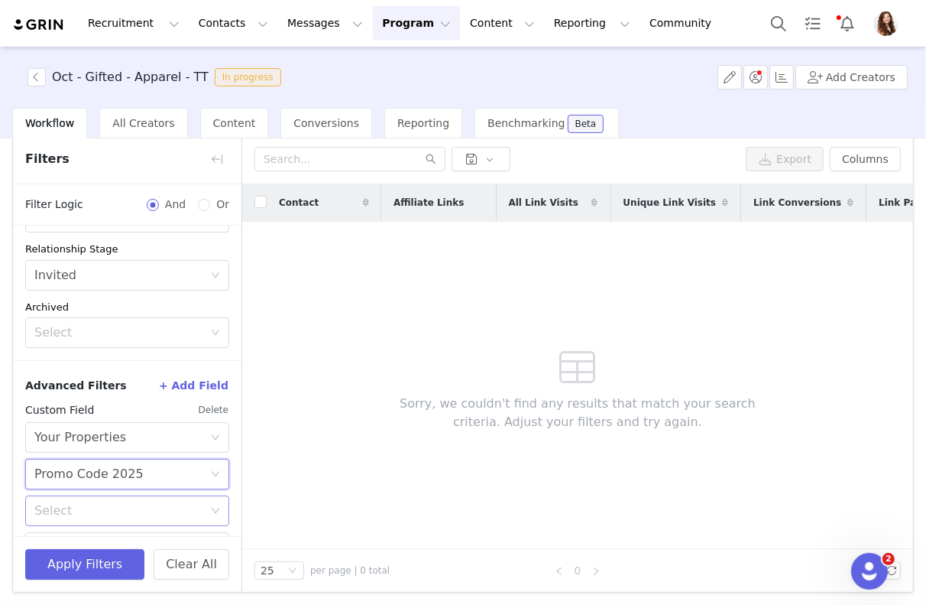
click at [95, 511] on div "Select" at bounding box center [118, 510] width 169 height 15
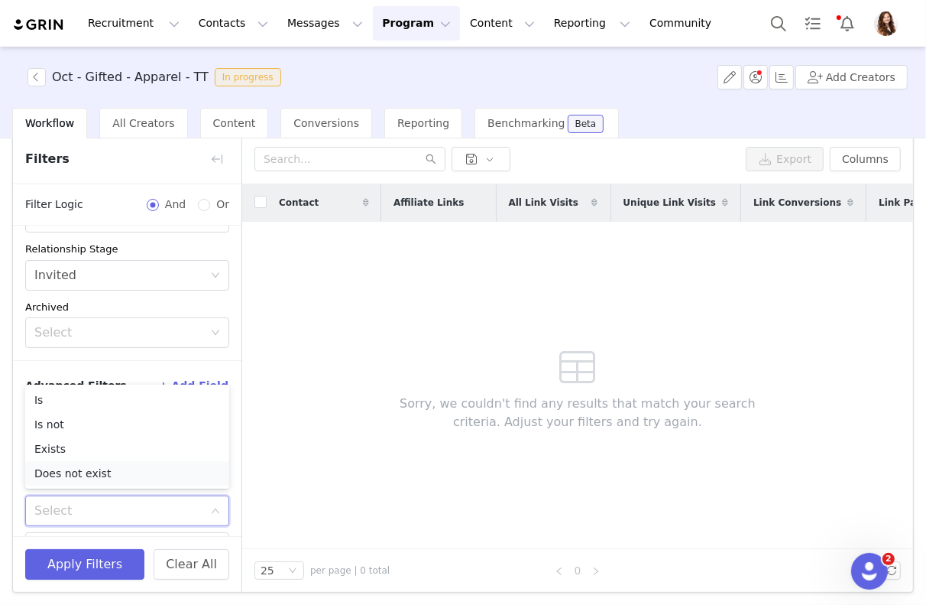
click at [92, 474] on li "Does not exist" at bounding box center [127, 473] width 204 height 24
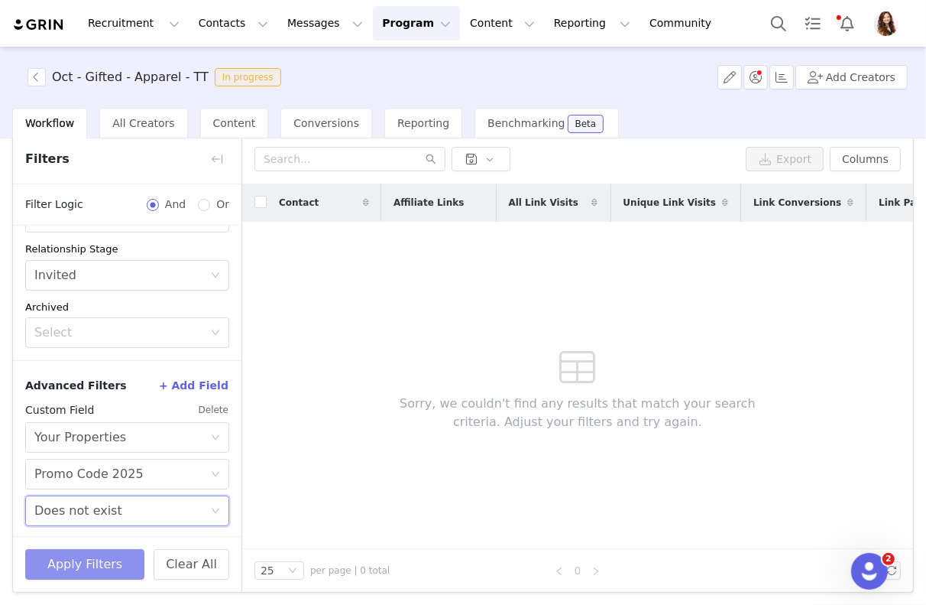
click at [89, 575] on button "Apply Filters" at bounding box center [84, 564] width 119 height 31
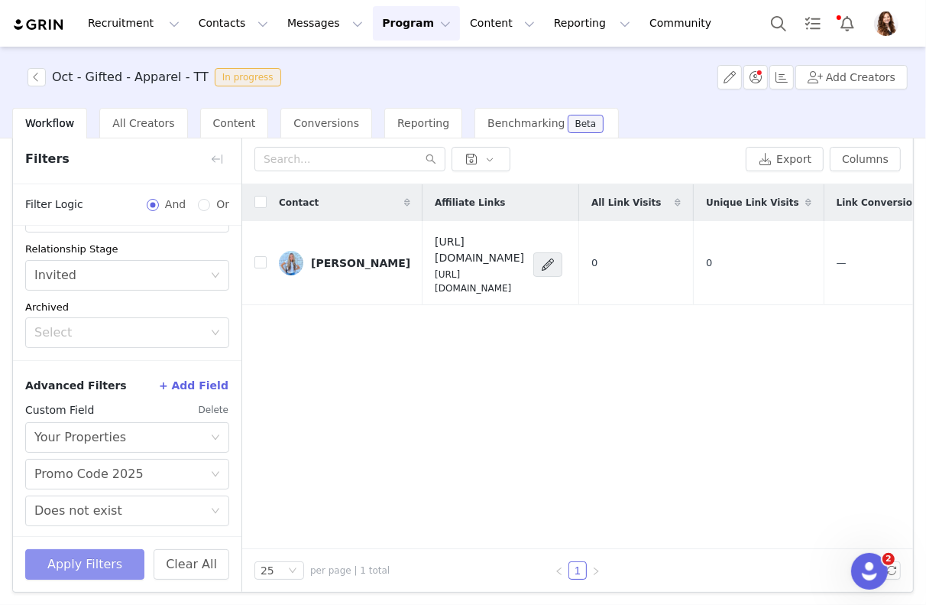
scroll to position [0, 0]
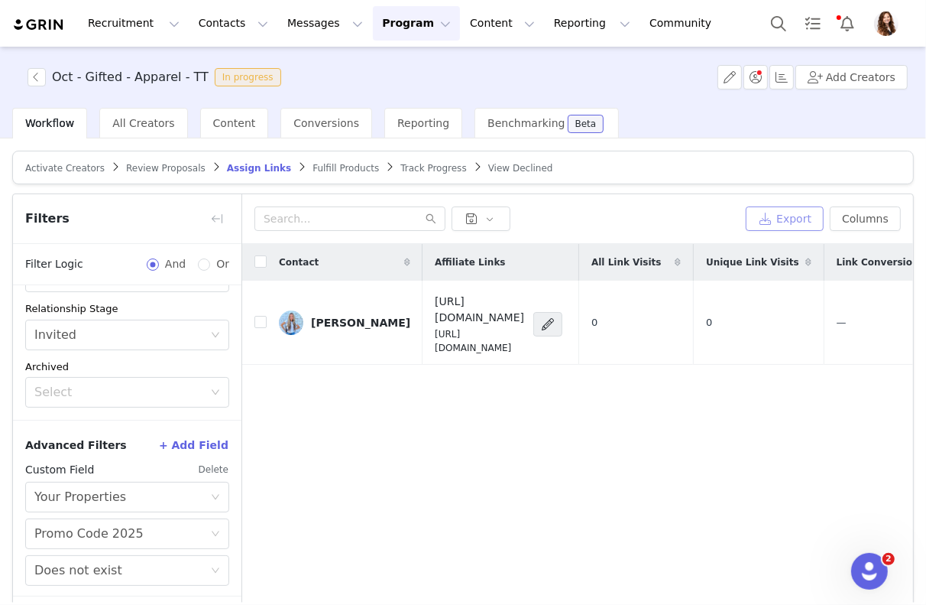
click at [769, 223] on button "Export" at bounding box center [785, 218] width 78 height 24
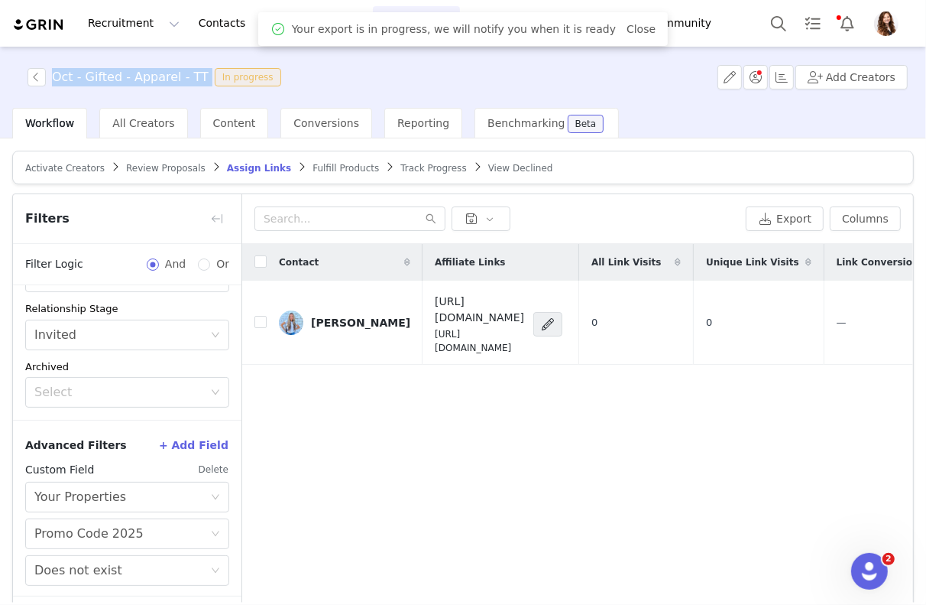
drag, startPoint x: 52, startPoint y: 79, endPoint x: 214, endPoint y: 80, distance: 162.1
click at [214, 80] on span "Oct - Gifted - Apparel - TT In progress" at bounding box center [158, 77] width 260 height 18
copy h3 "Oct - Gifted - Apparel - TT"
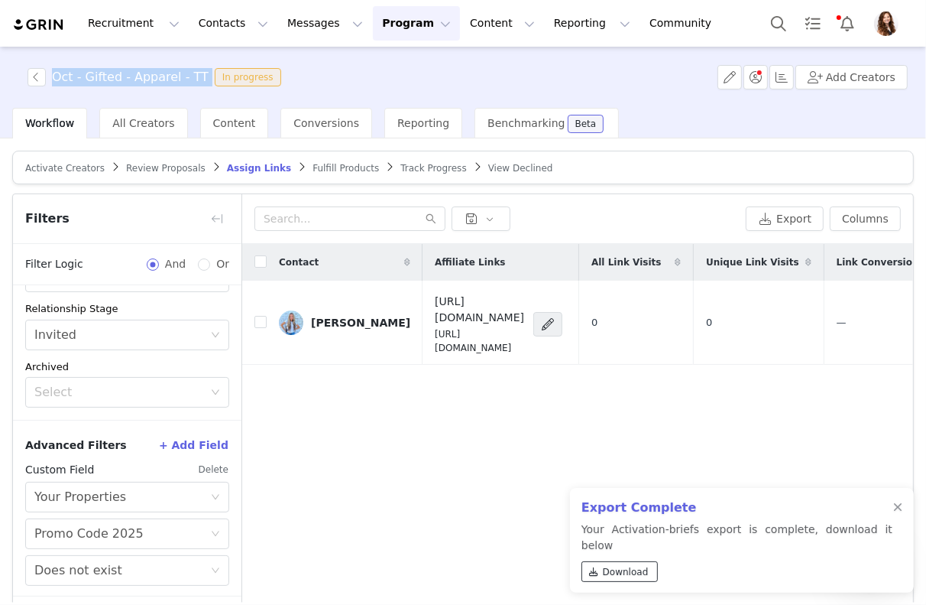
click at [608, 571] on span "Download" at bounding box center [626, 572] width 46 height 14
click at [899, 514] on div at bounding box center [898, 507] width 9 height 12
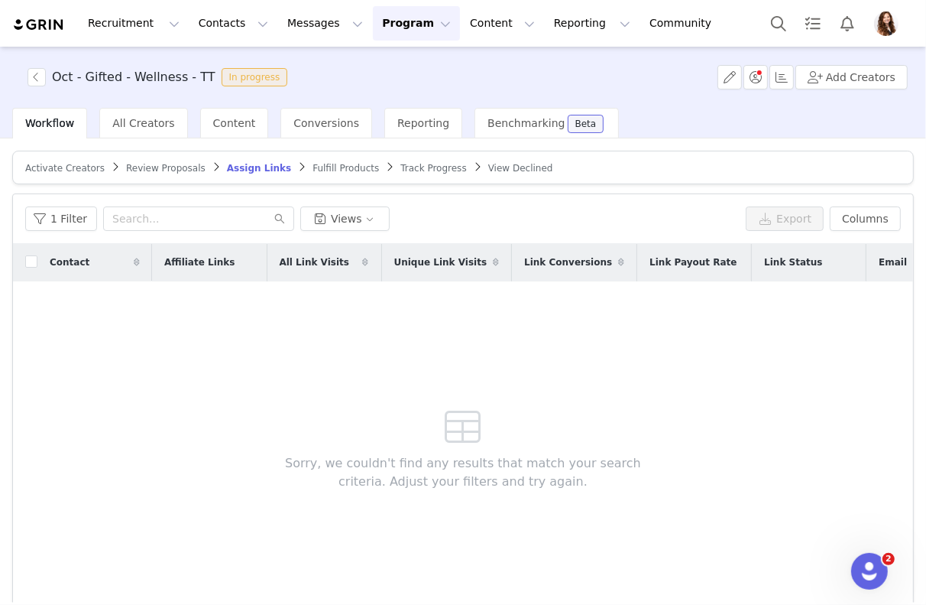
click at [161, 174] on article "Activate Creators Review Proposals Assign Links Fulfill Products Track Progress…" at bounding box center [463, 168] width 902 height 34
click at [161, 167] on span "Review Proposals" at bounding box center [166, 168] width 80 height 11
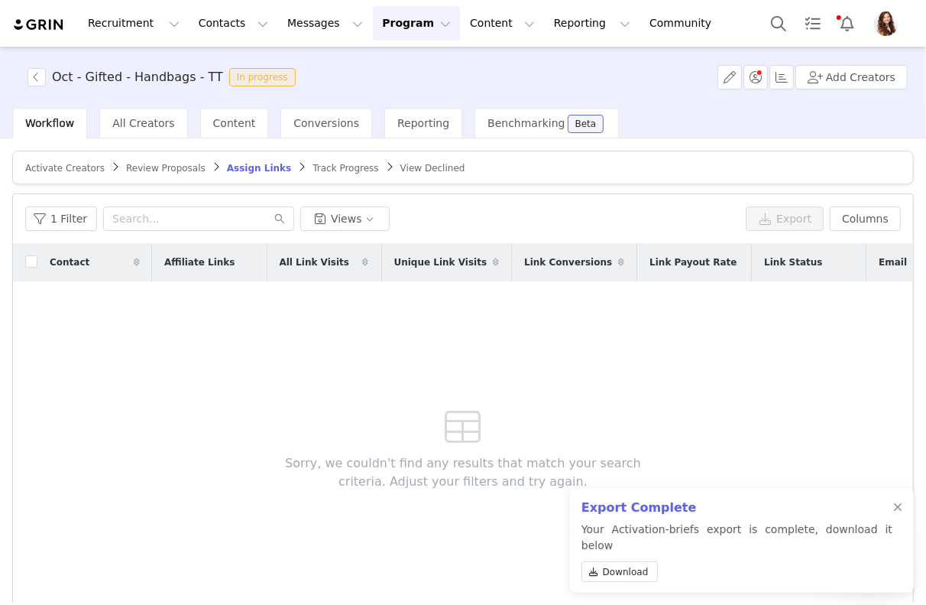
click at [177, 166] on span "Review Proposals" at bounding box center [166, 168] width 80 height 11
click at [890, 522] on div "Export Complete Your Activation-briefs export is complete, download it below Do…" at bounding box center [742, 540] width 344 height 105
click at [900, 514] on div at bounding box center [898, 507] width 9 height 12
click at [186, 167] on span "Review Proposals" at bounding box center [166, 168] width 80 height 11
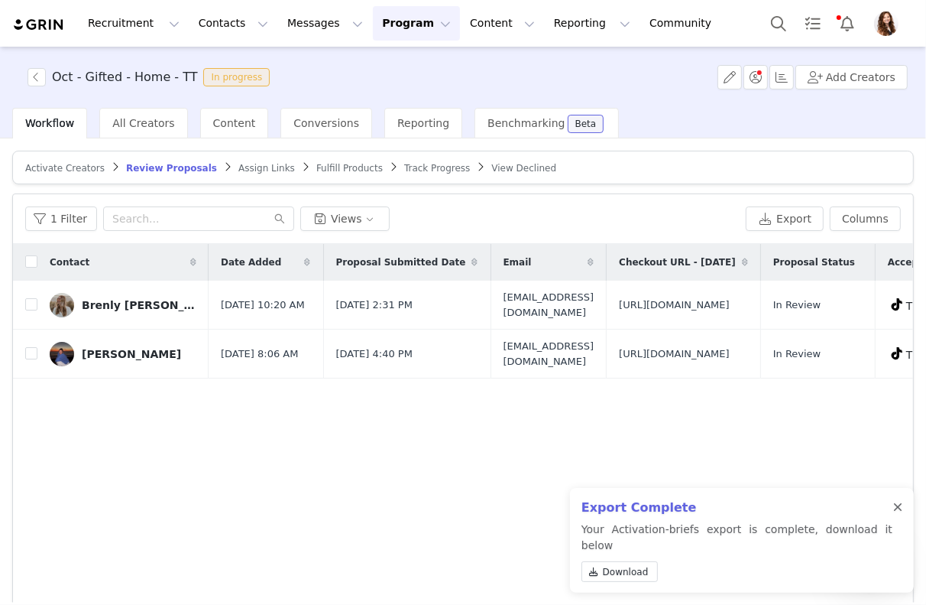
click at [897, 514] on div at bounding box center [898, 507] width 9 height 12
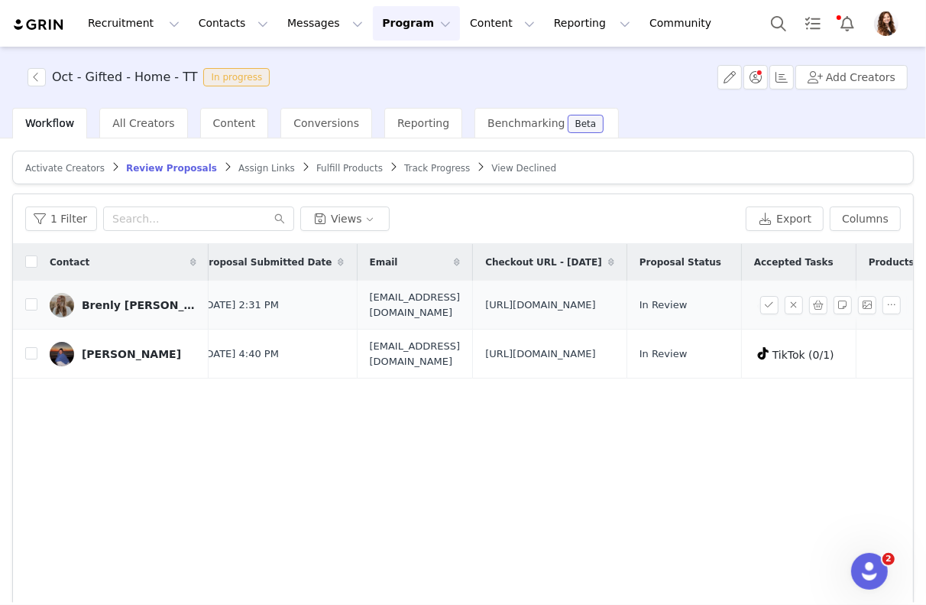
scroll to position [0, 158]
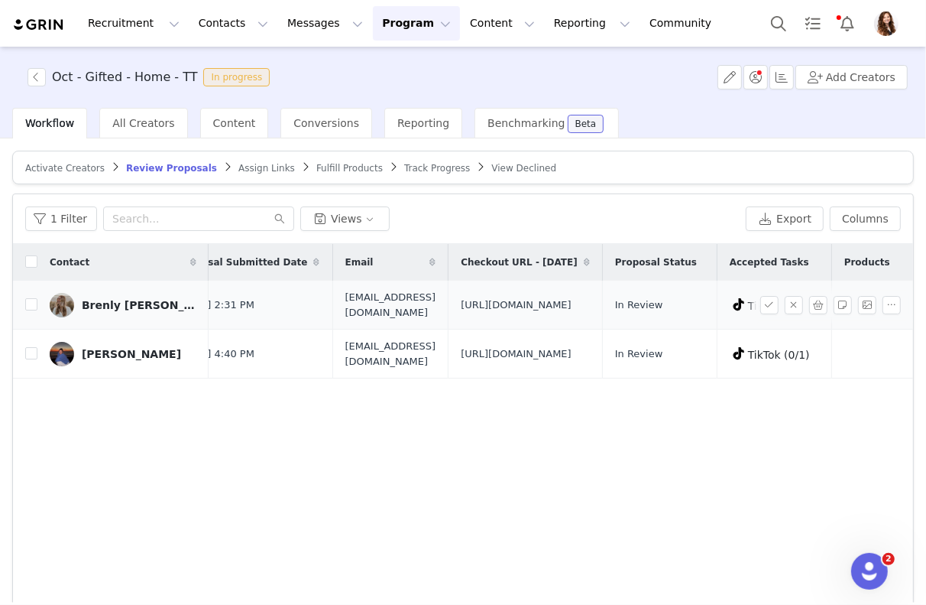
drag, startPoint x: 608, startPoint y: 343, endPoint x: 443, endPoint y: 297, distance: 171.6
click at [461, 297] on span "[URL][DOMAIN_NAME]" at bounding box center [516, 304] width 111 height 15
copy span "[URL][DOMAIN_NAME]"
click at [30, 310] on input "checkbox" at bounding box center [31, 304] width 12 height 12
checkbox input "true"
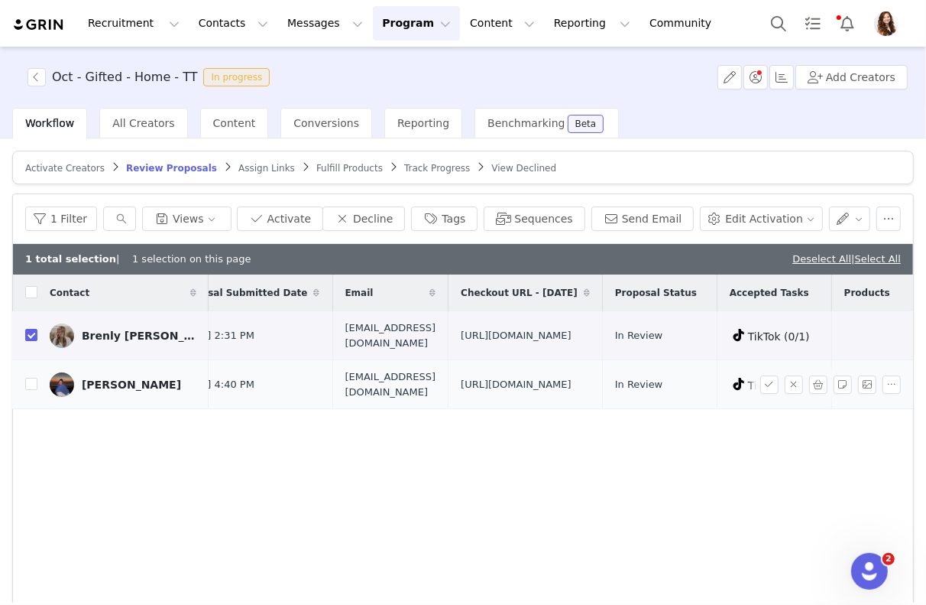
drag, startPoint x: 600, startPoint y: 450, endPoint x: 435, endPoint y: 404, distance: 171.4
click at [449, 404] on td "https://www.quince.com/checkout?checkoutId=c7b8f5c5-c28d-4d9c-ad6c-d27fa0237c77…" at bounding box center [526, 384] width 154 height 49
copy span "https://www.quince.com/checkout?checkoutId=c7b8f5c5-c28d-4d9c-ad6c-d27fa0237c77…"
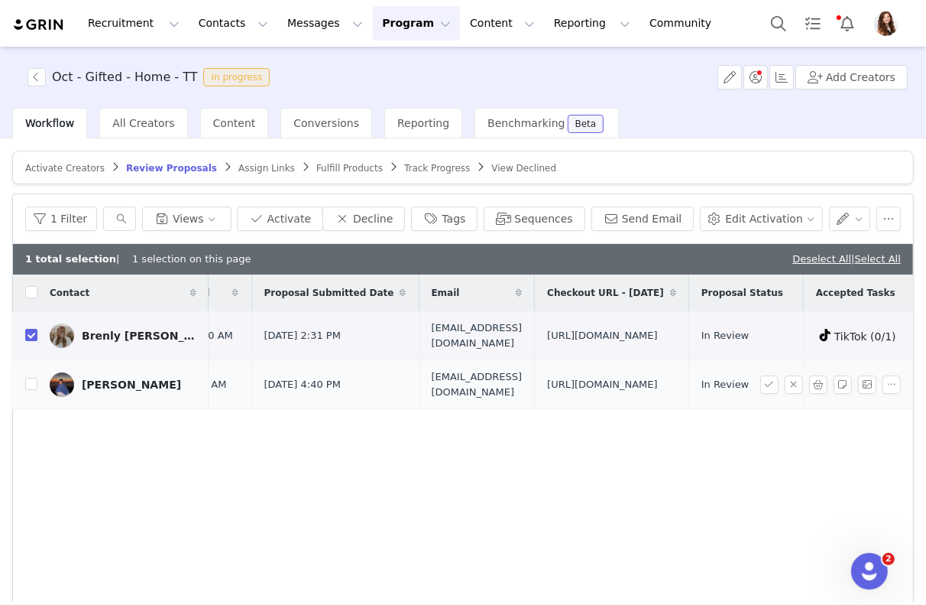
scroll to position [0, 67]
click at [33, 290] on input "checkbox" at bounding box center [31, 292] width 12 height 12
checkbox input "true"
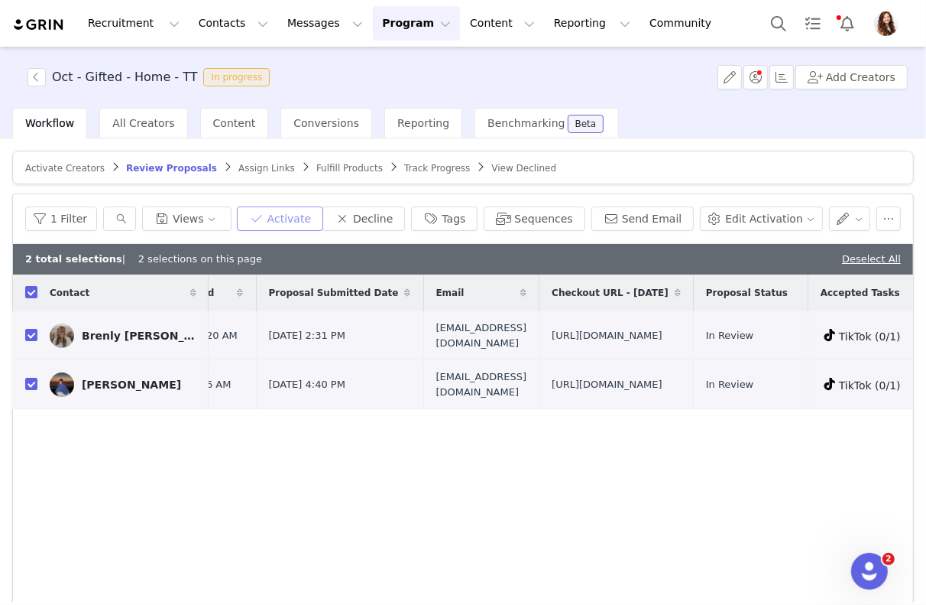
click at [299, 222] on button "Activate" at bounding box center [280, 218] width 86 height 24
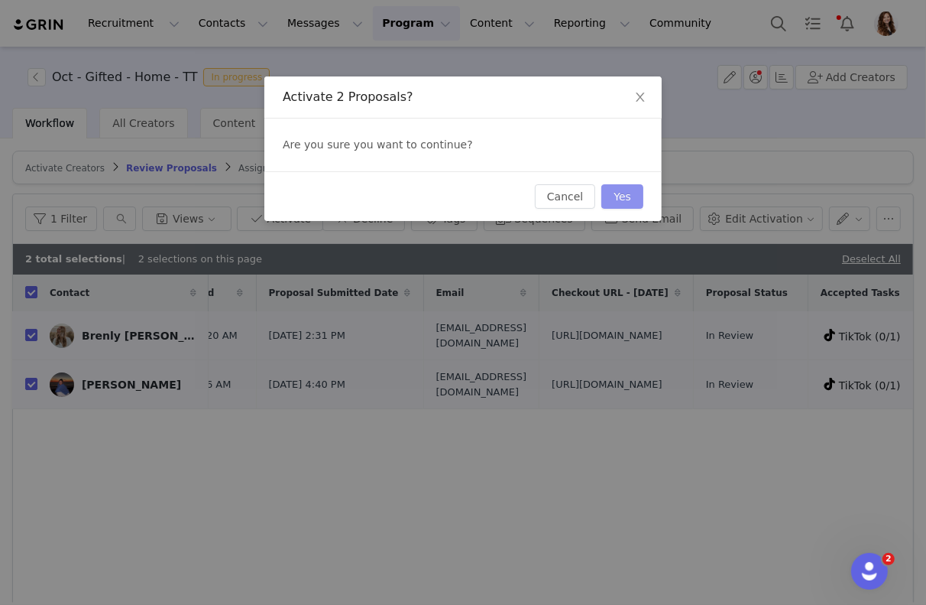
click at [612, 200] on button "Yes" at bounding box center [623, 196] width 42 height 24
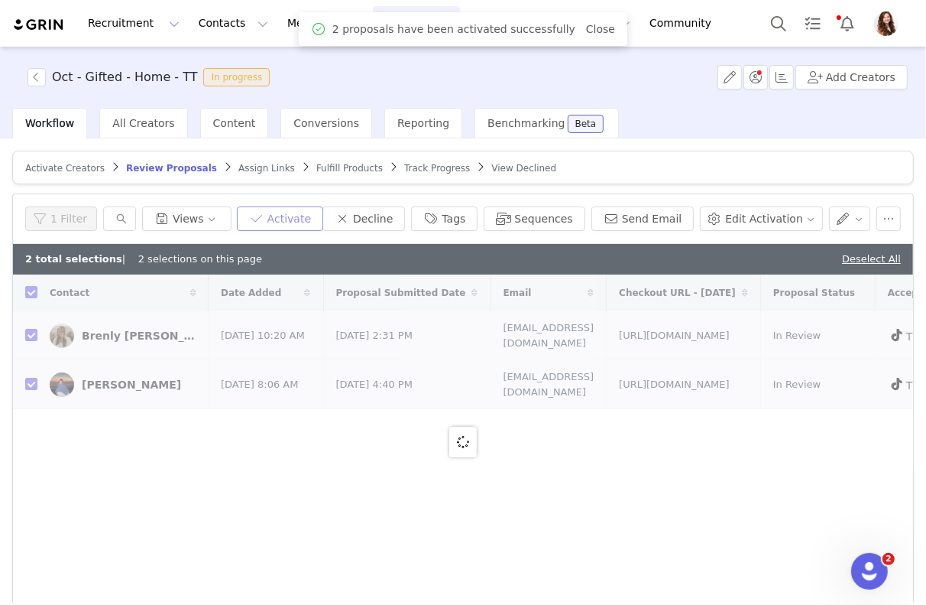
checkbox input "false"
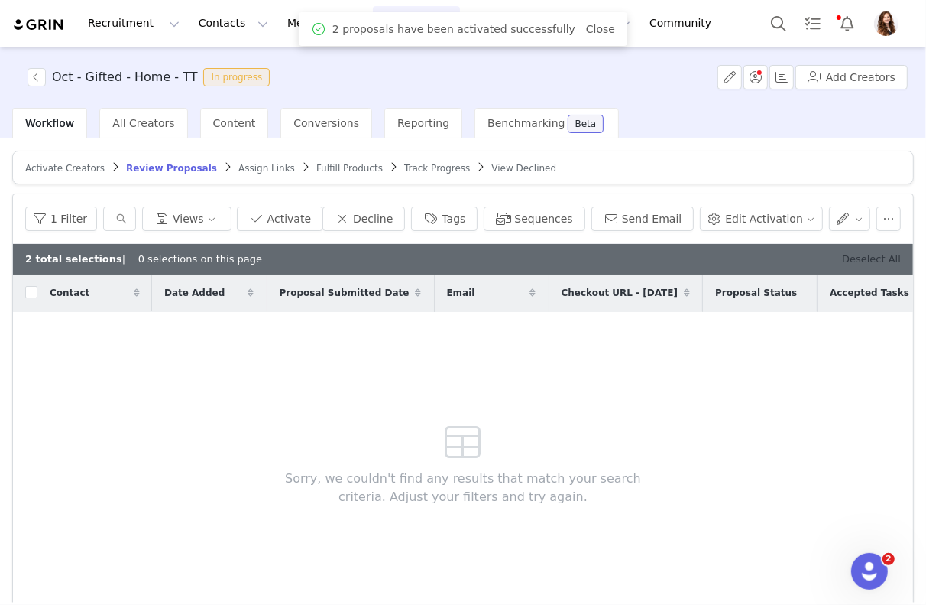
click at [868, 255] on link "Deselect All" at bounding box center [871, 258] width 59 height 11
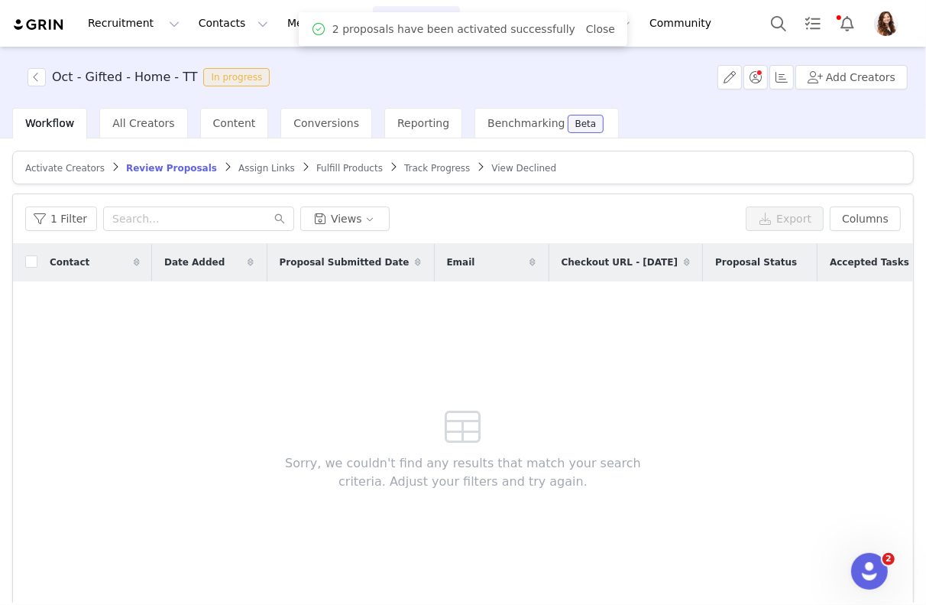
click at [271, 170] on span "Assign Links" at bounding box center [267, 168] width 57 height 11
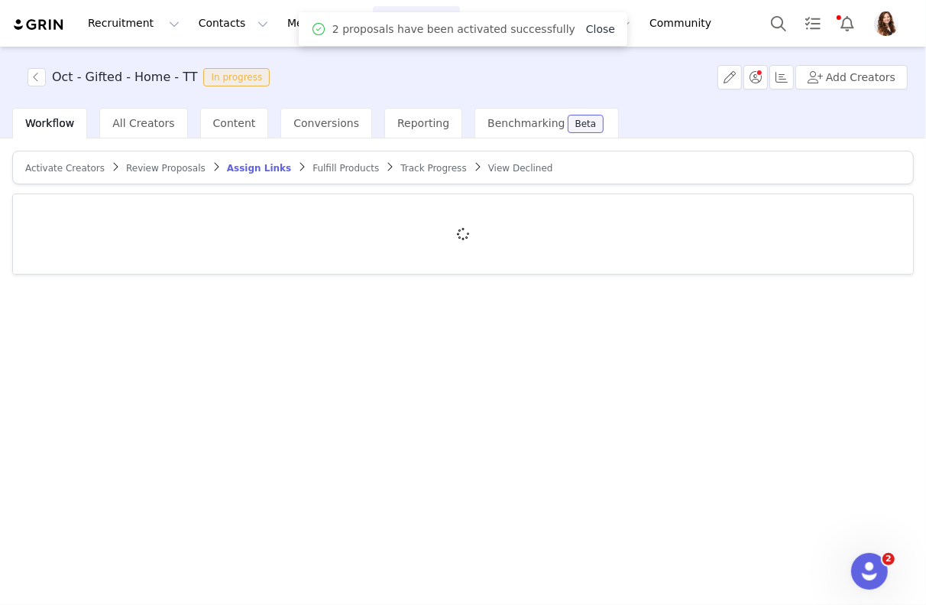
click at [594, 30] on link "Close" at bounding box center [600, 29] width 29 height 12
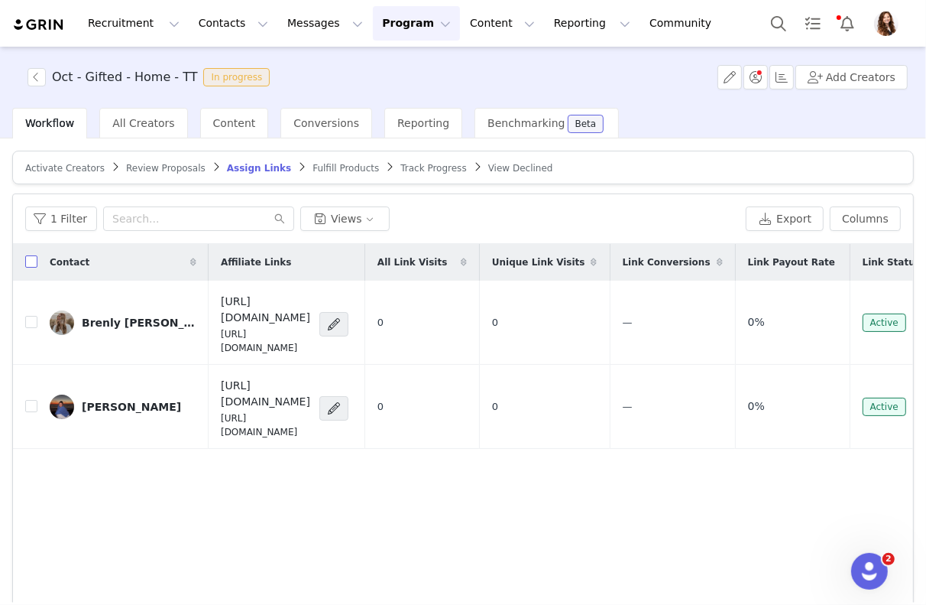
click at [30, 258] on input "checkbox" at bounding box center [31, 261] width 12 height 12
checkbox input "true"
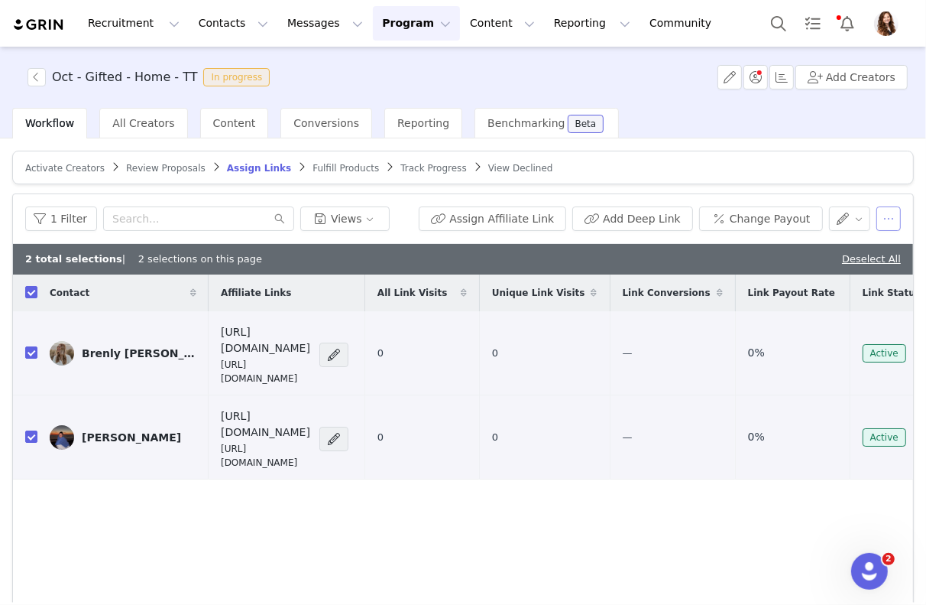
click at [889, 218] on button "button" at bounding box center [889, 218] width 24 height 24
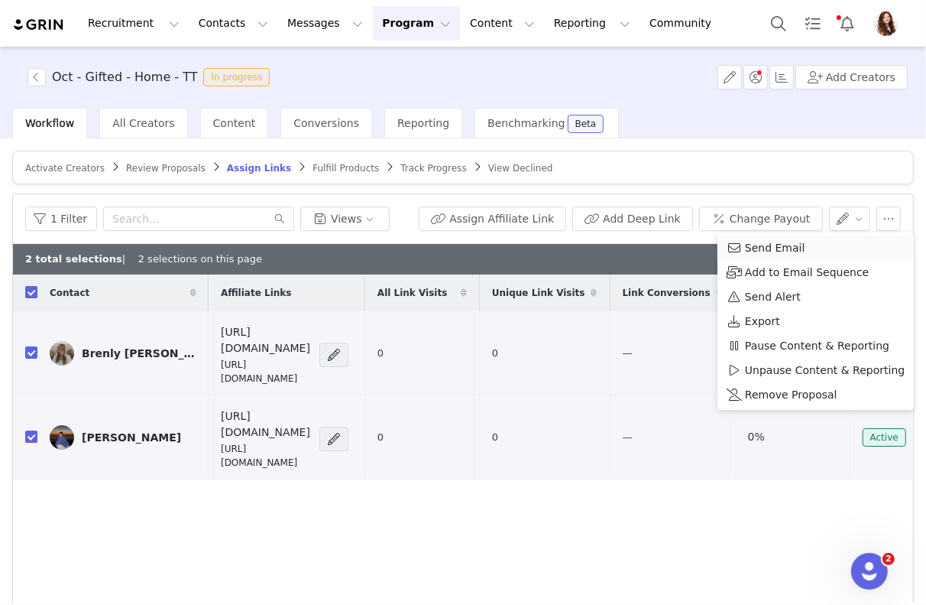
click at [803, 254] on div "Send Email" at bounding box center [816, 247] width 178 height 17
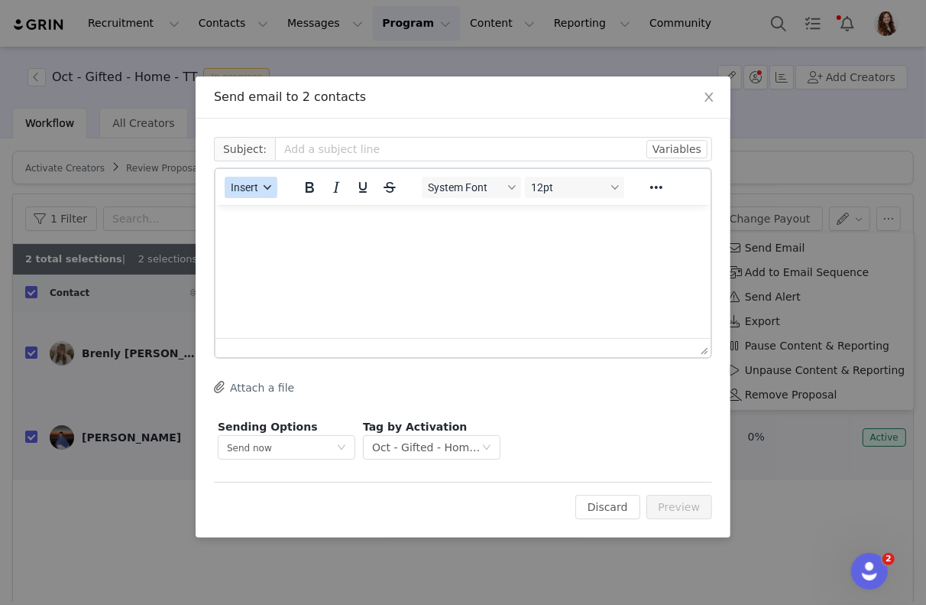
click at [248, 195] on button "Insert" at bounding box center [251, 187] width 53 height 21
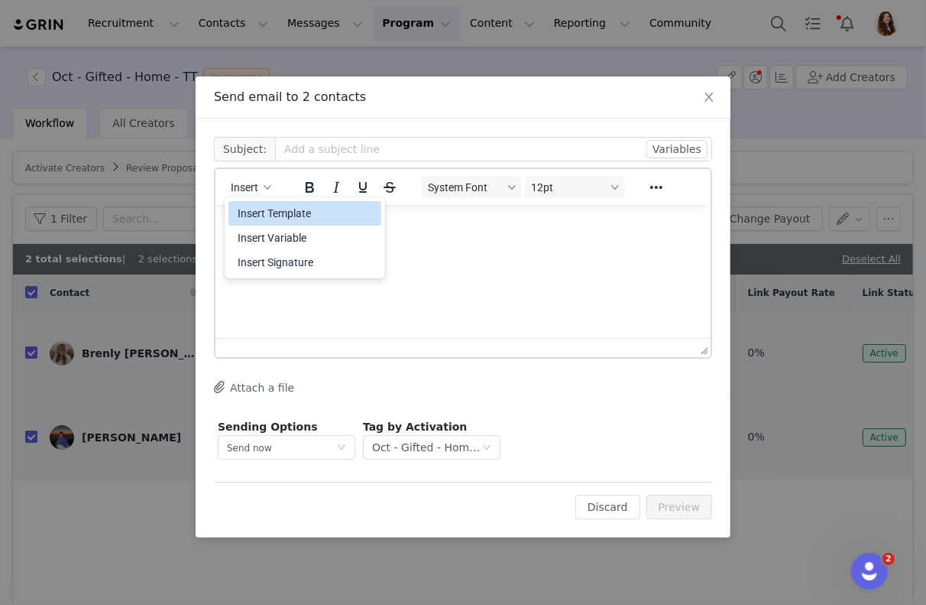
click at [261, 217] on div "Insert Template" at bounding box center [307, 213] width 138 height 18
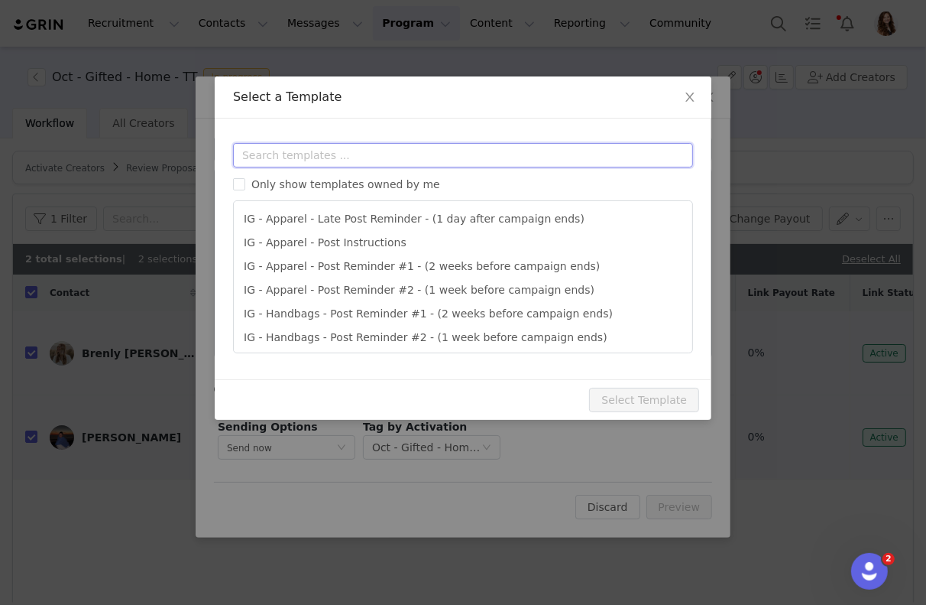
click at [346, 161] on input "text" at bounding box center [463, 155] width 460 height 24
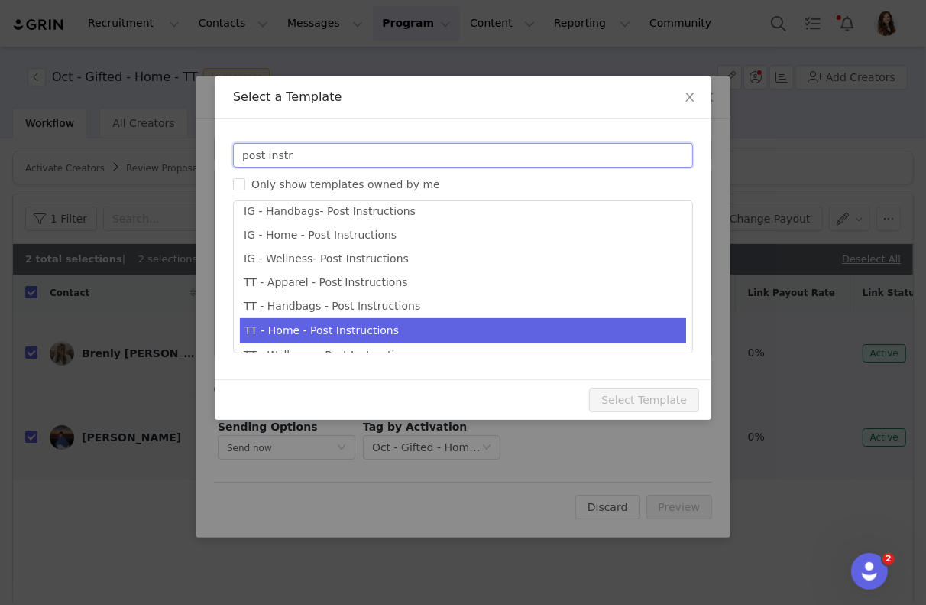
type input "post instr"
click at [327, 330] on li "TT - Home - Post Instructions" at bounding box center [463, 330] width 446 height 25
type input "Quince x @[tiktok_username] Post Instructions!"
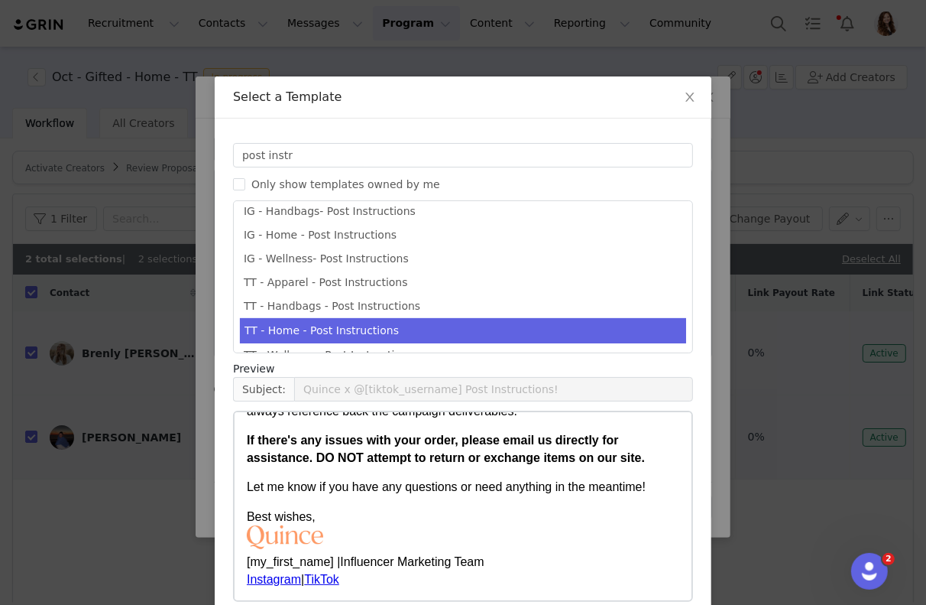
scroll to position [73, 0]
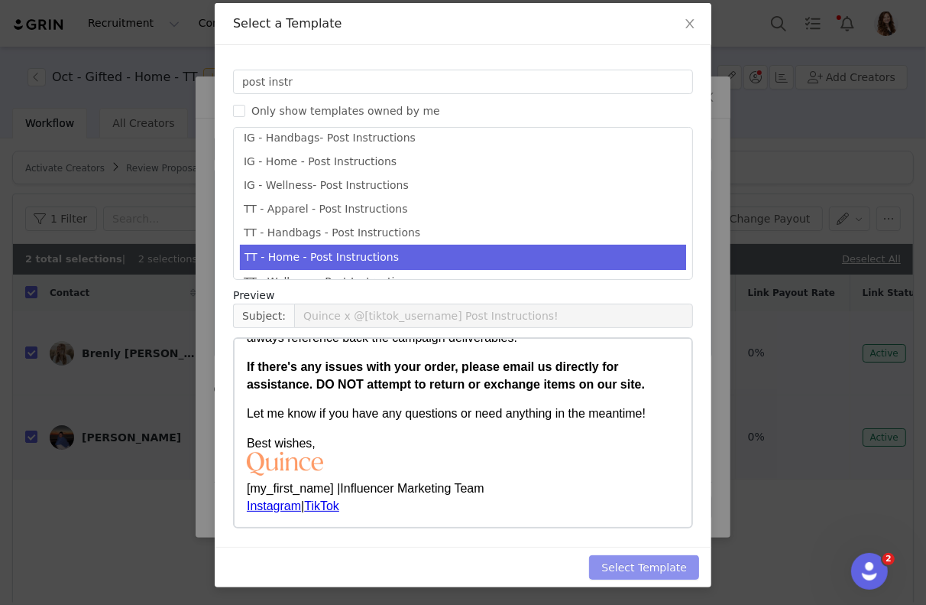
click at [633, 566] on button "Select Template" at bounding box center [644, 567] width 110 height 24
type input "Quince x @[tiktok_username] Post Instructions!"
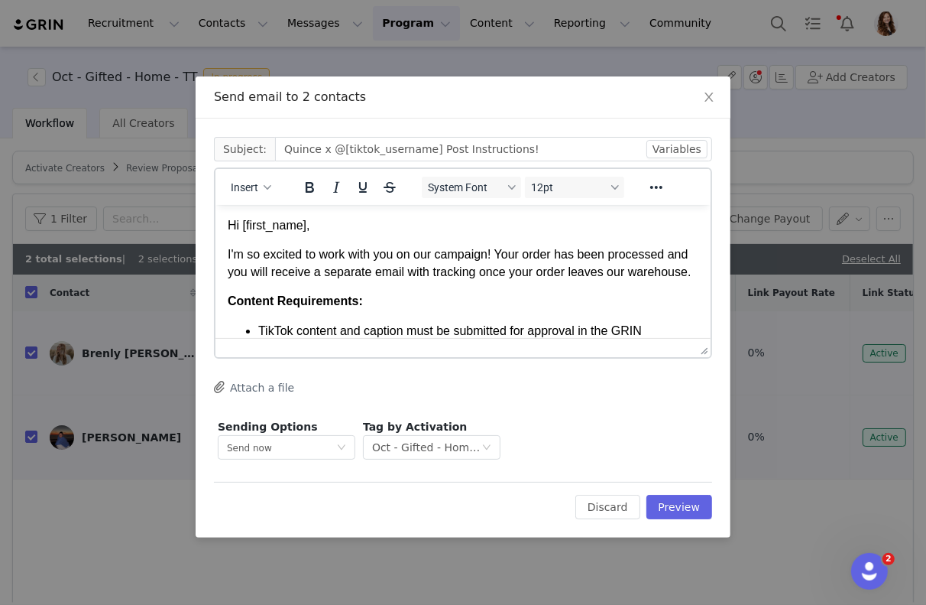
scroll to position [0, 0]
click at [694, 487] on div "Edit Discard Preview" at bounding box center [463, 500] width 498 height 37
click at [694, 504] on button "Preview" at bounding box center [680, 507] width 67 height 24
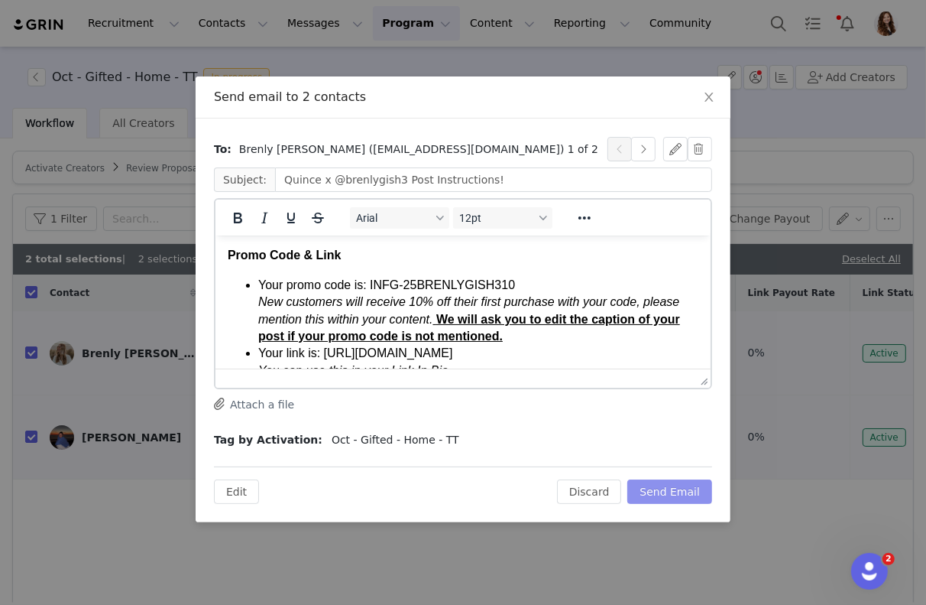
scroll to position [385, 0]
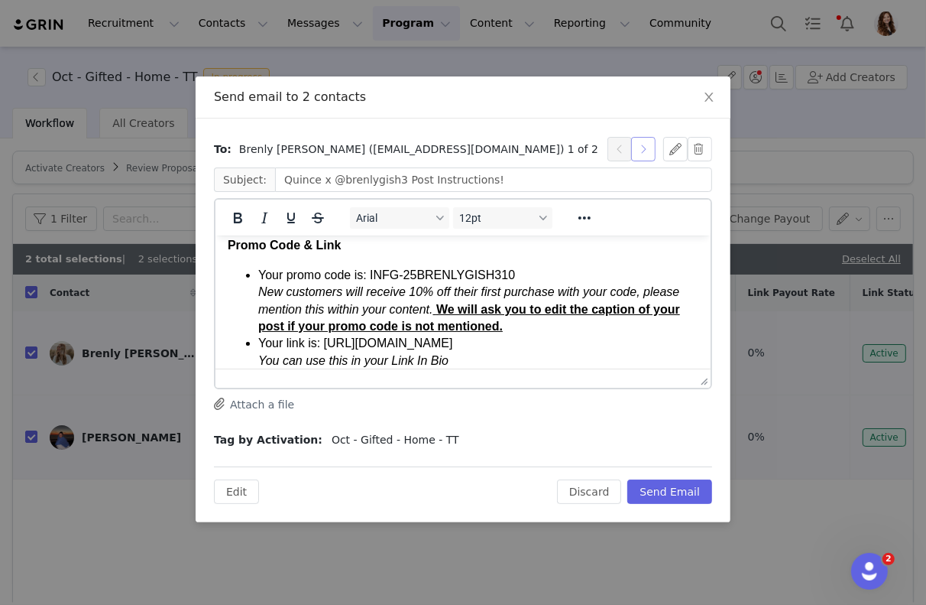
click at [644, 157] on button "button" at bounding box center [643, 149] width 24 height 24
type input "Quince x @presleysam17 Post Instructions!"
click at [667, 488] on button "Send Email" at bounding box center [670, 491] width 85 height 24
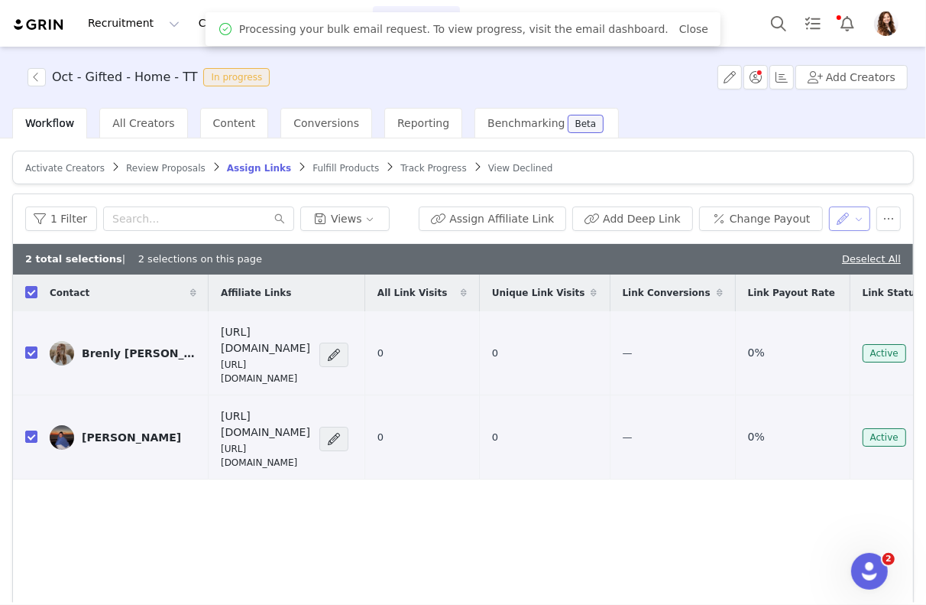
scroll to position [0, 0]
click at [865, 216] on button "button" at bounding box center [850, 218] width 42 height 24
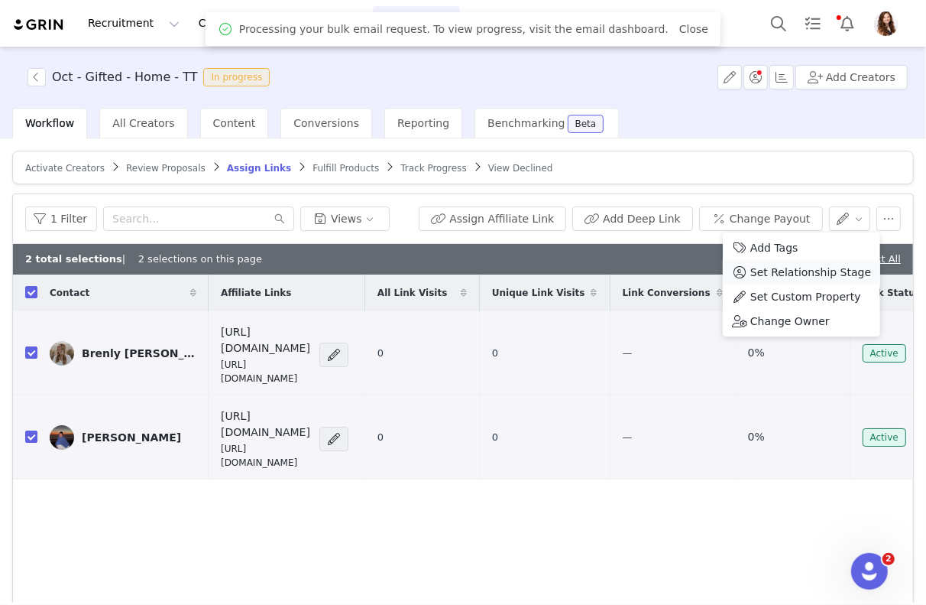
click at [817, 275] on span "Set Relationship Stage" at bounding box center [811, 272] width 121 height 17
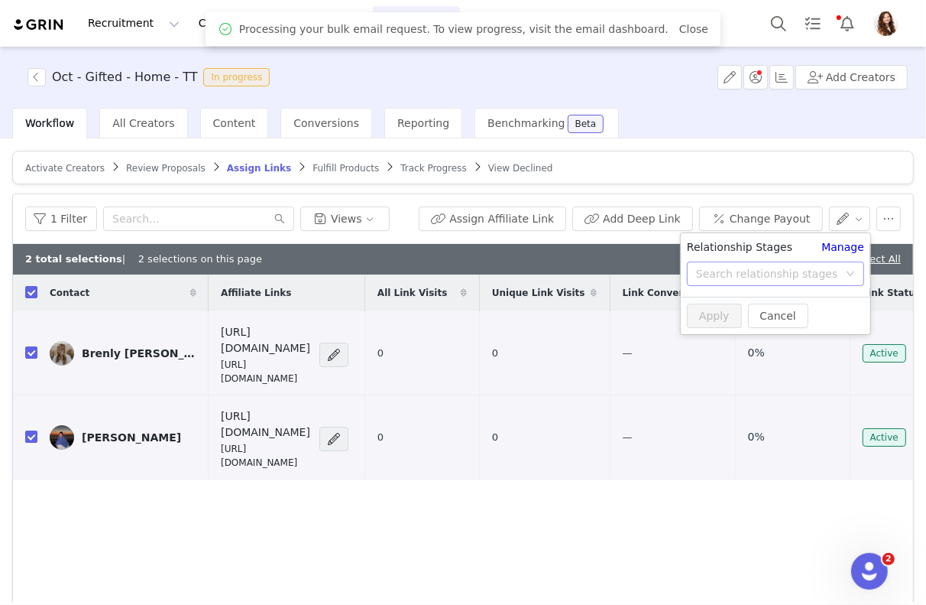
click at [809, 273] on div "Search relationship stages" at bounding box center [767, 273] width 142 height 15
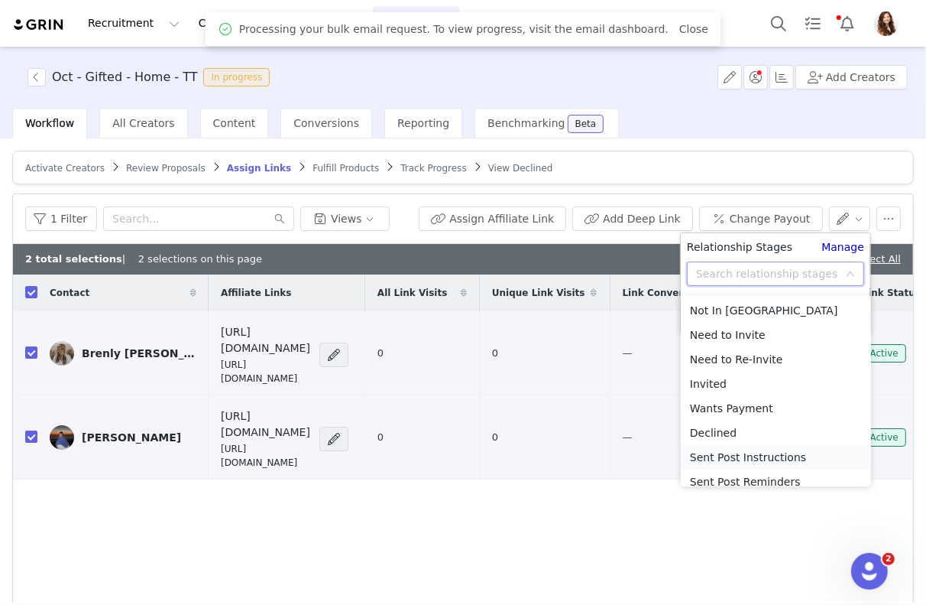
click at [775, 451] on li "Sent Post Instructions" at bounding box center [776, 457] width 190 height 24
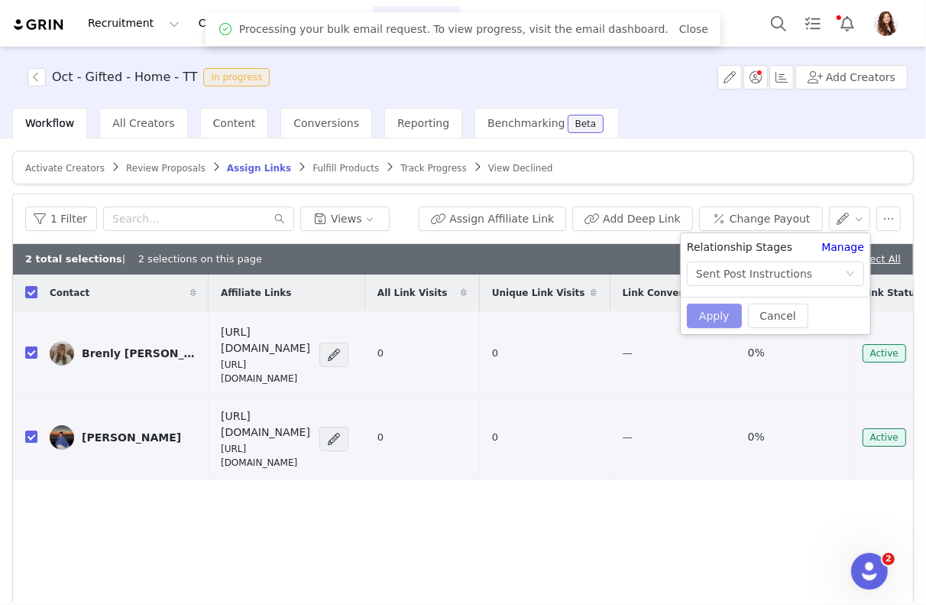
click at [722, 316] on button "Apply" at bounding box center [714, 315] width 55 height 24
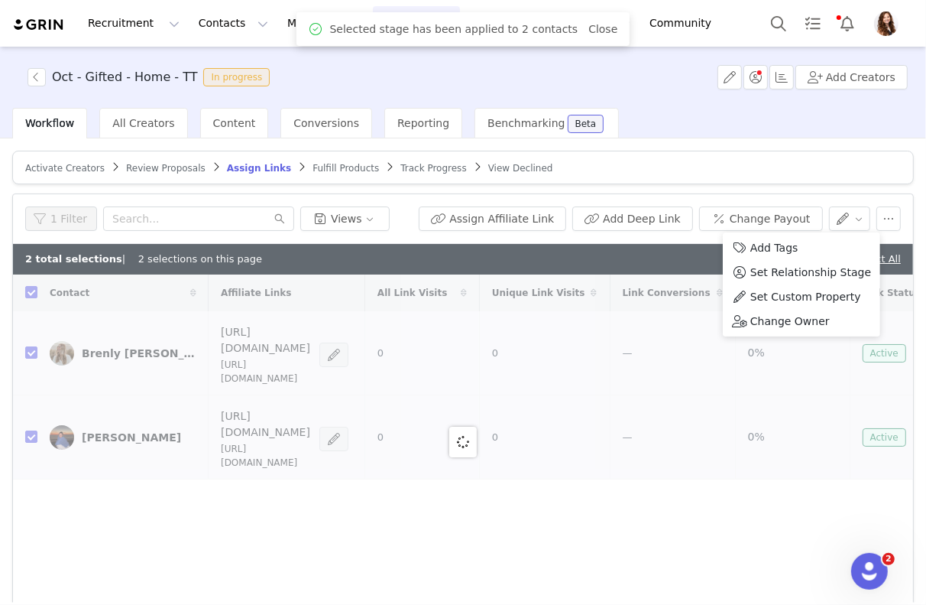
checkbox input "false"
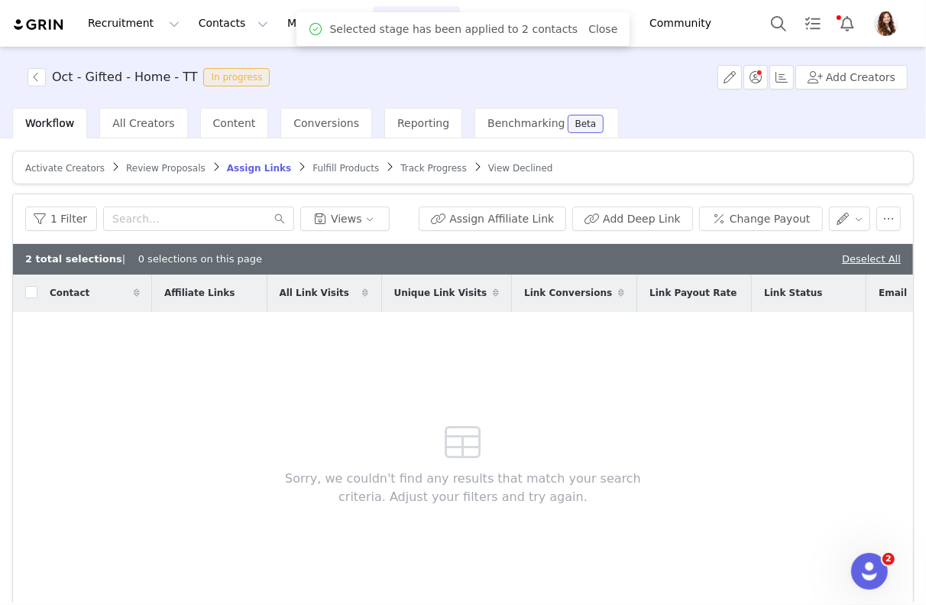
click at [649, 418] on div "Sorry, we couldn't find any results that match your search criteria. Adjust you…" at bounding box center [464, 460] width 440 height 297
click at [862, 254] on link "Deselect All" at bounding box center [871, 258] width 59 height 11
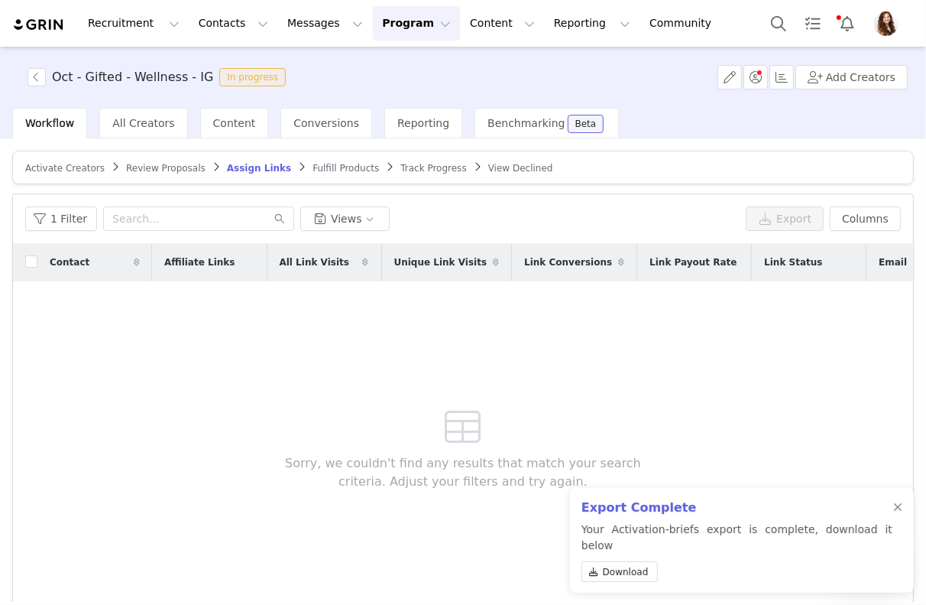
click at [183, 167] on span "Review Proposals" at bounding box center [166, 168] width 80 height 11
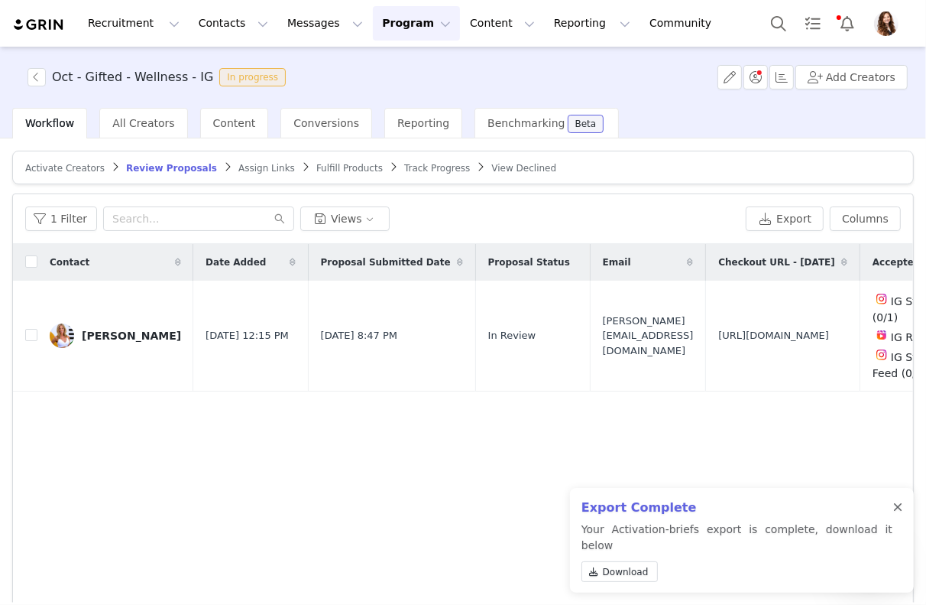
click at [894, 514] on div at bounding box center [898, 507] width 9 height 12
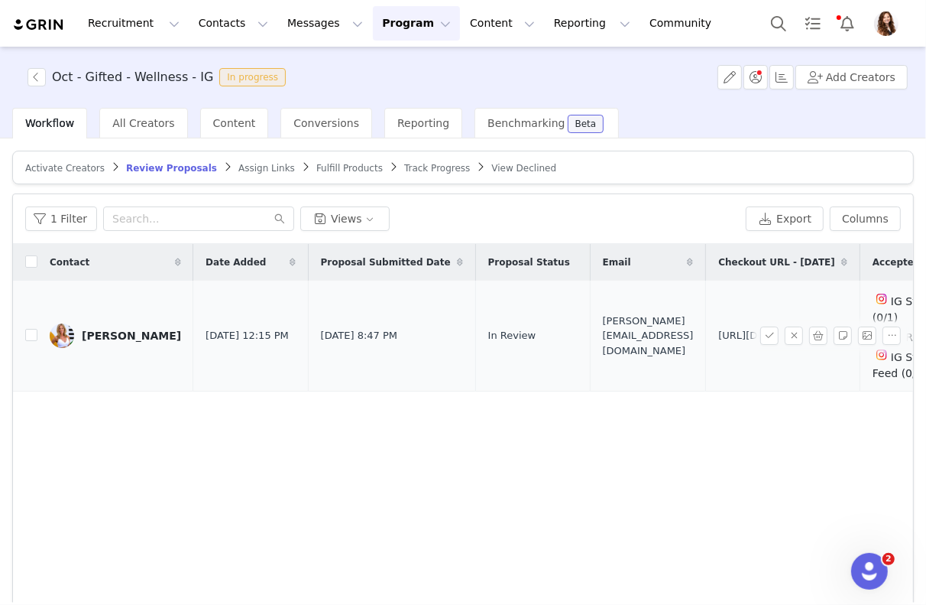
scroll to position [0, 205]
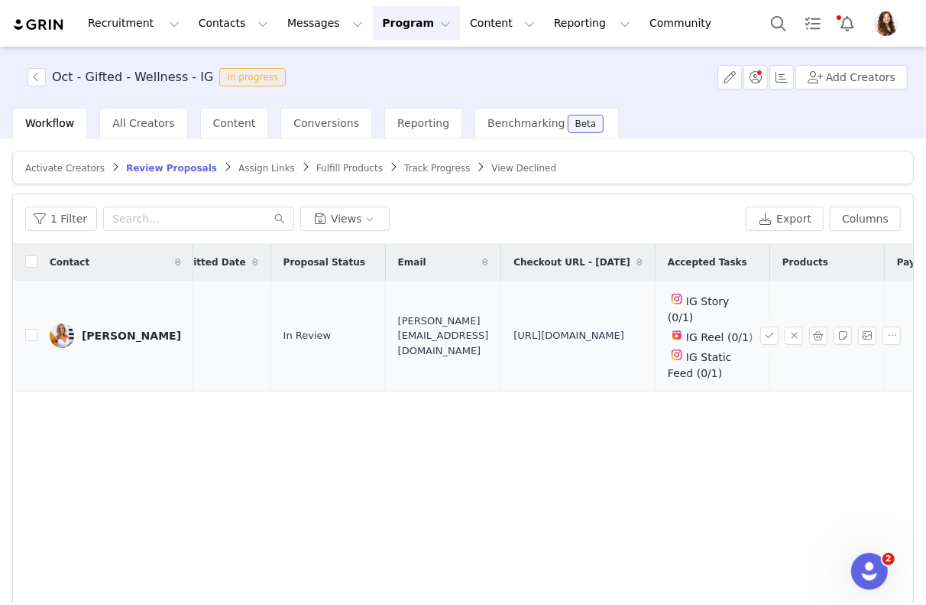
drag, startPoint x: 651, startPoint y: 349, endPoint x: 477, endPoint y: 311, distance: 178.4
click at [501, 311] on td "[URL][DOMAIN_NAME]" at bounding box center [578, 336] width 154 height 111
copy span "[URL][DOMAIN_NAME]"
click at [34, 329] on input "checkbox" at bounding box center [31, 335] width 12 height 12
checkbox input "true"
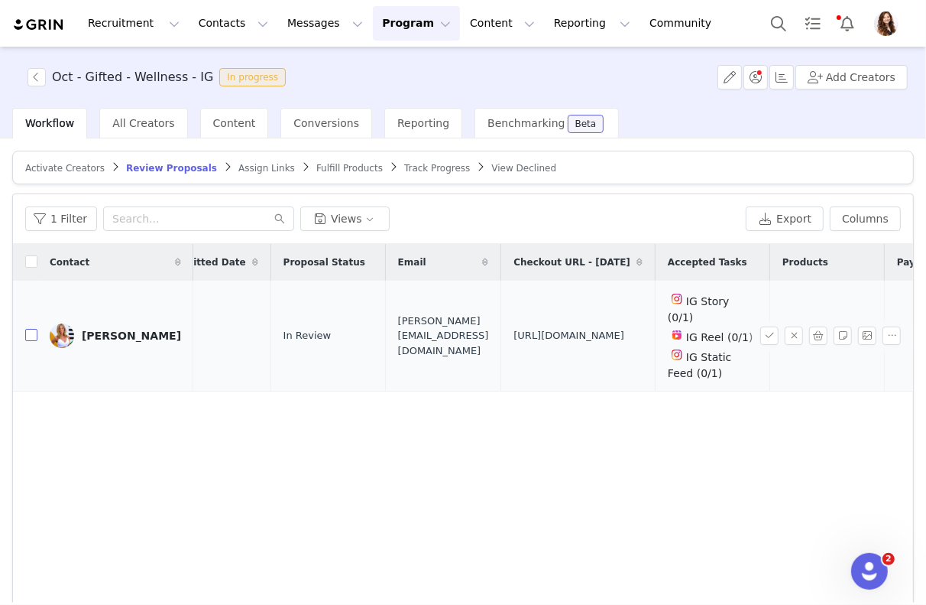
checkbox input "true"
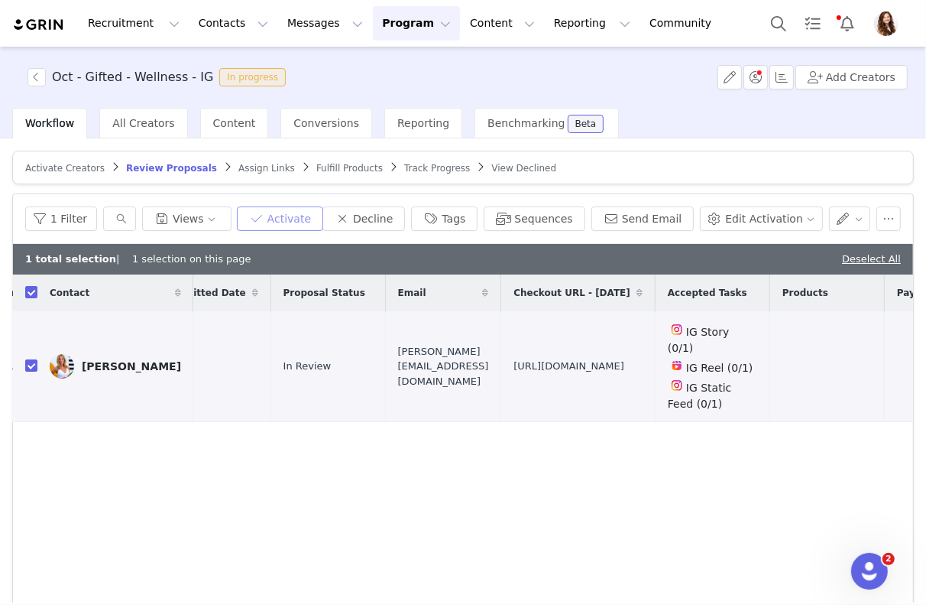
click at [312, 211] on button "Activate" at bounding box center [280, 218] width 86 height 24
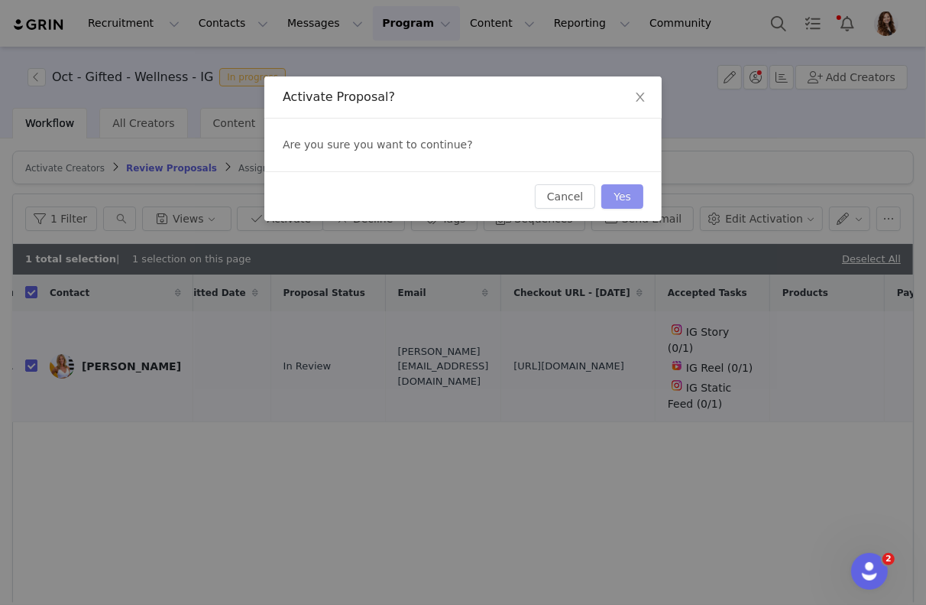
click at [628, 189] on button "Yes" at bounding box center [623, 196] width 42 height 24
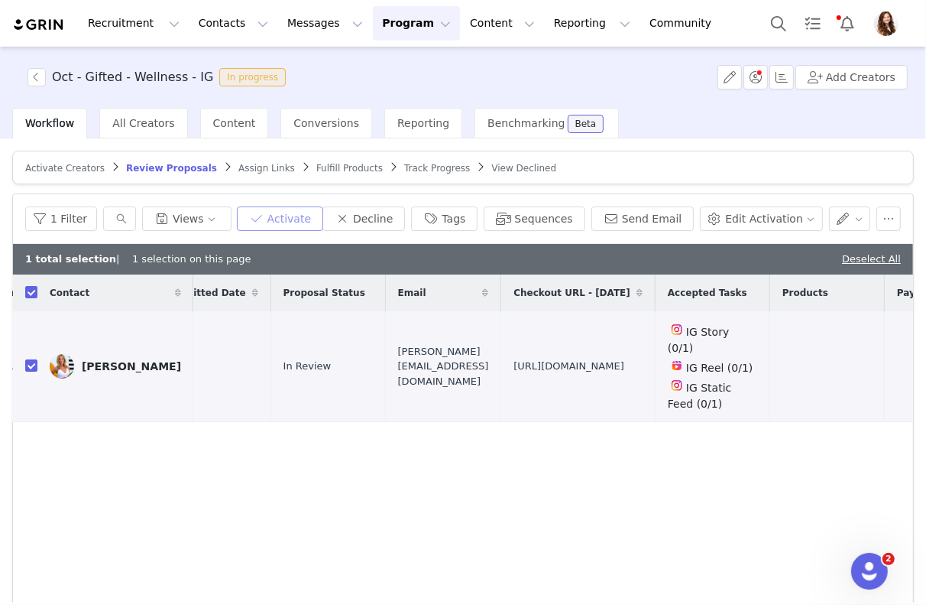
scroll to position [0, 0]
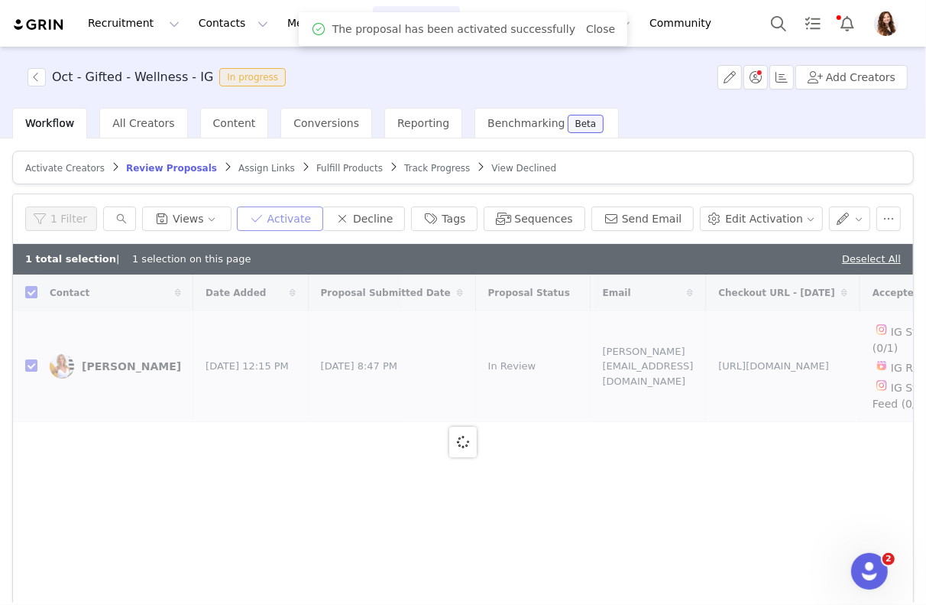
checkbox input "false"
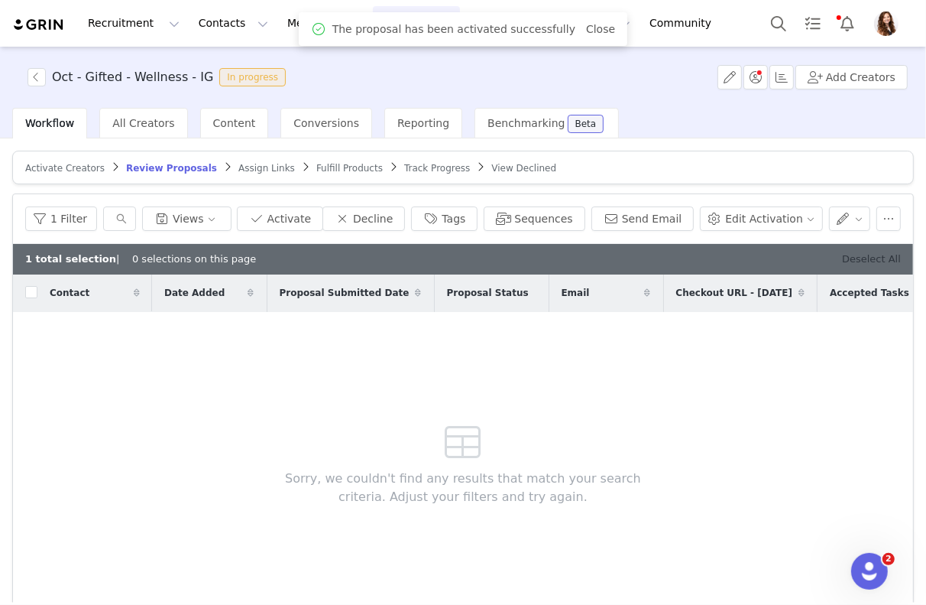
click at [886, 257] on link "Deselect All" at bounding box center [871, 258] width 59 height 11
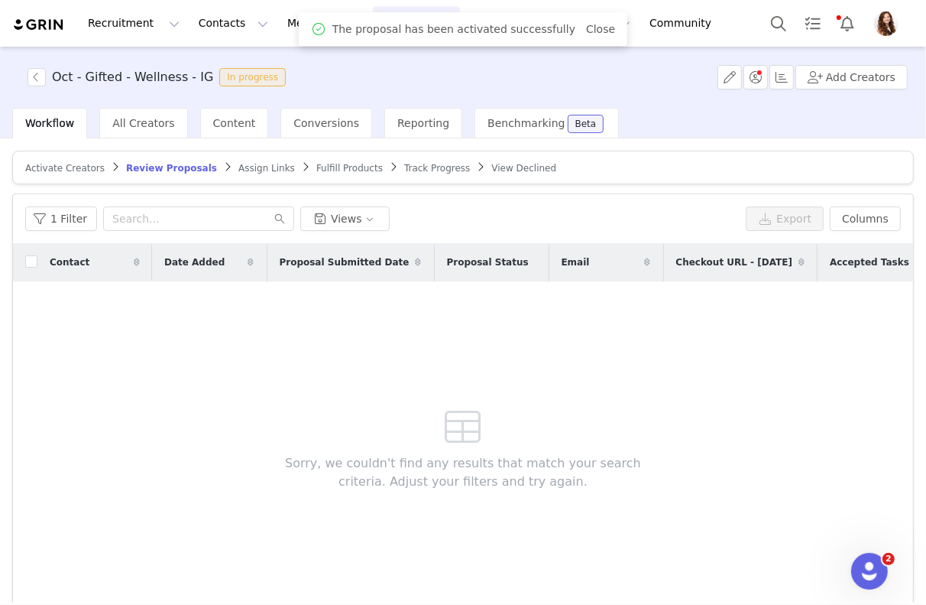
click at [247, 176] on article "Activate Creators Review Proposals Assign Links Fulfill Products Track Progress…" at bounding box center [463, 168] width 902 height 34
click at [247, 167] on span "Assign Links" at bounding box center [267, 168] width 57 height 11
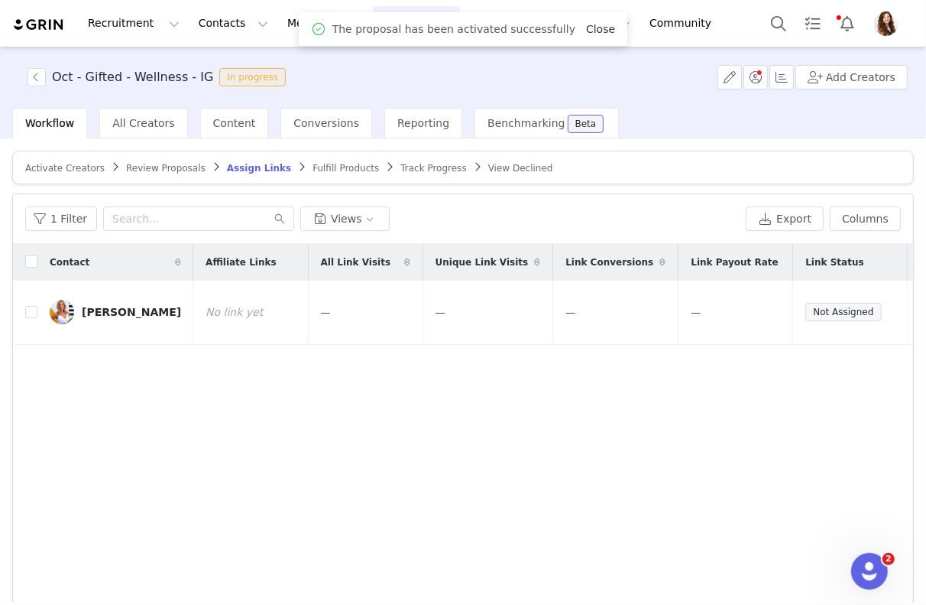
click at [593, 27] on link "Close" at bounding box center [600, 29] width 29 height 12
click at [32, 307] on label at bounding box center [31, 312] width 12 height 16
click at [32, 307] on input "checkbox" at bounding box center [31, 312] width 12 height 12
checkbox input "true"
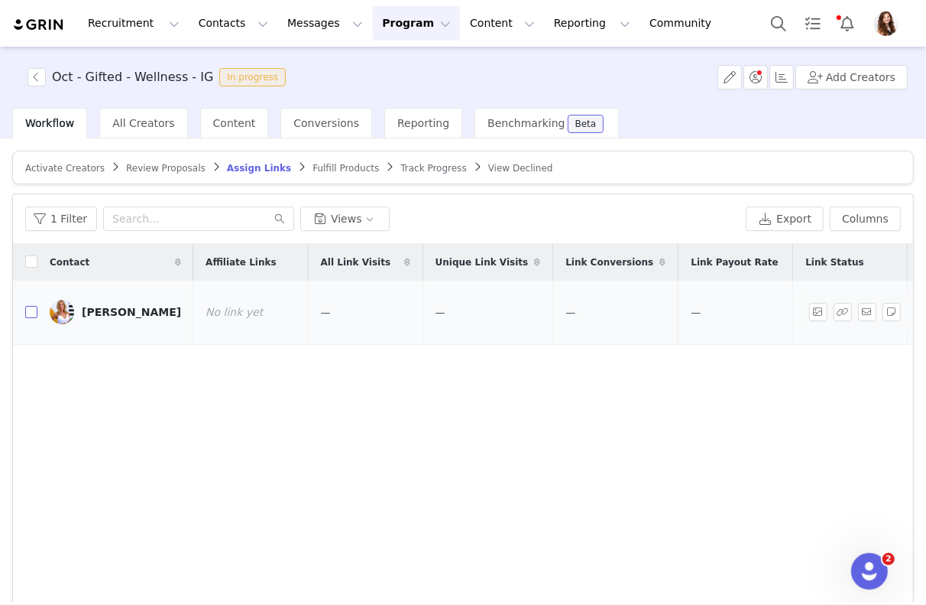
checkbox input "true"
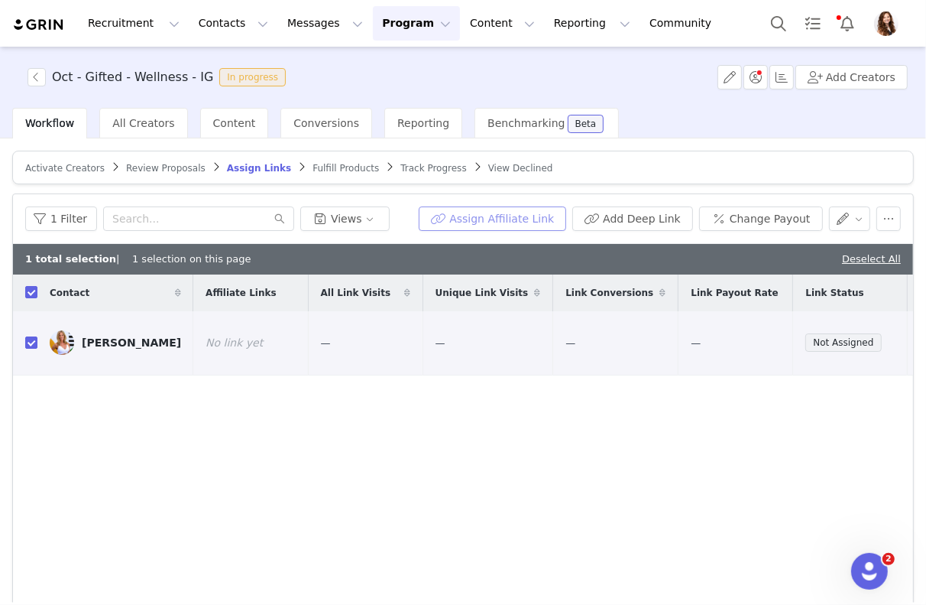
click at [445, 219] on button "Assign Affiliate Link" at bounding box center [493, 218] width 148 height 24
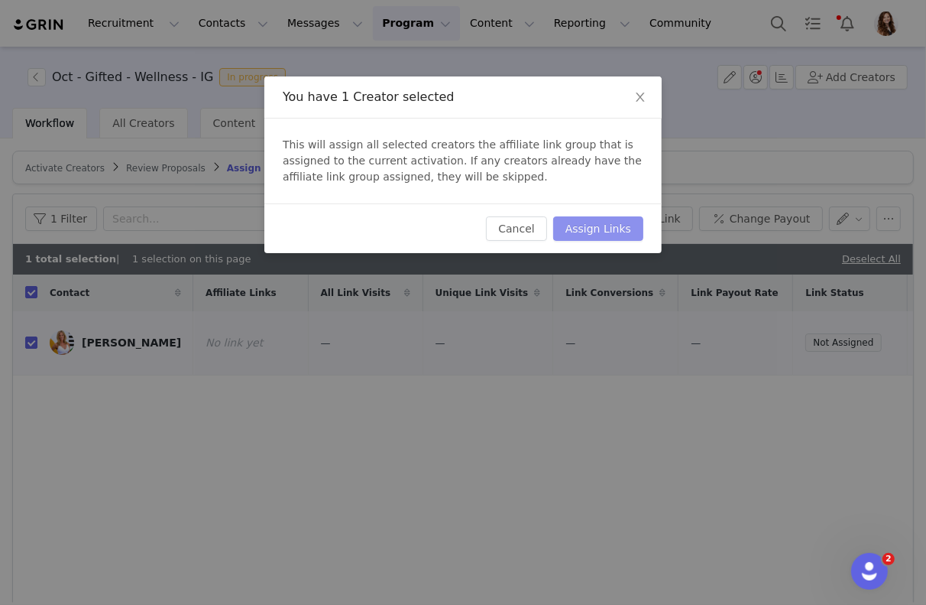
click at [579, 231] on button "Assign Links" at bounding box center [598, 228] width 90 height 24
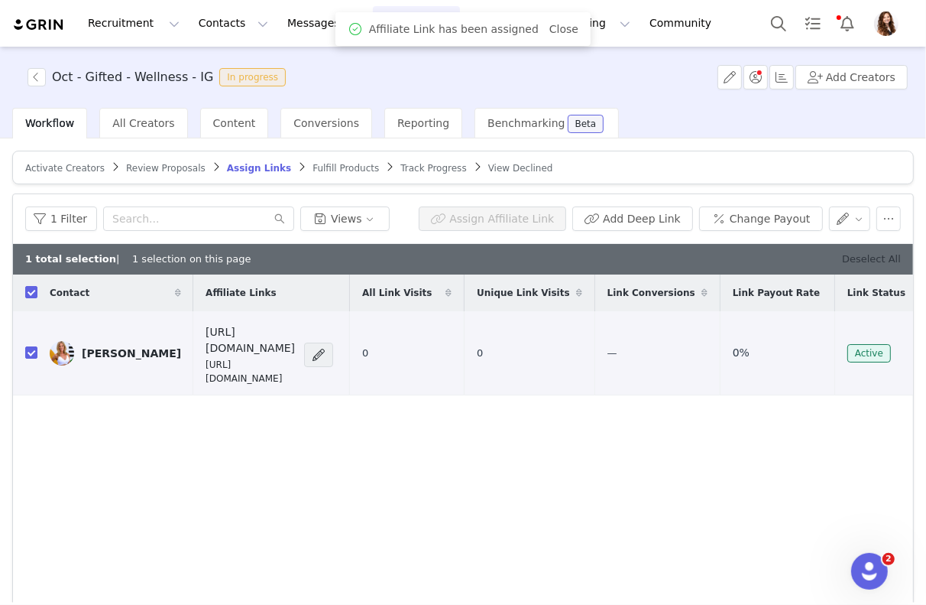
click at [881, 258] on link "Deselect All" at bounding box center [871, 258] width 59 height 11
checkbox input "false"
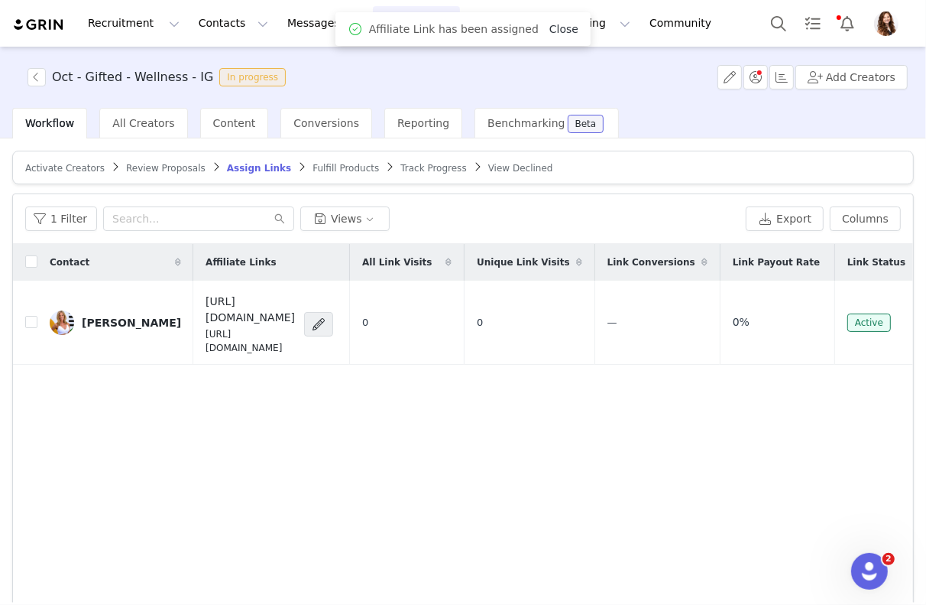
click at [563, 29] on link "Close" at bounding box center [564, 29] width 29 height 12
click at [802, 217] on button "Export" at bounding box center [785, 218] width 78 height 24
click at [58, 216] on button "1 Filter" at bounding box center [61, 218] width 72 height 24
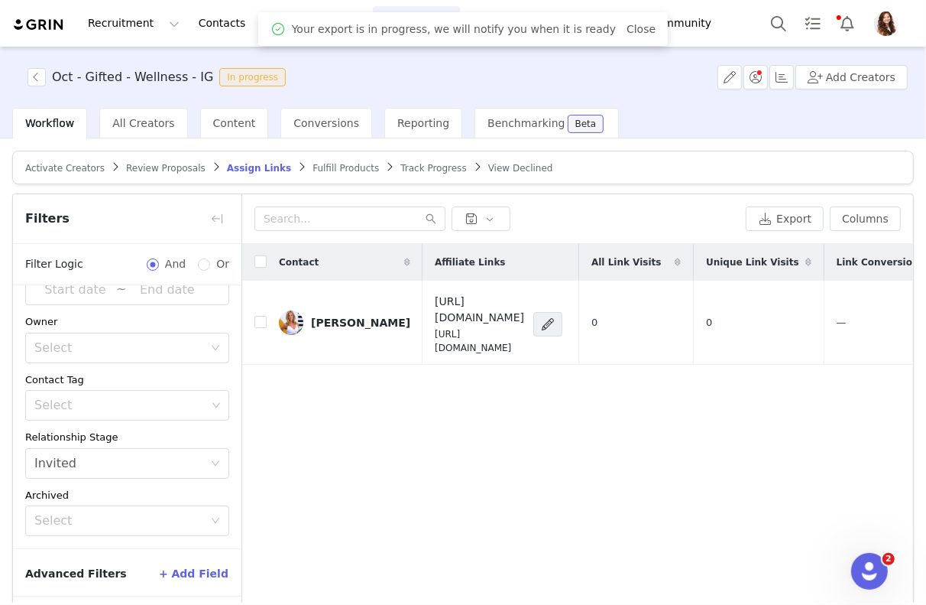
click at [203, 569] on button "+ Add Field" at bounding box center [193, 573] width 71 height 24
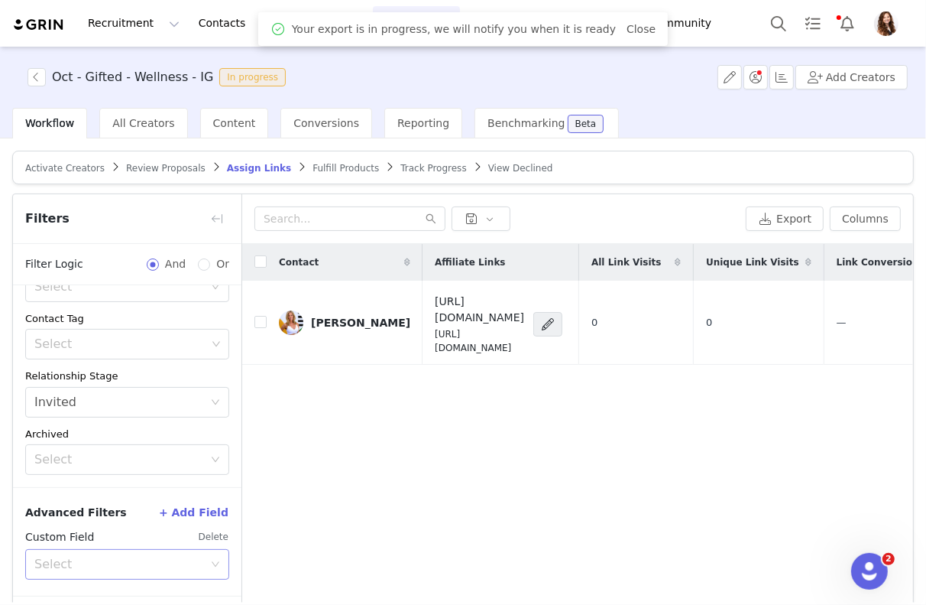
click at [144, 552] on div "Select" at bounding box center [122, 564] width 176 height 29
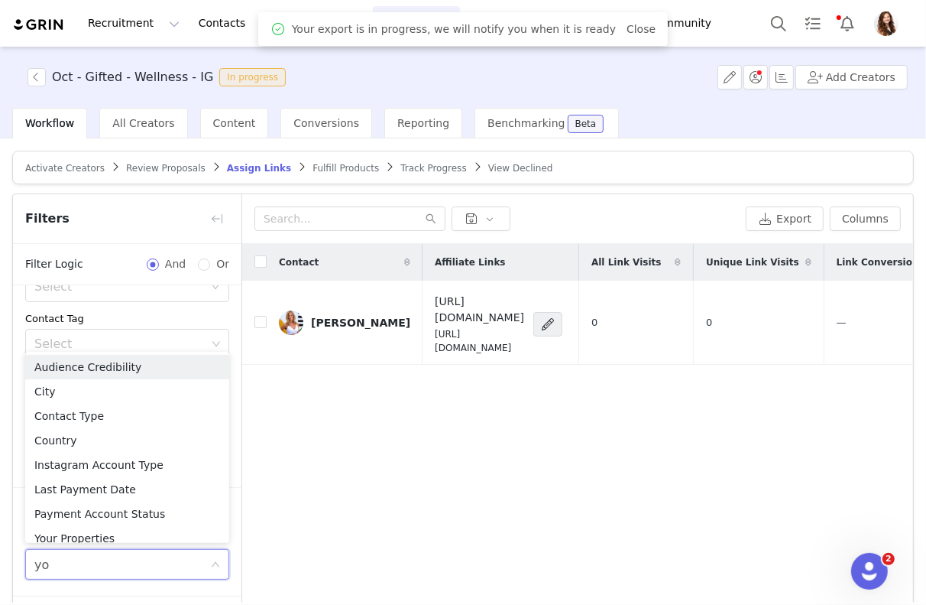
type input "you"
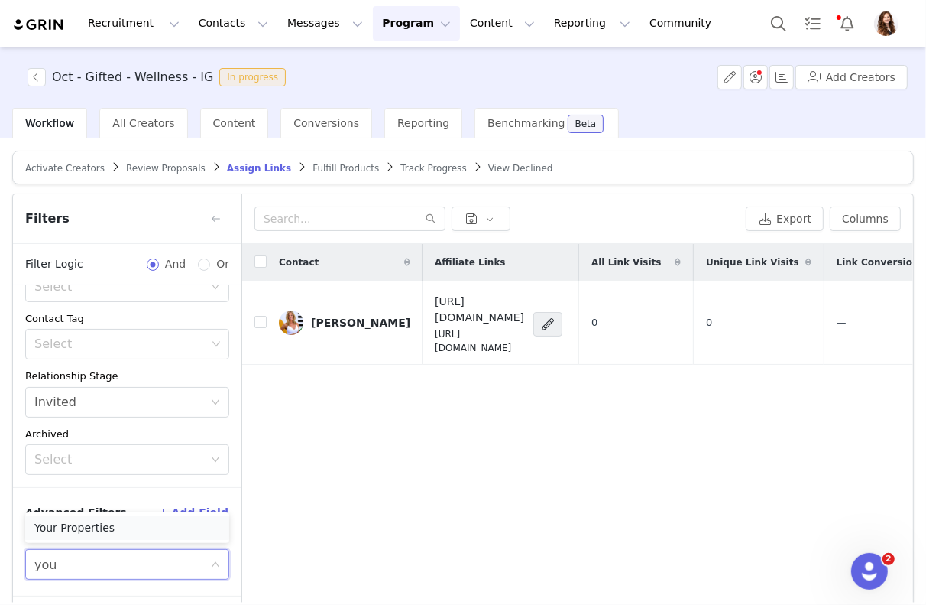
click at [135, 524] on li "Your Properties" at bounding box center [127, 527] width 204 height 24
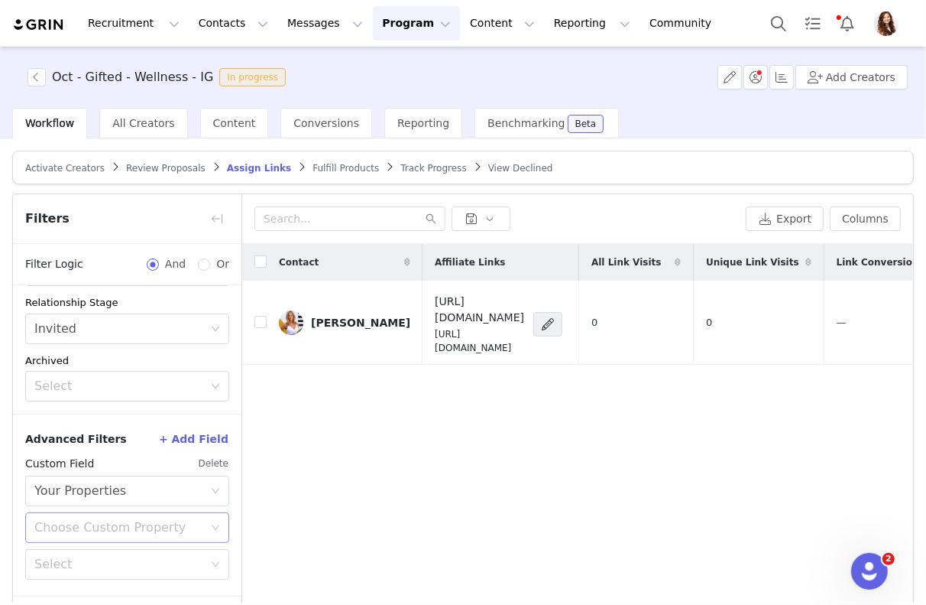
click at [96, 526] on div "Choose Custom Property" at bounding box center [118, 527] width 169 height 15
click at [91, 472] on li "Promo Code 2025" at bounding box center [127, 467] width 204 height 24
click at [83, 567] on div "Select" at bounding box center [118, 564] width 169 height 15
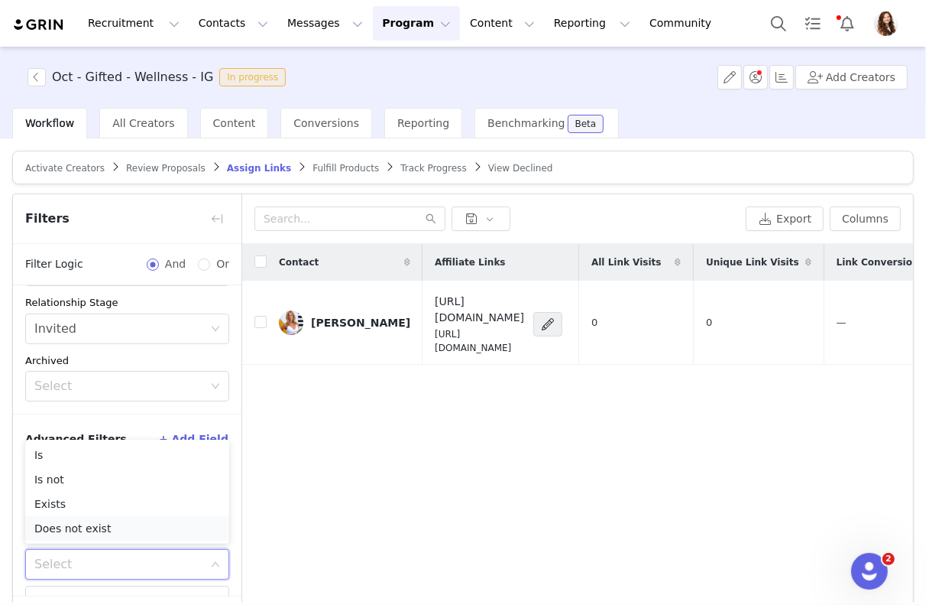
click at [86, 531] on li "Does not exist" at bounding box center [127, 528] width 204 height 24
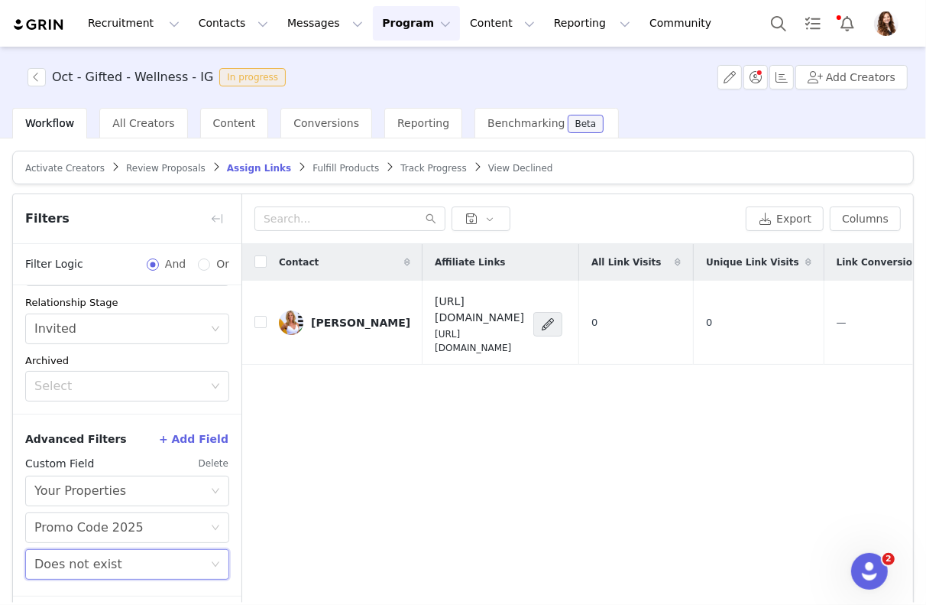
scroll to position [60, 0]
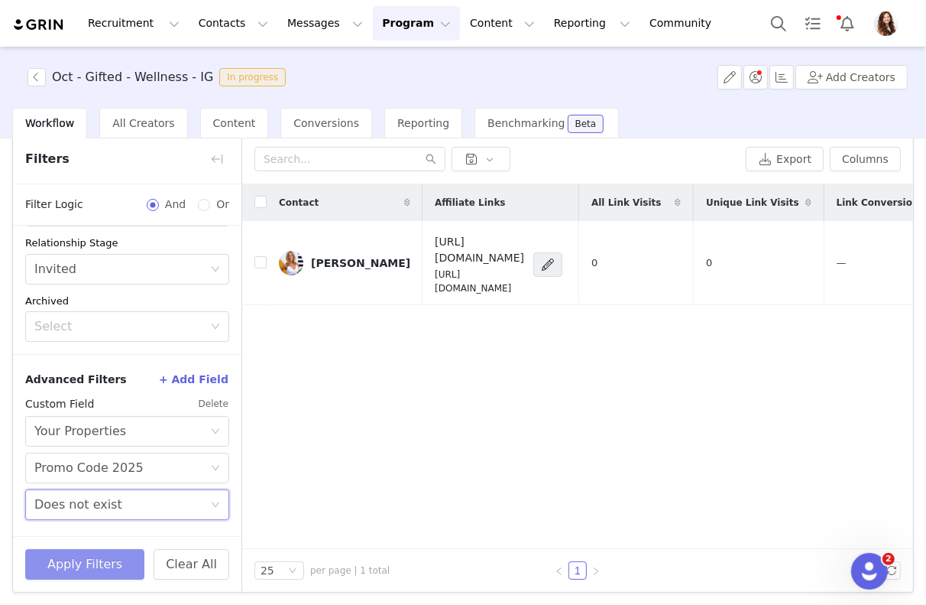
click at [86, 565] on button "Apply Filters" at bounding box center [84, 564] width 119 height 31
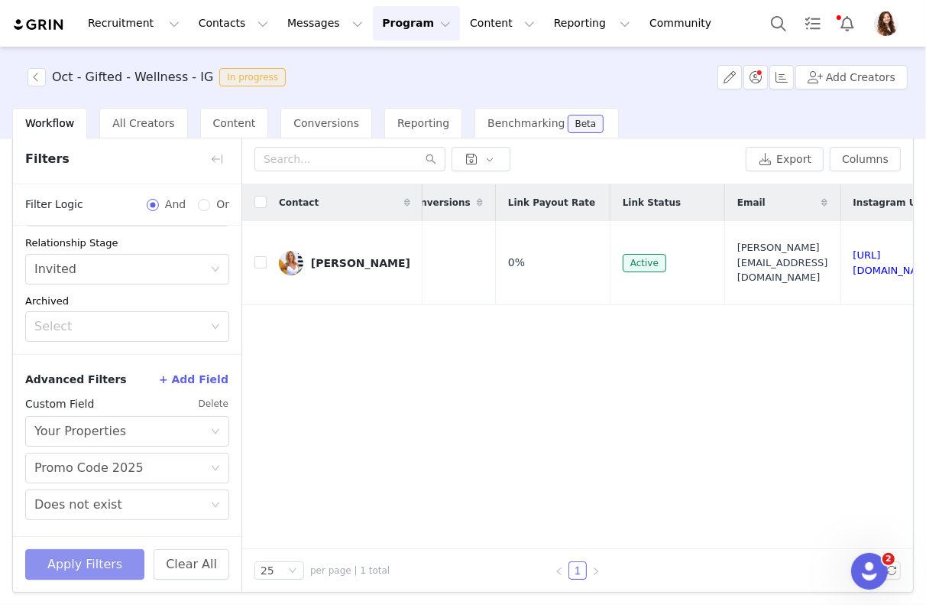
scroll to position [0, 495]
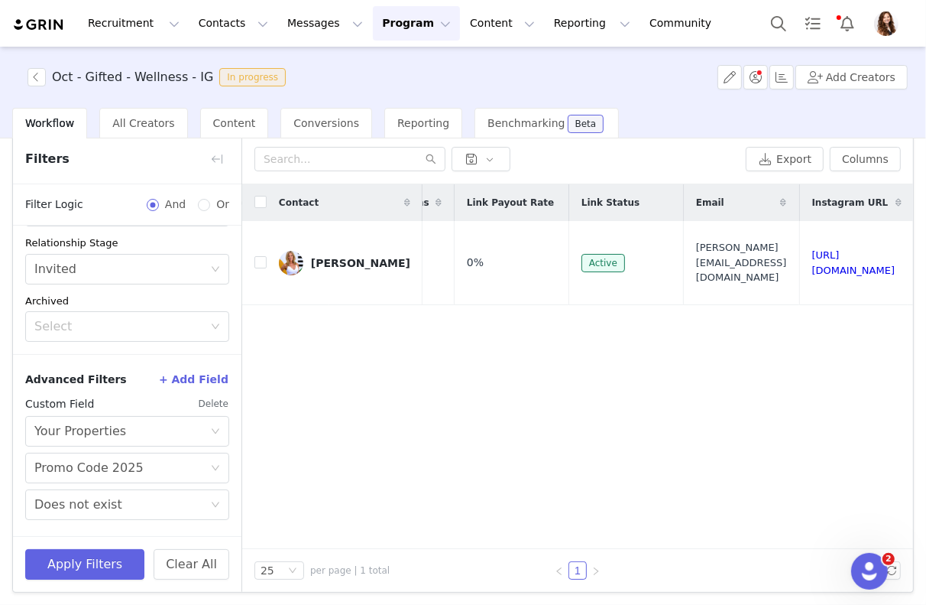
click at [157, 82] on h3 "Oct - Gifted - Wellness - IG" at bounding box center [132, 77] width 161 height 18
copy h3 "Oct - Gifted - Wellness - IG"
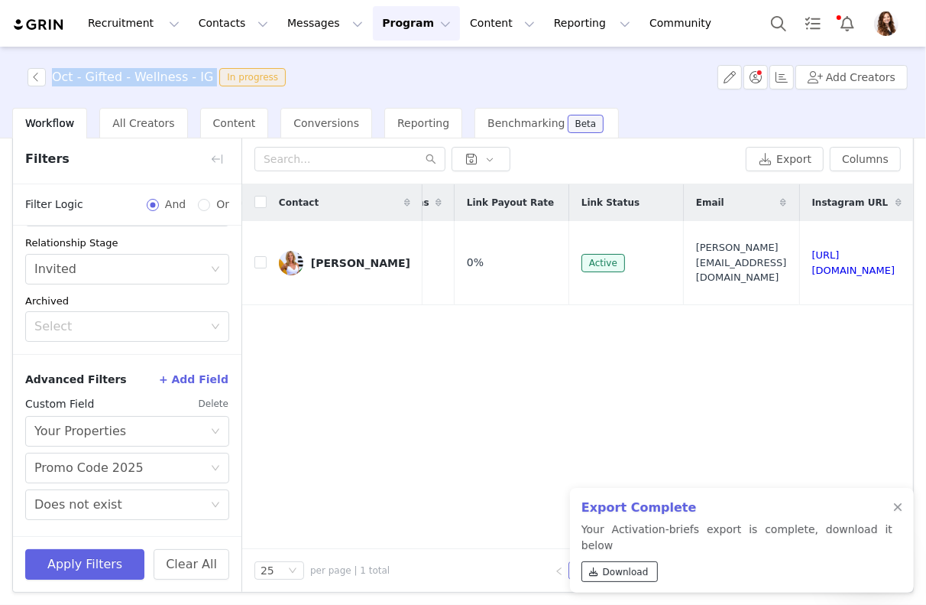
click at [605, 565] on span "Download" at bounding box center [626, 572] width 46 height 14
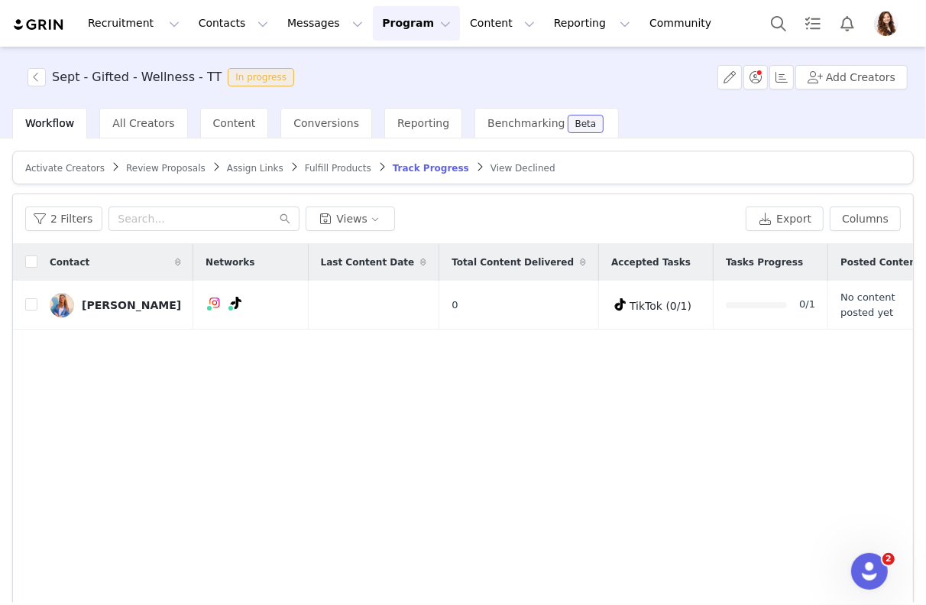
scroll to position [0, 92]
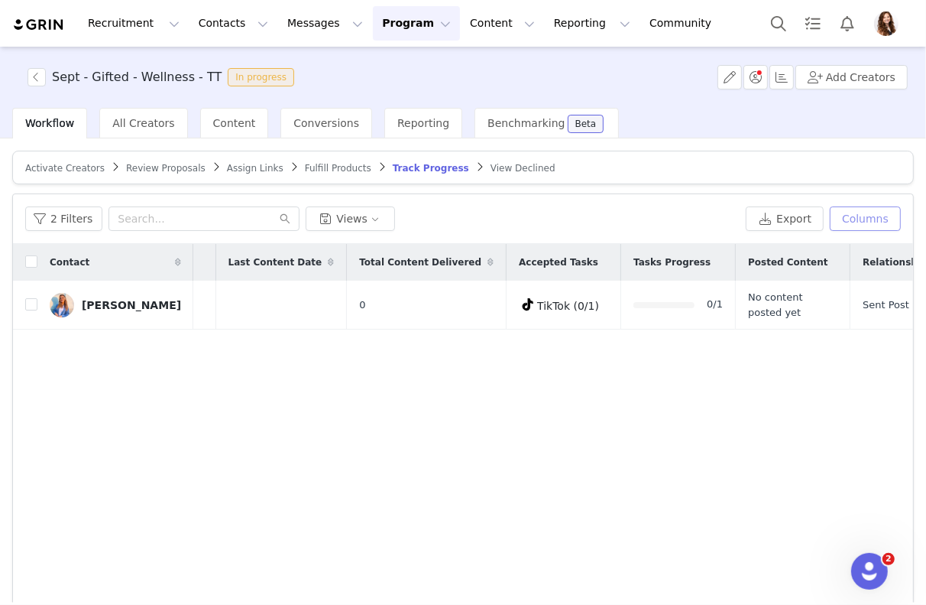
click at [892, 209] on button "Columns" at bounding box center [865, 218] width 71 height 24
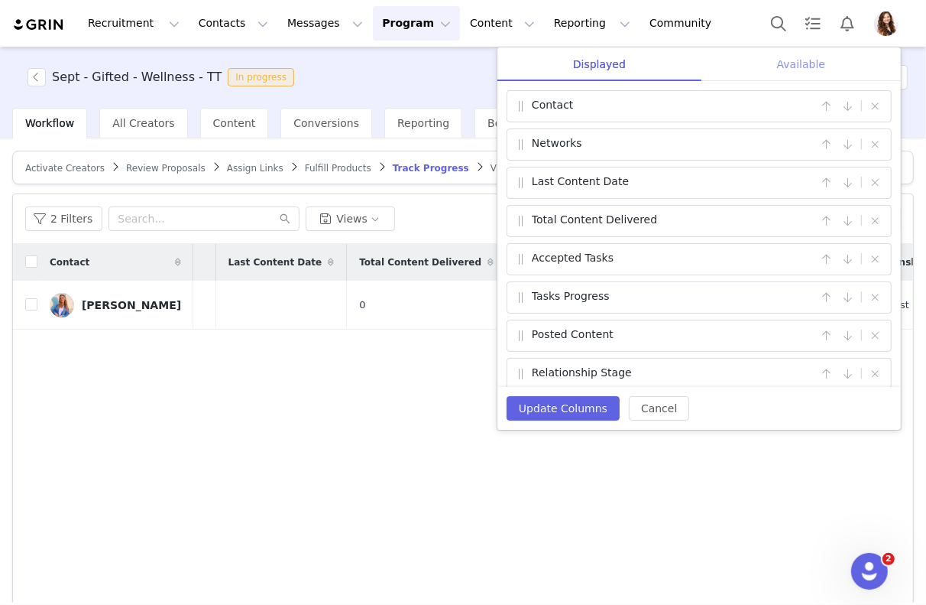
click at [807, 57] on div "Available" at bounding box center [802, 64] width 200 height 34
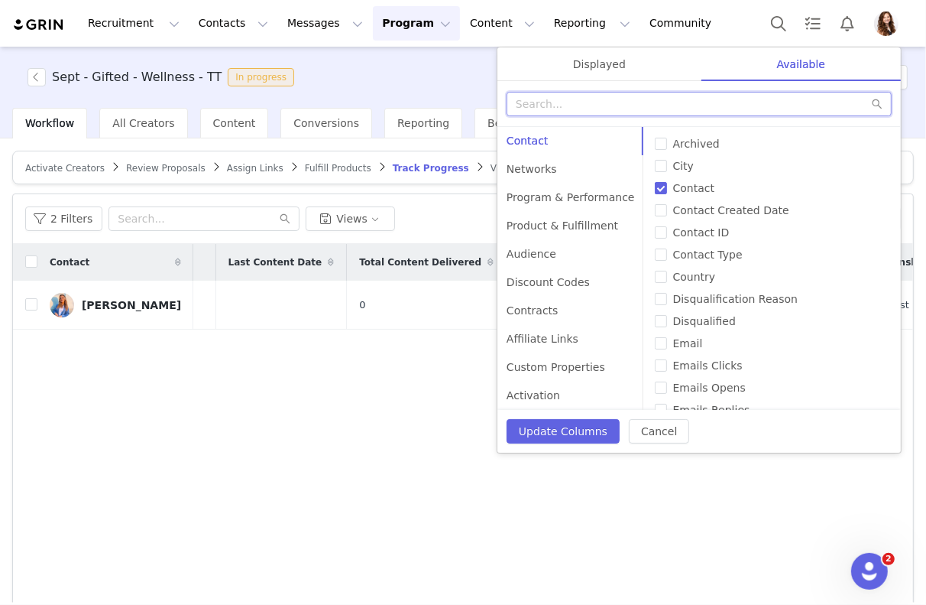
click at [771, 92] on input "text" at bounding box center [699, 104] width 385 height 24
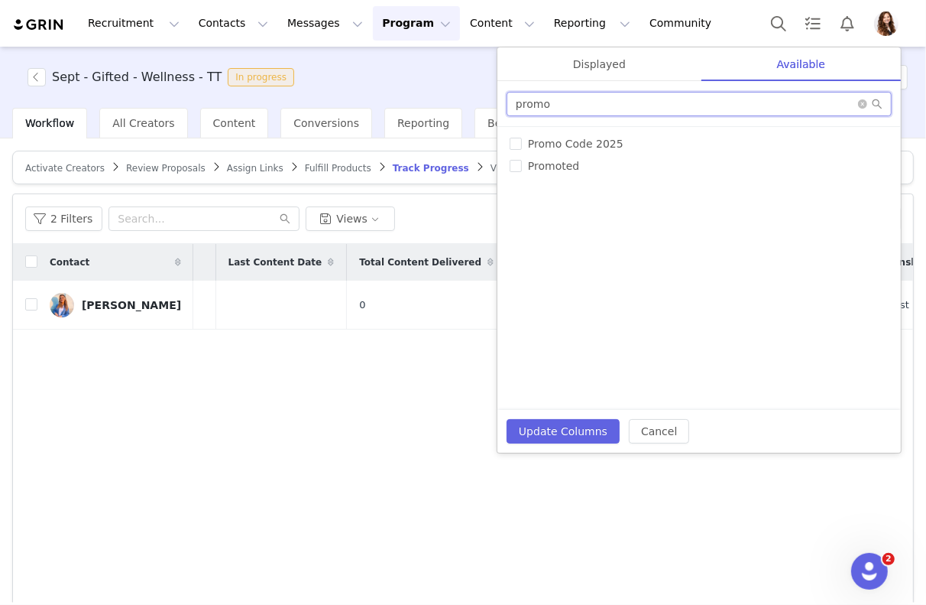
type input "promo"
click at [508, 144] on div "# of Products Sent Accepted Tasks All Link Visits Archived Available Tasks Chec…" at bounding box center [700, 268] width 404 height 283
click at [511, 144] on input "Promo Code 2025" at bounding box center [516, 144] width 12 height 12
checkbox input "true"
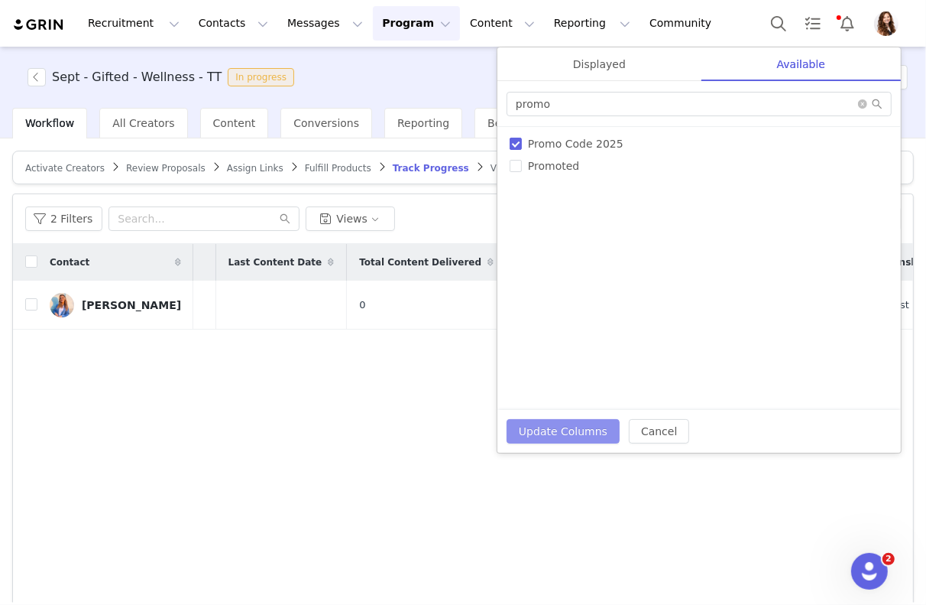
click at [563, 427] on button "Update Columns" at bounding box center [563, 431] width 113 height 24
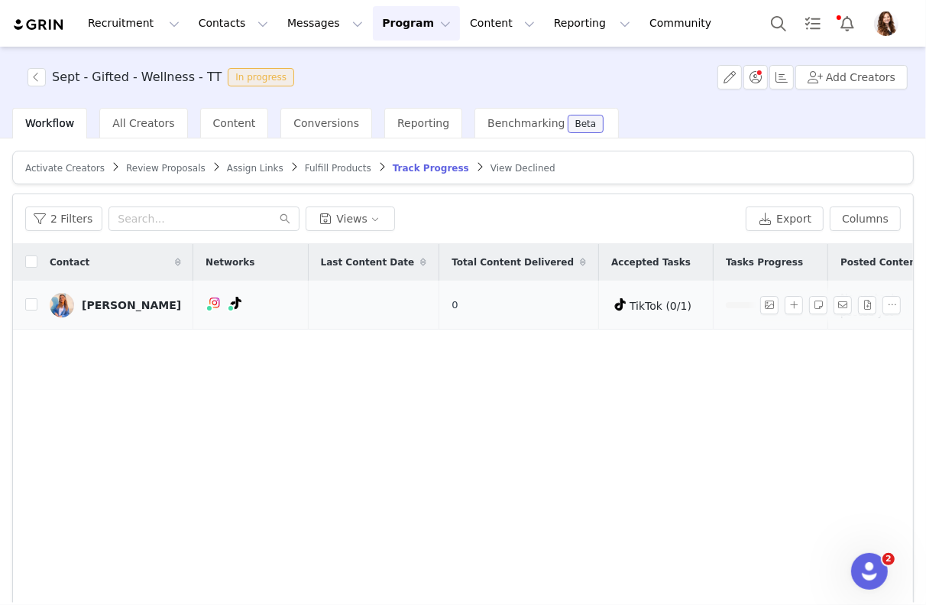
scroll to position [0, 216]
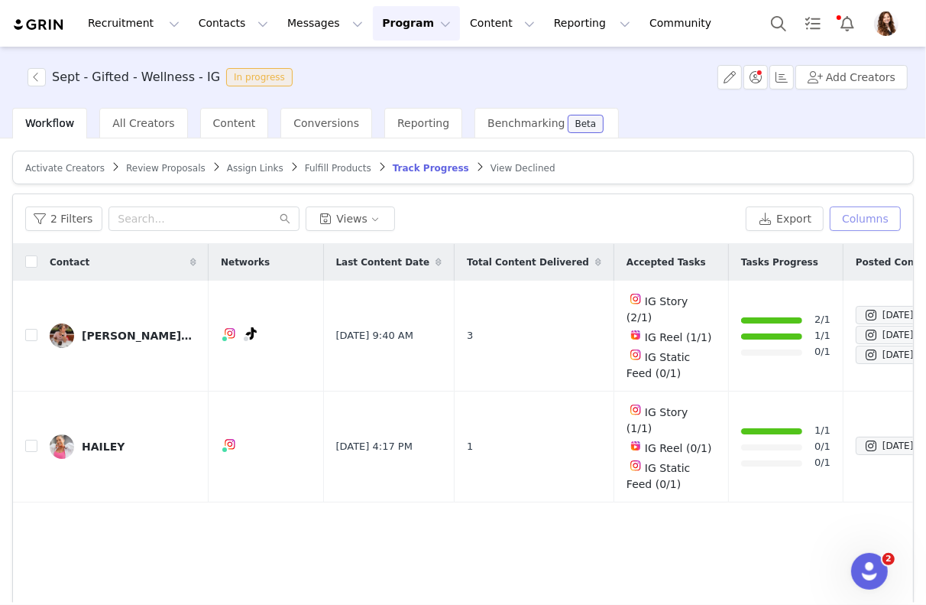
click at [841, 219] on button "Columns" at bounding box center [865, 218] width 71 height 24
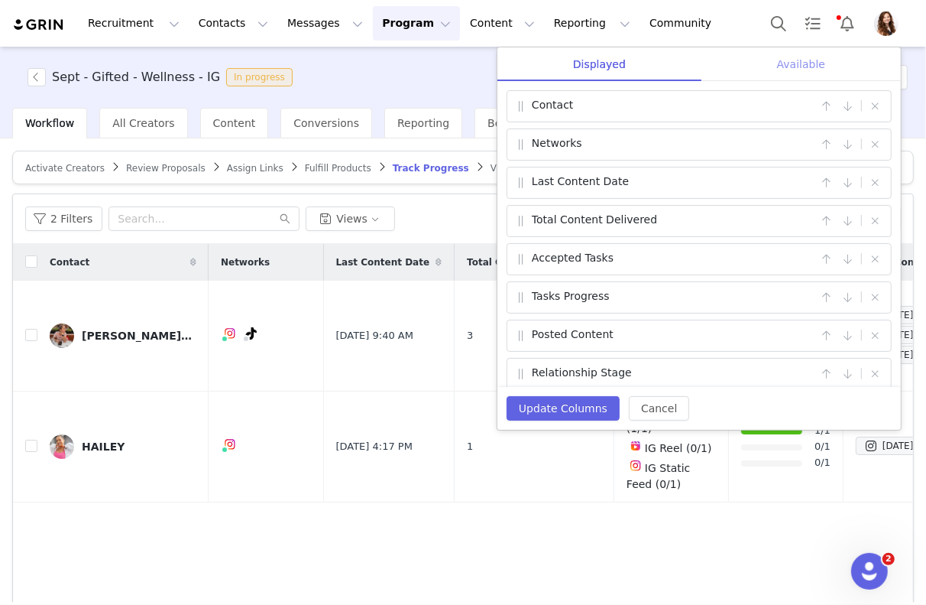
click at [805, 63] on div "Available" at bounding box center [802, 64] width 200 height 34
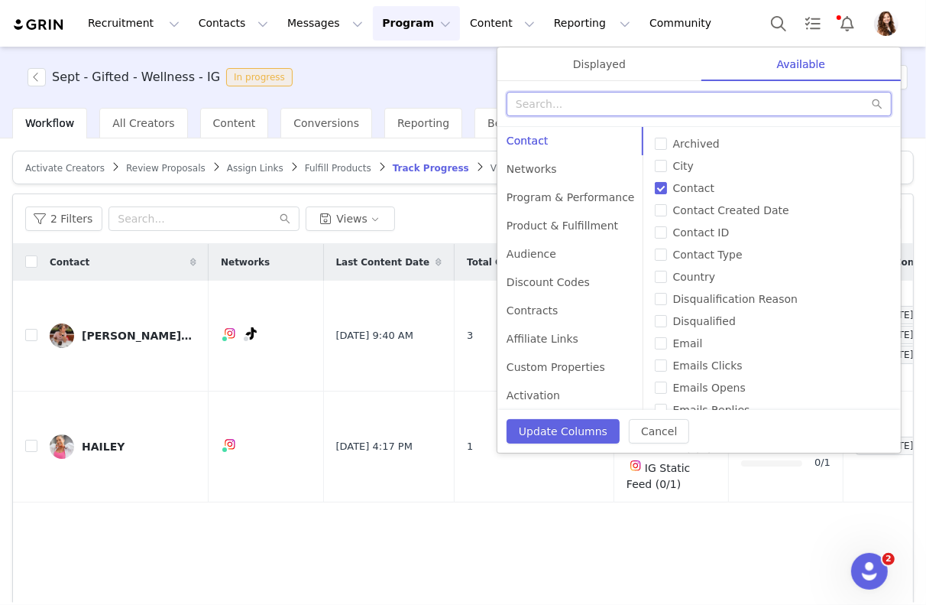
click at [727, 101] on input "text" at bounding box center [699, 104] width 385 height 24
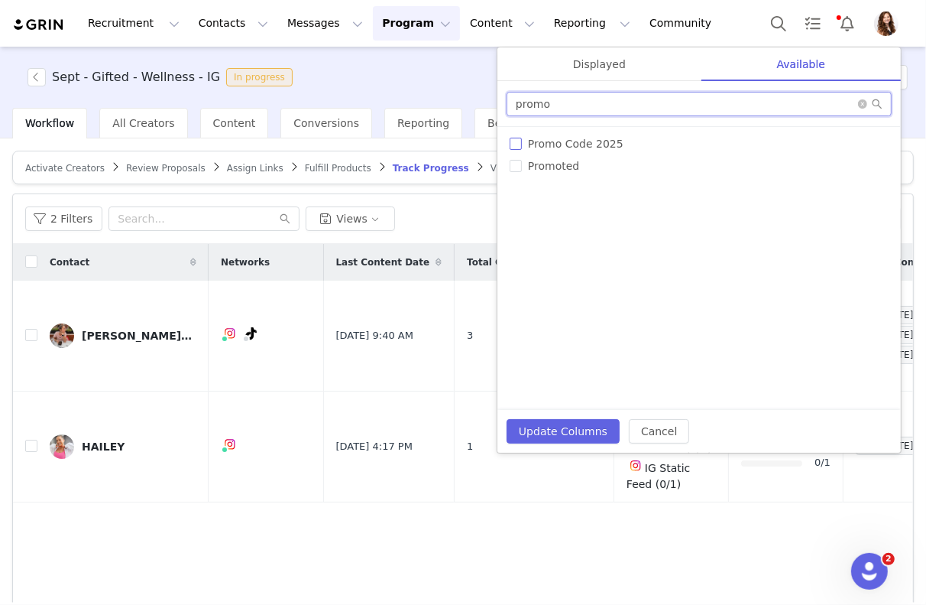
type input "promo"
click at [514, 144] on input "Promo Code 2025" at bounding box center [516, 144] width 12 height 12
checkbox input "true"
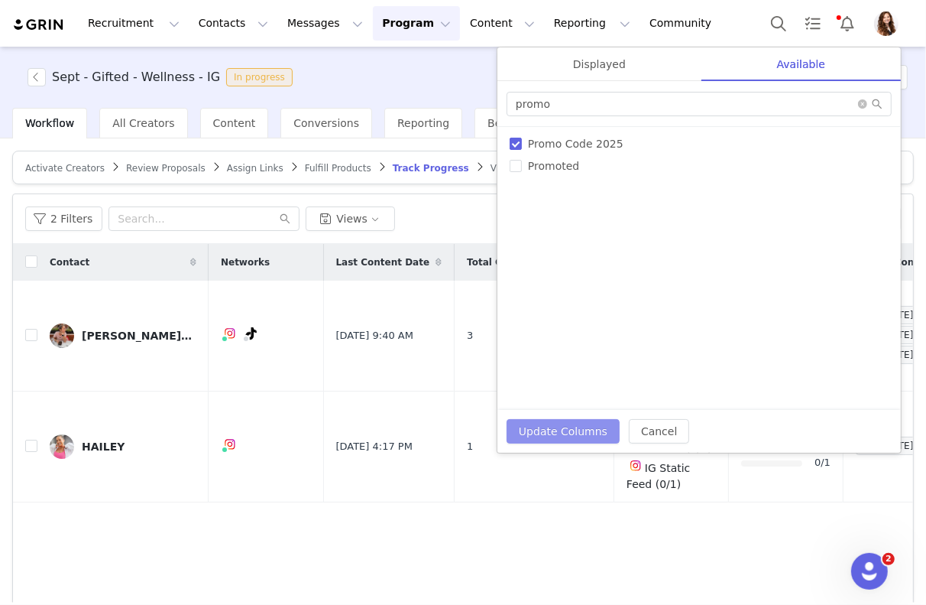
click at [542, 430] on button "Update Columns" at bounding box center [563, 431] width 113 height 24
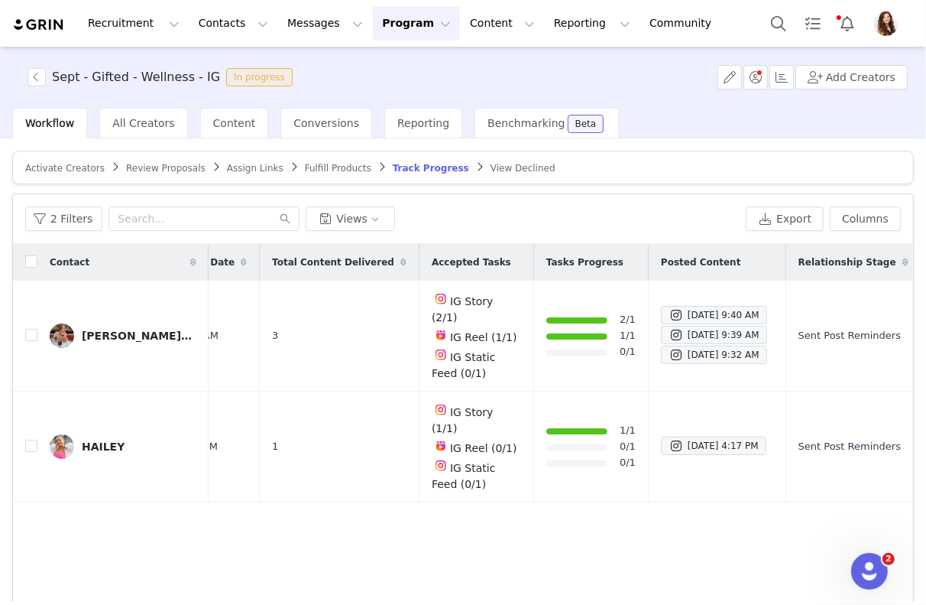
scroll to position [0, 331]
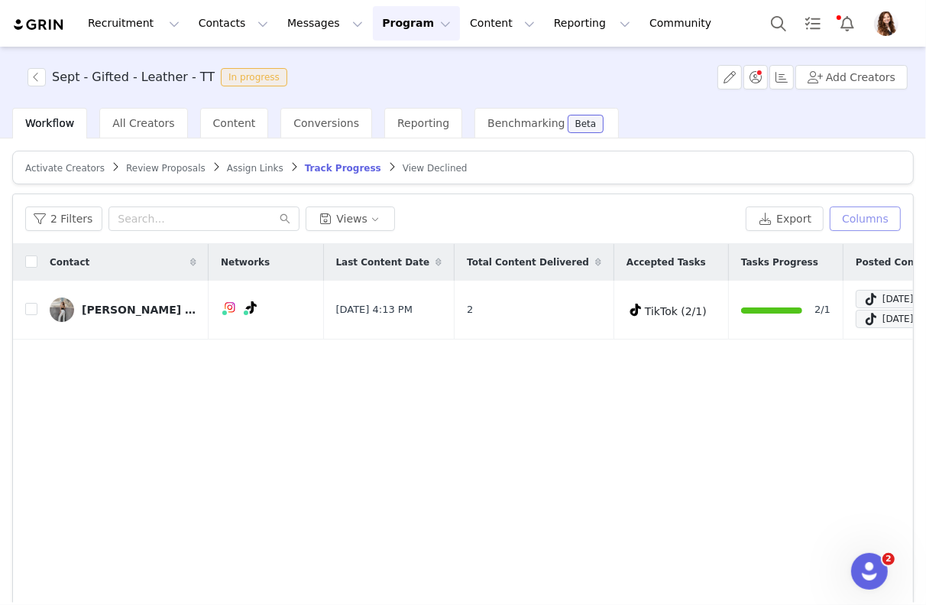
click at [881, 219] on button "Columns" at bounding box center [865, 218] width 71 height 24
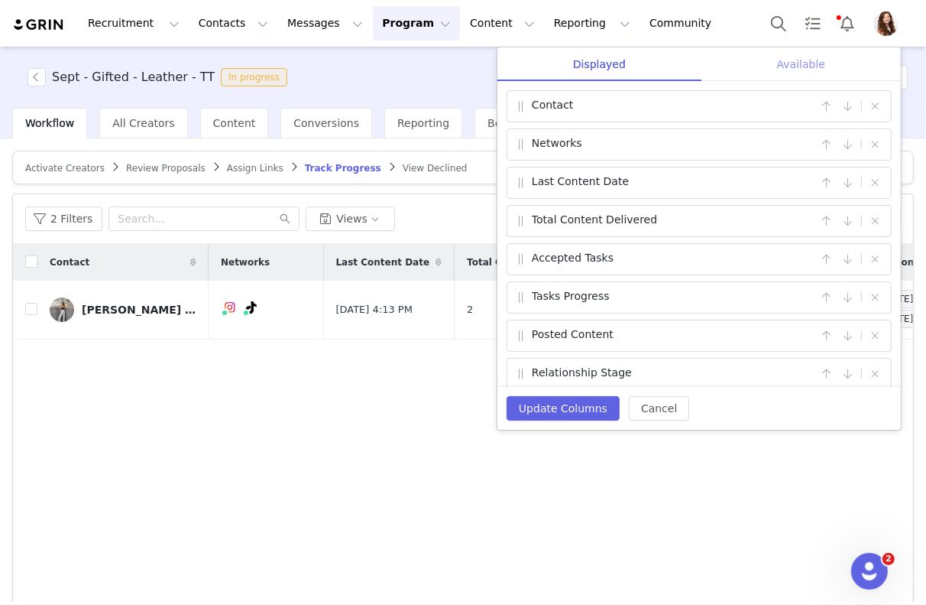
click at [816, 70] on div "Available" at bounding box center [802, 64] width 200 height 34
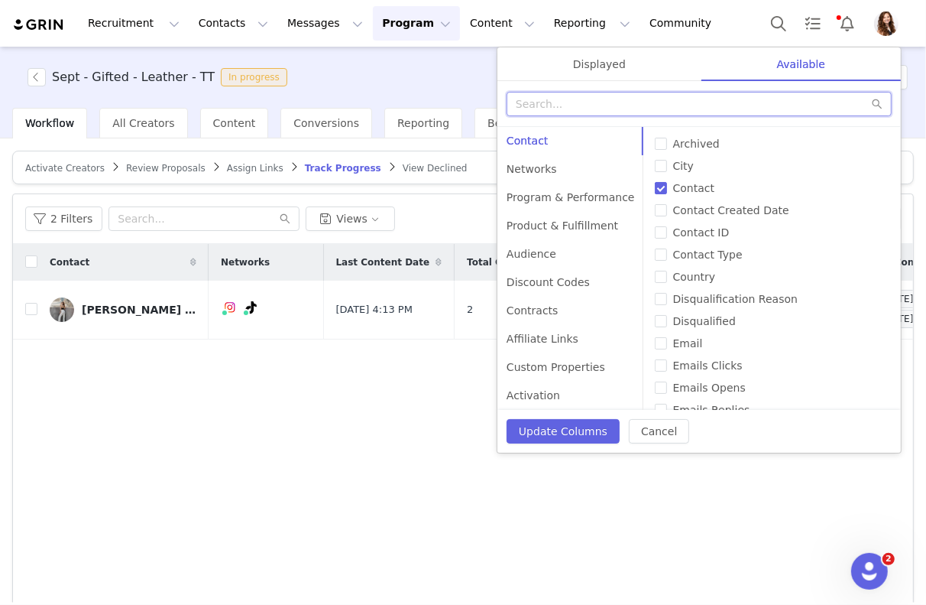
click at [787, 94] on input "text" at bounding box center [699, 104] width 385 height 24
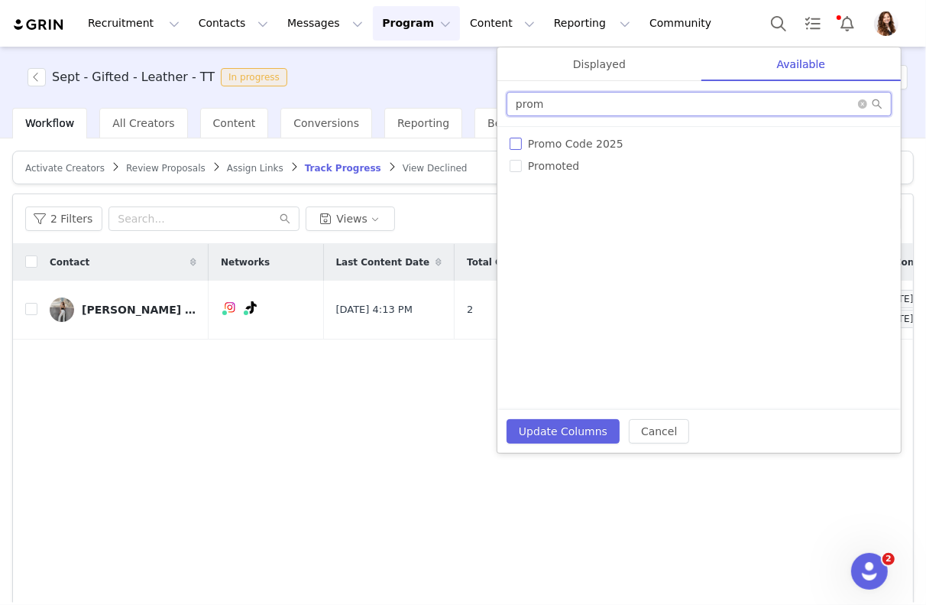
type input "prom"
click at [513, 143] on input "Promo Code 2025" at bounding box center [516, 144] width 12 height 12
checkbox input "true"
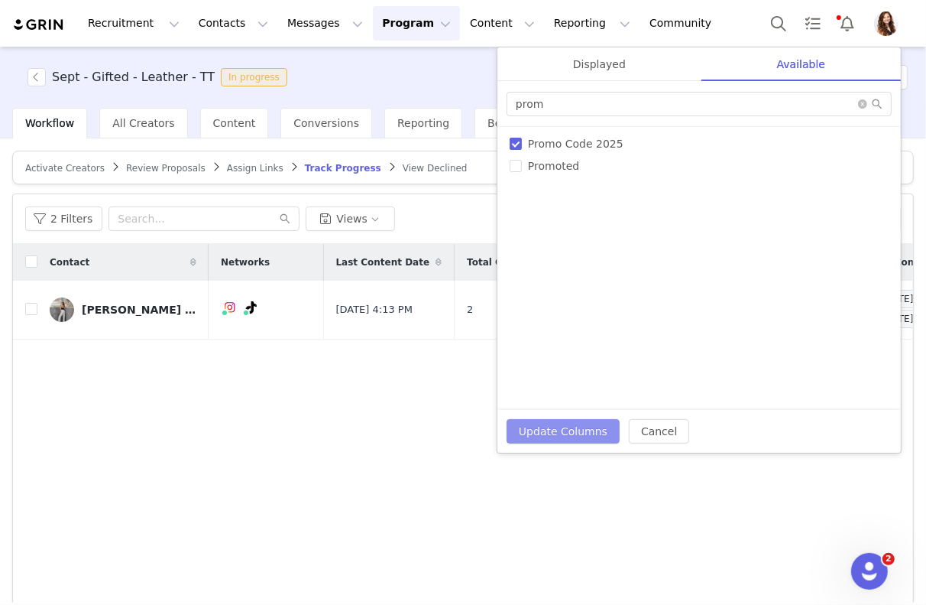
click at [539, 432] on button "Update Columns" at bounding box center [563, 431] width 113 height 24
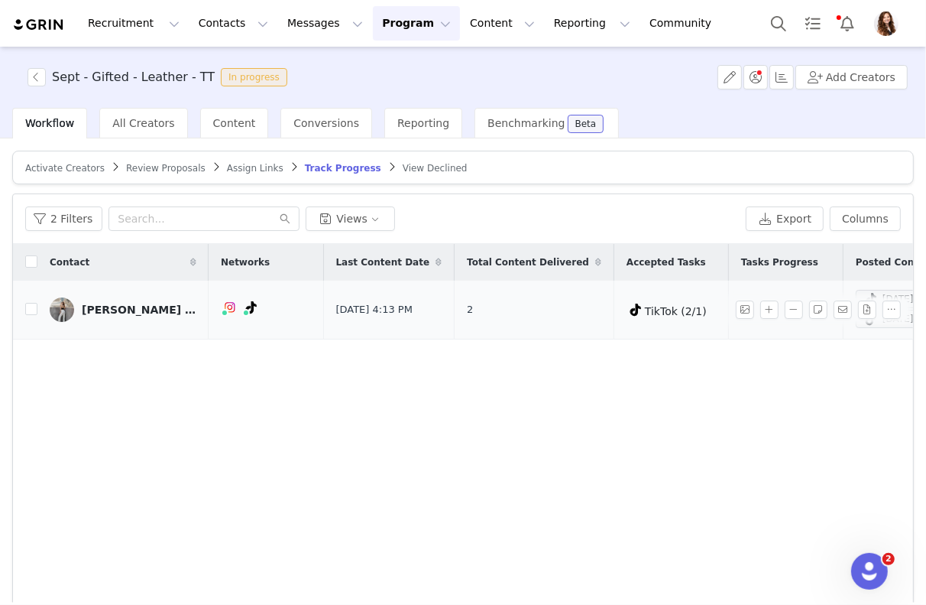
scroll to position [0, 310]
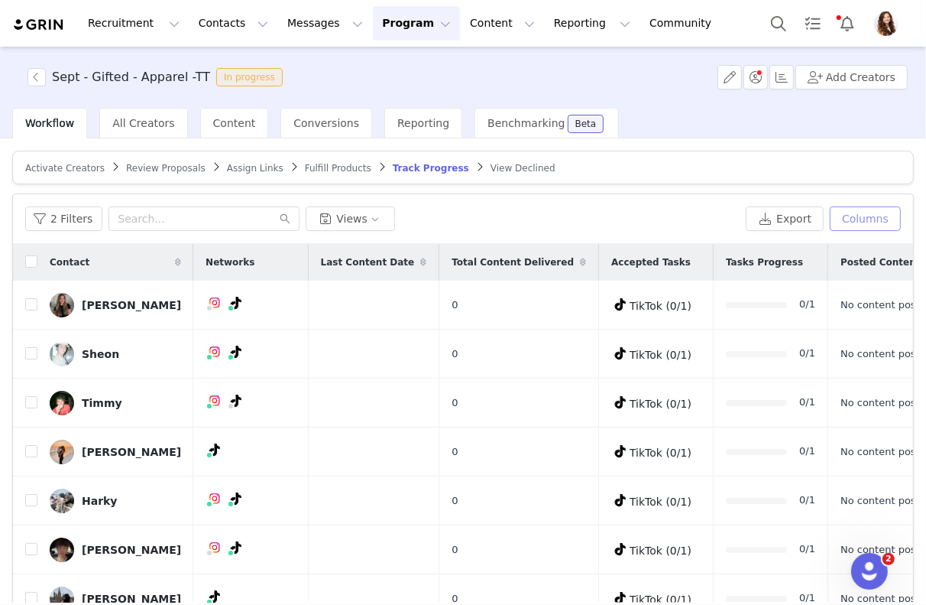
click at [857, 229] on button "Columns" at bounding box center [865, 218] width 71 height 24
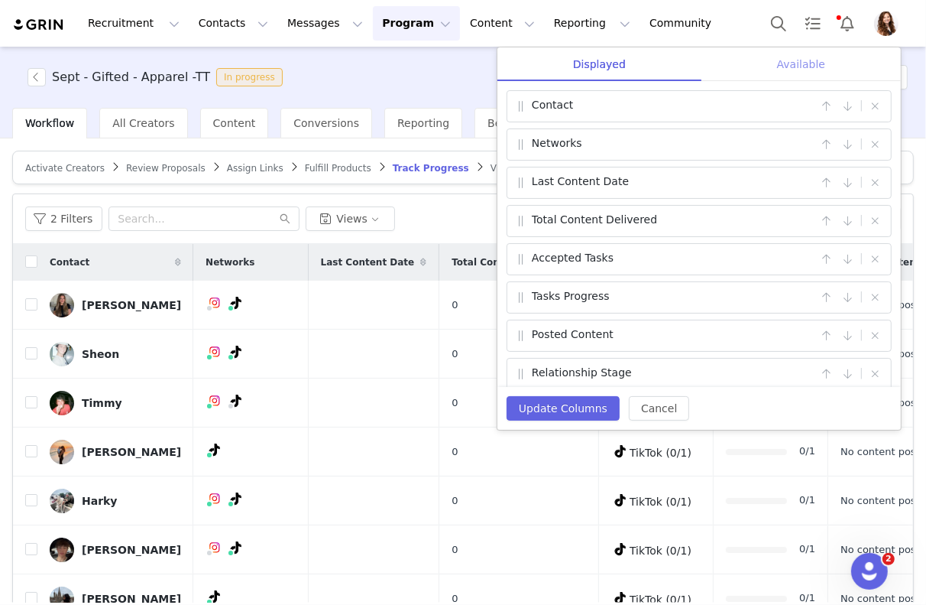
click at [786, 69] on div "Available" at bounding box center [802, 64] width 200 height 34
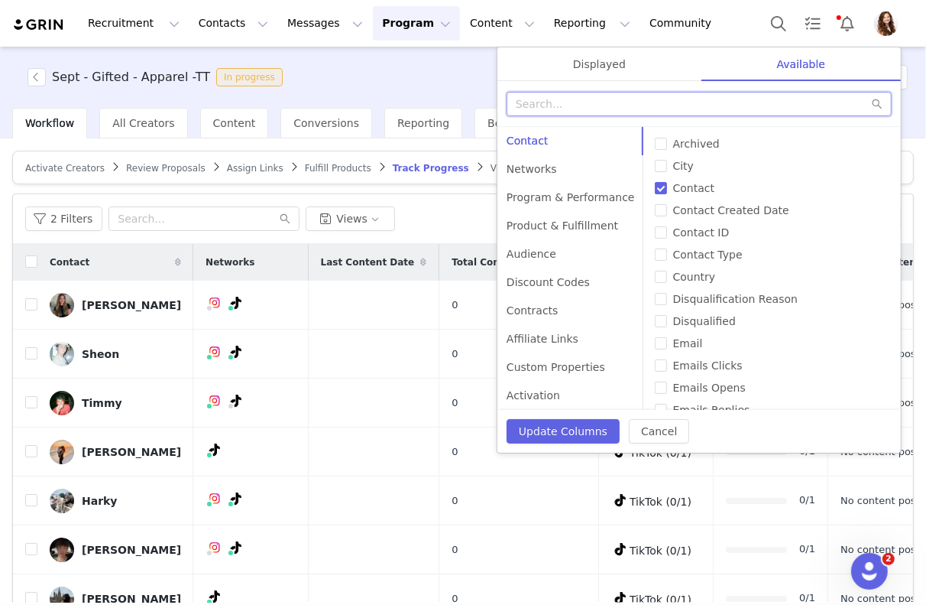
click at [725, 101] on input "text" at bounding box center [699, 104] width 385 height 24
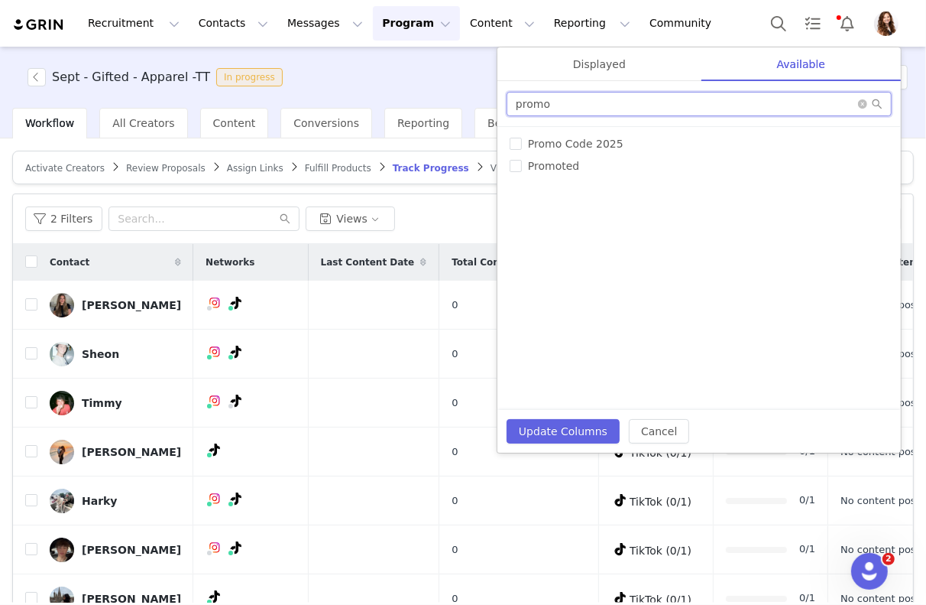
type input "promo"
click at [508, 144] on div "# of Products Sent Accepted Tasks All Link Visits Archived Available Tasks Chec…" at bounding box center [700, 268] width 404 height 283
click at [516, 143] on input "Promo Code 2025" at bounding box center [516, 144] width 12 height 12
checkbox input "true"
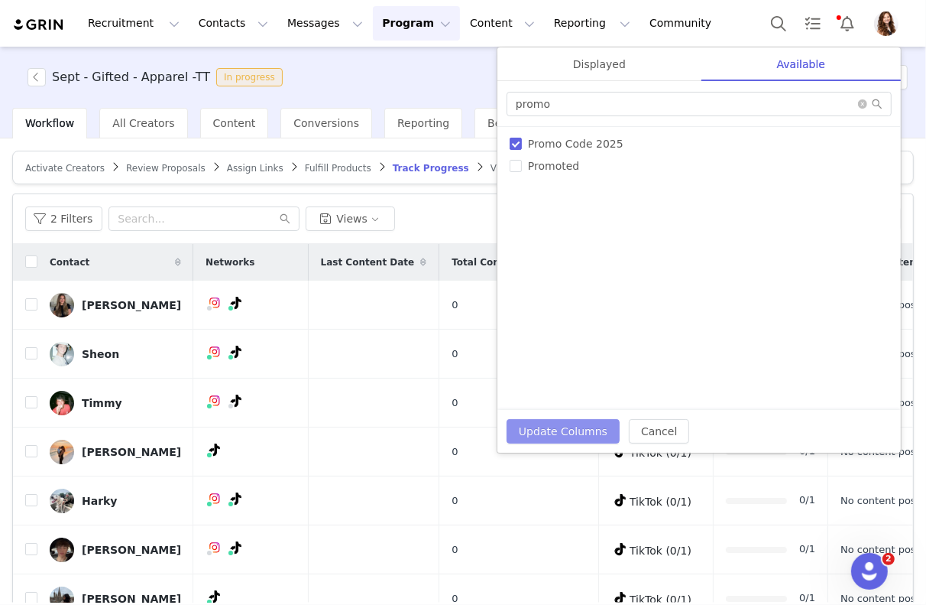
click at [563, 428] on button "Update Columns" at bounding box center [563, 431] width 113 height 24
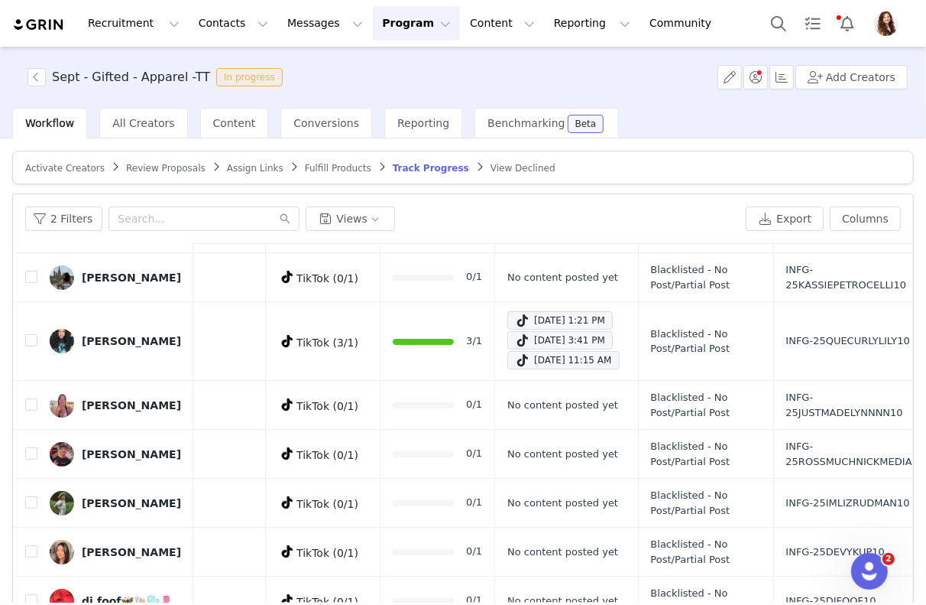
scroll to position [71, 0]
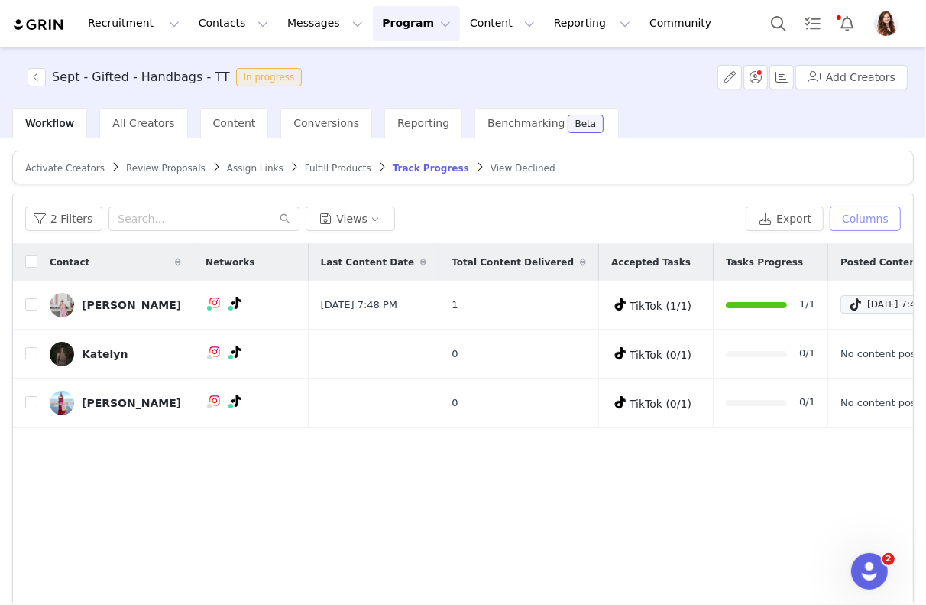
click at [859, 209] on button "Columns" at bounding box center [865, 218] width 71 height 24
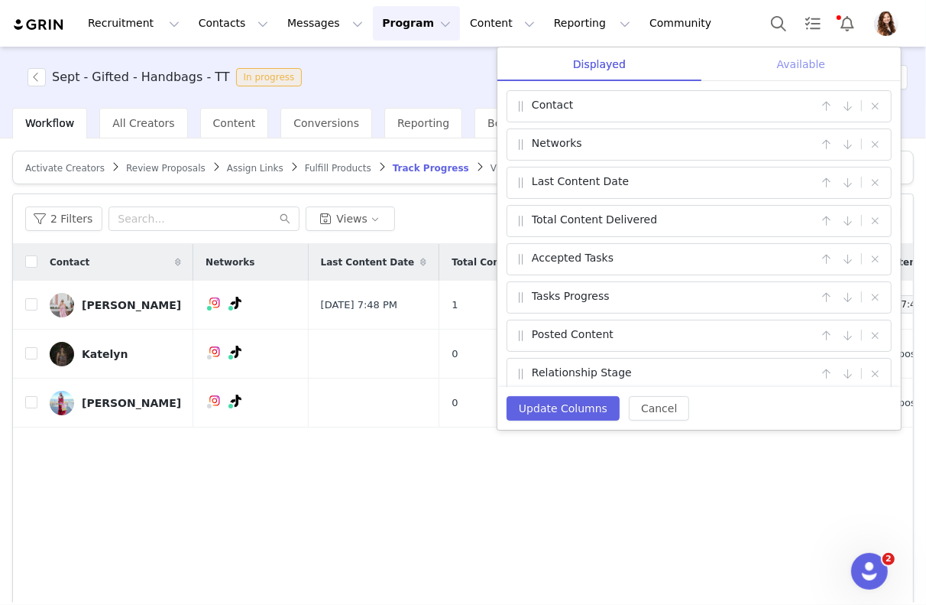
click at [800, 50] on div "Available" at bounding box center [802, 64] width 200 height 34
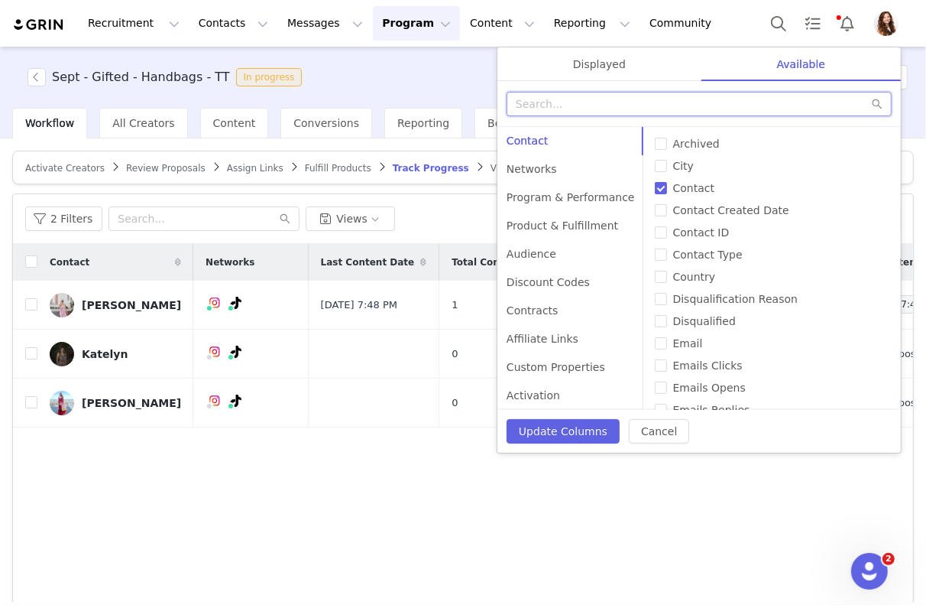
click at [760, 107] on input "text" at bounding box center [699, 104] width 385 height 24
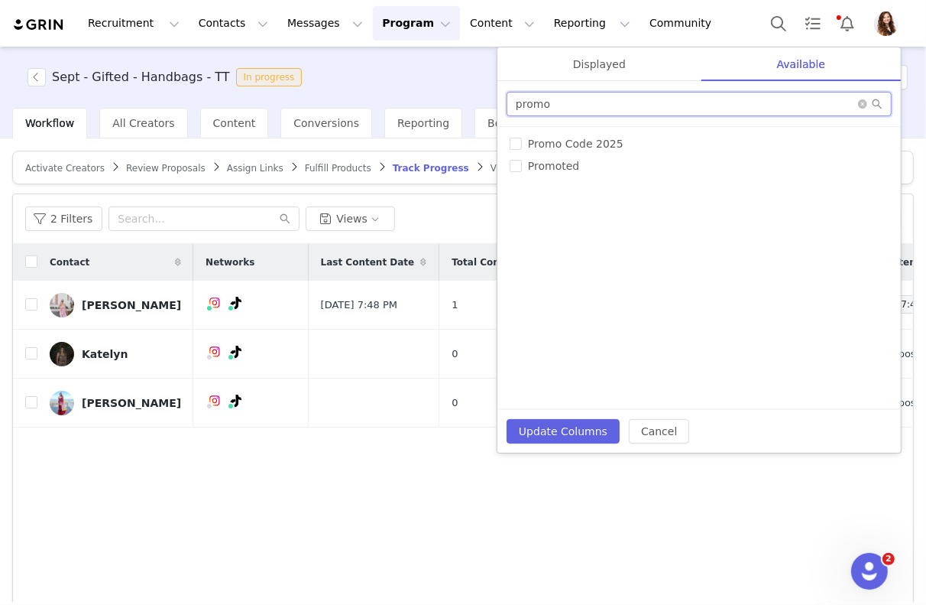
type input "promo"
click at [508, 141] on div "# of Products Sent Accepted Tasks All Link Visits Archived Available Tasks Chec…" at bounding box center [700, 268] width 404 height 283
click at [517, 145] on input "Promo Code 2025" at bounding box center [516, 144] width 12 height 12
checkbox input "true"
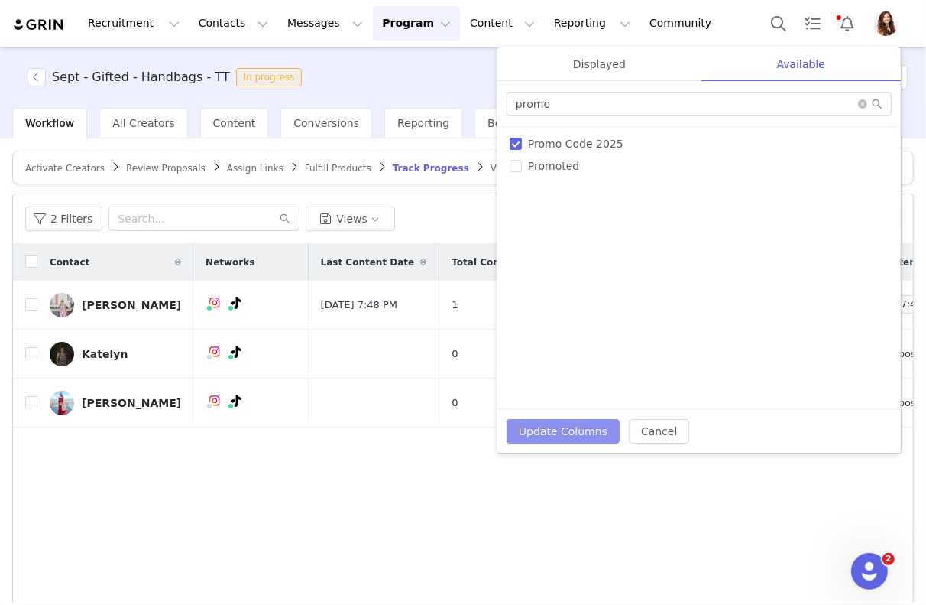
click at [560, 422] on button "Update Columns" at bounding box center [563, 431] width 113 height 24
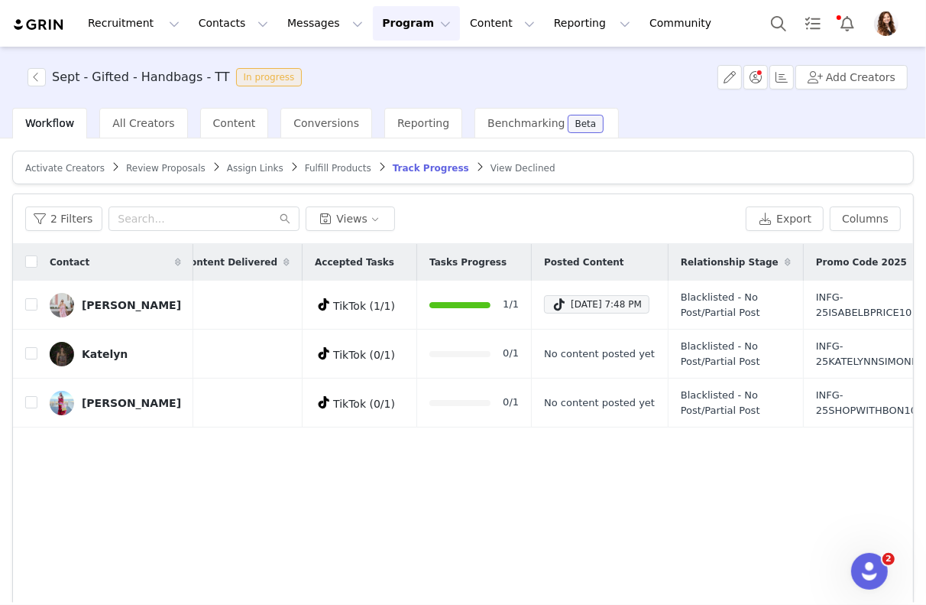
scroll to position [0, 304]
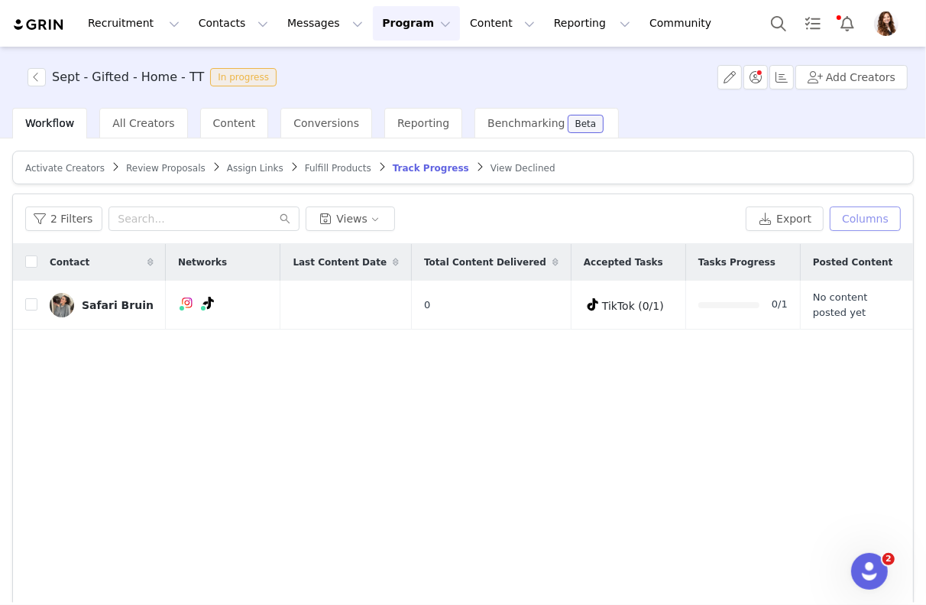
click at [865, 211] on button "Columns" at bounding box center [865, 218] width 71 height 24
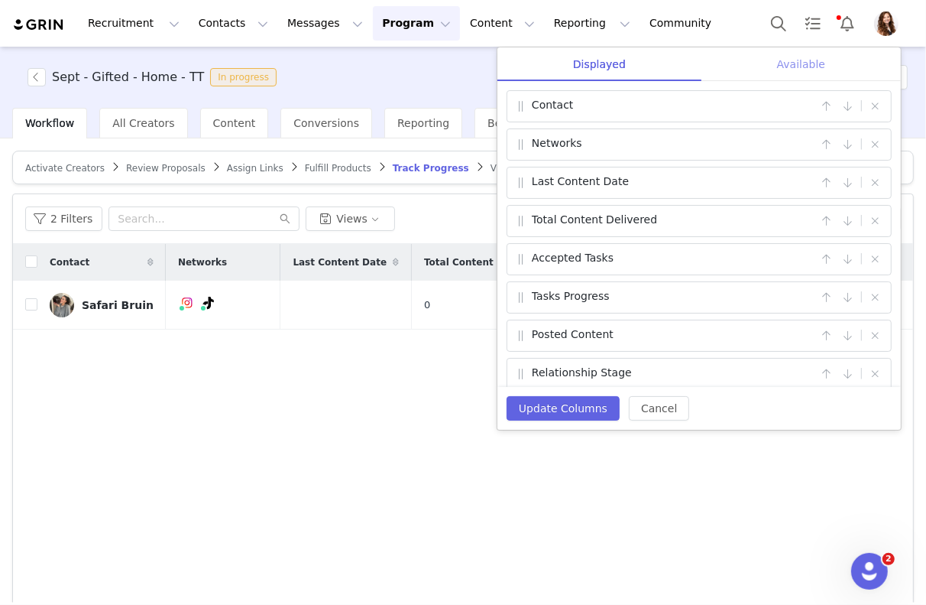
click at [761, 52] on div "Available" at bounding box center [802, 64] width 200 height 34
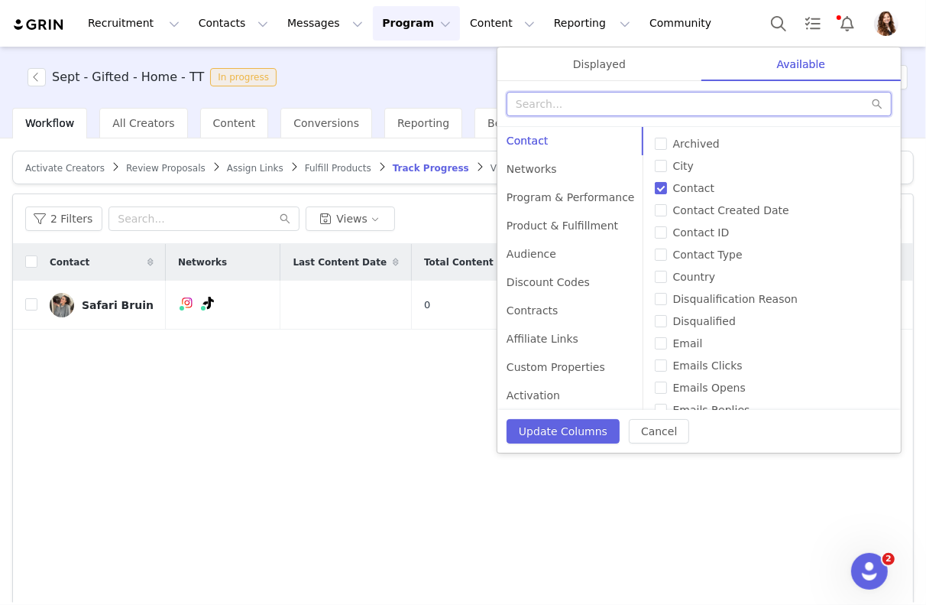
click at [719, 96] on input "text" at bounding box center [699, 104] width 385 height 24
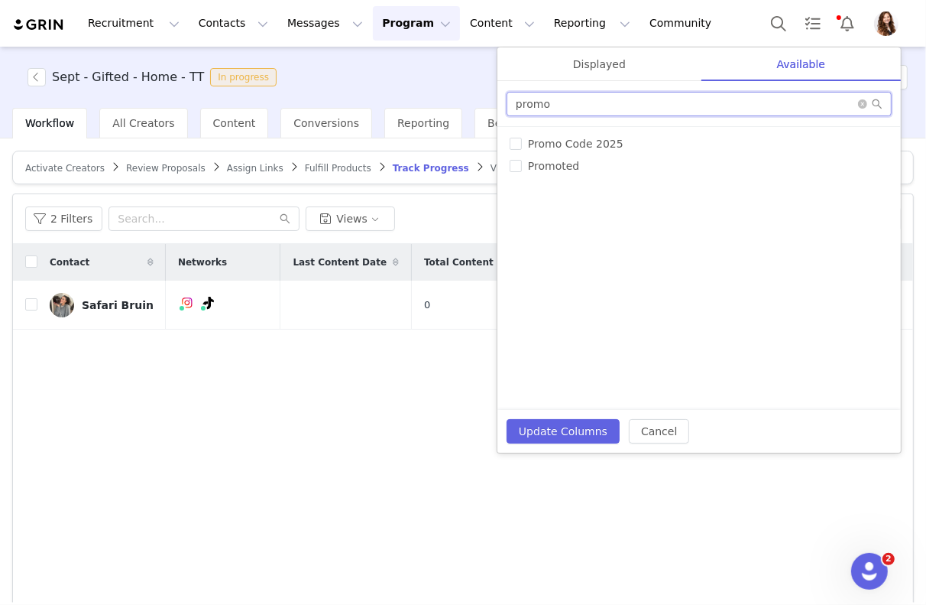
type input "promo"
click at [508, 146] on div "# of Products Sent Accepted Tasks All Link Visits Archived Available Tasks Chec…" at bounding box center [700, 268] width 404 height 283
click at [515, 138] on input "Promo Code 2025" at bounding box center [516, 144] width 12 height 12
checkbox input "true"
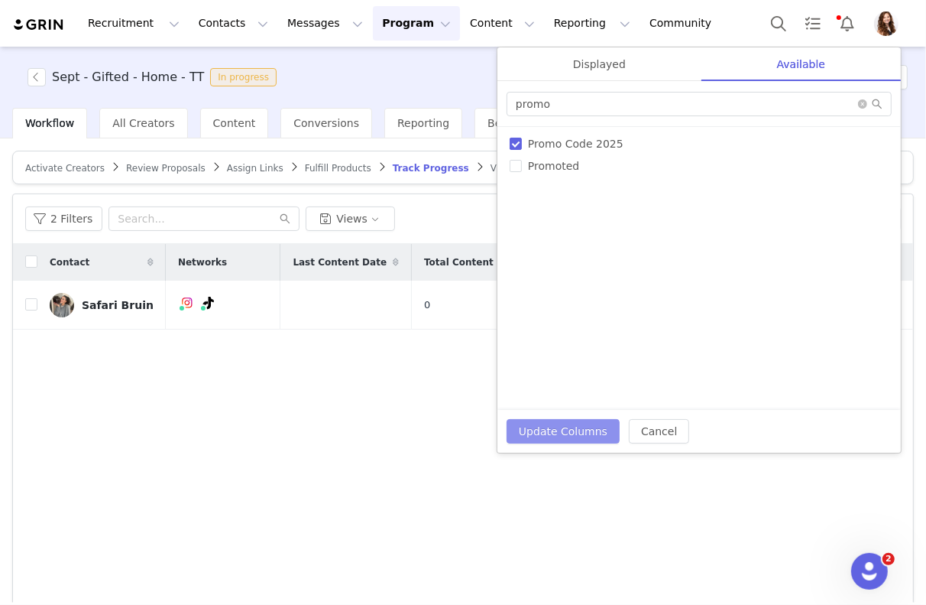
click at [540, 427] on button "Update Columns" at bounding box center [563, 431] width 113 height 24
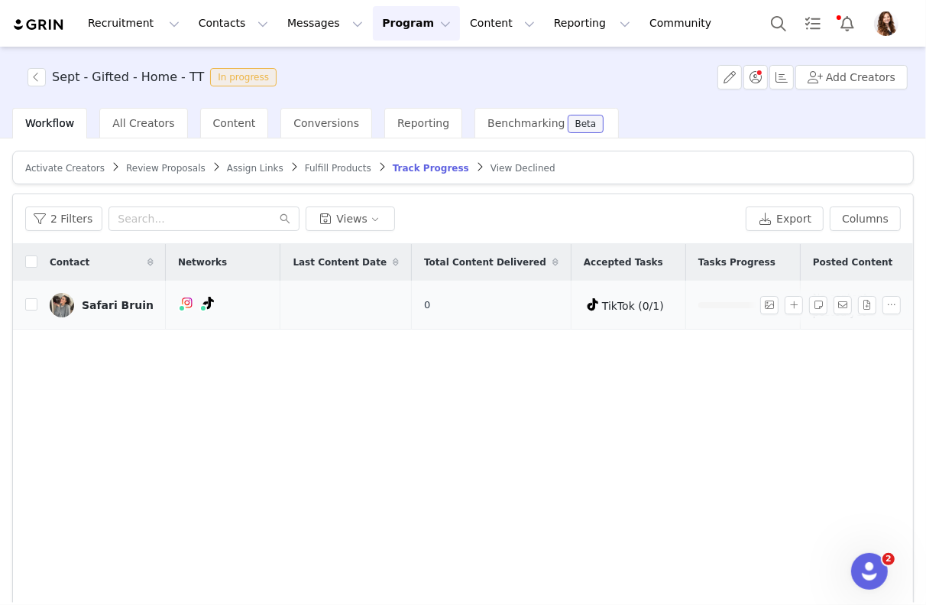
scroll to position [0, 207]
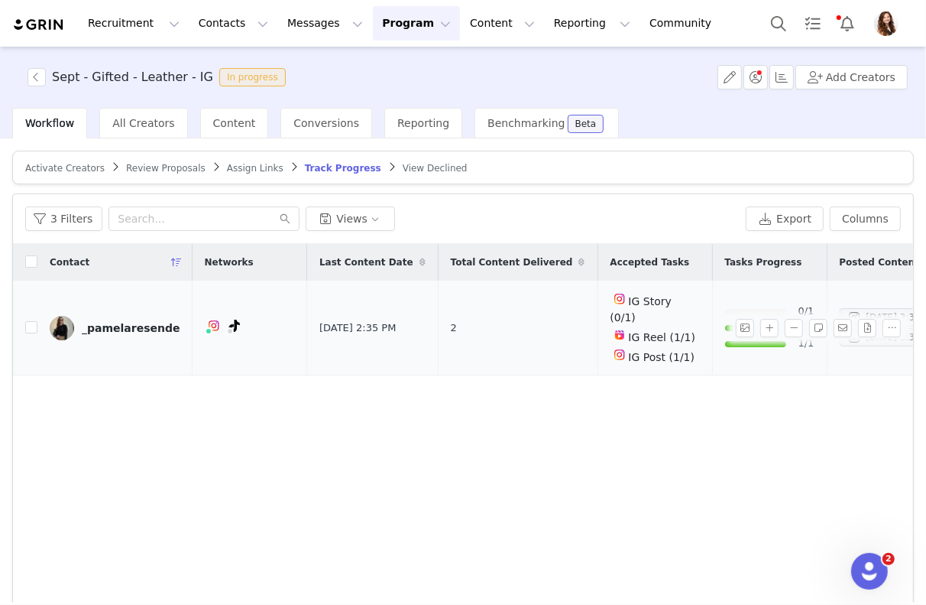
scroll to position [0, 161]
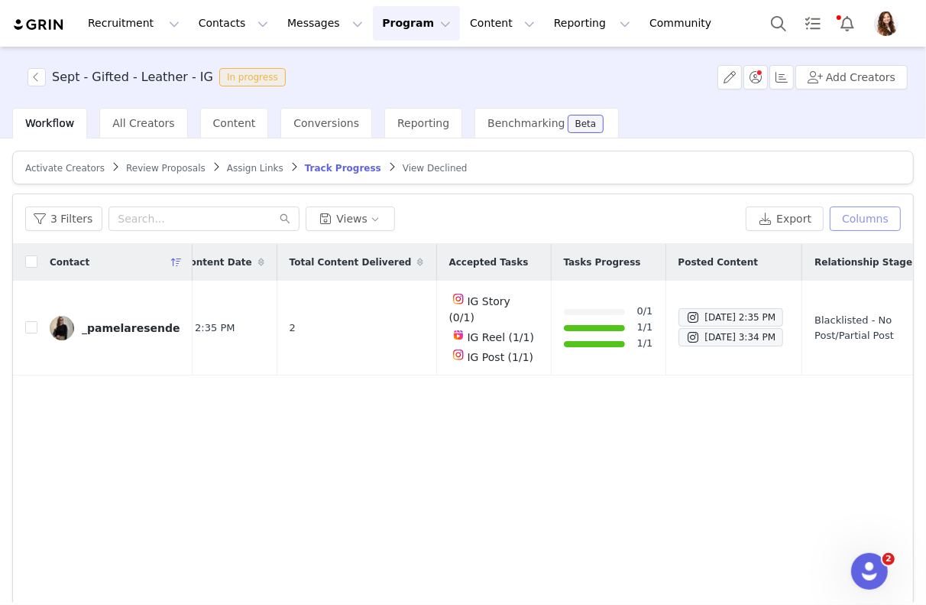
click at [887, 216] on button "Columns" at bounding box center [865, 218] width 71 height 24
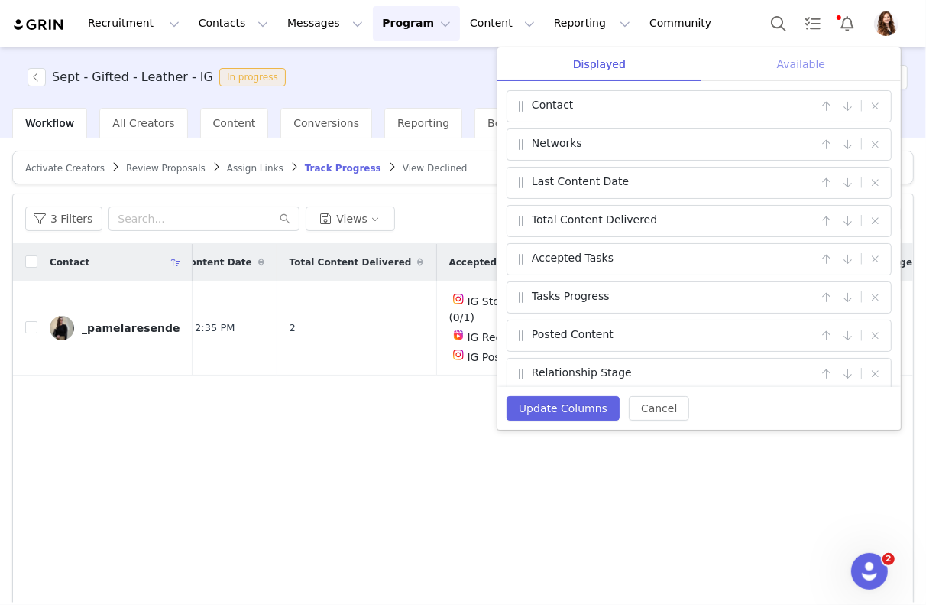
click at [802, 60] on div "Available" at bounding box center [802, 64] width 200 height 34
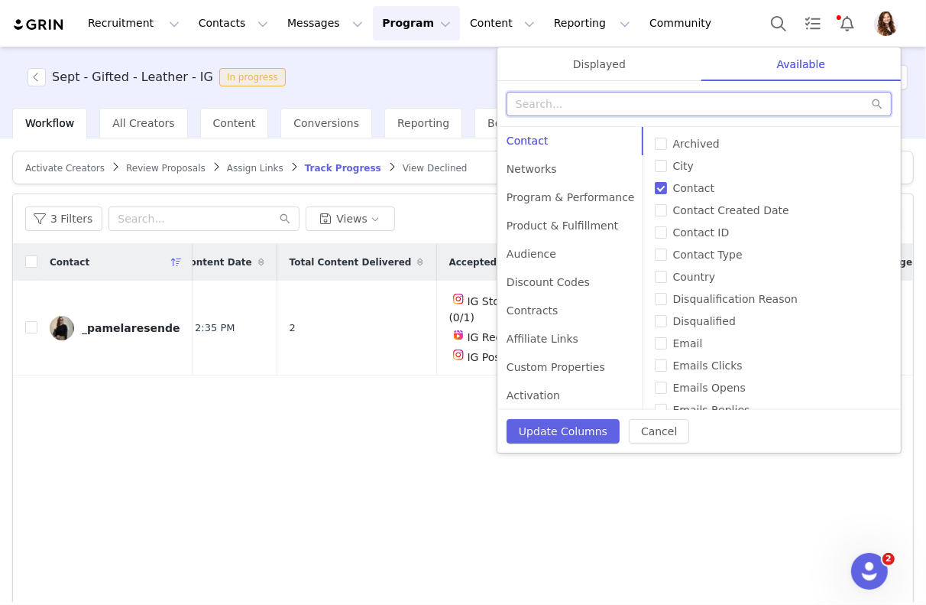
click at [764, 98] on input "text" at bounding box center [699, 104] width 385 height 24
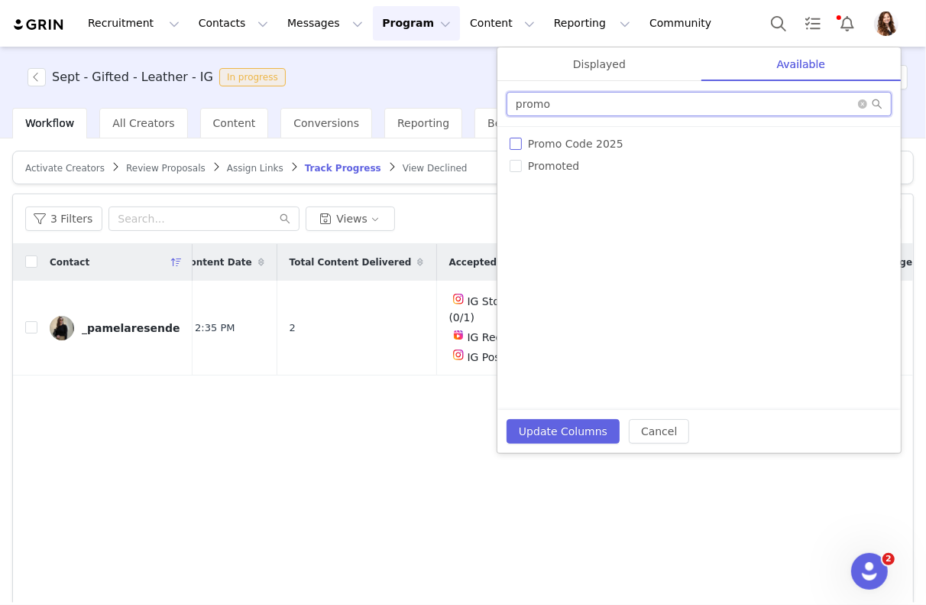
type input "promo"
click at [510, 148] on input "Promo Code 2025" at bounding box center [516, 144] width 12 height 12
checkbox input "true"
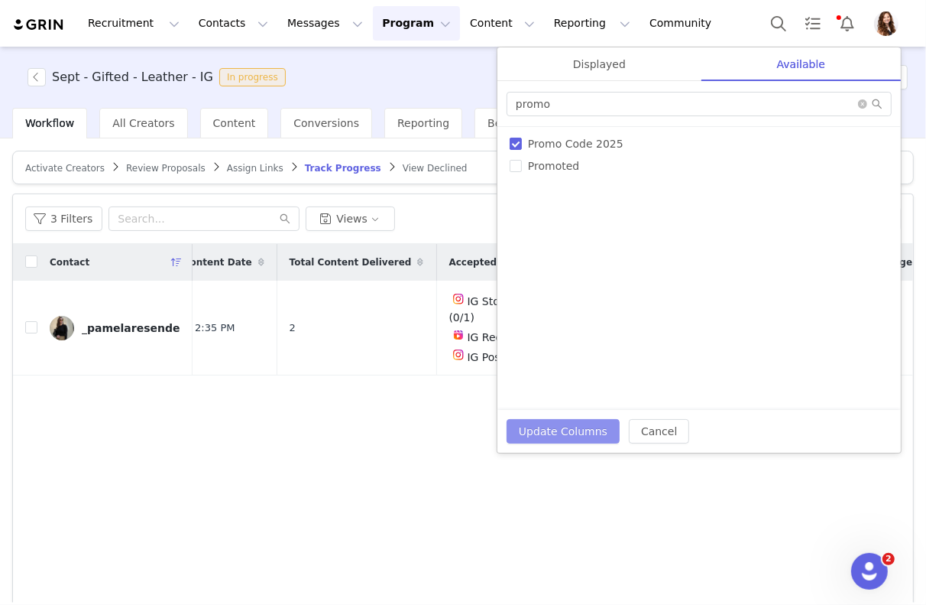
click at [559, 429] on button "Update Columns" at bounding box center [563, 431] width 113 height 24
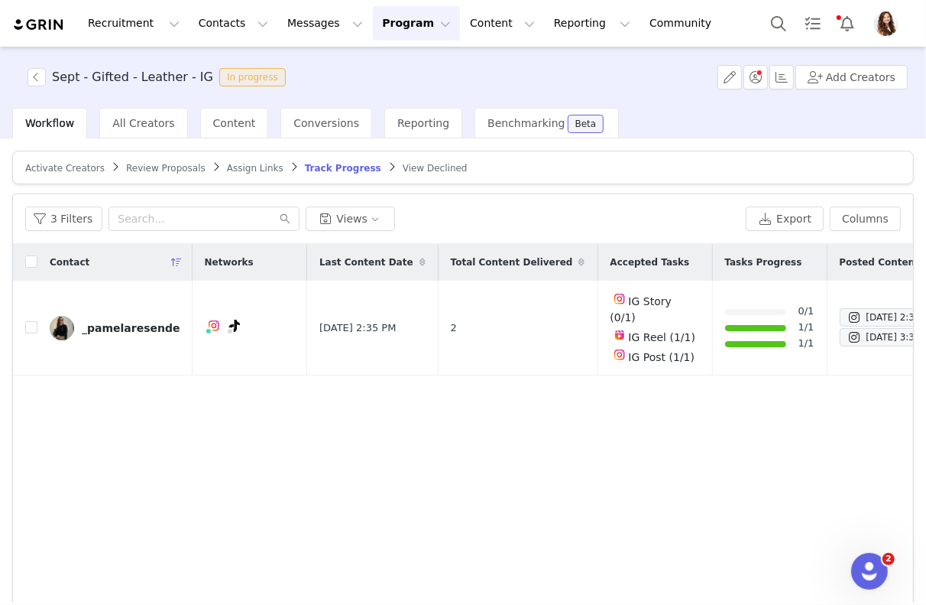
scroll to position [0, 300]
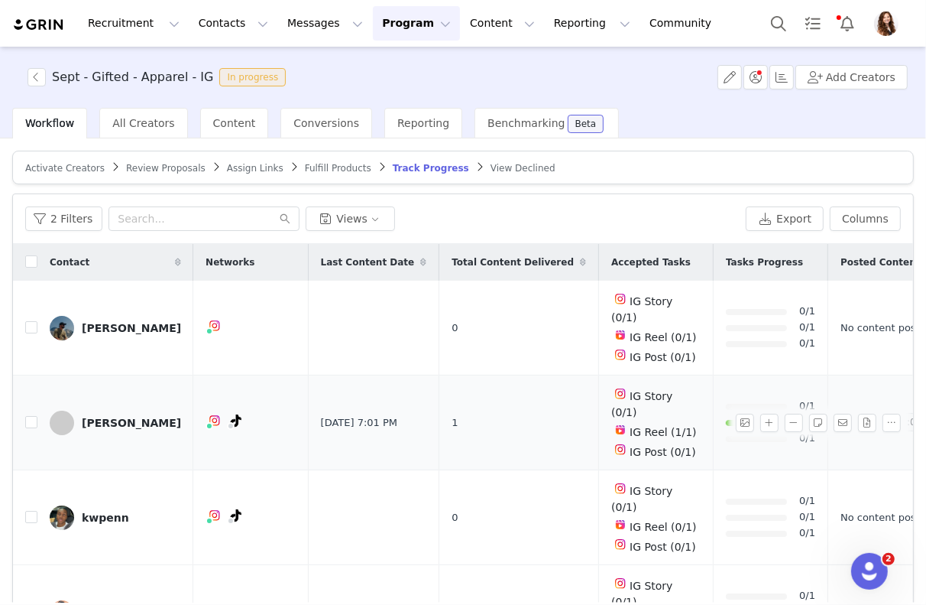
scroll to position [0, 172]
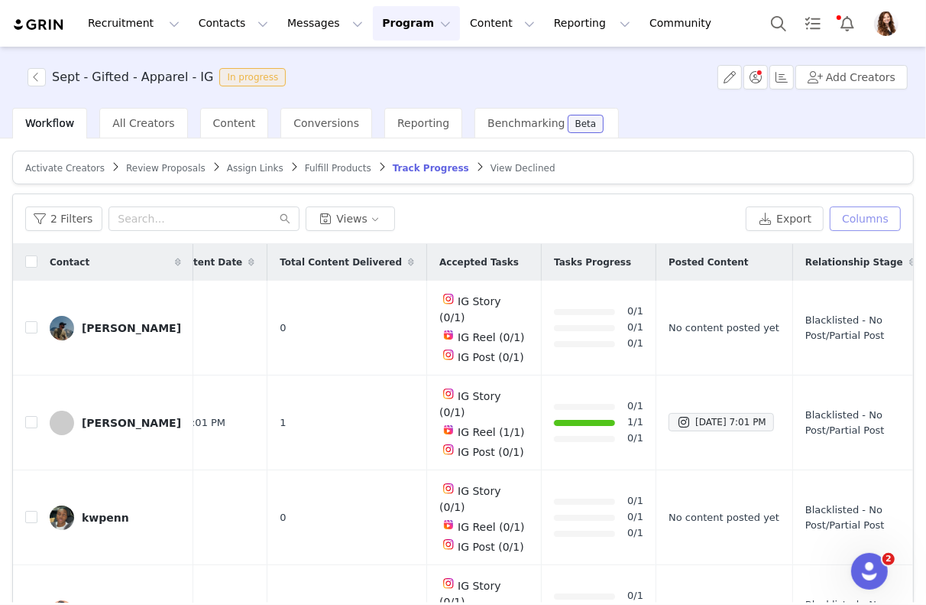
click at [871, 212] on button "Columns" at bounding box center [865, 218] width 71 height 24
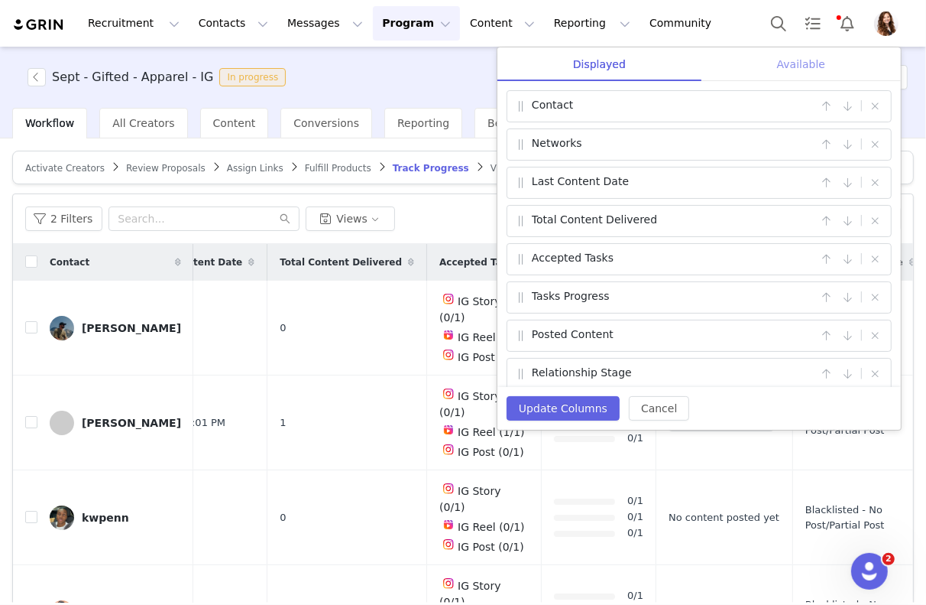
click at [784, 70] on div "Available" at bounding box center [802, 64] width 200 height 34
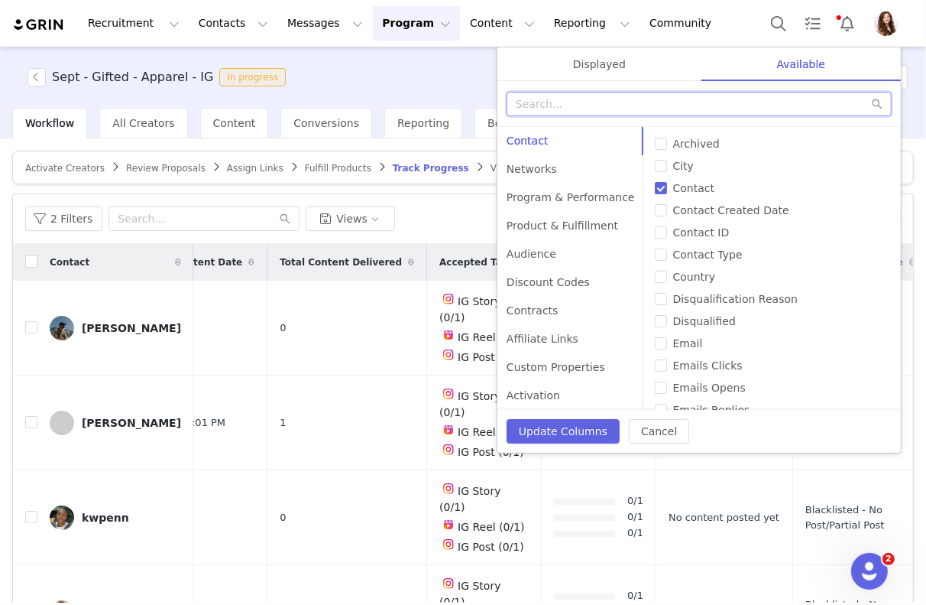
click at [763, 99] on input "text" at bounding box center [699, 104] width 385 height 24
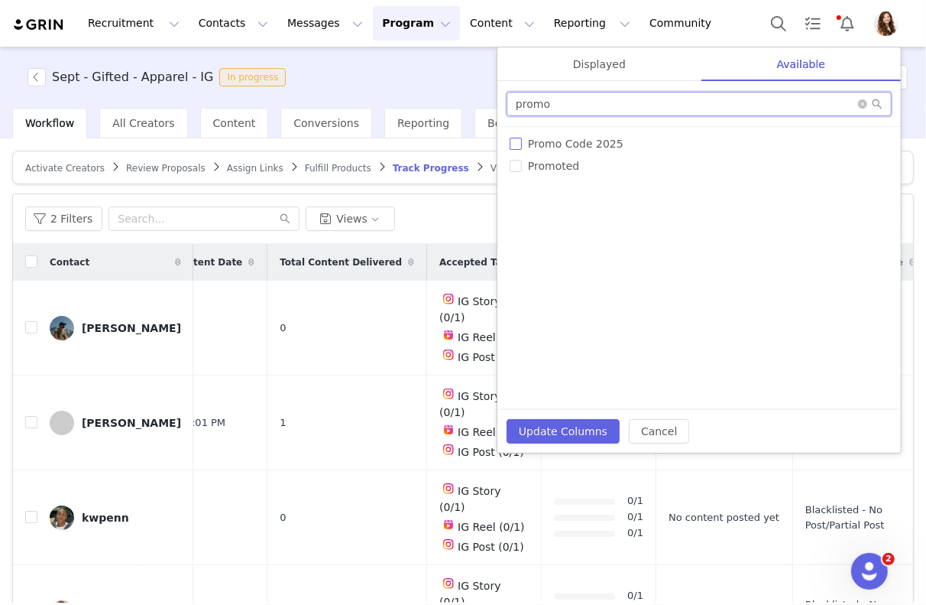
type input "promo"
click at [518, 144] on input "Promo Code 2025" at bounding box center [516, 144] width 12 height 12
checkbox input "true"
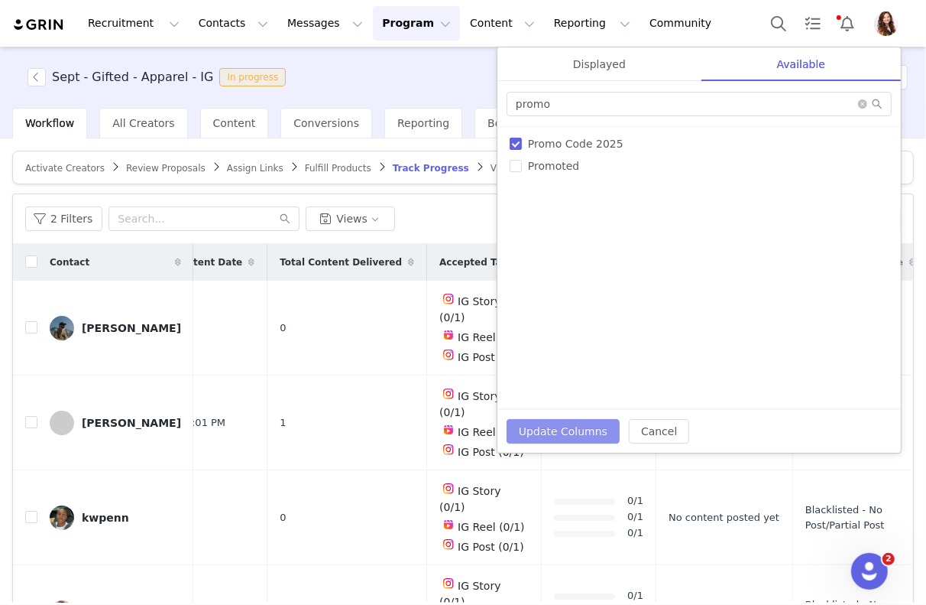
click at [533, 433] on button "Update Columns" at bounding box center [563, 431] width 113 height 24
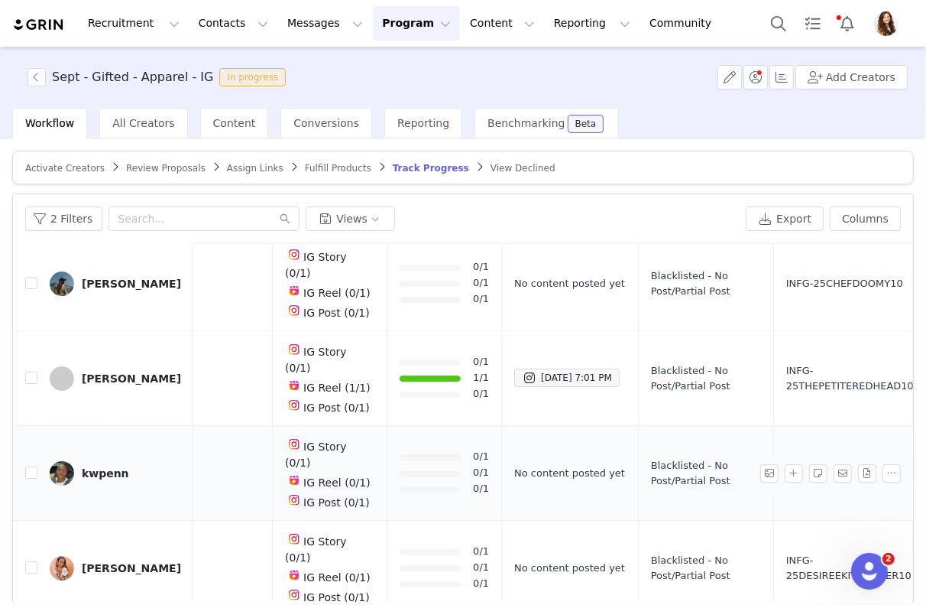
scroll to position [71, 0]
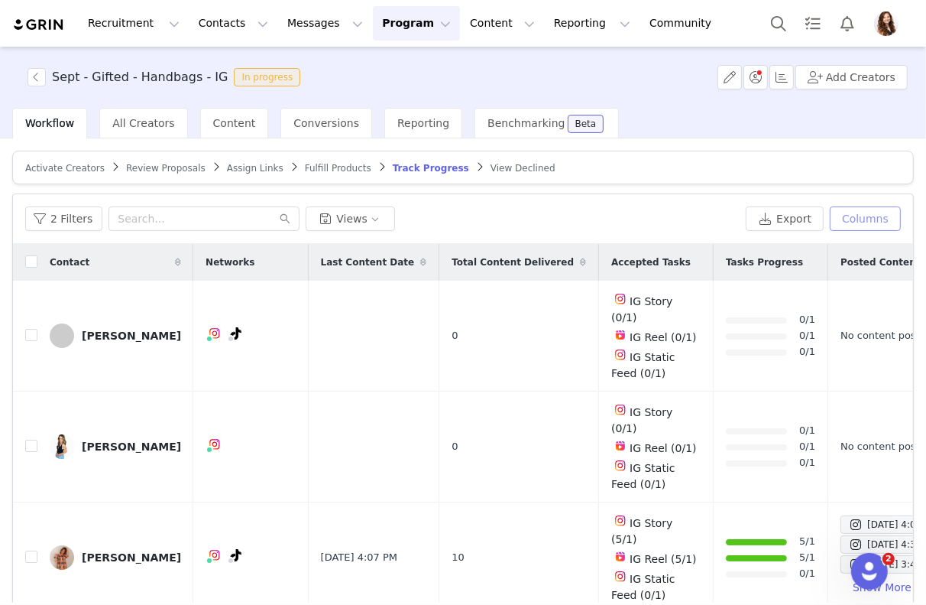
click at [842, 220] on button "Columns" at bounding box center [865, 218] width 71 height 24
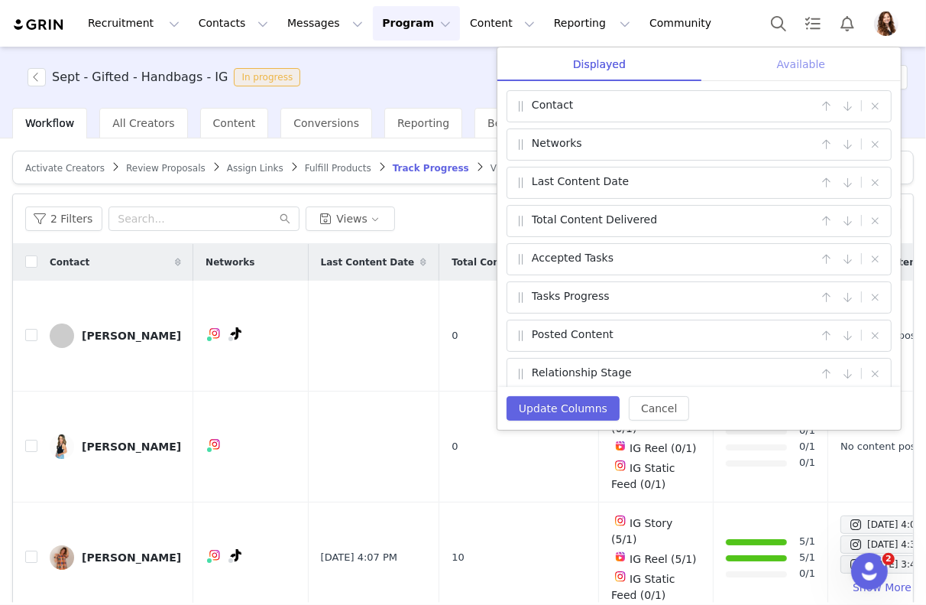
click at [753, 57] on div "Available" at bounding box center [802, 64] width 200 height 34
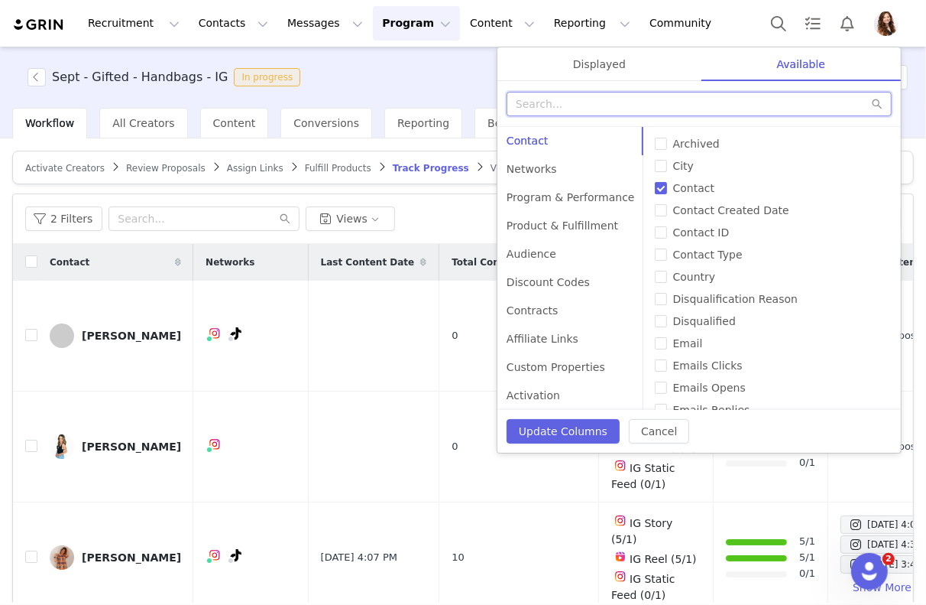
click at [734, 103] on input "text" at bounding box center [699, 104] width 385 height 24
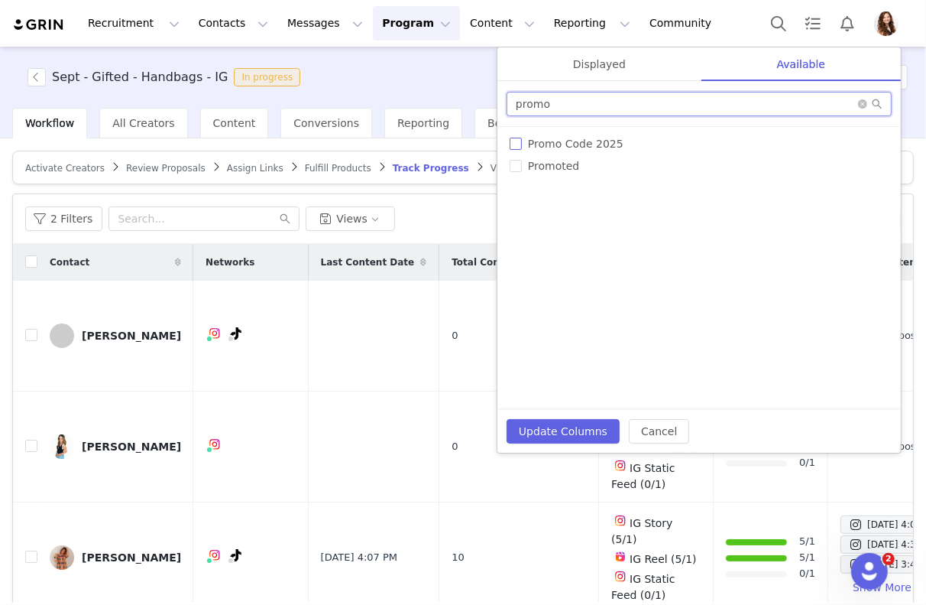
type input "promo"
click at [511, 139] on input "Promo Code 2025" at bounding box center [516, 144] width 12 height 12
checkbox input "true"
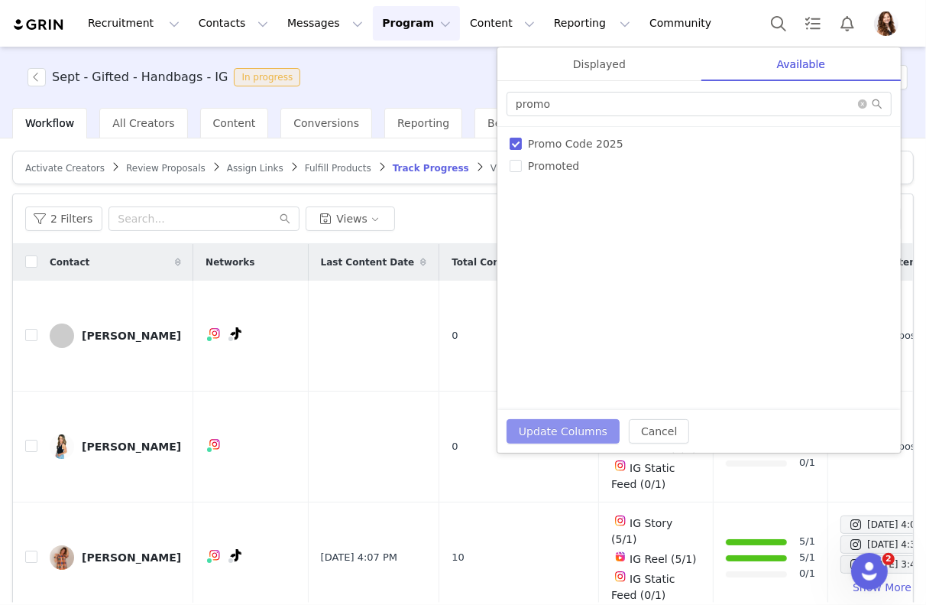
click at [562, 433] on button "Update Columns" at bounding box center [563, 431] width 113 height 24
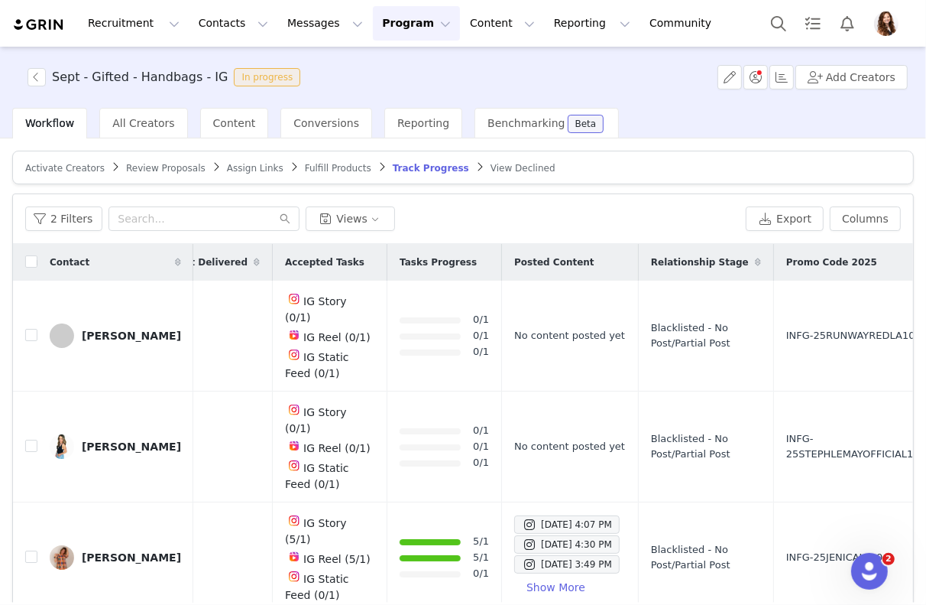
scroll to position [60, 0]
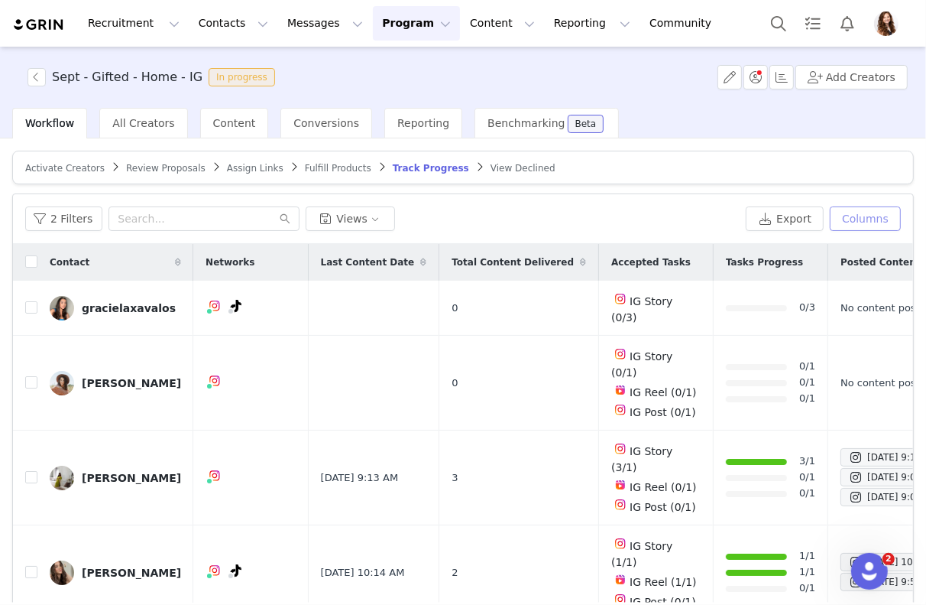
click at [854, 221] on button "Columns" at bounding box center [865, 218] width 71 height 24
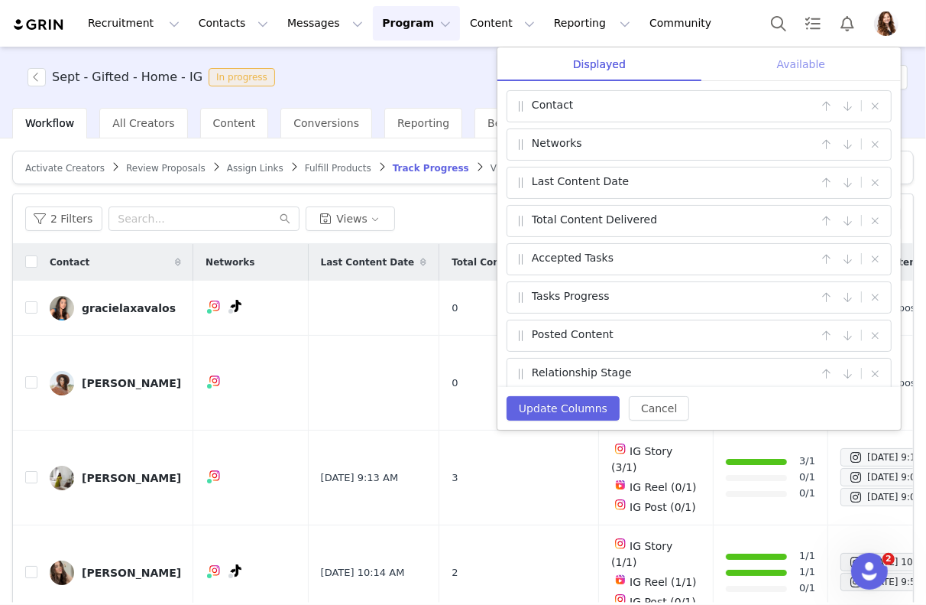
click at [773, 59] on div "Available" at bounding box center [802, 64] width 200 height 34
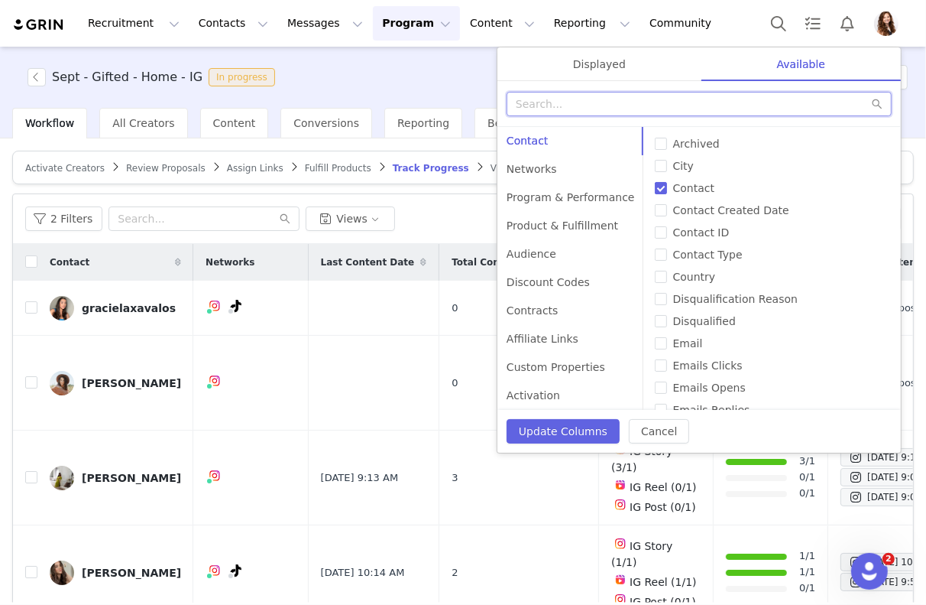
click at [751, 111] on input "text" at bounding box center [699, 104] width 385 height 24
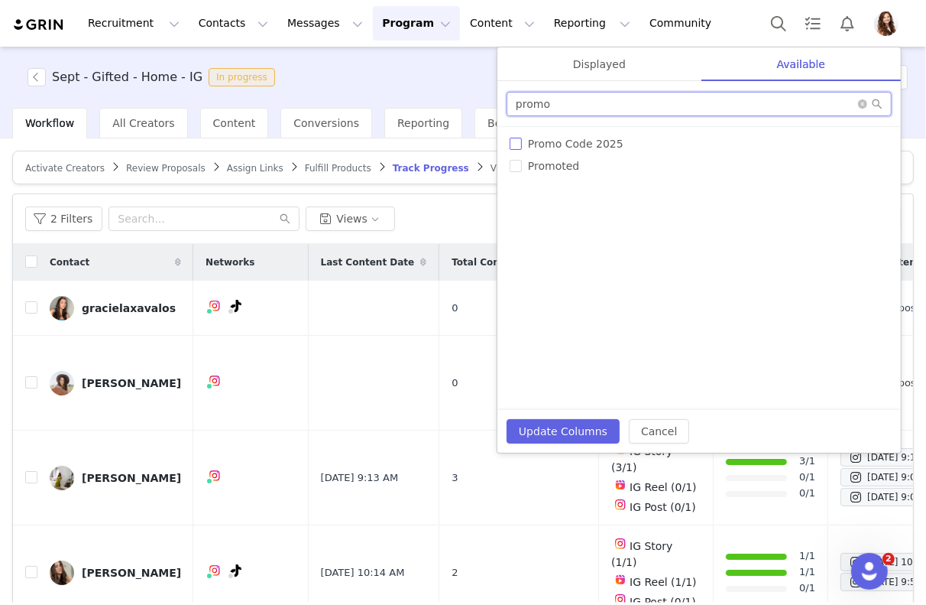
type input "promo"
click at [510, 138] on input "Promo Code 2025" at bounding box center [516, 144] width 12 height 12
click at [561, 467] on td "3" at bounding box center [520, 477] width 160 height 95
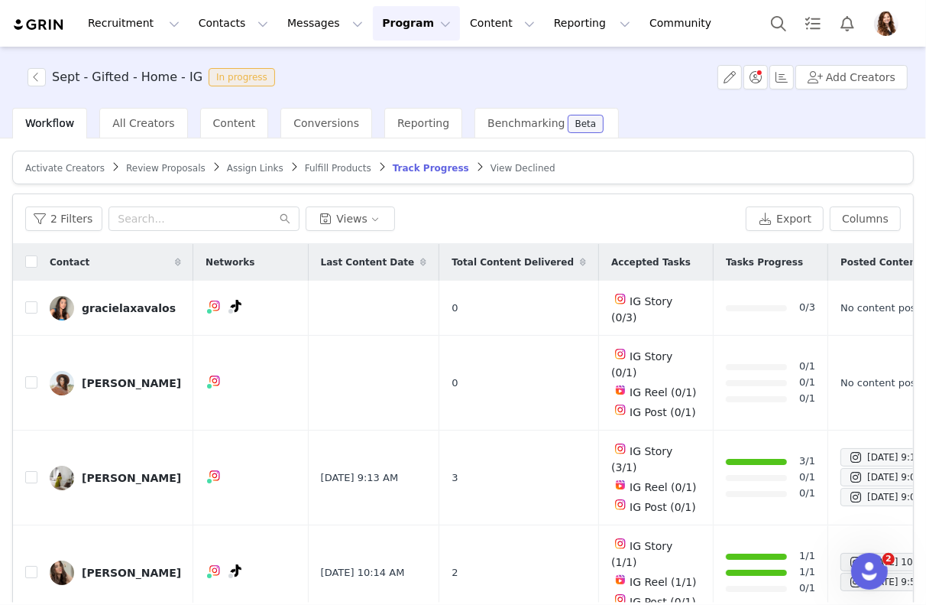
click at [850, 190] on div "Activate Creators Review Proposals Assign Links Fulfill Products Track Progress…" at bounding box center [463, 407] width 902 height 513
click at [850, 222] on button "Columns" at bounding box center [865, 218] width 71 height 24
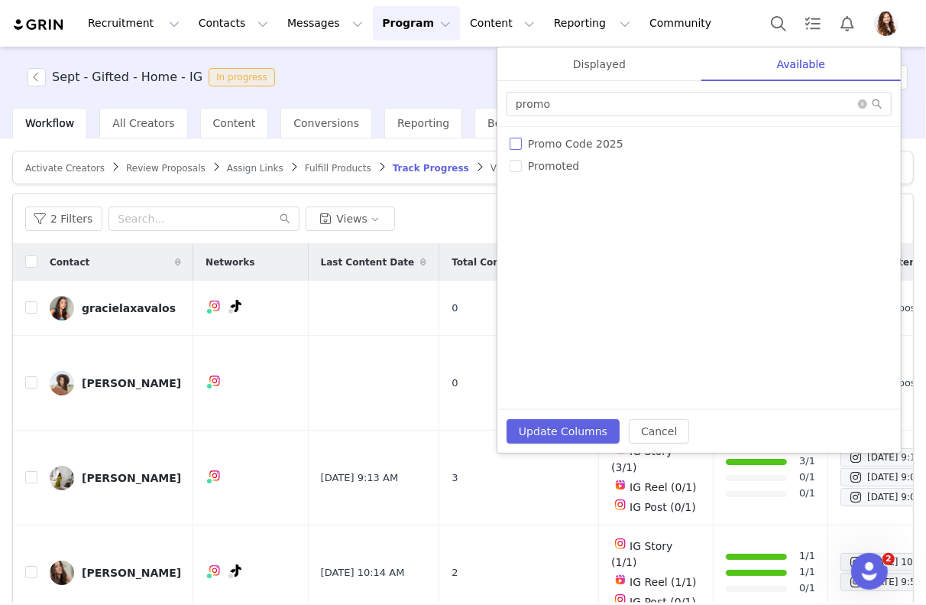
click at [523, 144] on span "Promo Code 2025" at bounding box center [576, 144] width 108 height 12
click at [522, 144] on input "Promo Code 2025" at bounding box center [516, 144] width 12 height 12
checkbox input "true"
click at [552, 433] on button "Update Columns" at bounding box center [563, 431] width 113 height 24
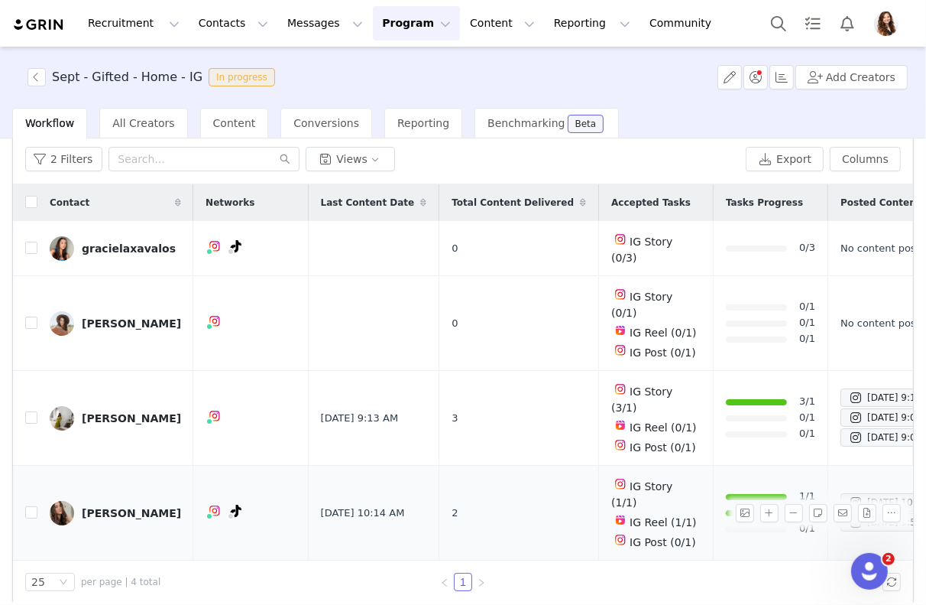
scroll to position [0, 323]
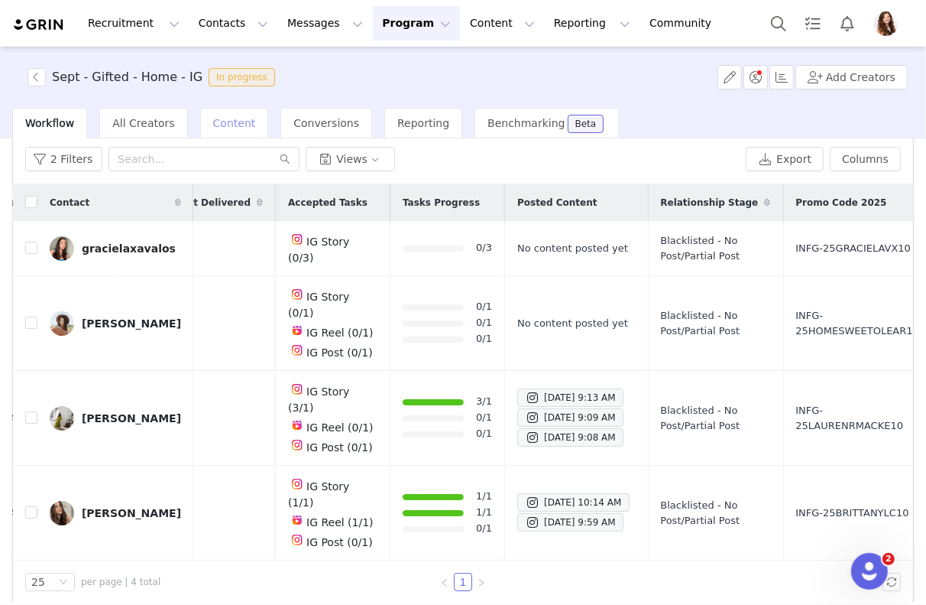
click at [213, 120] on span "Content" at bounding box center [234, 123] width 43 height 12
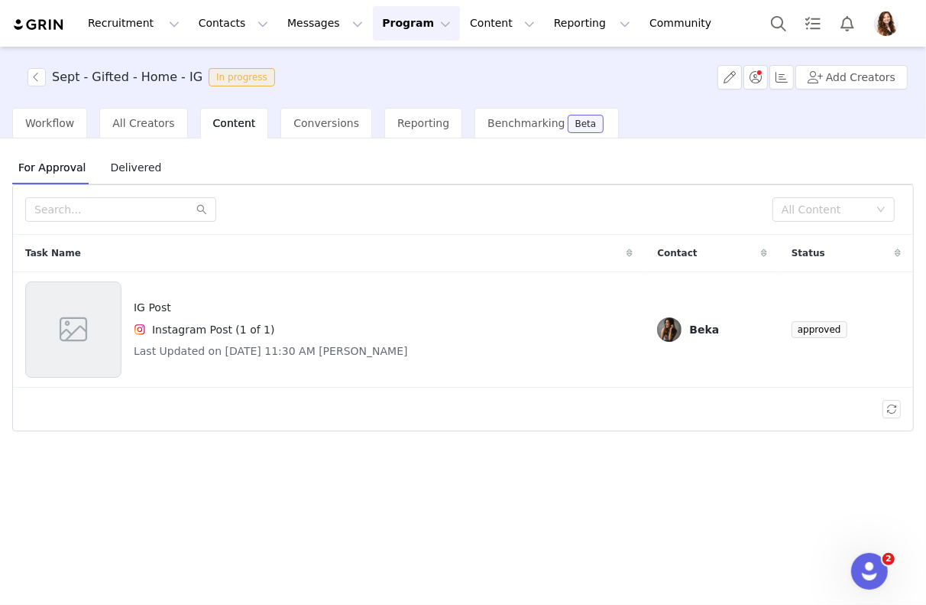
click at [127, 156] on span "Delivered" at bounding box center [135, 167] width 63 height 24
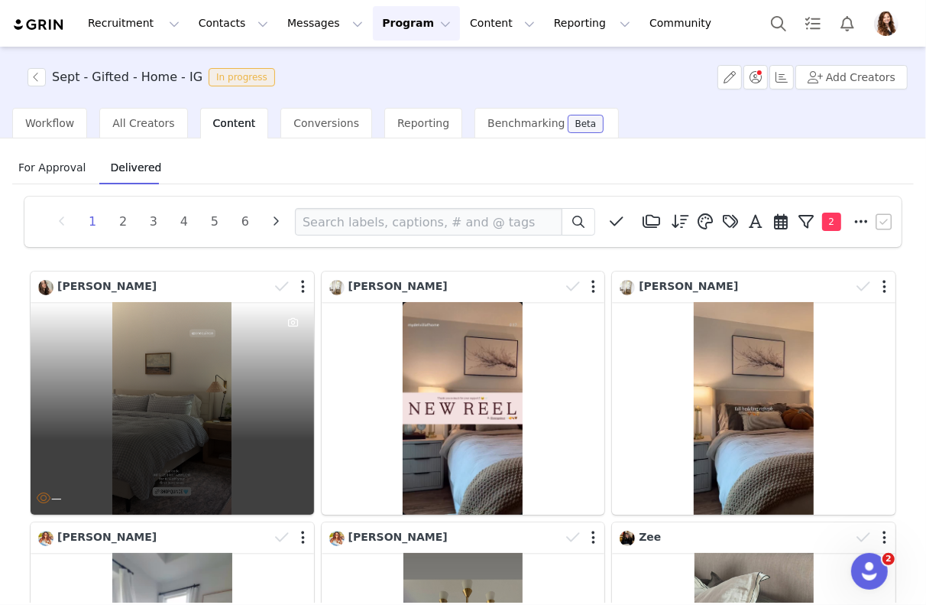
click at [251, 422] on div "—" at bounding box center [173, 408] width 284 height 213
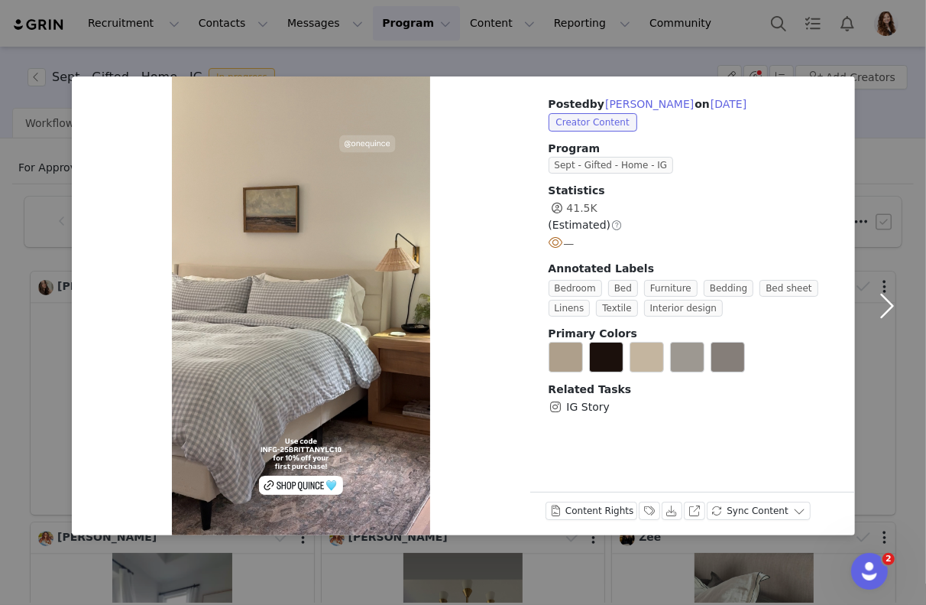
click at [900, 176] on button "button" at bounding box center [887, 305] width 64 height 459
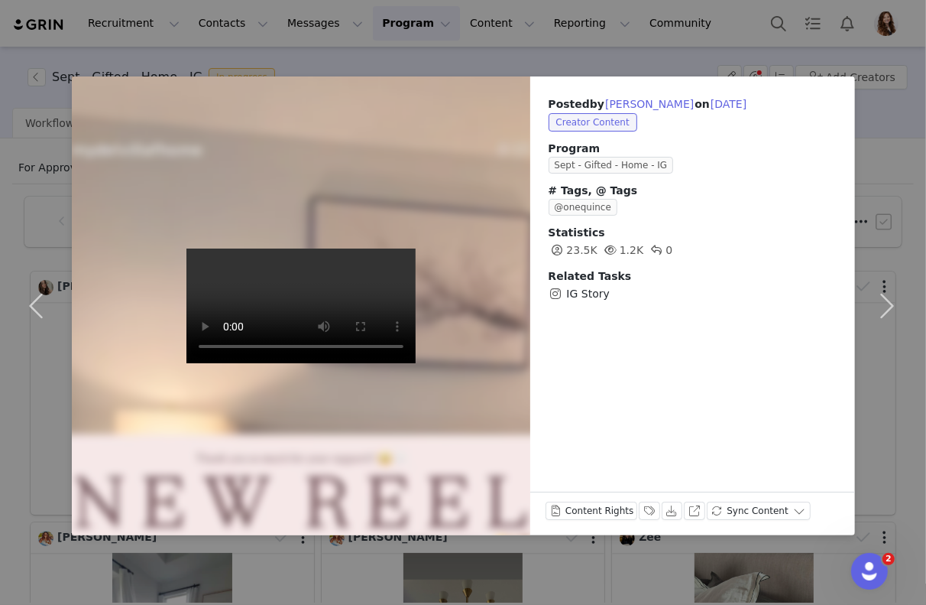
click at [560, 35] on div "Posted by [PERSON_NAME] on [DATE] Creator Content Program Sept - Gifted - Home …" at bounding box center [463, 302] width 926 height 605
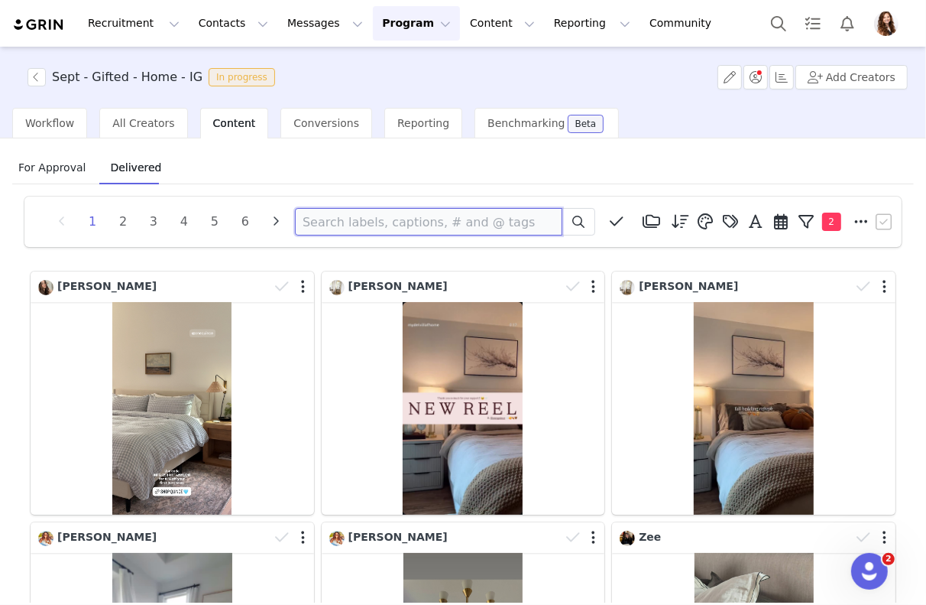
click at [459, 208] on input at bounding box center [429, 222] width 268 height 28
type input "[PERSON_NAME]"
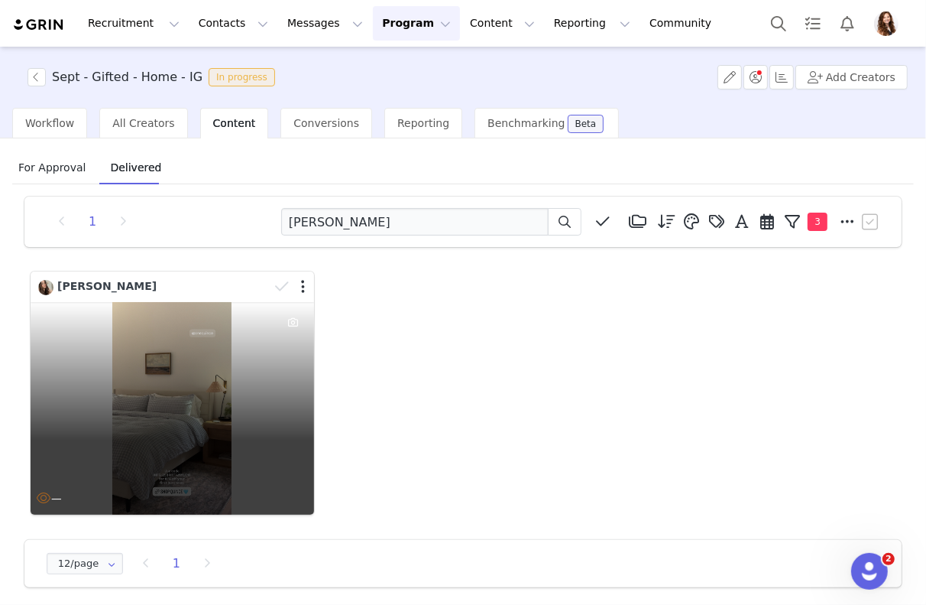
click at [216, 390] on div "—" at bounding box center [173, 408] width 284 height 213
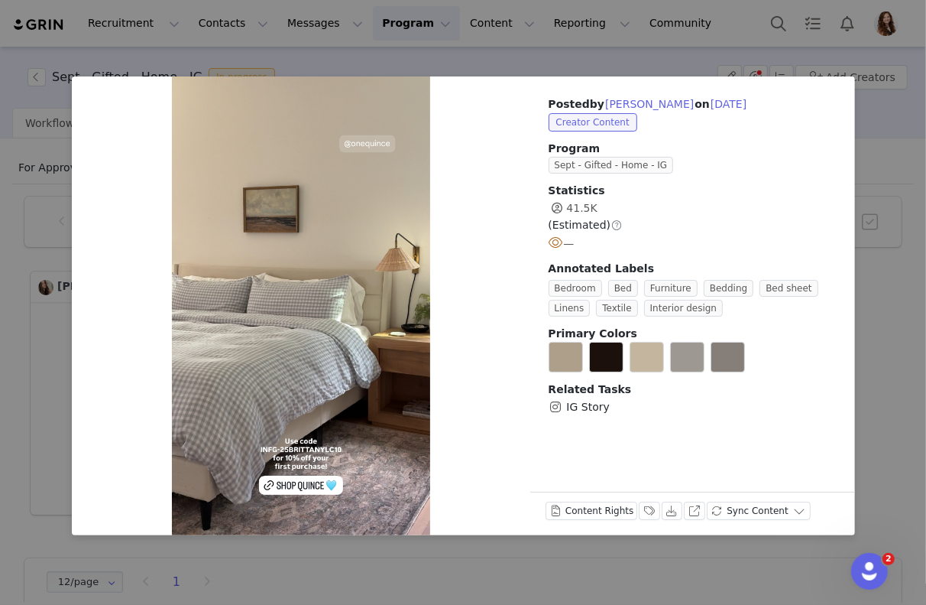
click at [607, 69] on div "Posted by [PERSON_NAME] on [DATE] Creator Content Program Sept - Gifted - Home …" at bounding box center [463, 302] width 926 height 605
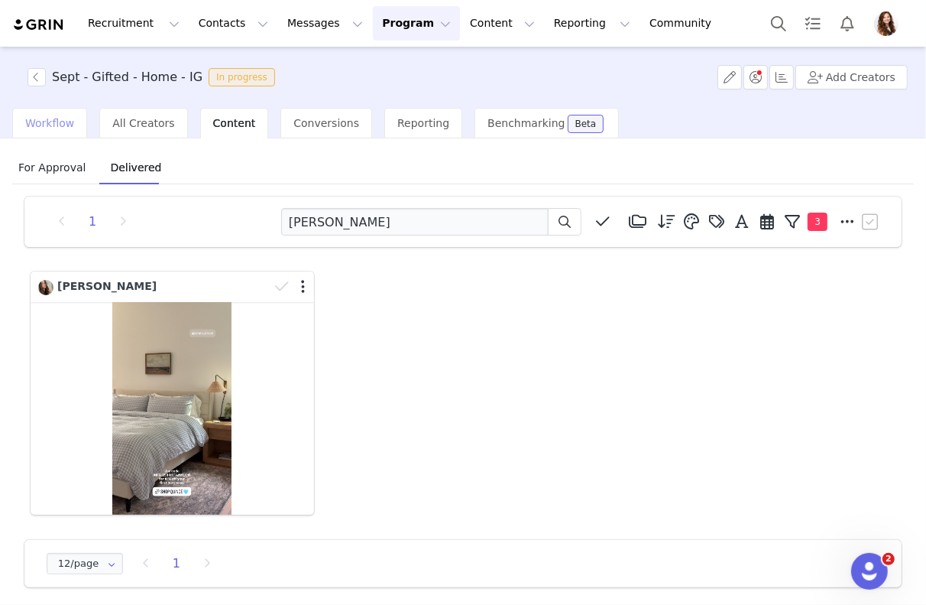
click at [38, 115] on div "Workflow" at bounding box center [49, 123] width 75 height 31
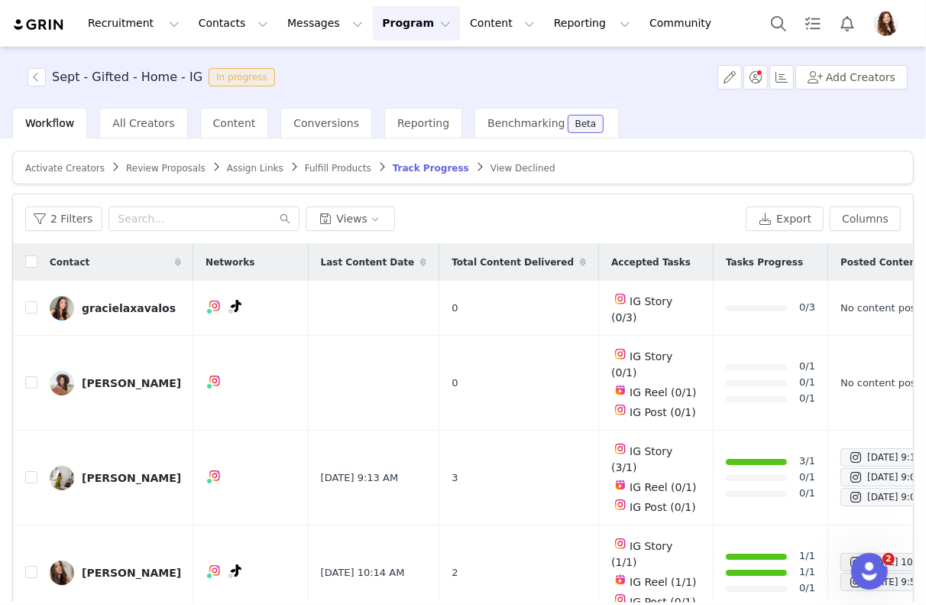
scroll to position [60, 0]
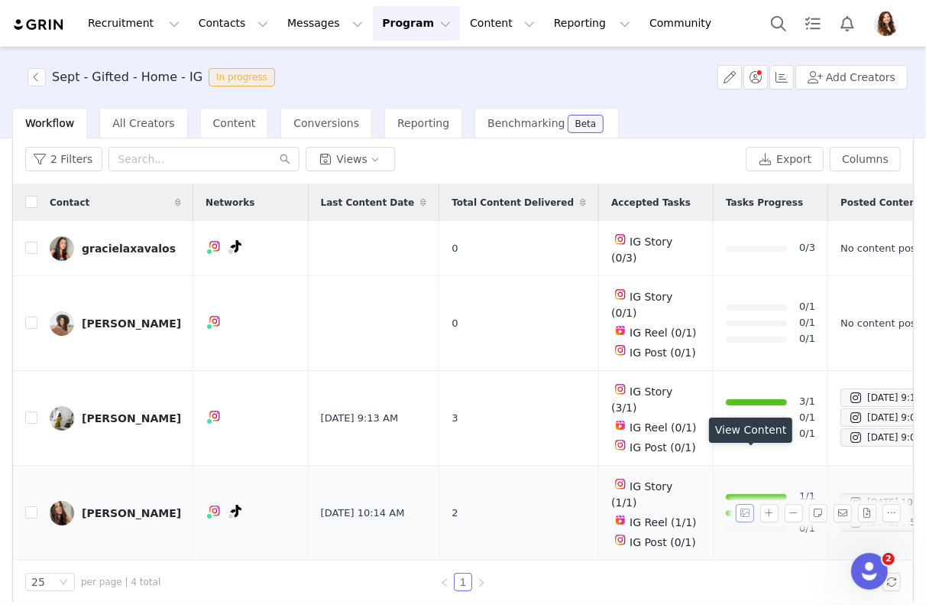
click at [751, 504] on button "button" at bounding box center [745, 513] width 18 height 18
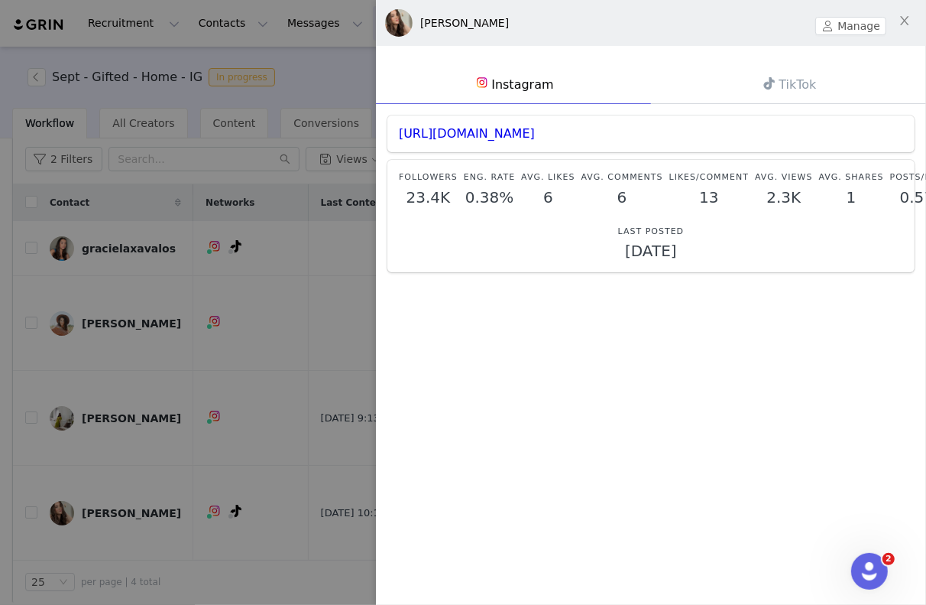
scroll to position [5, 0]
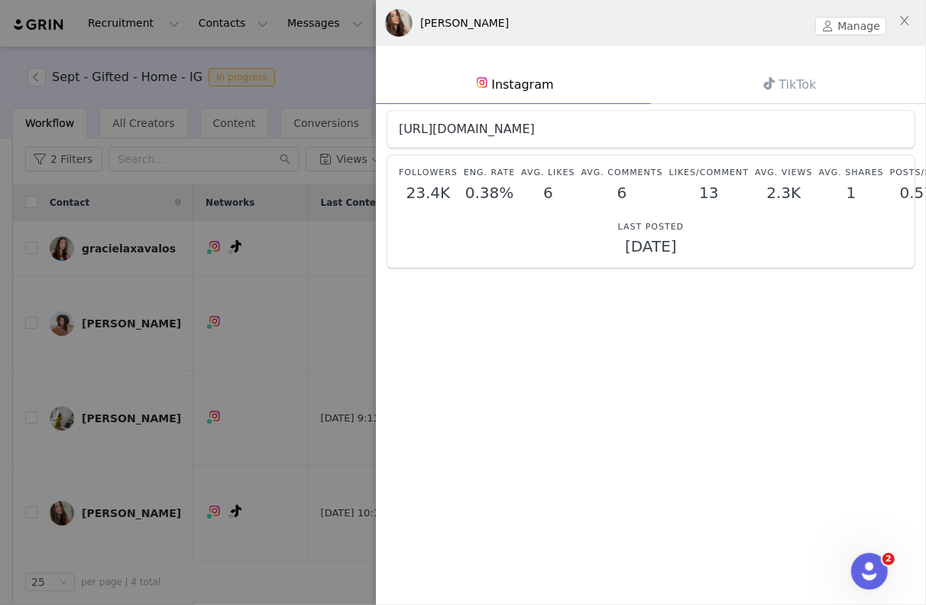
click at [535, 126] on link "[URL][DOMAIN_NAME]" at bounding box center [467, 129] width 136 height 15
click at [250, 180] on div at bounding box center [463, 302] width 926 height 605
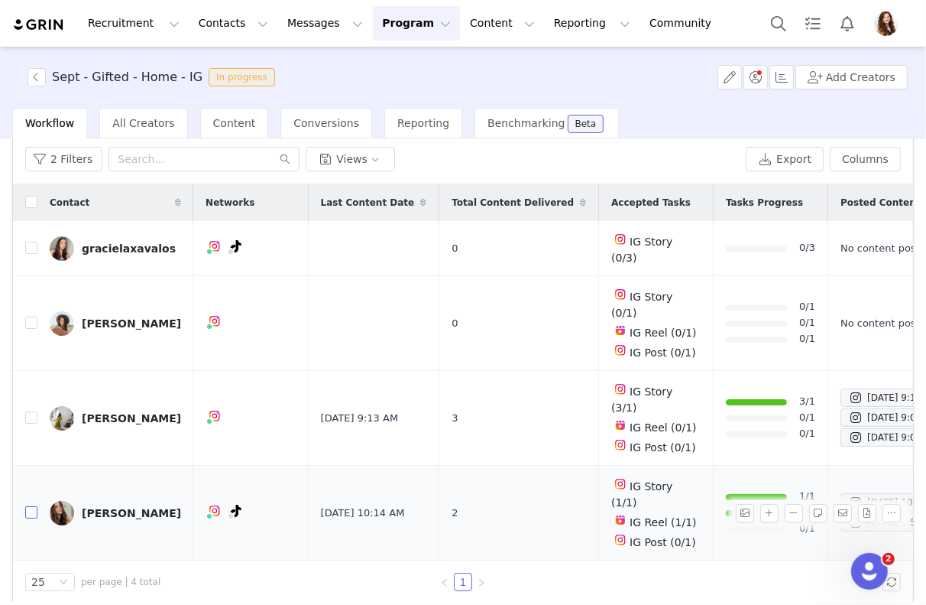
click at [26, 506] on input "checkbox" at bounding box center [31, 512] width 12 height 12
checkbox input "true"
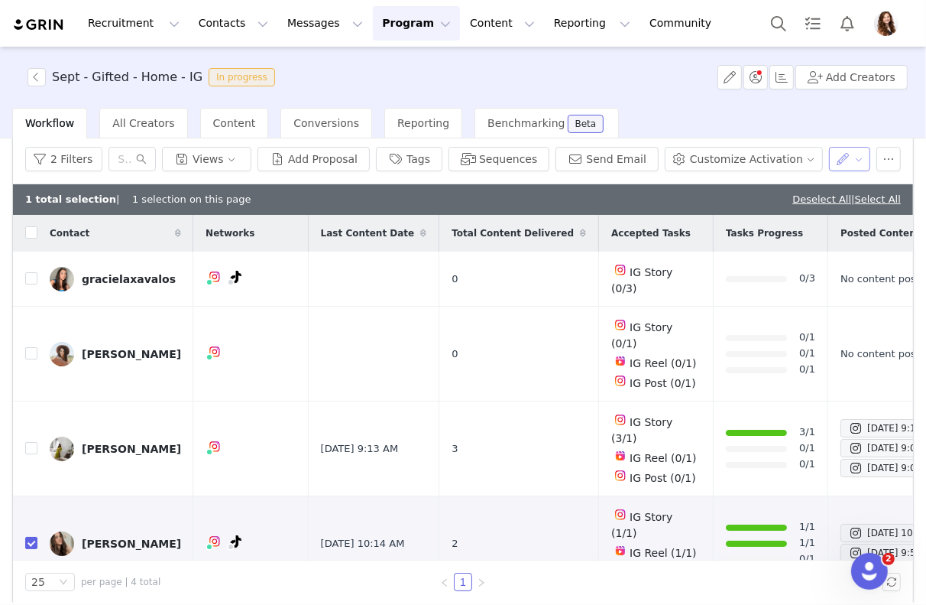
click at [839, 149] on button "button" at bounding box center [850, 159] width 42 height 24
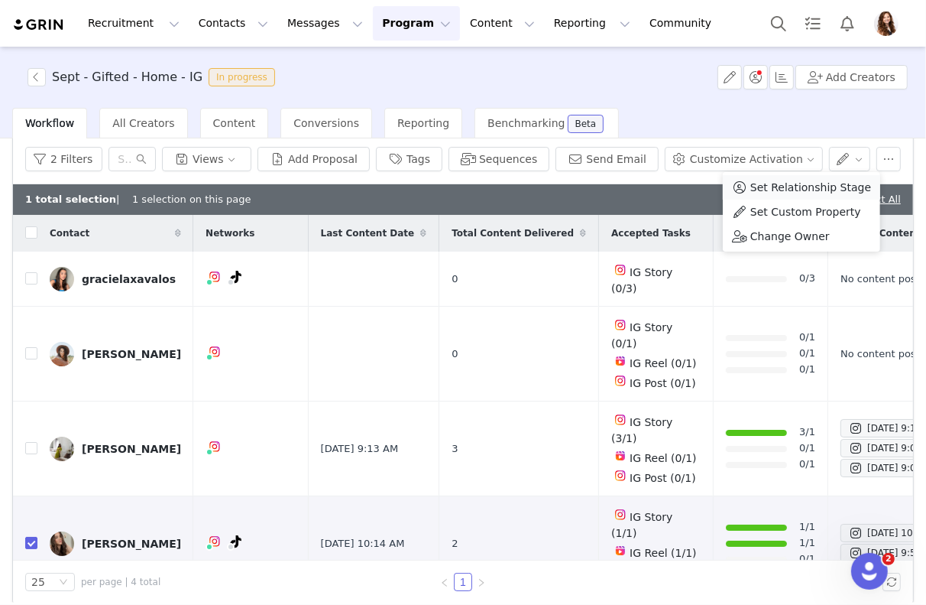
click at [797, 189] on span "Set Relationship Stage" at bounding box center [811, 187] width 121 height 17
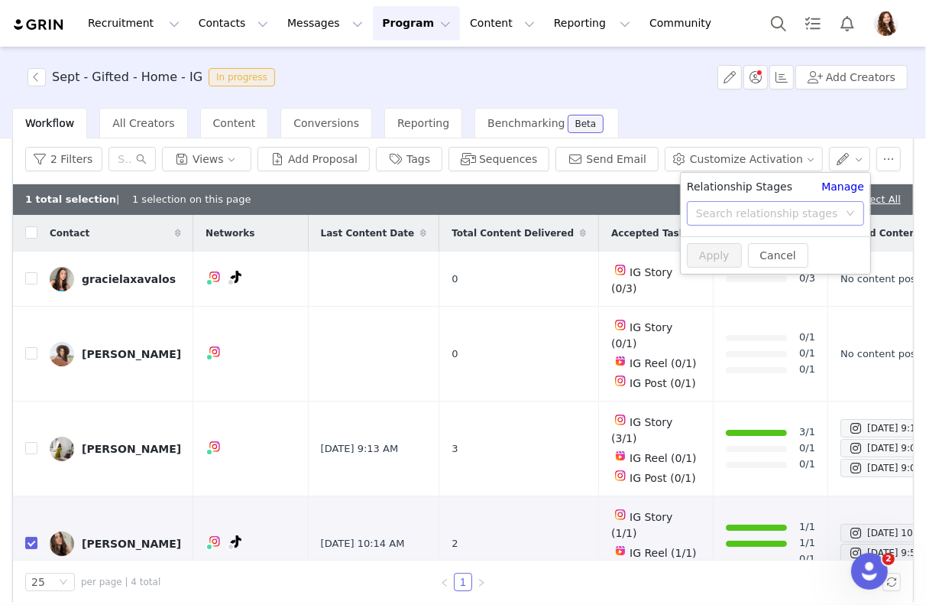
click at [775, 211] on div "Search relationship stages" at bounding box center [767, 213] width 142 height 15
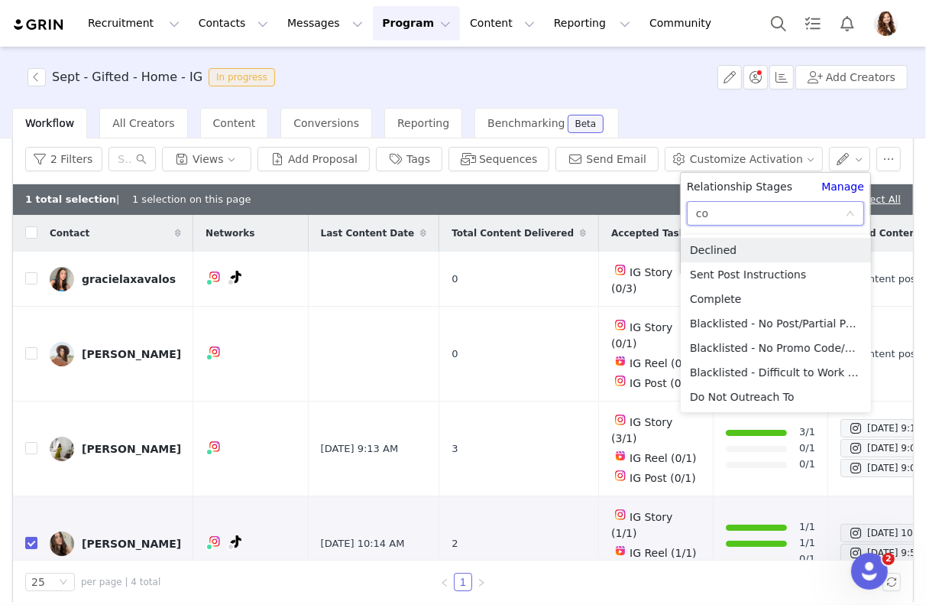
type input "com"
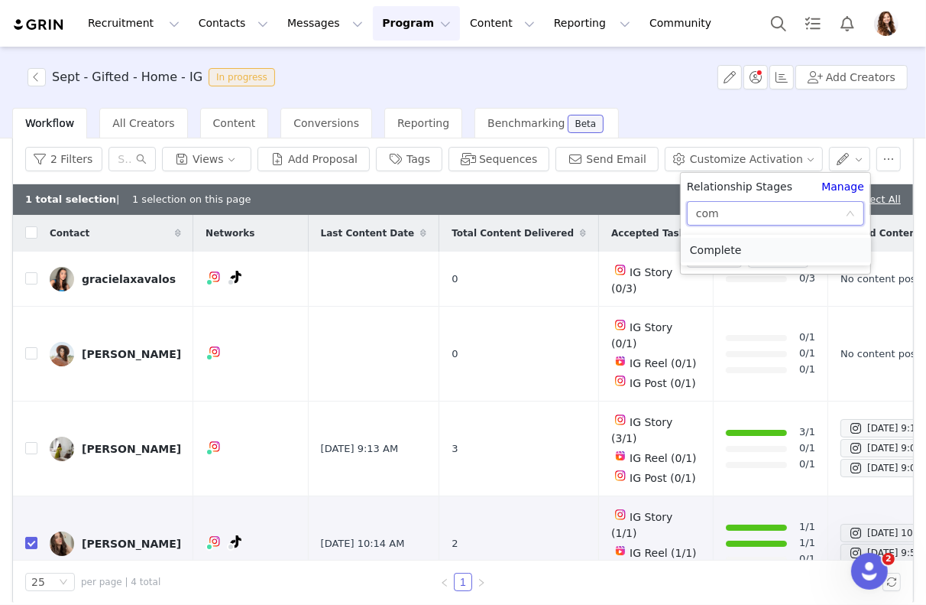
click at [712, 238] on li "Complete" at bounding box center [776, 250] width 190 height 24
click at [706, 248] on button "Apply" at bounding box center [714, 255] width 55 height 24
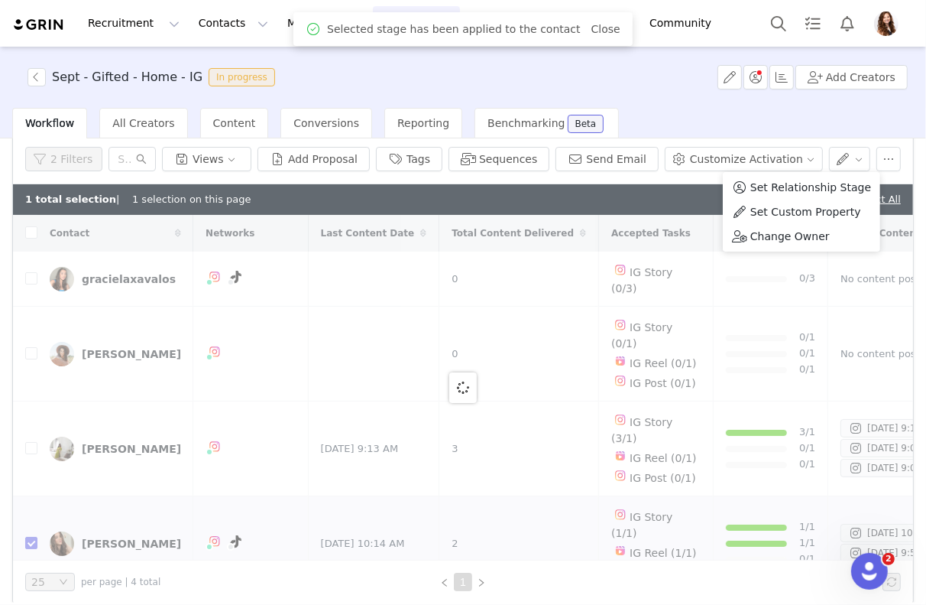
click at [709, 122] on div "Workflow All Creators Content Conversions Reporting Benchmarking Beta" at bounding box center [469, 123] width 914 height 31
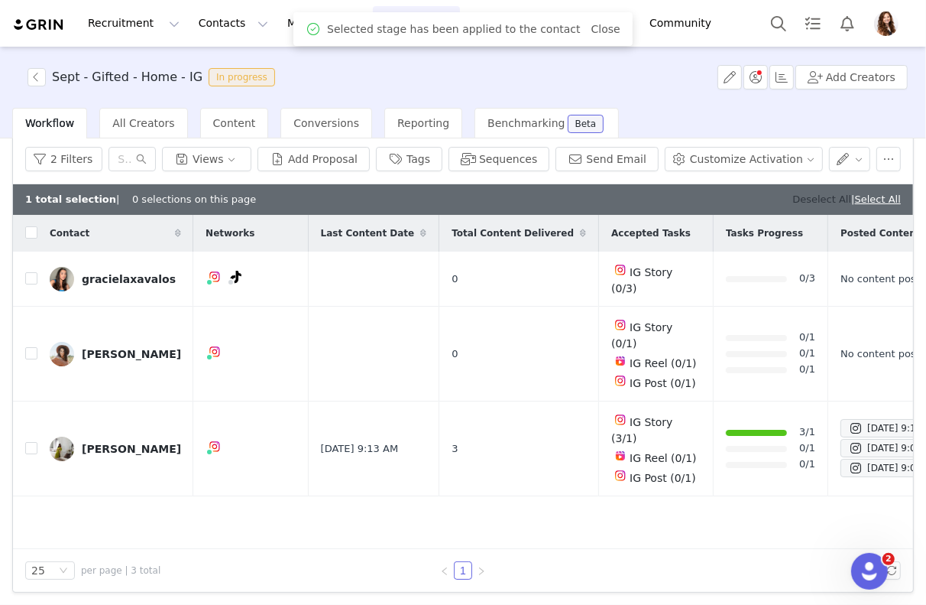
click at [801, 195] on link "Deselect All" at bounding box center [822, 198] width 59 height 11
